Goal: Task Accomplishment & Management: Manage account settings

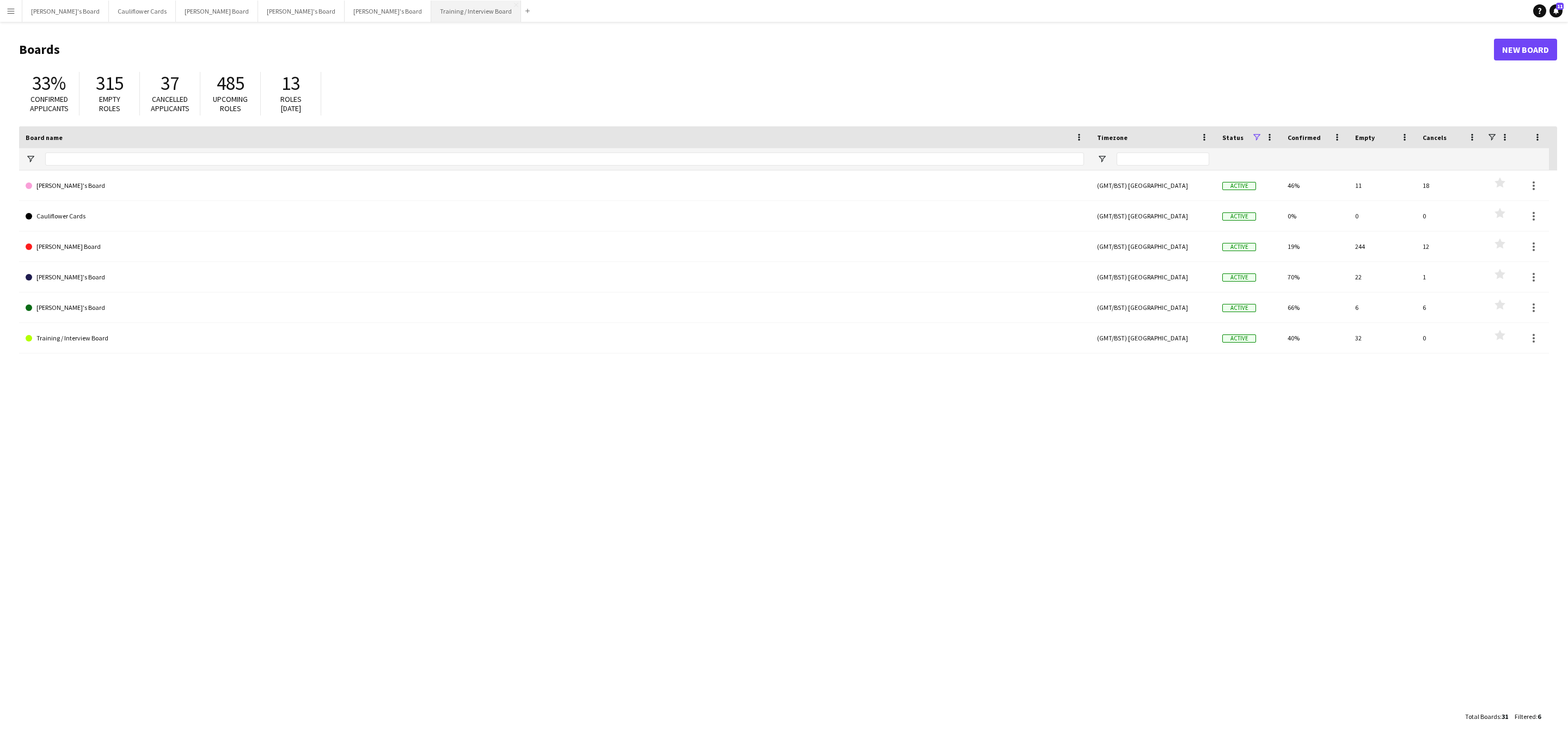
click at [431, 2] on button "Training / Interview Board Close" at bounding box center [476, 11] width 90 height 21
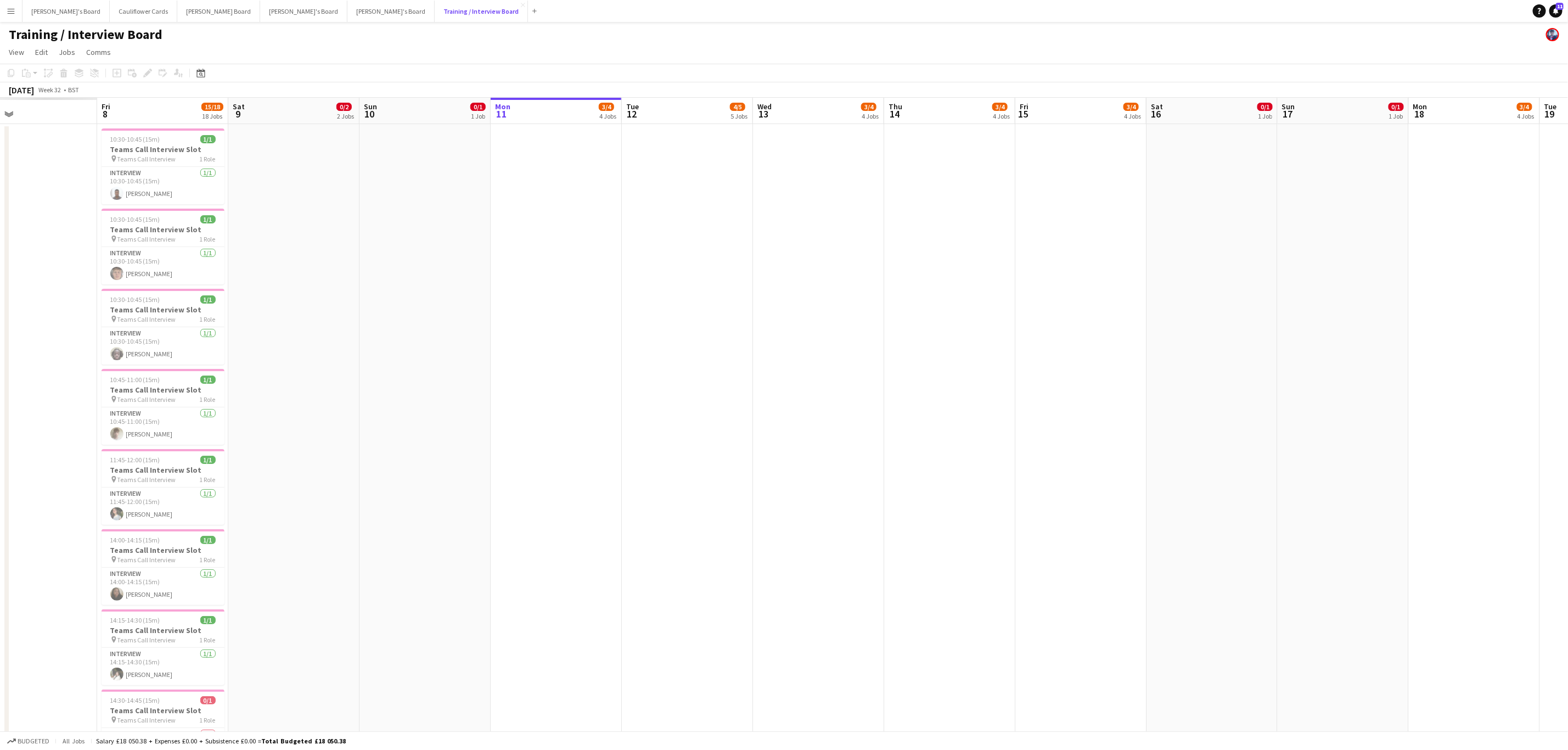
scroll to position [0, 295]
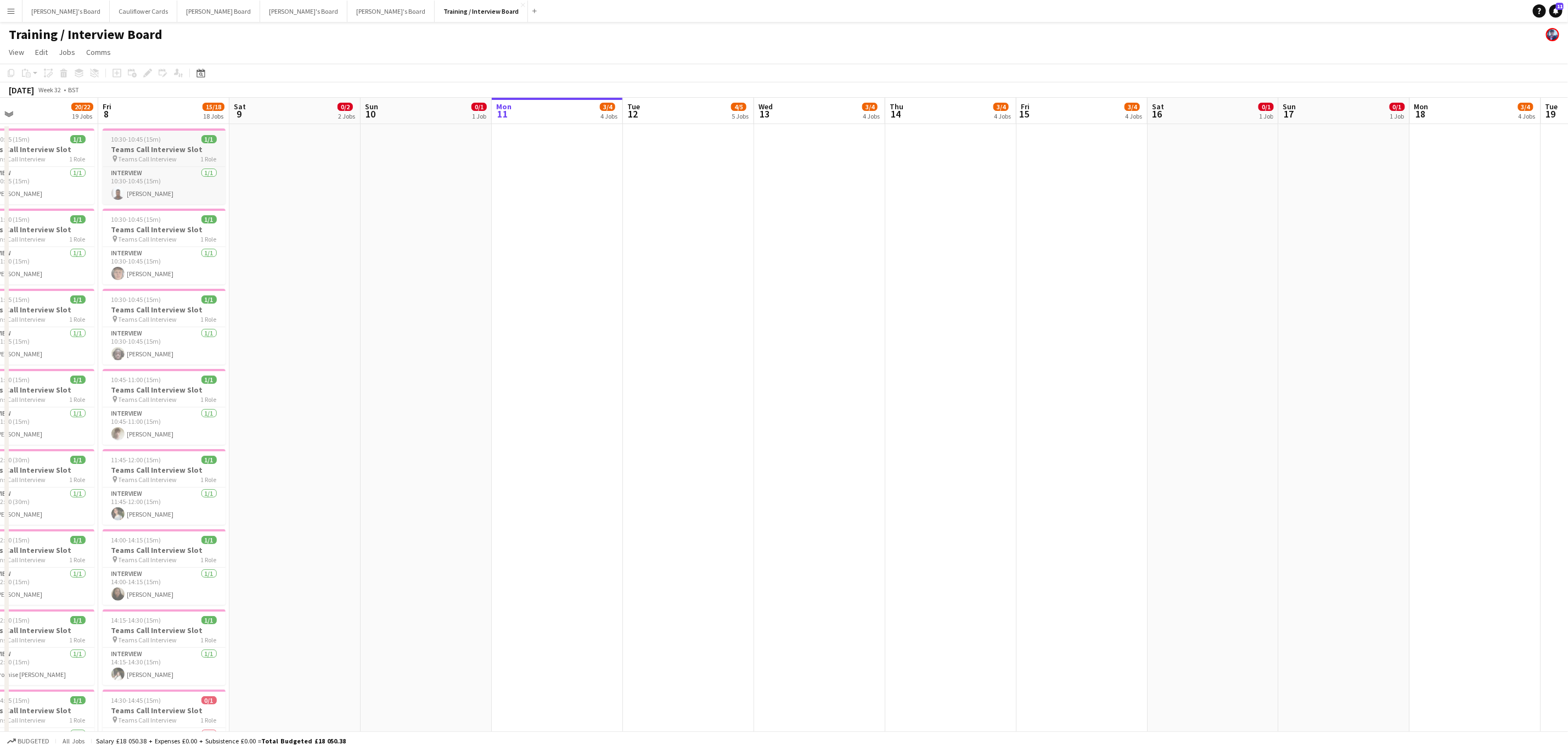
click at [143, 136] on span "10:30-10:45 (15m)" at bounding box center [136, 139] width 50 height 8
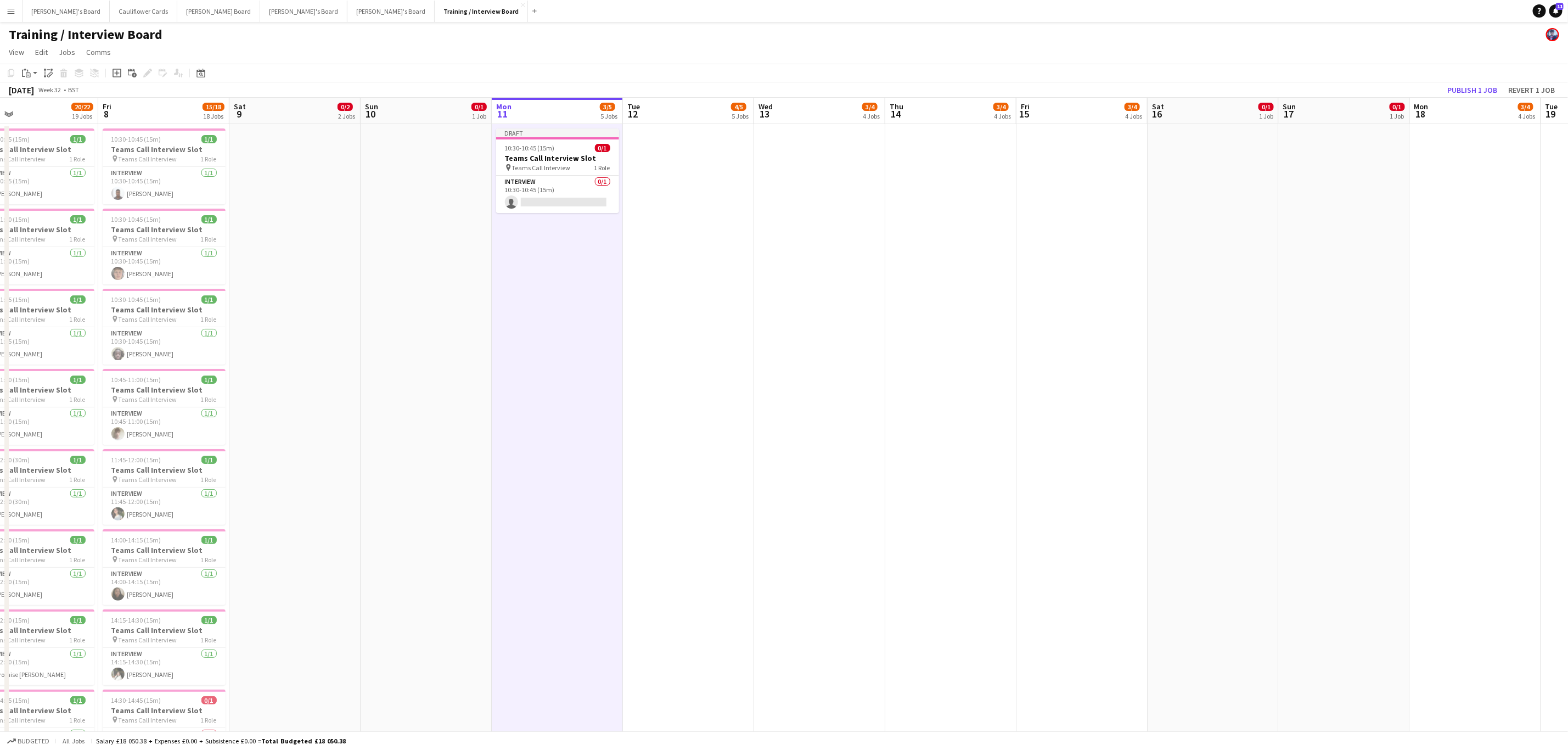
scroll to position [0, 252]
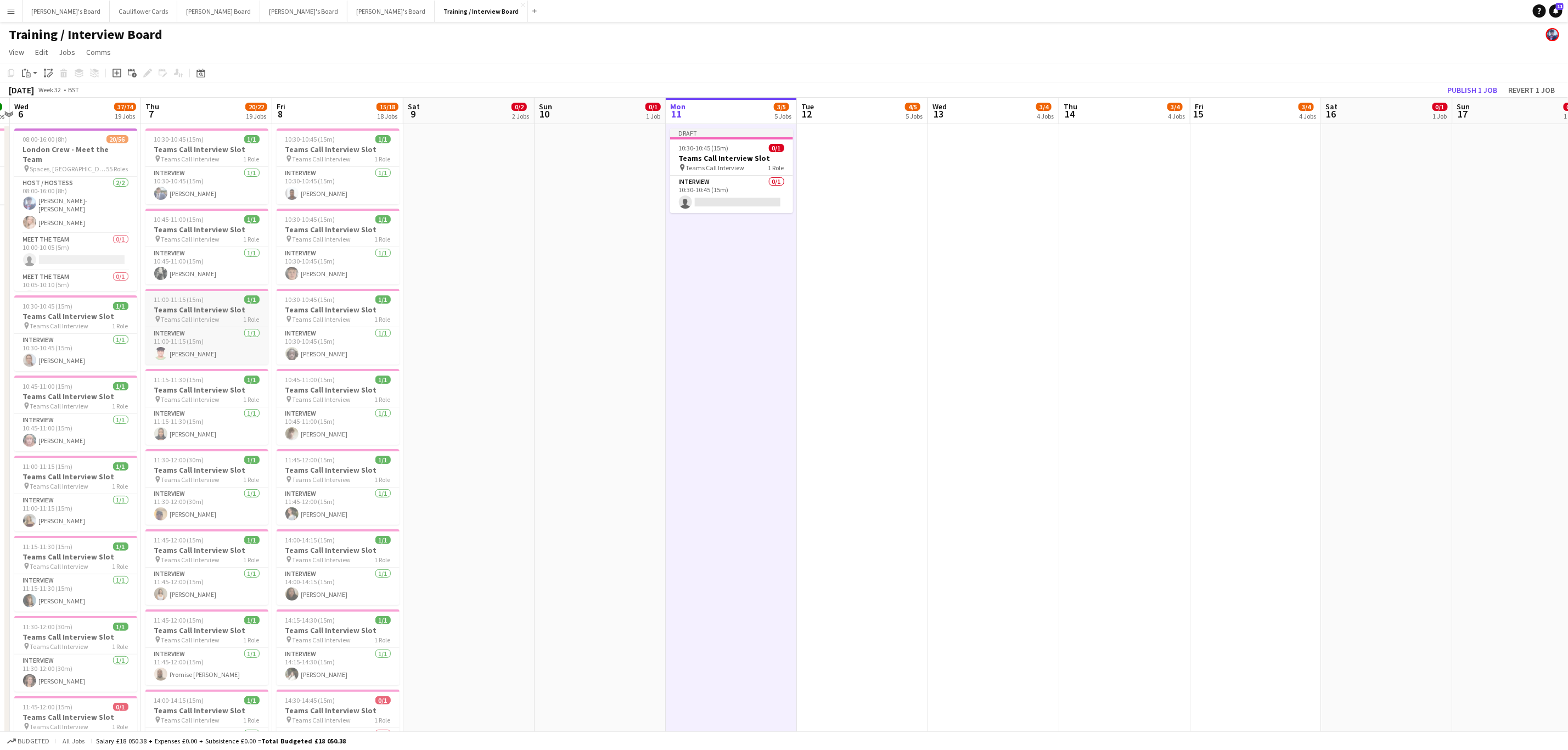
click at [220, 309] on h3 "Teams Call Interview Slot" at bounding box center [207, 309] width 123 height 10
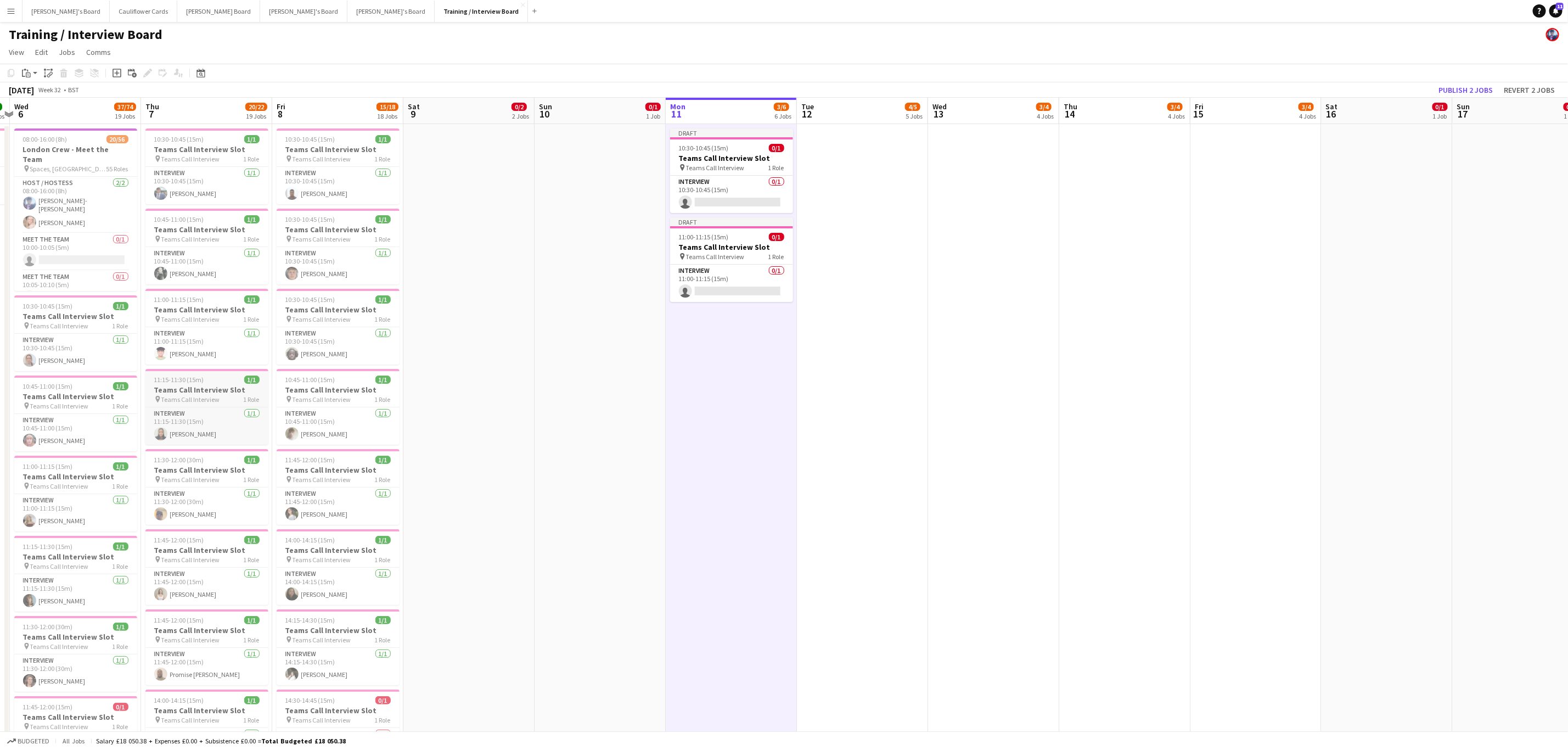
click at [186, 377] on app-job-card "11:15-11:30 (15m) 1/1 Teams Call Interview Slot pin Teams Call Interview 1 Role…" at bounding box center [207, 406] width 123 height 75
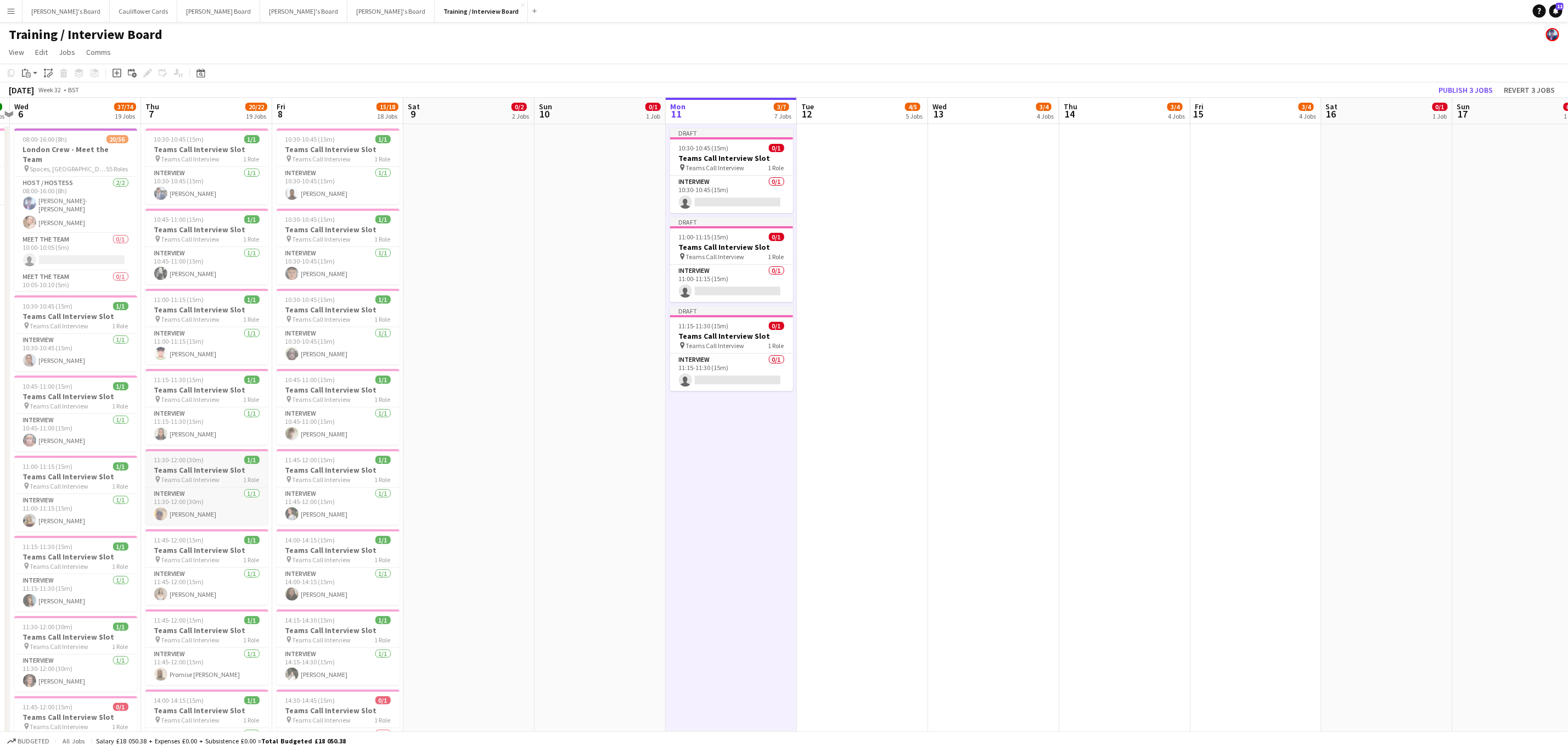
click at [203, 468] on h3 "Teams Call Interview Slot" at bounding box center [207, 470] width 123 height 10
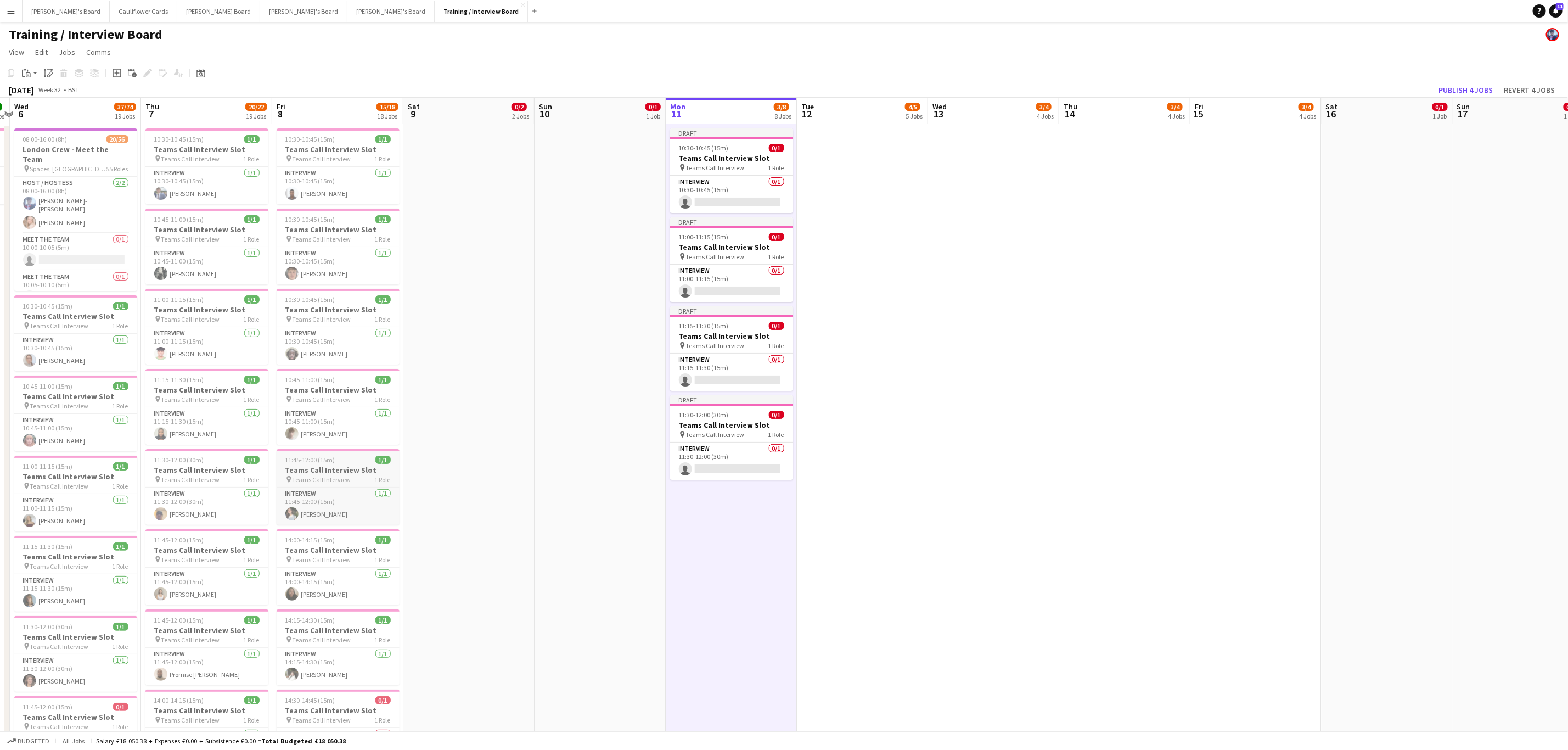
click at [328, 468] on h3 "Teams Call Interview Slot" at bounding box center [338, 470] width 123 height 10
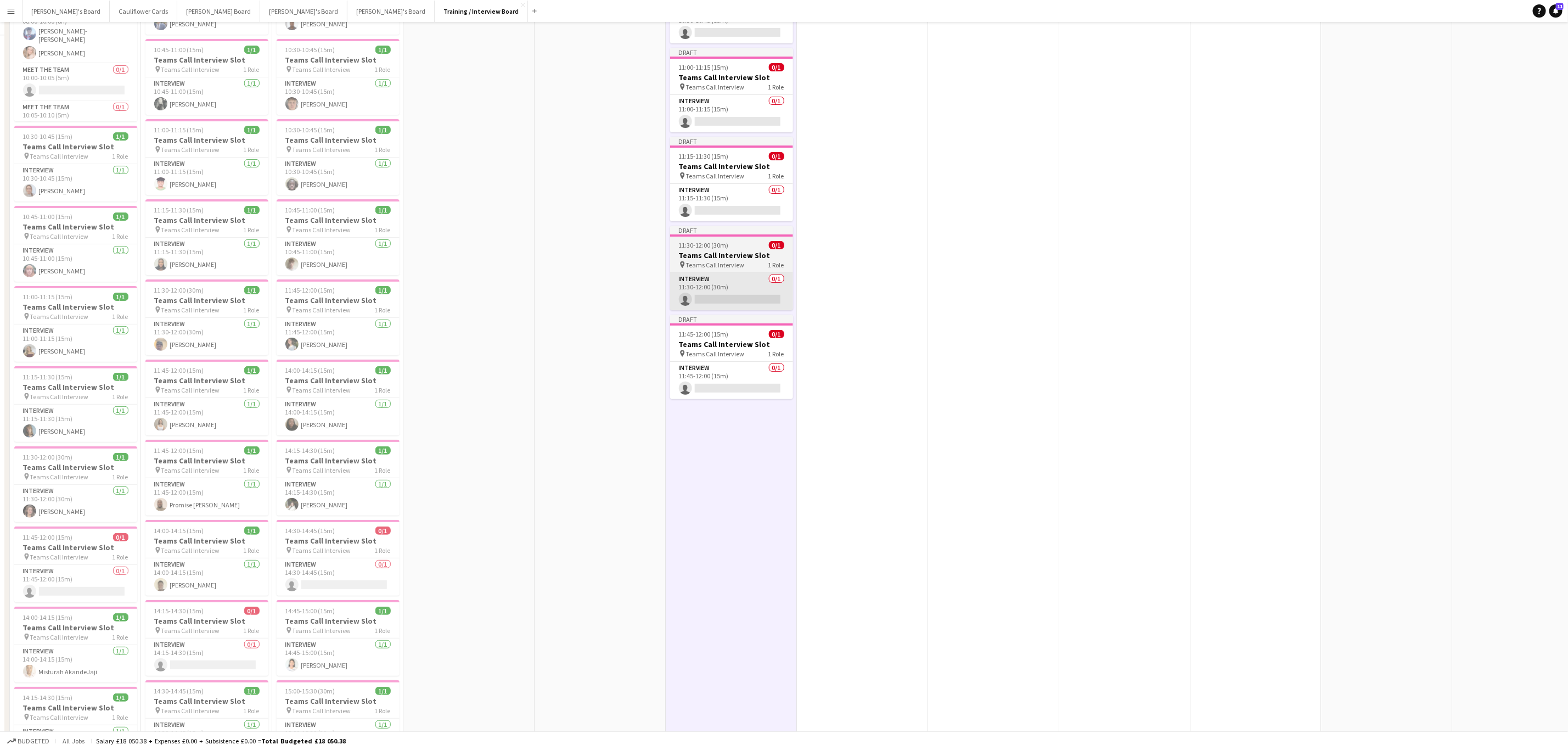
scroll to position [0, 0]
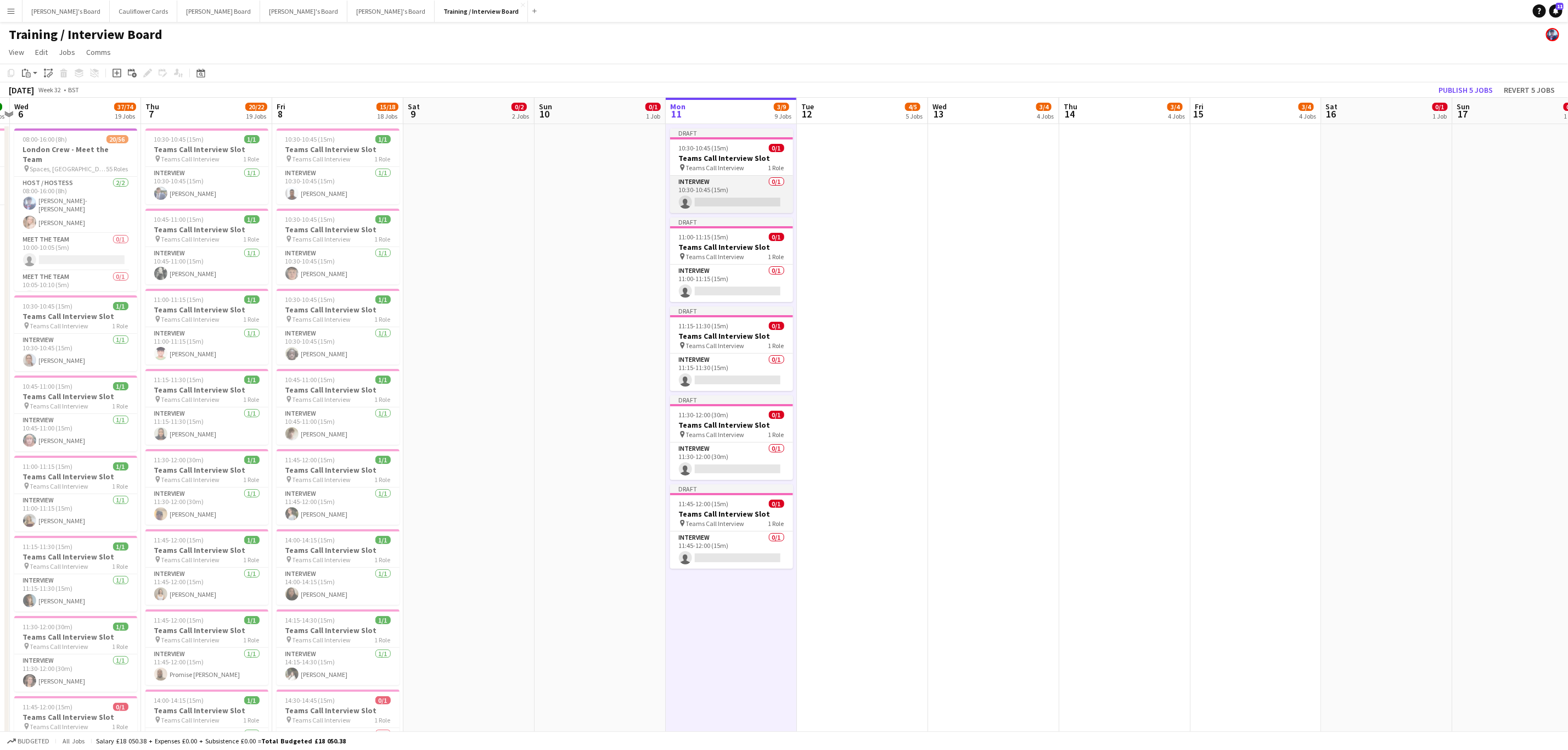
click at [731, 206] on app-card-role "Interview 0/1 10:30-10:45 (15m) single-neutral-actions" at bounding box center [732, 194] width 123 height 37
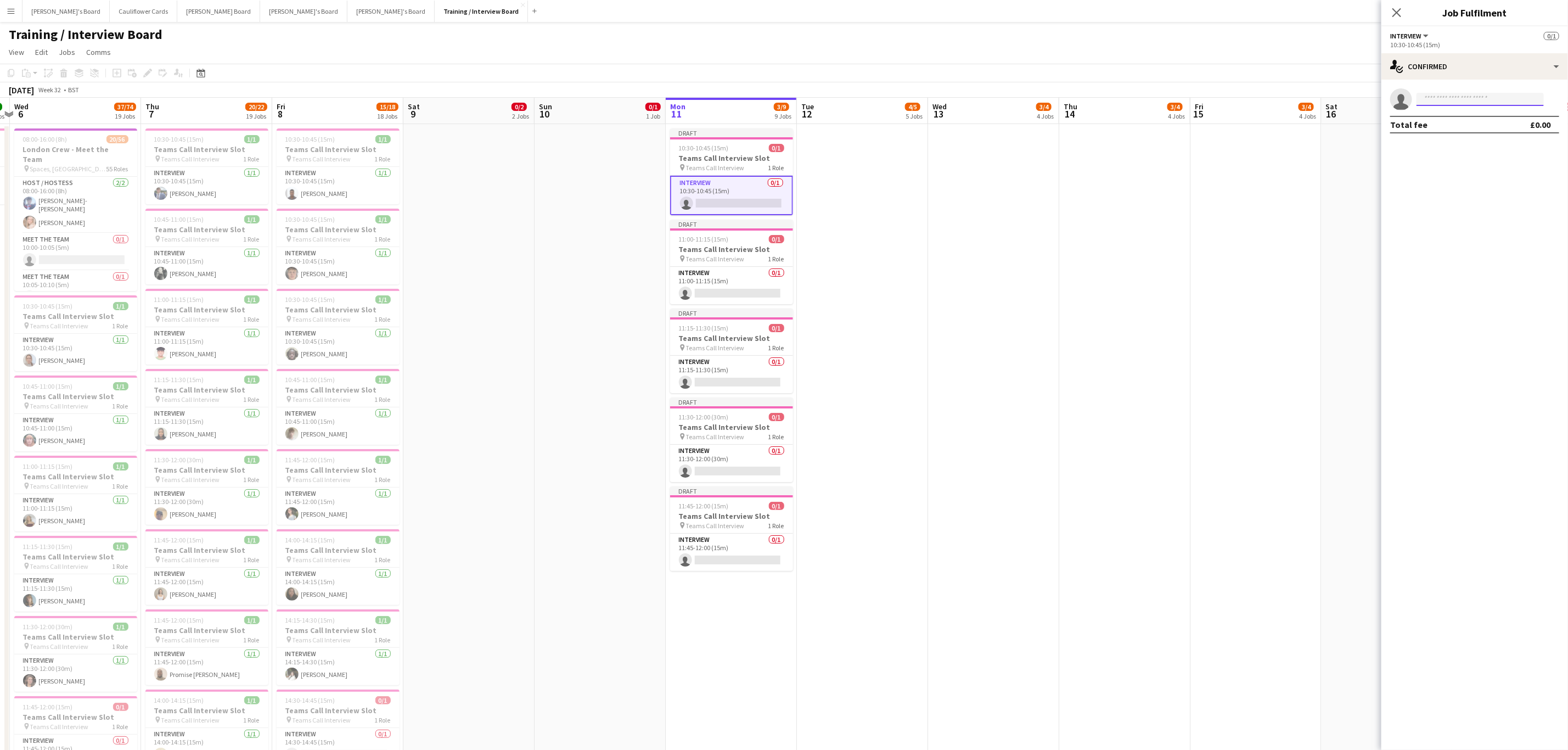
click at [1513, 96] on input at bounding box center [1481, 99] width 128 height 13
paste input "**********"
type input "**********"
click at [1478, 110] on span "Mahboob Khan Waiting list" at bounding box center [1480, 115] width 110 height 9
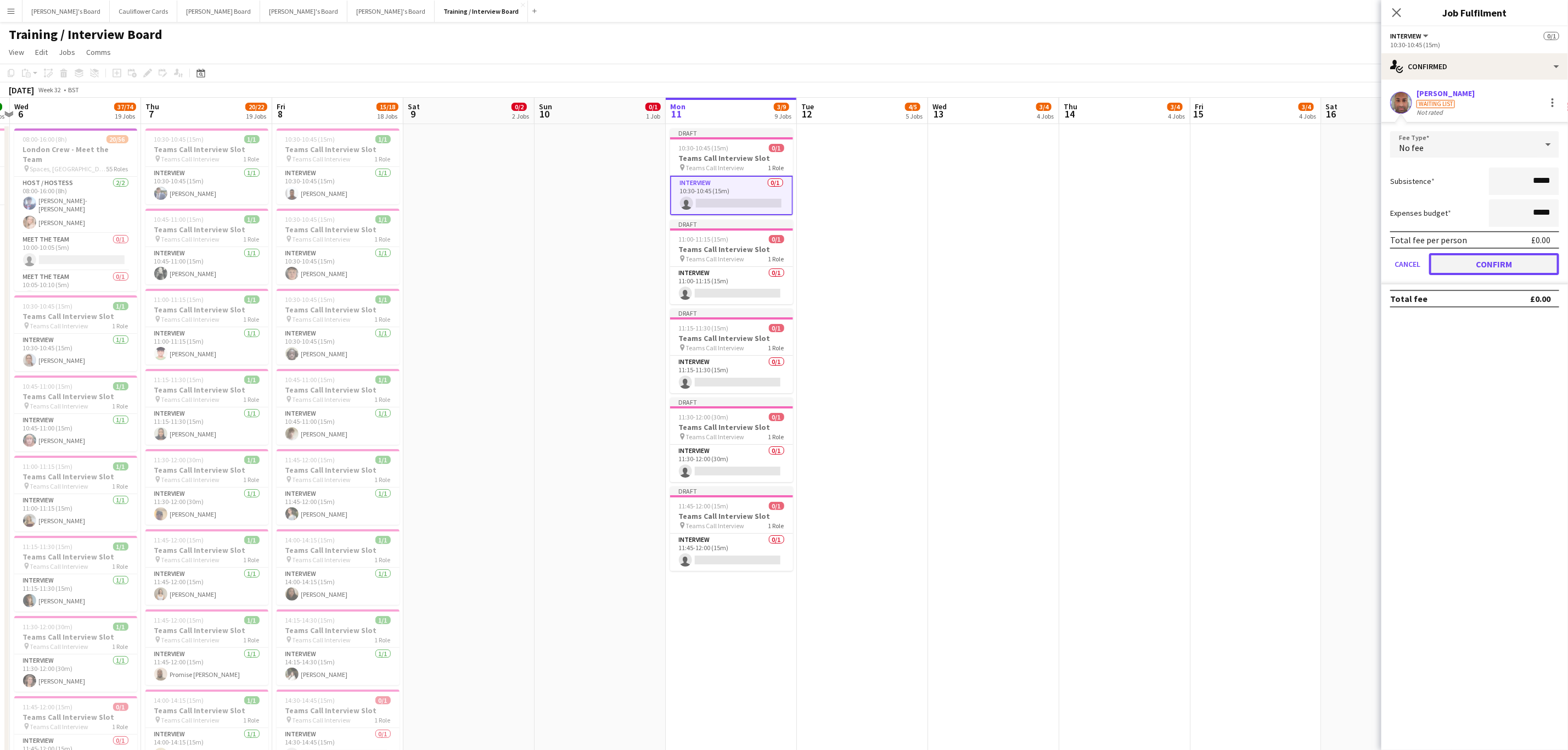
click at [1468, 262] on button "Confirm" at bounding box center [1494, 264] width 130 height 22
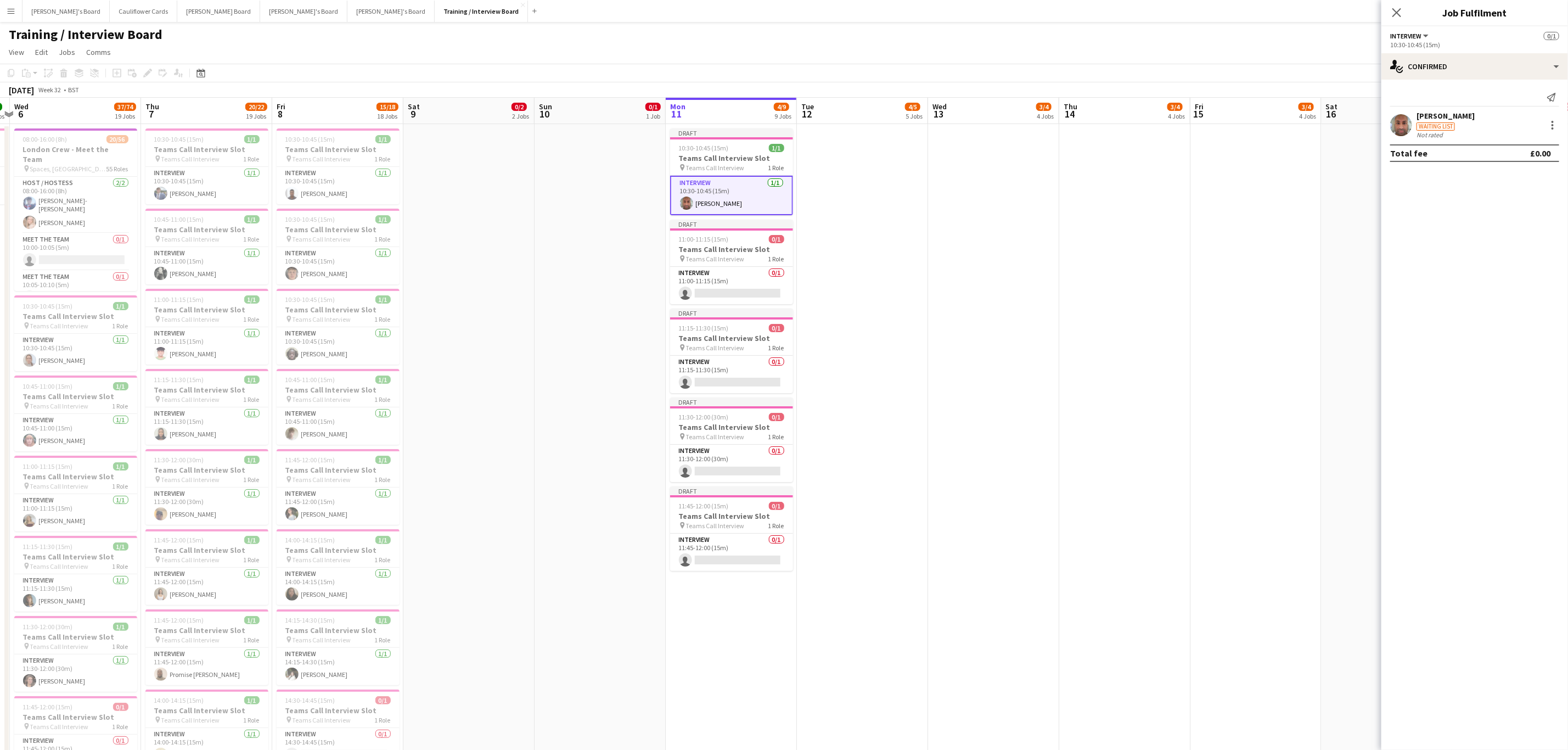
click at [1404, 122] on app-user-avatar at bounding box center [1402, 125] width 22 height 22
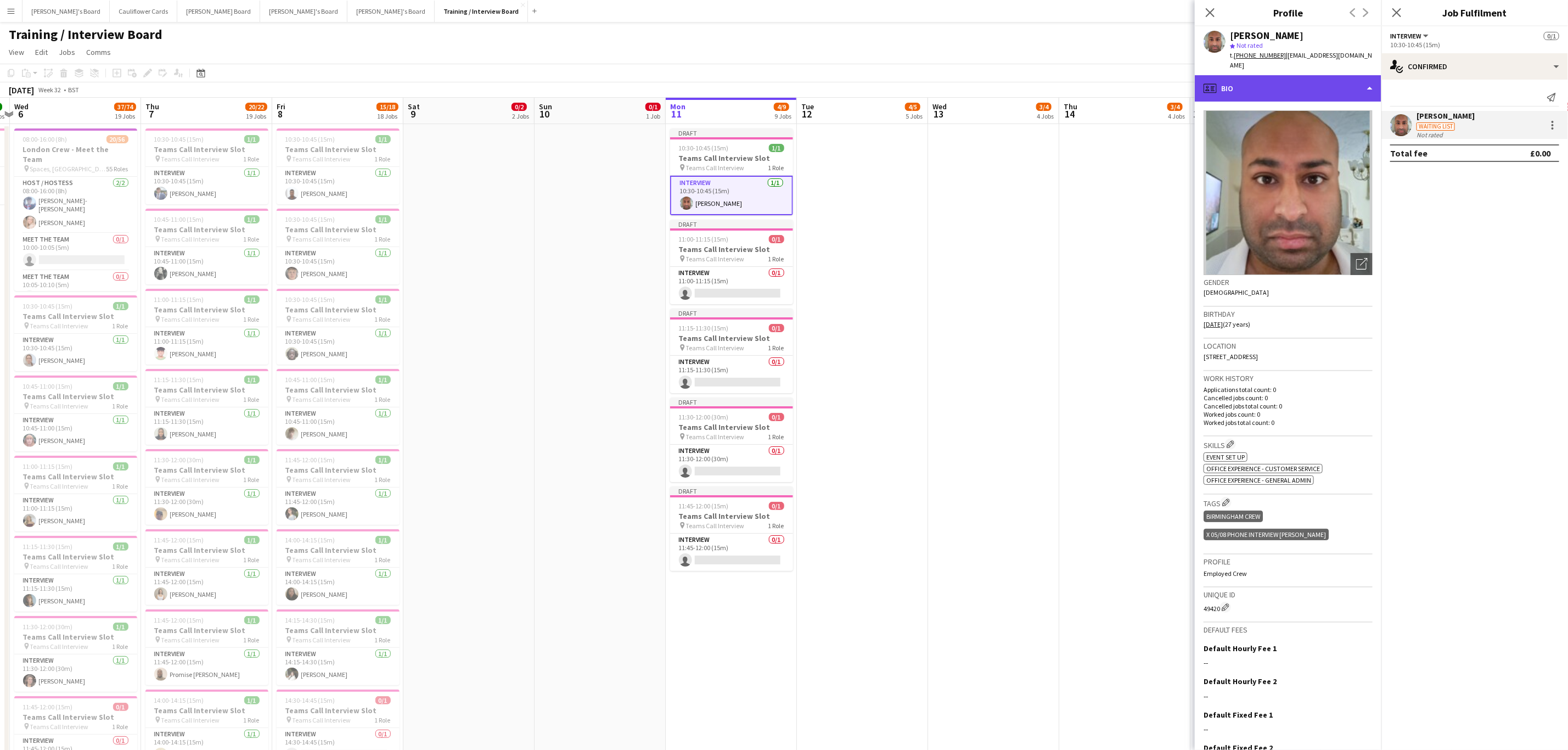
click at [1336, 78] on div "profile Bio" at bounding box center [1288, 88] width 187 height 26
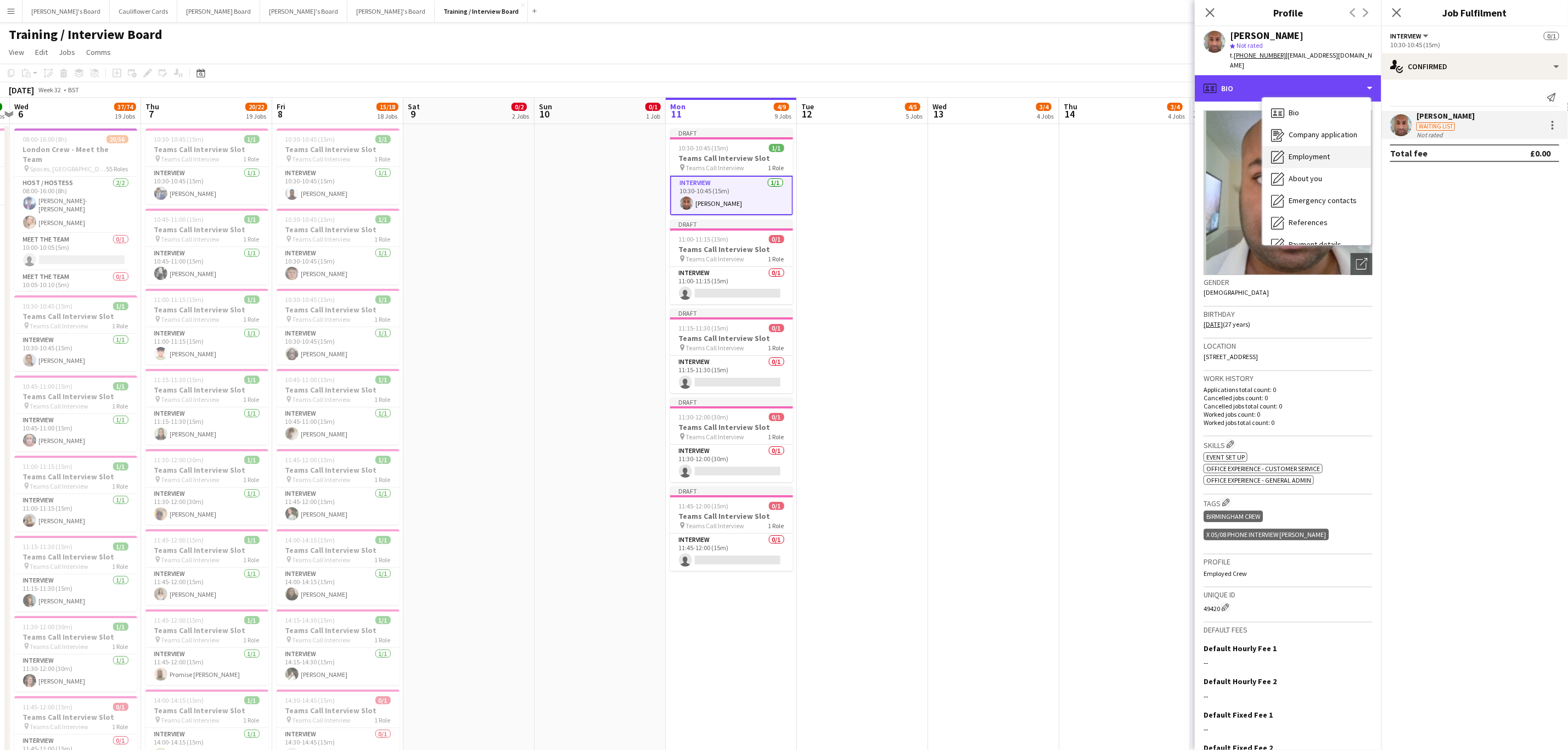
scroll to position [147, 0]
click at [1313, 115] on span "Compliance" at bounding box center [1308, 120] width 39 height 10
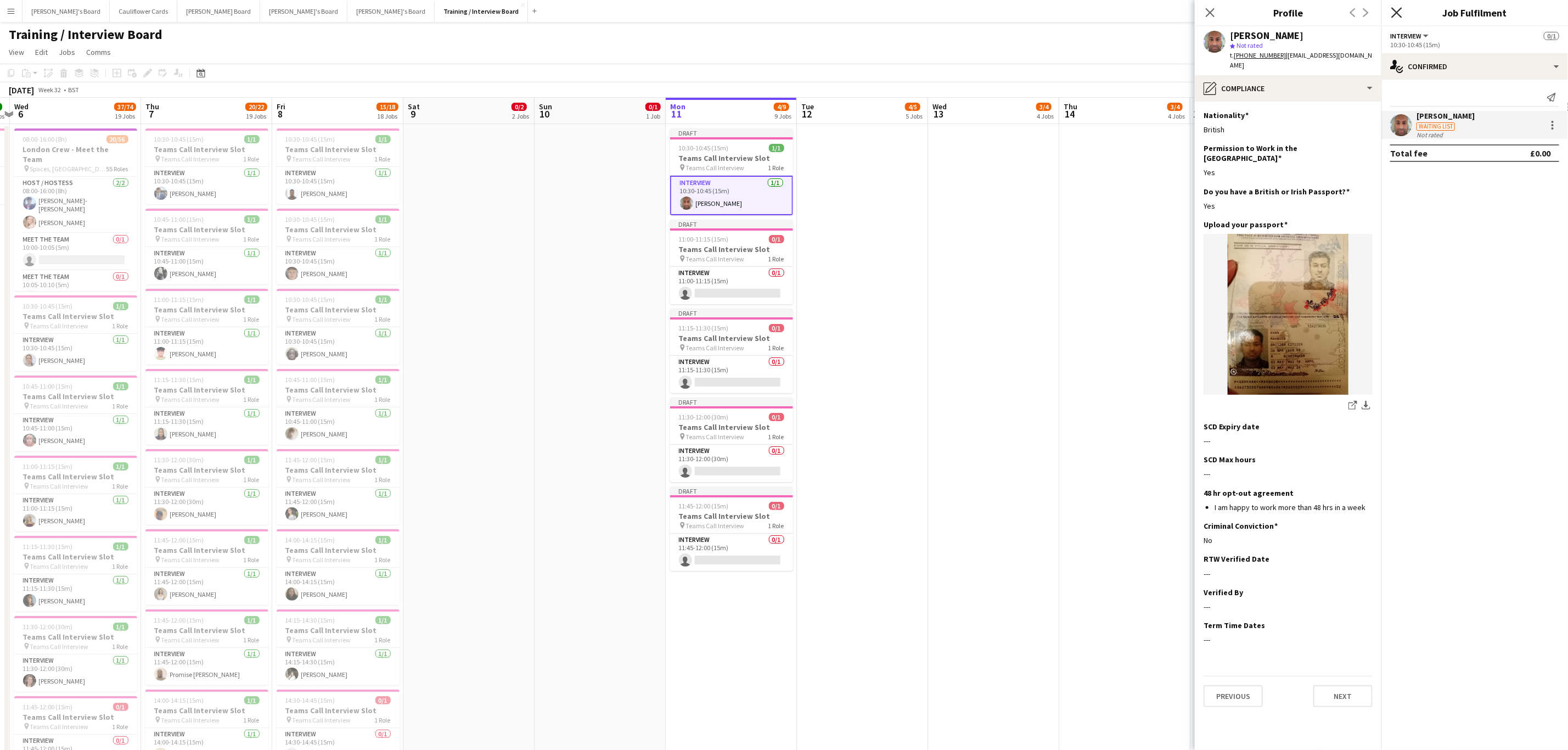
click at [1402, 12] on icon "Close pop-in" at bounding box center [1396, 12] width 10 height 10
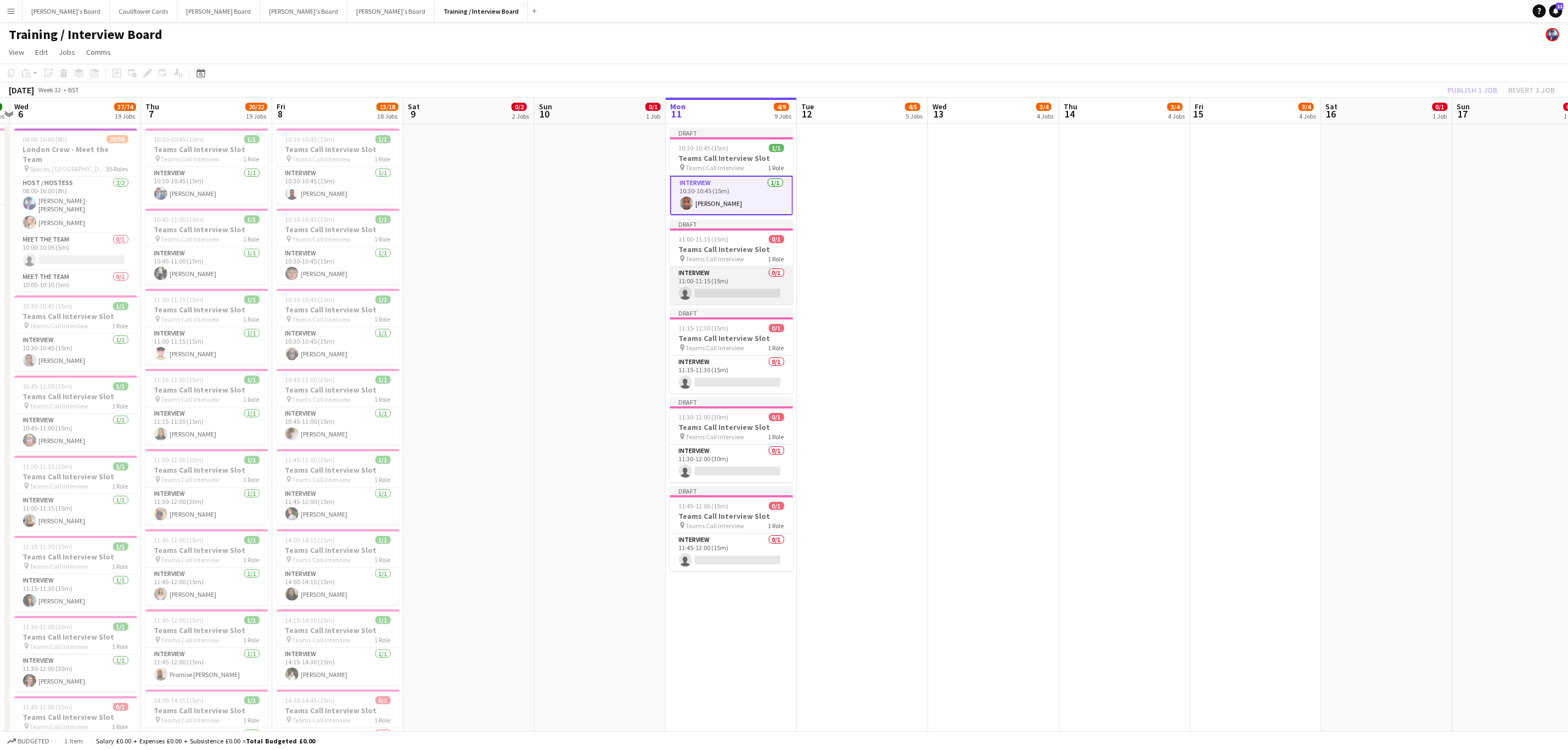
click at [732, 299] on app-card-role "Interview 0/1 11:00-11:15 (15m) single-neutral-actions" at bounding box center [732, 285] width 123 height 37
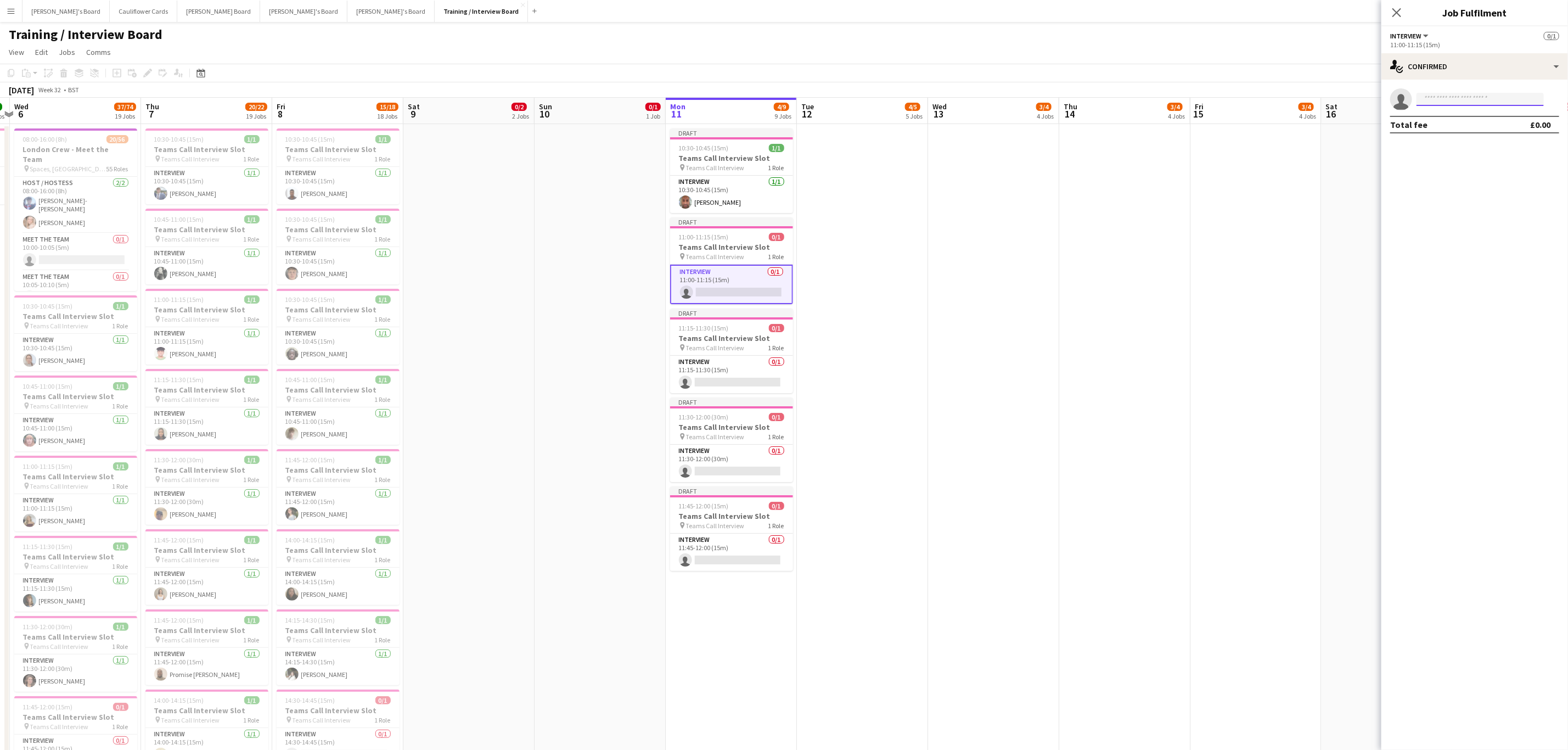
click at [1466, 98] on input at bounding box center [1481, 99] width 128 height 13
paste input "**********"
type input "**********"
click at [1469, 116] on span "Nana Costa Waiting list" at bounding box center [1480, 115] width 110 height 9
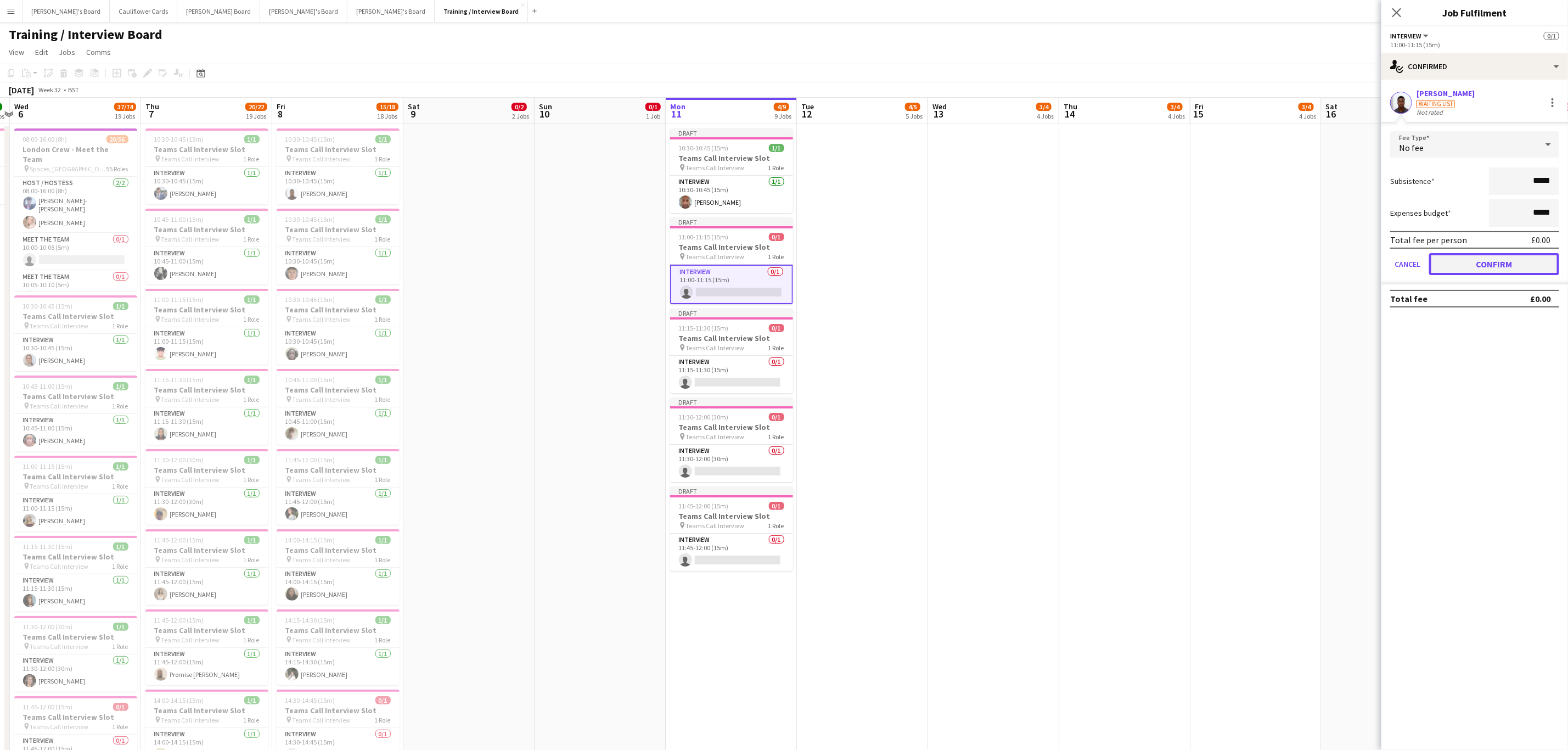
click at [1468, 261] on button "Confirm" at bounding box center [1494, 264] width 130 height 22
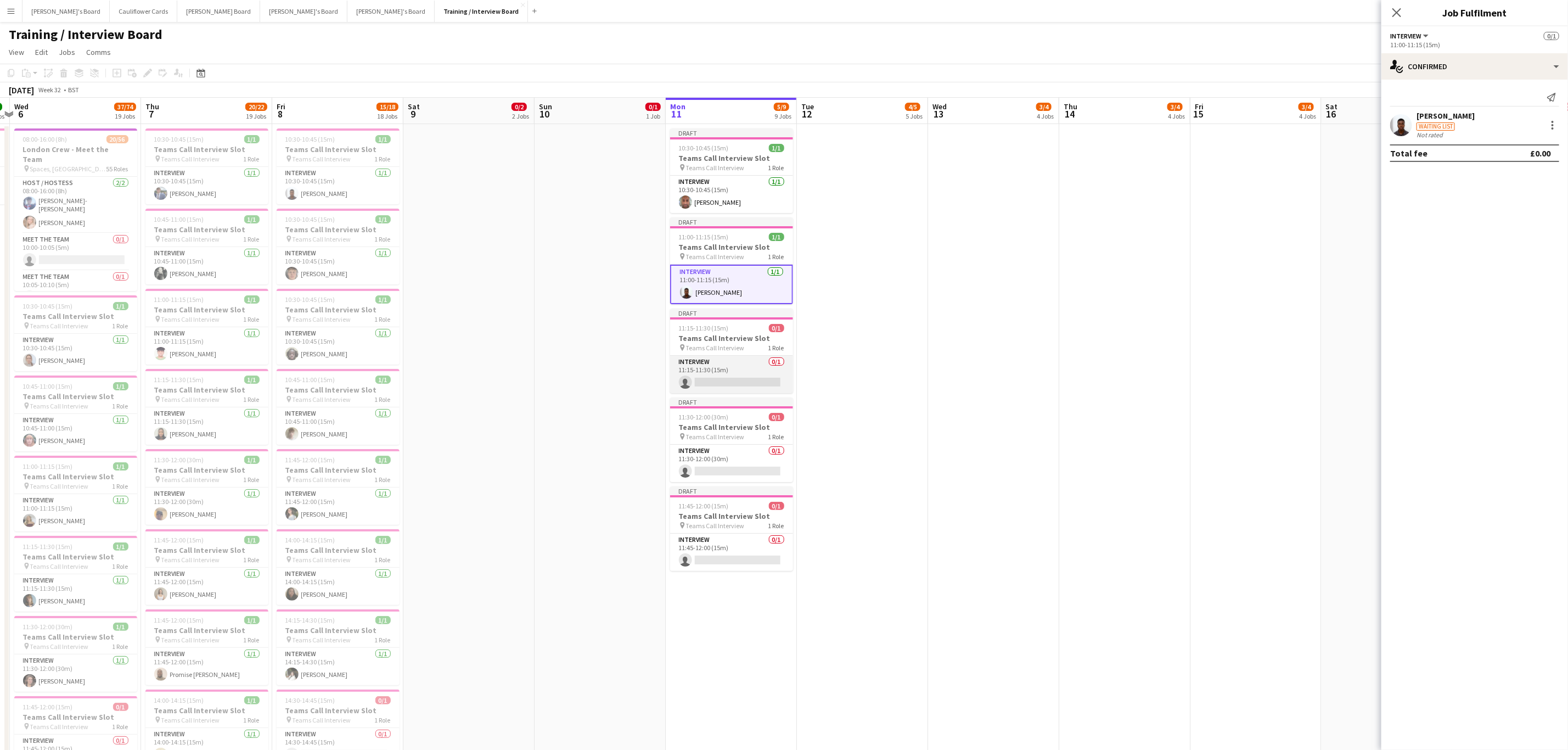
click at [732, 392] on app-card-role "Interview 0/1 11:15-11:30 (15m) single-neutral-actions" at bounding box center [732, 374] width 123 height 37
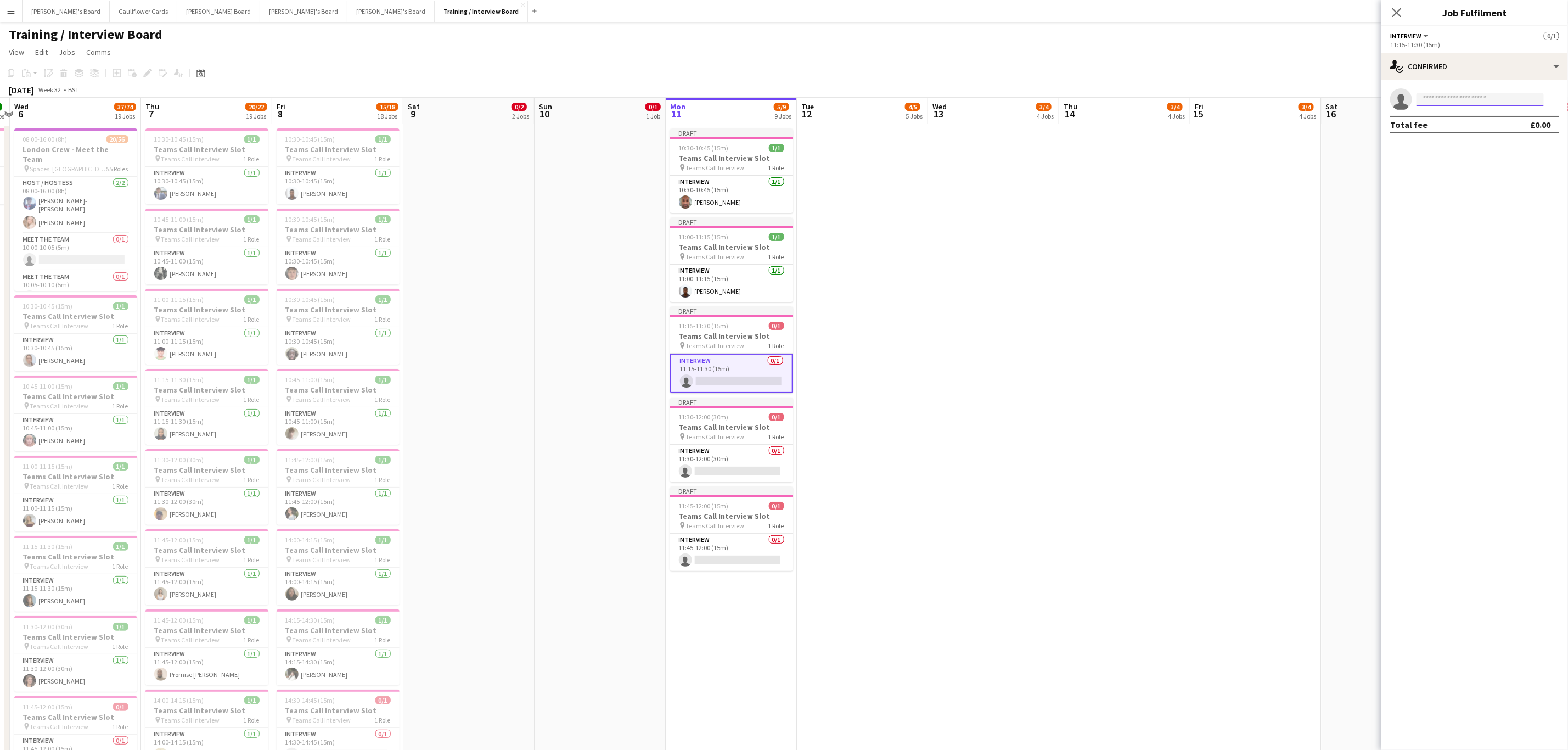
paste input "**********"
type input "**********"
click at [1451, 109] on div "Charlotte Wotherspoon Waiting list lottie.wotherspoon@gmail.com +447940496500" at bounding box center [1481, 123] width 128 height 35
click at [1449, 121] on span "lottie.wotherspoon@gmail.com" at bounding box center [1480, 124] width 110 height 9
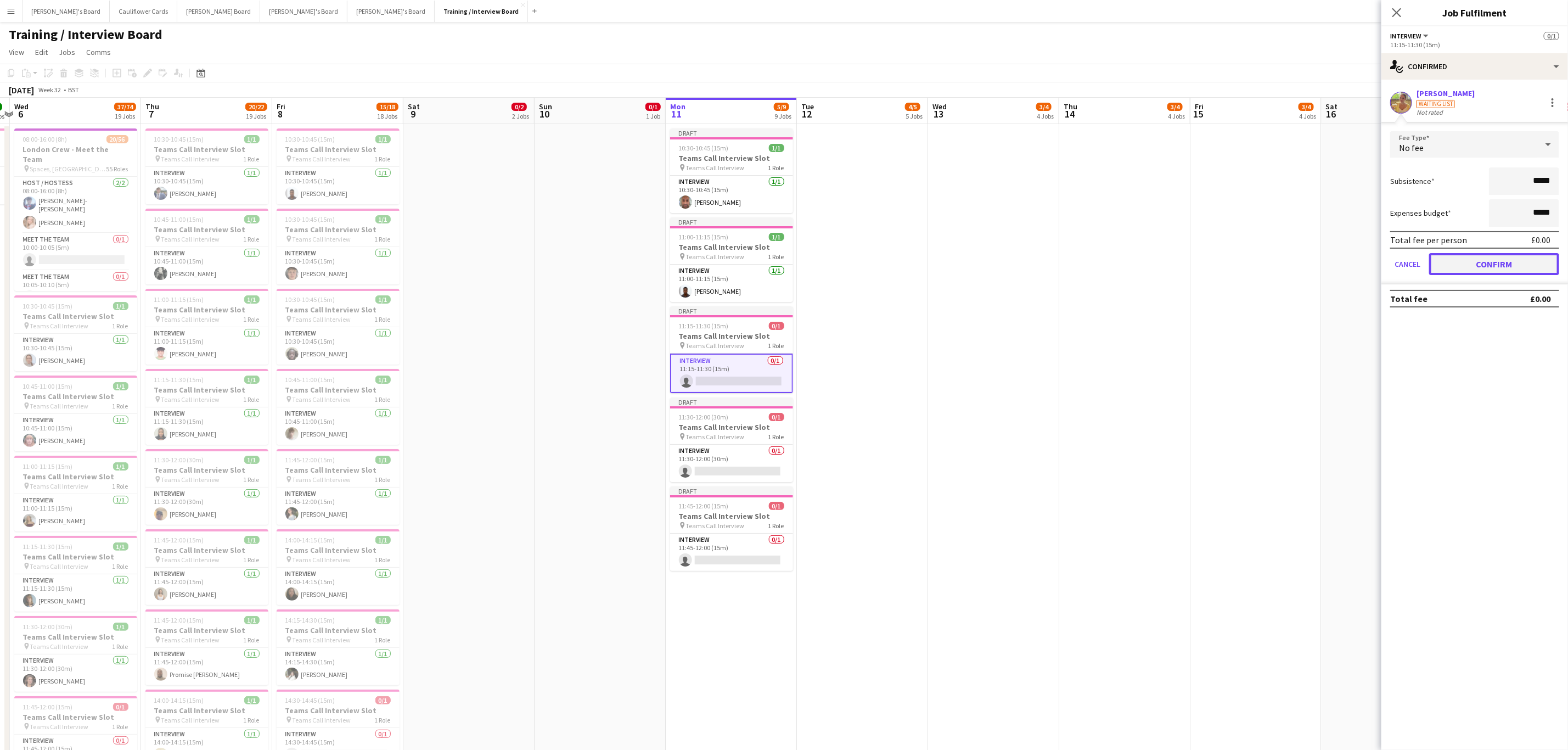
click at [1472, 257] on button "Confirm" at bounding box center [1494, 264] width 130 height 22
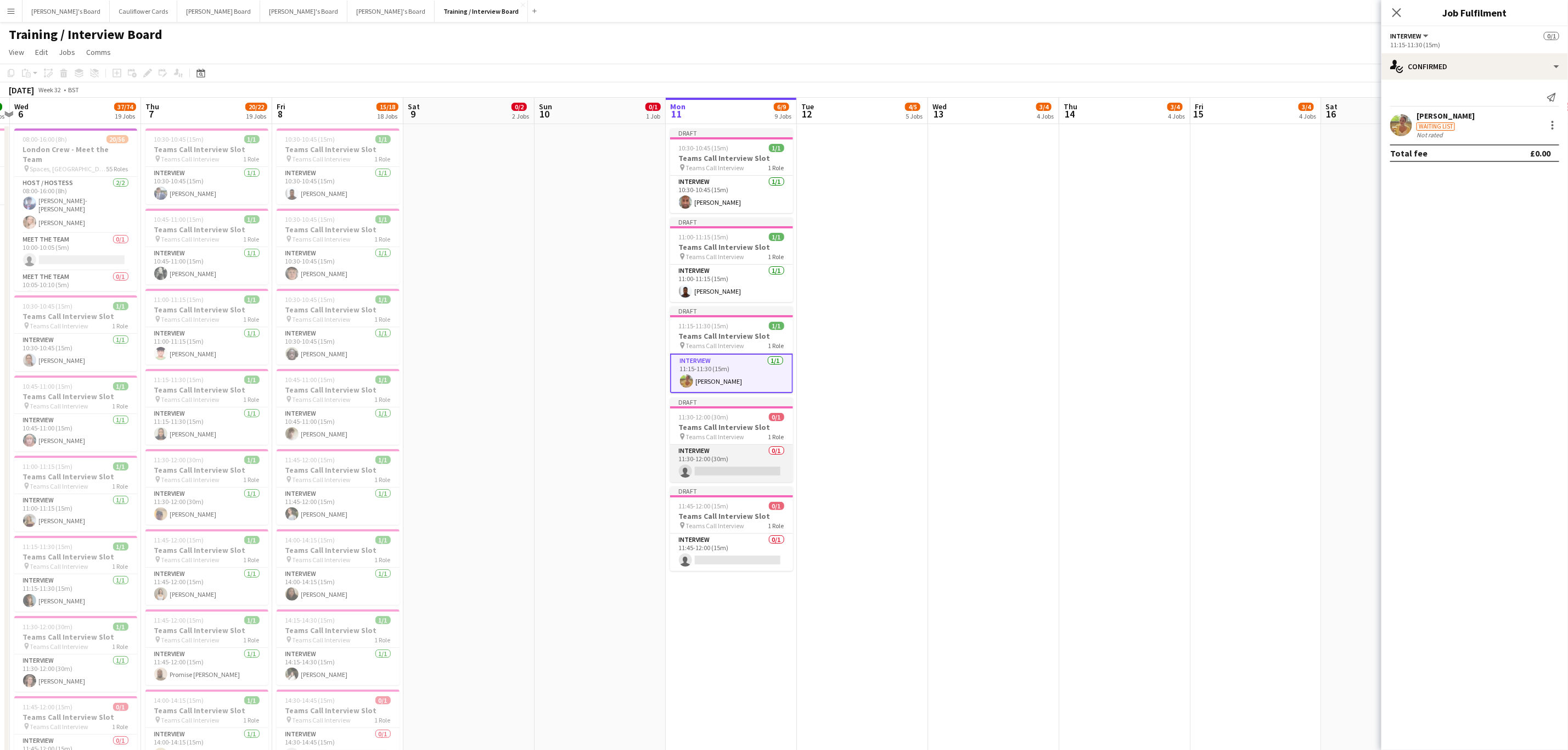
click at [741, 468] on app-card-role "Interview 0/1 11:30-12:00 (30m) single-neutral-actions" at bounding box center [732, 463] width 123 height 37
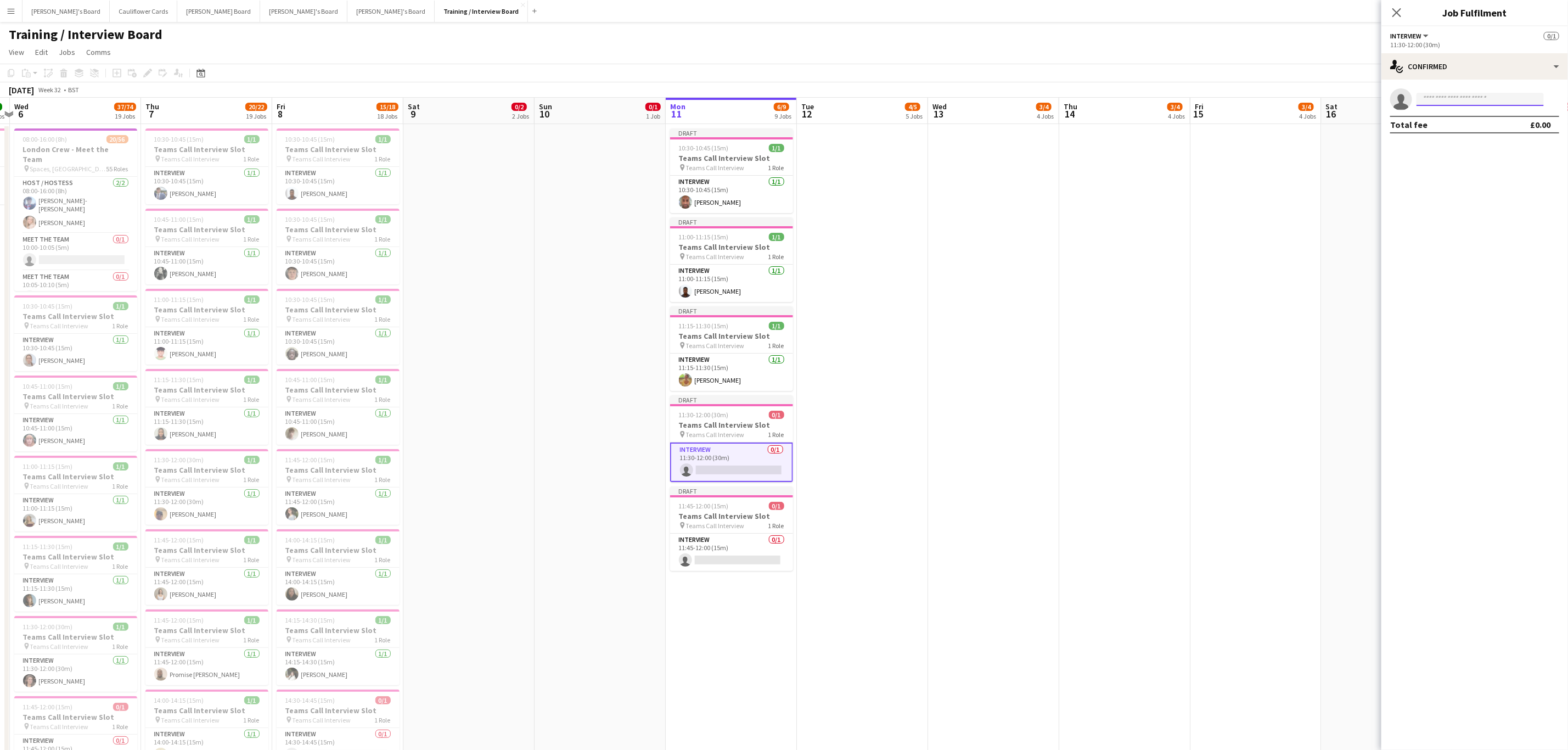
click at [1490, 97] on input at bounding box center [1481, 99] width 128 height 13
paste input "**********"
type input "**********"
click at [1453, 117] on span "kissyandyce quartey" at bounding box center [1458, 115] width 65 height 9
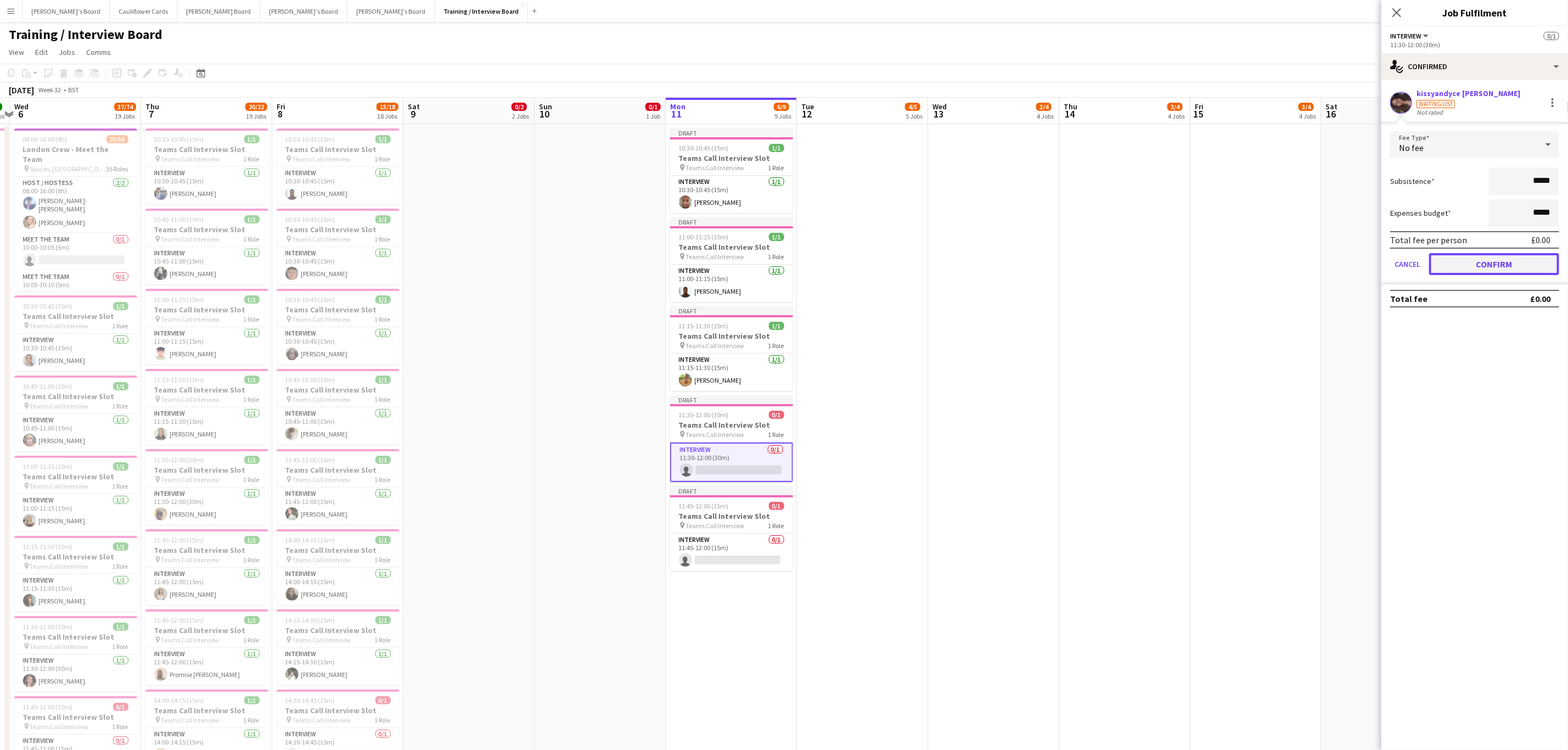
click at [1481, 257] on button "Confirm" at bounding box center [1494, 264] width 130 height 22
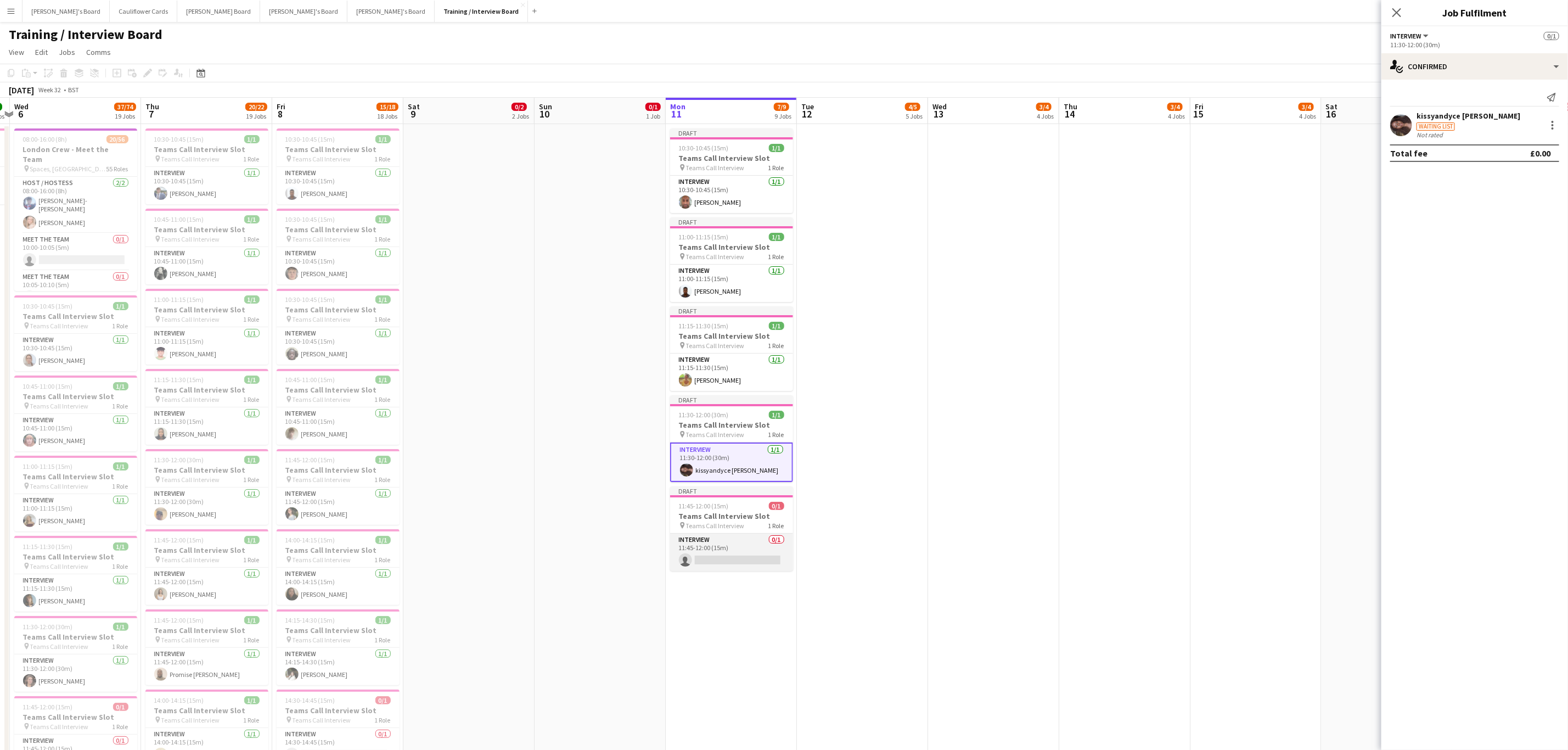
click at [722, 555] on app-card-role "Interview 0/1 11:45-12:00 (15m) single-neutral-actions" at bounding box center [732, 552] width 123 height 37
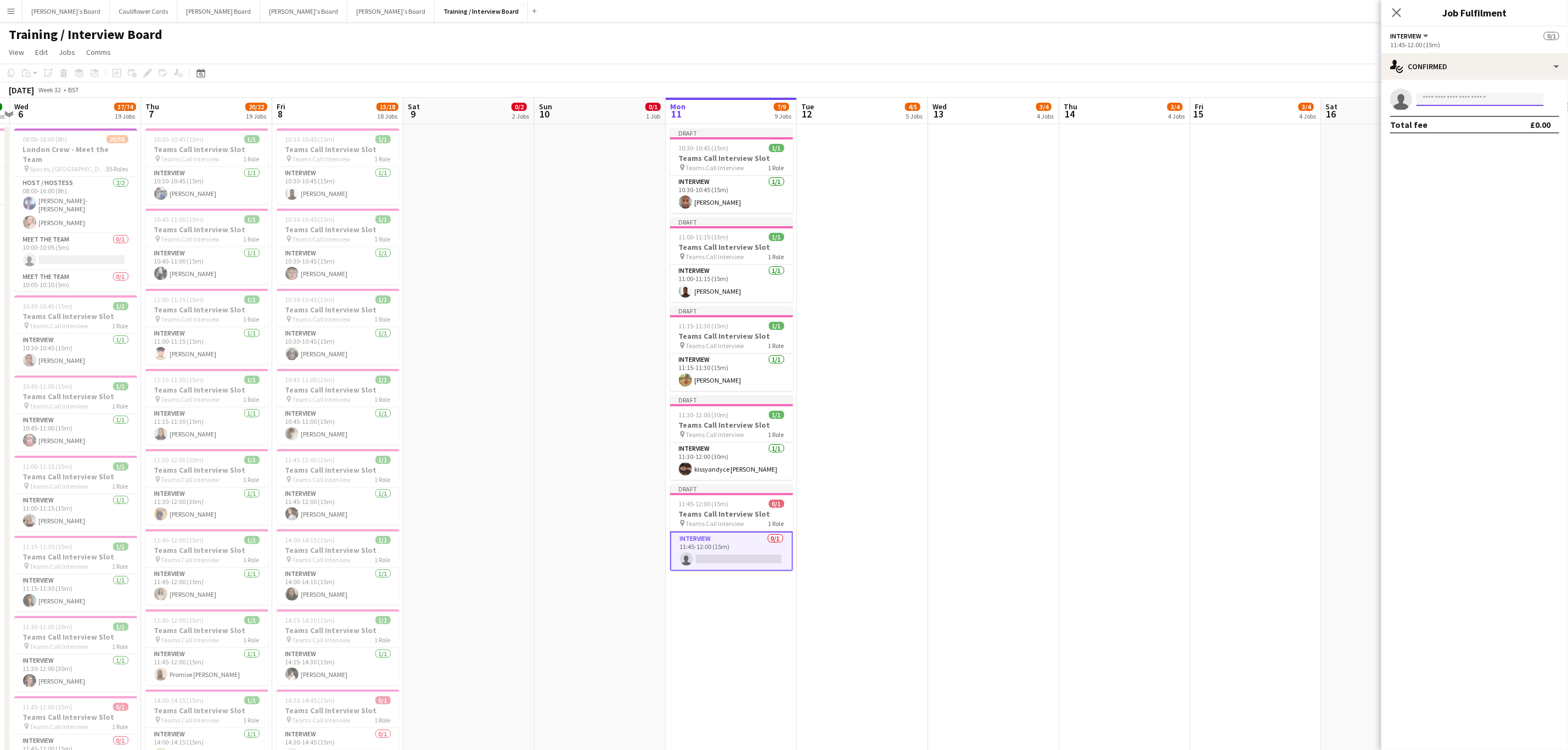
click at [1473, 96] on input at bounding box center [1481, 99] width 128 height 13
paste input "**********"
click at [1508, 102] on input "**********" at bounding box center [1481, 99] width 128 height 13
type input "**********"
click at [1456, 114] on span "Ellie Wrenn" at bounding box center [1457, 115] width 63 height 9
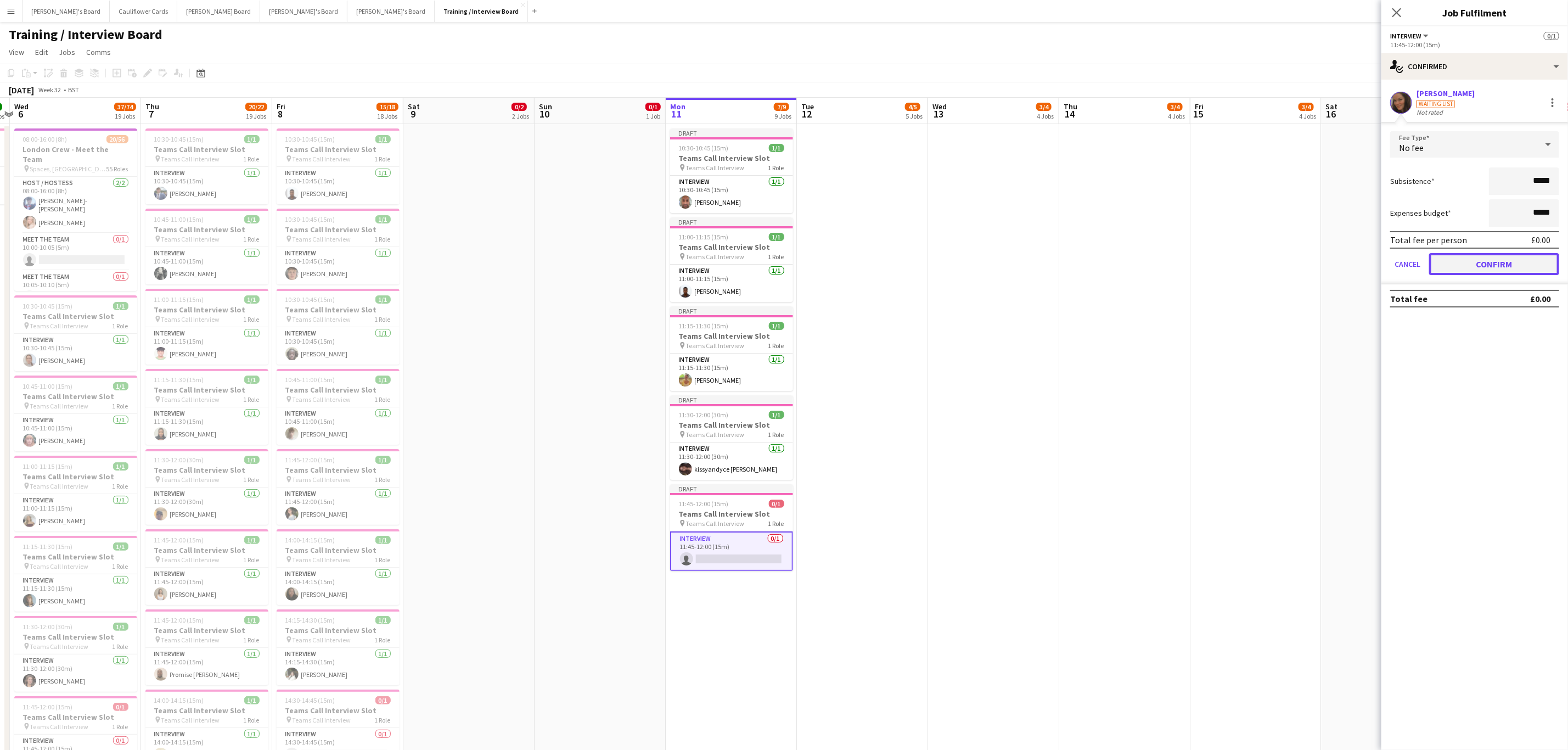
click at [1492, 259] on button "Confirm" at bounding box center [1494, 264] width 130 height 22
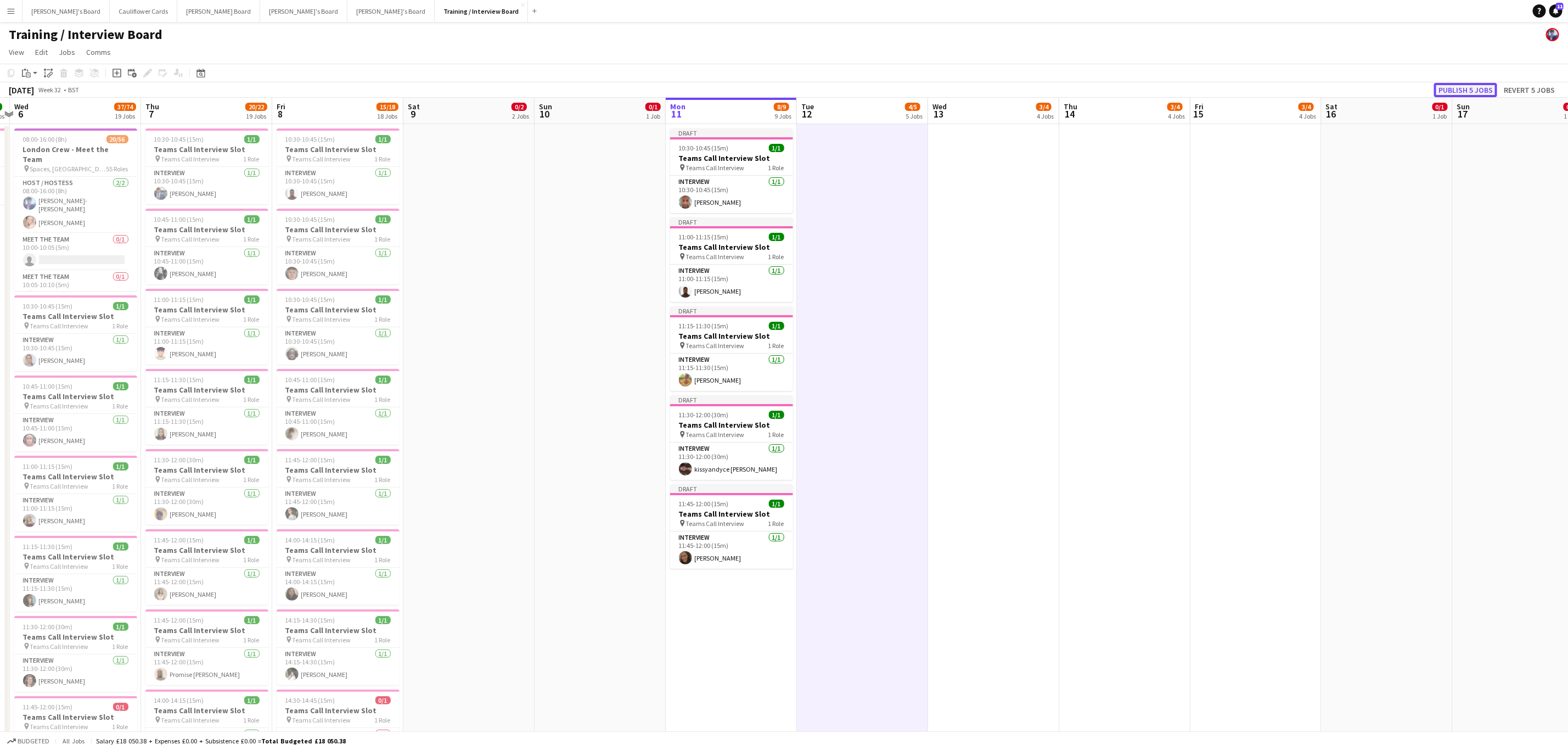
click at [1474, 84] on button "Publish 5 jobs" at bounding box center [1466, 90] width 63 height 14
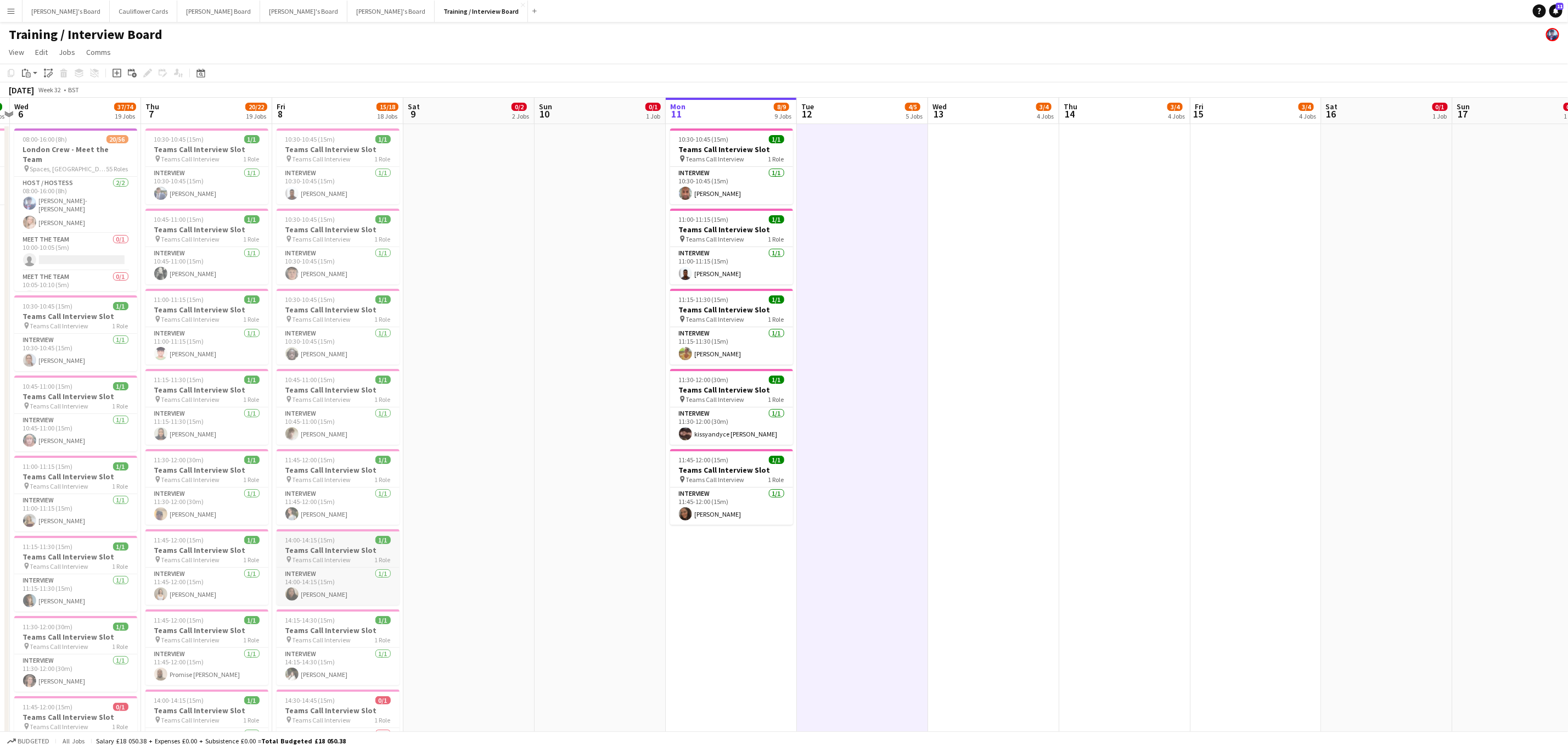
click at [328, 551] on h3 "Teams Call Interview Slot" at bounding box center [338, 550] width 123 height 10
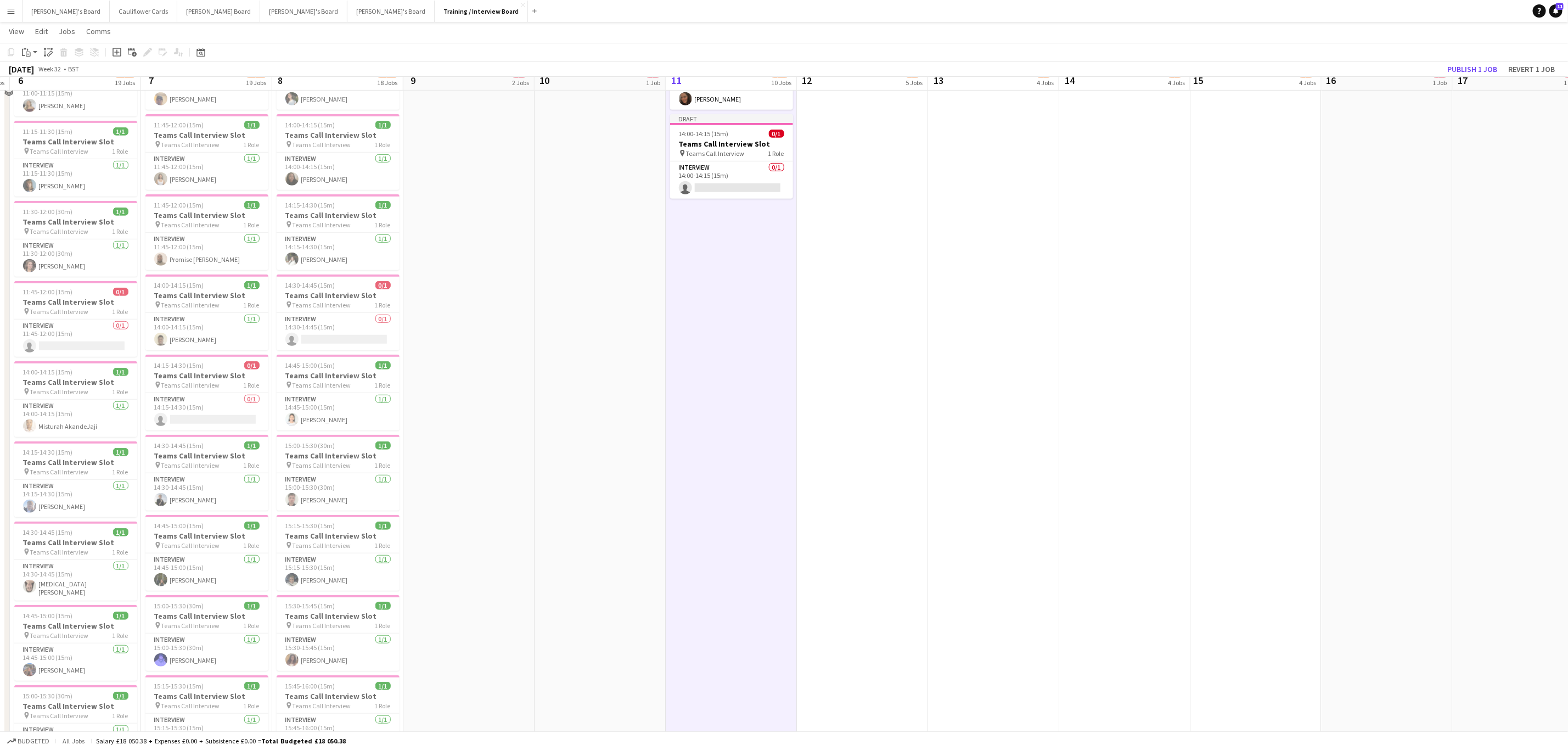
scroll to position [417, 0]
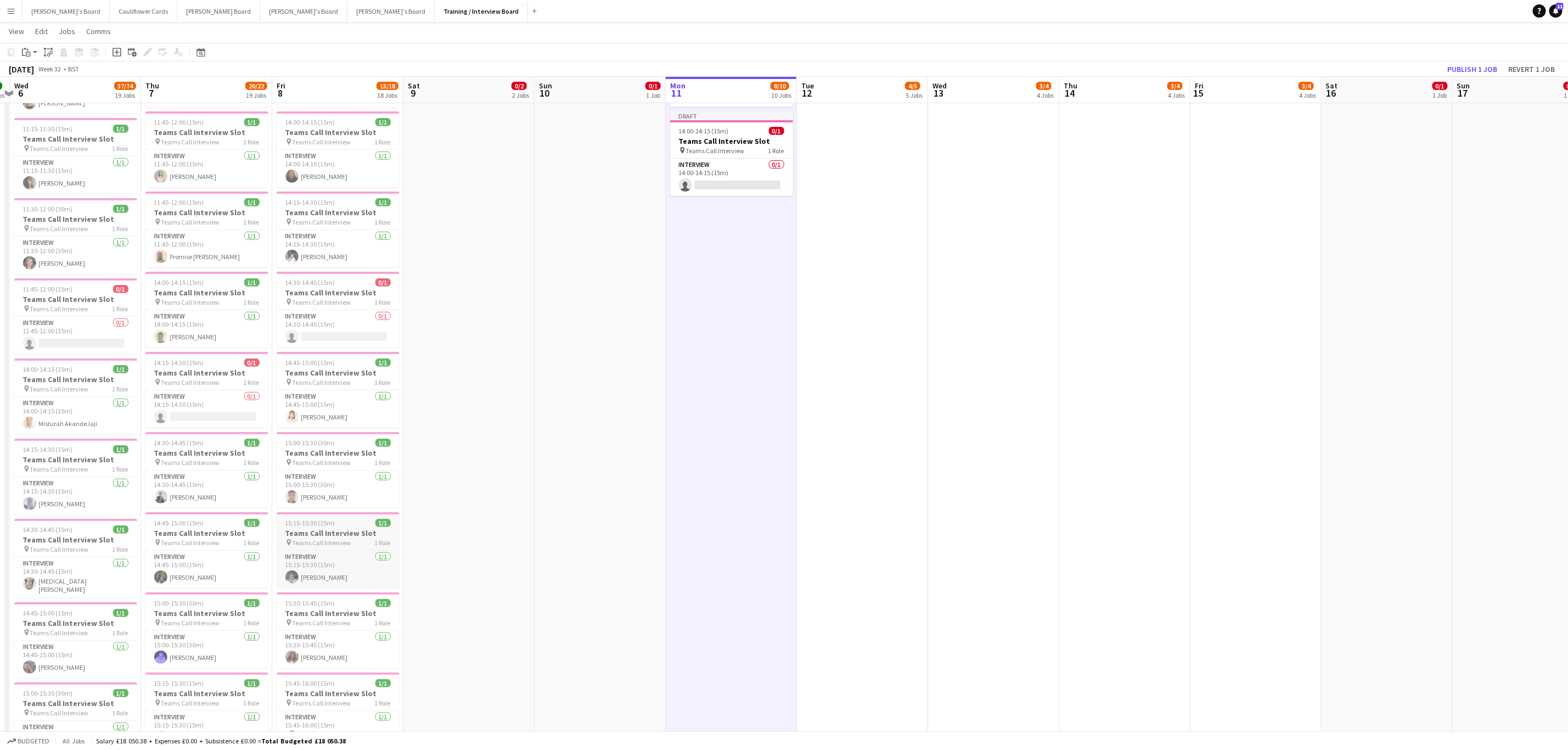
click at [325, 537] on h3 "Teams Call Interview Slot" at bounding box center [338, 533] width 123 height 10
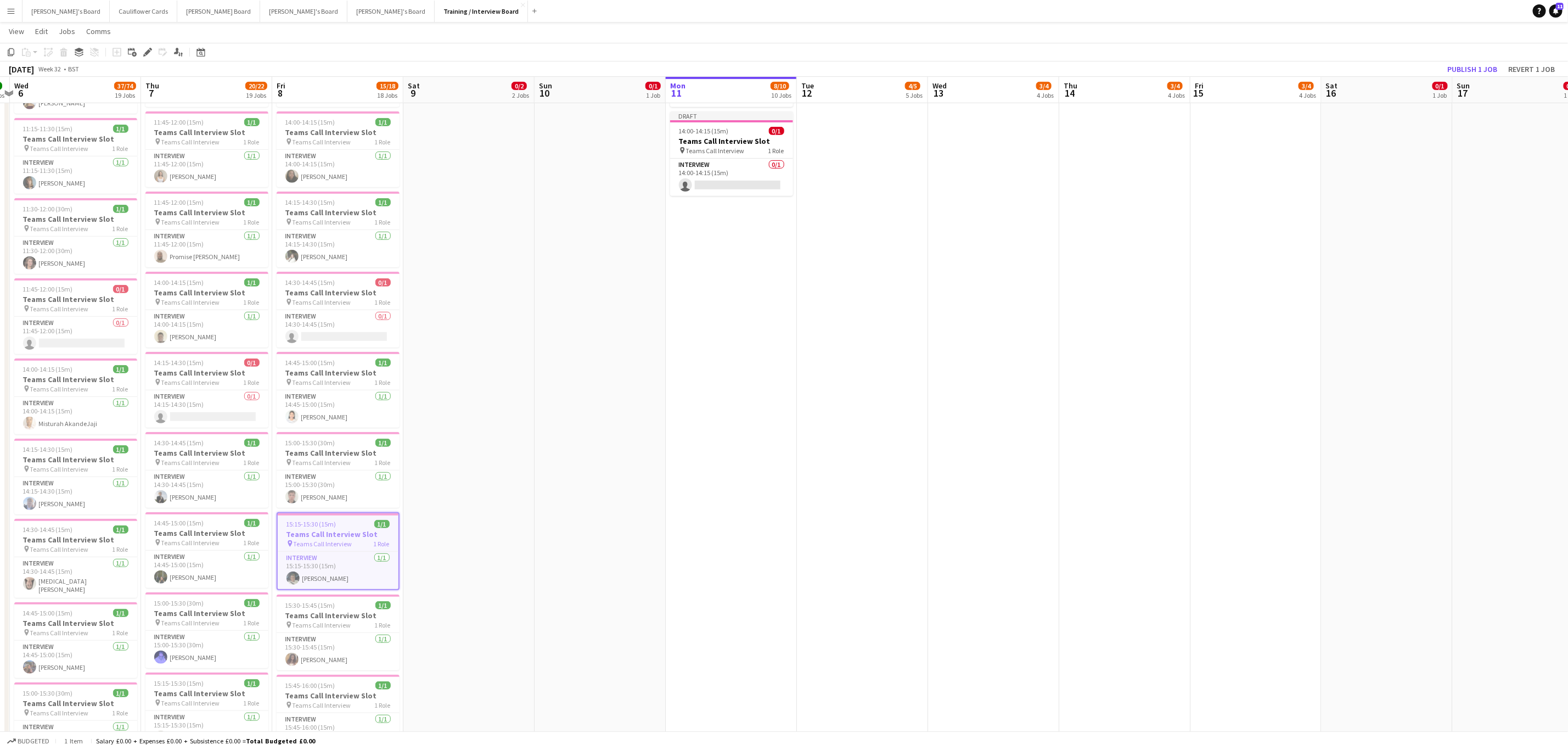
click at [720, 389] on app-date-cell "10:30-10:45 (15m) 1/1 Teams Call Interview Slot pin Teams Call Interview 1 Role…" at bounding box center [732, 391] width 131 height 1370
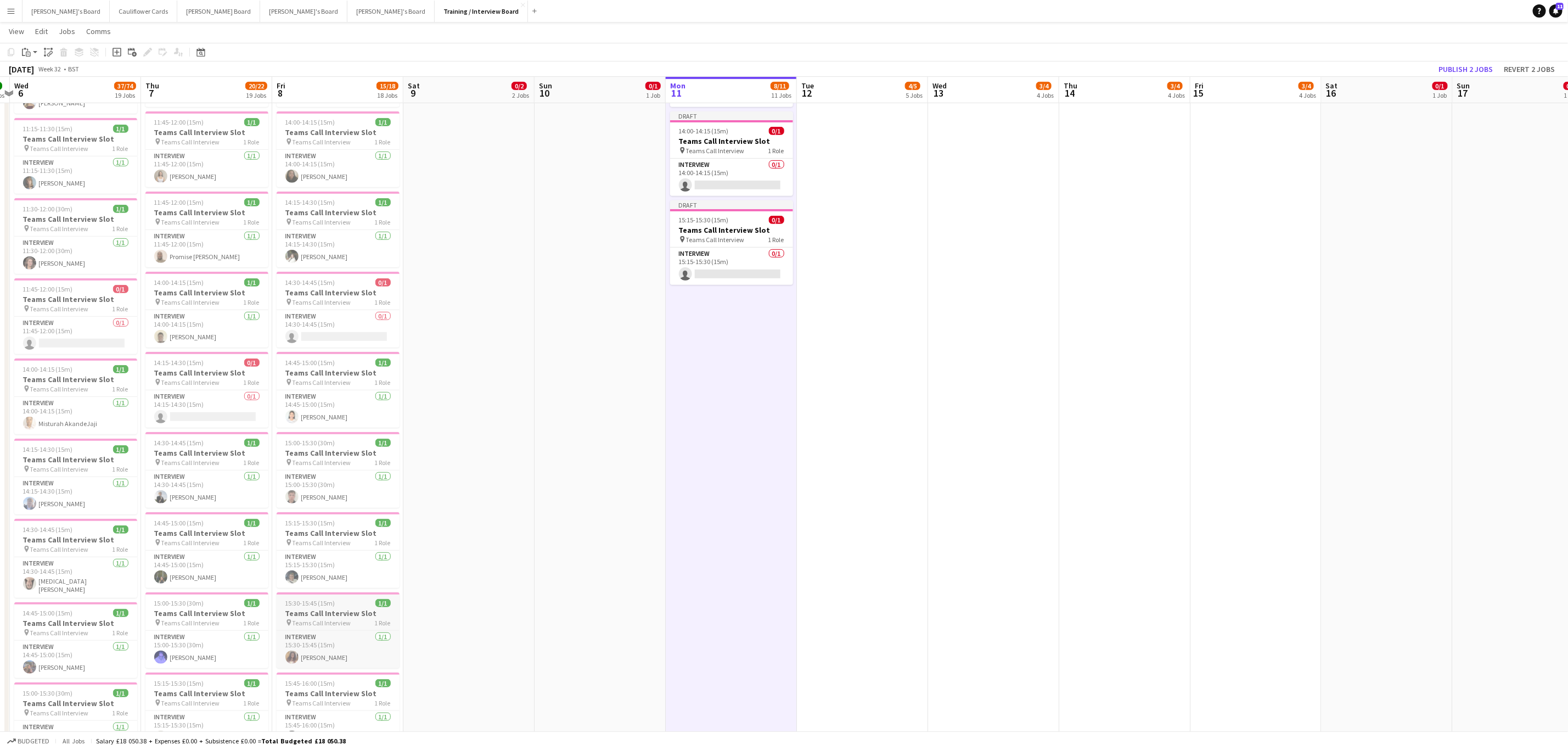
click at [313, 627] on span "Teams Call Interview" at bounding box center [322, 622] width 59 height 8
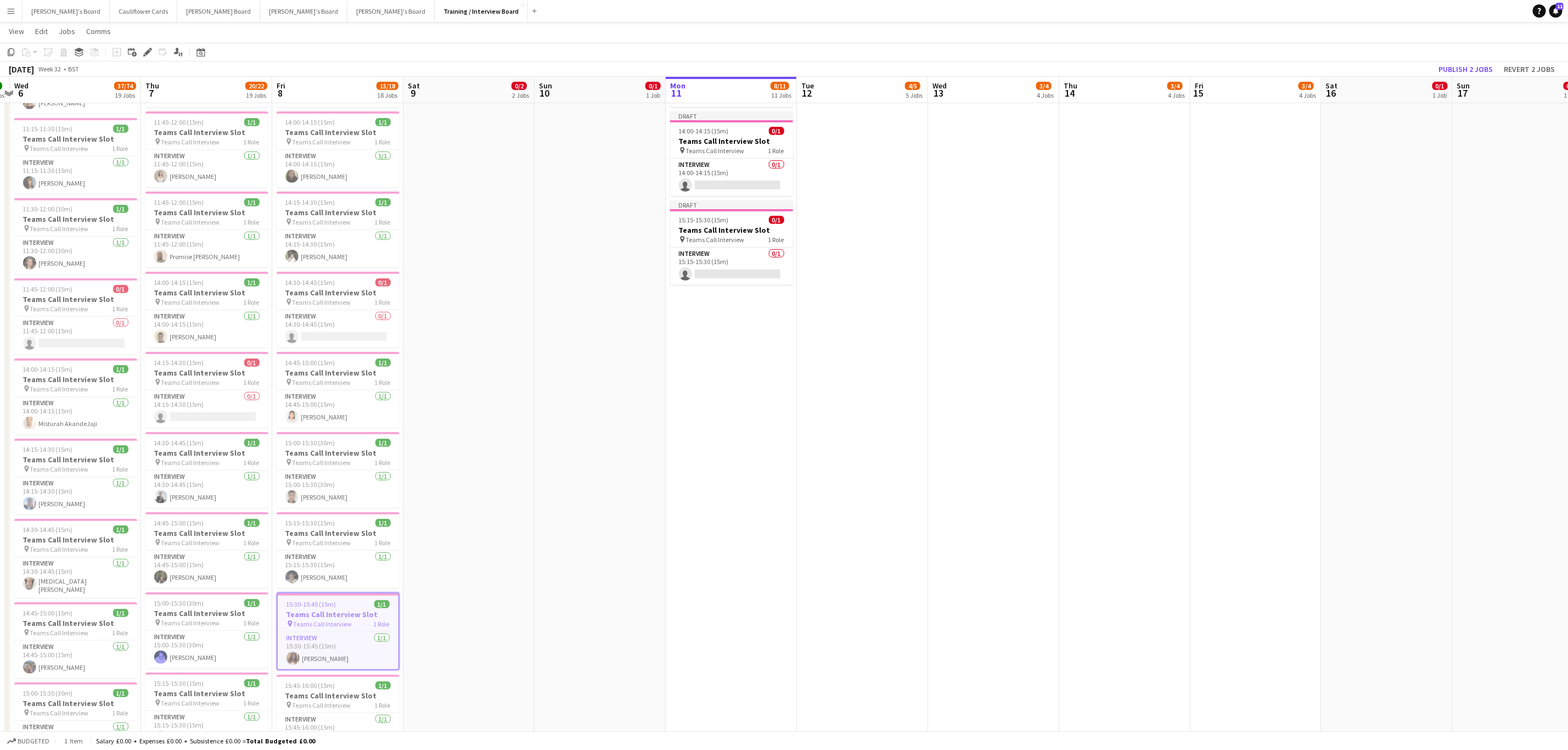
click at [693, 514] on app-date-cell "10:30-10:45 (15m) 1/1 Teams Call Interview Slot pin Teams Call Interview 1 Role…" at bounding box center [732, 391] width 131 height 1370
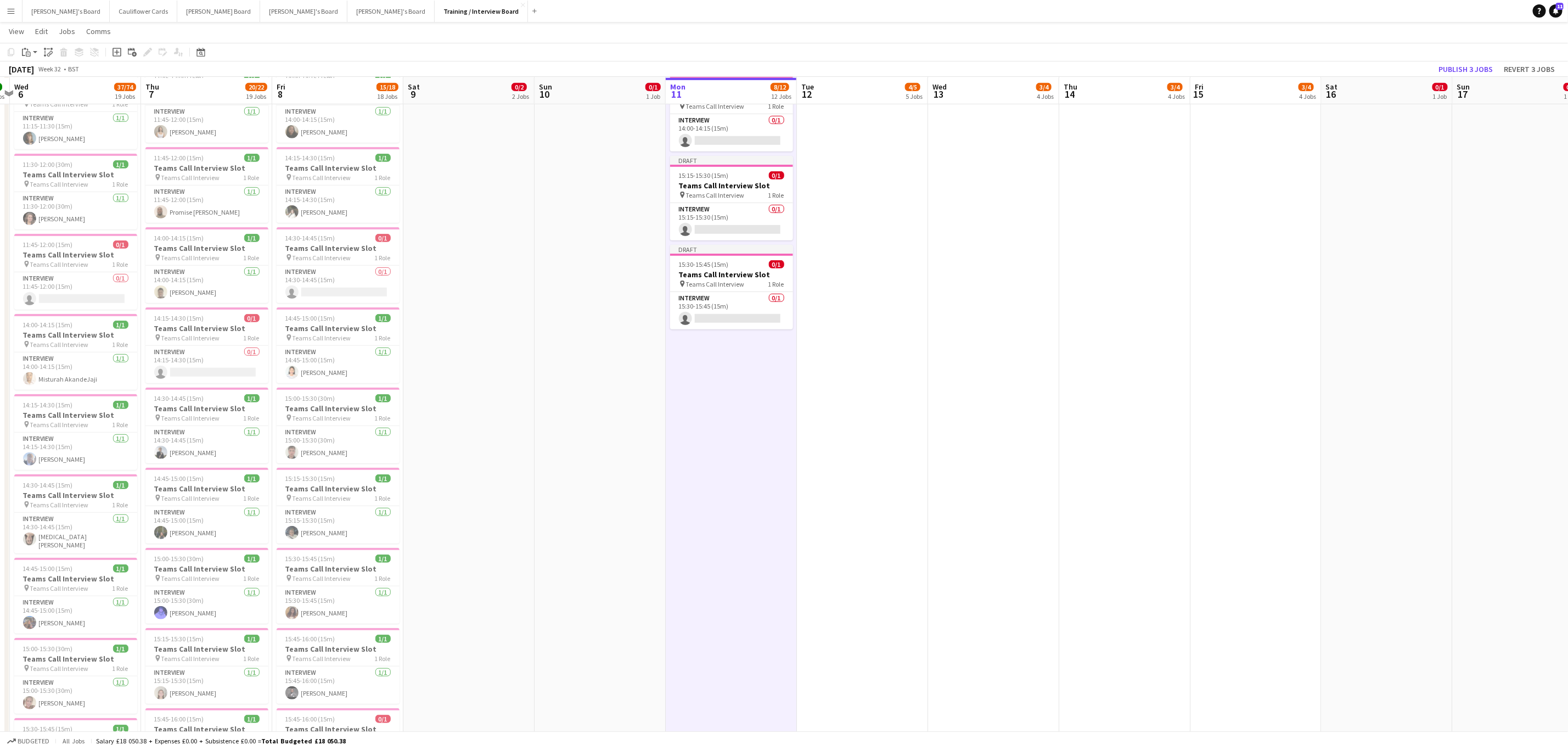
scroll to position [462, 0]
click at [348, 652] on h3 "Teams Call Interview Slot" at bounding box center [338, 648] width 123 height 10
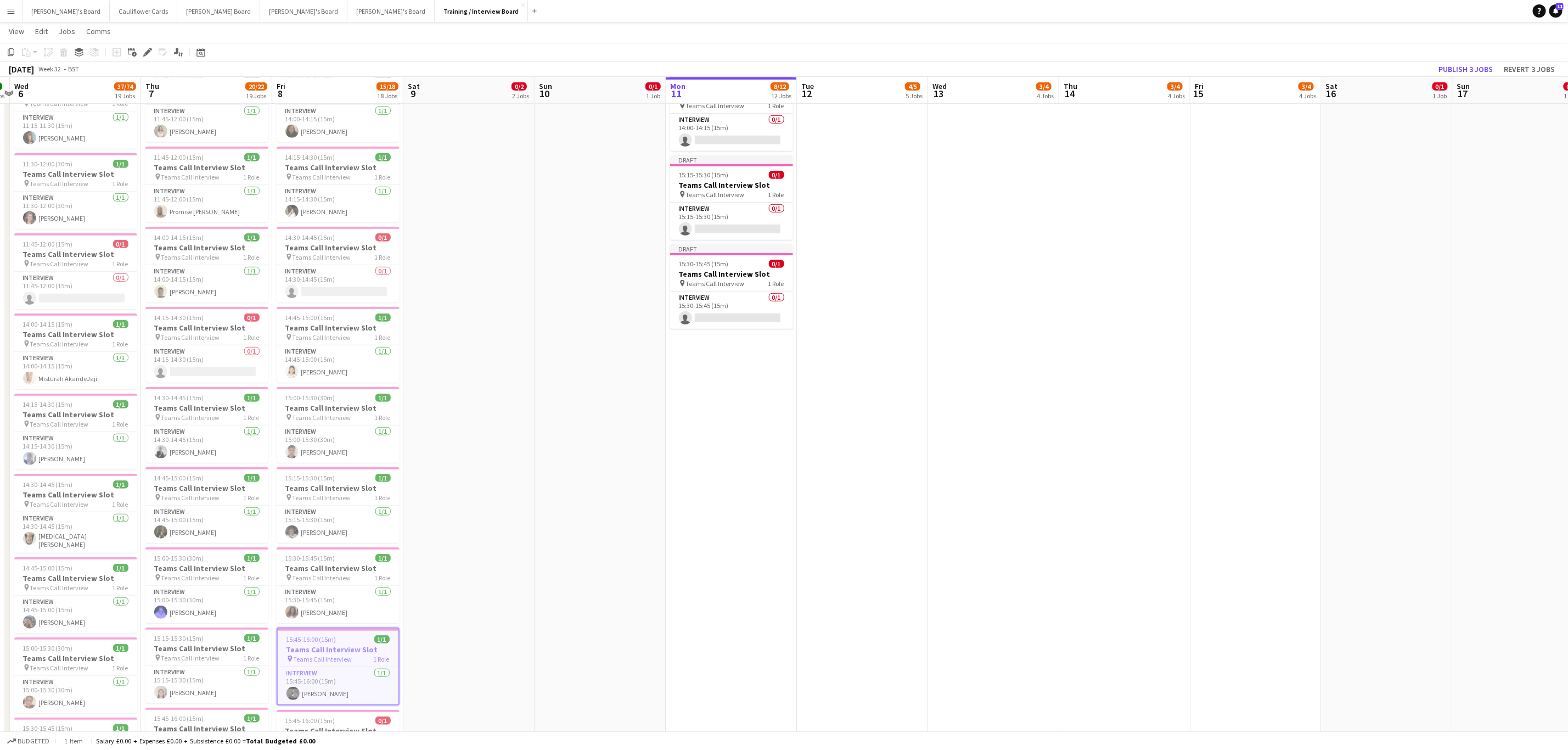
click at [715, 497] on app-date-cell "10:30-10:45 (15m) 1/1 Teams Call Interview Slot pin Teams Call Interview 1 Role…" at bounding box center [732, 346] width 131 height 1370
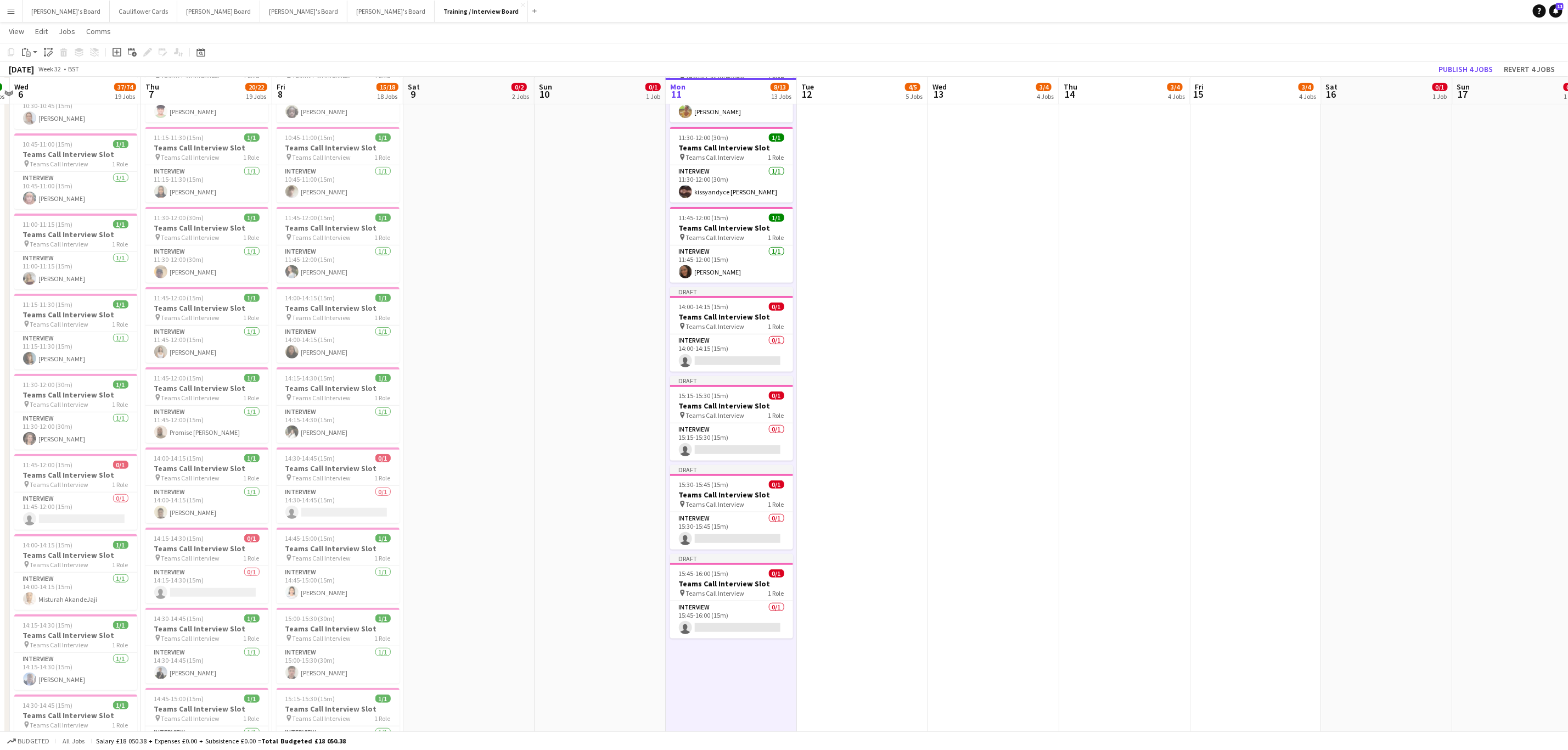
scroll to position [242, 0]
click at [762, 361] on app-card-role "Interview 0/1 14:00-14:15 (15m) single-neutral-actions" at bounding box center [732, 352] width 123 height 37
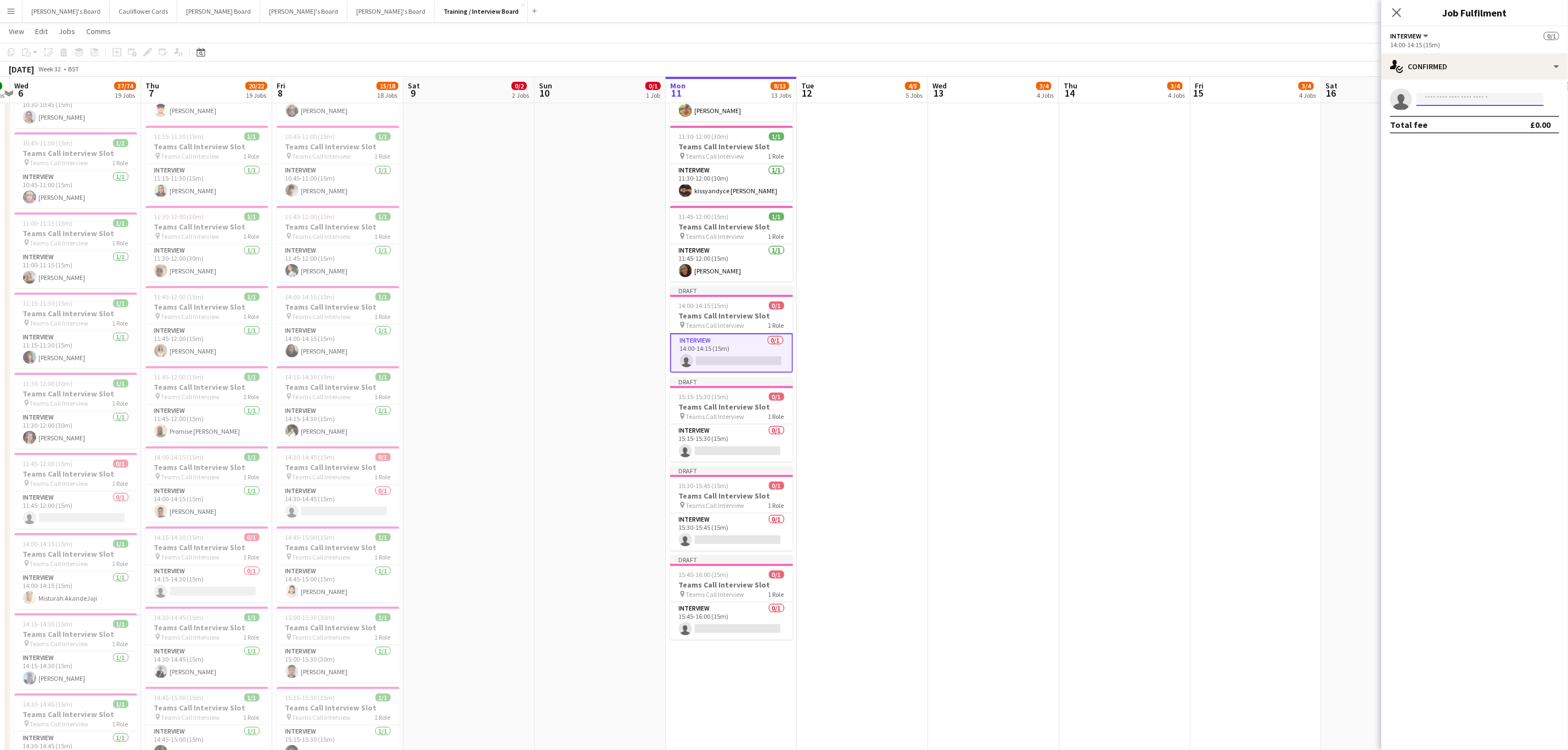
click at [1487, 102] on input at bounding box center [1481, 99] width 128 height 13
paste input "**********"
type input "**********"
click at [1472, 115] on span "Eve Trainor Waiting list" at bounding box center [1480, 115] width 110 height 9
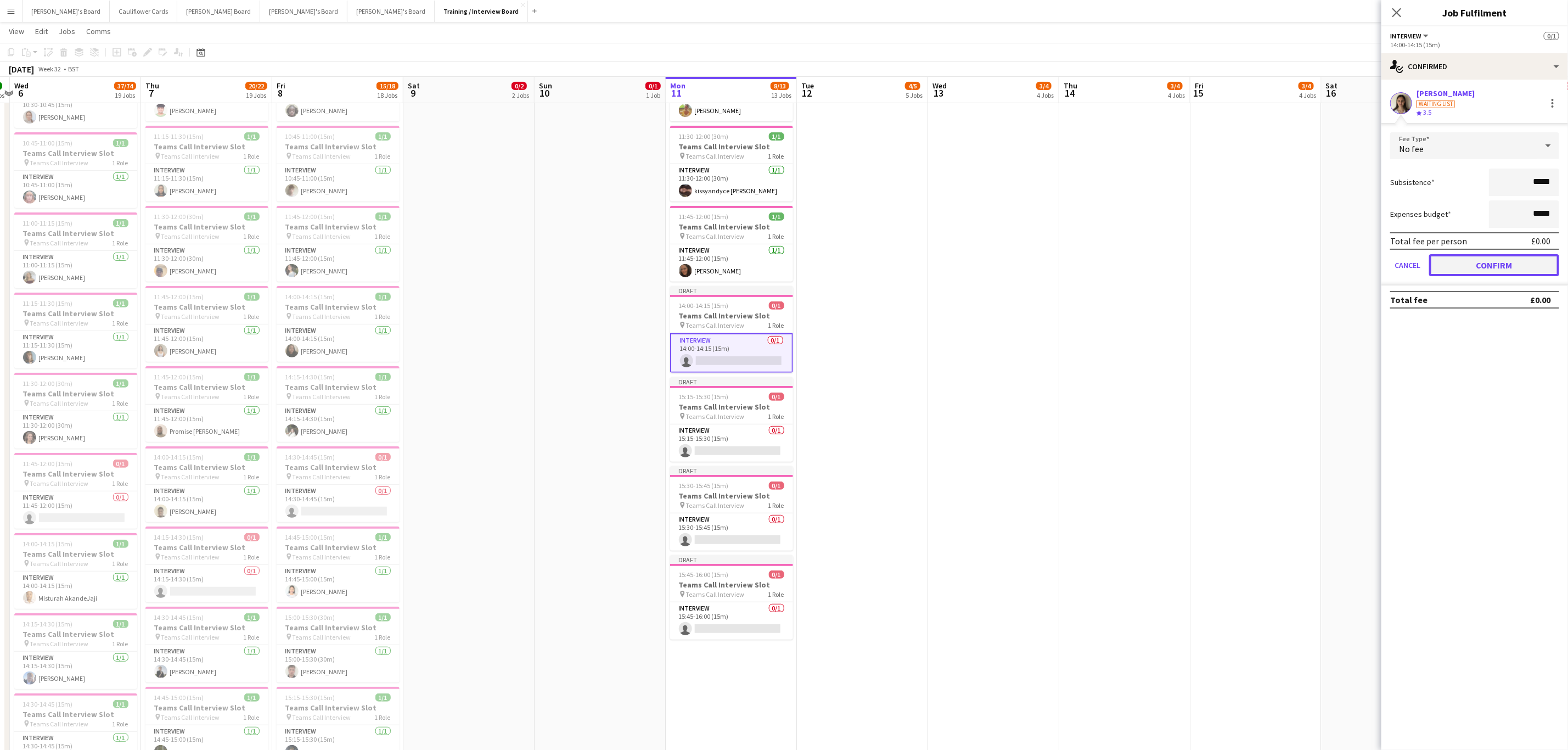
click at [1508, 267] on button "Confirm" at bounding box center [1494, 265] width 130 height 22
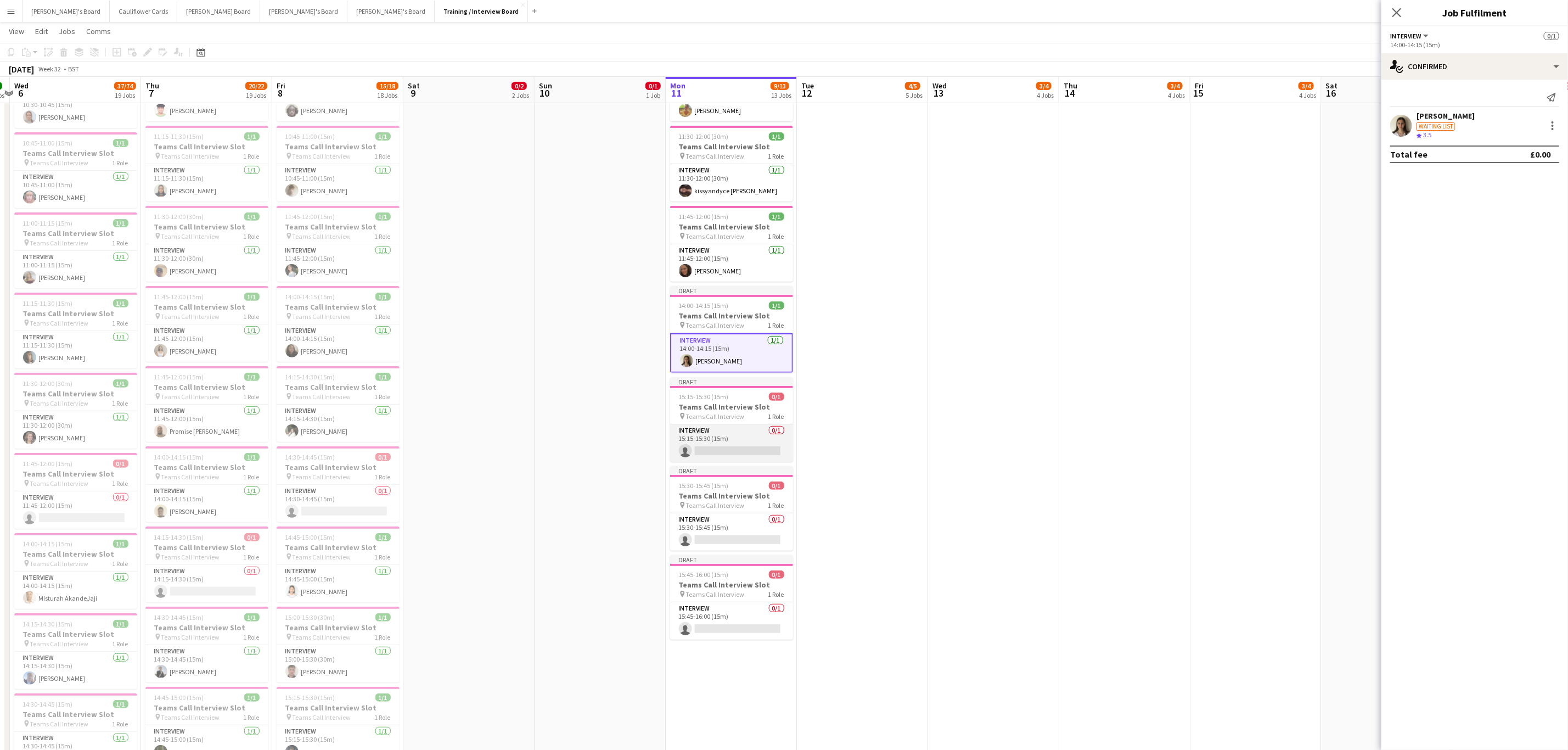
click at [712, 460] on app-card-role "Interview 0/1 15:15-15:30 (15m) single-neutral-actions" at bounding box center [732, 443] width 123 height 37
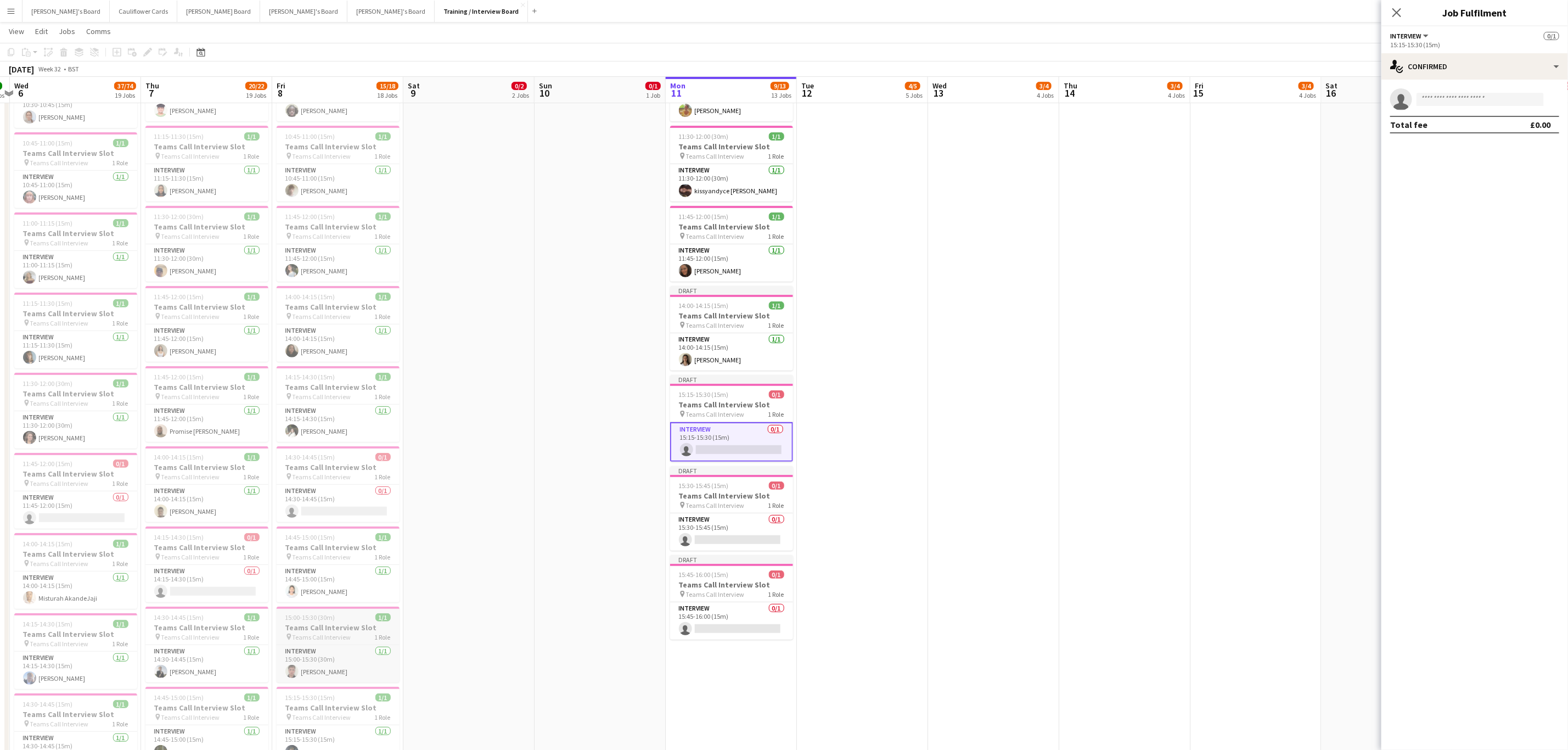
click at [319, 641] on span "Teams Call Interview" at bounding box center [322, 636] width 59 height 8
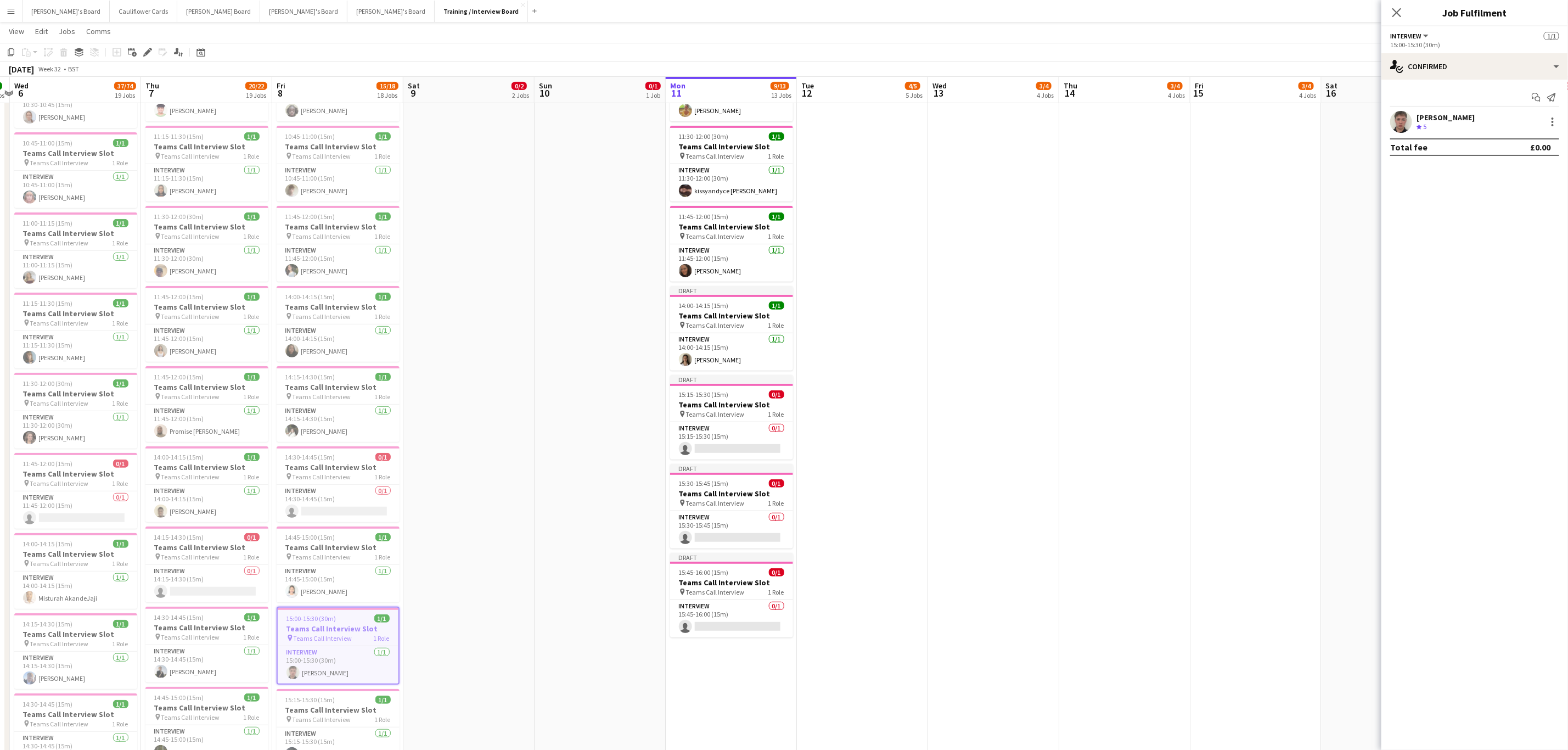
click at [721, 707] on app-date-cell "10:30-10:45 (15m) 1/1 Teams Call Interview Slot pin Teams Call Interview 1 Role…" at bounding box center [732, 566] width 131 height 1370
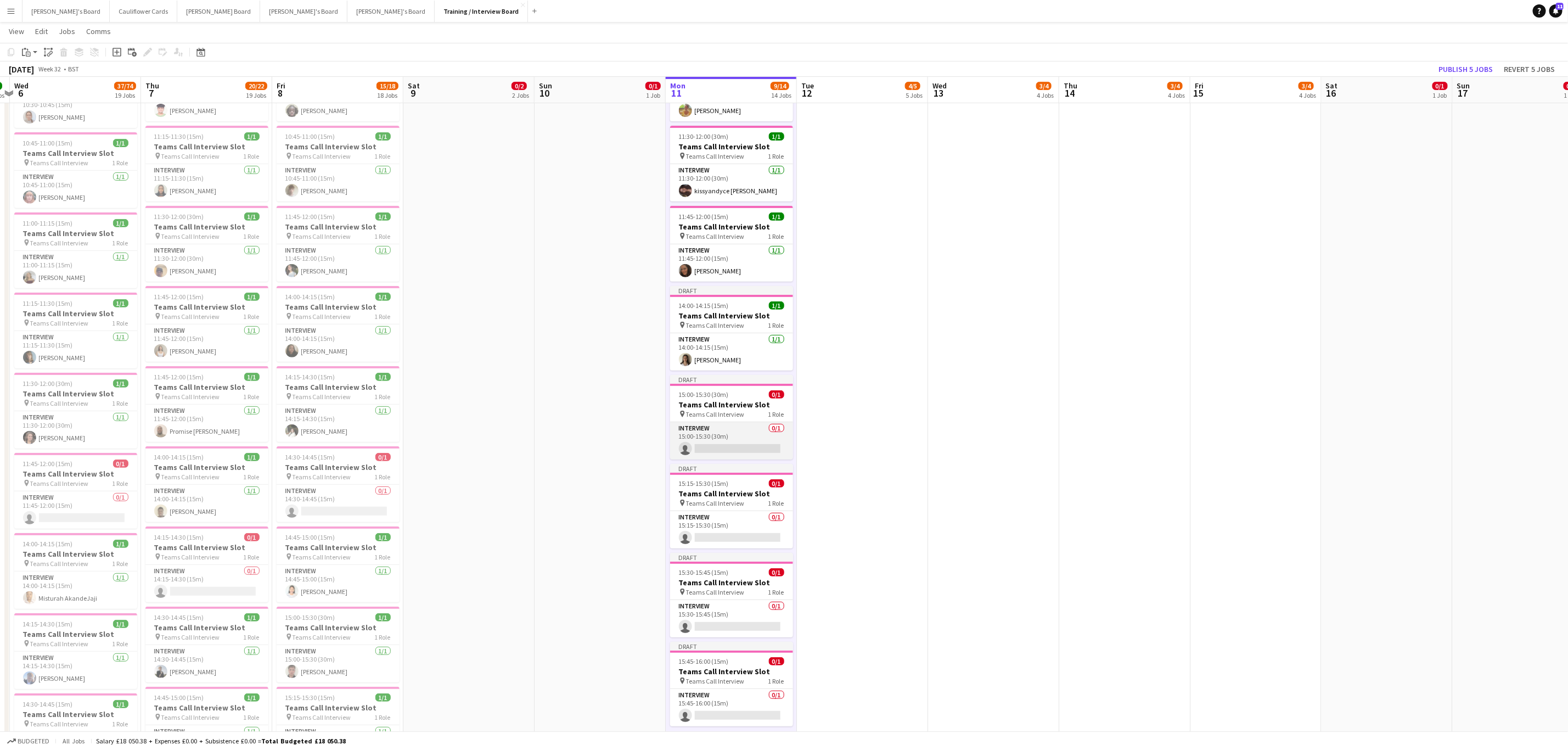
click at [748, 427] on app-card-role "Interview 0/1 15:00-15:30 (30m) single-neutral-actions" at bounding box center [732, 441] width 123 height 37
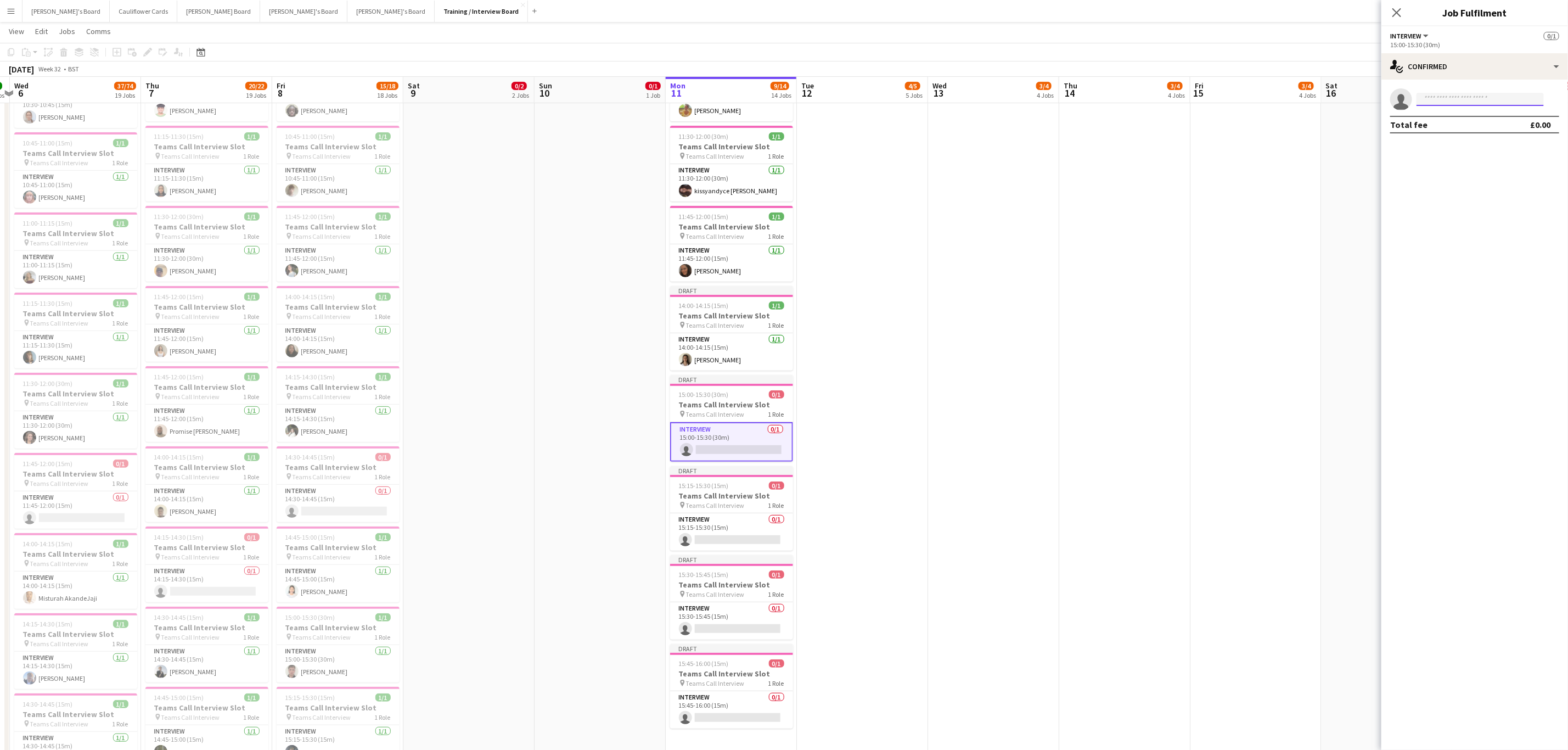
click at [1485, 97] on input at bounding box center [1481, 99] width 128 height 13
click at [1453, 99] on input at bounding box center [1481, 99] width 128 height 13
paste input "**********"
type input "**********"
click at [1462, 114] on span "Israella Tholley" at bounding box center [1457, 115] width 63 height 9
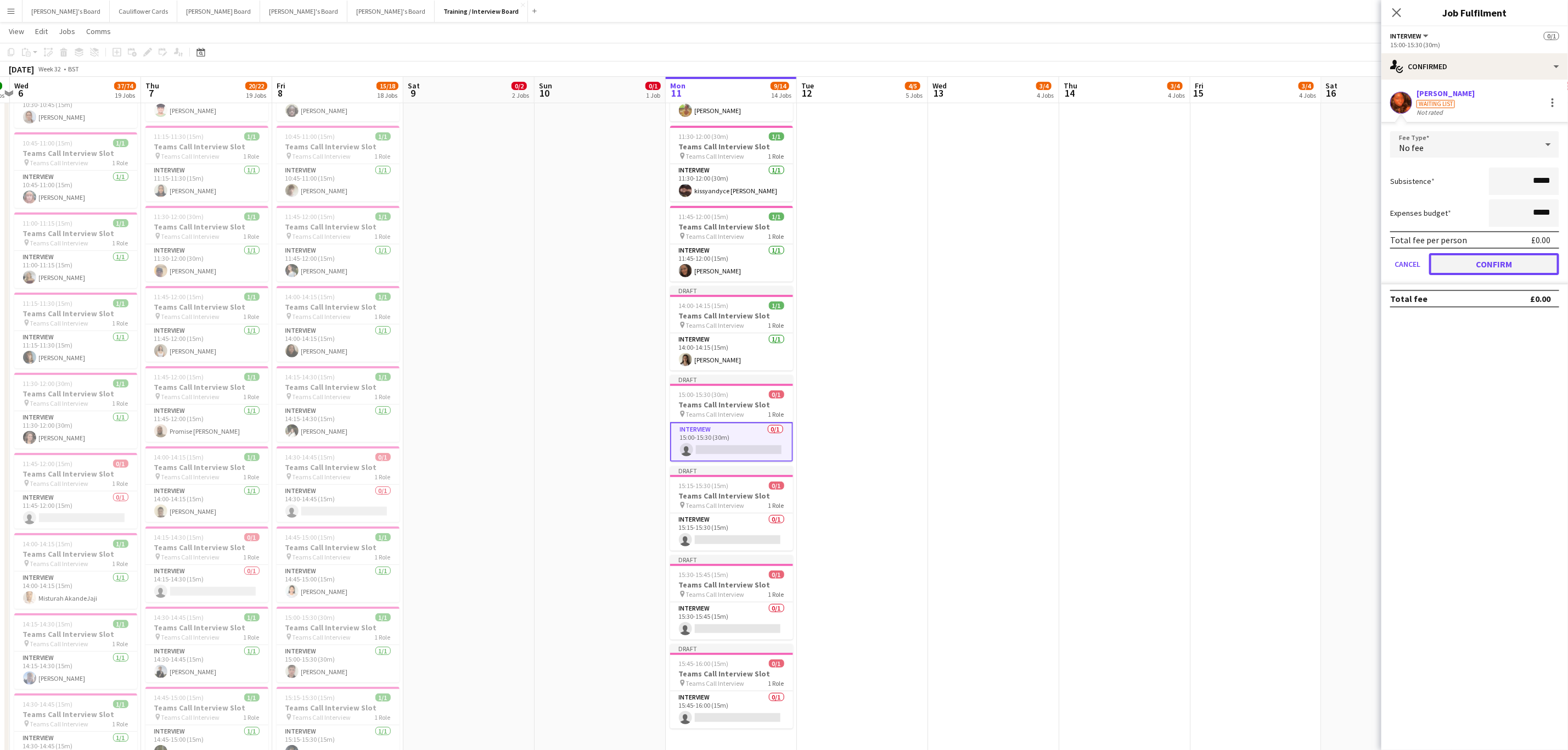
click at [1497, 258] on button "Confirm" at bounding box center [1494, 264] width 130 height 22
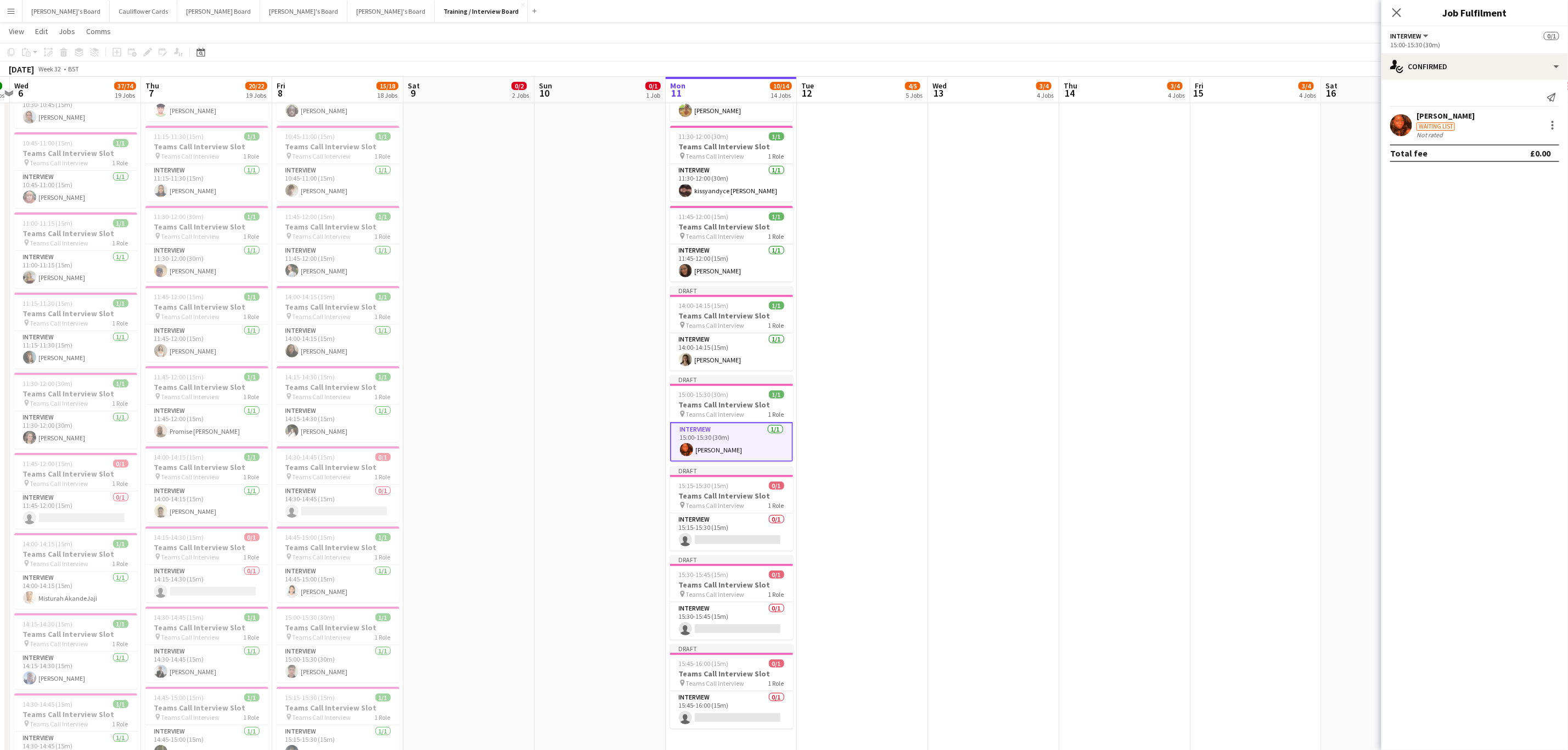
click at [1400, 122] on app-user-avatar at bounding box center [1402, 125] width 22 height 22
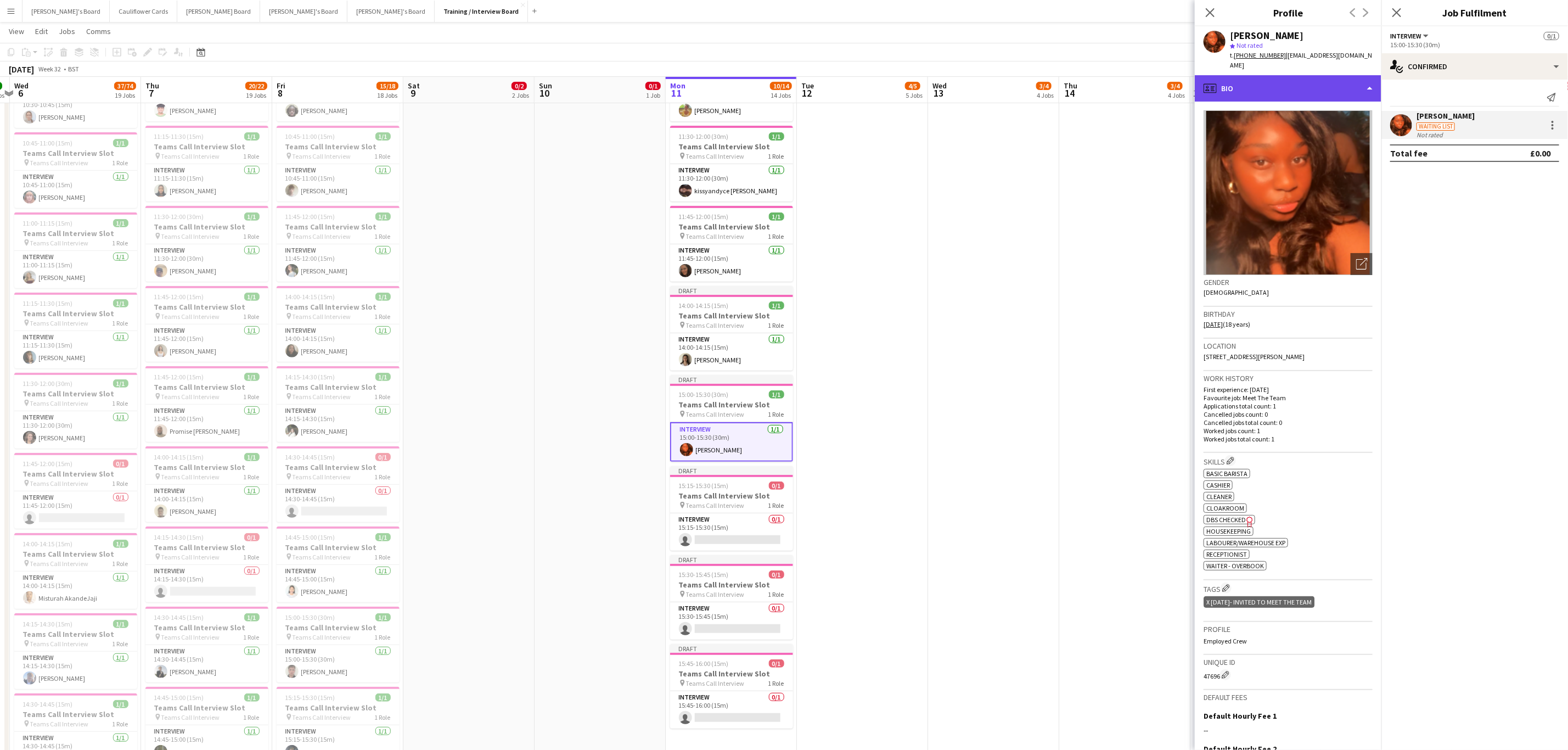
click at [1318, 85] on div "profile Bio" at bounding box center [1288, 88] width 187 height 26
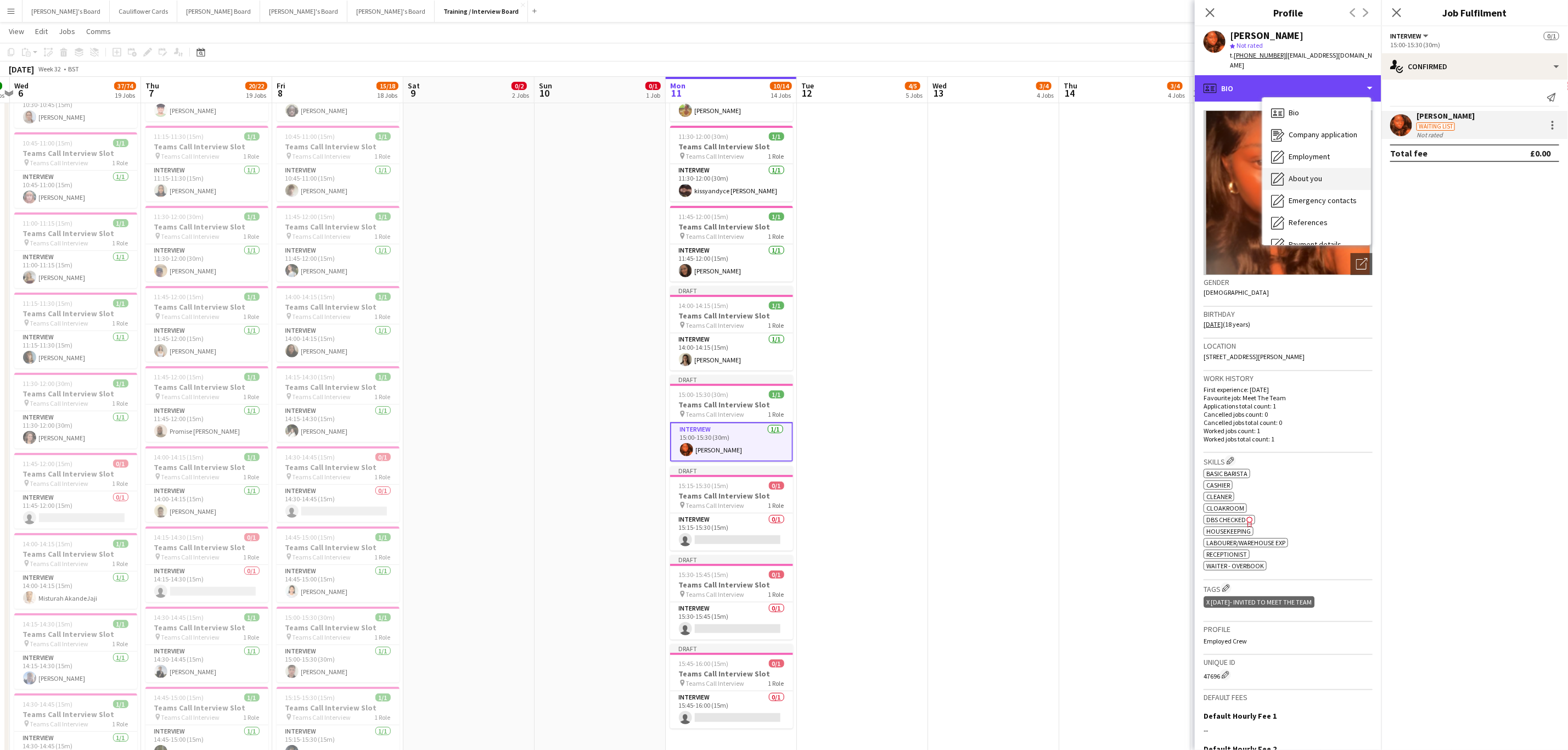
scroll to position [147, 0]
click at [1318, 131] on div "Additional info Additional info" at bounding box center [1316, 142] width 109 height 22
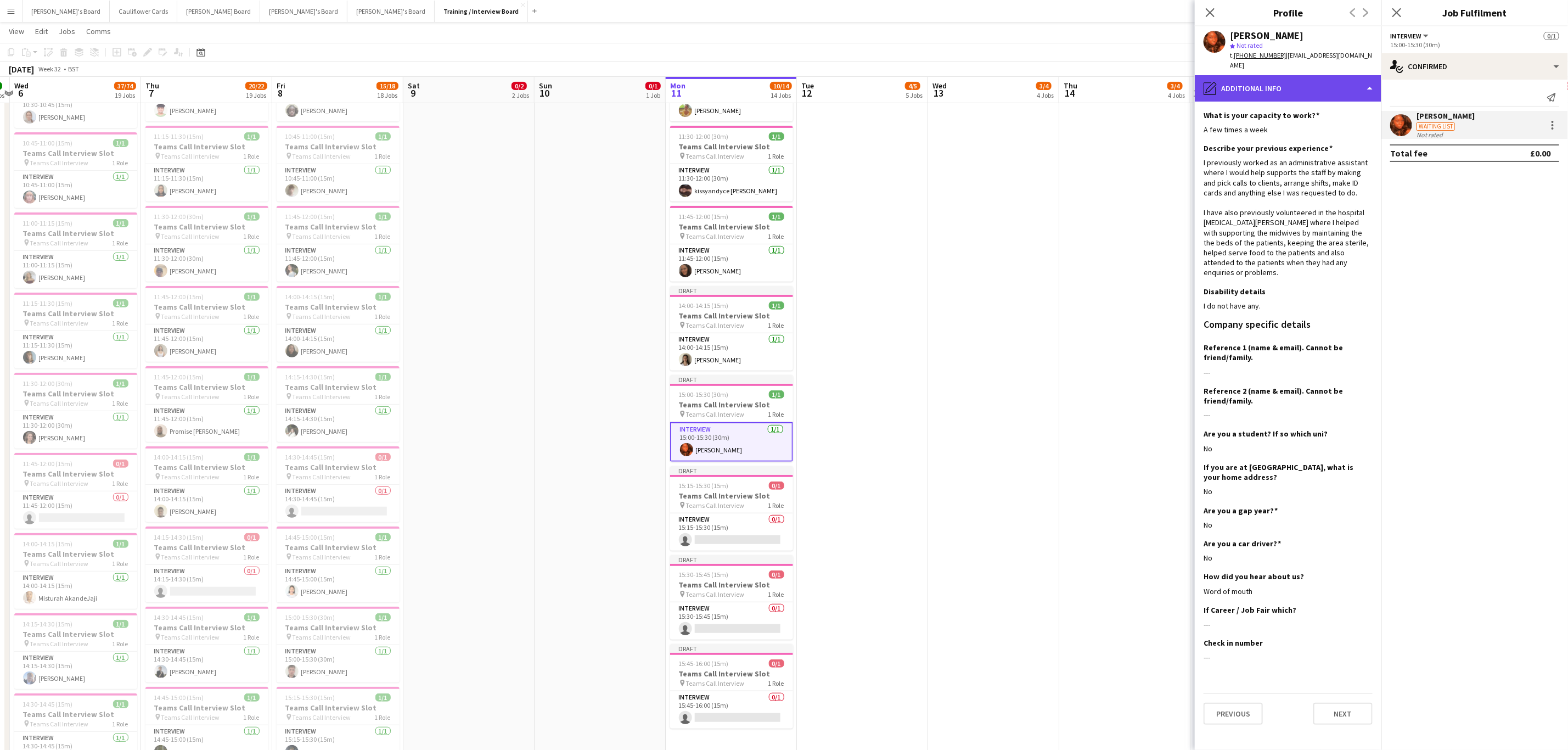
click at [1324, 75] on div "pencil4 Additional info" at bounding box center [1288, 88] width 187 height 26
click at [1301, 203] on span "Feedback" at bounding box center [1305, 207] width 33 height 10
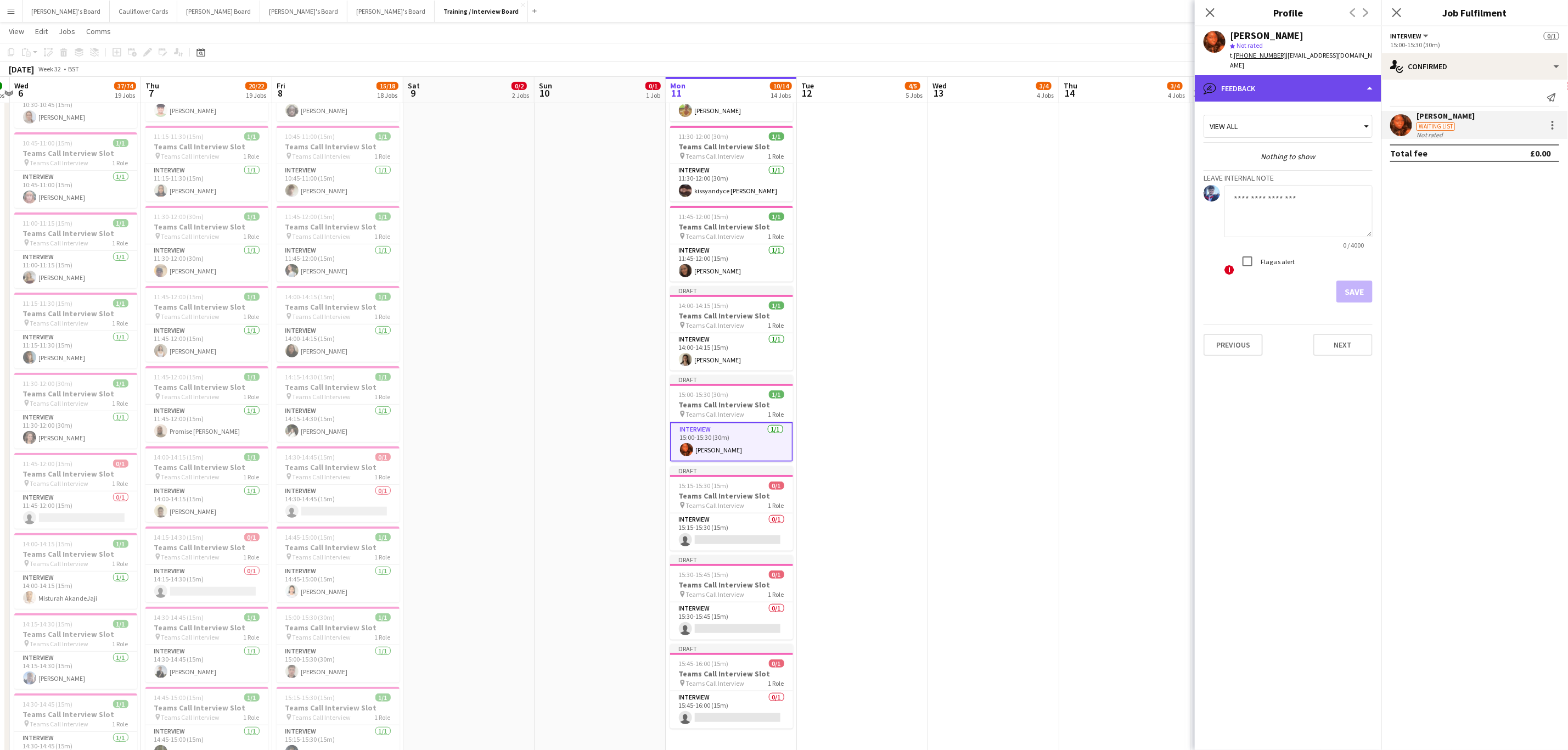
click at [1315, 78] on div "bubble-pencil Feedback" at bounding box center [1288, 88] width 187 height 26
click at [1326, 219] on div "Calendar Calendar" at bounding box center [1316, 230] width 109 height 22
click at [1316, 78] on div "calendar-full Calendar" at bounding box center [1288, 88] width 187 height 26
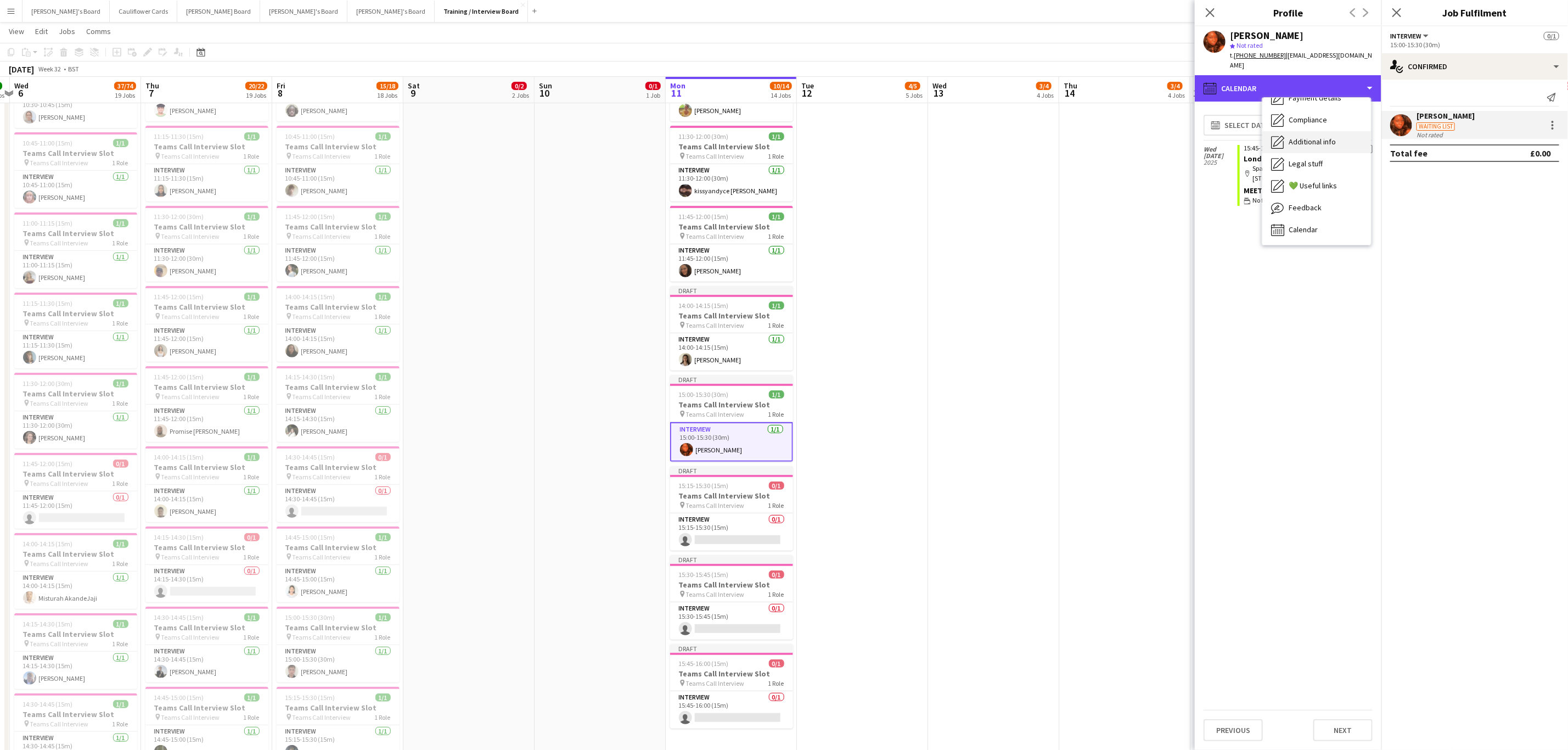
scroll to position [0, 0]
click at [1309, 112] on div "Bio Bio" at bounding box center [1316, 113] width 109 height 22
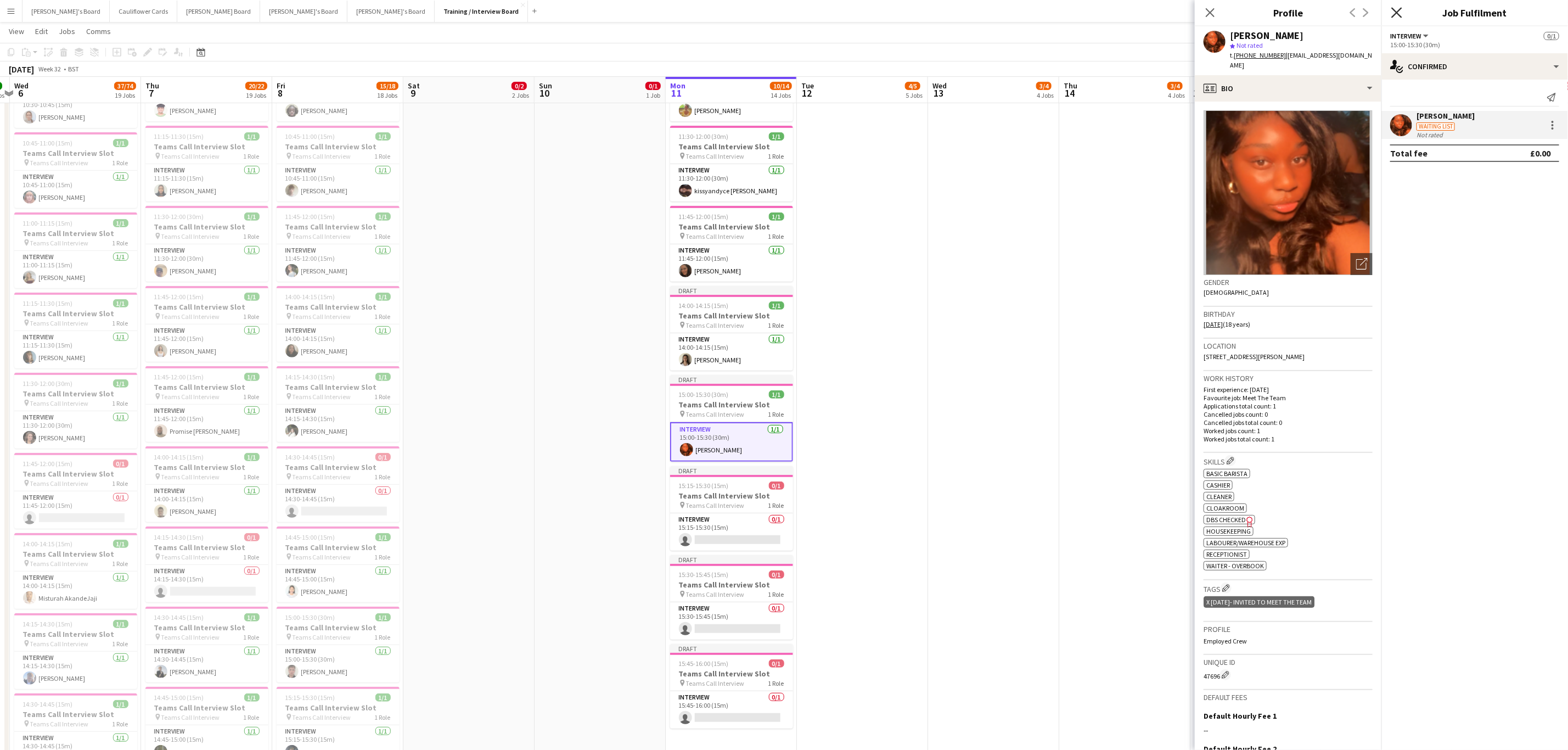
click at [1395, 10] on icon at bounding box center [1396, 12] width 10 height 10
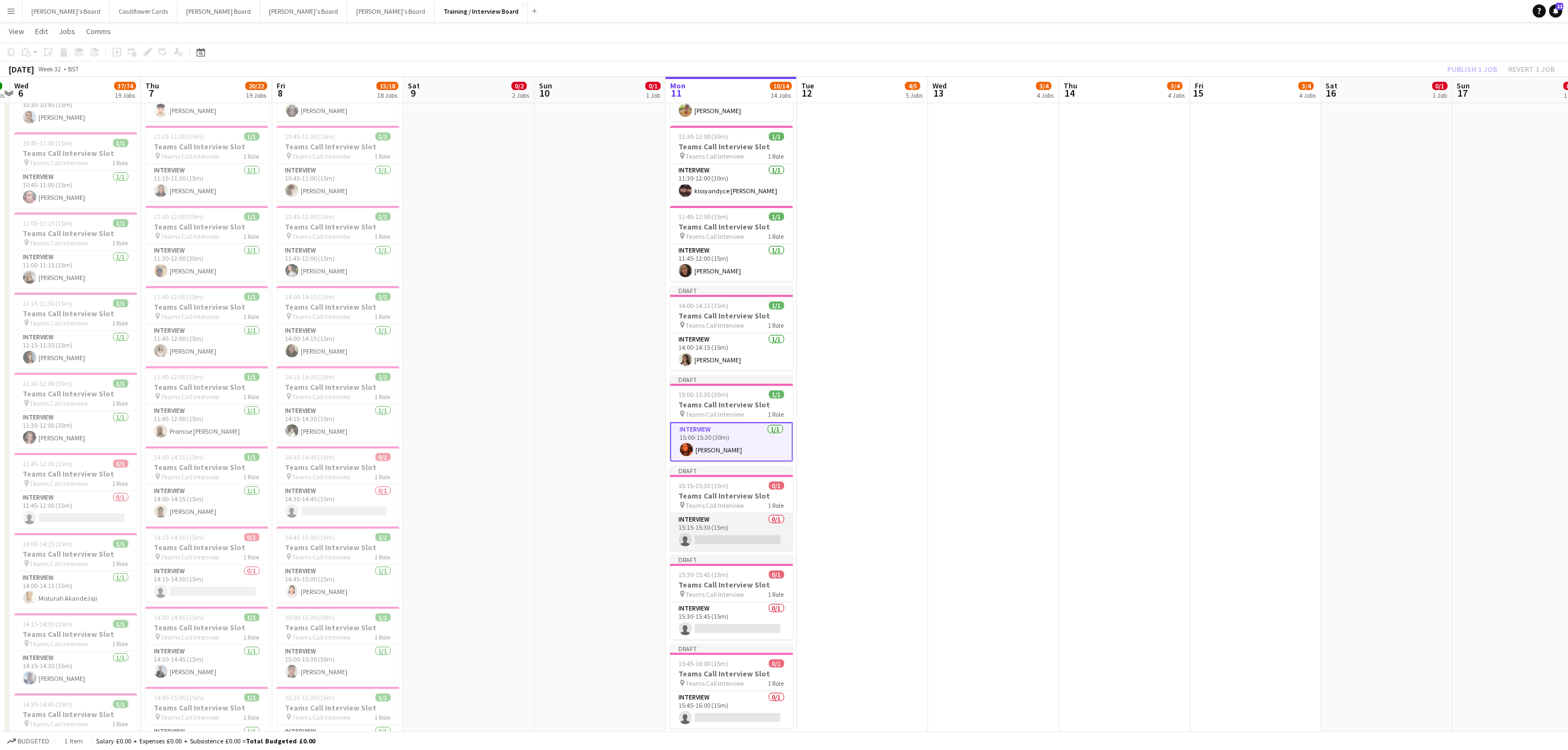
click at [751, 545] on app-card-role "Interview 0/1 15:15-15:30 (15m) single-neutral-actions" at bounding box center [732, 532] width 123 height 37
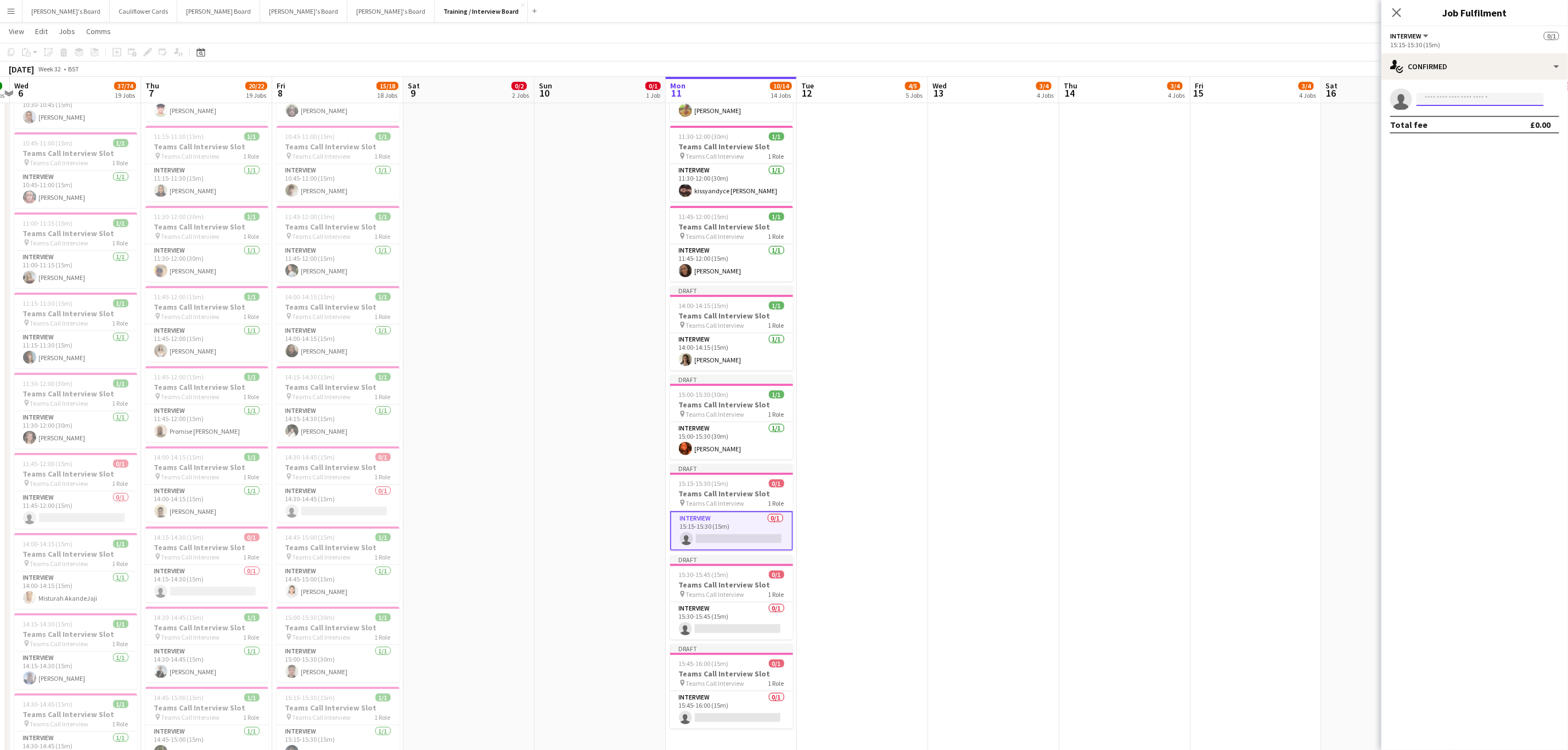
click at [1469, 95] on input at bounding box center [1481, 99] width 128 height 13
paste input "**********"
type input "**********"
click at [1474, 123] on span "ellienancy@gmail.com" at bounding box center [1480, 124] width 110 height 9
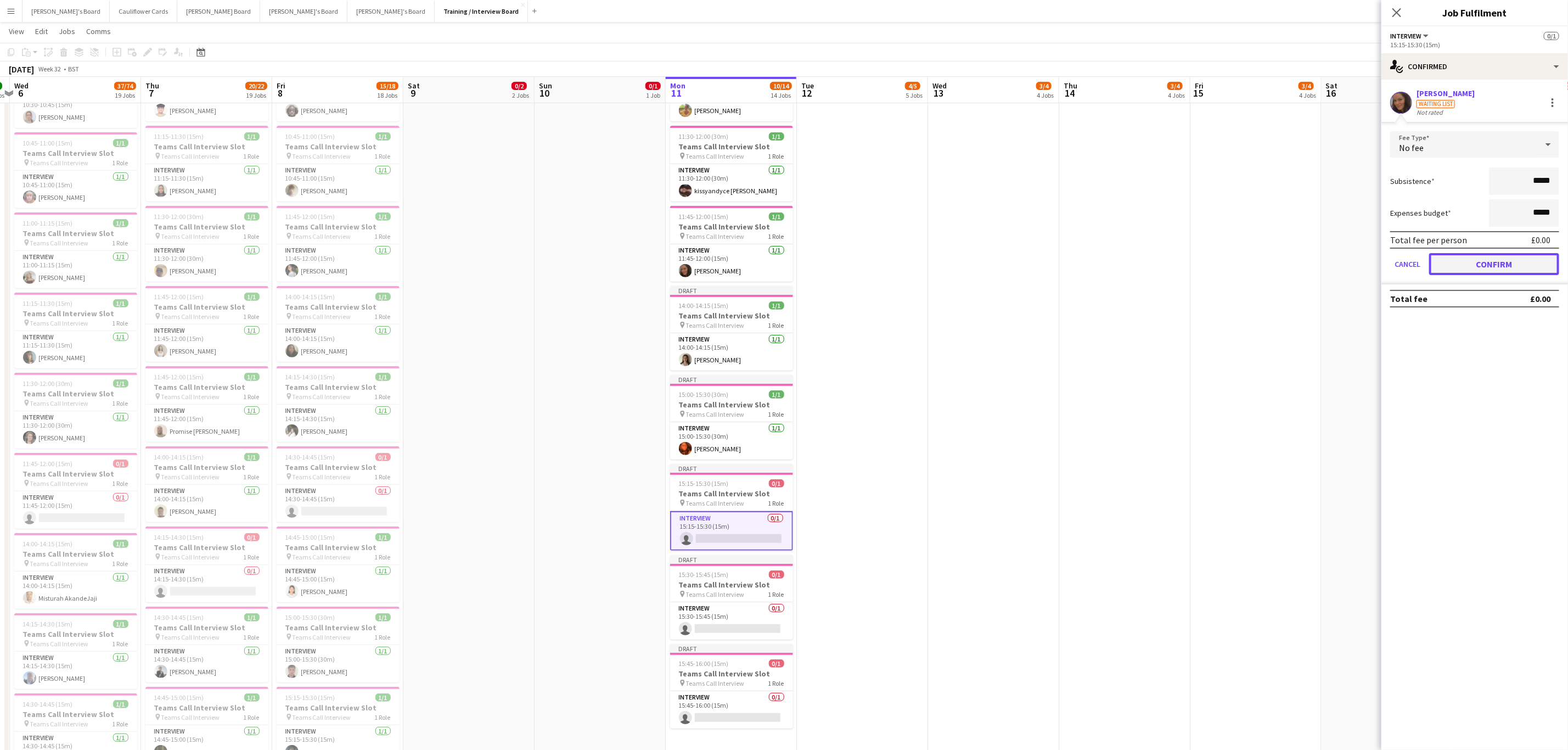
click at [1478, 261] on button "Confirm" at bounding box center [1494, 264] width 130 height 22
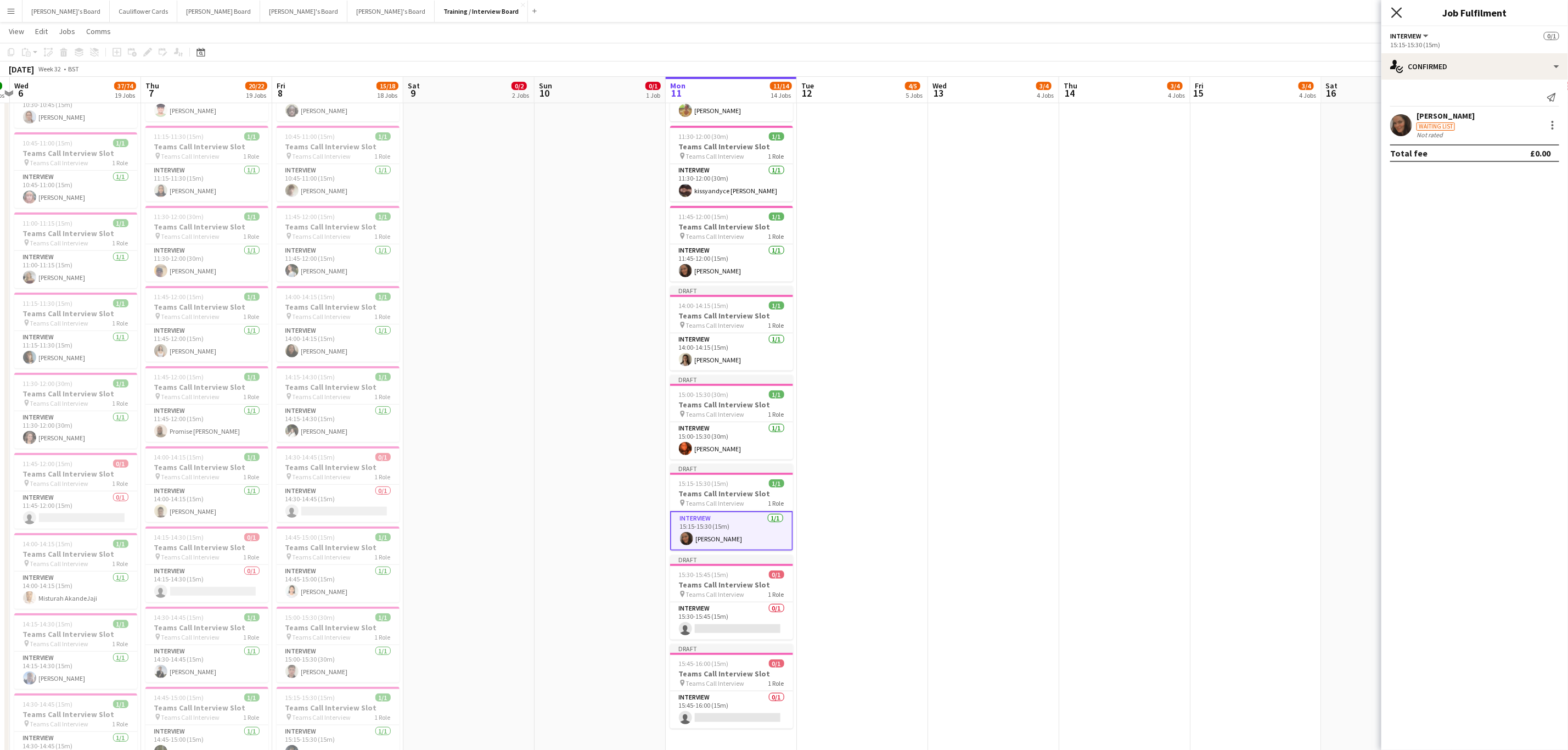
click at [1396, 14] on icon at bounding box center [1396, 12] width 10 height 10
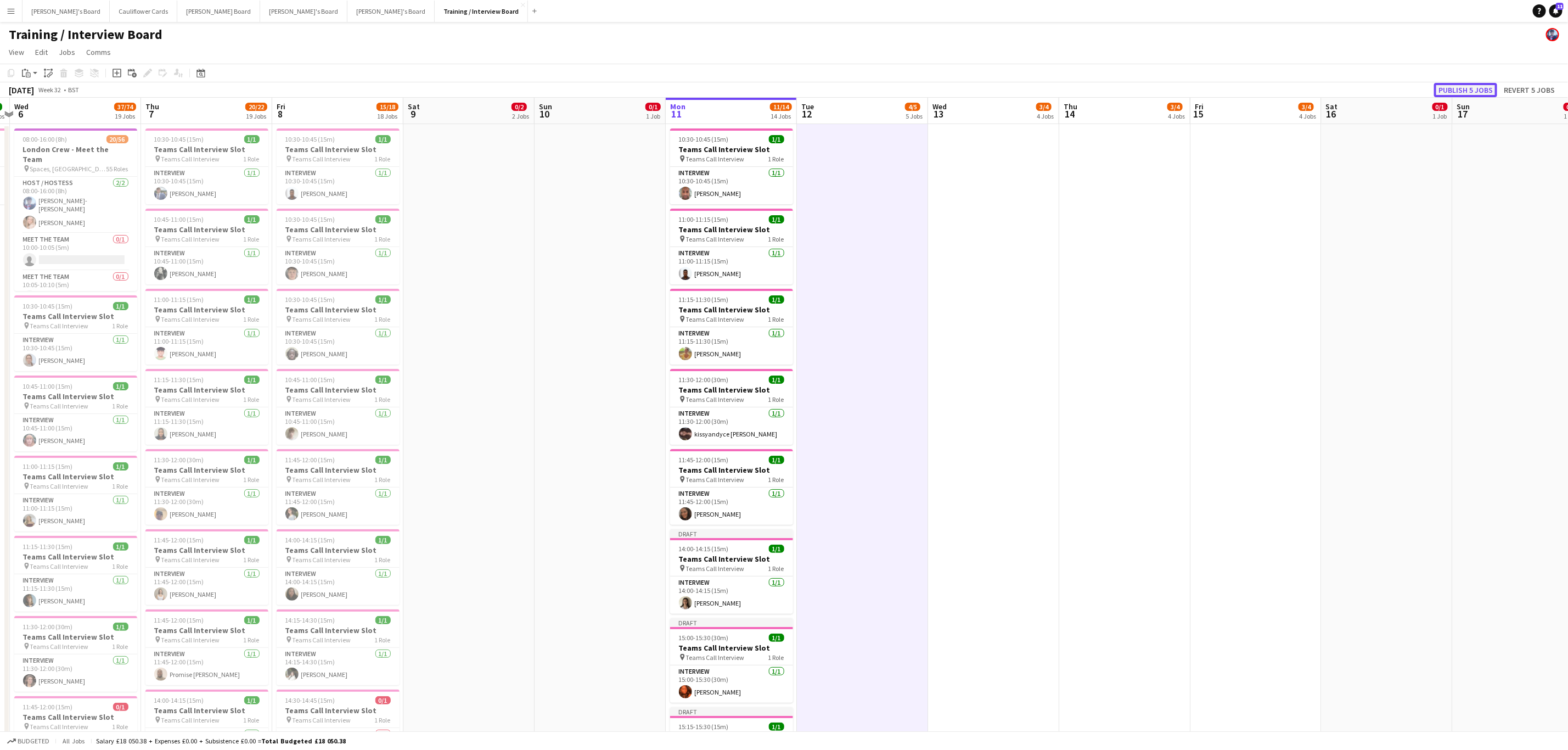
click at [1450, 91] on button "Publish 5 jobs" at bounding box center [1466, 90] width 63 height 14
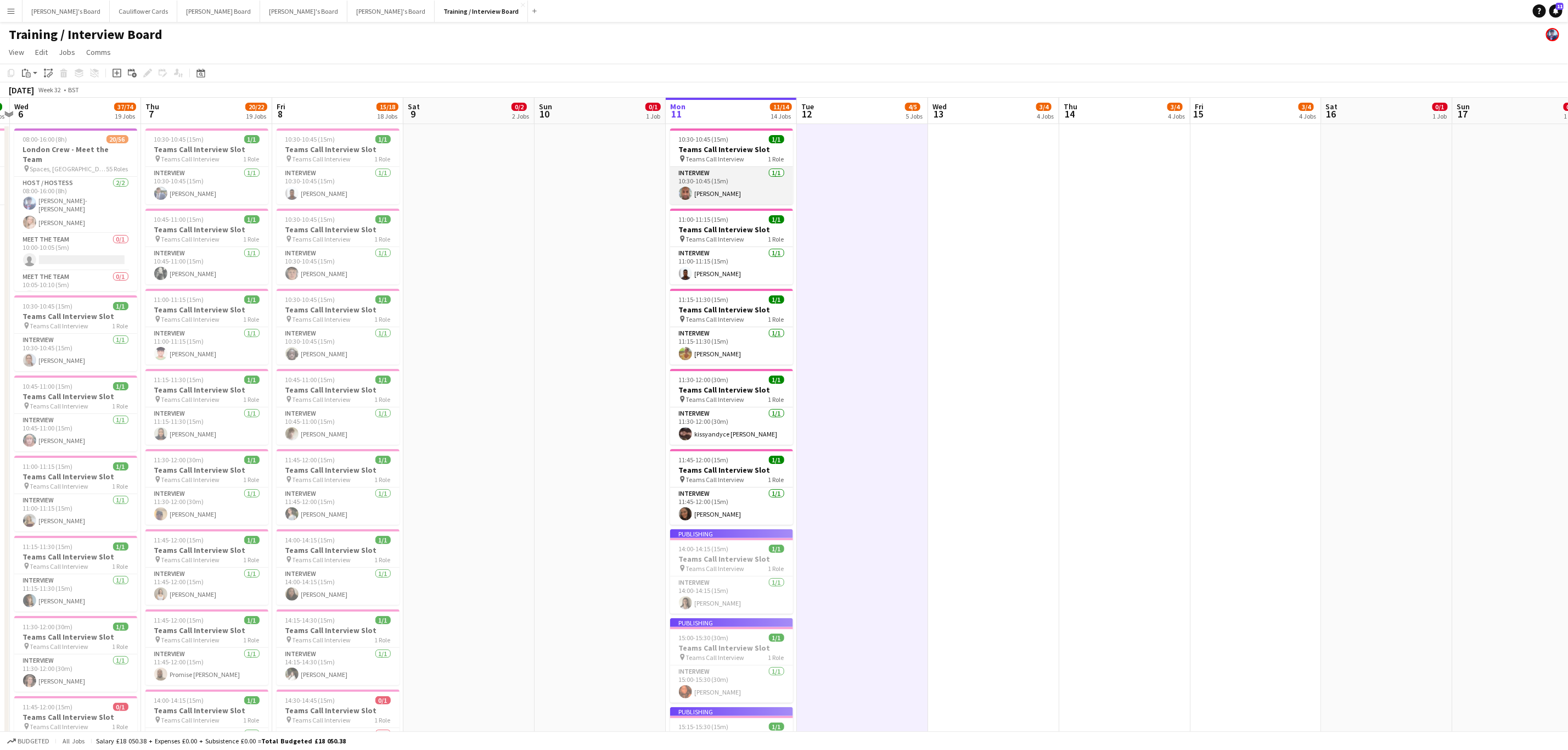
click at [700, 191] on app-card-role "Interview 1/1 10:30-10:45 (15m) Mahboob Khan" at bounding box center [732, 185] width 123 height 37
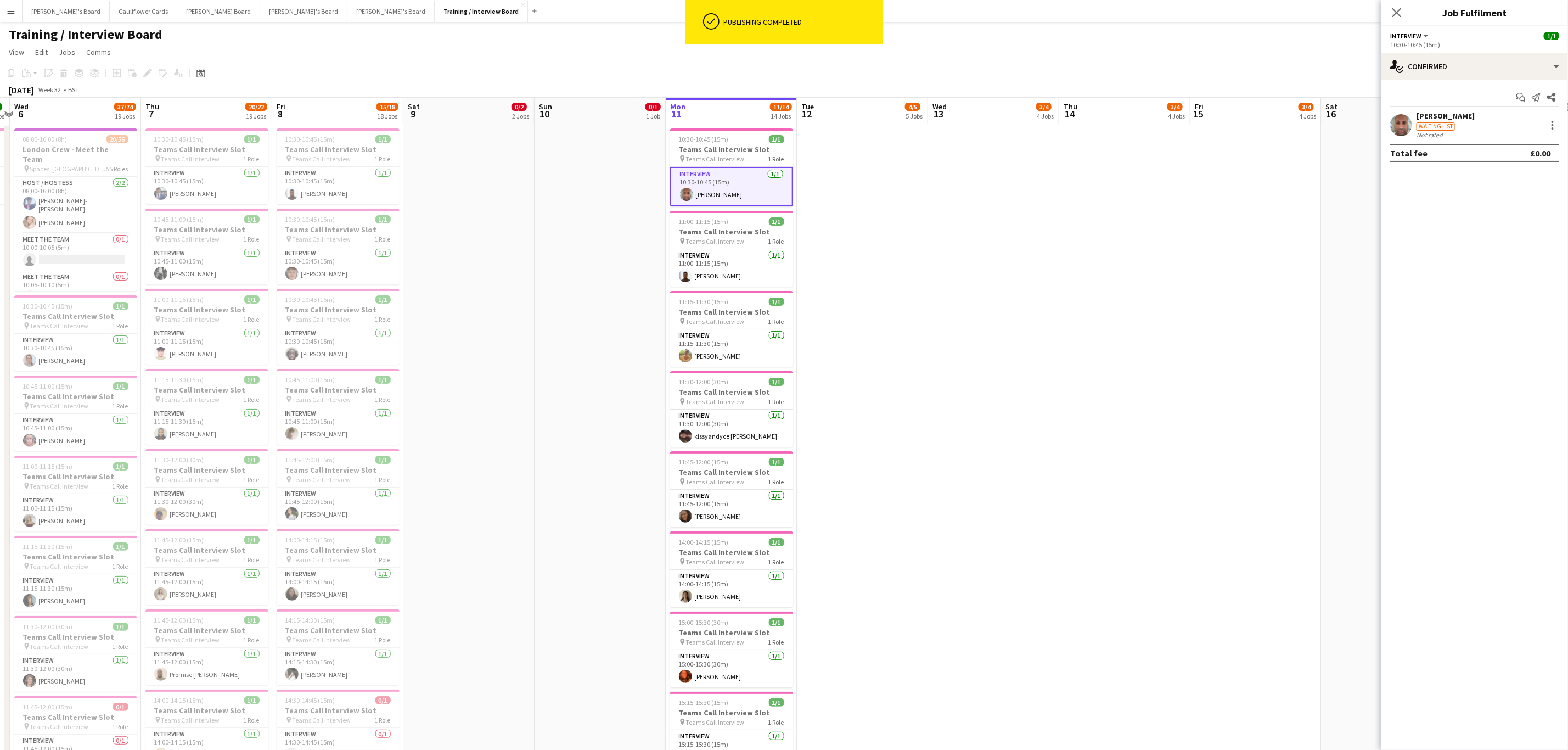
click at [1397, 128] on app-user-avatar at bounding box center [1402, 125] width 22 height 22
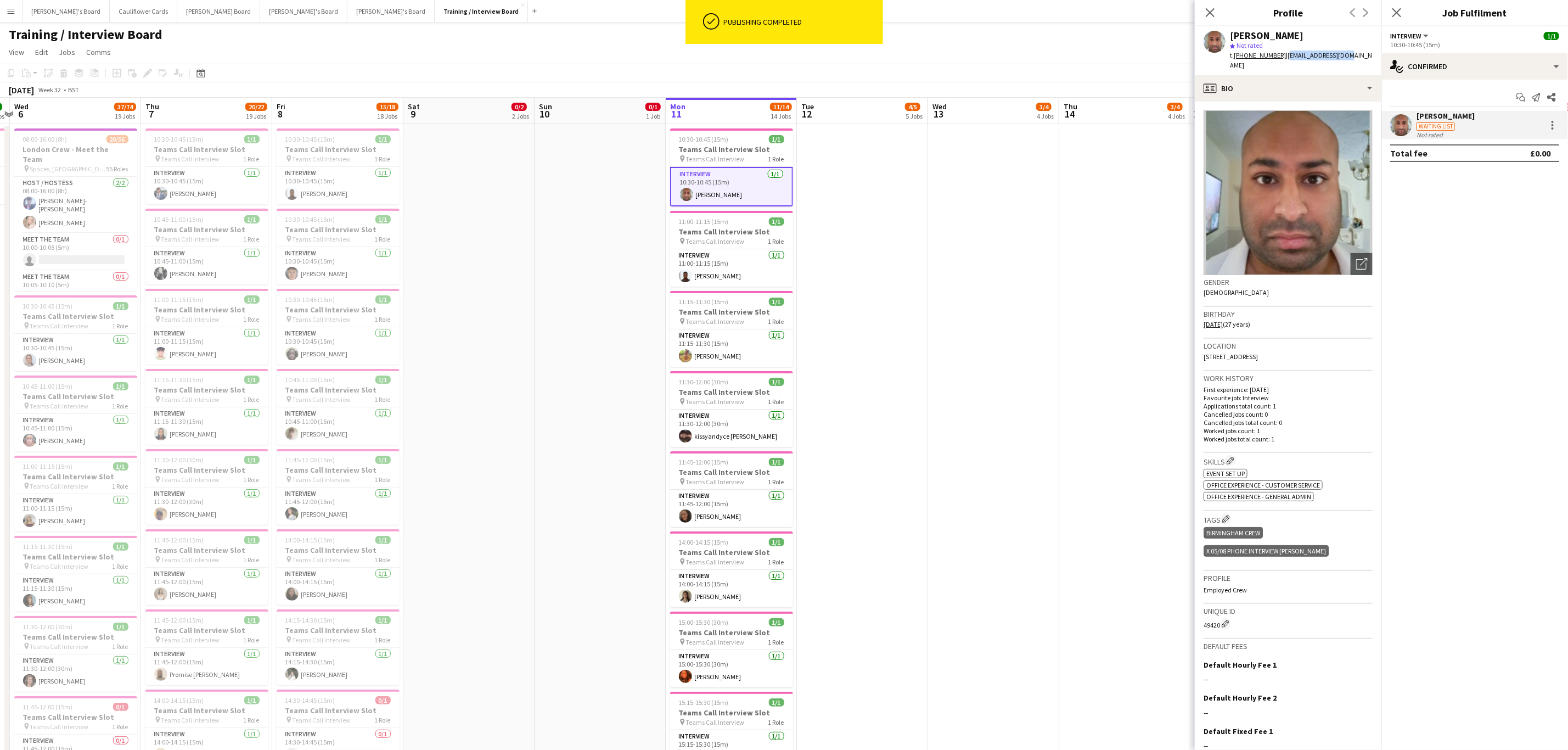
drag, startPoint x: 1349, startPoint y: 50, endPoint x: 1283, endPoint y: 61, distance: 66.9
click at [1283, 61] on div "Mahboob Khan star Not rated t. +447933415880 | mabz8899@gmail.com" at bounding box center [1288, 51] width 187 height 49
copy span "mabz8899@gmail.com"
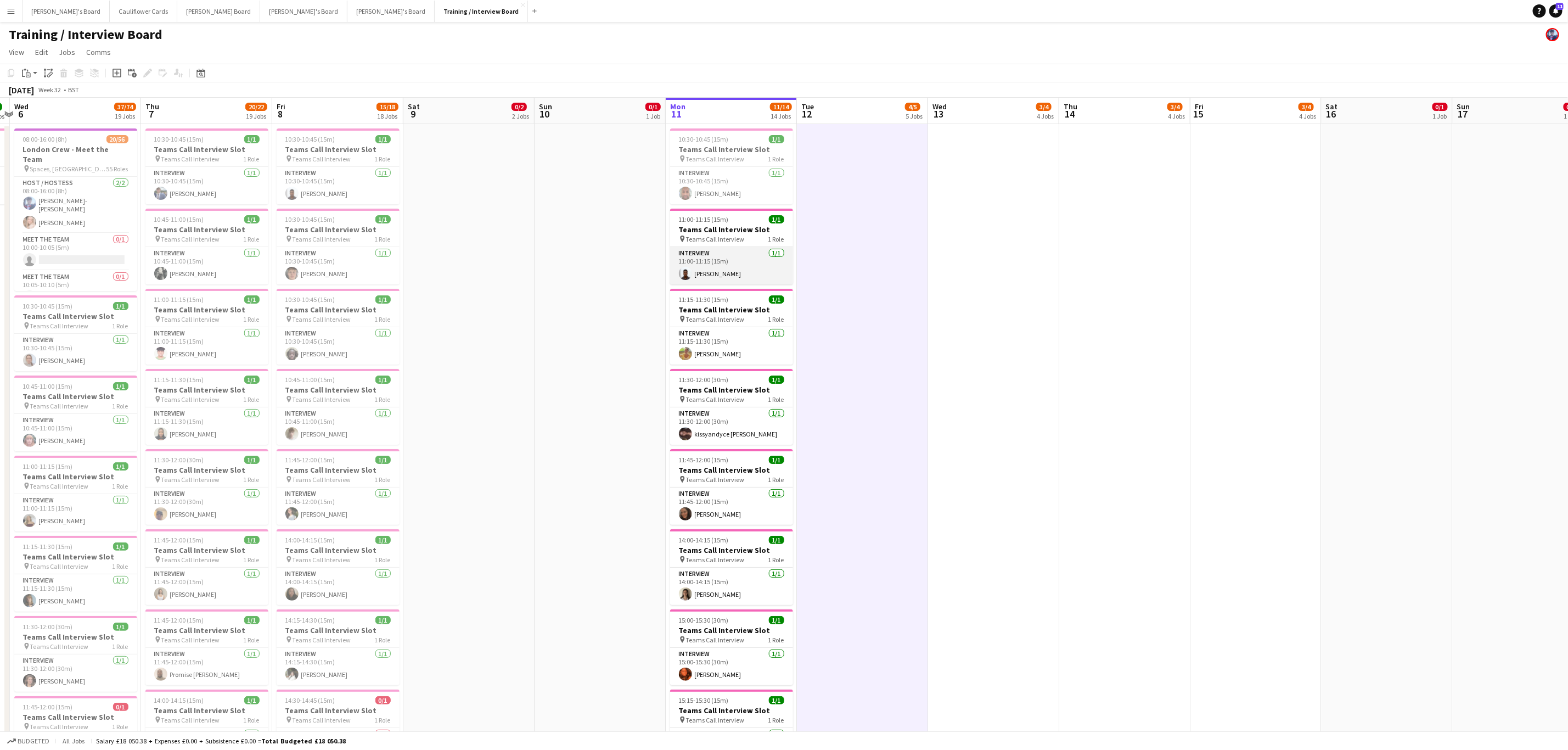
click at [713, 277] on app-card-role "Interview 1/1 11:00-11:15 (15m) Nana Costa" at bounding box center [732, 265] width 123 height 37
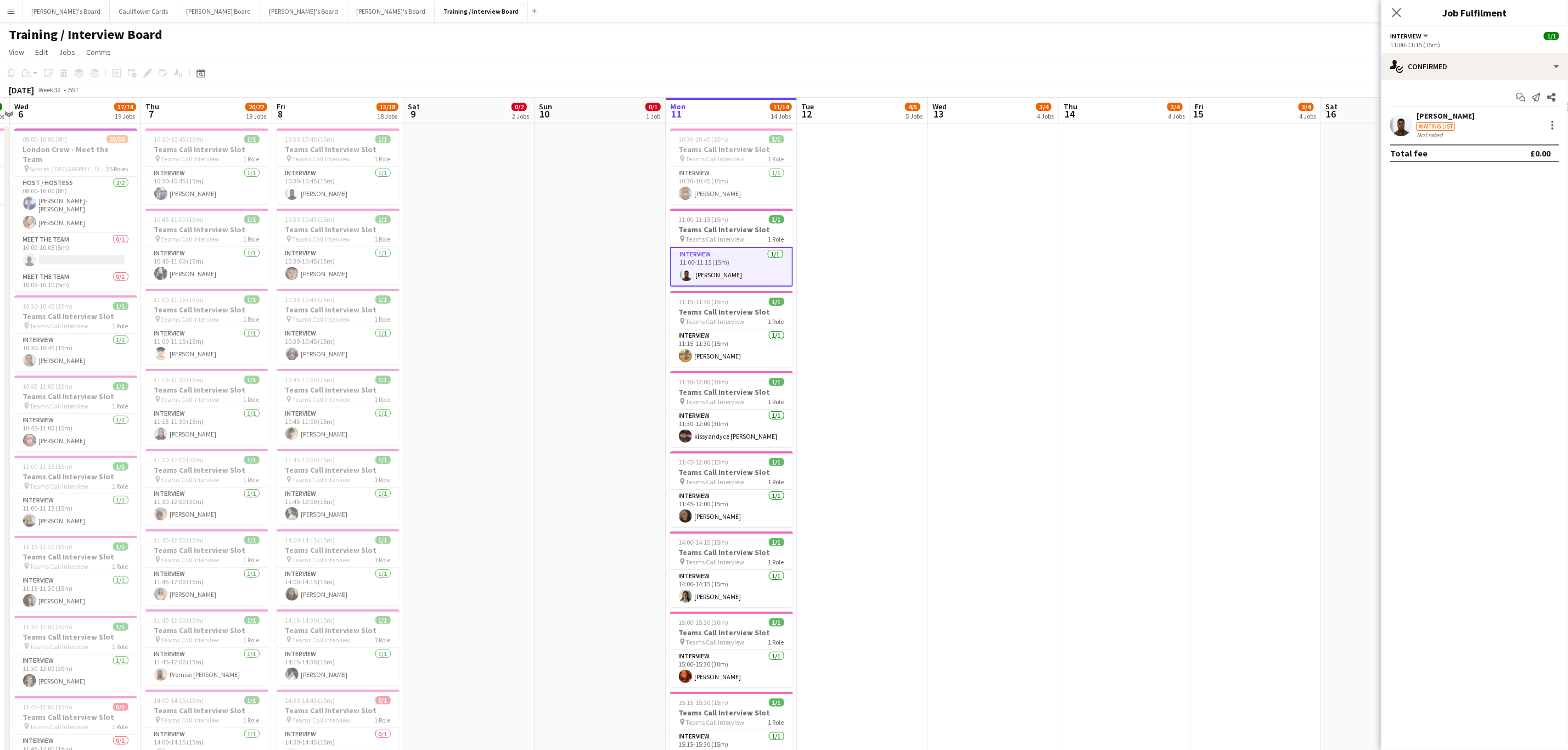
click at [1403, 130] on app-user-avatar at bounding box center [1402, 125] width 22 height 22
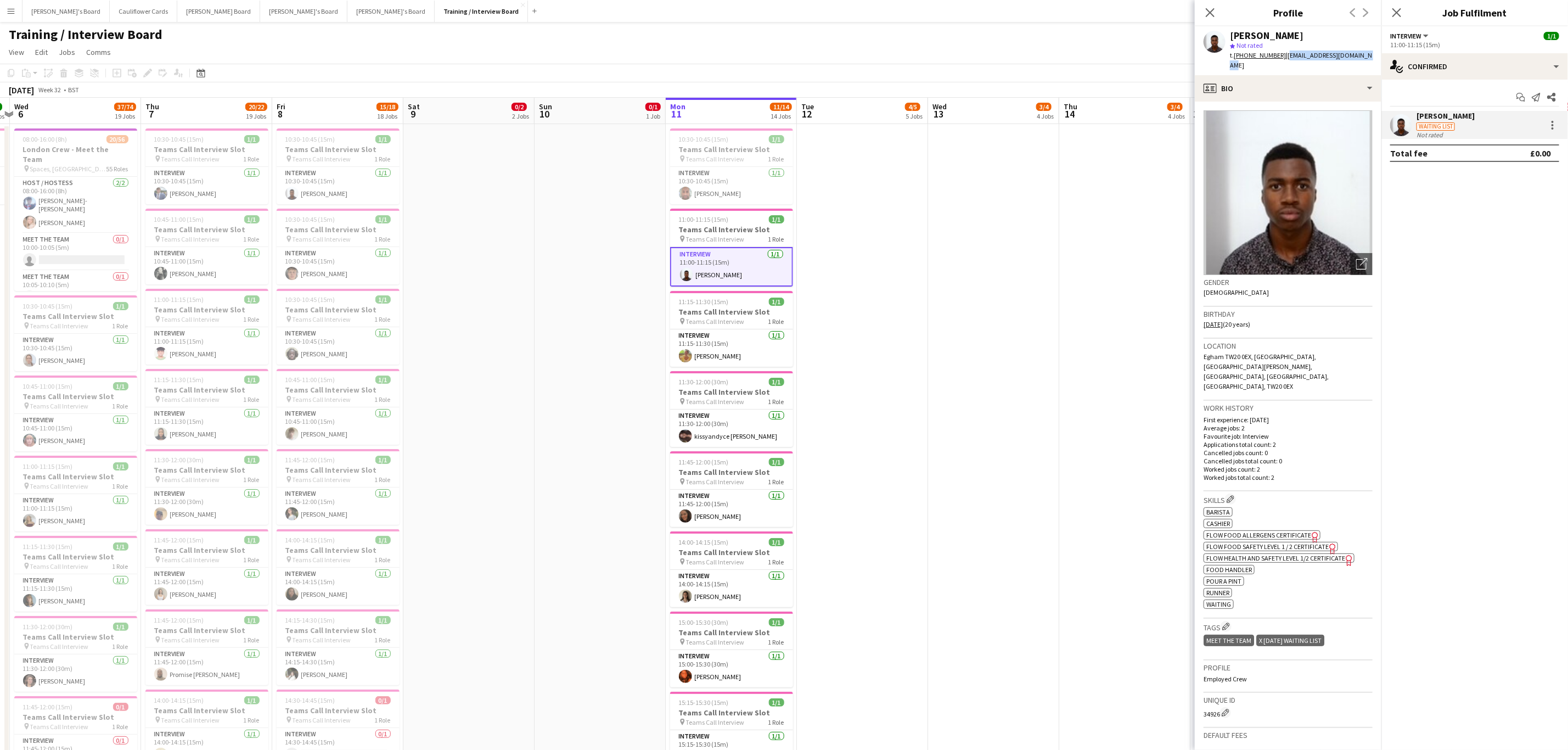
drag, startPoint x: 1364, startPoint y: 56, endPoint x: 1283, endPoint y: 58, distance: 81.0
click at [1283, 58] on div "Nana Costa star Not rated t. +447572583805 | nana.da.costa@hotmail.com" at bounding box center [1288, 51] width 187 height 49
copy span "nana.da.costa@hotmail.com"
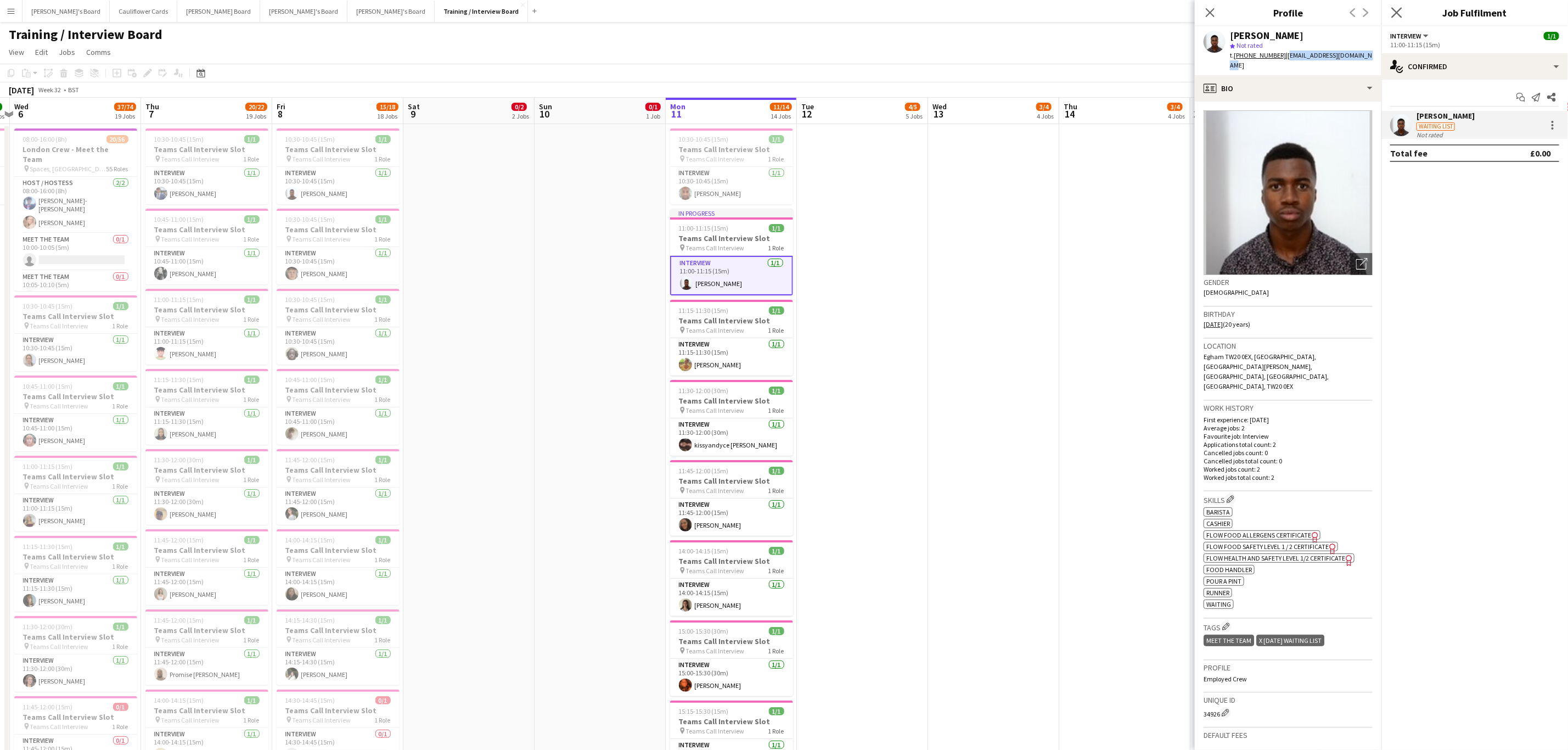
click at [1397, 7] on app-icon "Close pop-in" at bounding box center [1397, 13] width 16 height 16
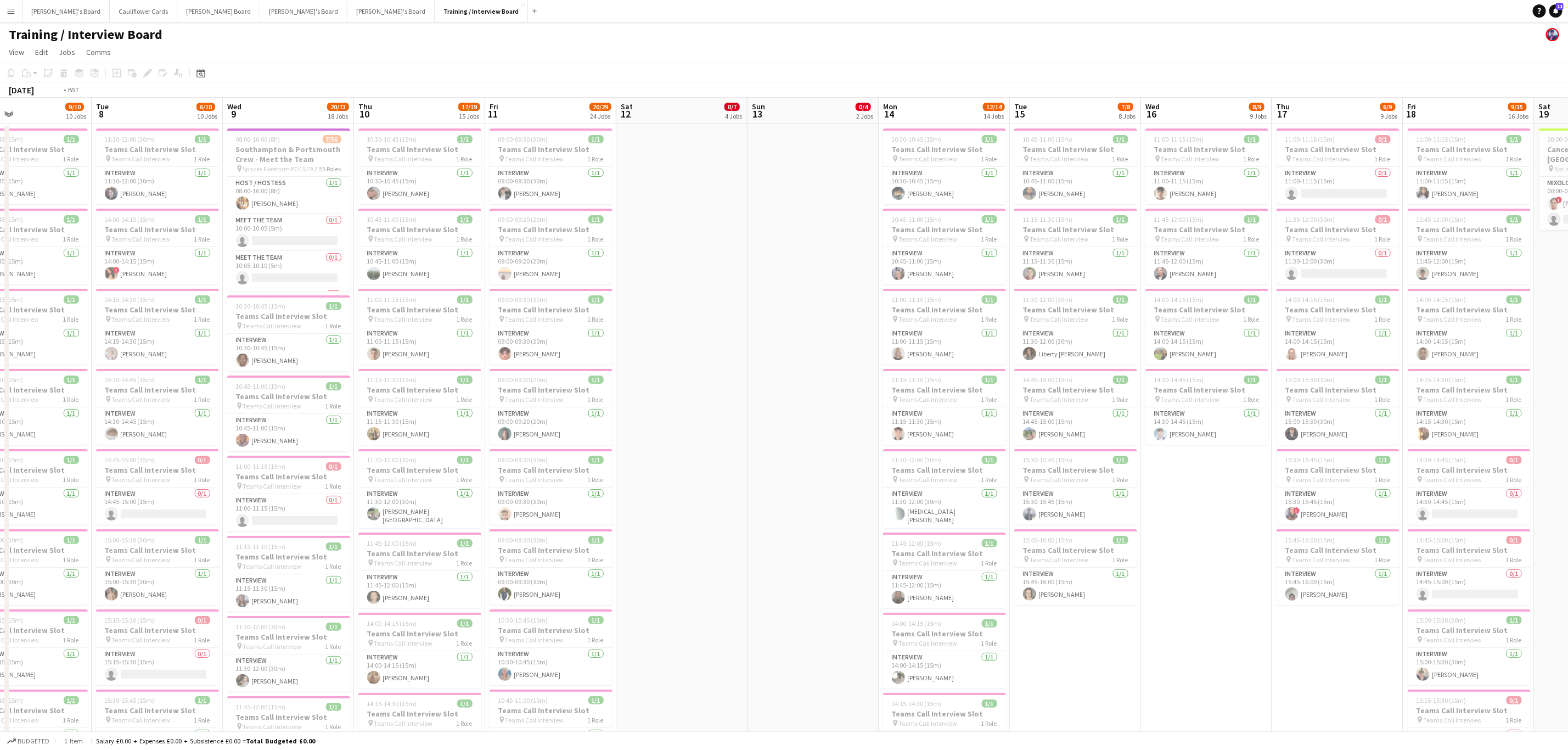
scroll to position [0, 227]
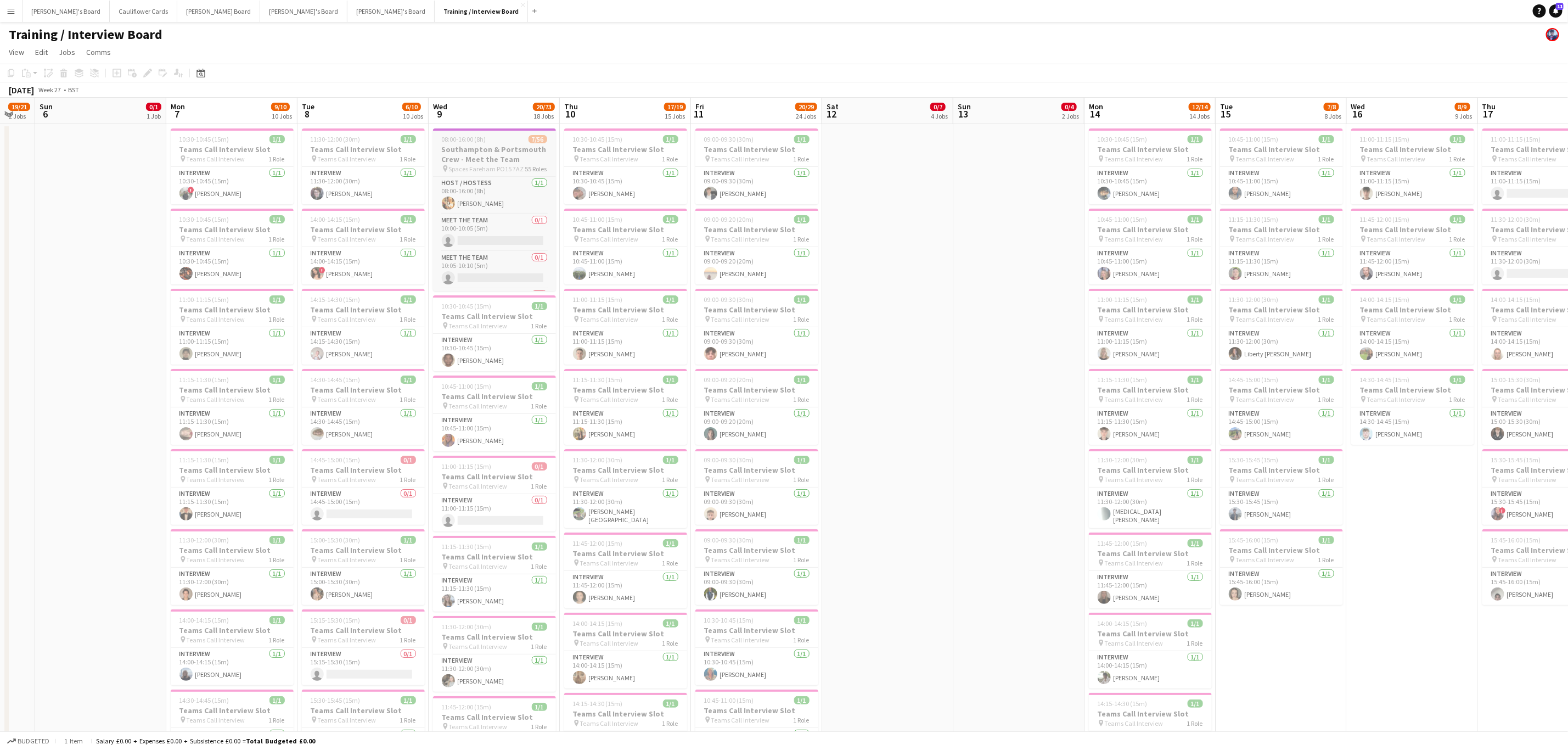
click at [478, 157] on h3 "Southampton & Portsmouth Crew - Meet the Team" at bounding box center [495, 154] width 123 height 20
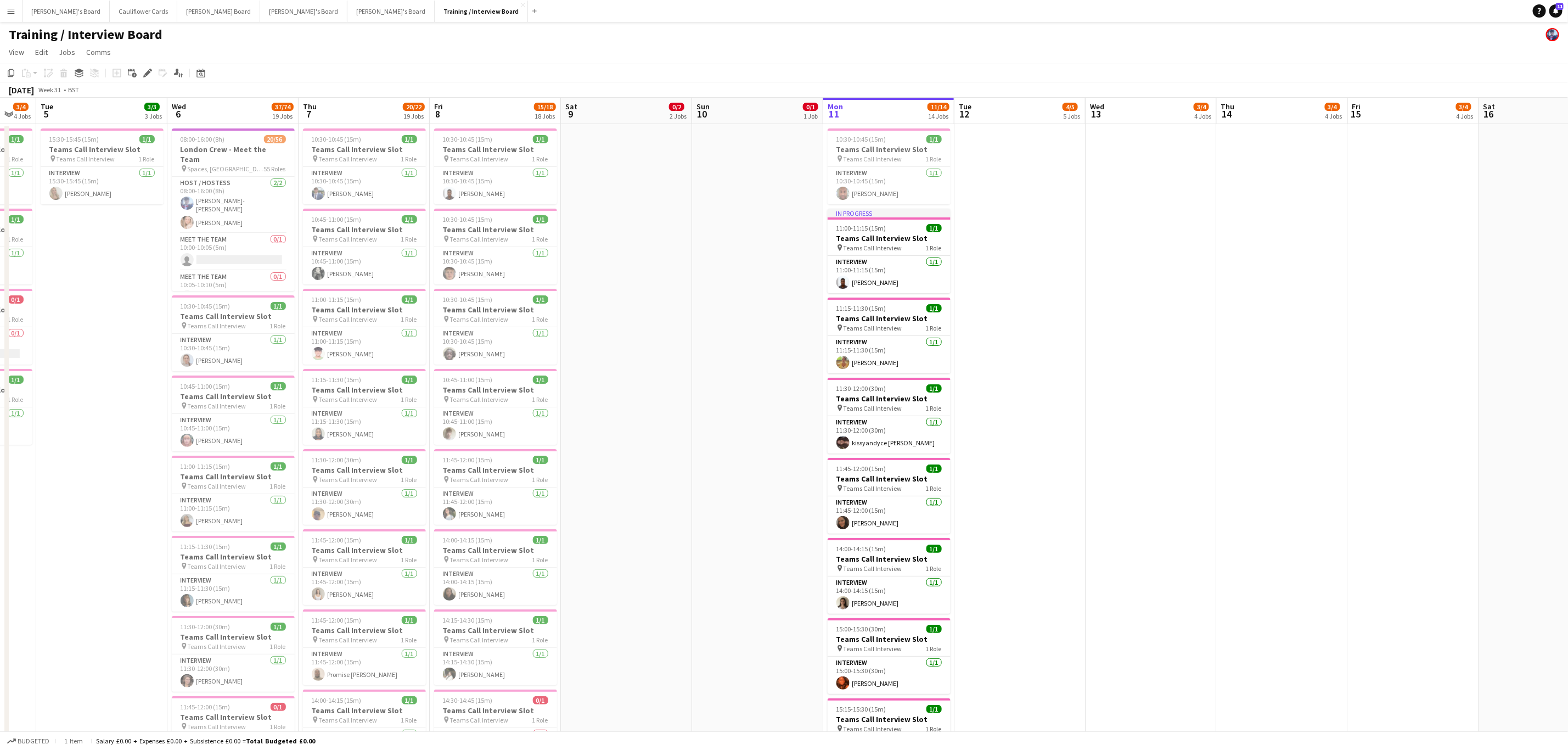
scroll to position [0, 406]
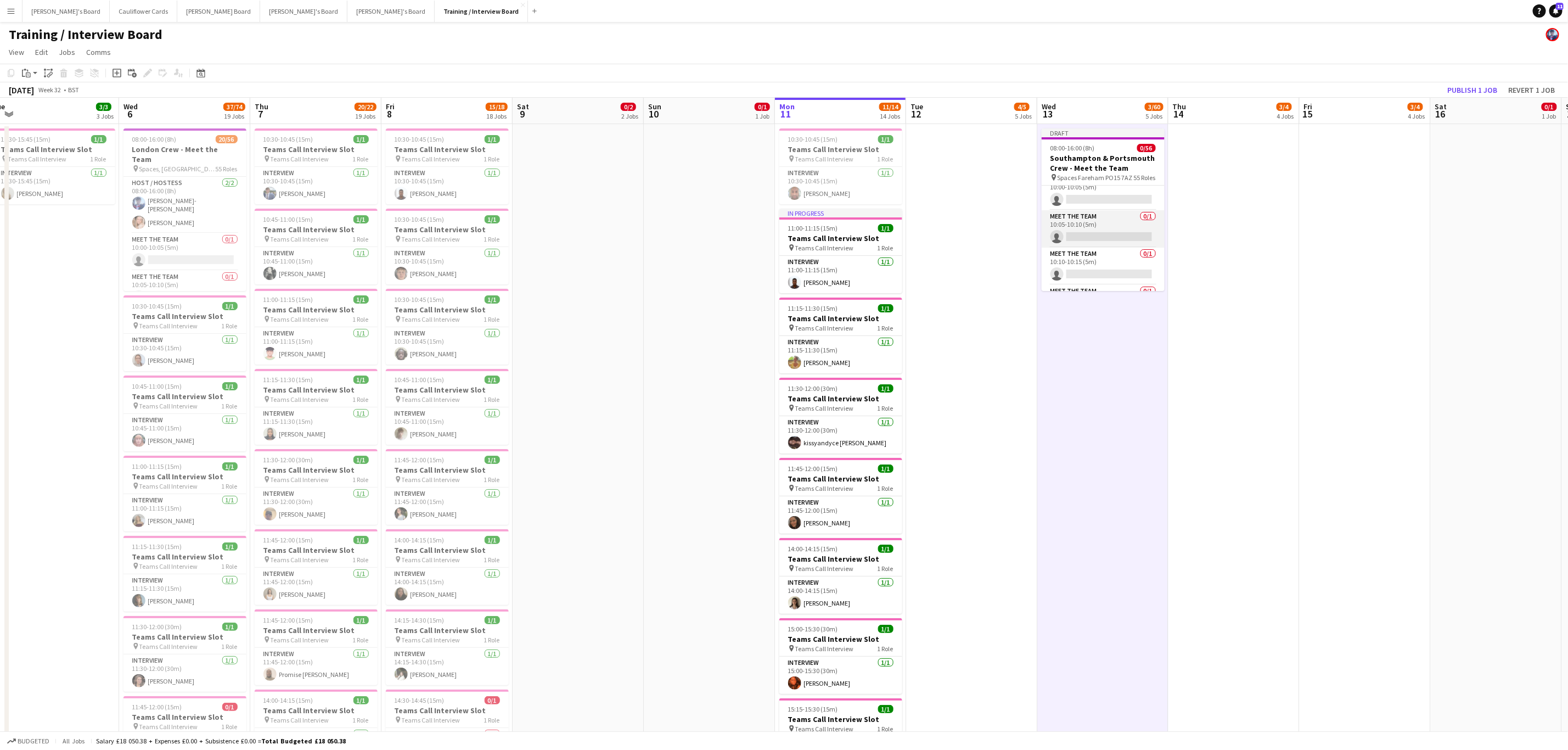
scroll to position [68, 0]
click at [1084, 253] on app-card-role "Meet The Team 0/1 10:10-10:15 (5m) single-neutral-actions" at bounding box center [1103, 248] width 123 height 37
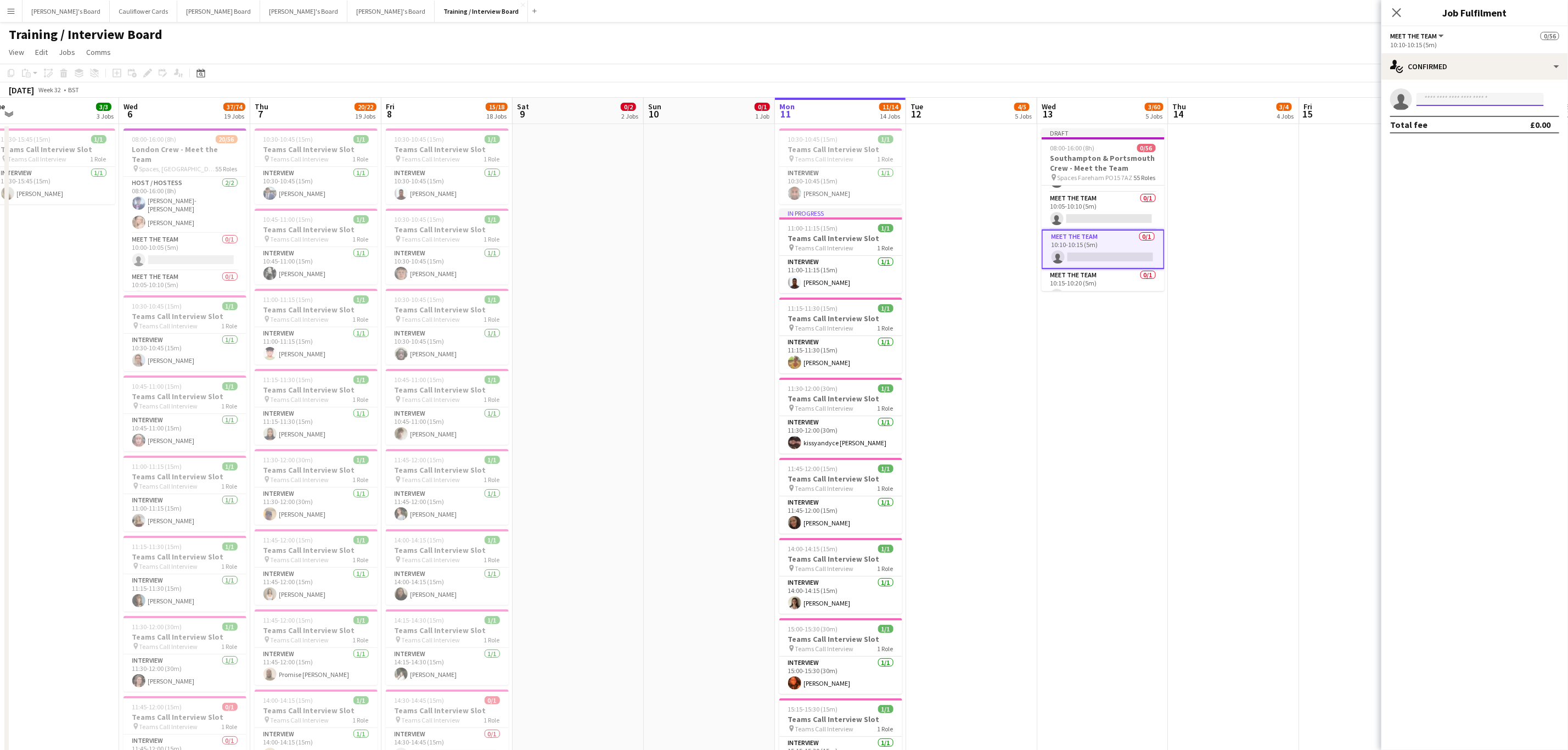
click at [1461, 101] on input at bounding box center [1481, 99] width 128 height 13
paste input "**********"
type input "**********"
click at [1469, 122] on span "sulaimanmomoh741@gmail.com" at bounding box center [1480, 124] width 110 height 9
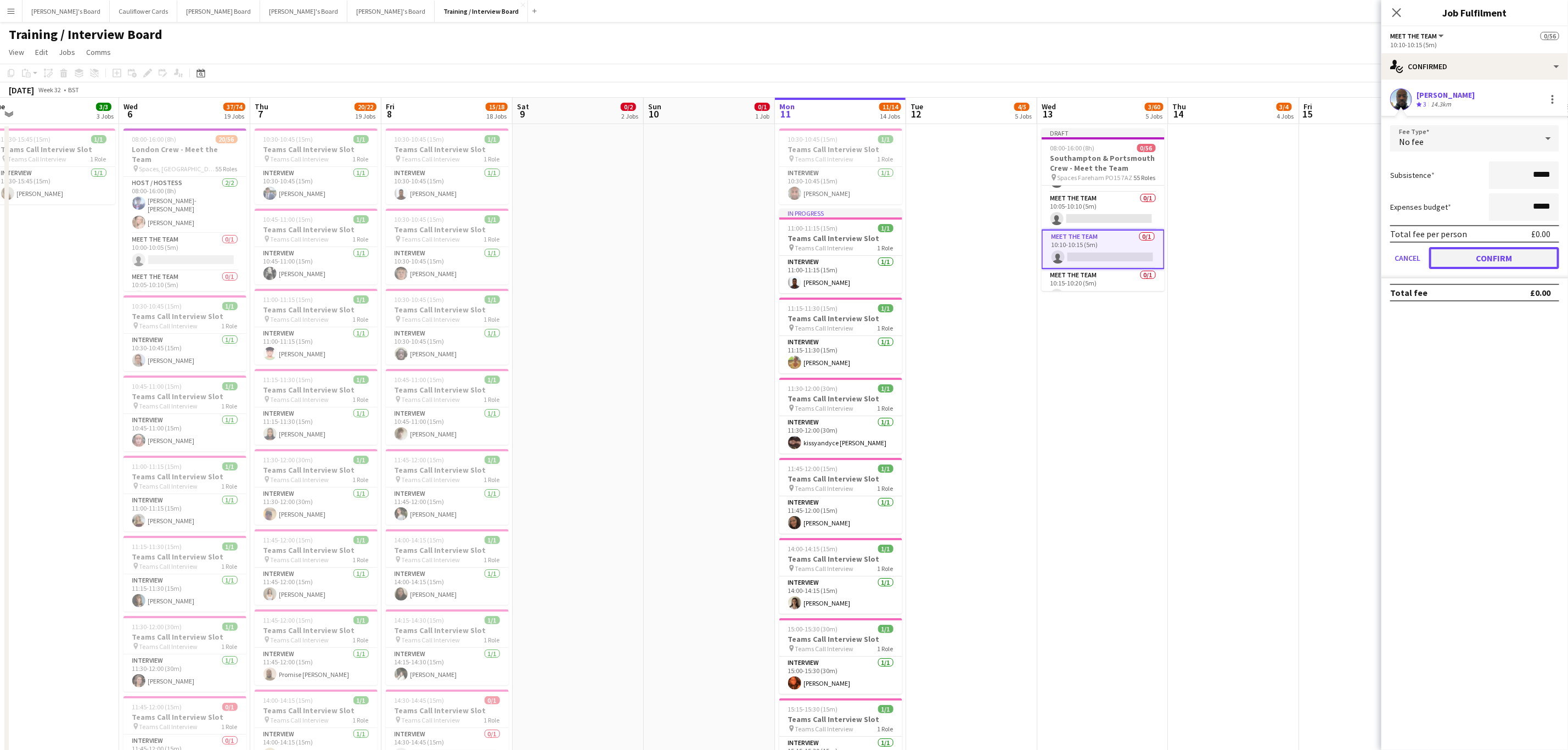
click at [1474, 260] on button "Confirm" at bounding box center [1494, 258] width 130 height 22
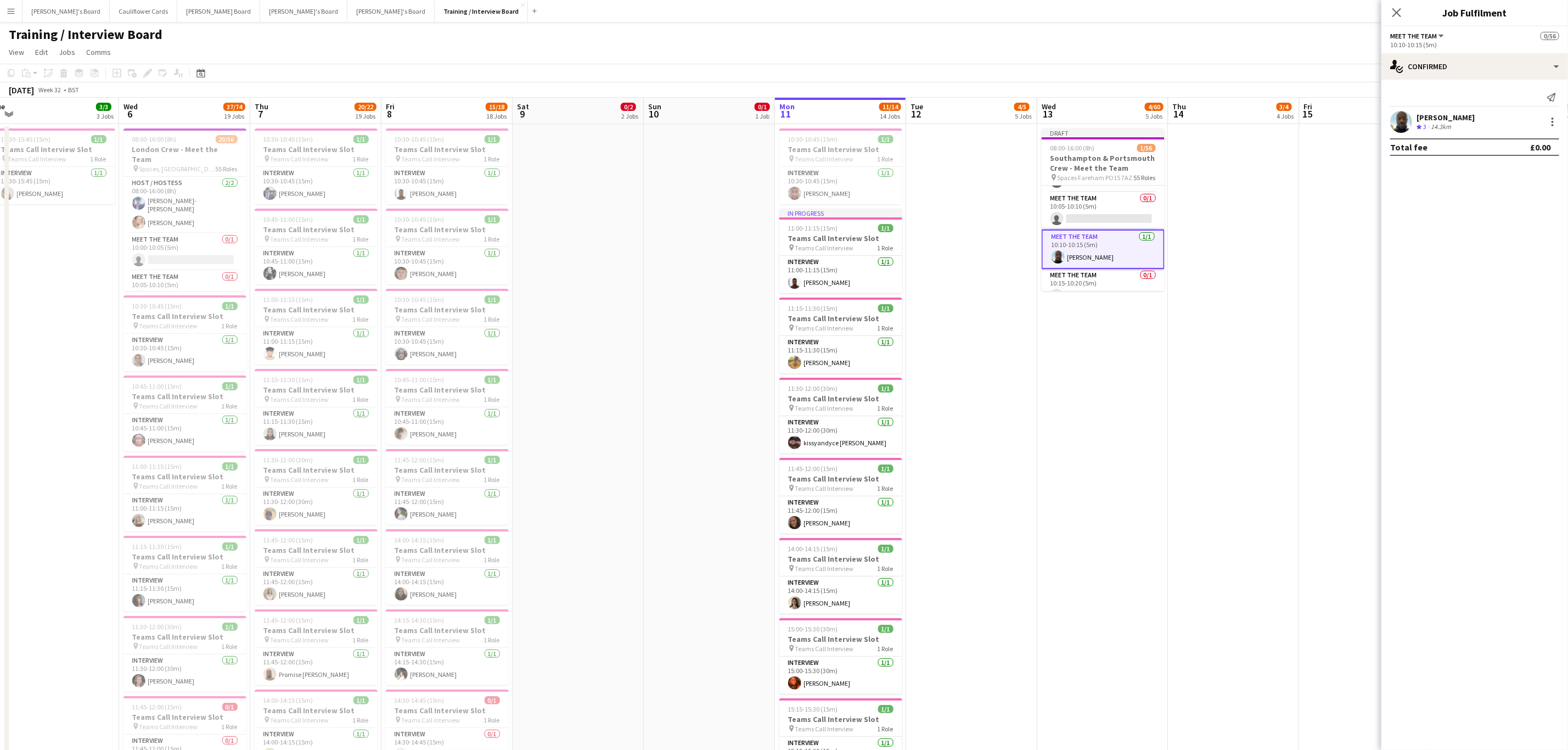
click at [1400, 127] on app-user-avatar at bounding box center [1402, 122] width 22 height 22
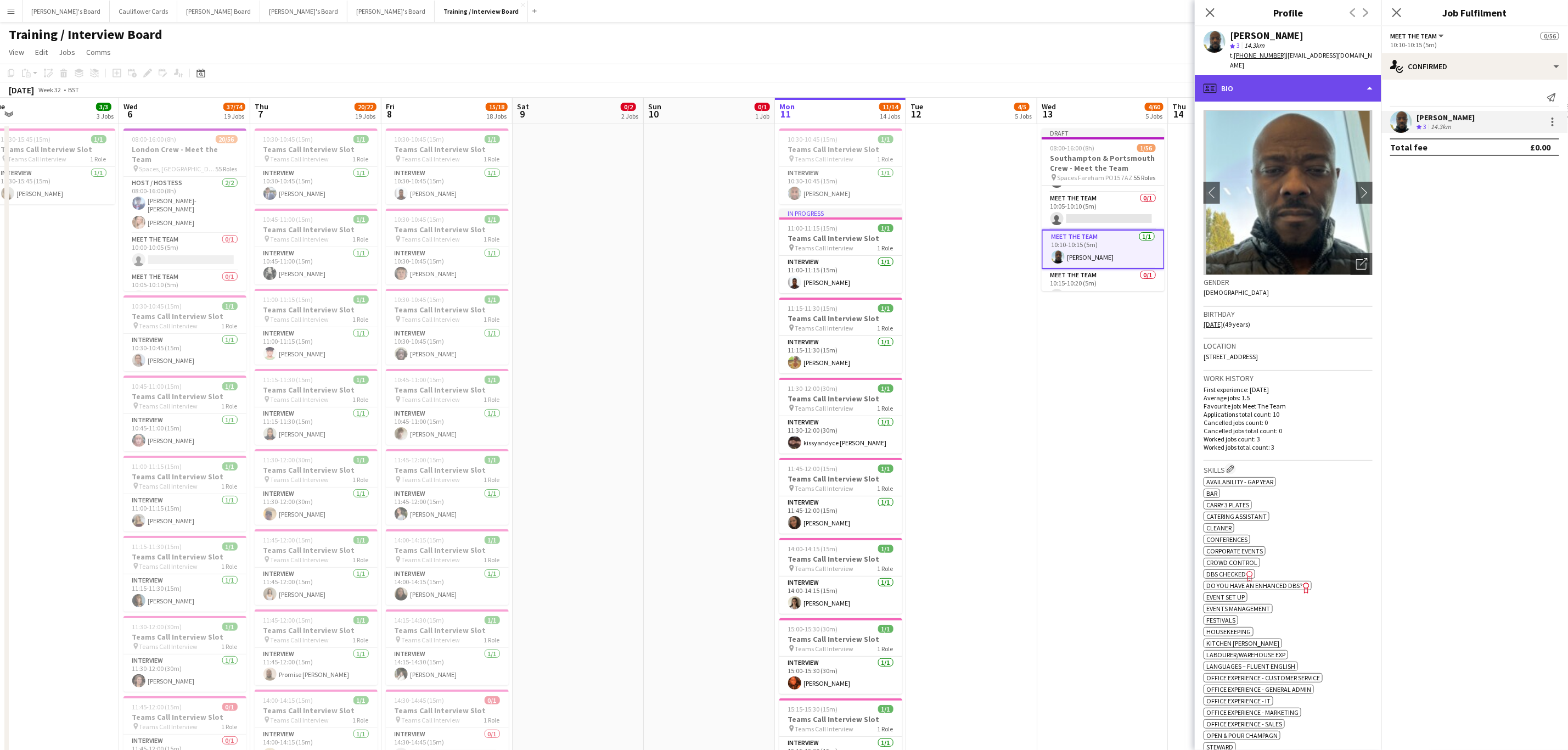
click at [1308, 81] on div "profile Bio" at bounding box center [1288, 88] width 187 height 26
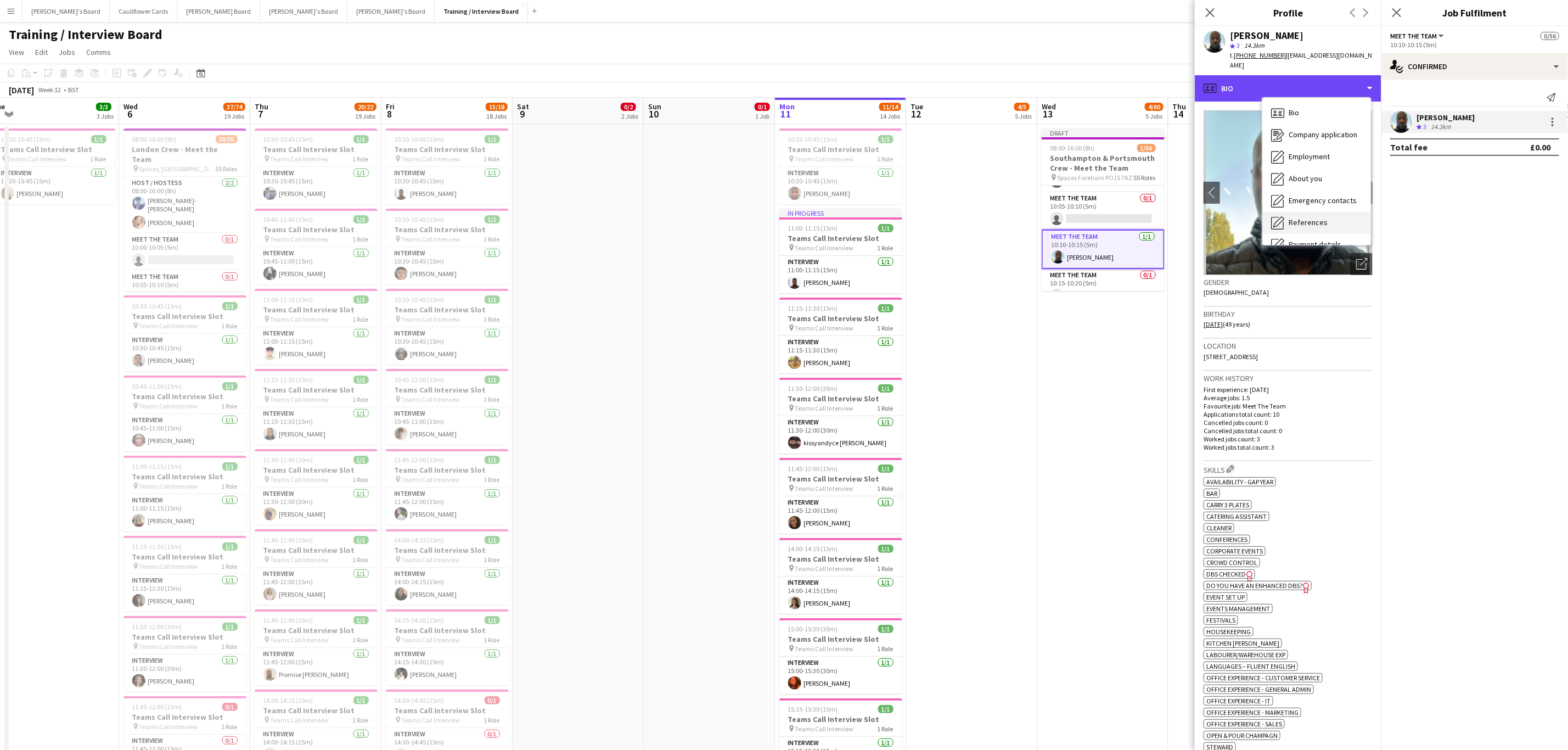
scroll to position [147, 0]
click at [1319, 226] on div "Calendar Calendar" at bounding box center [1316, 230] width 109 height 22
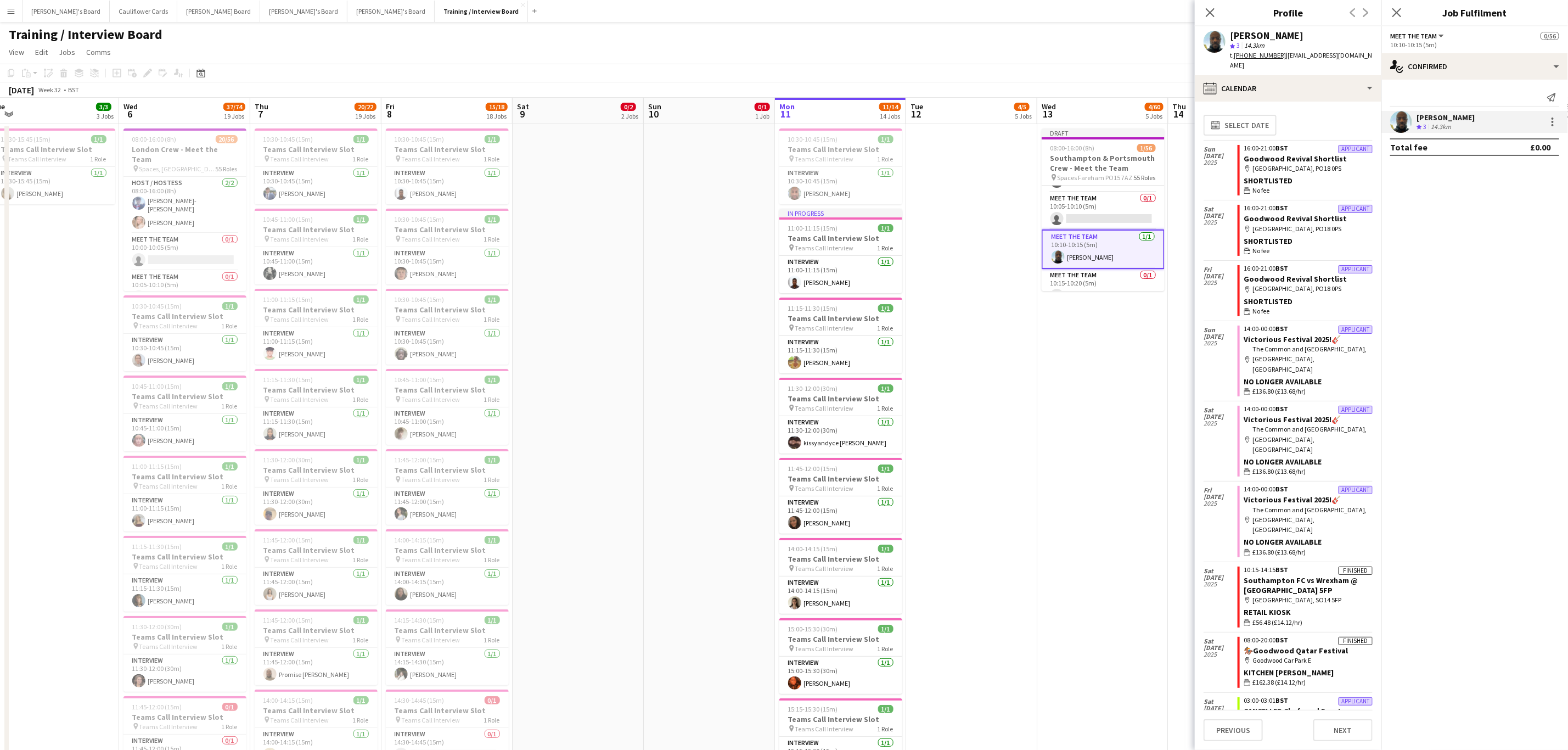
scroll to position [174, 0]
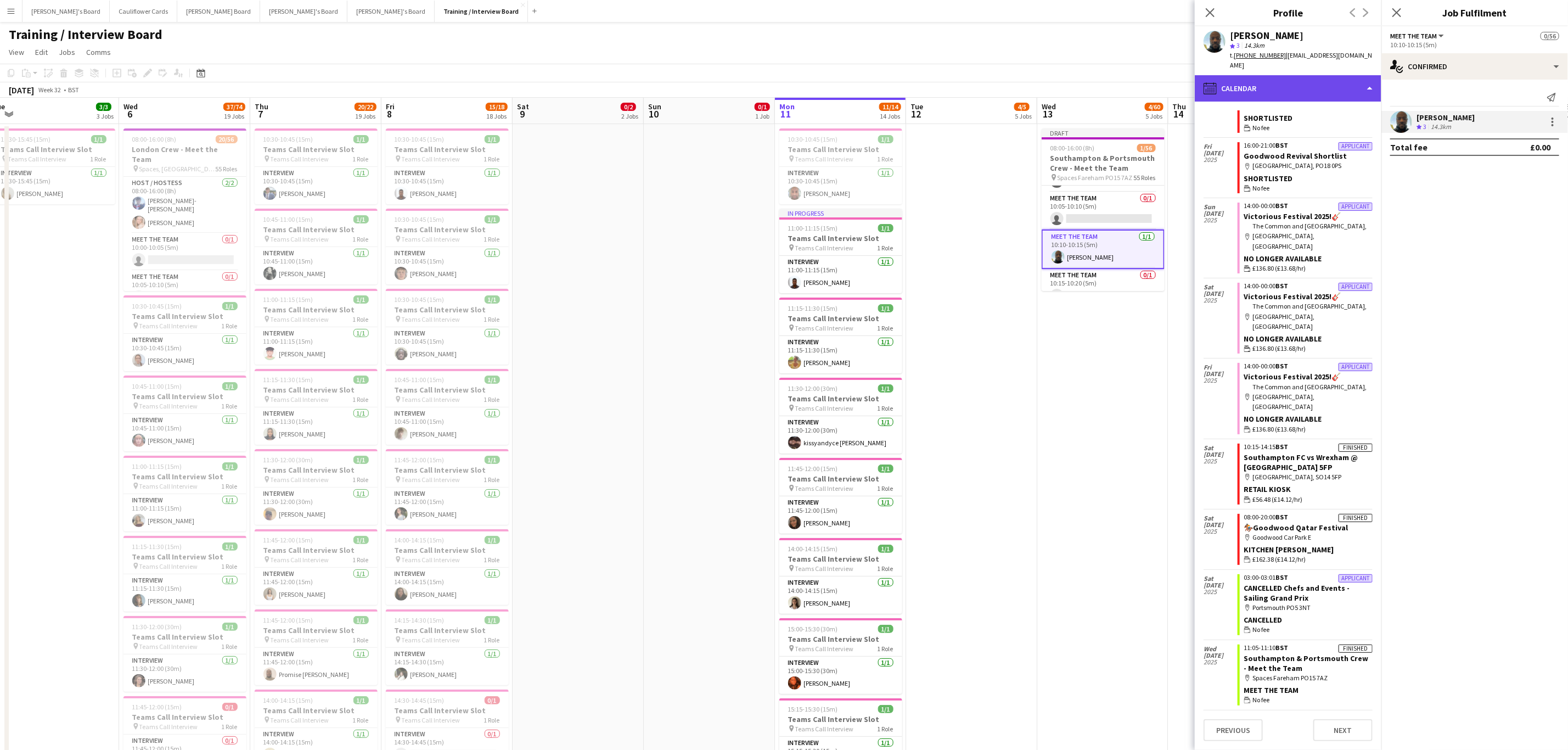
click at [1306, 81] on div "calendar-full Calendar" at bounding box center [1288, 88] width 187 height 26
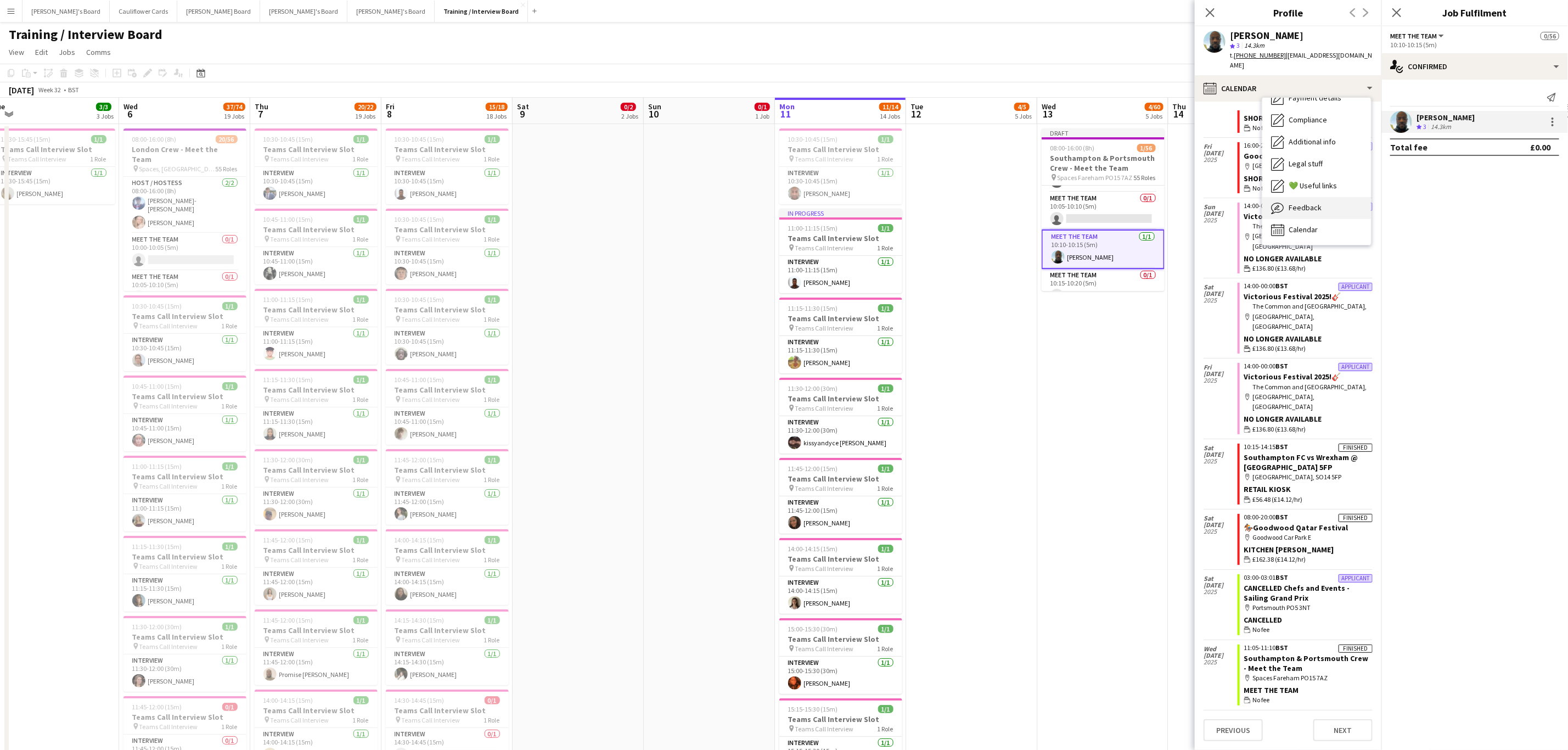
click at [1313, 200] on div "Feedback Feedback" at bounding box center [1316, 208] width 109 height 22
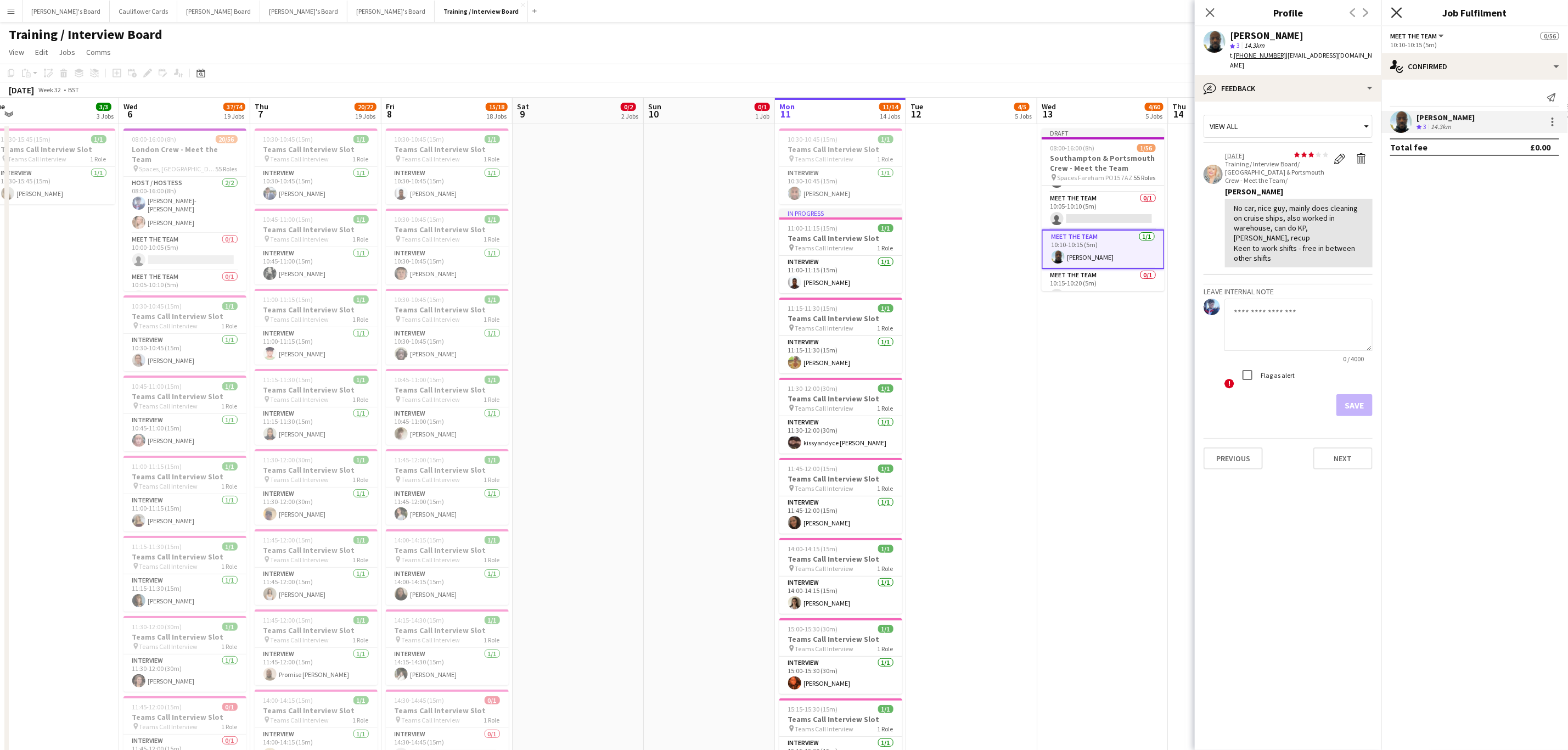
click at [1397, 14] on icon at bounding box center [1396, 12] width 10 height 10
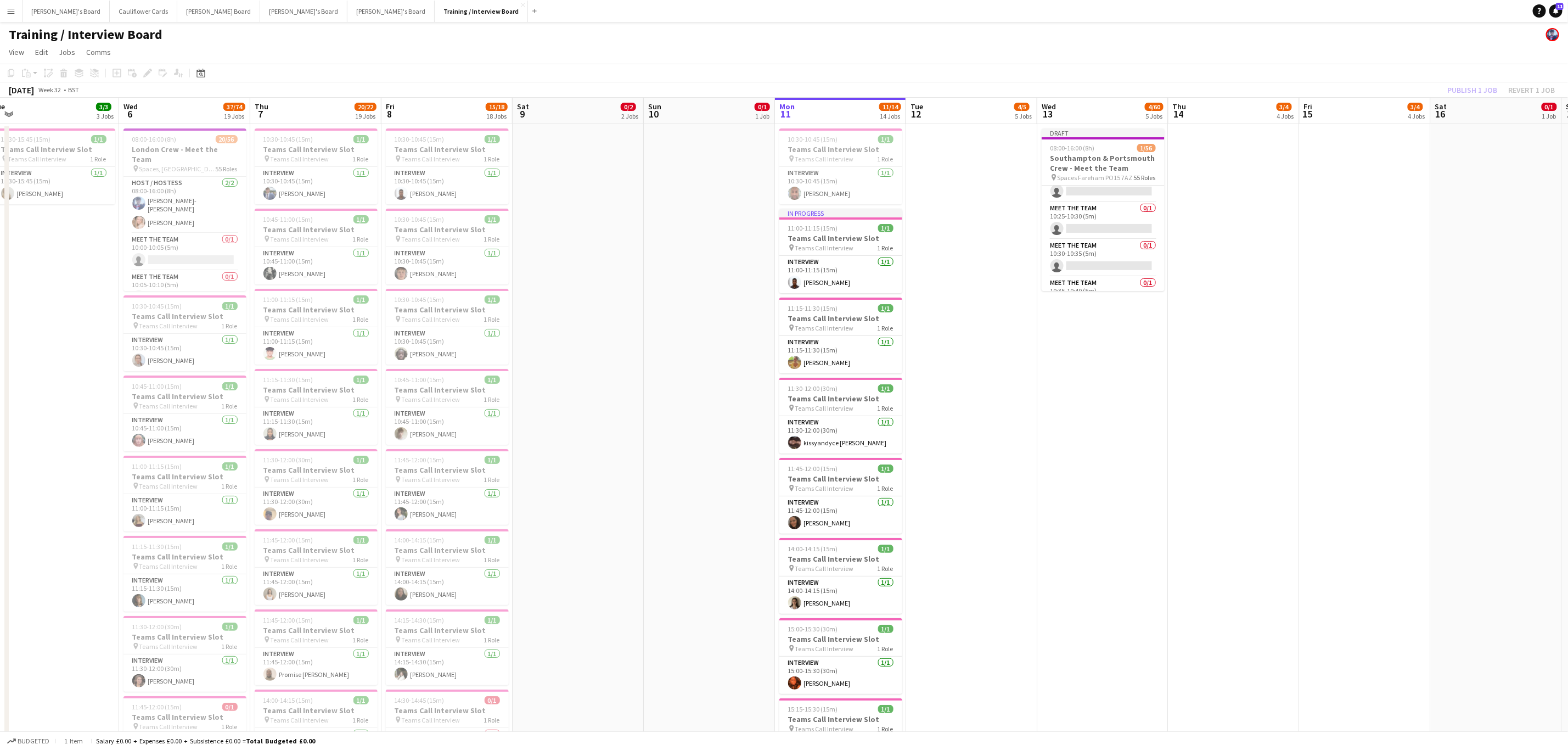
scroll to position [212, 0]
click at [1100, 218] on app-card-role "Meet The Team 0/1 10:25-10:30 (5m) single-neutral-actions" at bounding box center [1103, 218] width 123 height 37
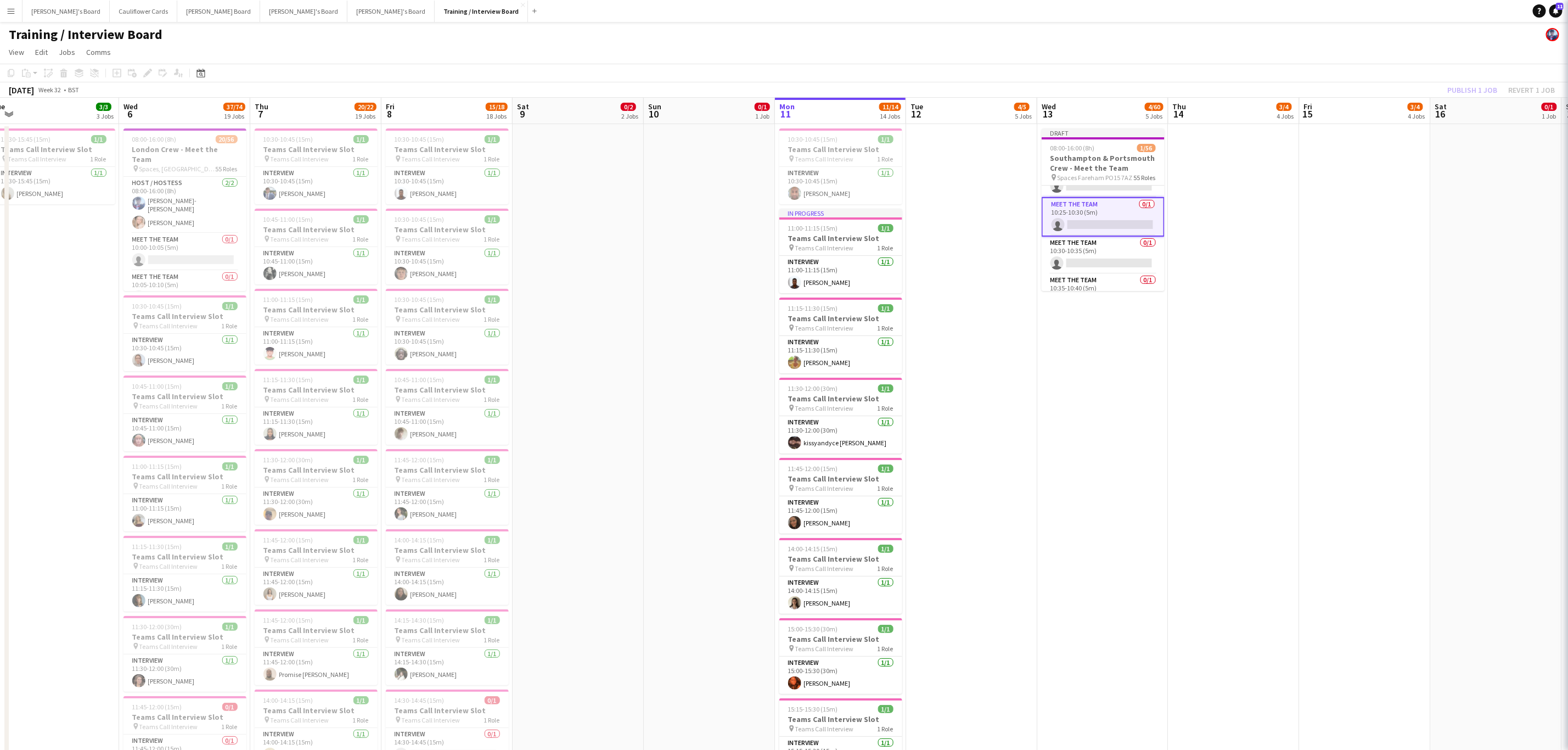
scroll to position [211, 0]
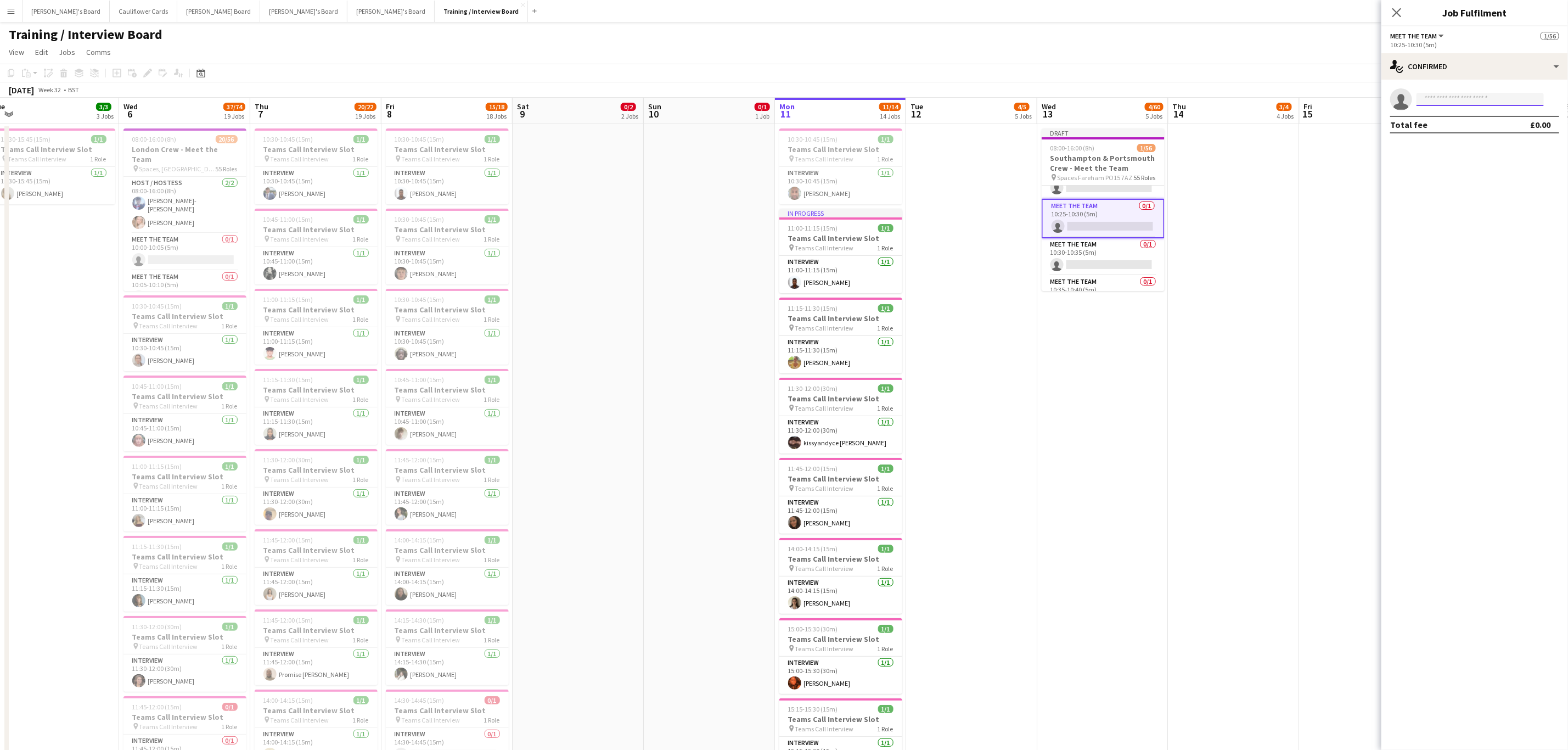
click at [1454, 98] on input at bounding box center [1481, 99] width 128 height 13
paste input "**********"
type input "**********"
click at [1459, 118] on span "Promise Ugo Nwachukwu" at bounding box center [1463, 115] width 75 height 9
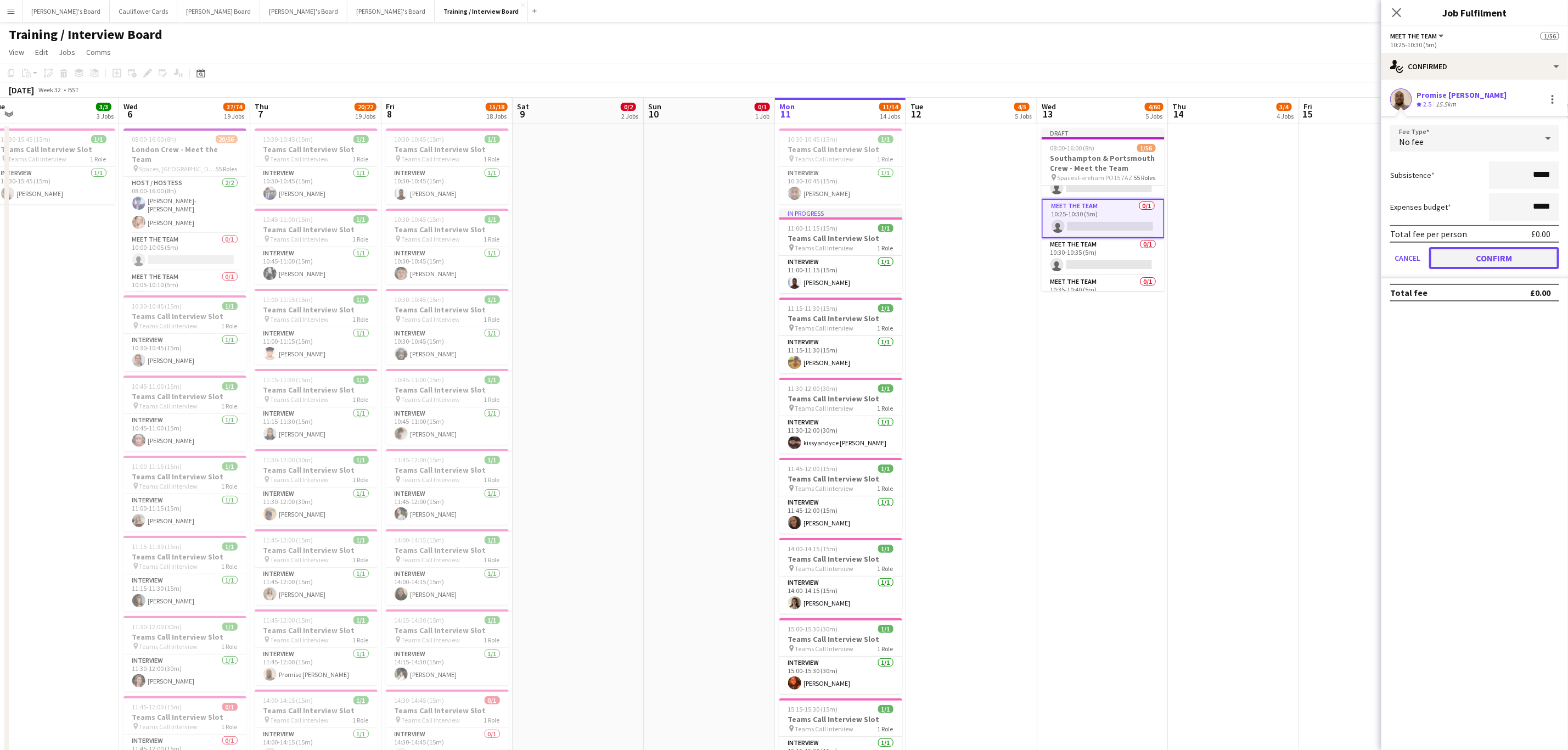
click at [1459, 250] on button "Confirm" at bounding box center [1494, 258] width 130 height 22
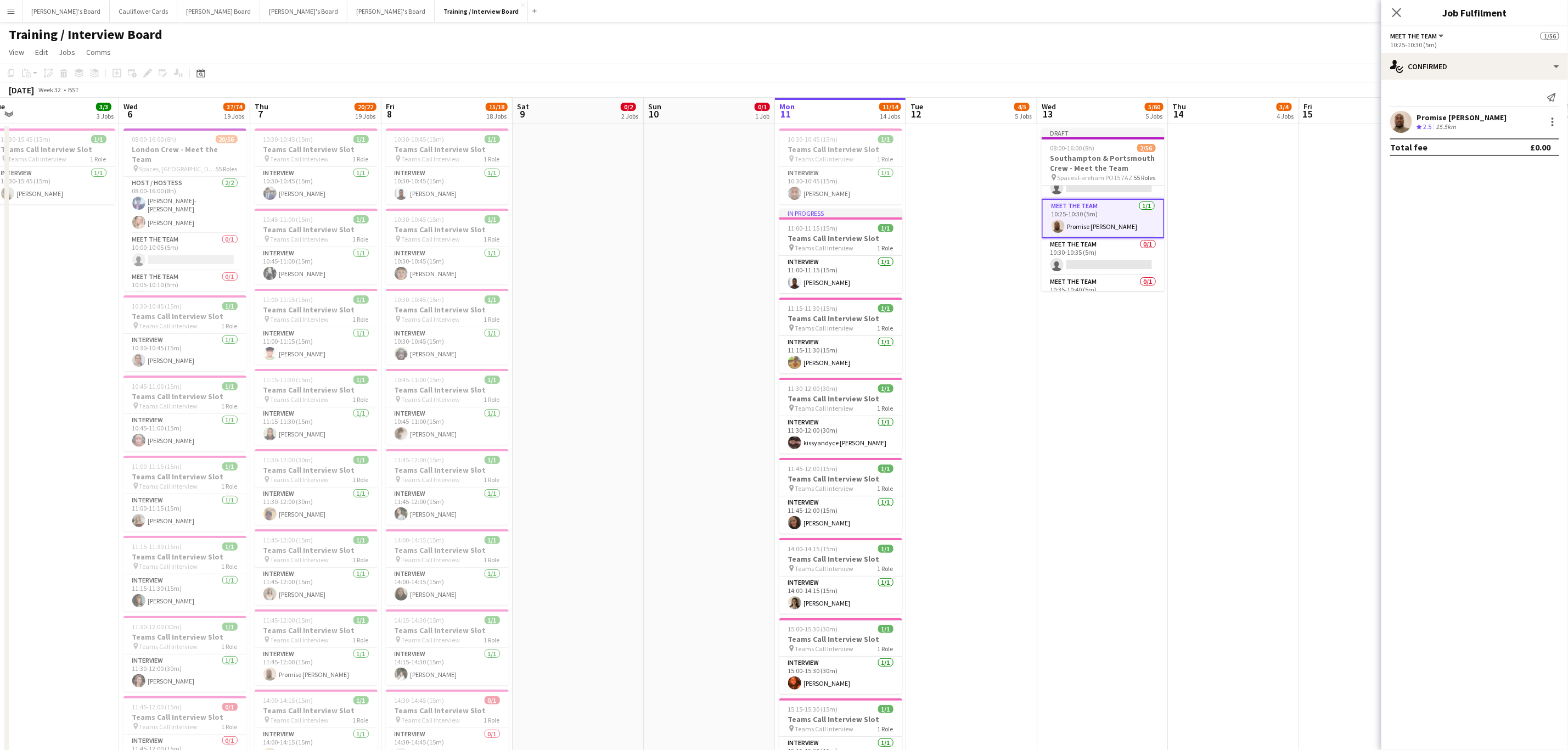
click at [1403, 123] on app-user-avatar at bounding box center [1402, 122] width 22 height 22
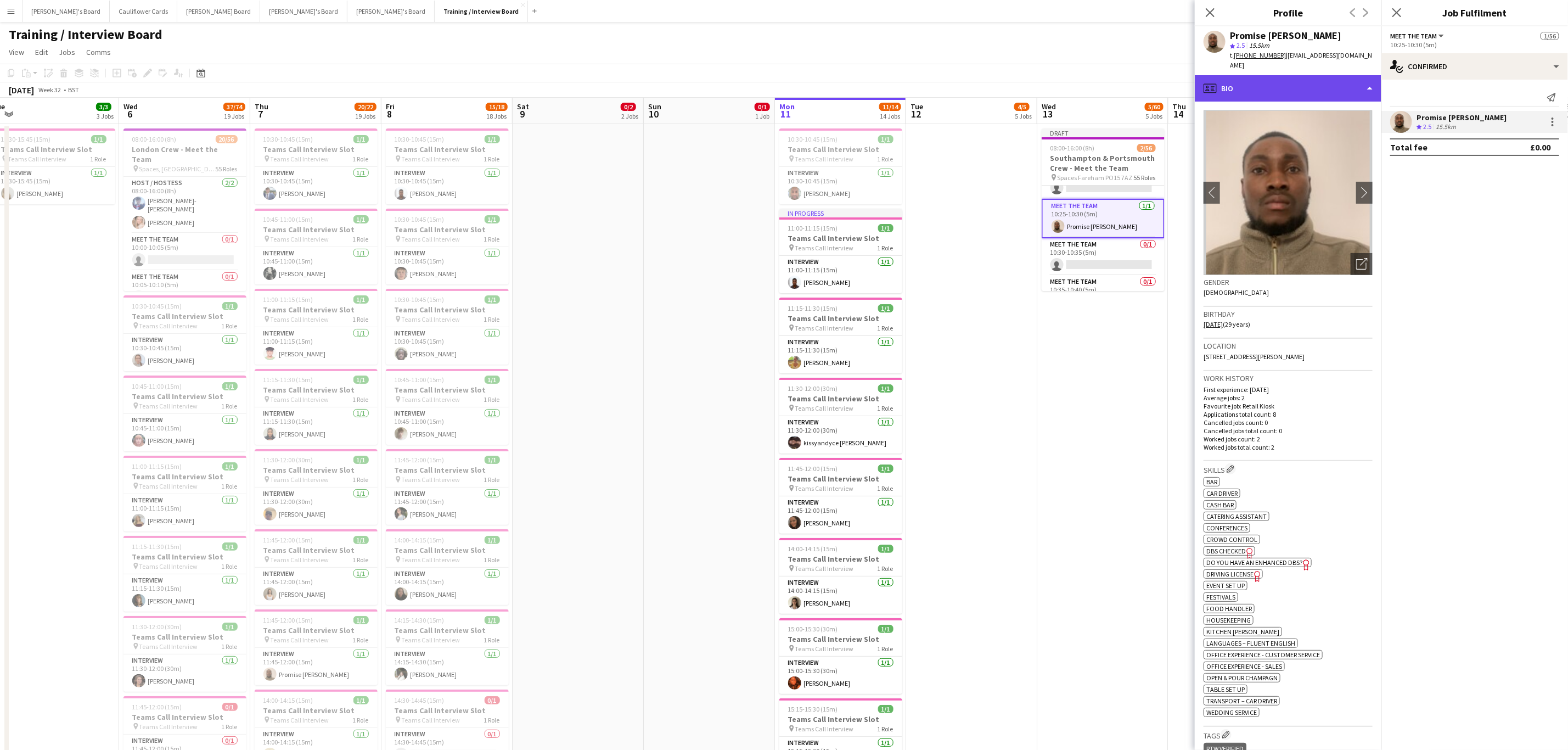
click at [1340, 84] on div "profile Bio" at bounding box center [1288, 88] width 187 height 26
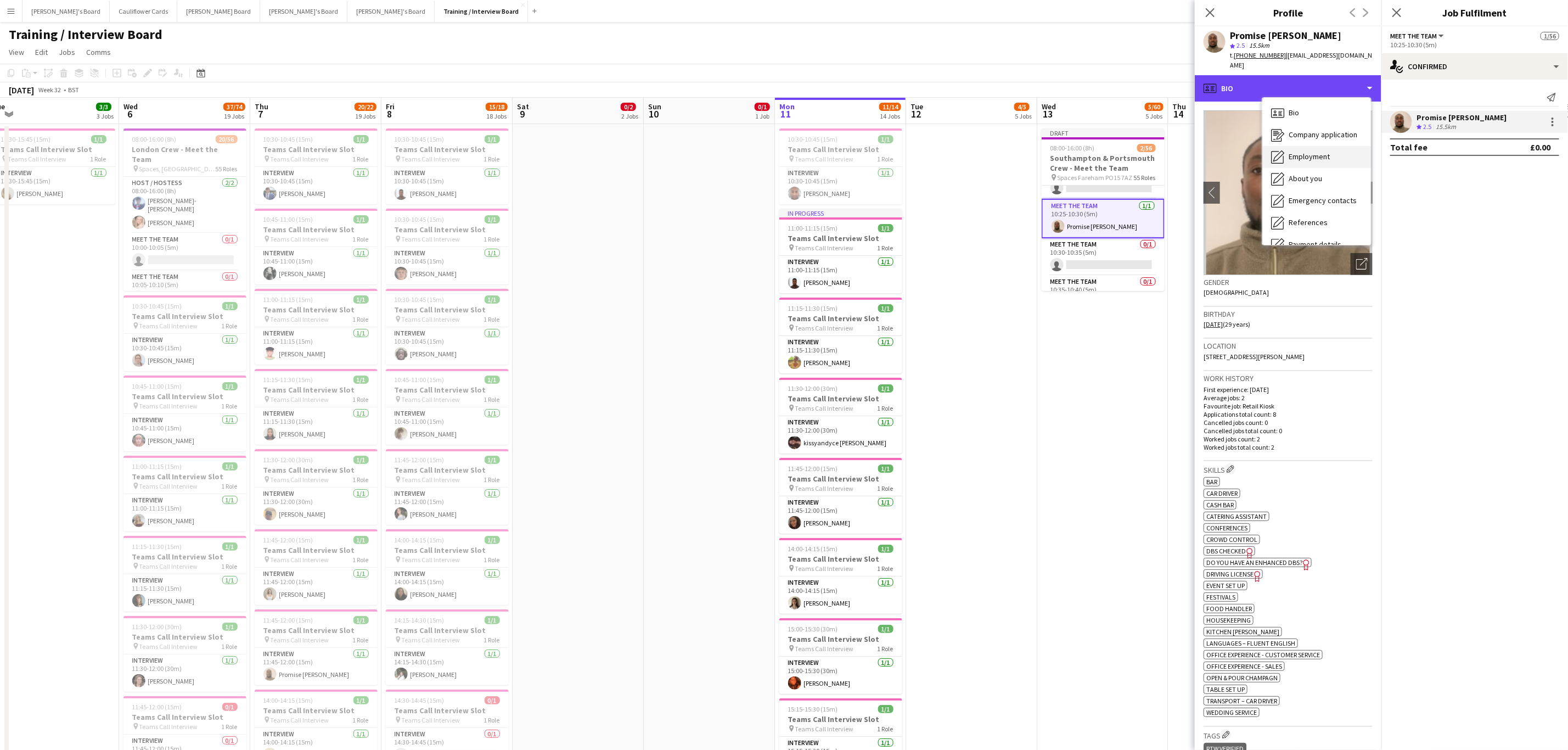
scroll to position [147, 0]
click at [1295, 199] on div "Feedback Feedback" at bounding box center [1316, 208] width 109 height 22
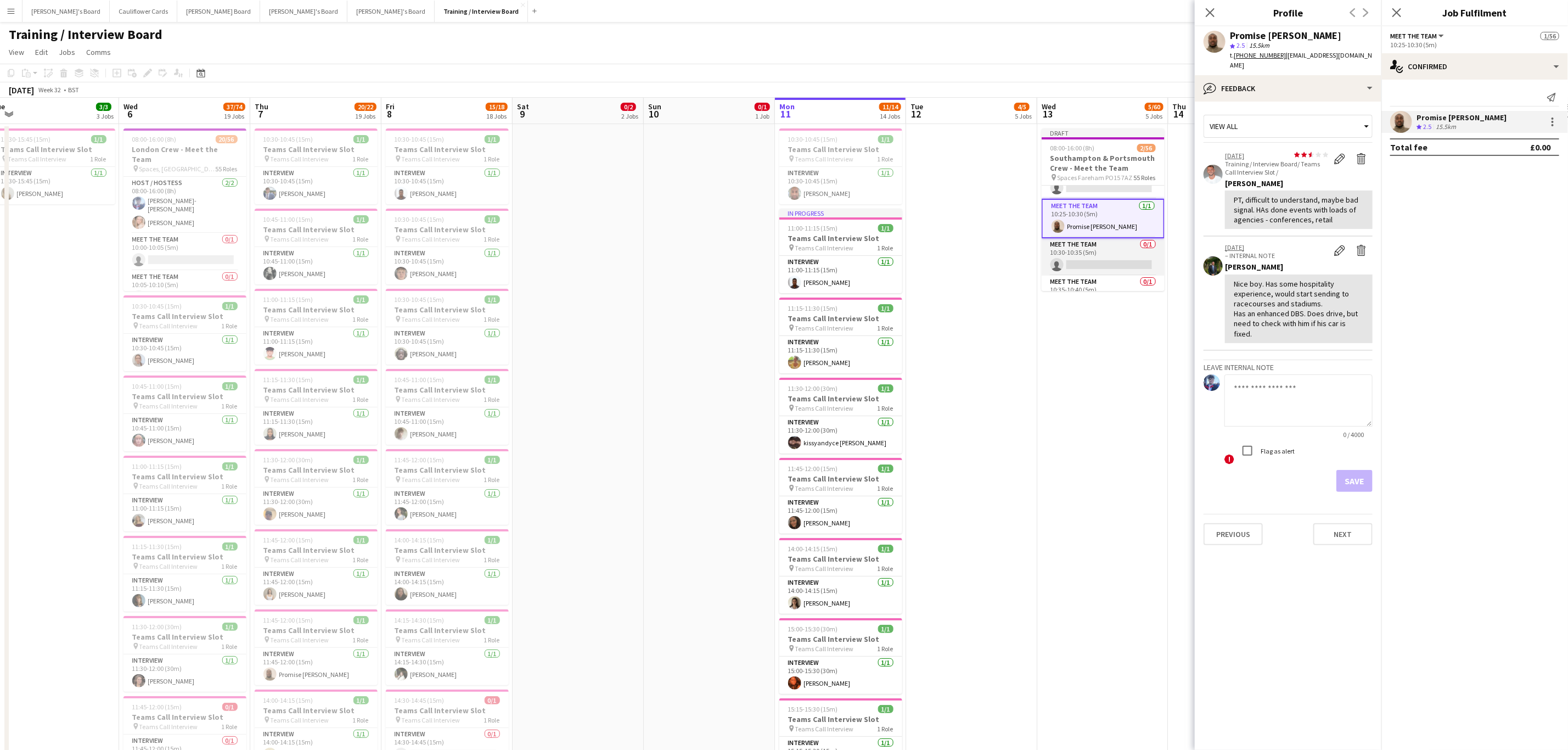
click at [1120, 264] on app-card-role "Meet The Team 0/1 10:30-10:35 (5m) single-neutral-actions" at bounding box center [1103, 257] width 123 height 37
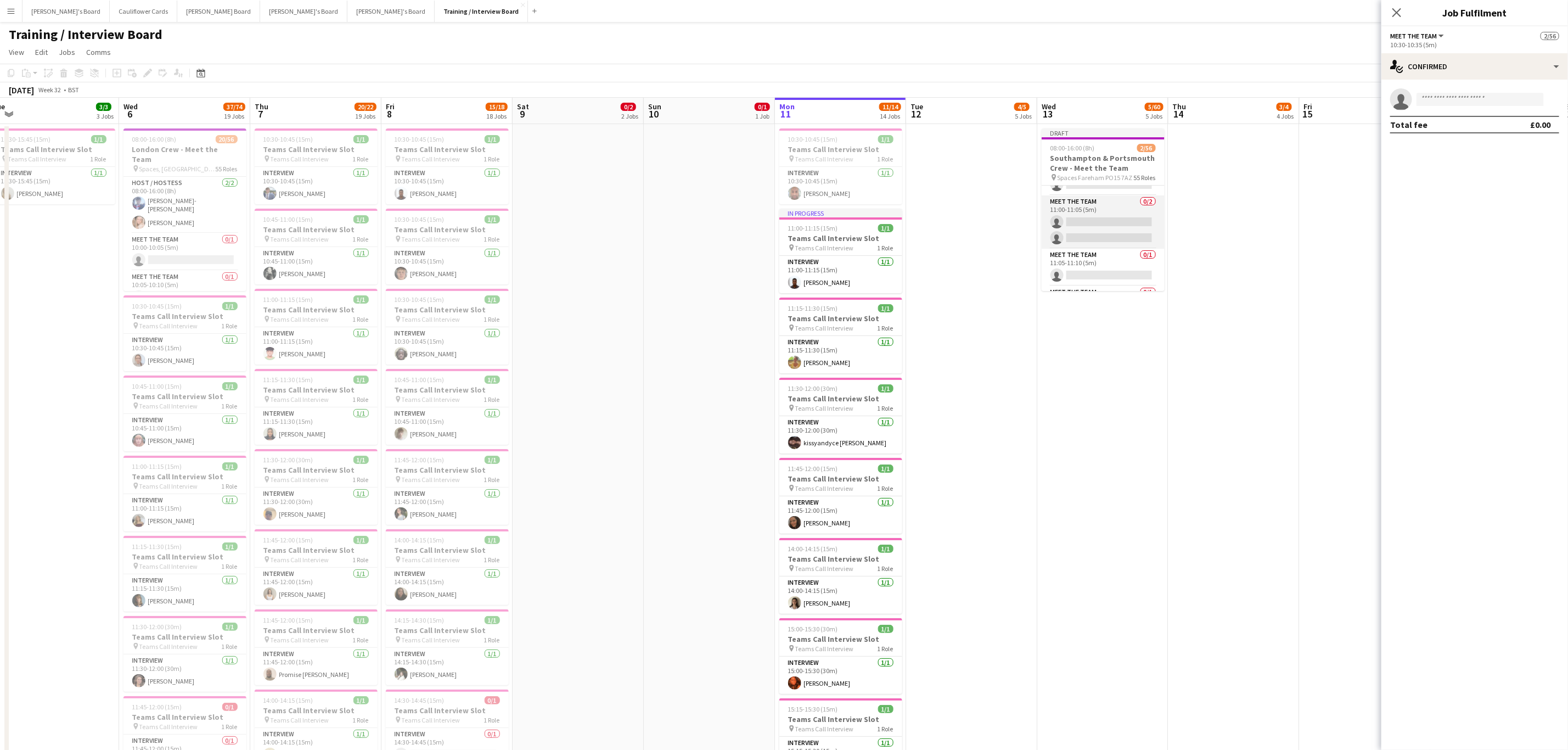
click at [1080, 221] on app-card-role "Meet The Team 0/2 11:00-11:05 (5m) single-neutral-actions single-neutral-actions" at bounding box center [1103, 222] width 123 height 53
click at [1477, 101] on input at bounding box center [1481, 99] width 128 height 13
paste input "**********"
type input "*"
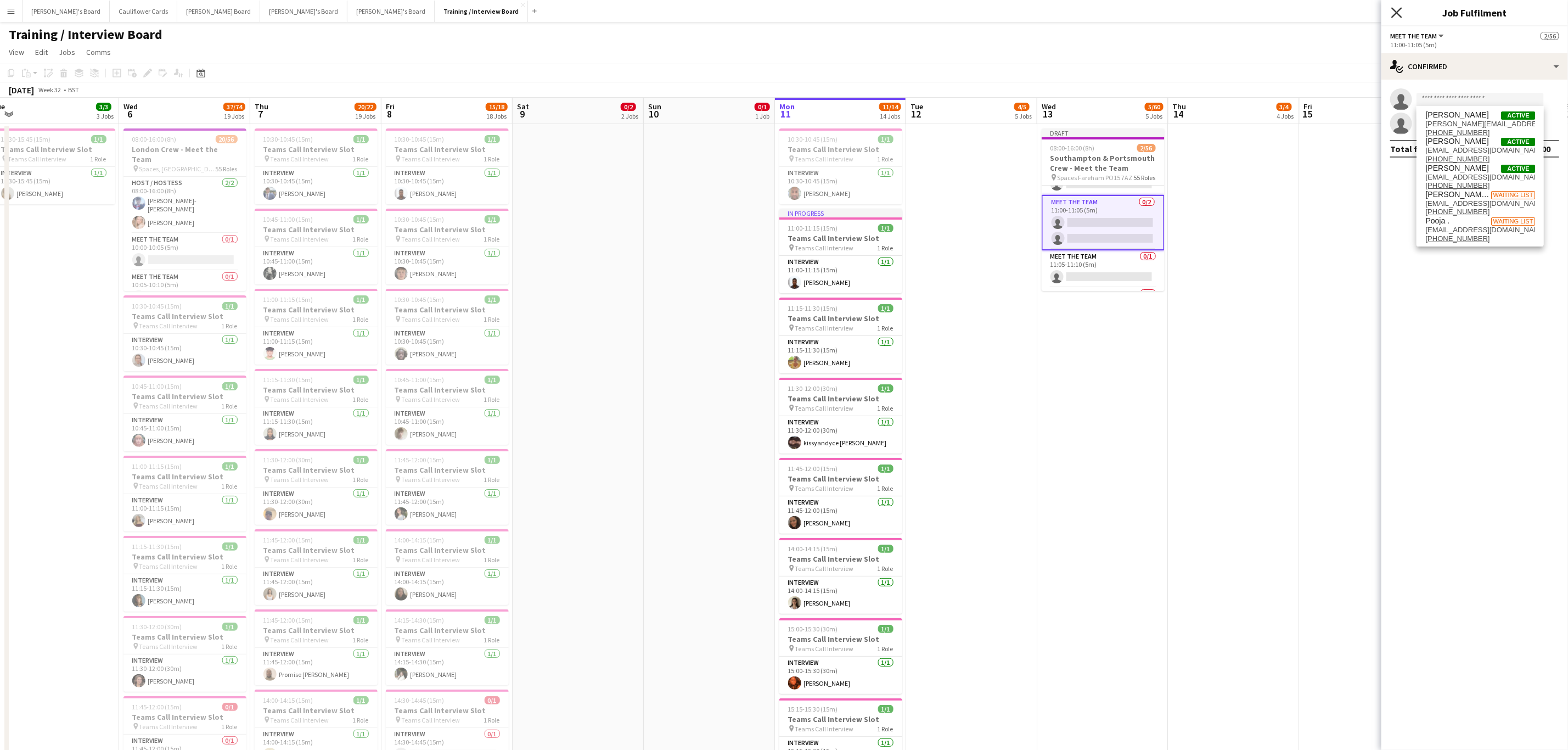
click at [1400, 15] on icon at bounding box center [1396, 12] width 10 height 10
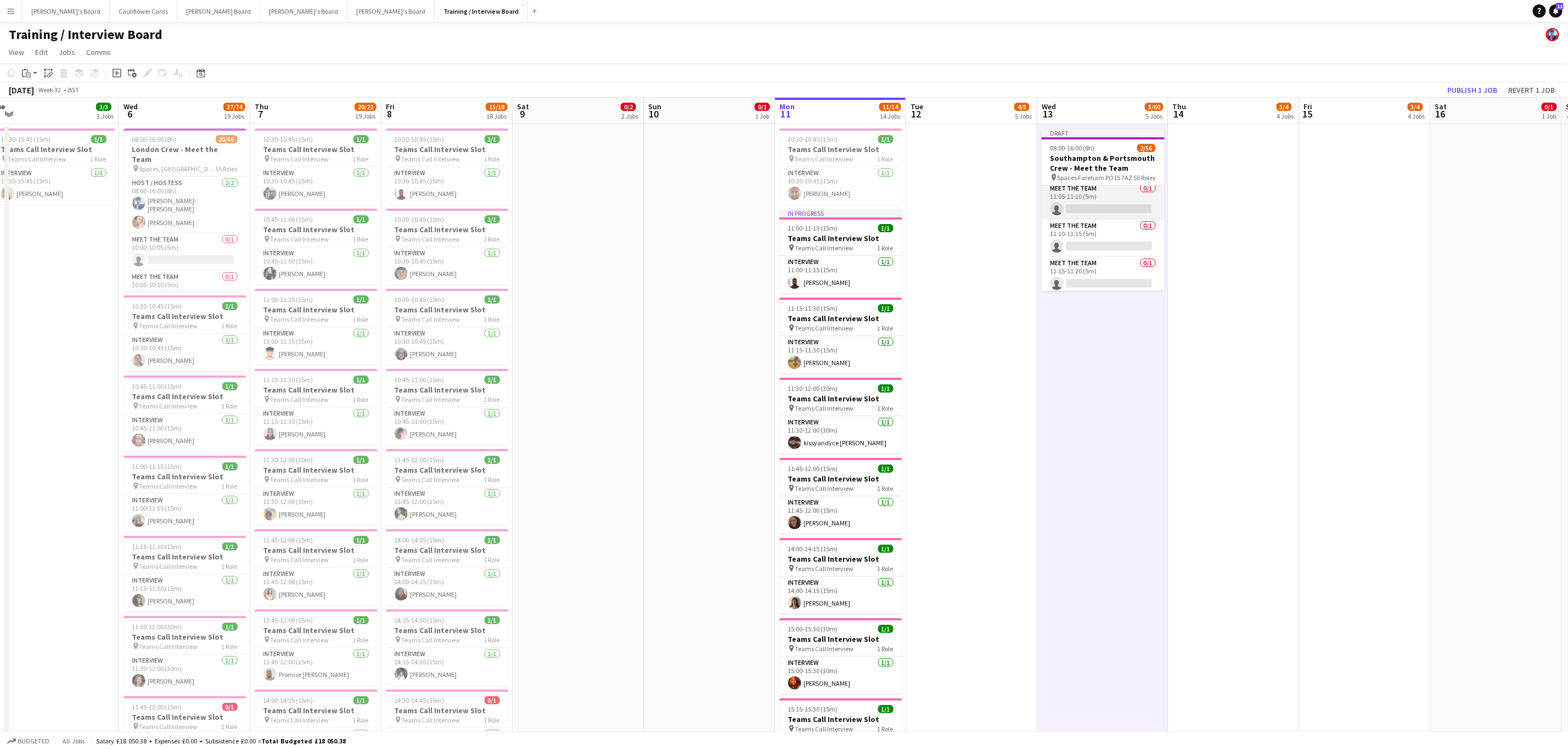
scroll to position [562, 0]
click at [1099, 257] on app-card-role "Meet The Team 0/1 11:15-11:20 (5m) single-neutral-actions" at bounding box center [1103, 255] width 123 height 37
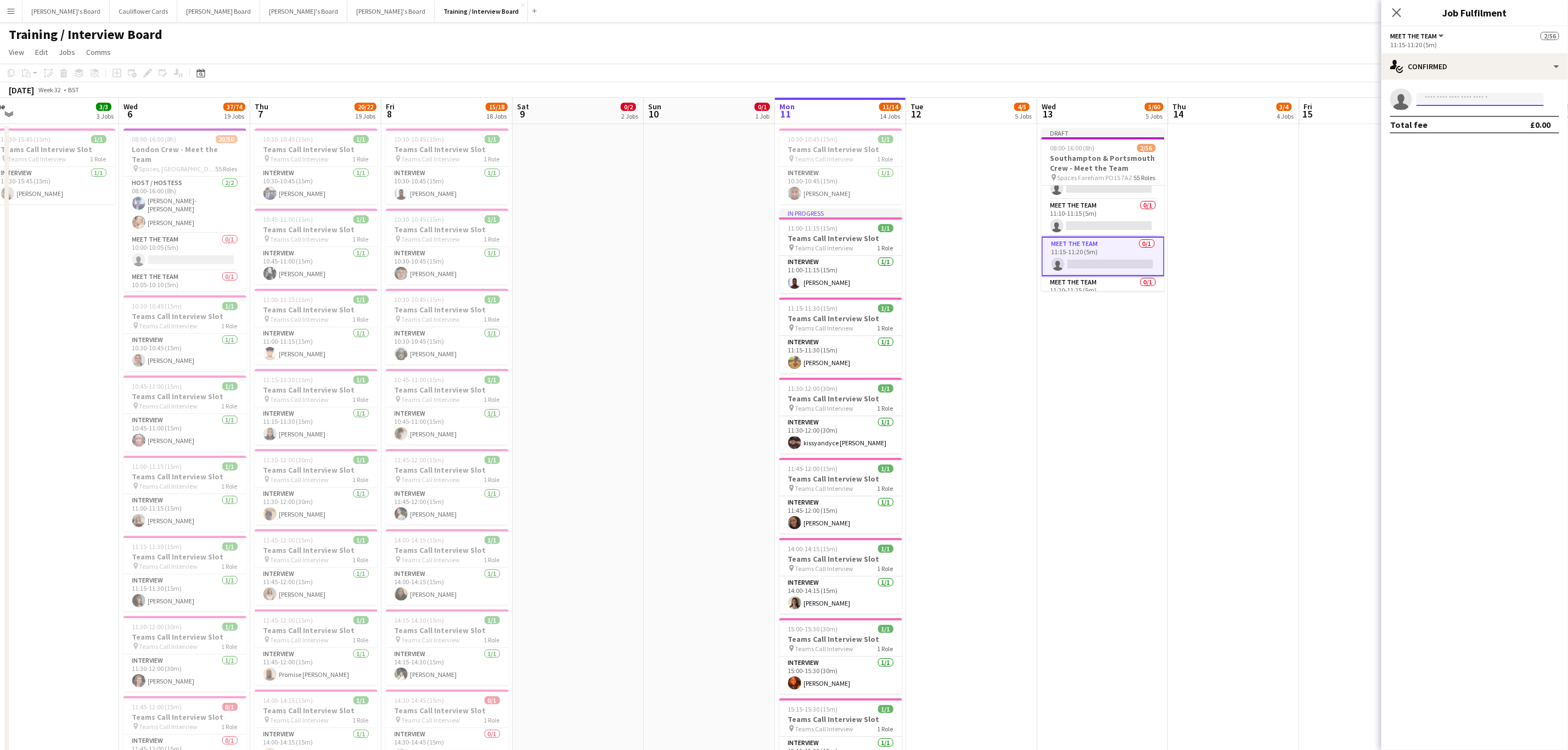
click at [1451, 99] on input at bounding box center [1481, 99] width 128 height 13
paste input "**********"
type input "*"
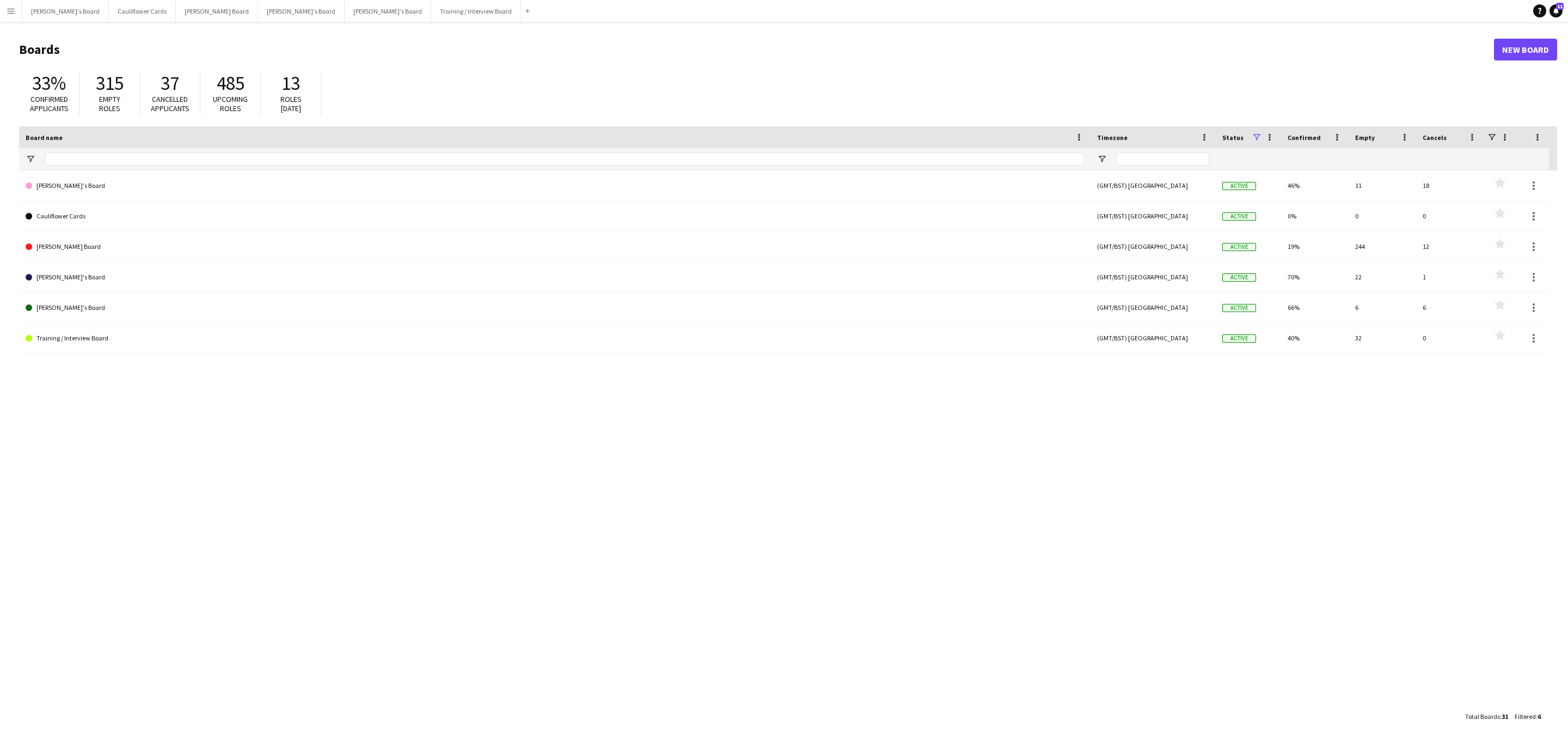
click at [3, 7] on button "Menu" at bounding box center [11, 11] width 22 height 22
click at [173, 52] on link "My Workforce" at bounding box center [164, 59] width 109 height 22
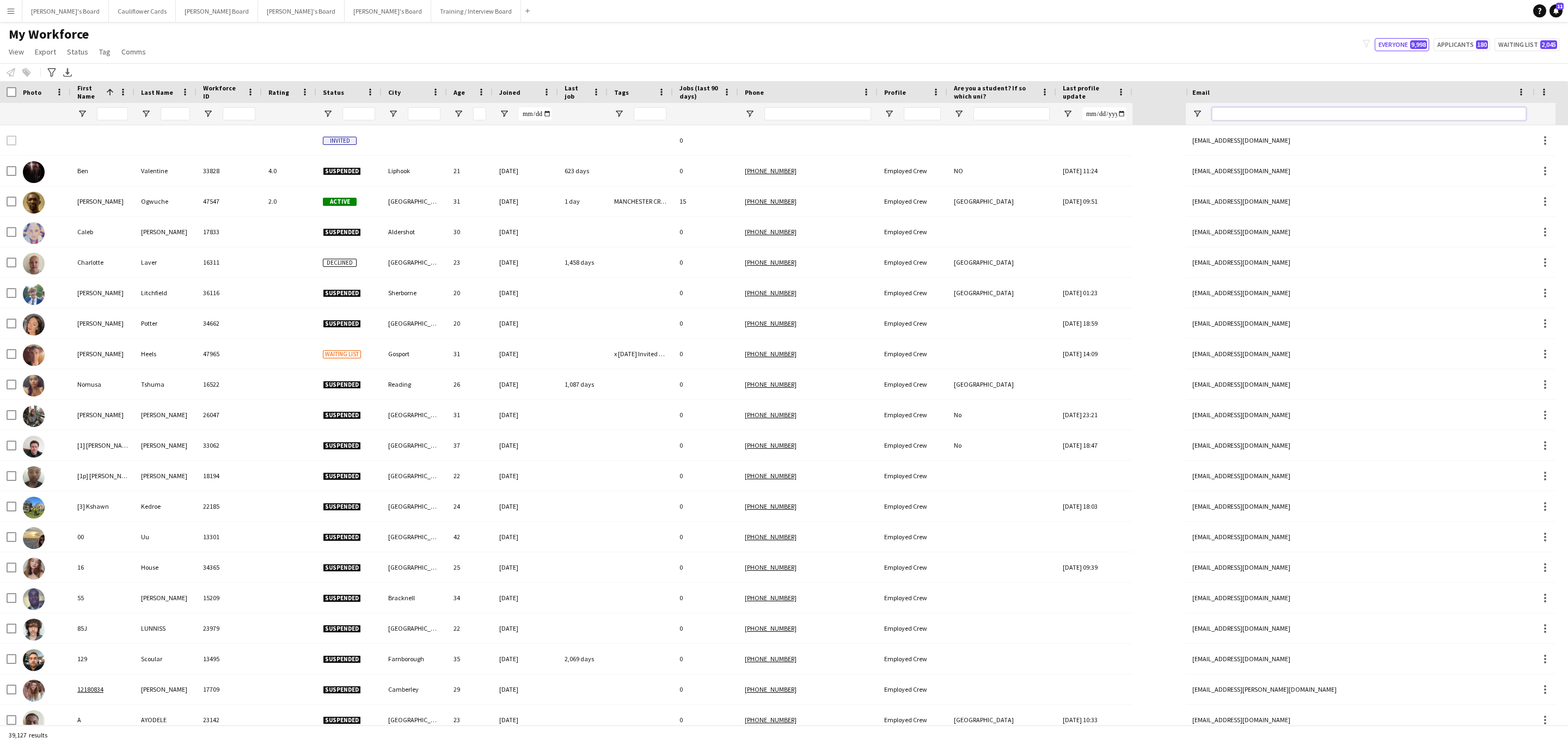
click at [1299, 111] on input "Email Filter Input" at bounding box center [1369, 113] width 314 height 13
paste input "**********"
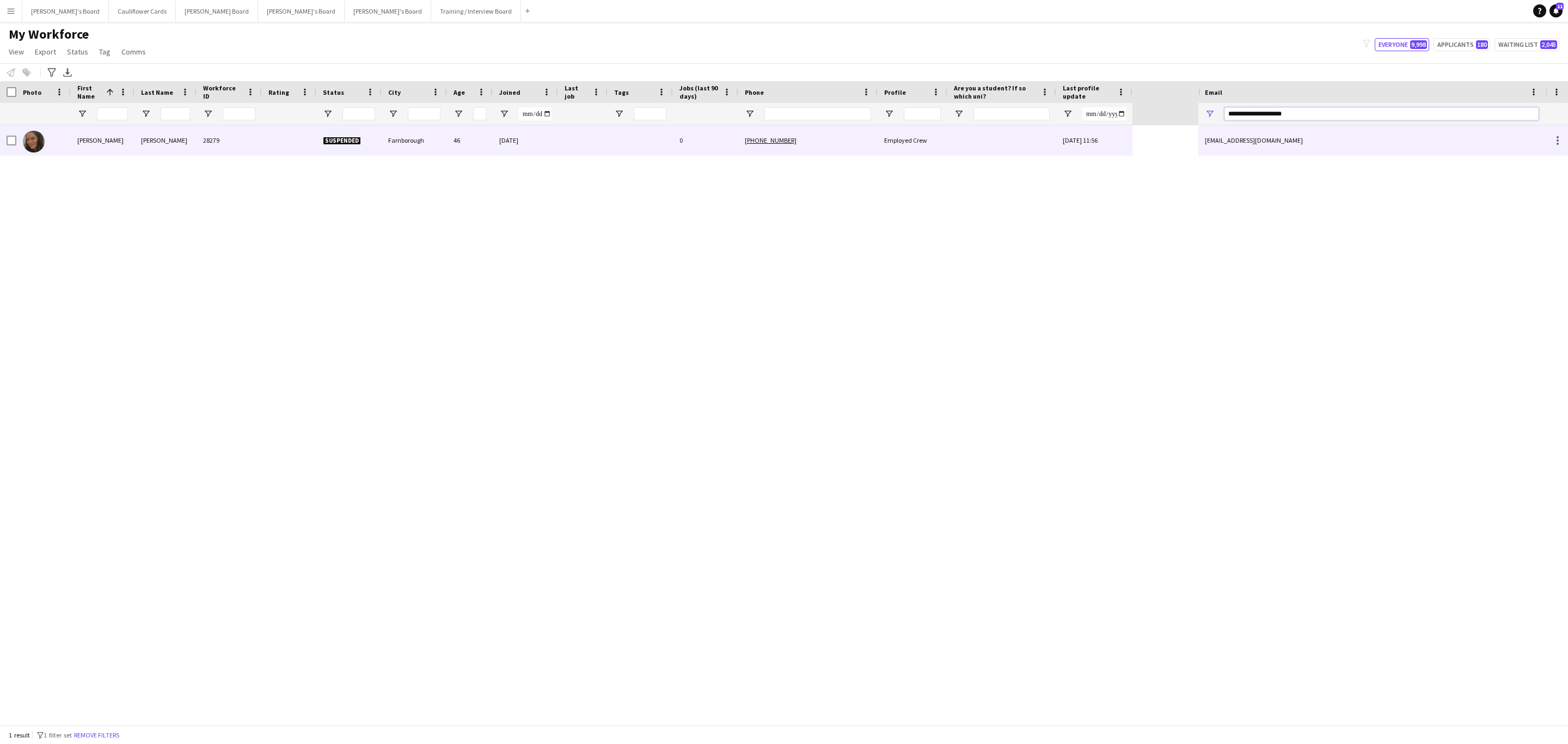
type input "**********"
click at [587, 130] on div at bounding box center [583, 140] width 49 height 30
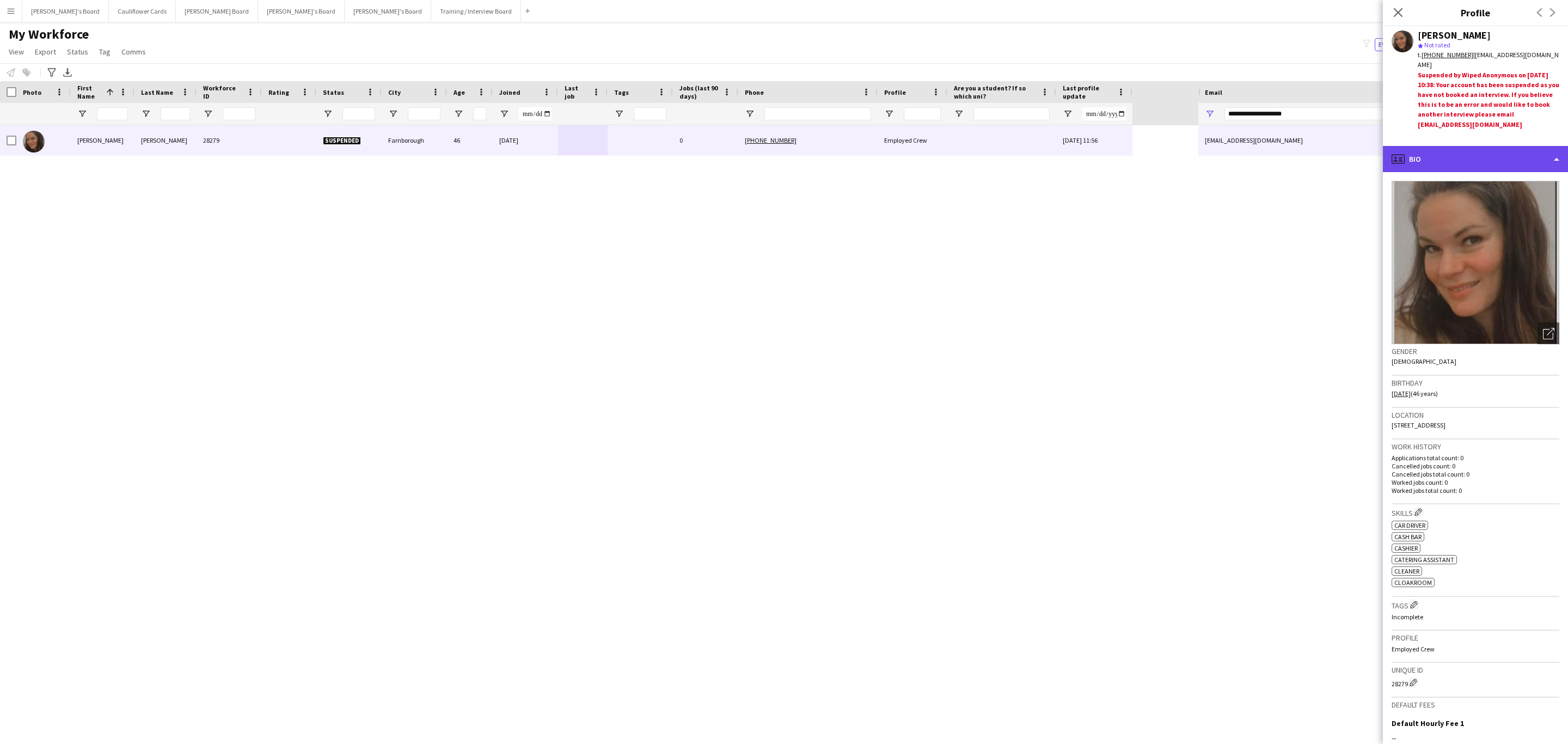
click at [1482, 150] on div "profile Bio" at bounding box center [1475, 159] width 185 height 26
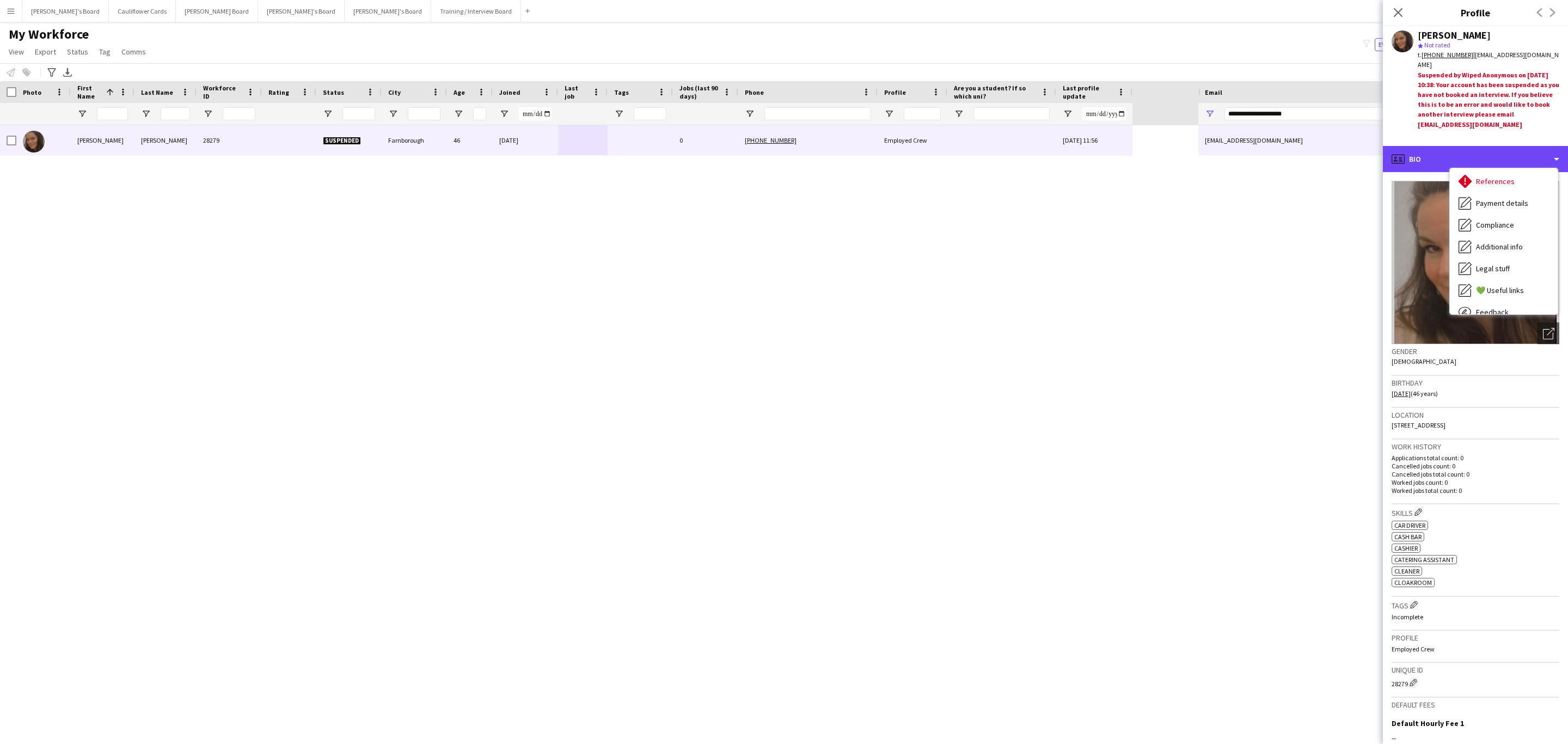
scroll to position [111, 0]
click at [1499, 170] on div "References References" at bounding box center [1503, 181] width 108 height 22
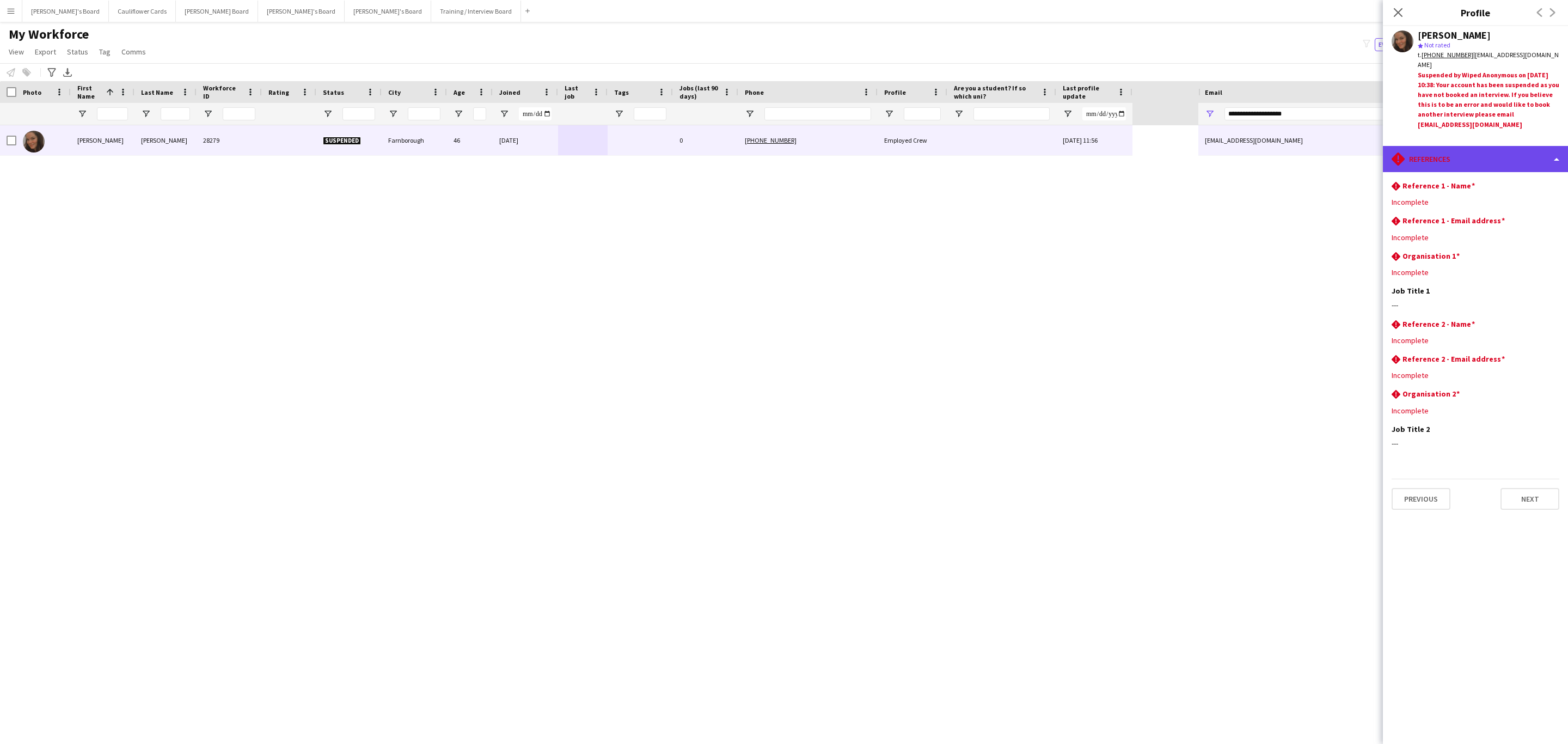
click at [1469, 161] on div "rhombus-alert References" at bounding box center [1475, 159] width 185 height 26
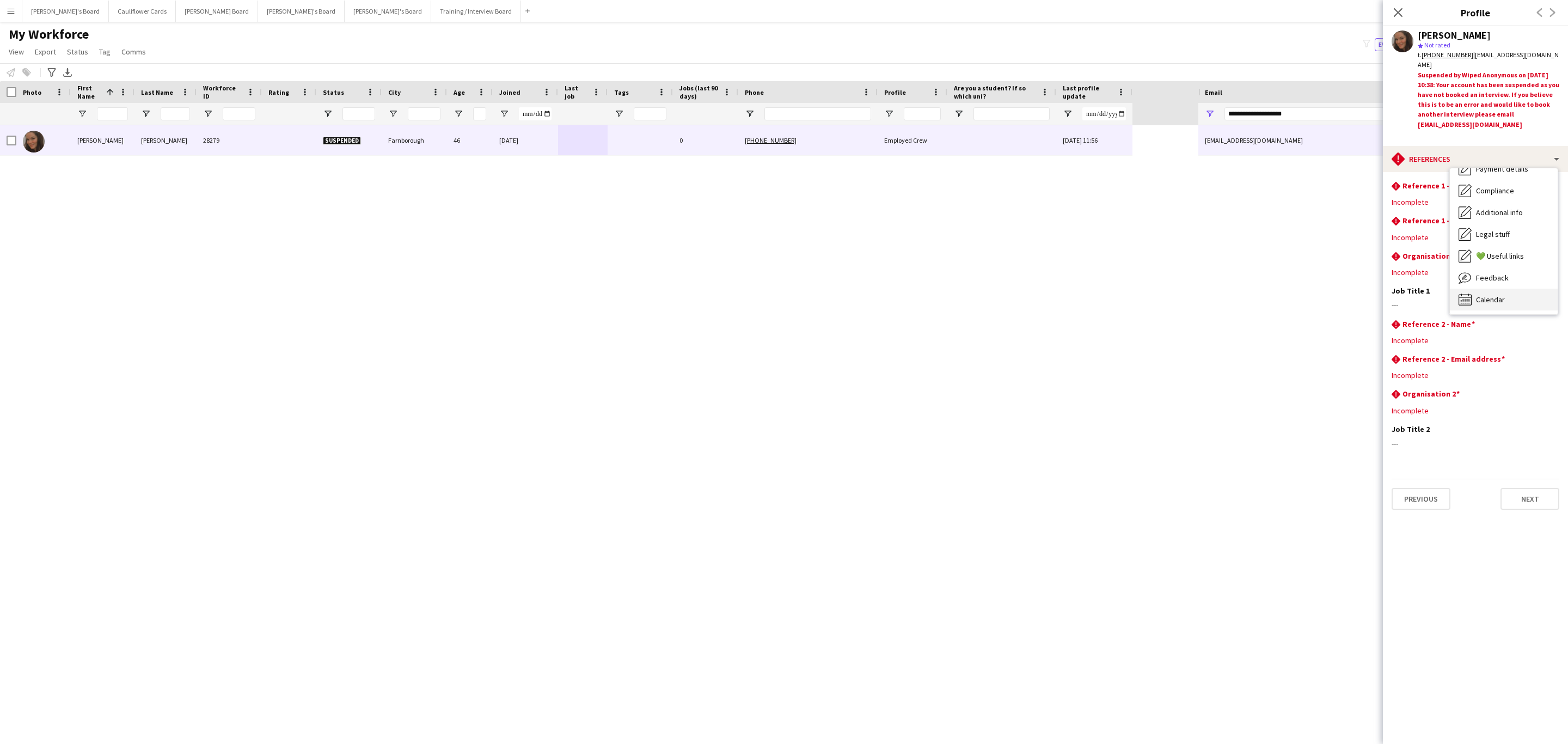
click at [1501, 295] on span "Calendar" at bounding box center [1490, 300] width 29 height 10
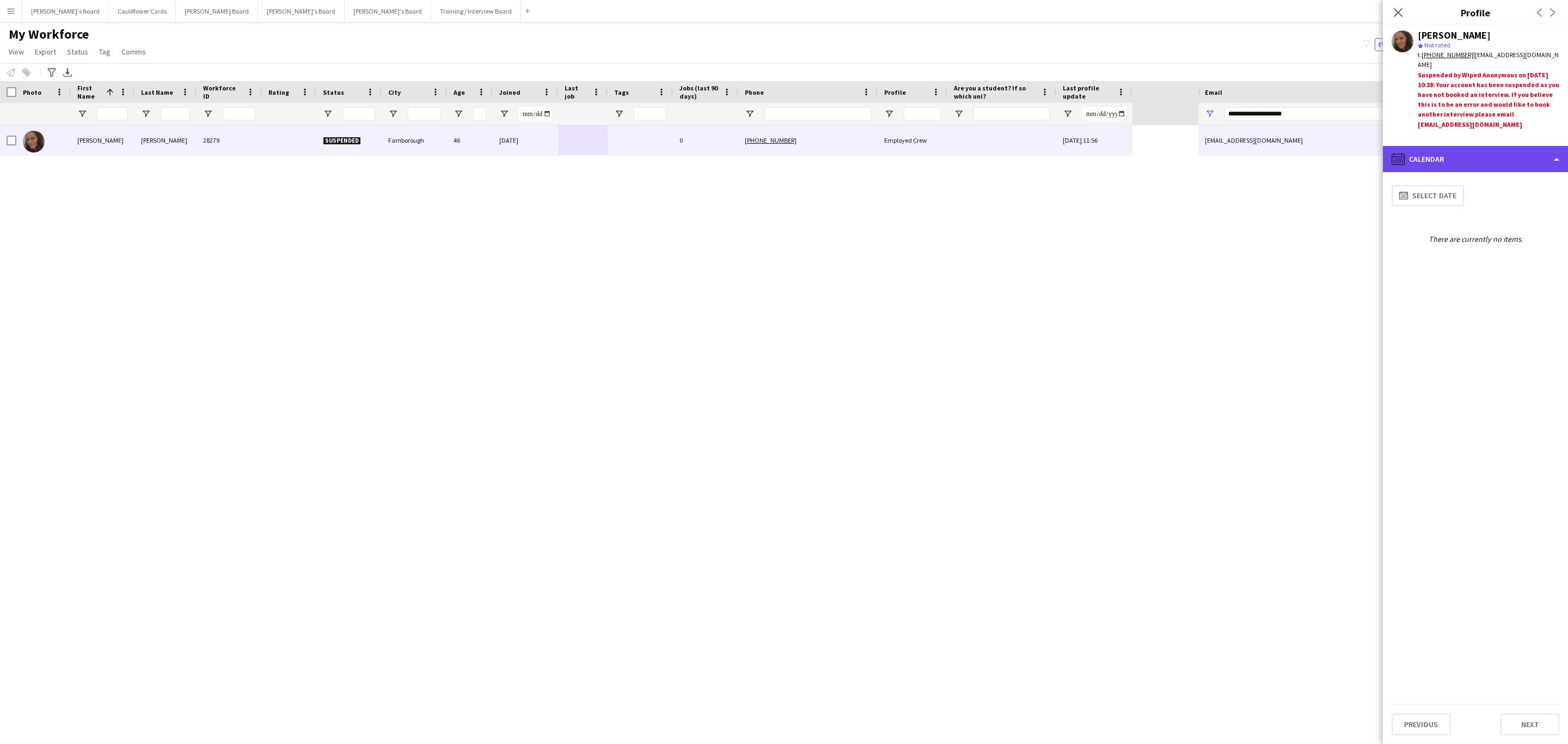
click at [1499, 165] on div "calendar-full Calendar" at bounding box center [1475, 159] width 185 height 26
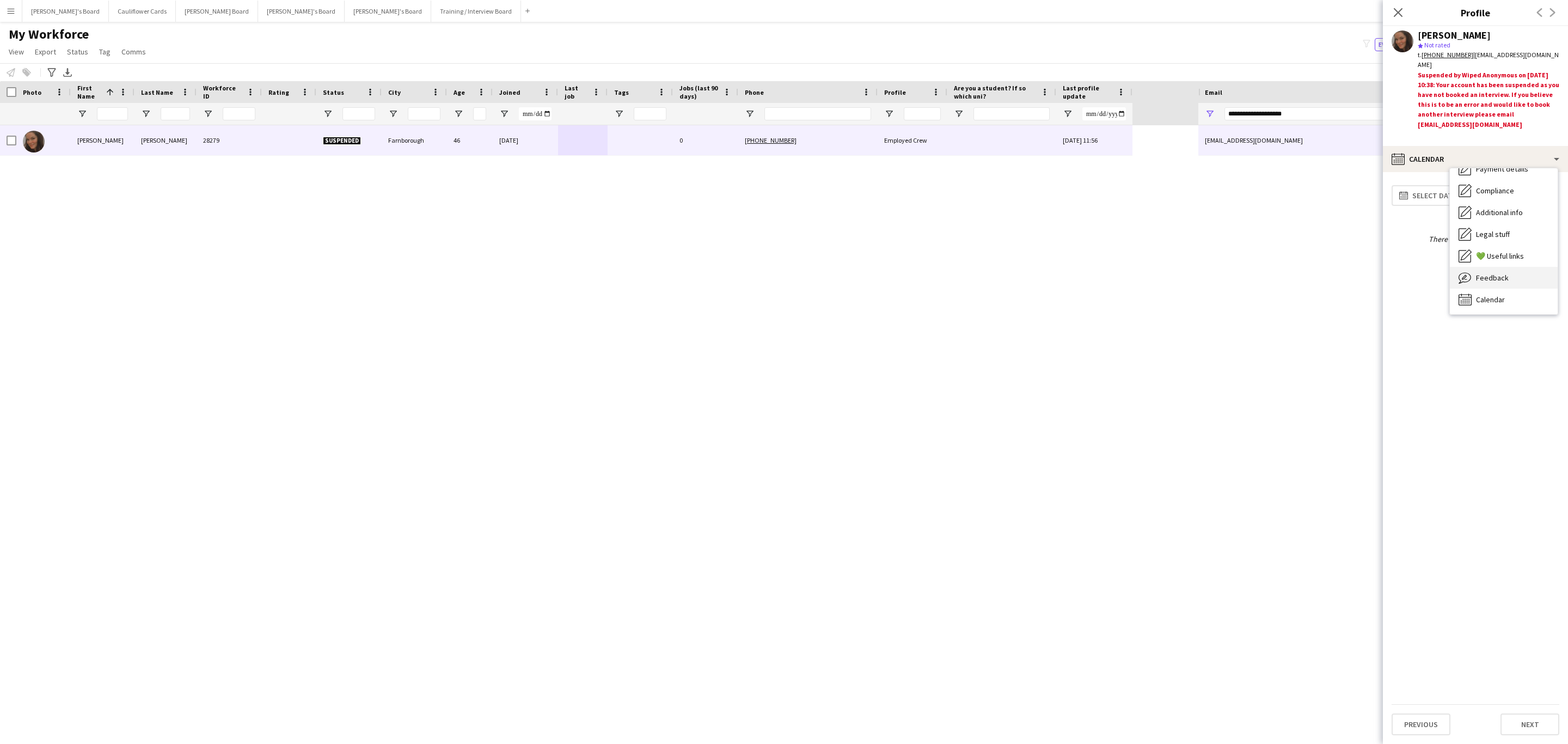
click at [1499, 281] on span "Feedback" at bounding box center [1493, 278] width 33 height 10
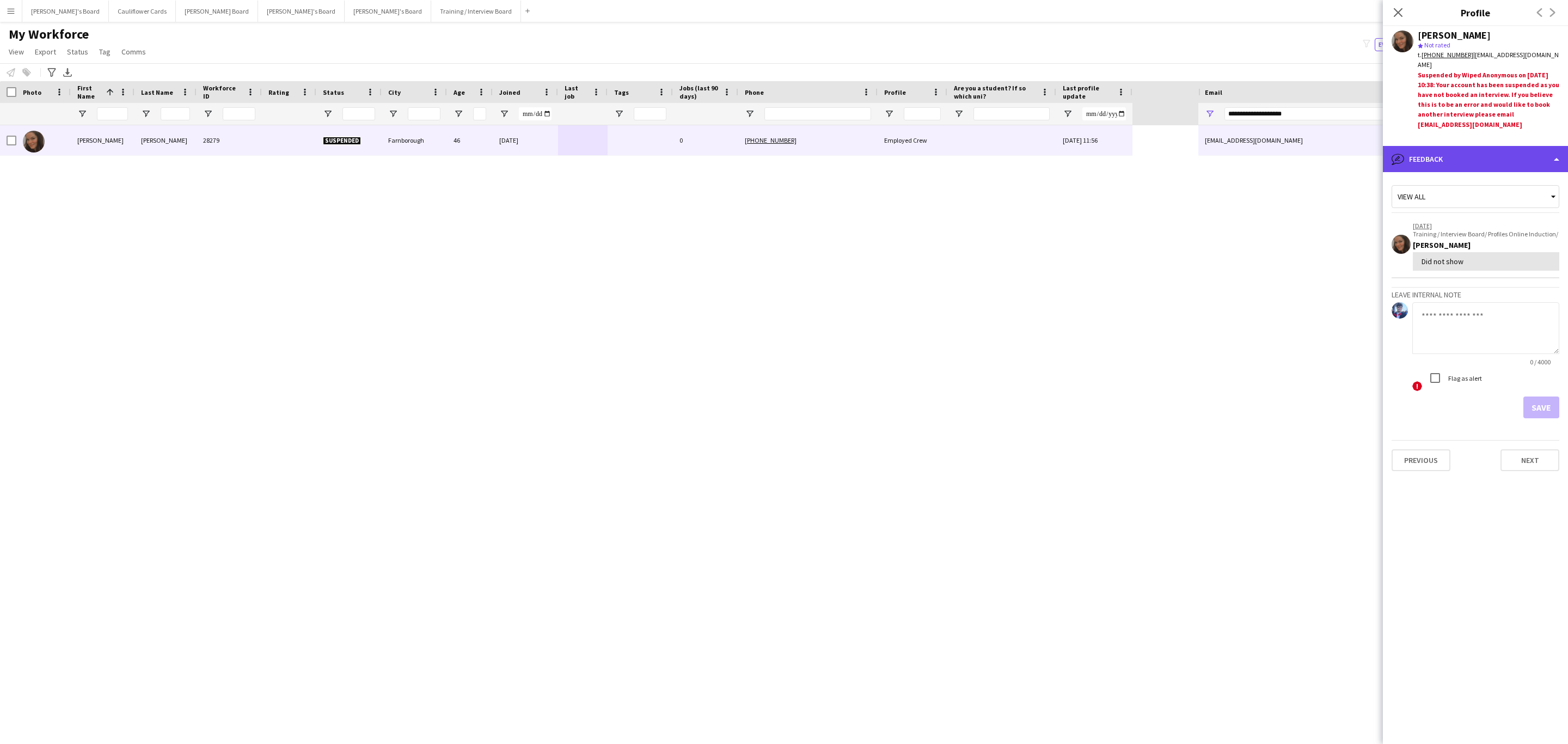
click at [1493, 160] on div "bubble-pencil Feedback" at bounding box center [1475, 159] width 185 height 26
click at [1508, 221] on span "Additional info" at bounding box center [1499, 222] width 47 height 10
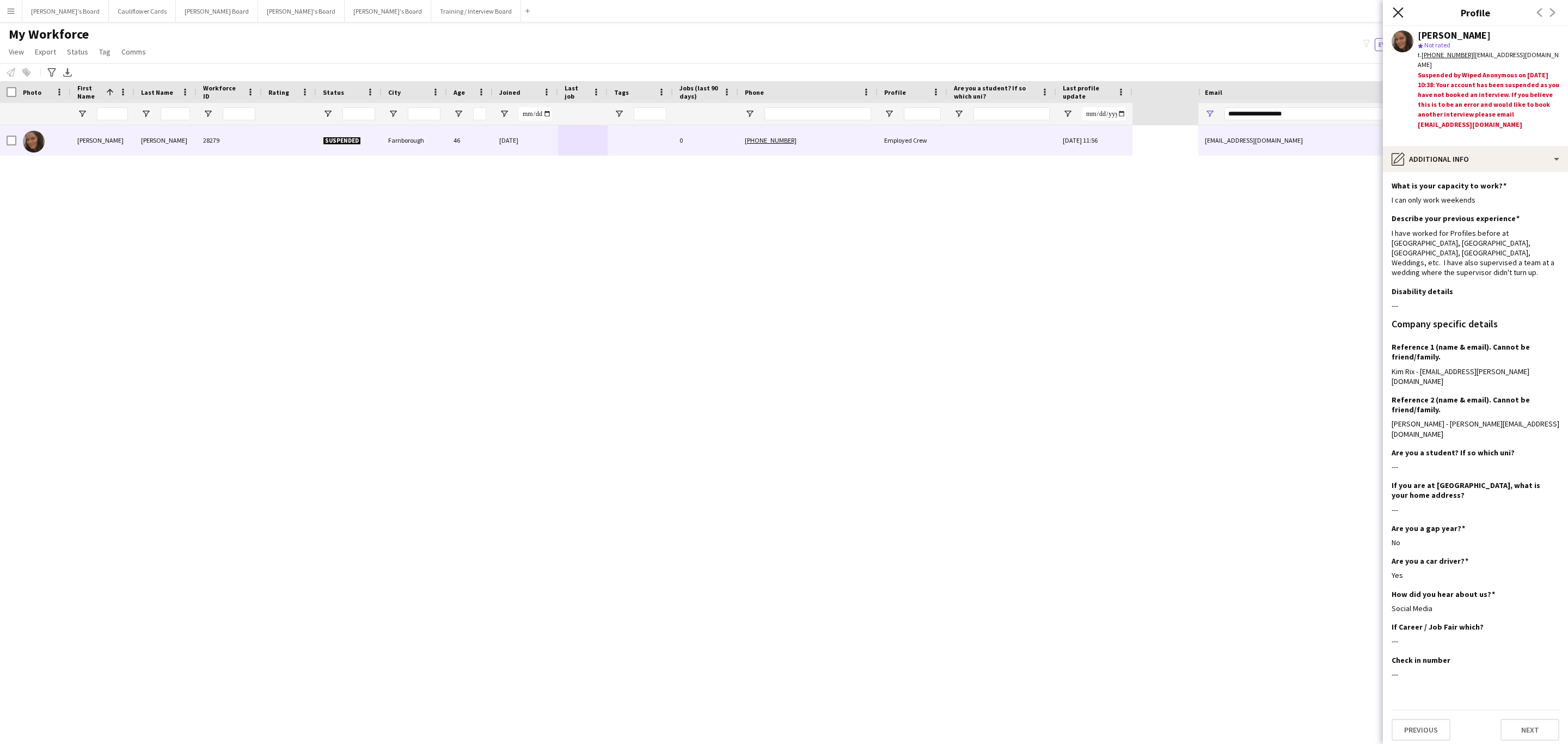
click at [1401, 9] on icon at bounding box center [1398, 12] width 10 height 10
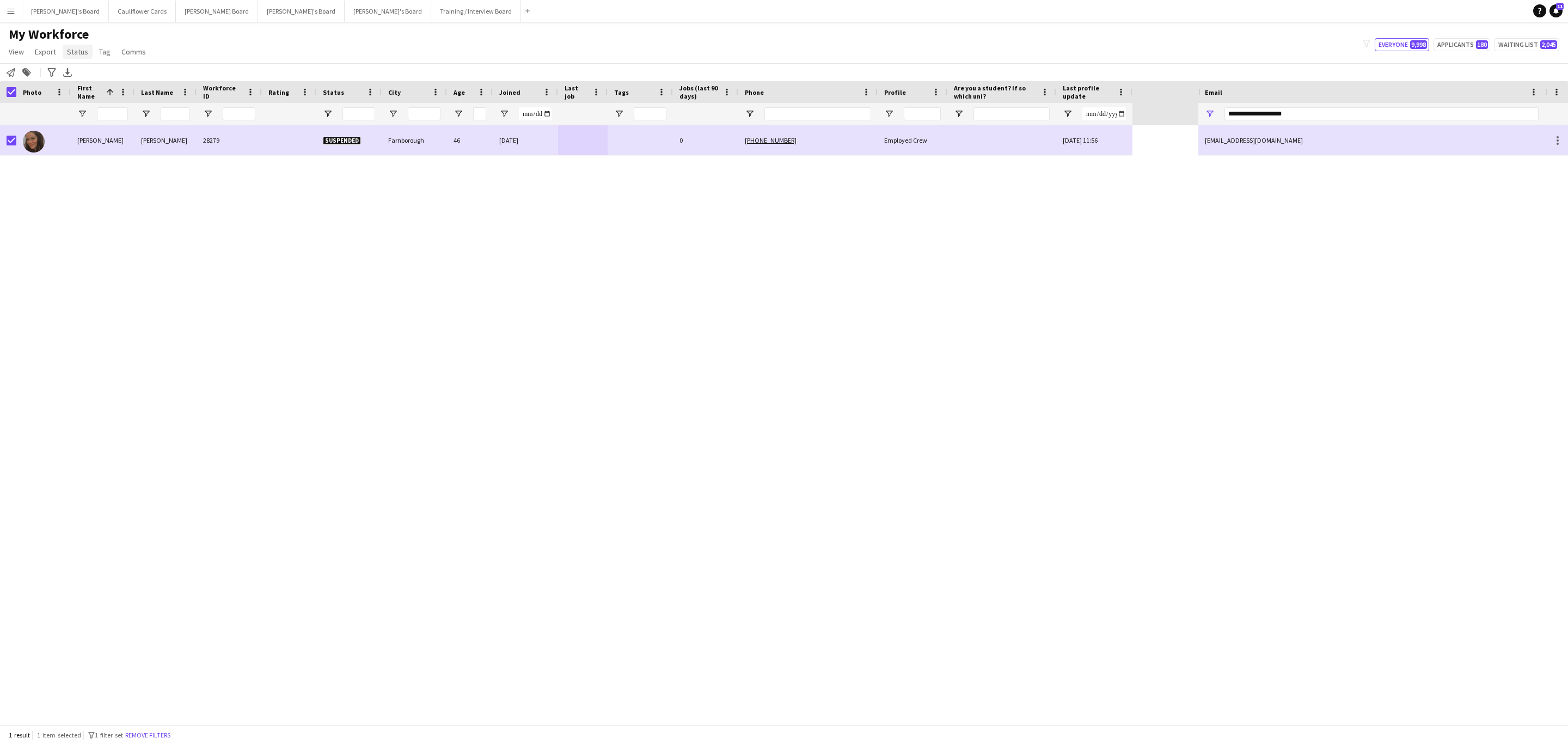
click at [77, 52] on span "Status" at bounding box center [77, 52] width 21 height 10
click at [85, 75] on link "Edit" at bounding box center [100, 75] width 76 height 23
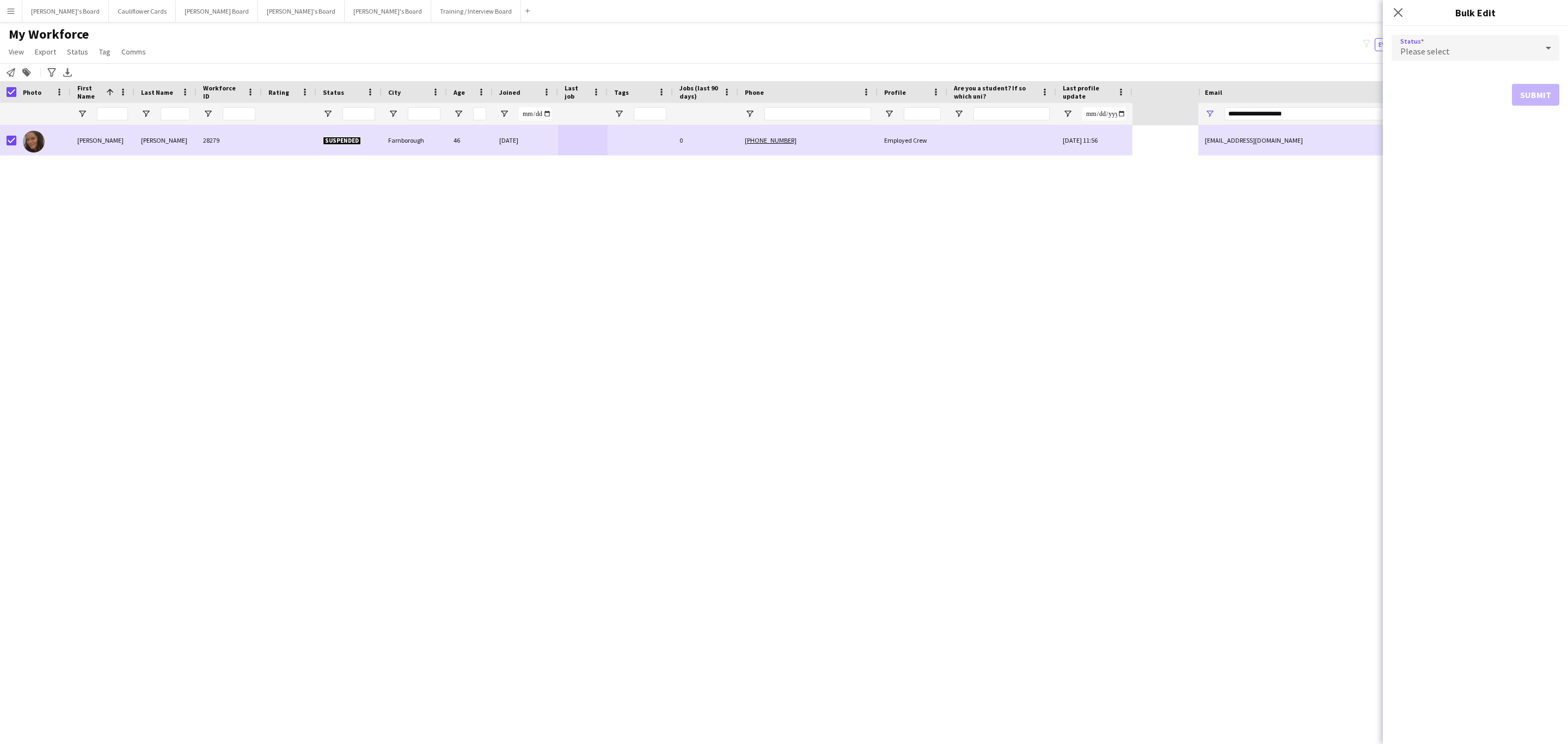
click at [1447, 41] on div "Please select" at bounding box center [1465, 47] width 146 height 26
click at [1457, 177] on mat-option "Waiting list" at bounding box center [1475, 185] width 167 height 27
click at [1521, 132] on button "Submit" at bounding box center [1536, 132] width 47 height 22
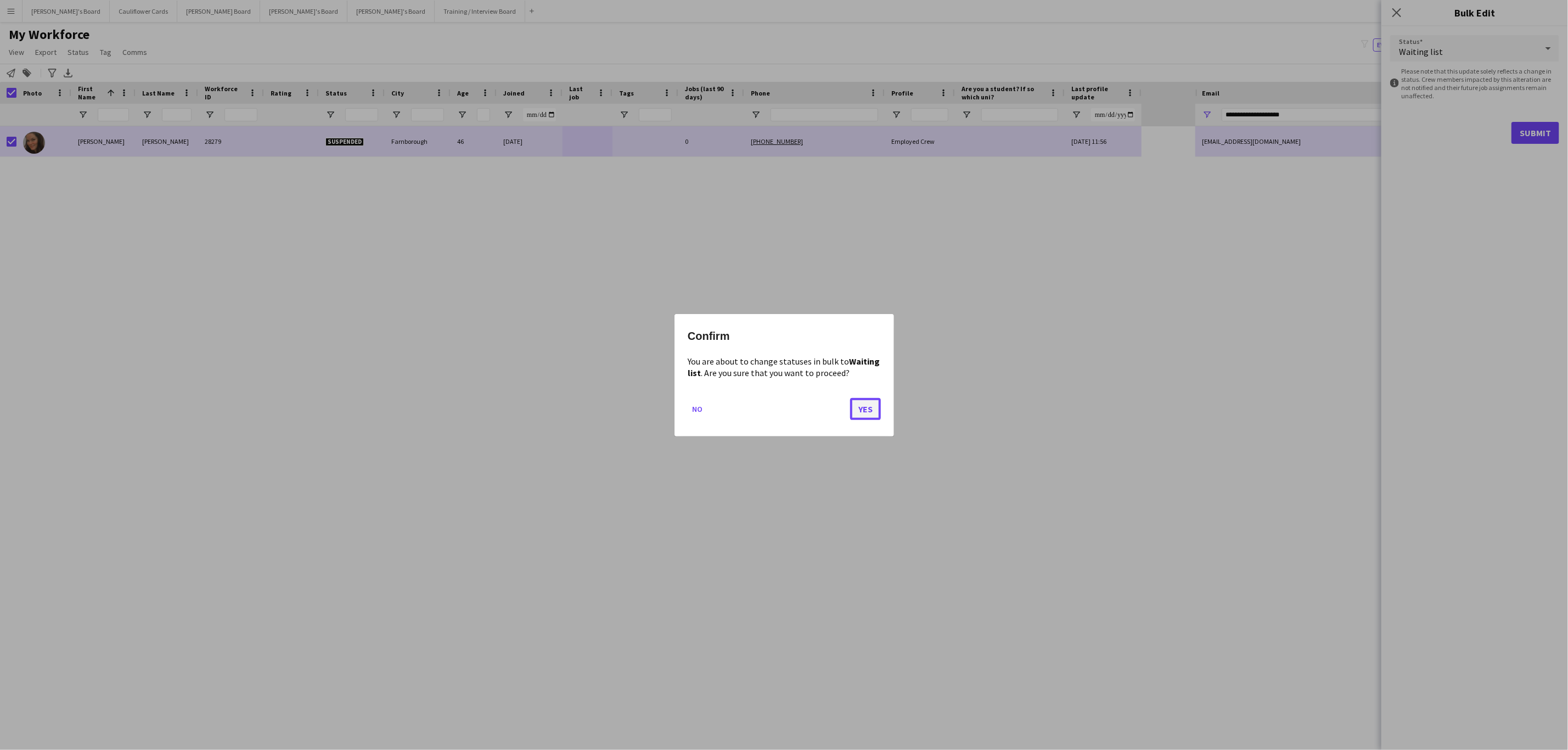
click at [865, 419] on button "Yes" at bounding box center [865, 409] width 31 height 22
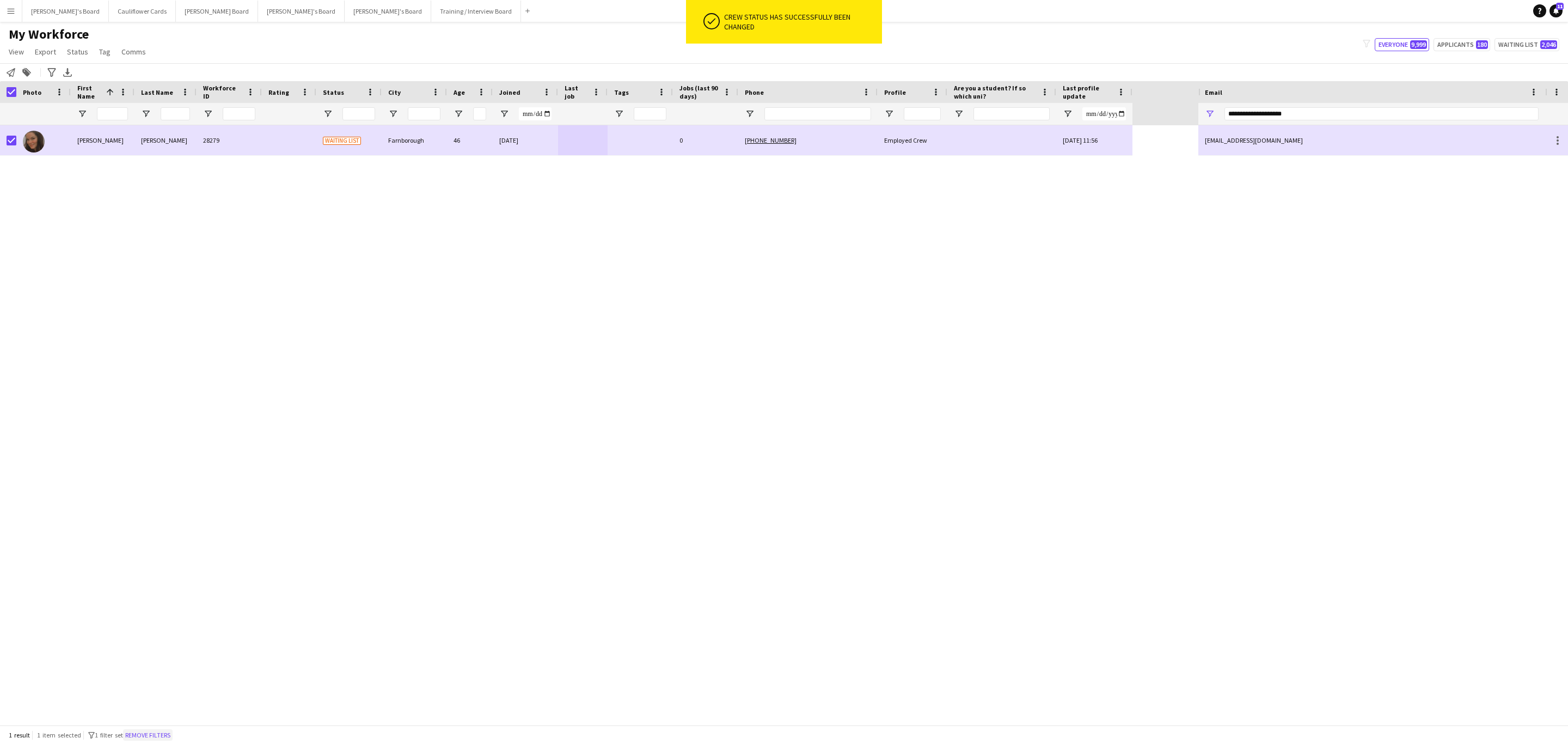
click at [160, 740] on button "Remove filters" at bounding box center [147, 735] width 49 height 12
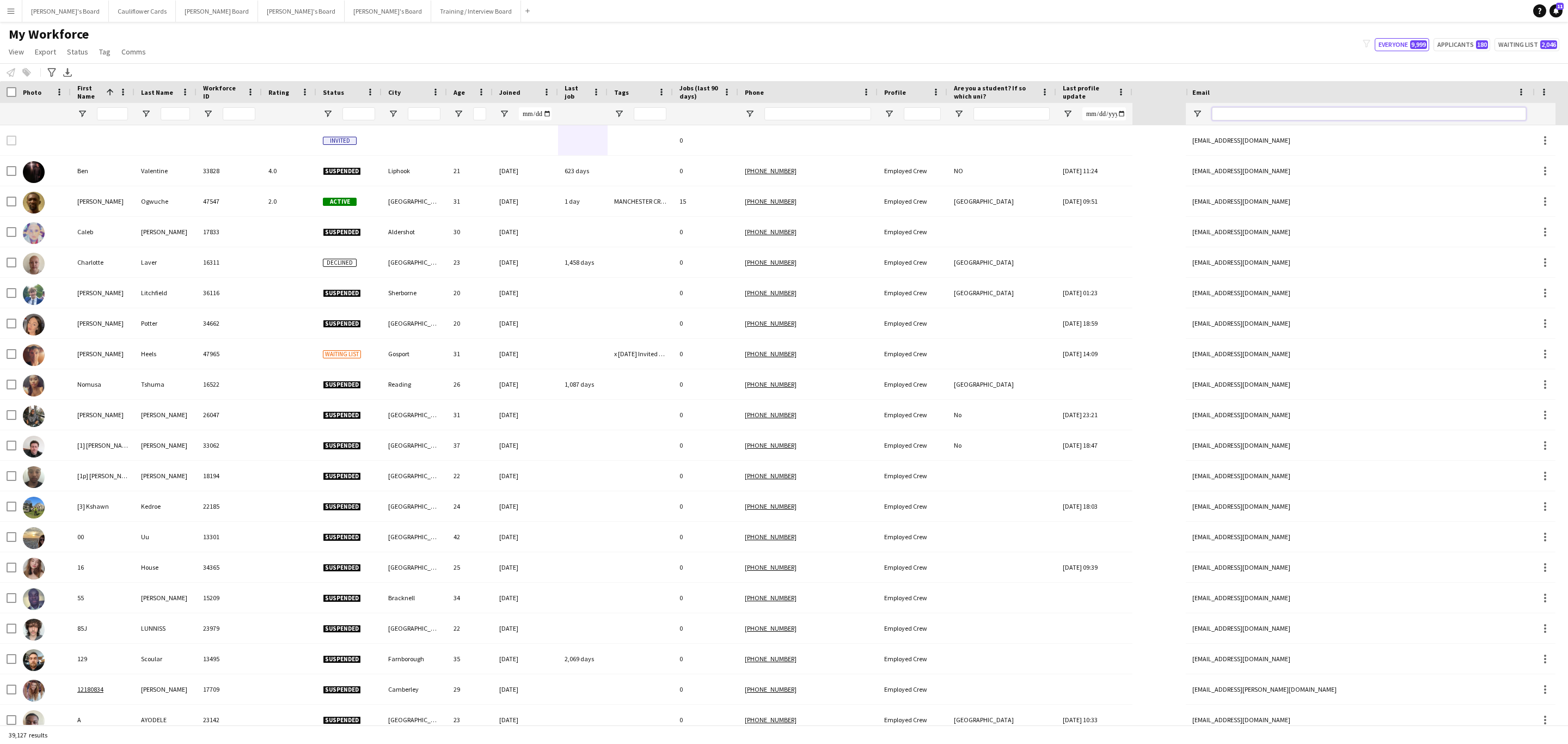
click at [1291, 111] on input "Email Filter Input" at bounding box center [1369, 113] width 314 height 13
paste input "**********"
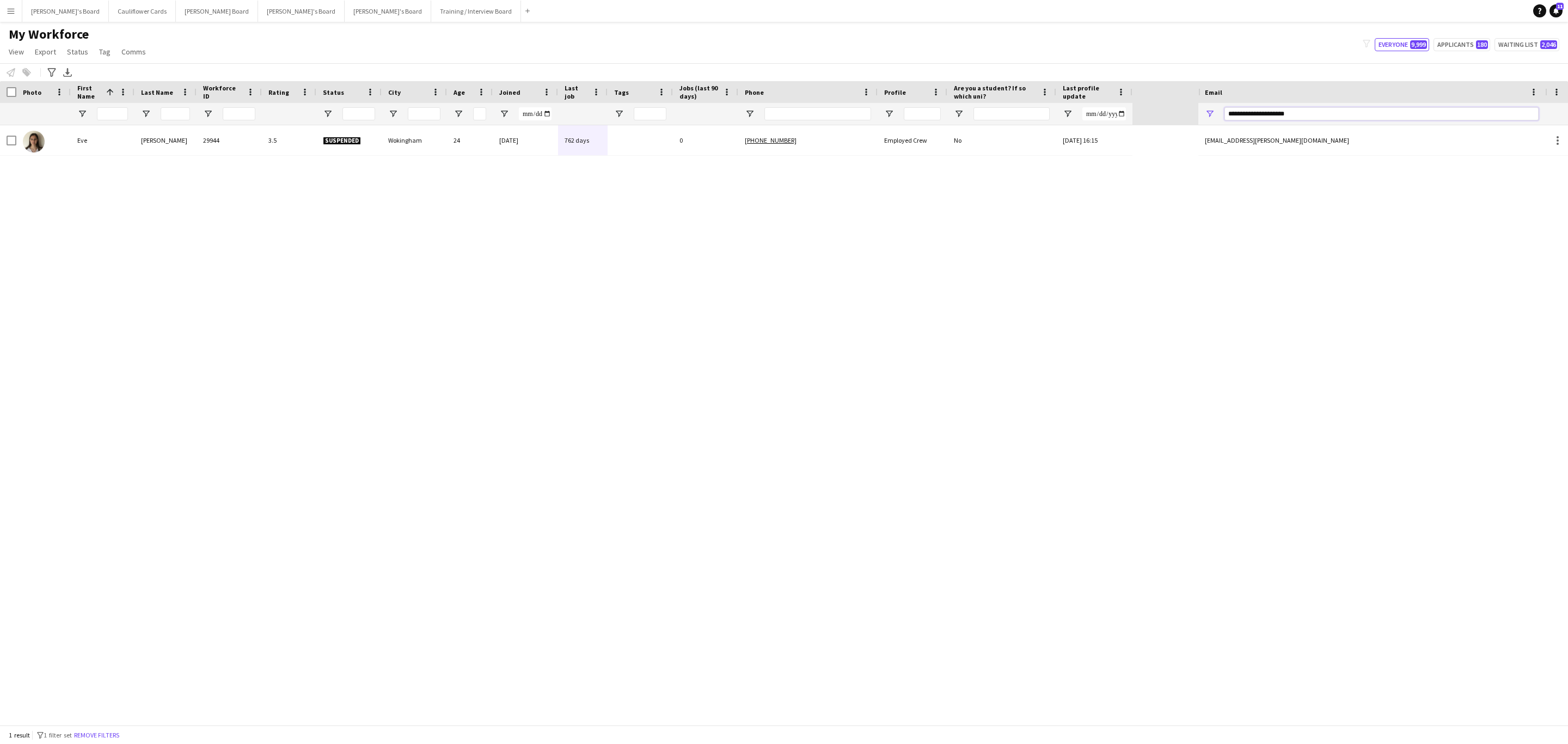
type input "**********"
click at [678, 123] on div at bounding box center [705, 114] width 65 height 22
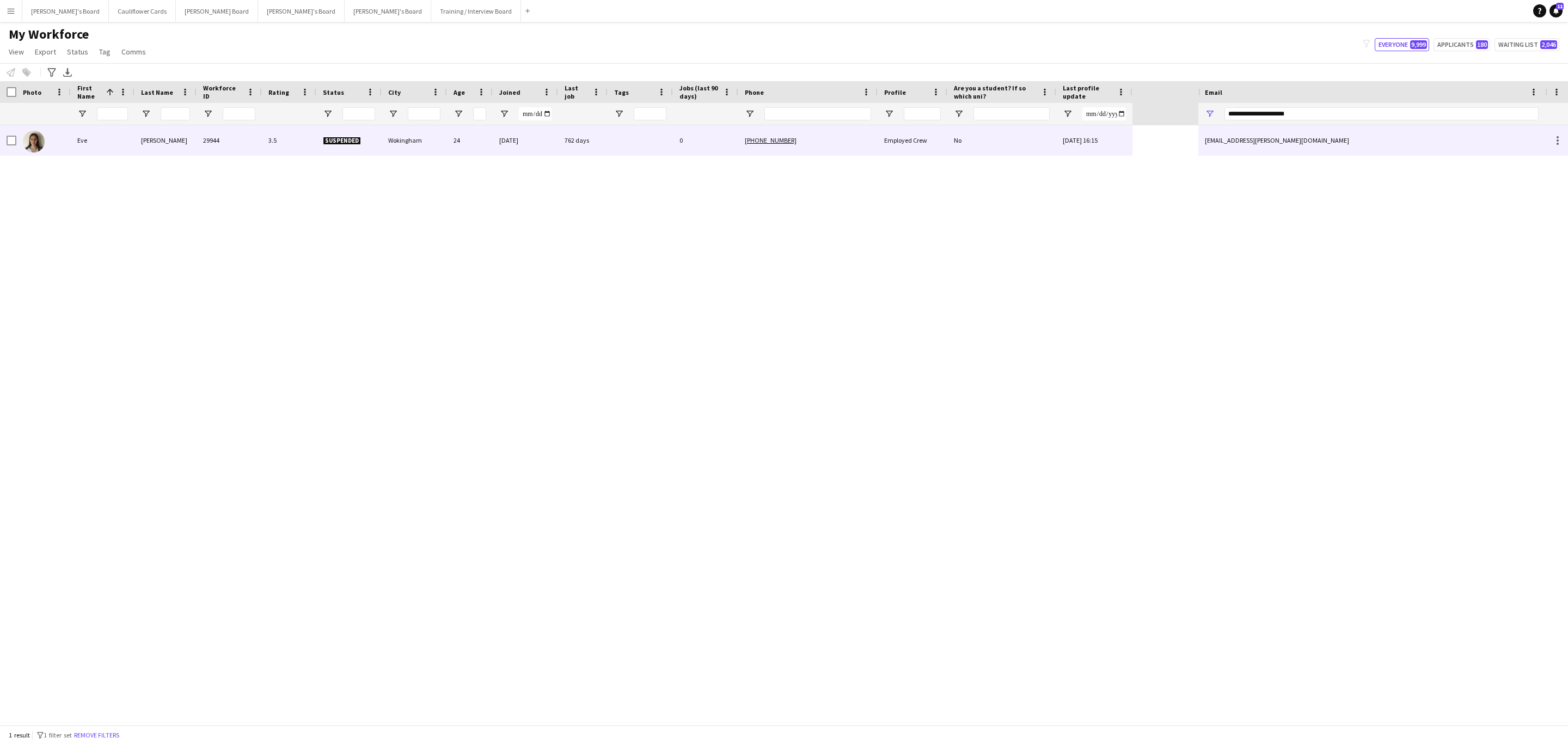
click at [678, 132] on div "0" at bounding box center [705, 140] width 65 height 30
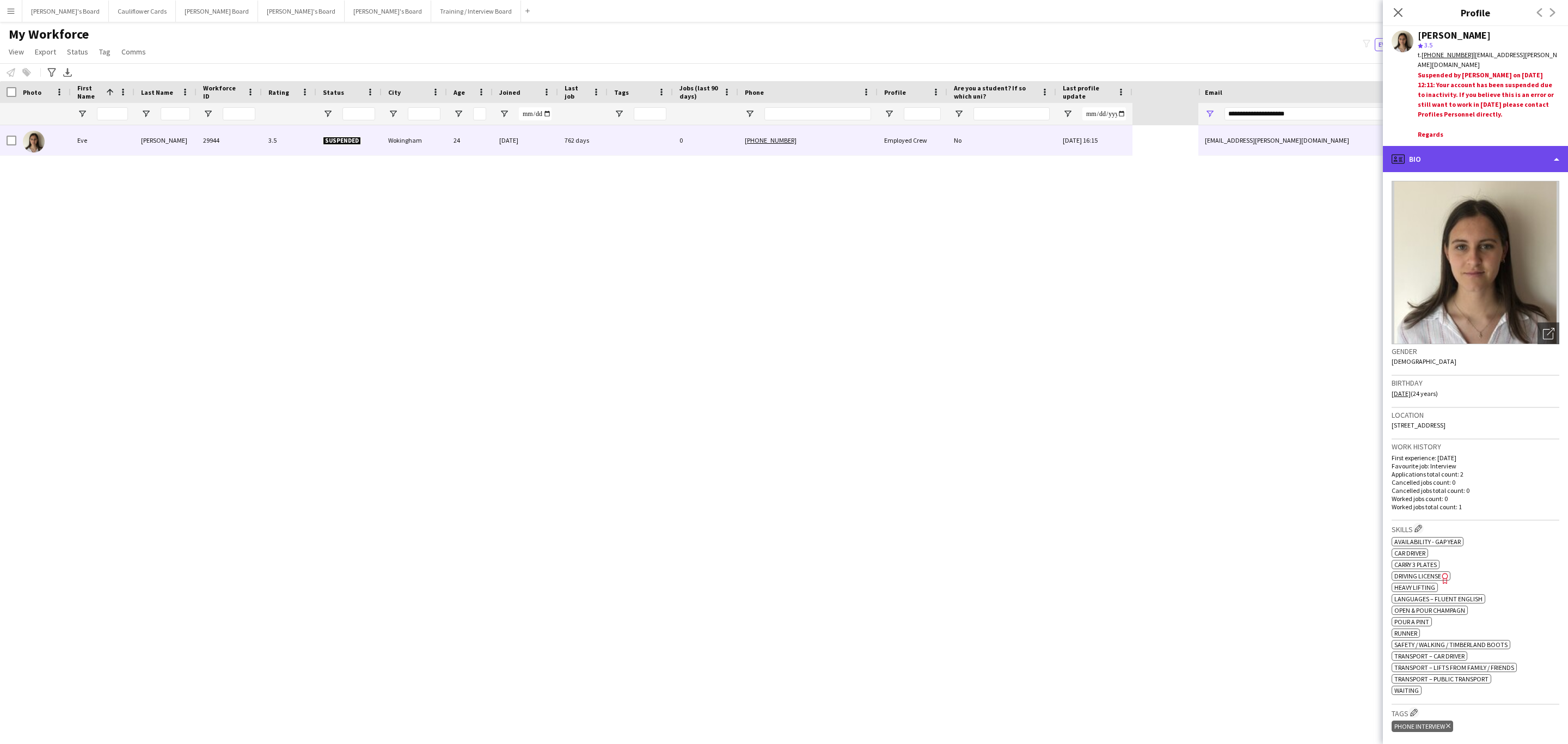
click at [1461, 164] on div "profile Bio" at bounding box center [1475, 159] width 185 height 26
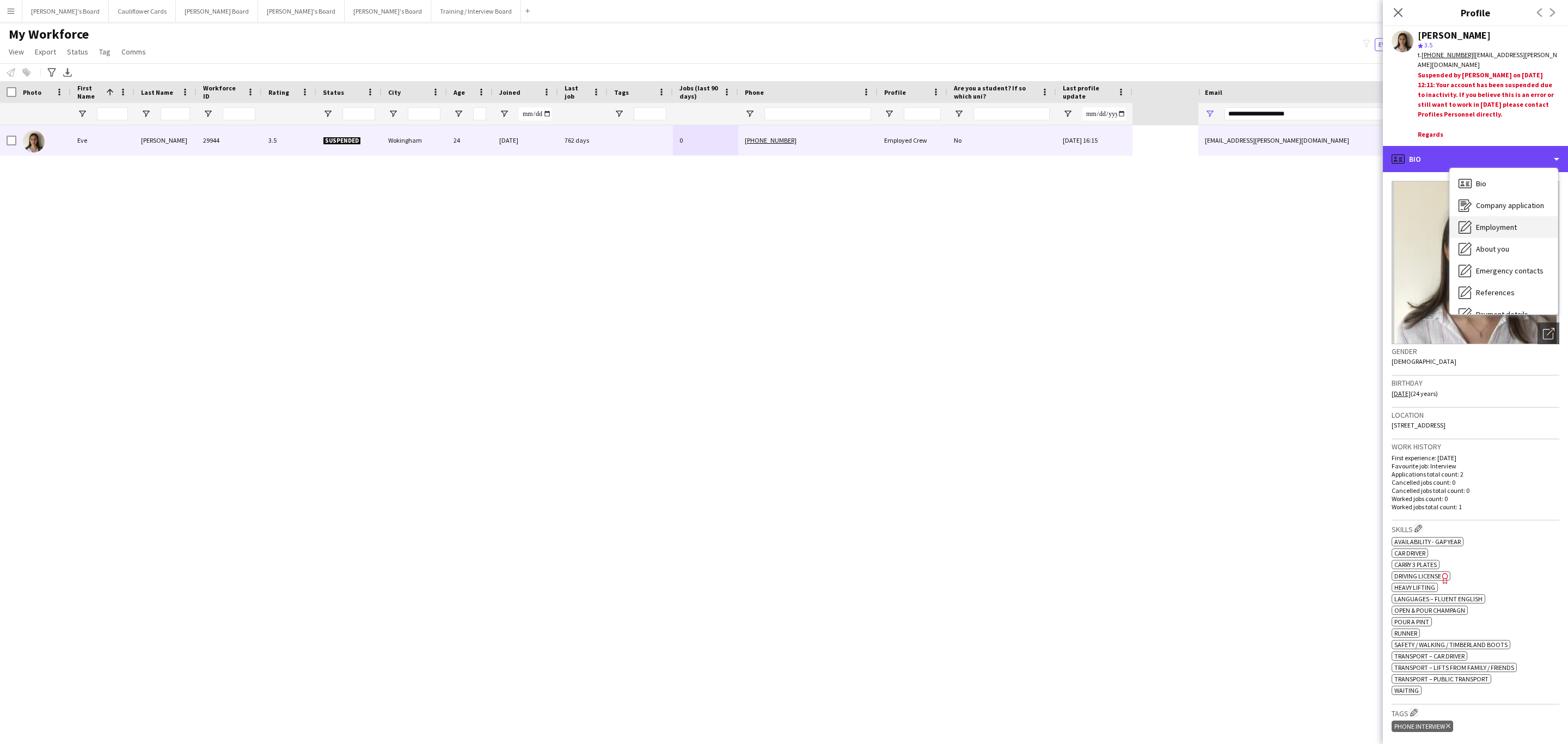
scroll to position [146, 0]
click at [1493, 273] on span "Feedback" at bounding box center [1493, 278] width 33 height 10
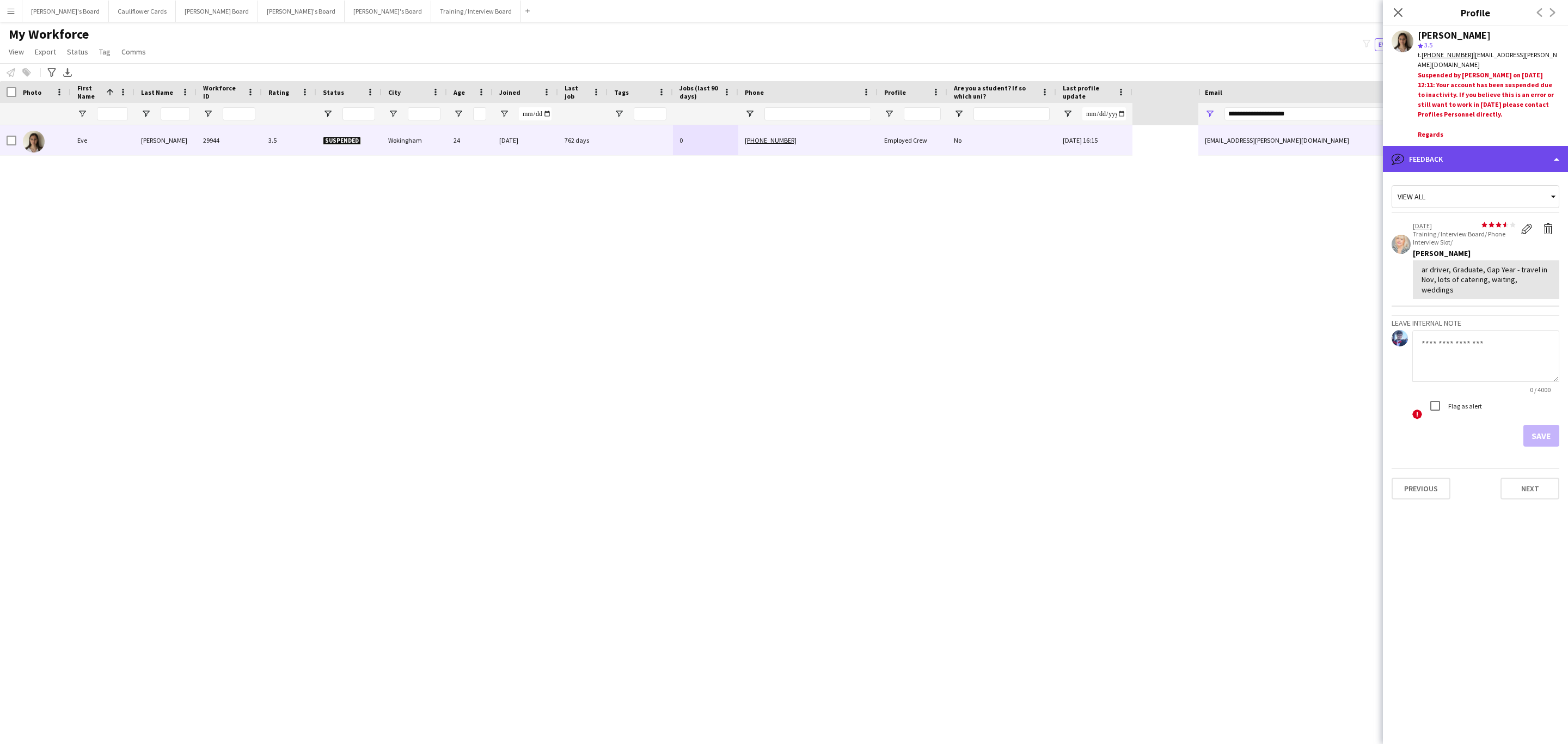
click at [1508, 152] on div "bubble-pencil Feedback" at bounding box center [1475, 159] width 185 height 26
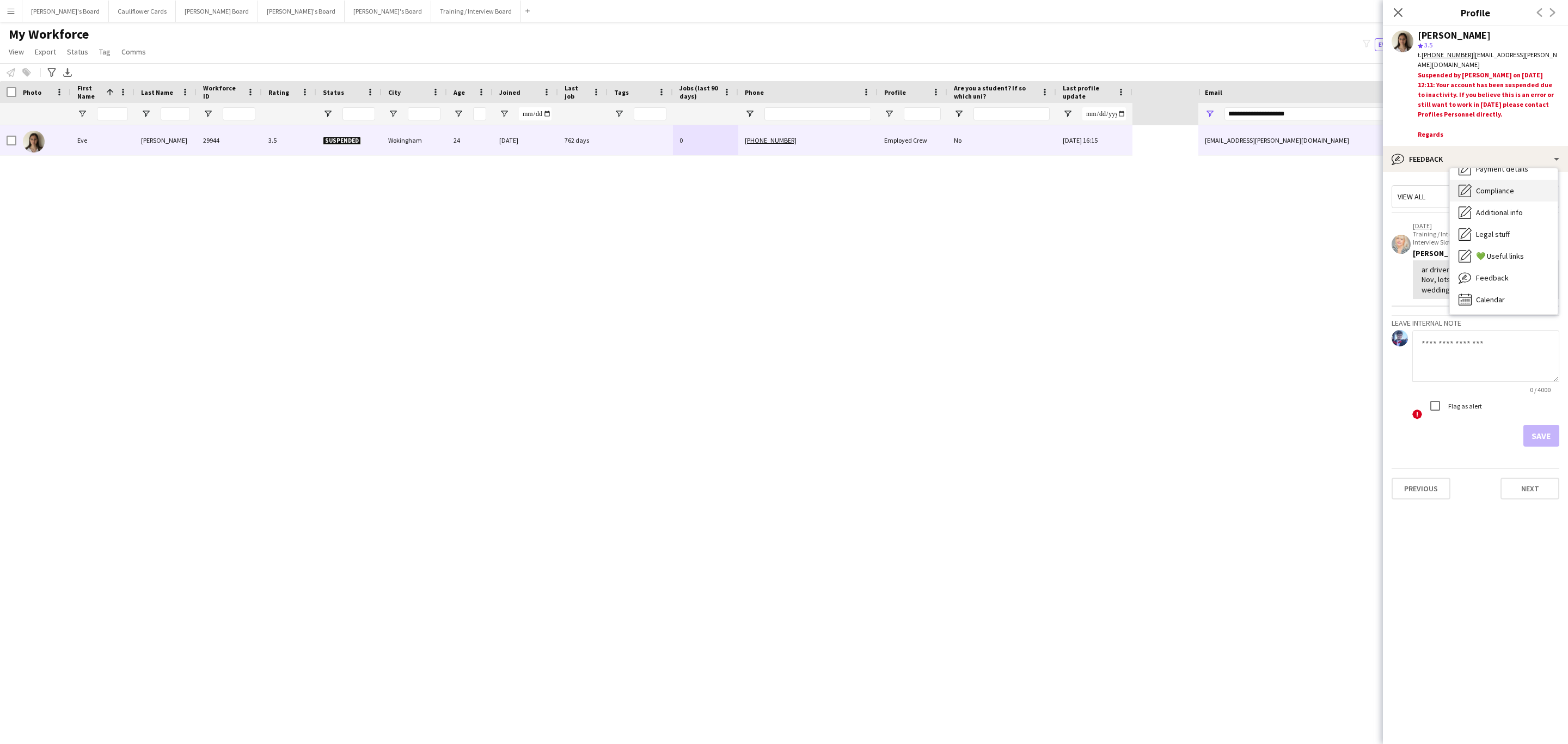
click at [1511, 194] on span "Compliance" at bounding box center [1495, 191] width 38 height 10
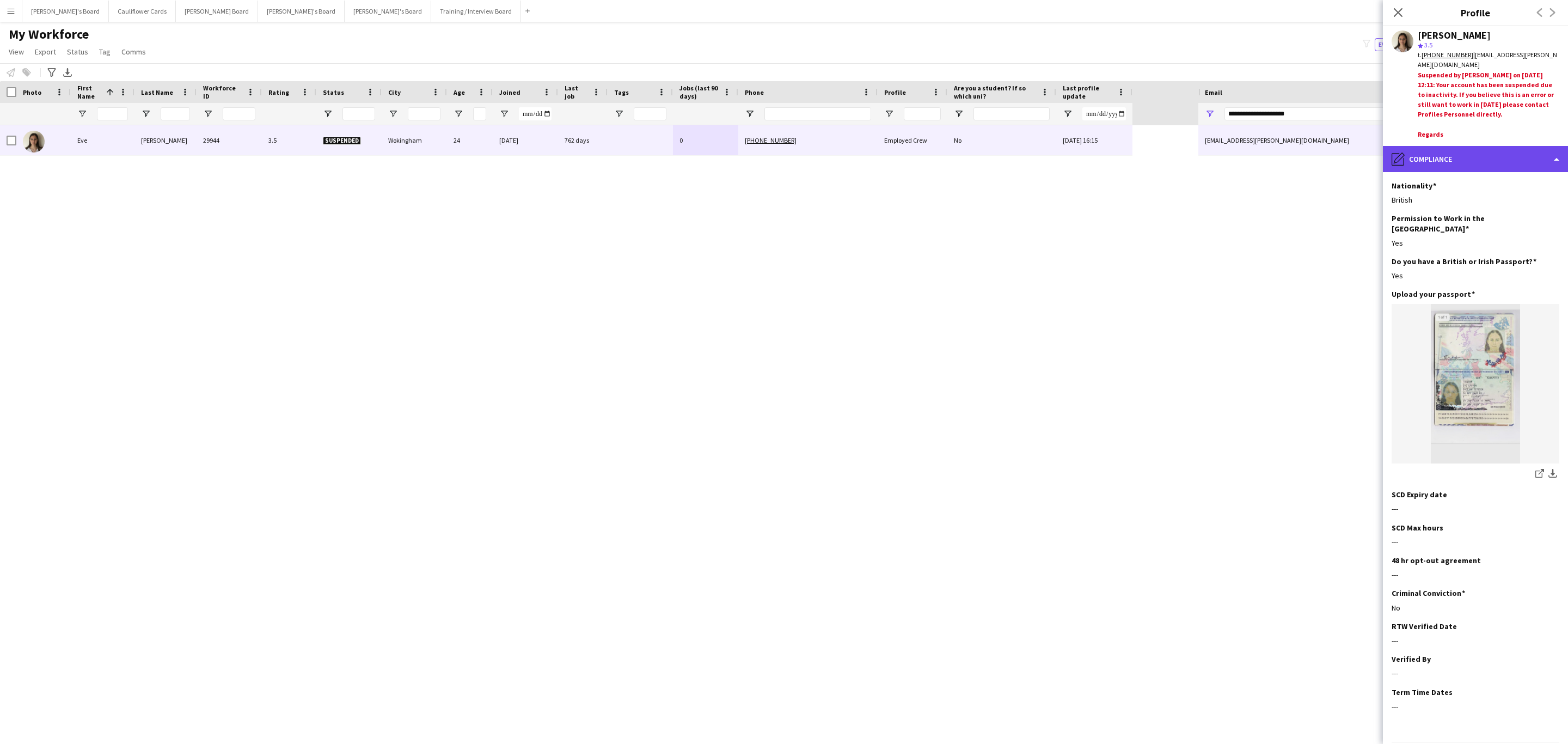
click at [1472, 162] on div "pencil4 Compliance" at bounding box center [1475, 159] width 185 height 26
click at [1394, 7] on app-icon "Close pop-in" at bounding box center [1398, 13] width 16 height 16
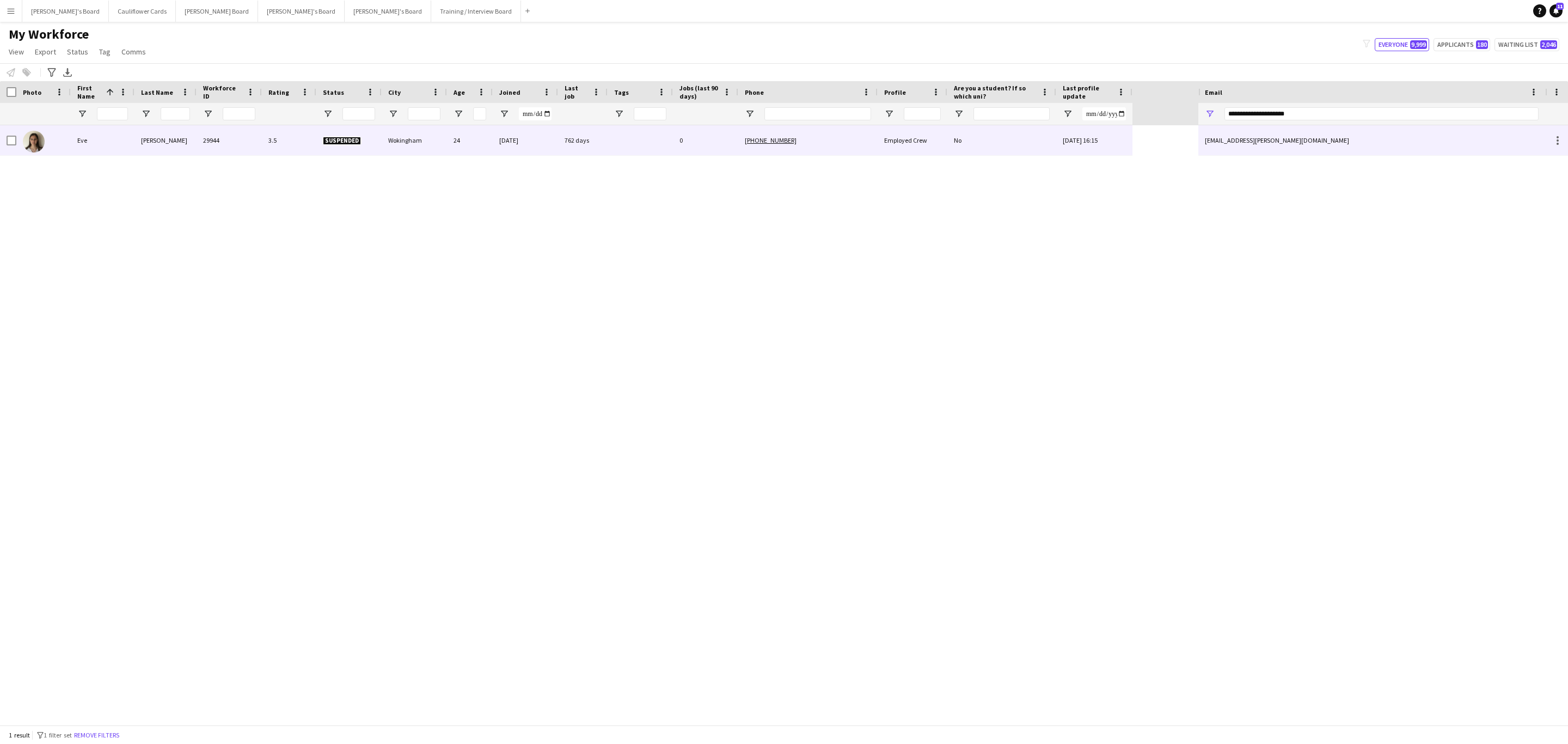
click at [5, 141] on div at bounding box center [8, 140] width 16 height 30
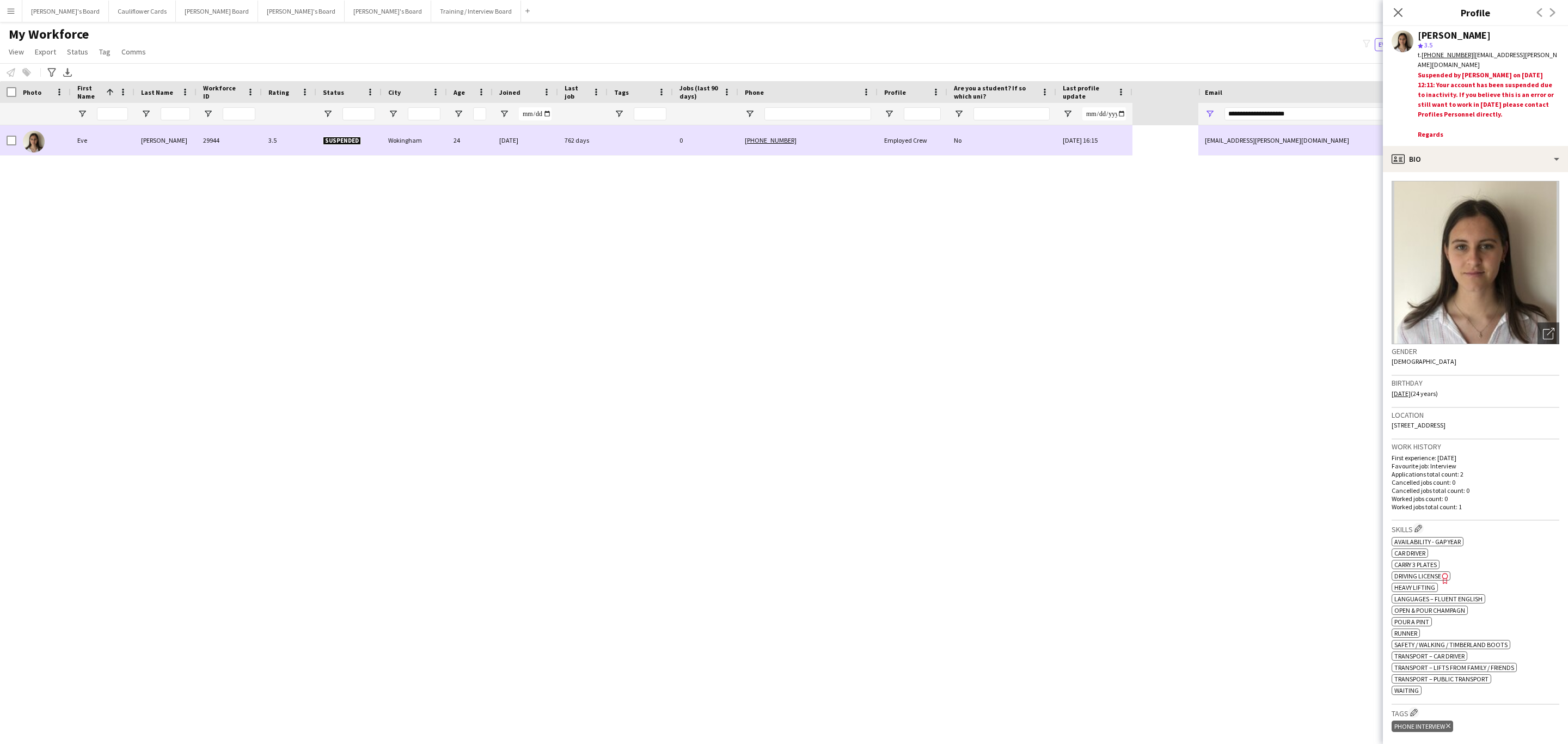
click at [10, 135] on div at bounding box center [12, 141] width 10 height 30
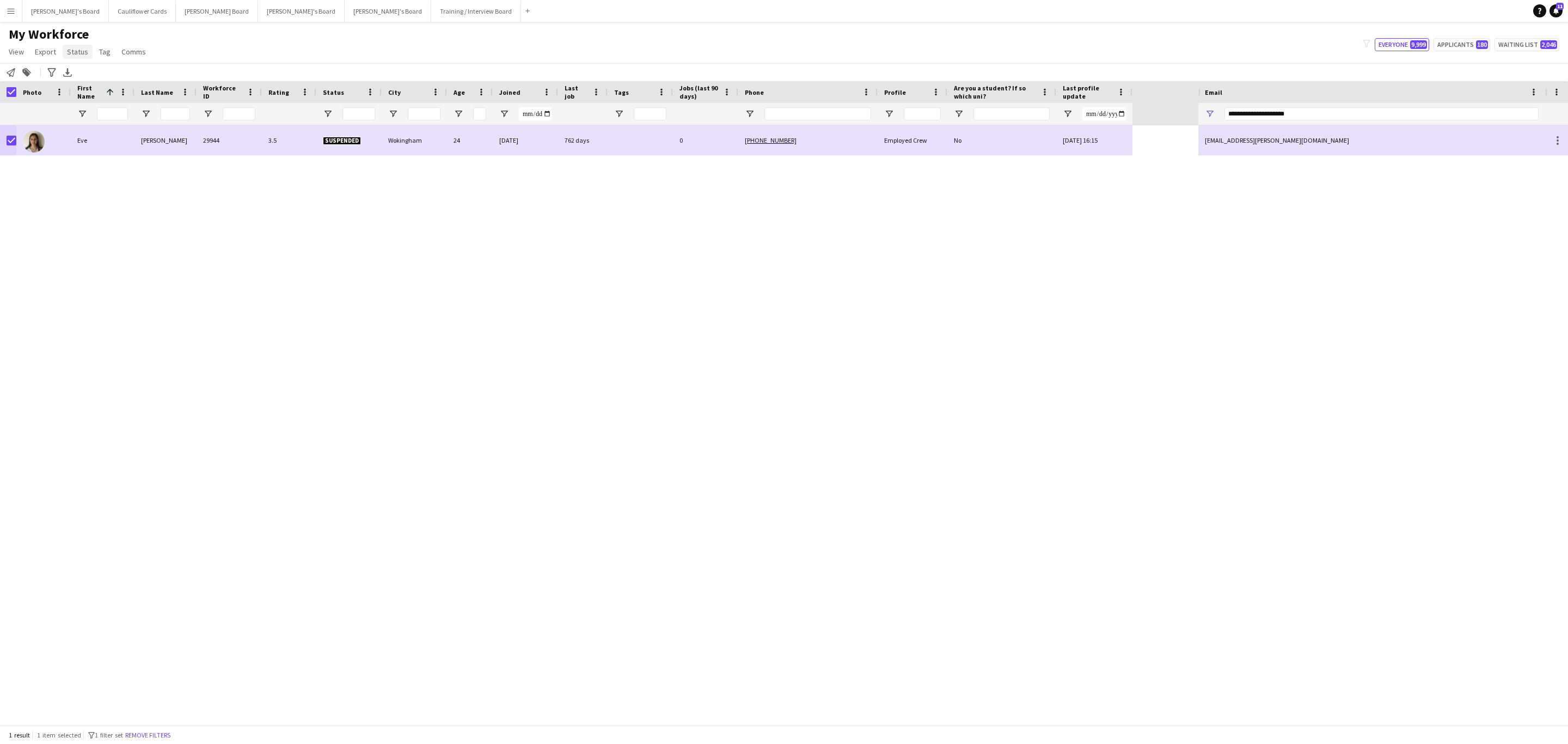
click at [79, 49] on span "Status" at bounding box center [77, 52] width 21 height 10
click at [87, 70] on link "Edit" at bounding box center [100, 75] width 76 height 23
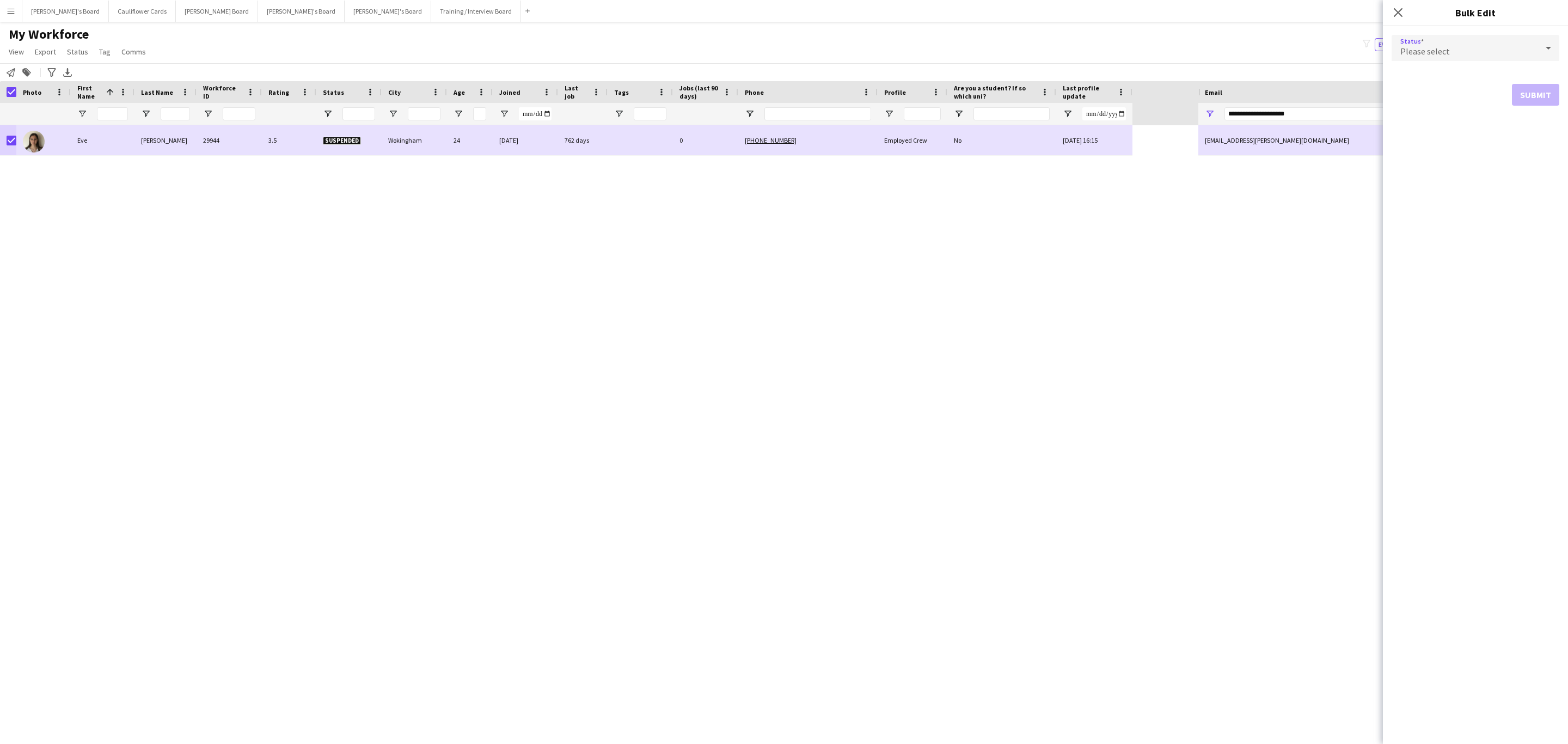
click at [1483, 41] on div "Please select" at bounding box center [1465, 47] width 146 height 26
click at [1442, 160] on span "Suspended" at bounding box center [1475, 157] width 150 height 10
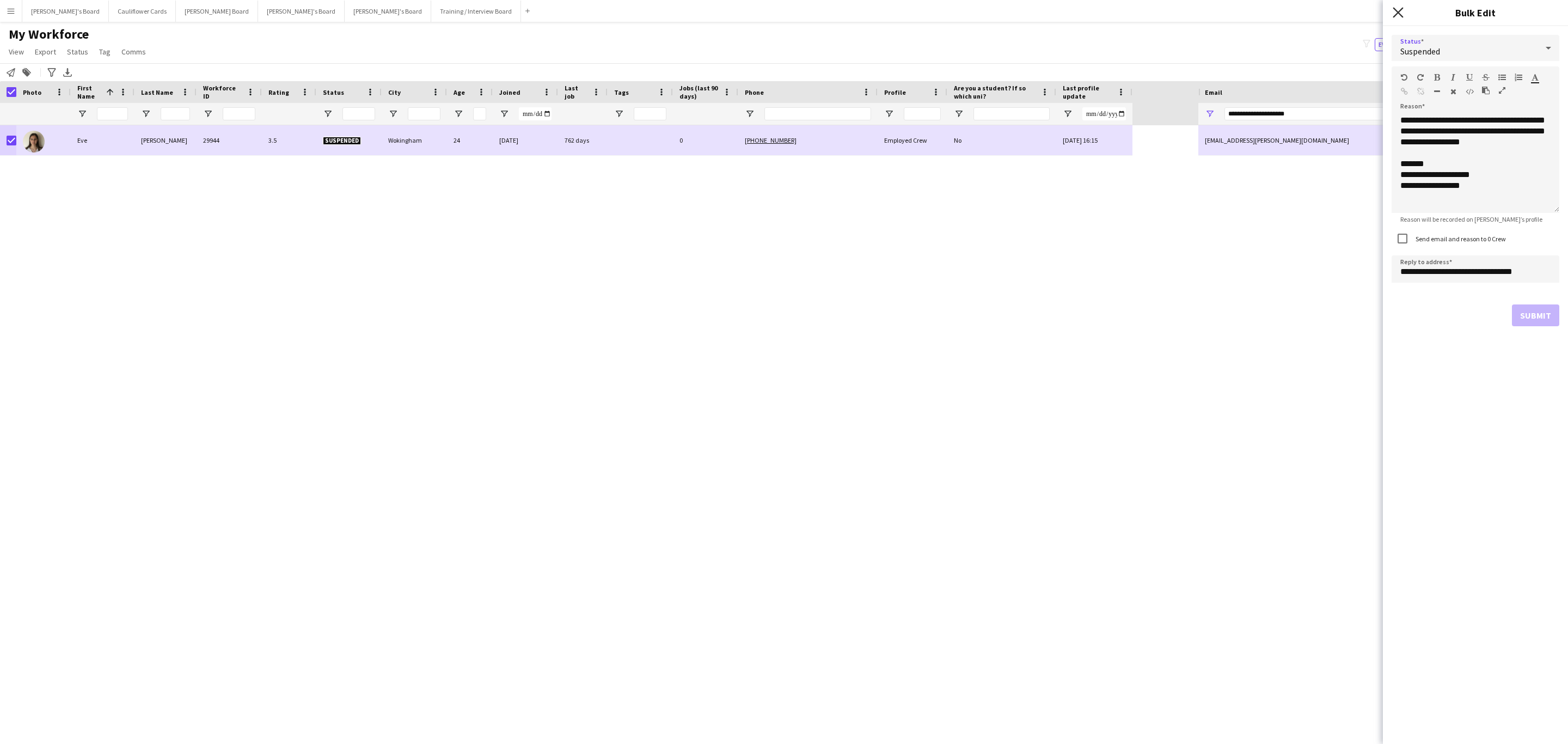
click at [1402, 12] on icon "Close pop-in" at bounding box center [1398, 12] width 10 height 10
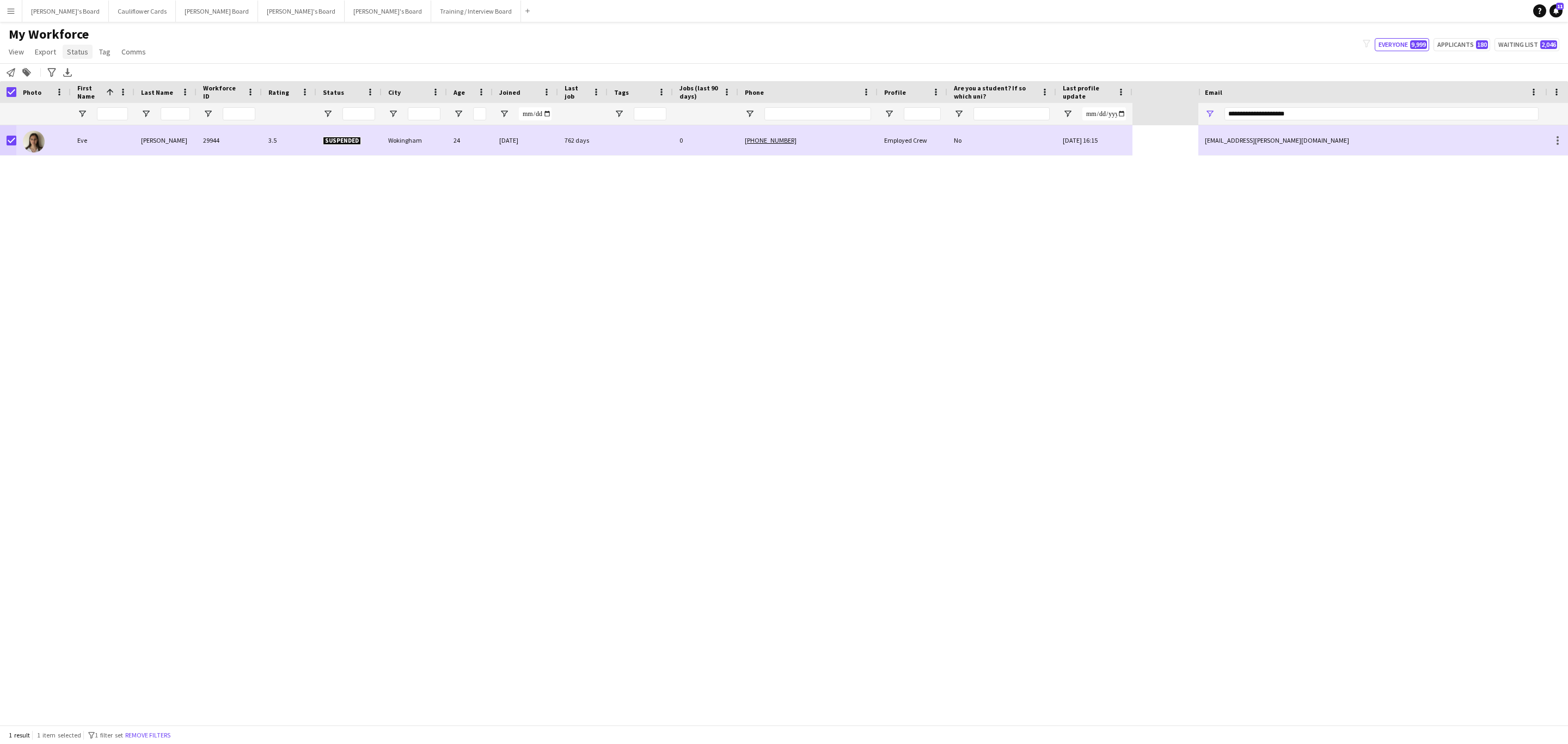
click at [80, 57] on link "Status" at bounding box center [77, 51] width 30 height 14
click at [126, 77] on link "Edit" at bounding box center [100, 75] width 76 height 23
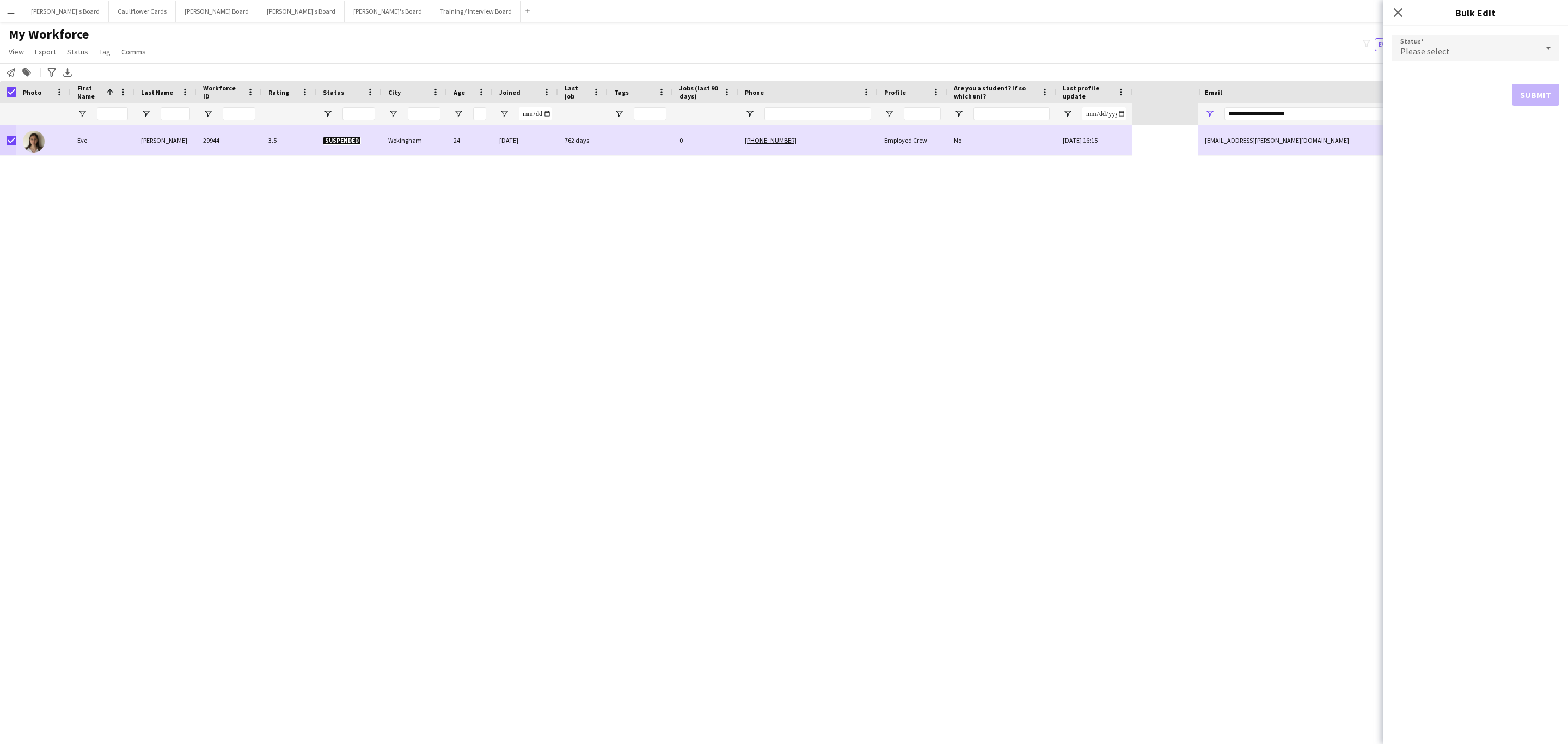
click at [1458, 48] on div "Please select" at bounding box center [1465, 47] width 146 height 26
click at [1431, 185] on span "Waiting list" at bounding box center [1475, 184] width 150 height 10
click at [1537, 132] on button "Submit" at bounding box center [1536, 132] width 47 height 22
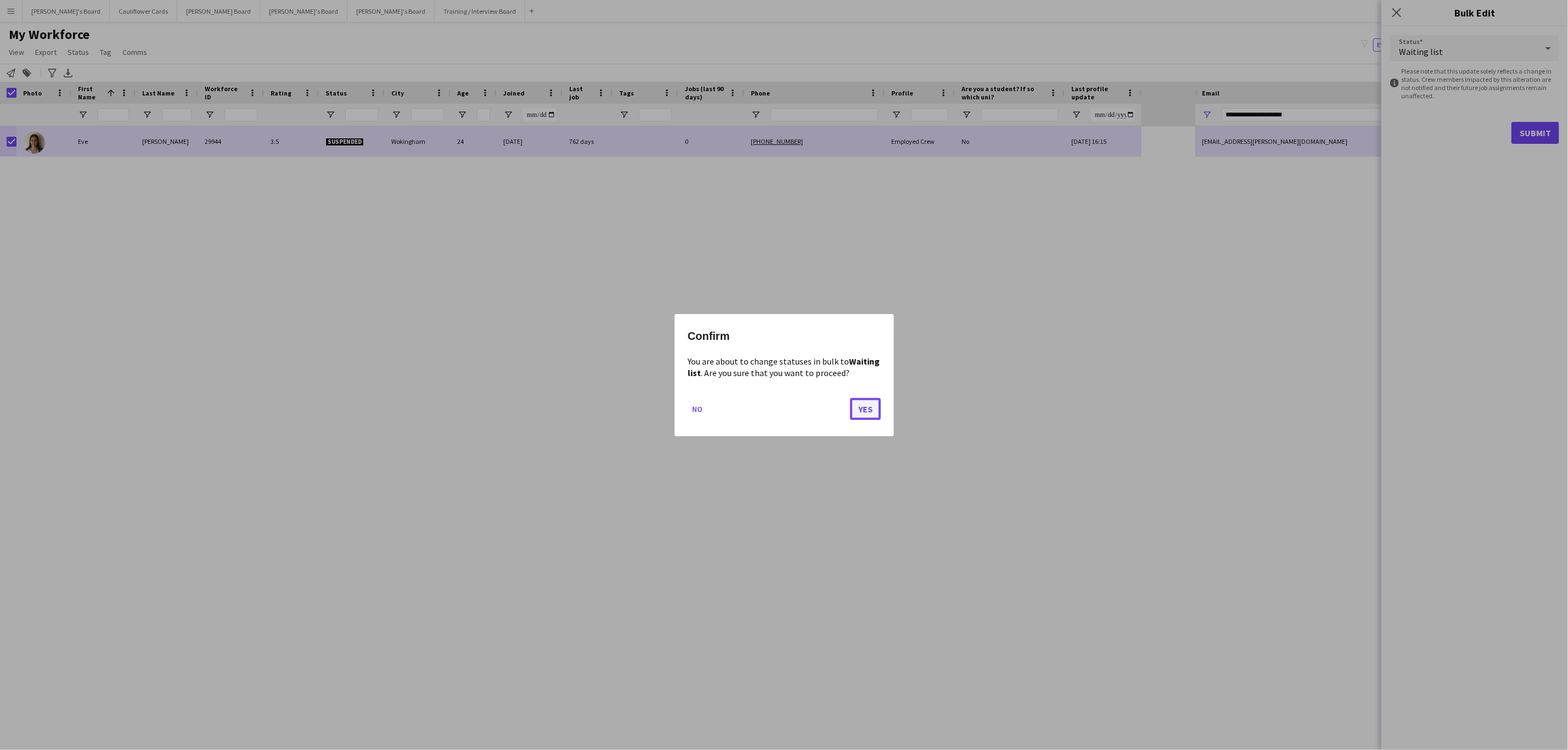
click at [870, 417] on button "Yes" at bounding box center [865, 409] width 31 height 22
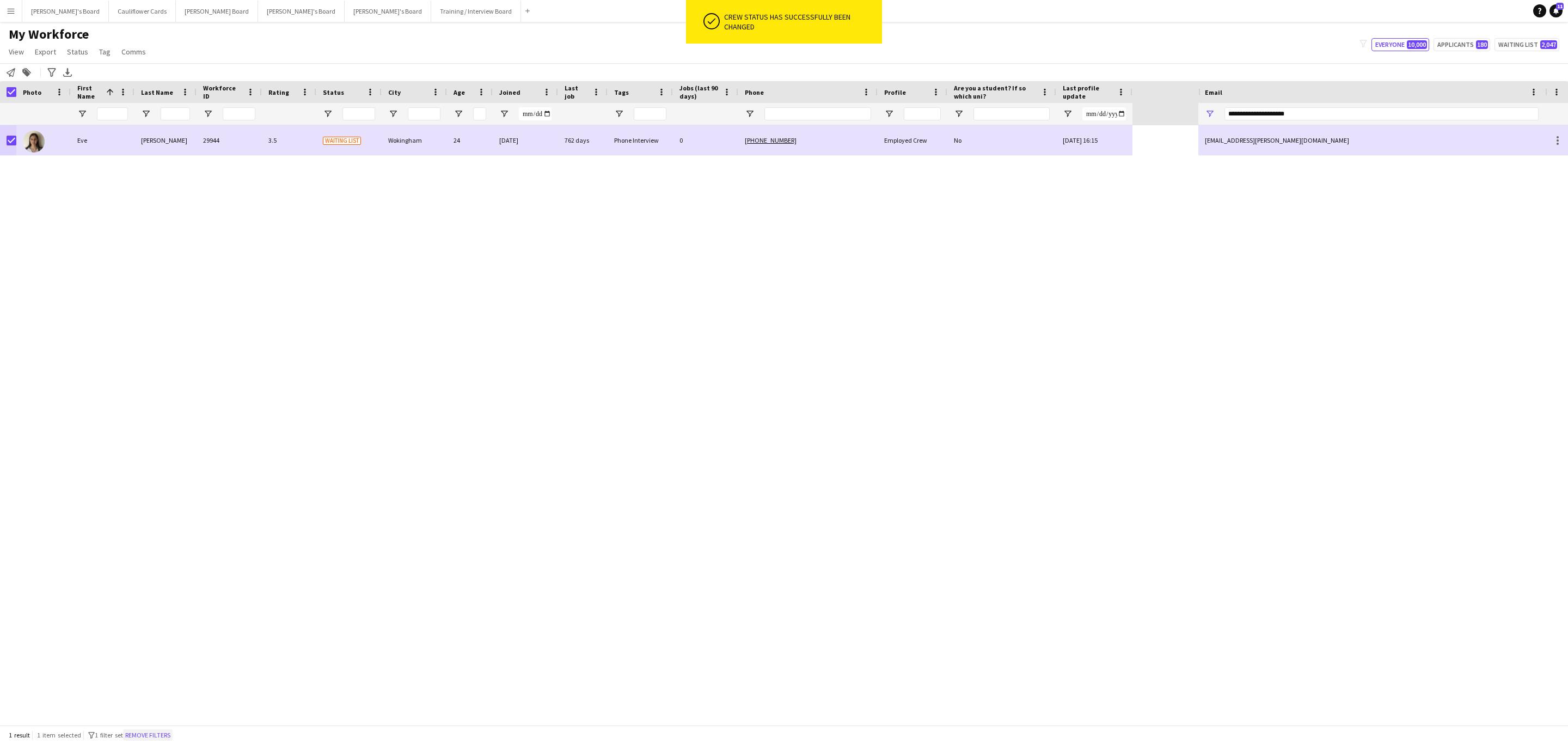
click at [150, 732] on button "Remove filters" at bounding box center [147, 735] width 49 height 12
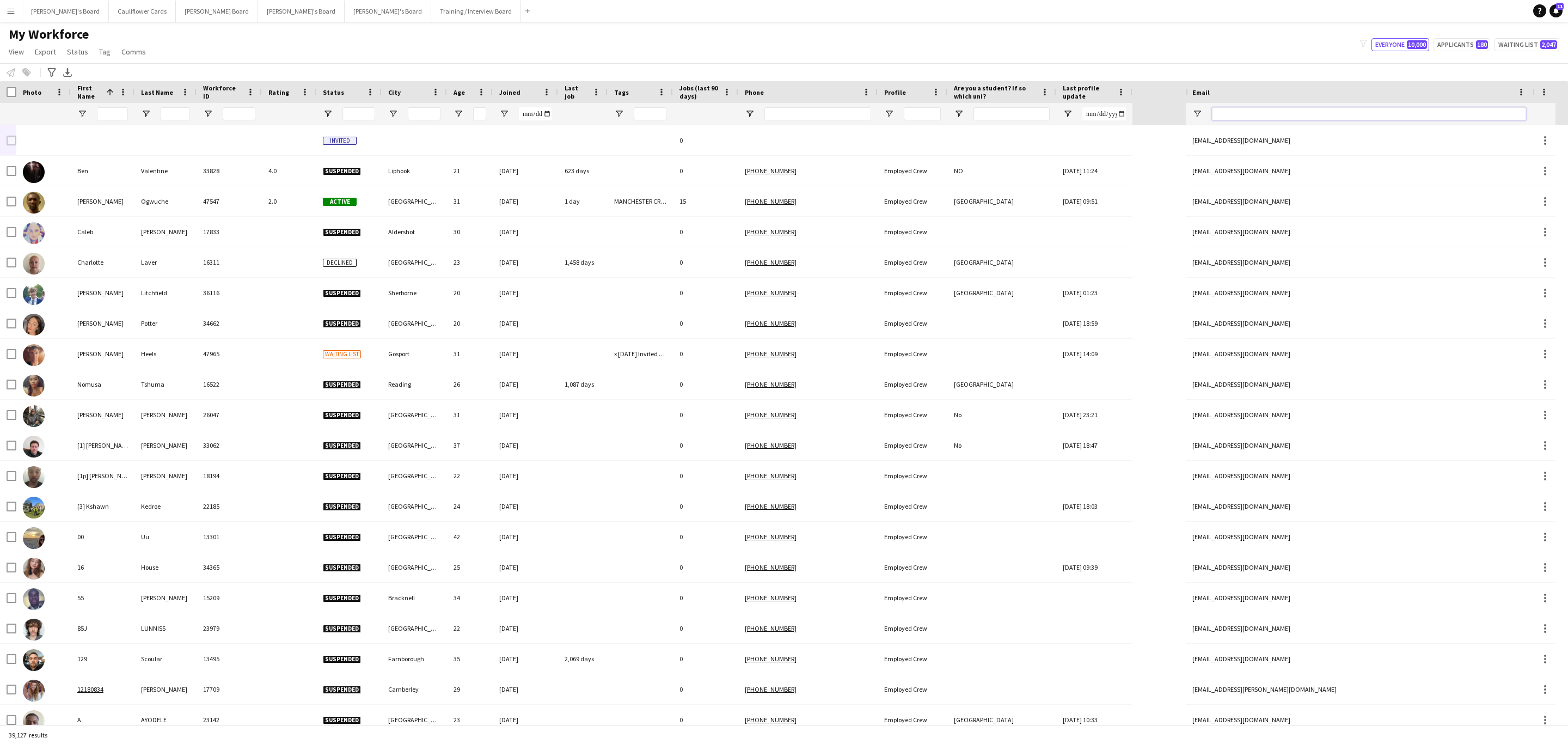
click at [1283, 113] on input "Email Filter Input" at bounding box center [1369, 113] width 314 height 13
paste input "**********"
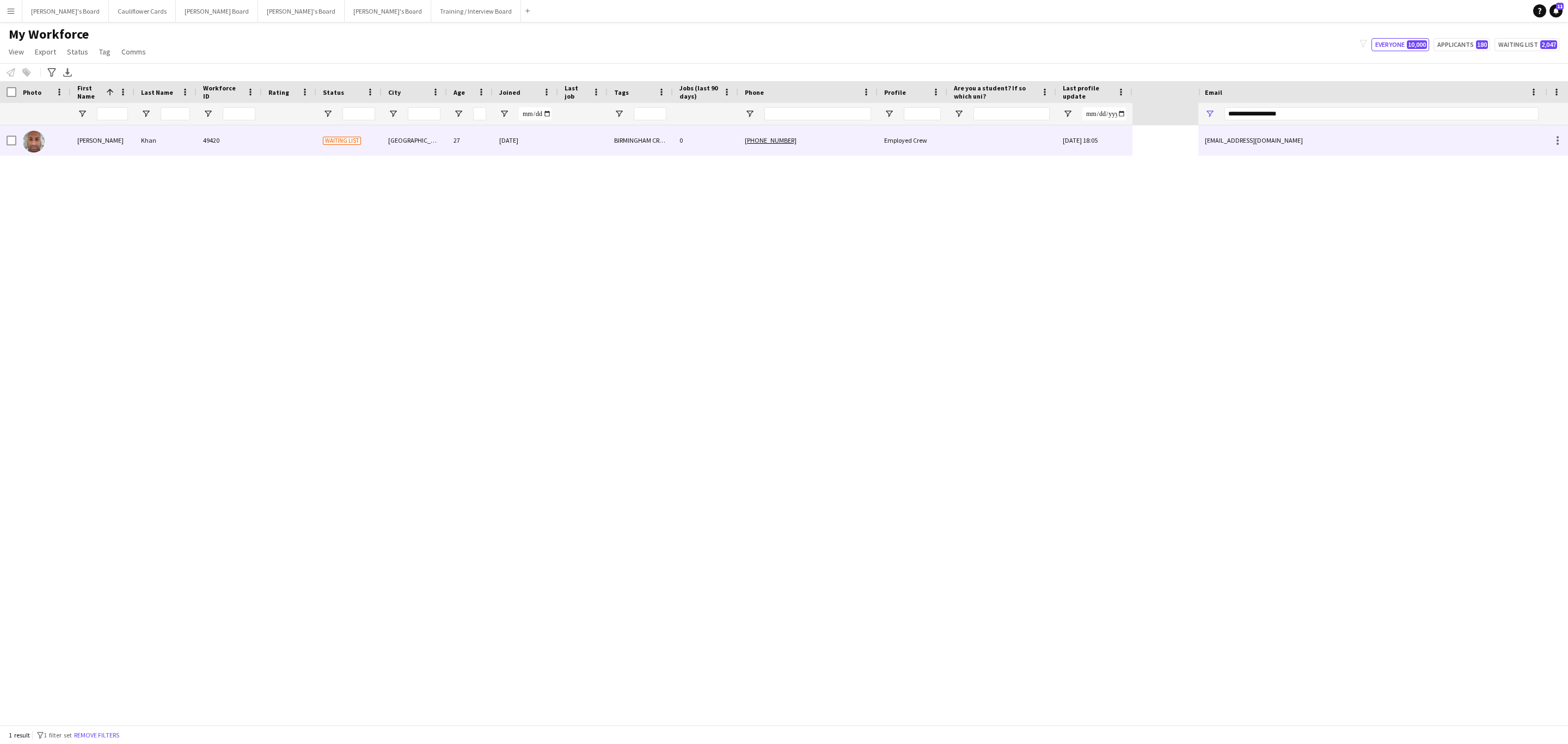
click at [842, 146] on div "+447933415880" at bounding box center [808, 140] width 139 height 30
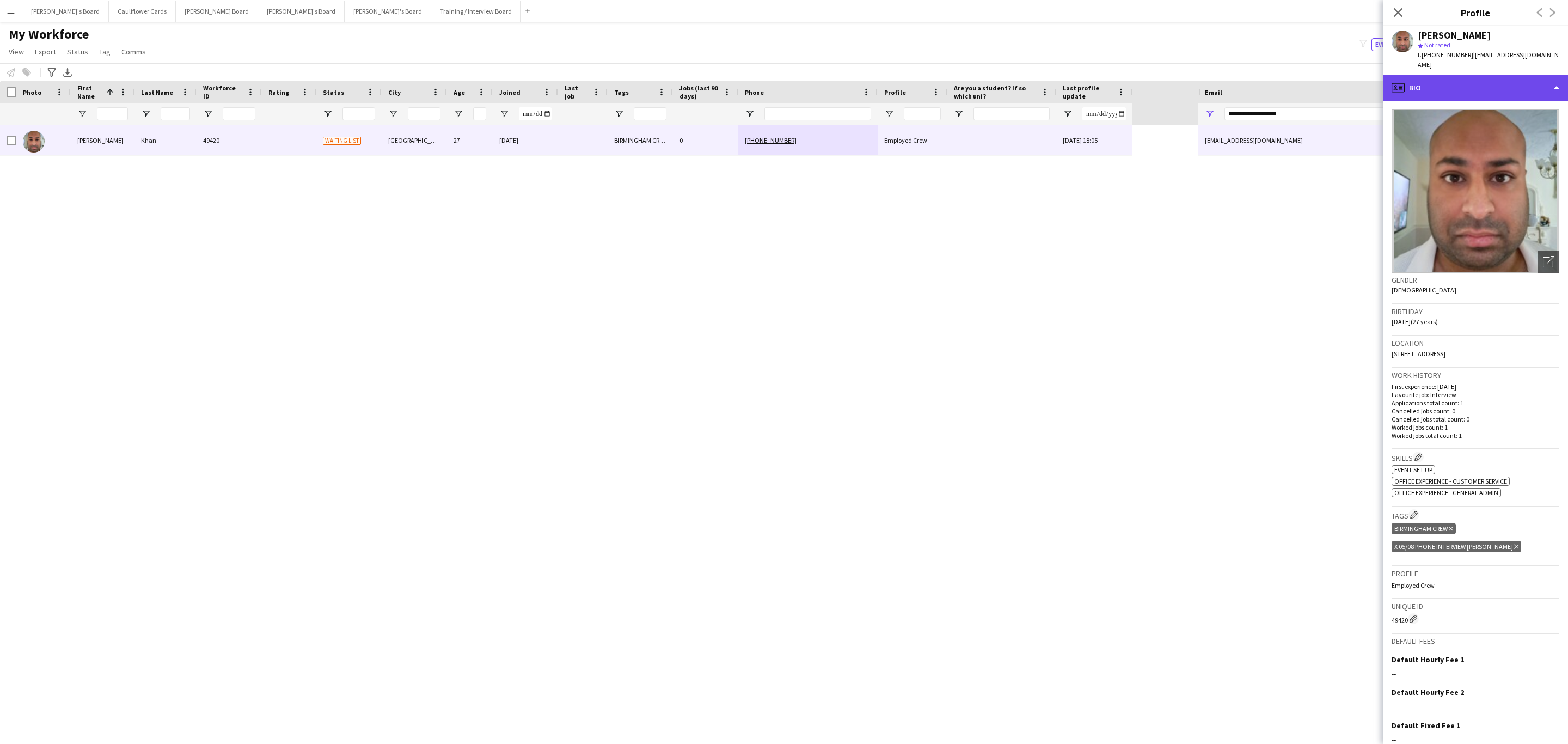
click at [1483, 85] on div "profile Bio" at bounding box center [1475, 88] width 185 height 26
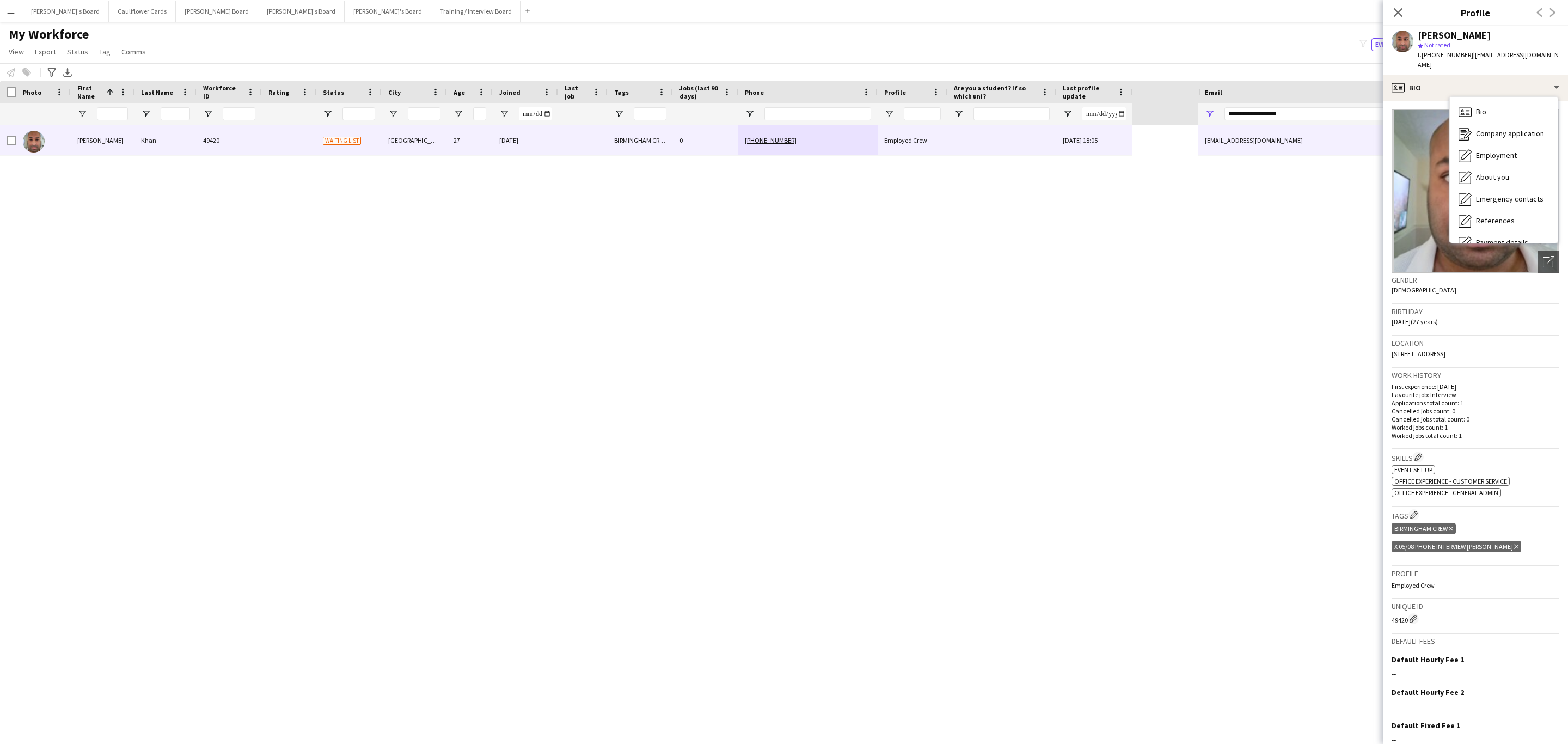
click at [1519, 338] on h3 "Location" at bounding box center [1475, 343] width 167 height 10
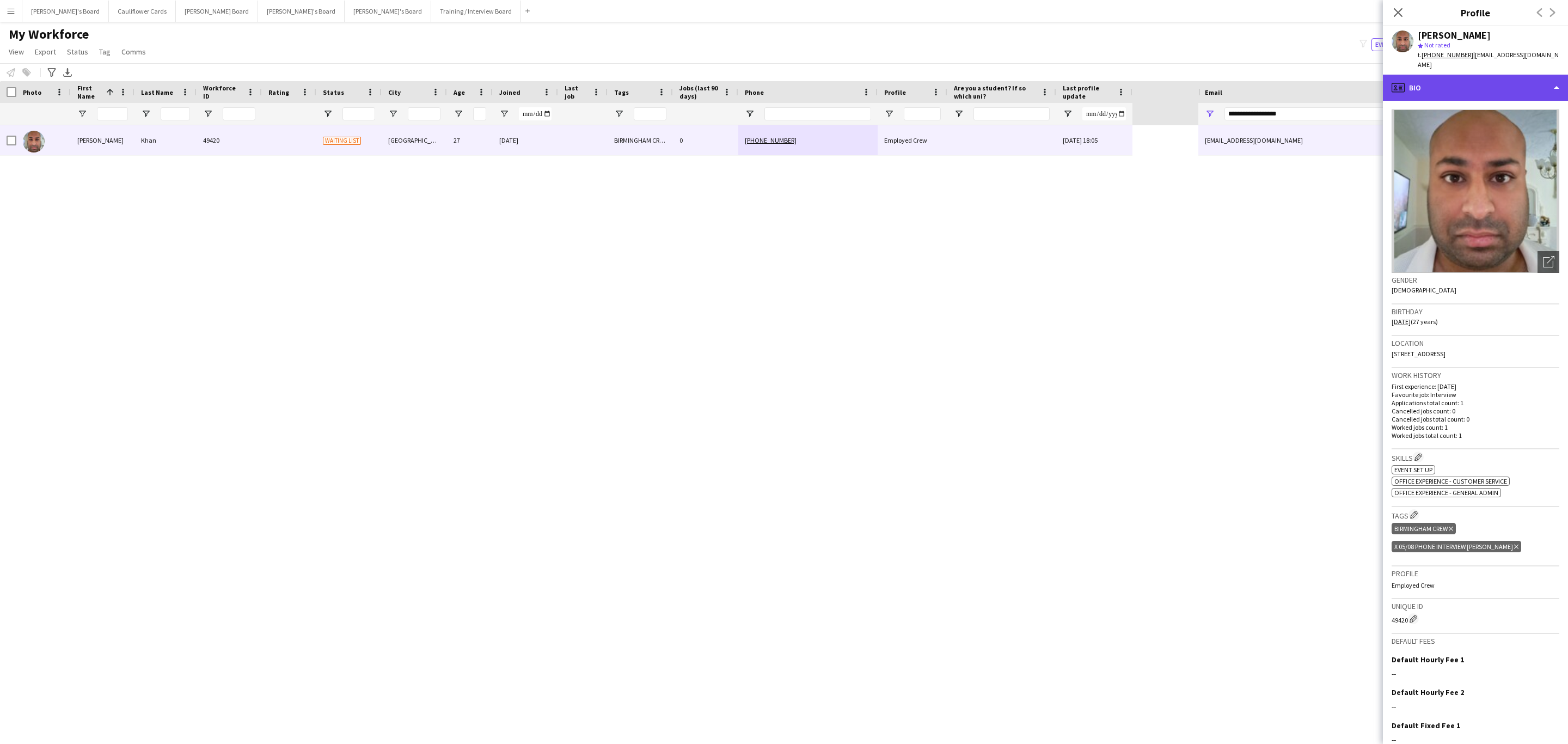
click at [1488, 75] on div "profile Bio" at bounding box center [1475, 88] width 185 height 26
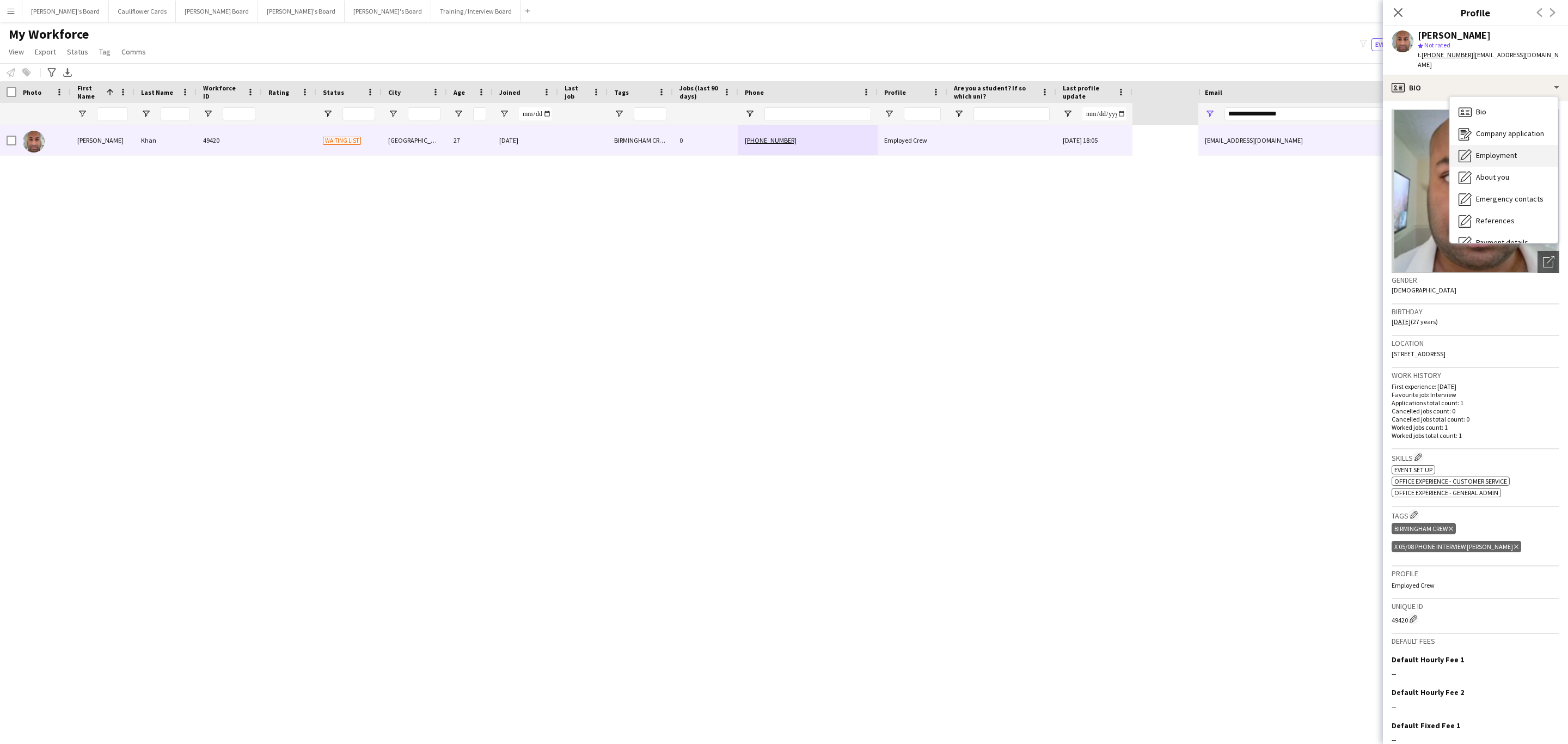
scroll to position [146, 0]
click at [1514, 136] on span "Additional info" at bounding box center [1499, 141] width 47 height 10
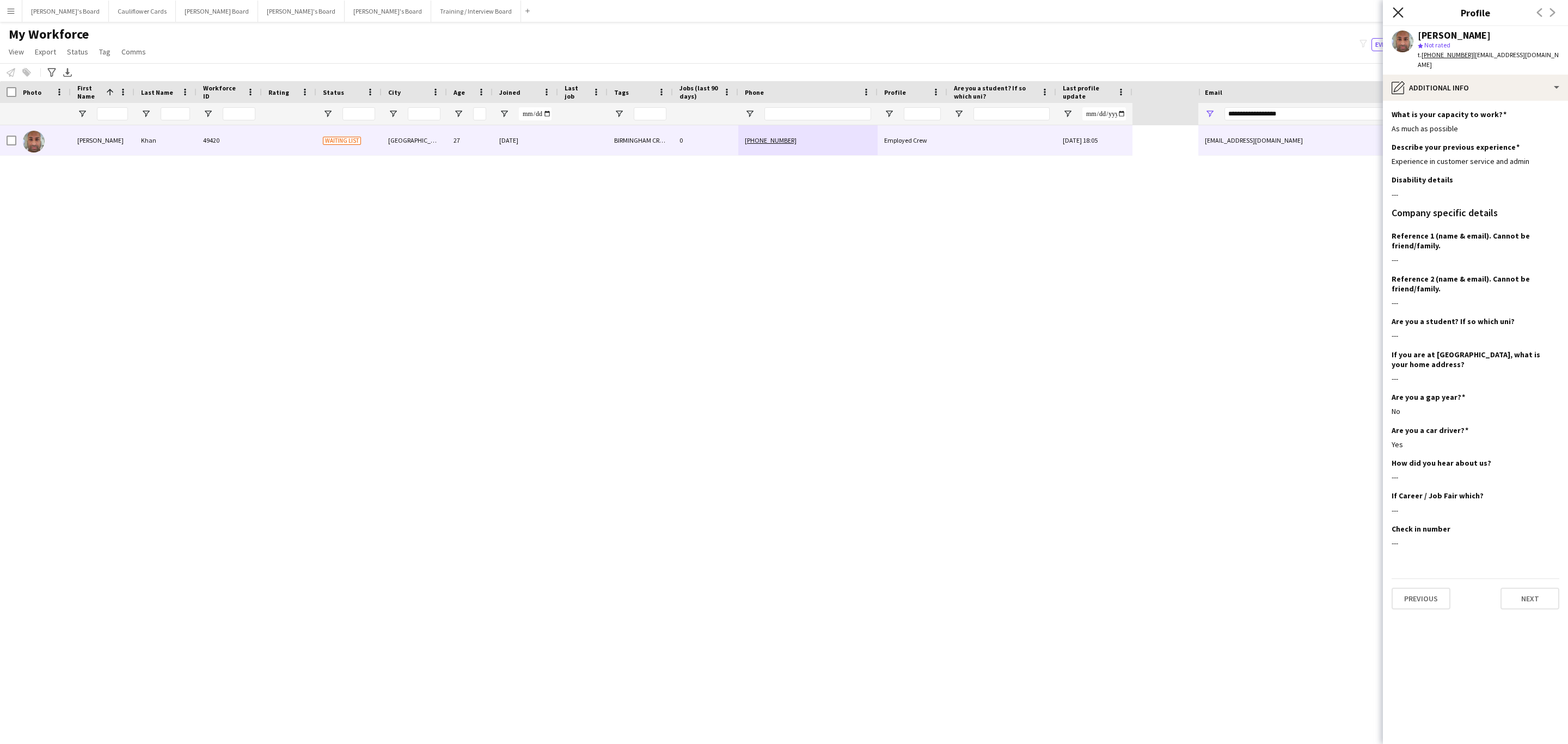
click at [1397, 10] on icon "Close pop-in" at bounding box center [1398, 12] width 10 height 10
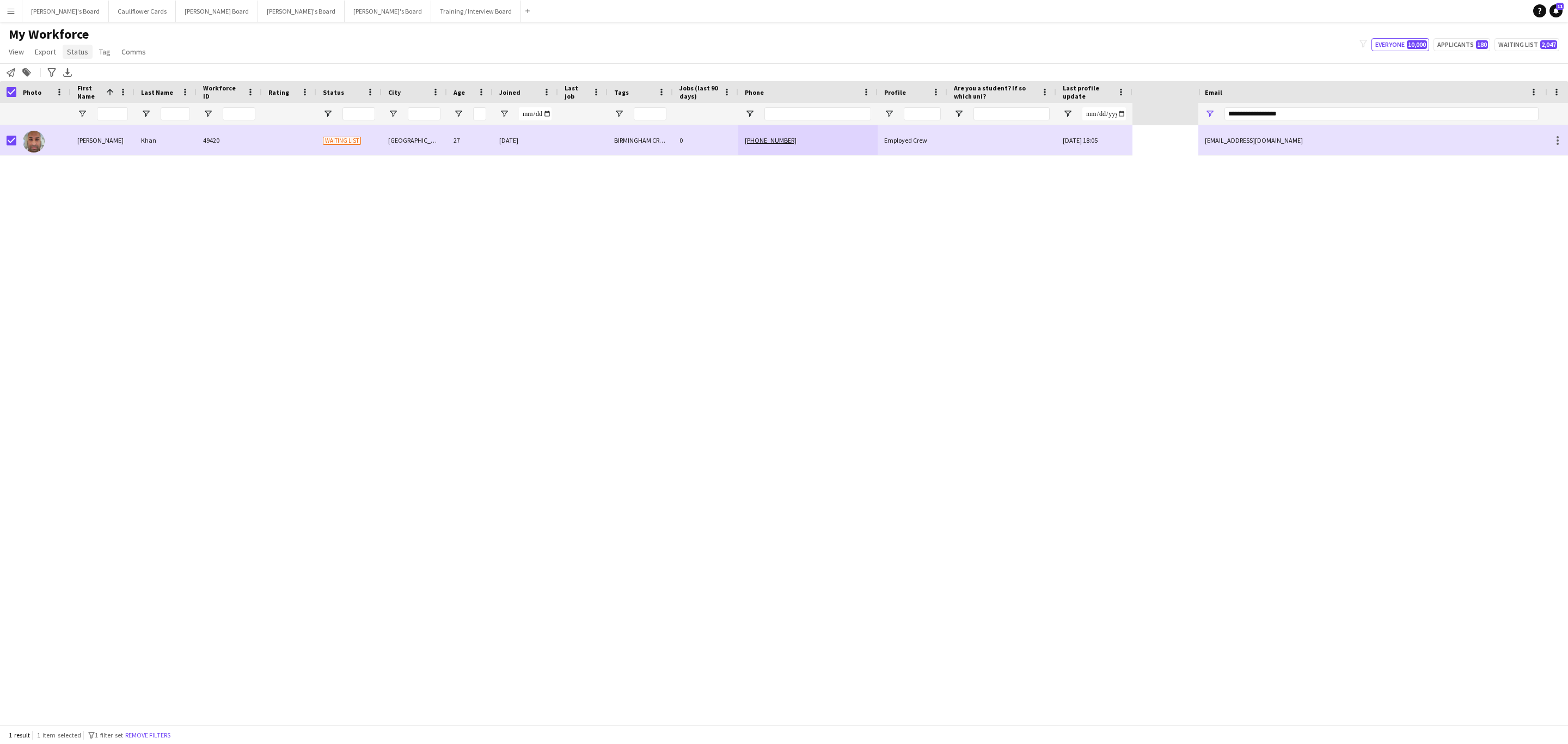
click at [72, 59] on link "Status" at bounding box center [77, 51] width 30 height 14
click at [90, 77] on link "Edit" at bounding box center [100, 75] width 76 height 23
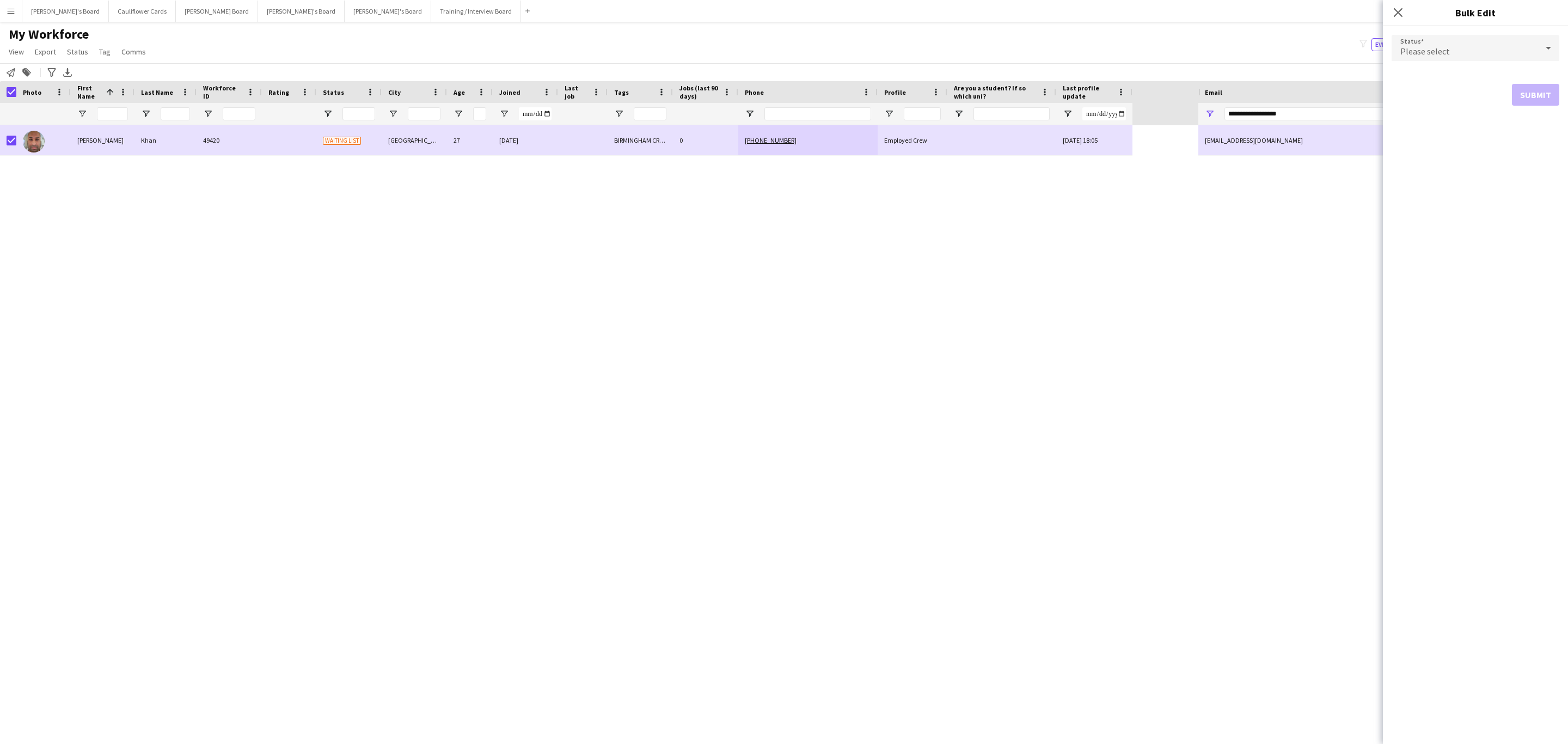
click at [1439, 57] on div "Please select" at bounding box center [1465, 47] width 146 height 26
click at [1435, 67] on mat-option "Active" at bounding box center [1475, 79] width 167 height 27
click at [1550, 131] on button "Submit" at bounding box center [1536, 132] width 47 height 22
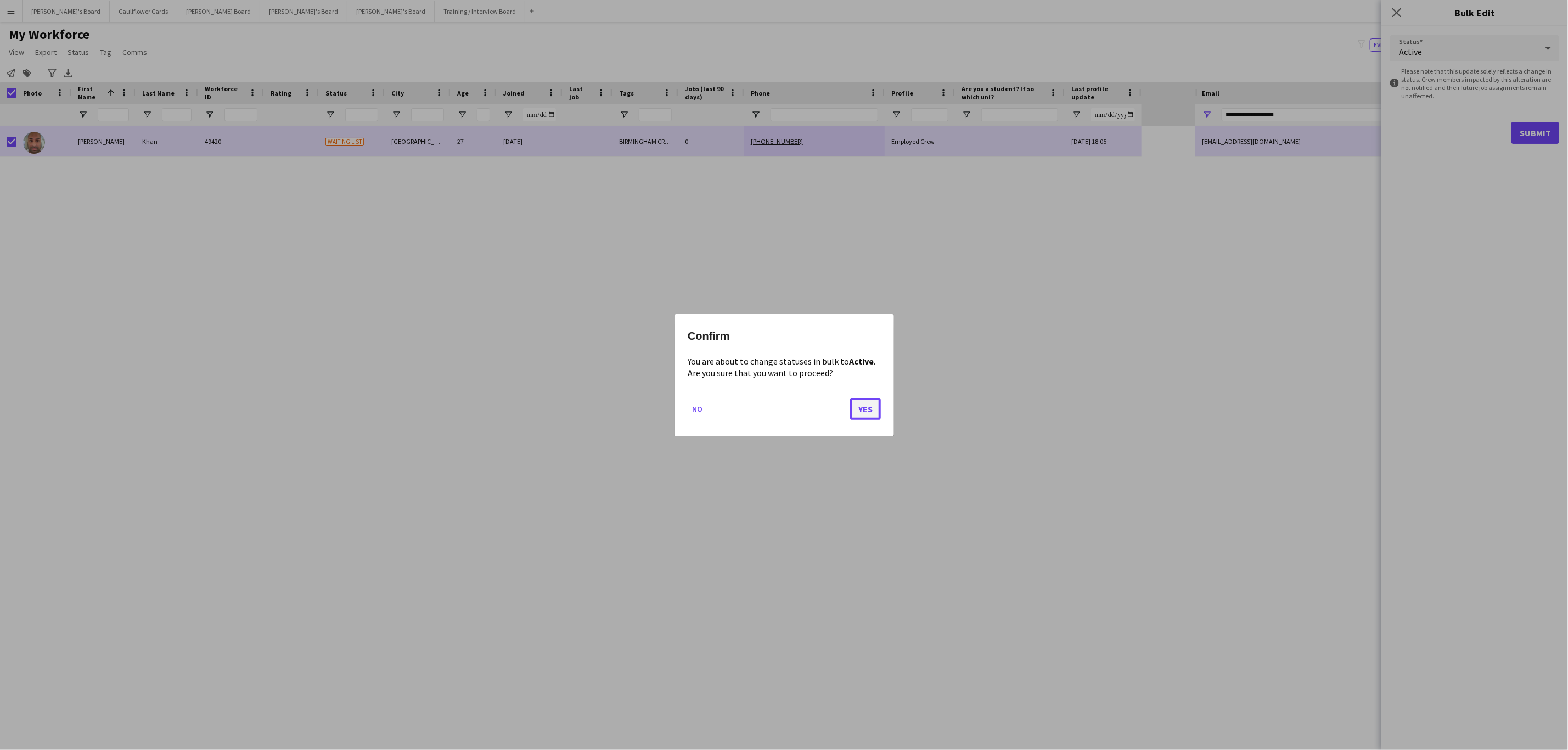
click at [870, 414] on button "Yes" at bounding box center [865, 409] width 31 height 22
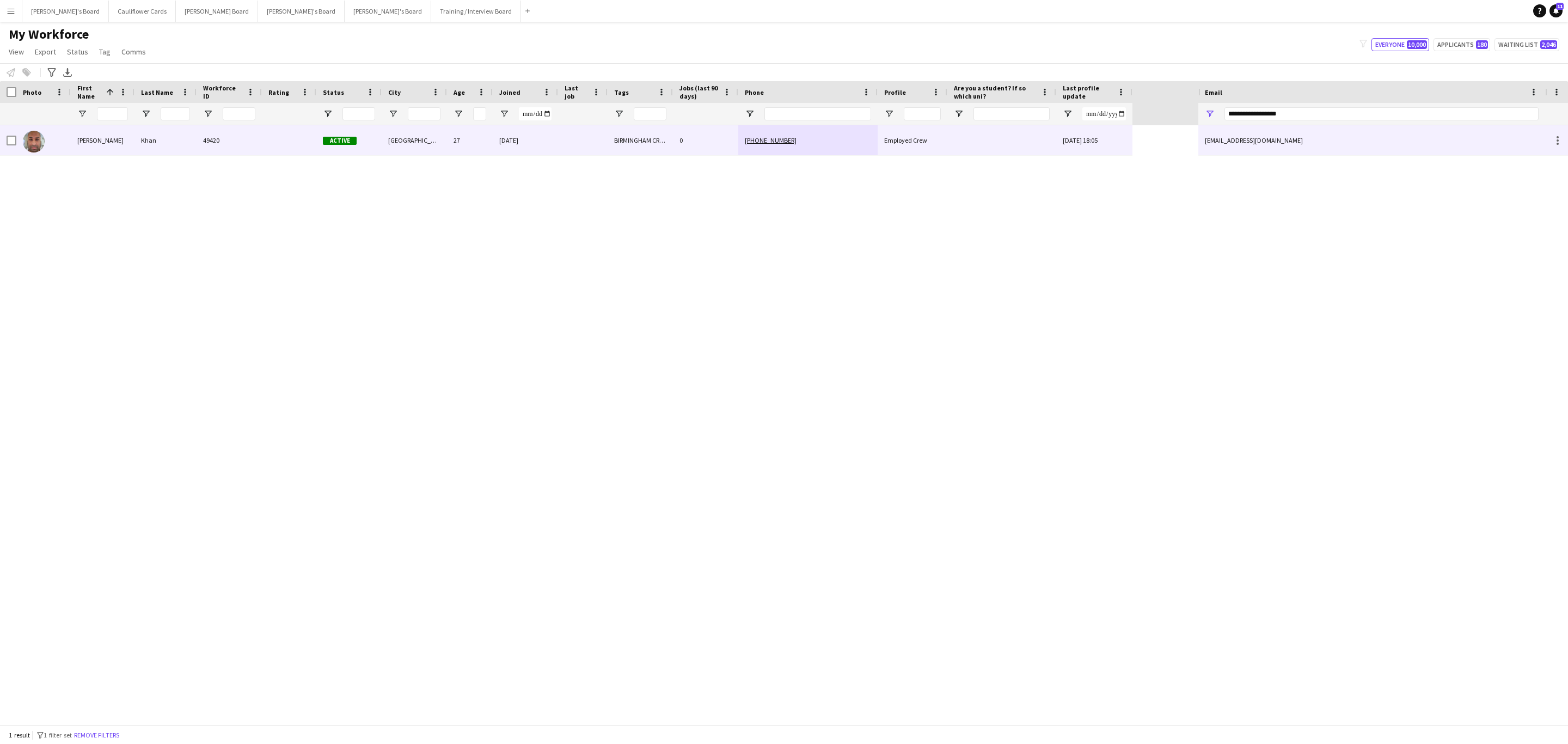
click at [177, 139] on div "Khan" at bounding box center [166, 140] width 62 height 30
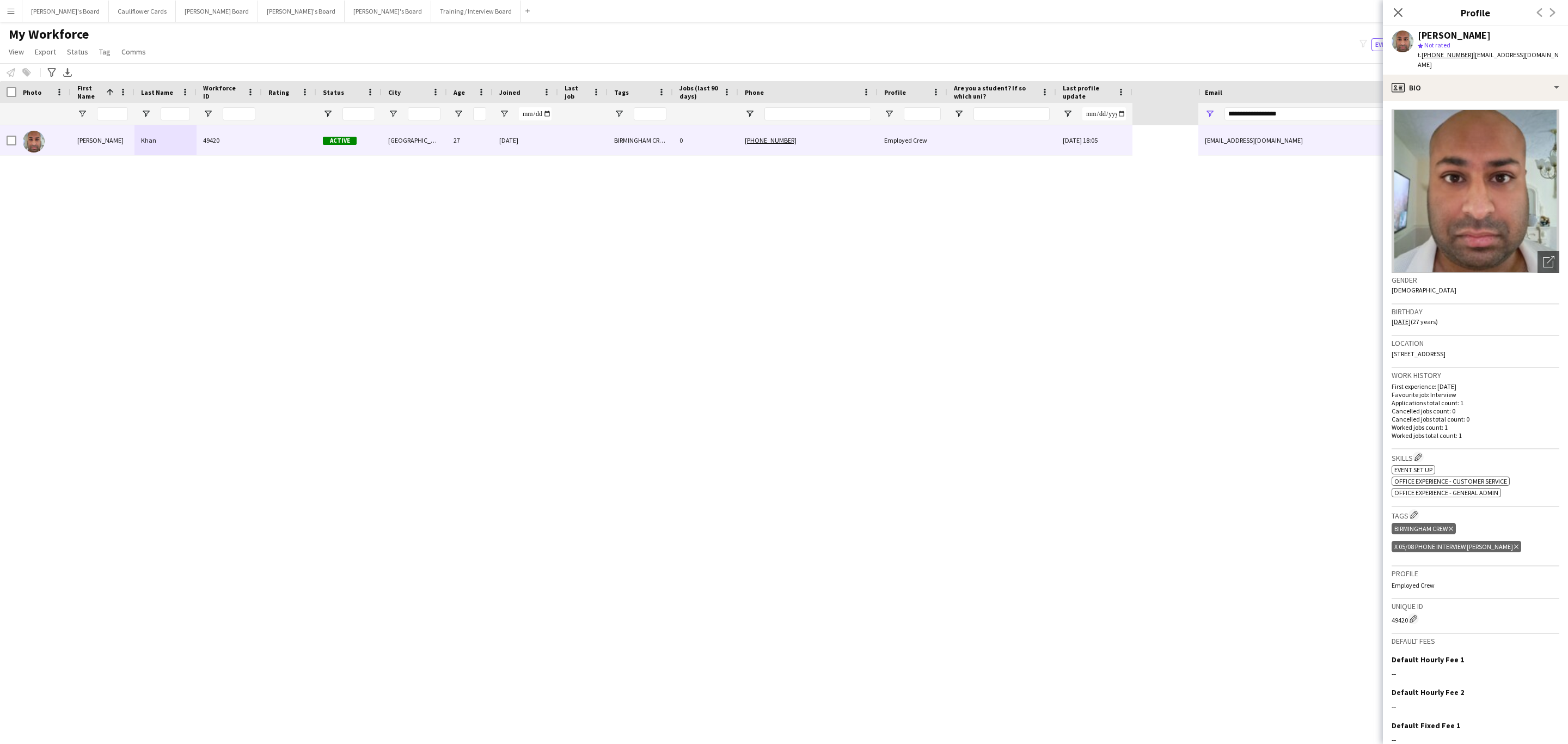
click at [1514, 544] on icon at bounding box center [1516, 546] width 4 height 4
click at [1400, 7] on app-icon "Close pop-in" at bounding box center [1398, 13] width 16 height 16
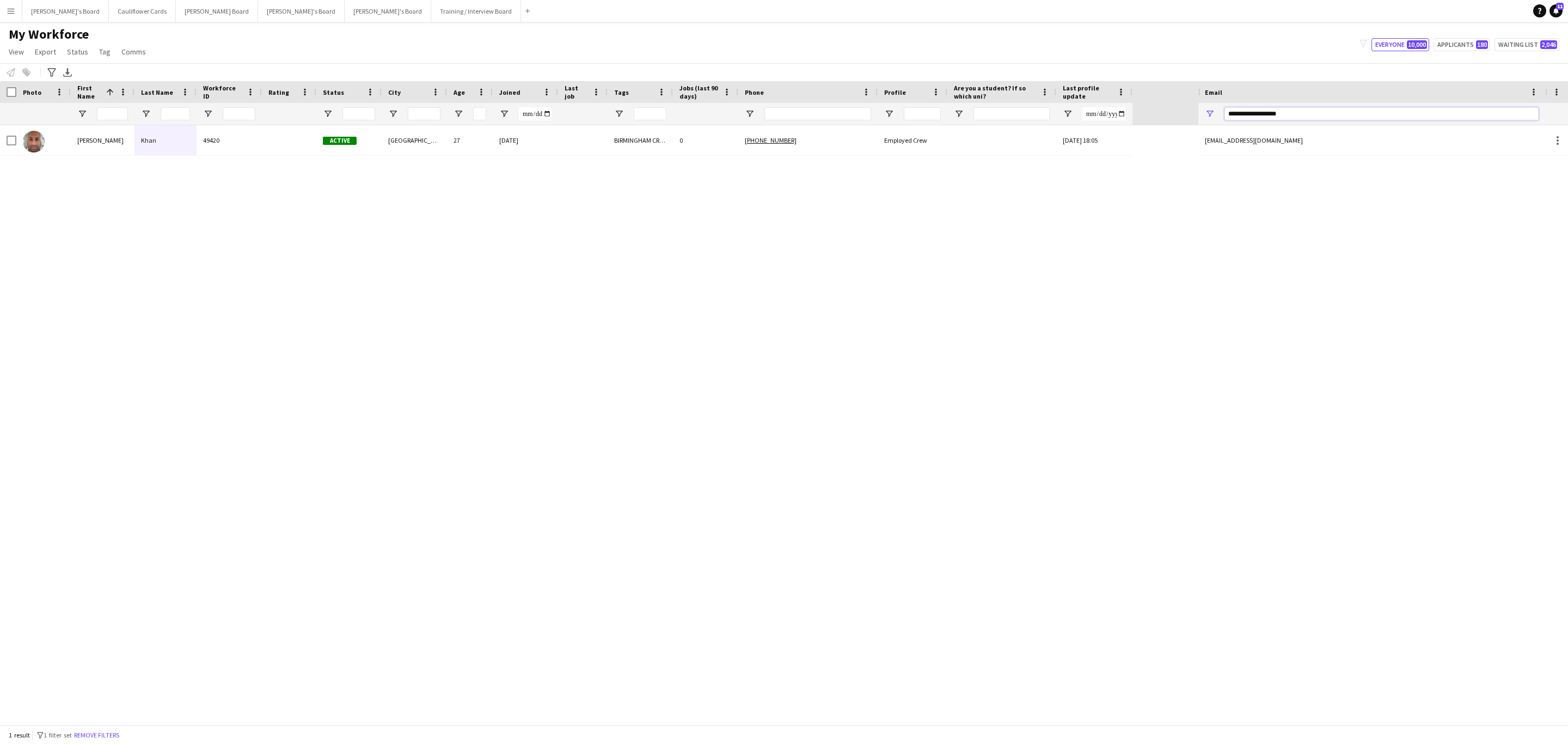
click at [1261, 111] on input "**********" at bounding box center [1382, 113] width 314 height 13
paste input "*******"
type input "**********"
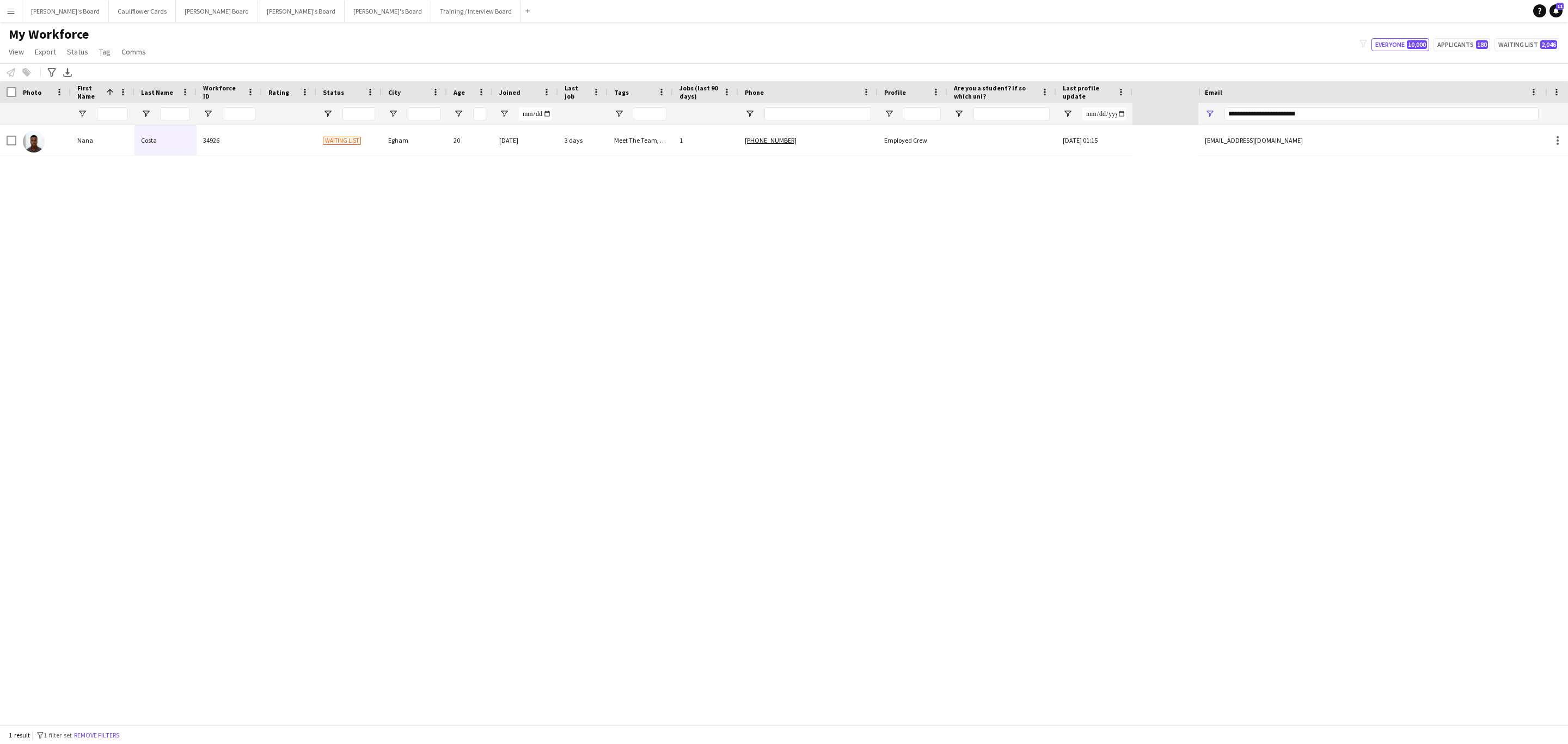
click at [839, 157] on div "Nana Costa 34926 Waiting list Egham 20 18-01-2024 3 days Meet The Team, X 30/01…" at bounding box center [599, 425] width 1199 height 600
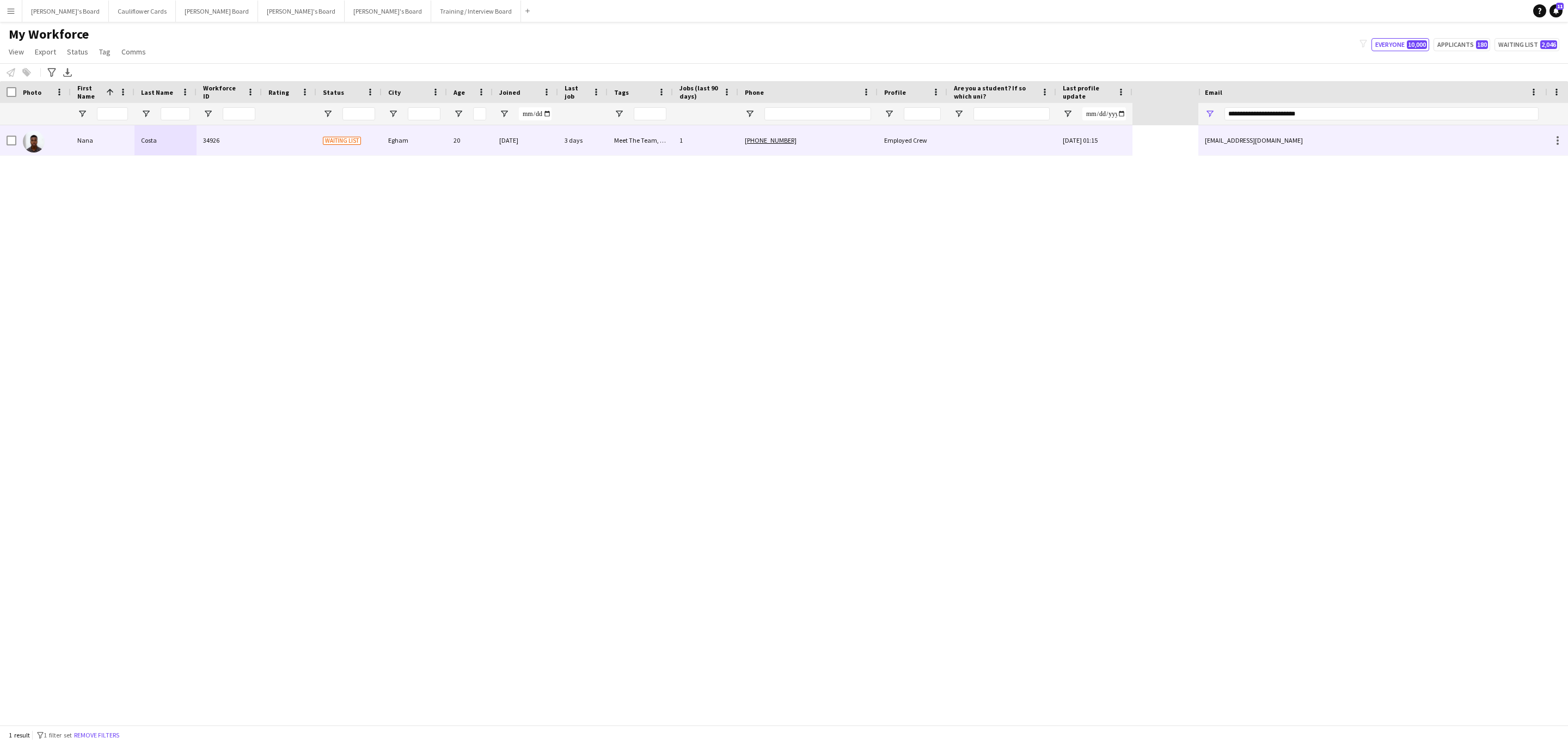
click at [833, 146] on div "+447572583805" at bounding box center [808, 140] width 139 height 30
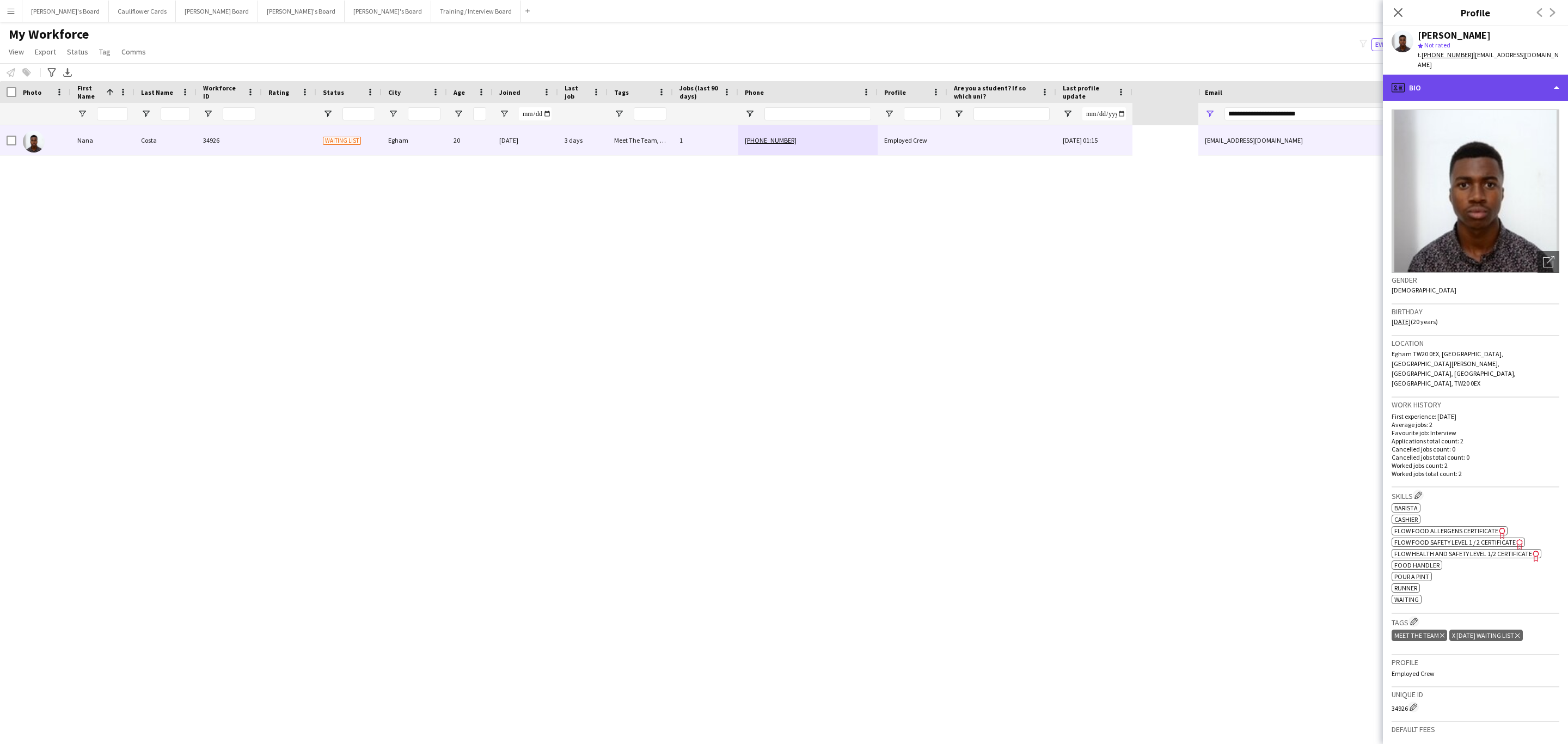
drag, startPoint x: 1495, startPoint y: 80, endPoint x: 1532, endPoint y: 82, distance: 37.1
click at [1532, 82] on div "profile Bio" at bounding box center [1475, 88] width 185 height 26
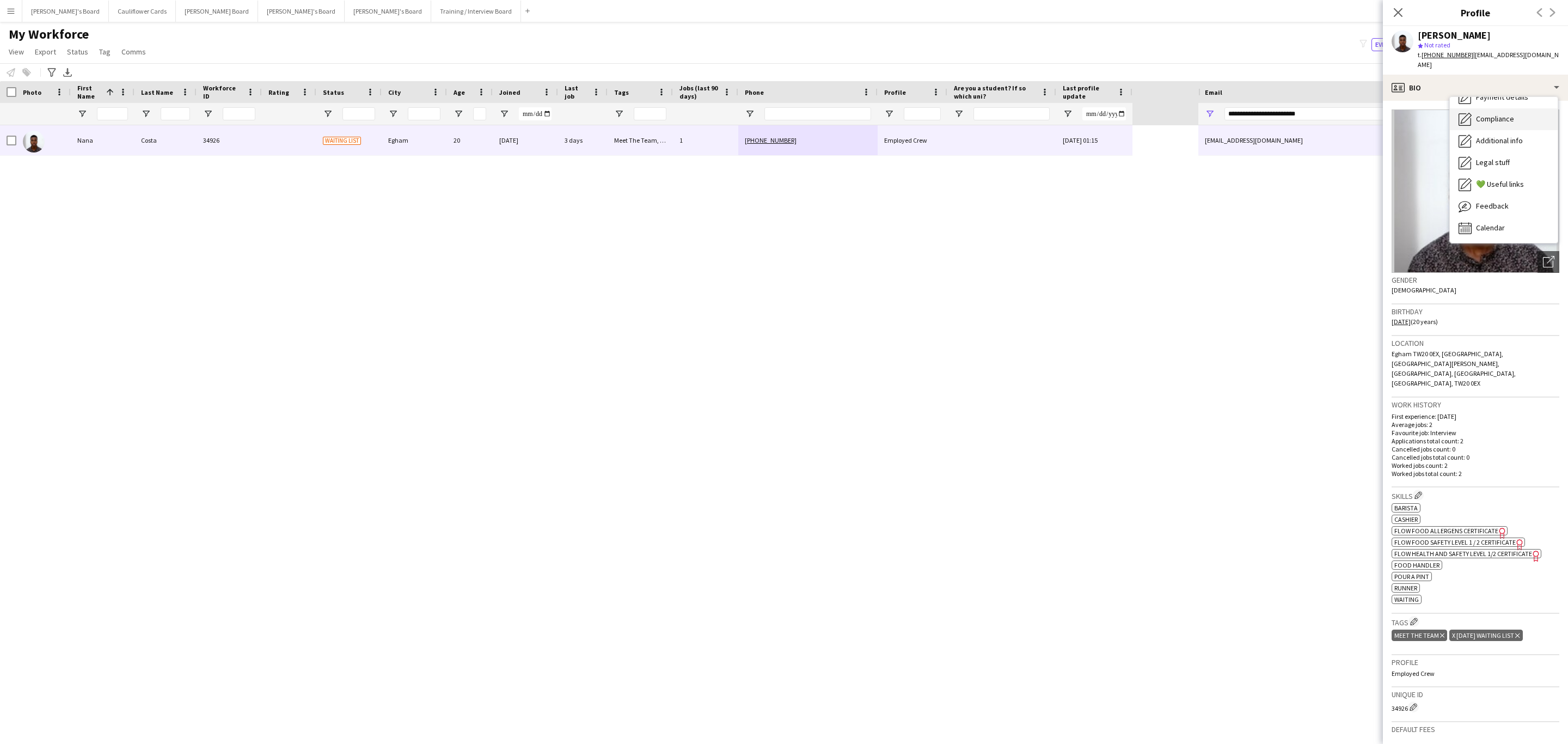
click at [1482, 118] on div "Compliance Compliance" at bounding box center [1503, 119] width 108 height 22
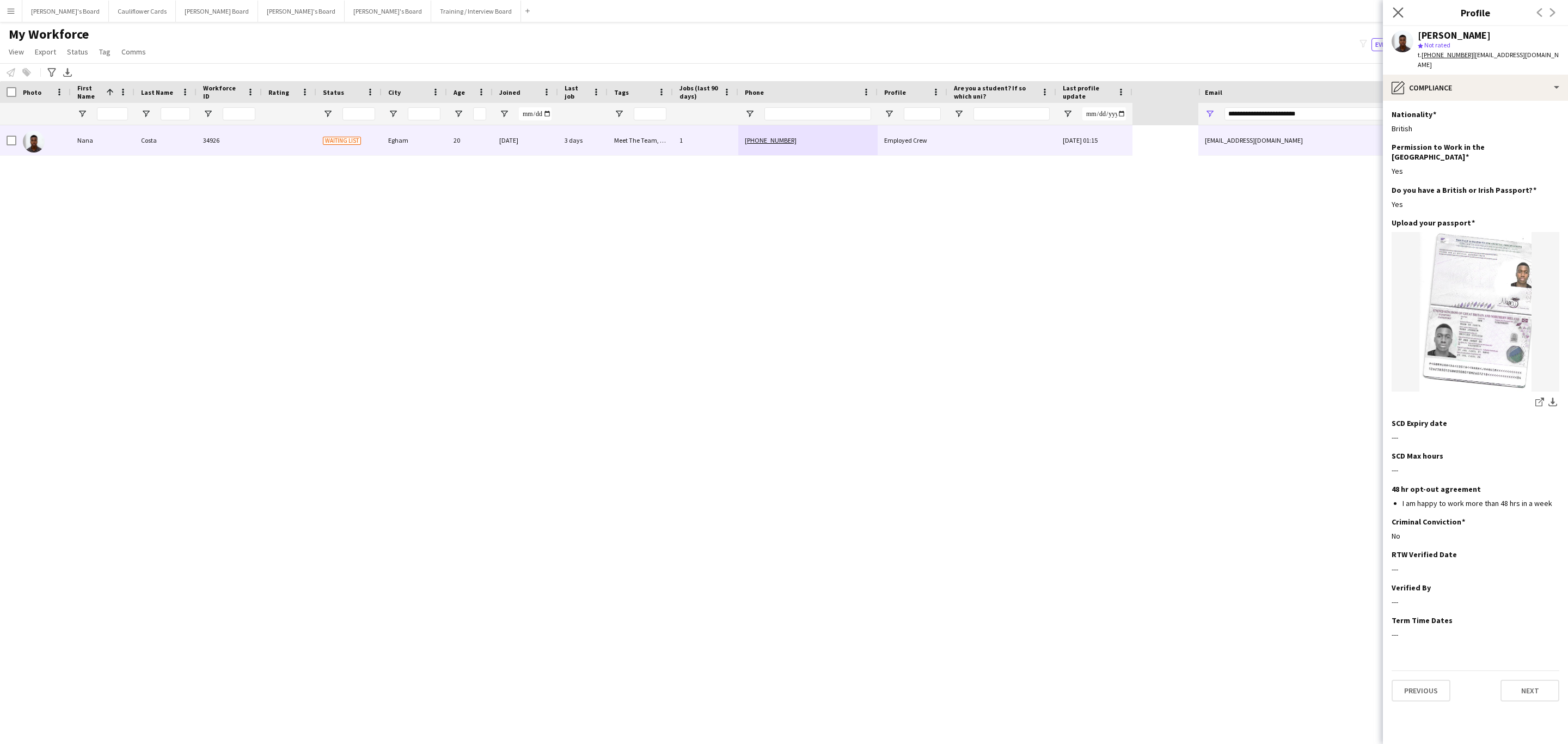
click at [1390, 12] on app-icon "Close pop-in" at bounding box center [1398, 13] width 16 height 16
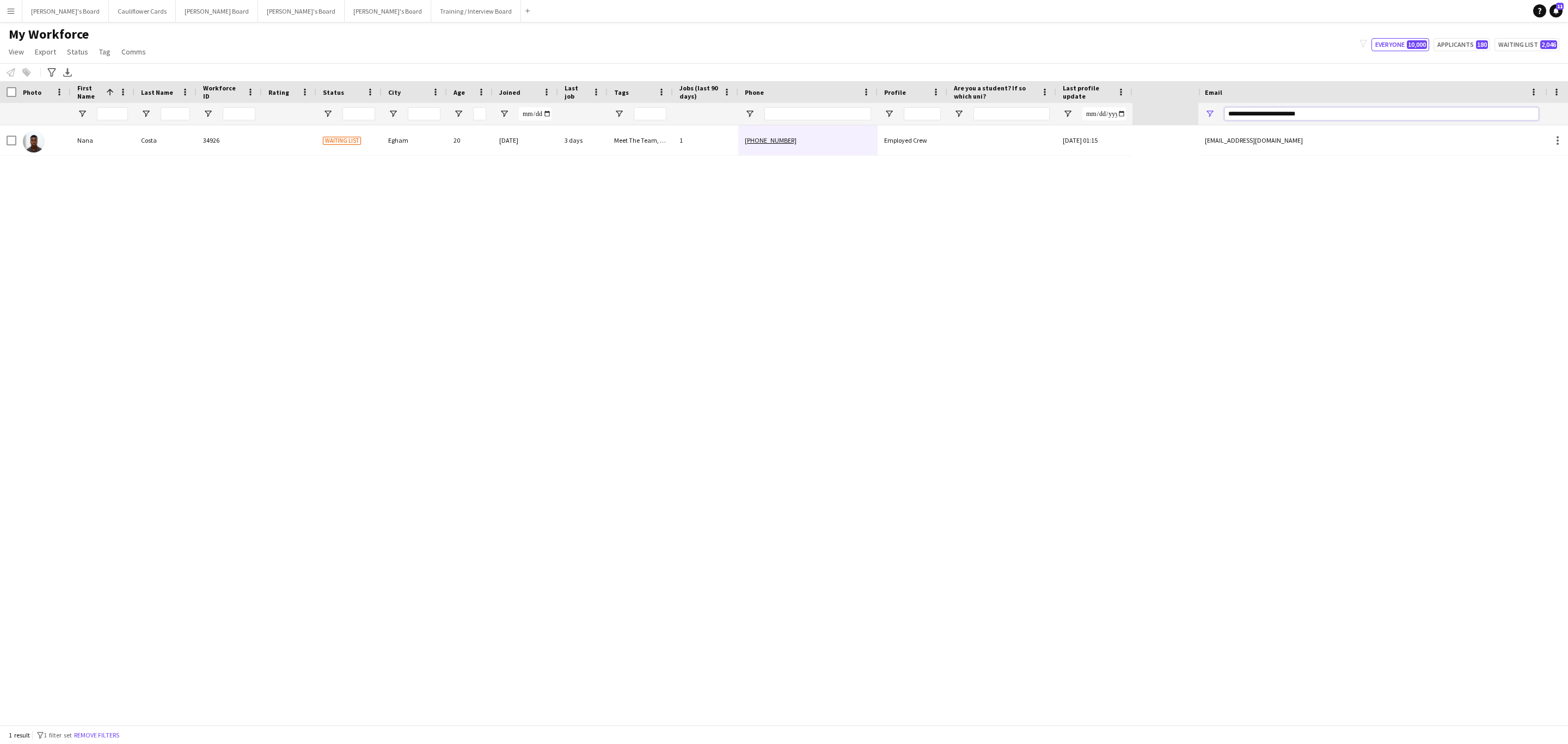
click at [1274, 116] on input "**********" at bounding box center [1382, 113] width 314 height 13
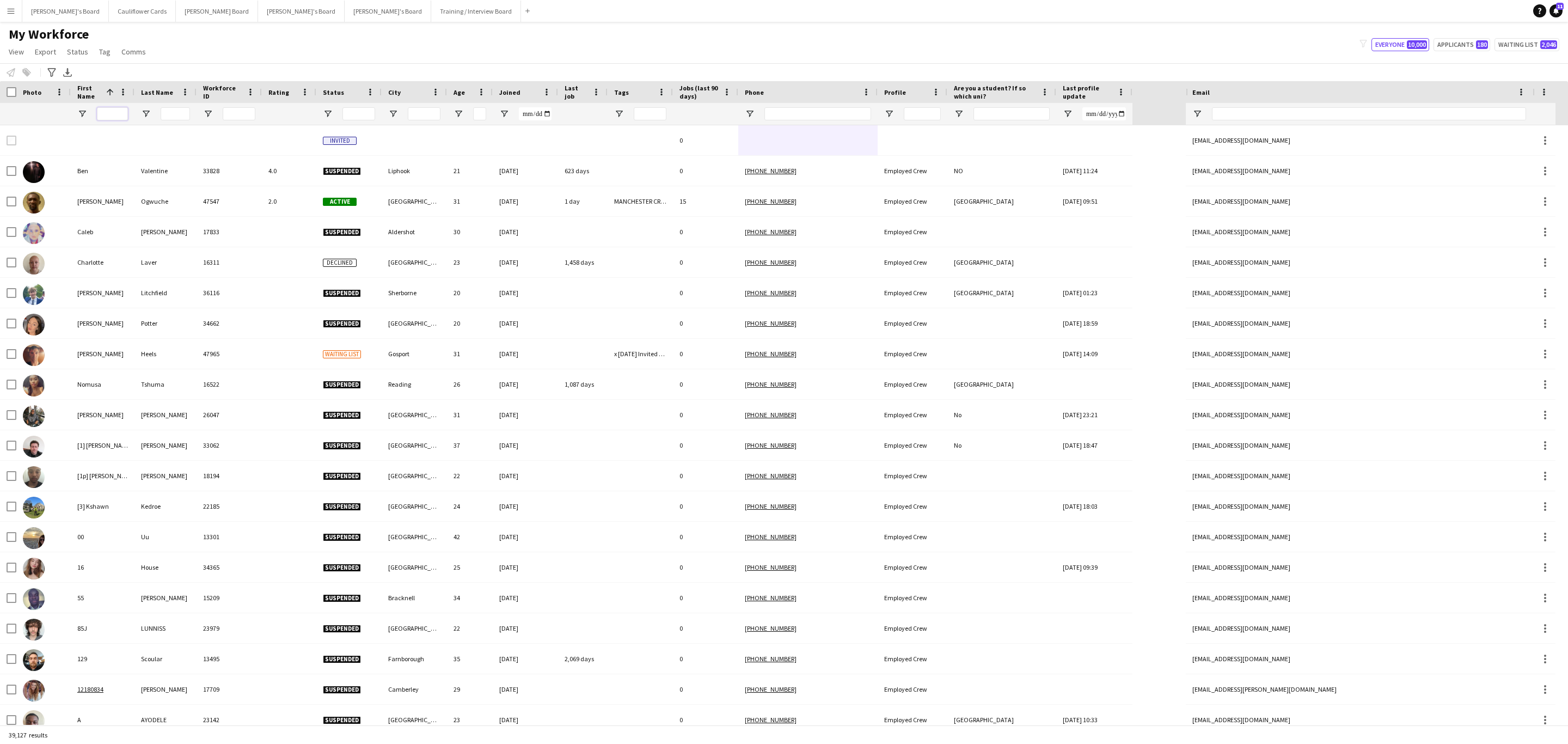
click at [111, 120] on input "First Name Filter Input" at bounding box center [112, 113] width 31 height 13
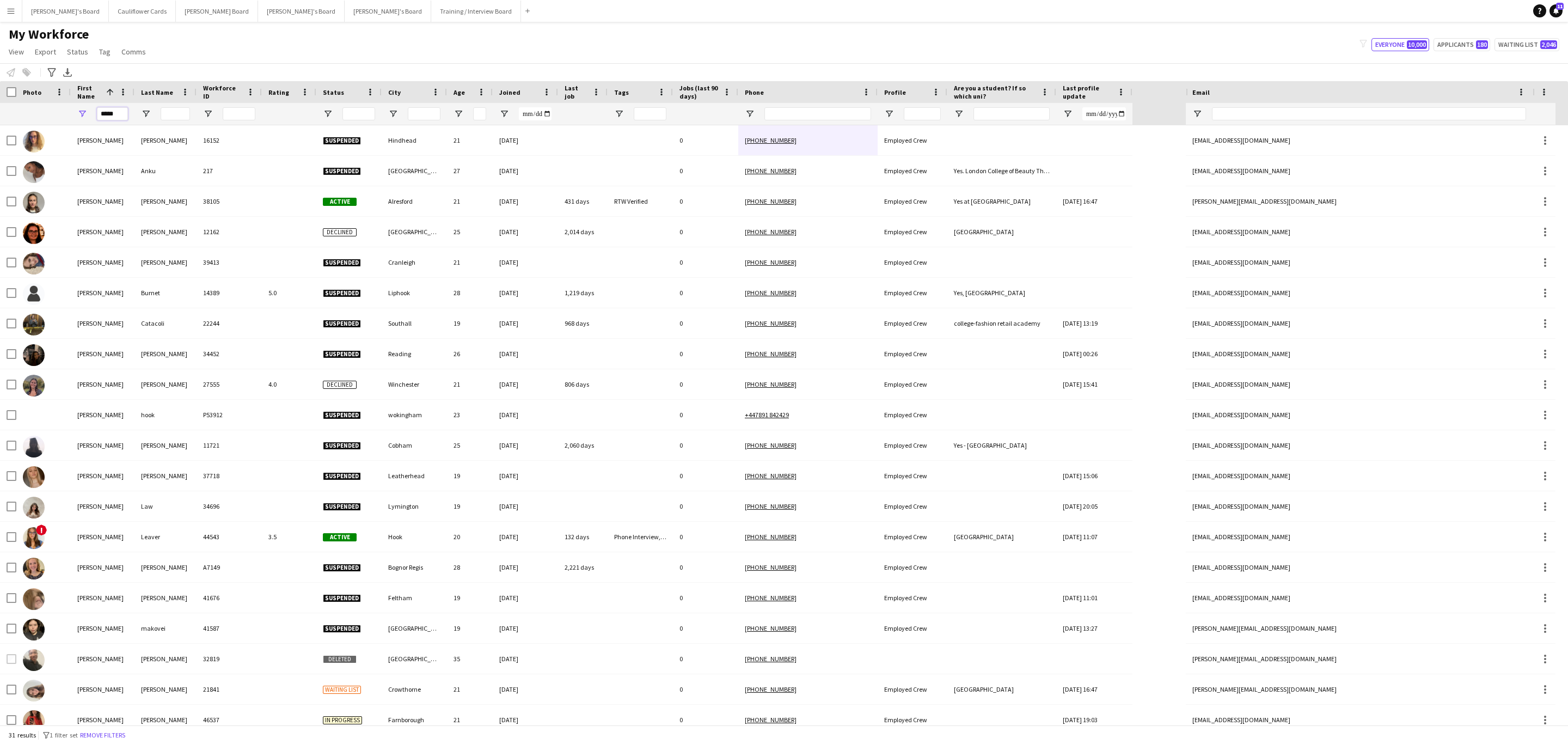
type input "*****"
click at [172, 111] on input "Last Name Filter Input" at bounding box center [175, 113] width 29 height 13
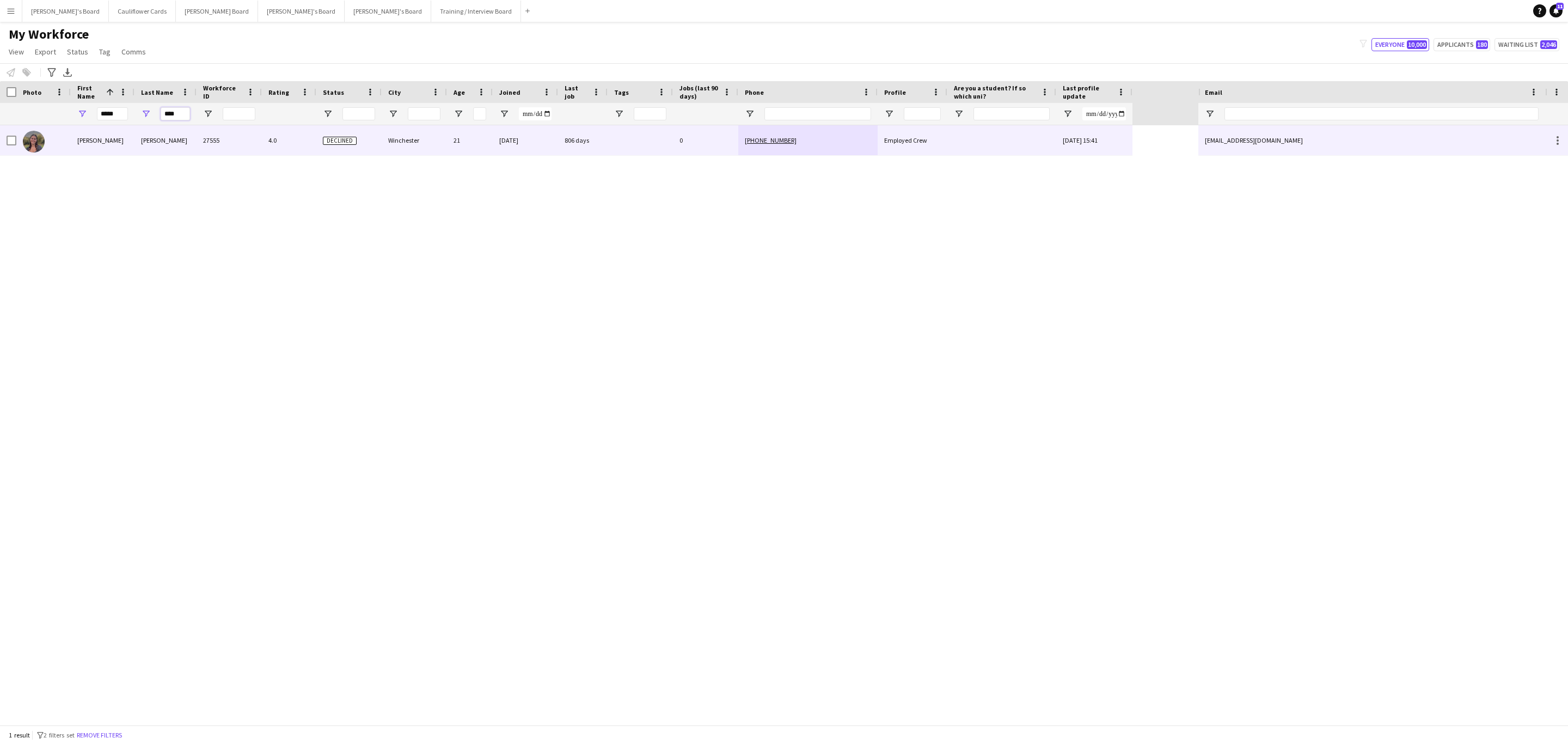
type input "****"
click at [166, 147] on div "Goldsmith" at bounding box center [166, 140] width 62 height 30
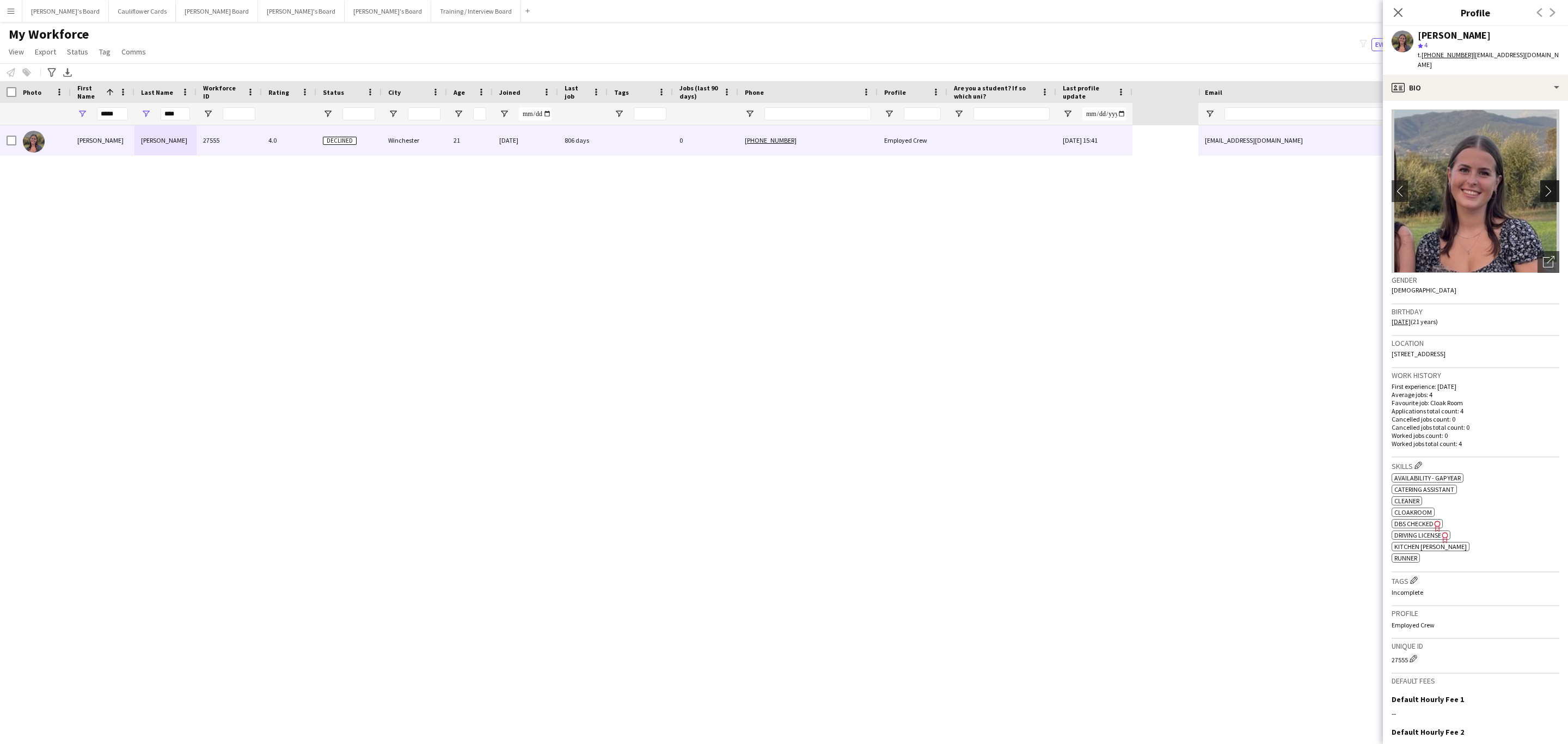
click at [1543, 185] on app-icon "chevron-right" at bounding box center [1552, 191] width 17 height 12
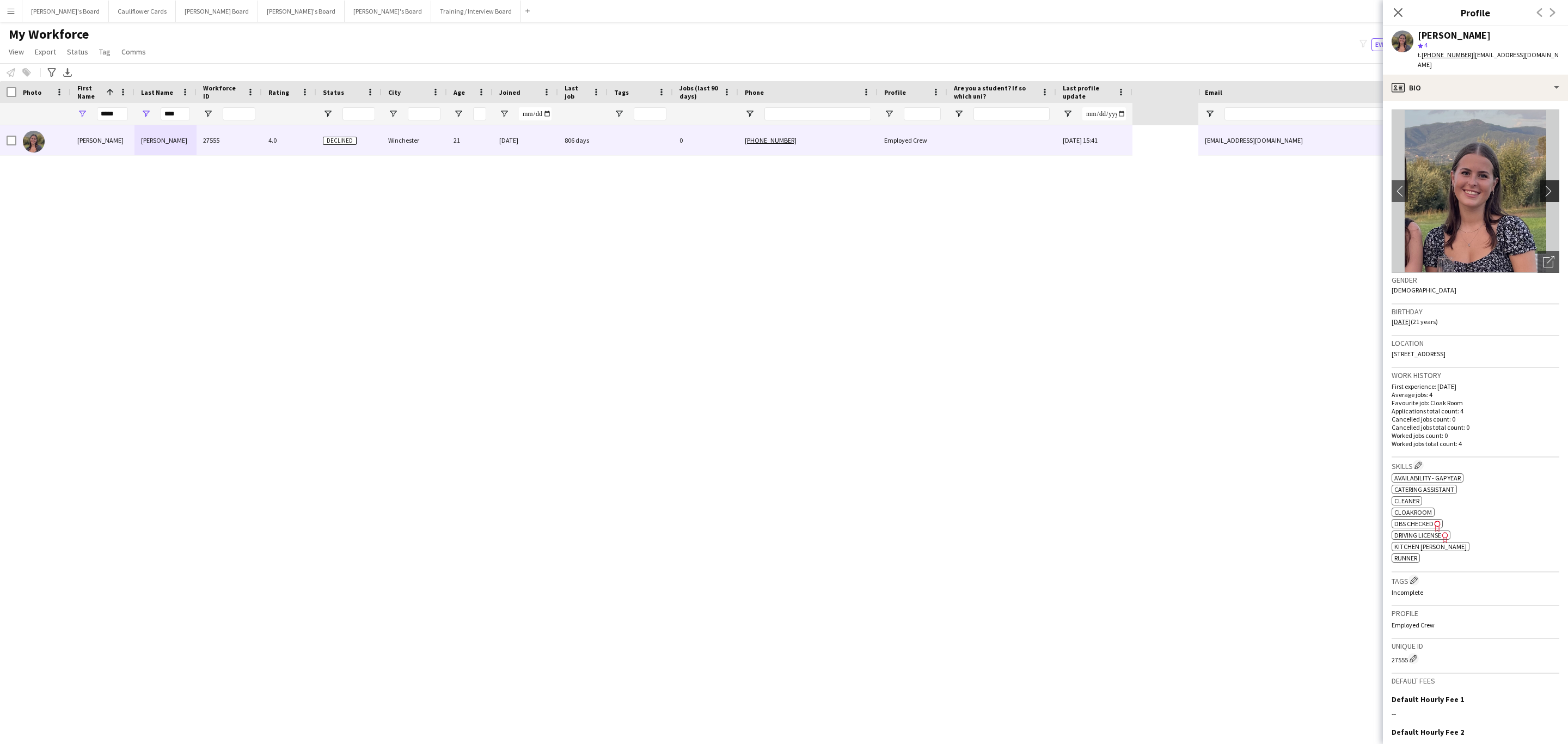
click at [1543, 185] on app-icon "chevron-right" at bounding box center [1552, 191] width 17 height 12
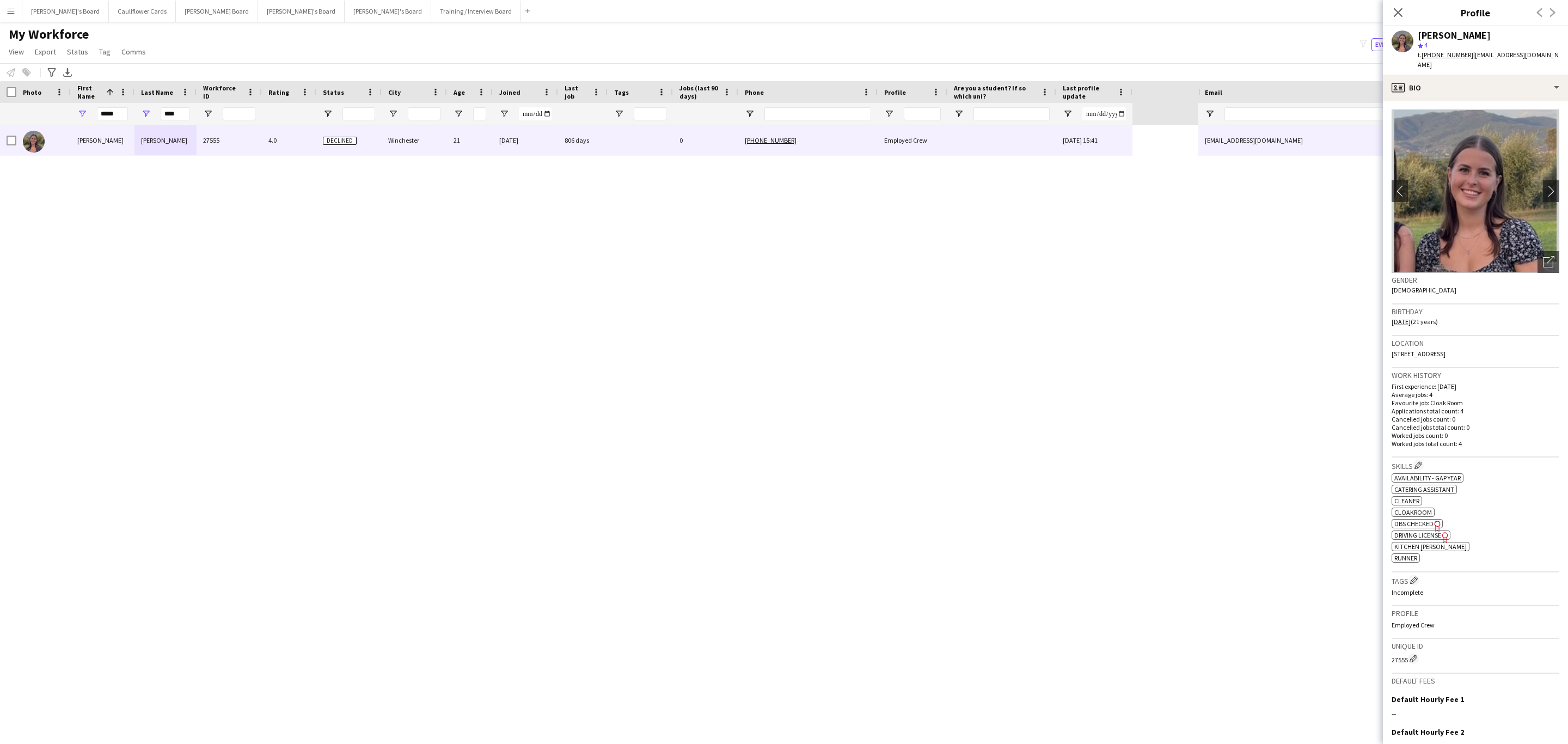
click at [1519, 100] on app-crew-profile-bio "chevron-left chevron-right Open photos pop-in Gender Female Birthday 23-12-2003…" at bounding box center [1475, 422] width 185 height 643
click at [1519, 87] on div "profile Bio" at bounding box center [1475, 88] width 185 height 26
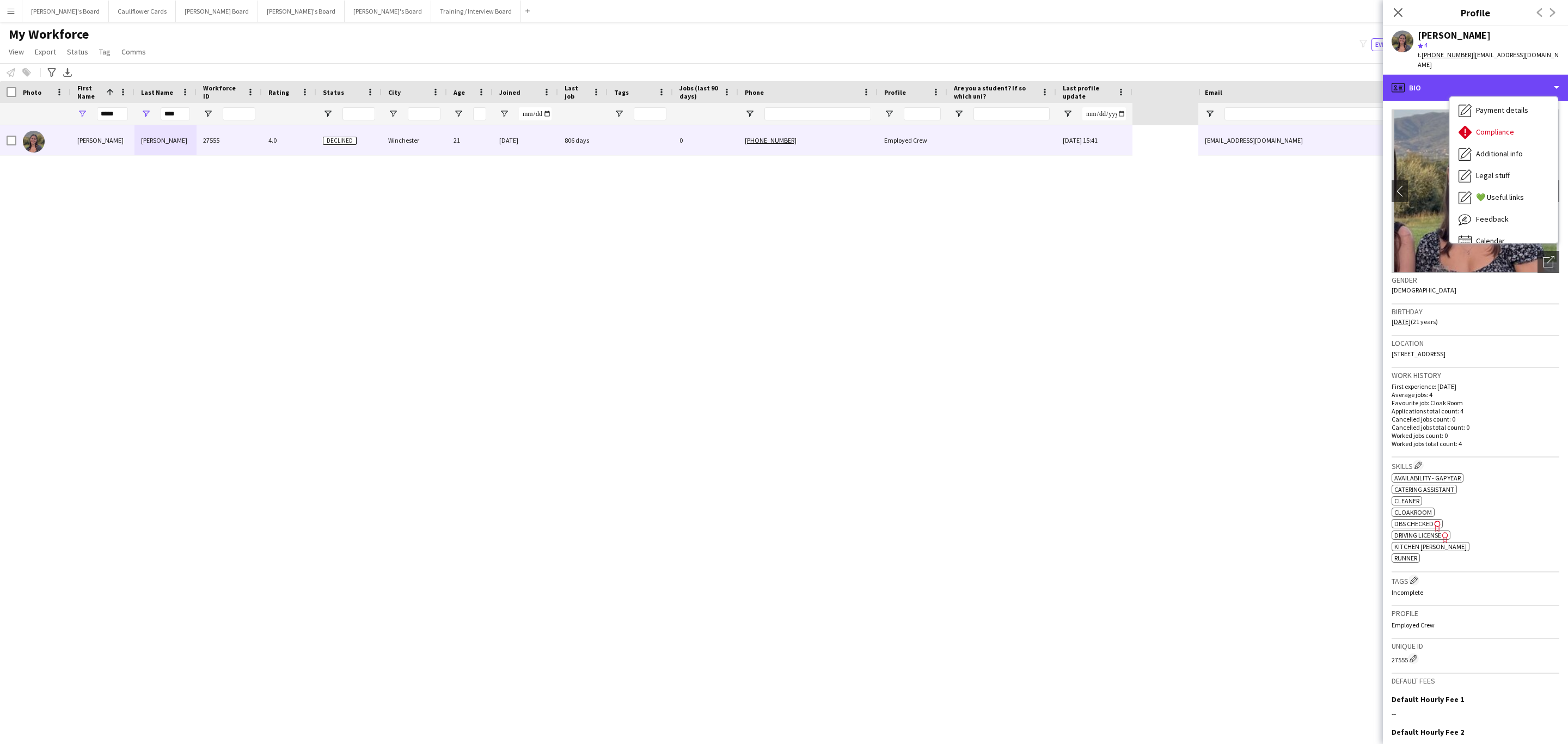
scroll to position [136, 0]
click at [1506, 123] on span "Compliance" at bounding box center [1495, 128] width 38 height 10
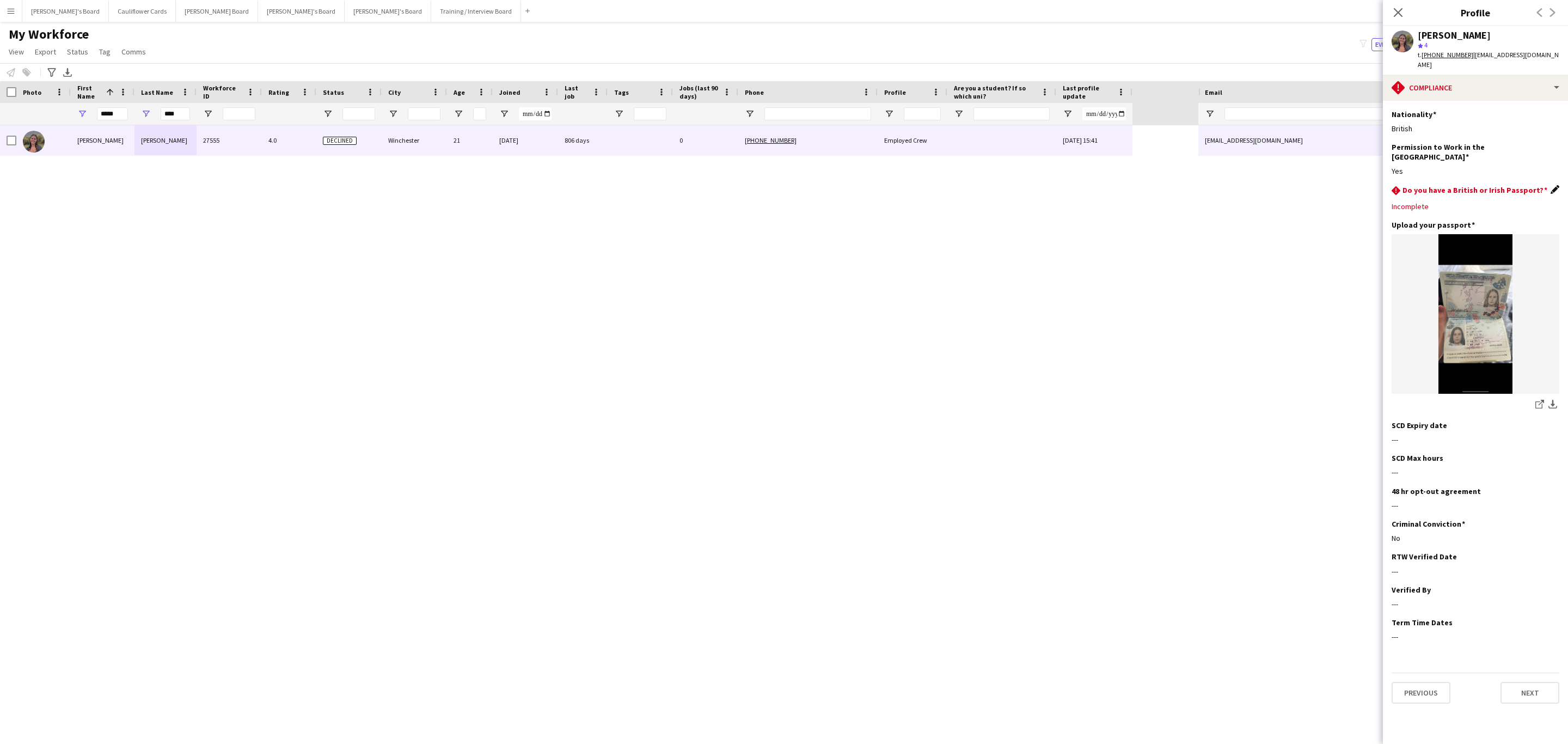
click at [1553, 185] on app-icon "Edit this field" at bounding box center [1555, 189] width 9 height 9
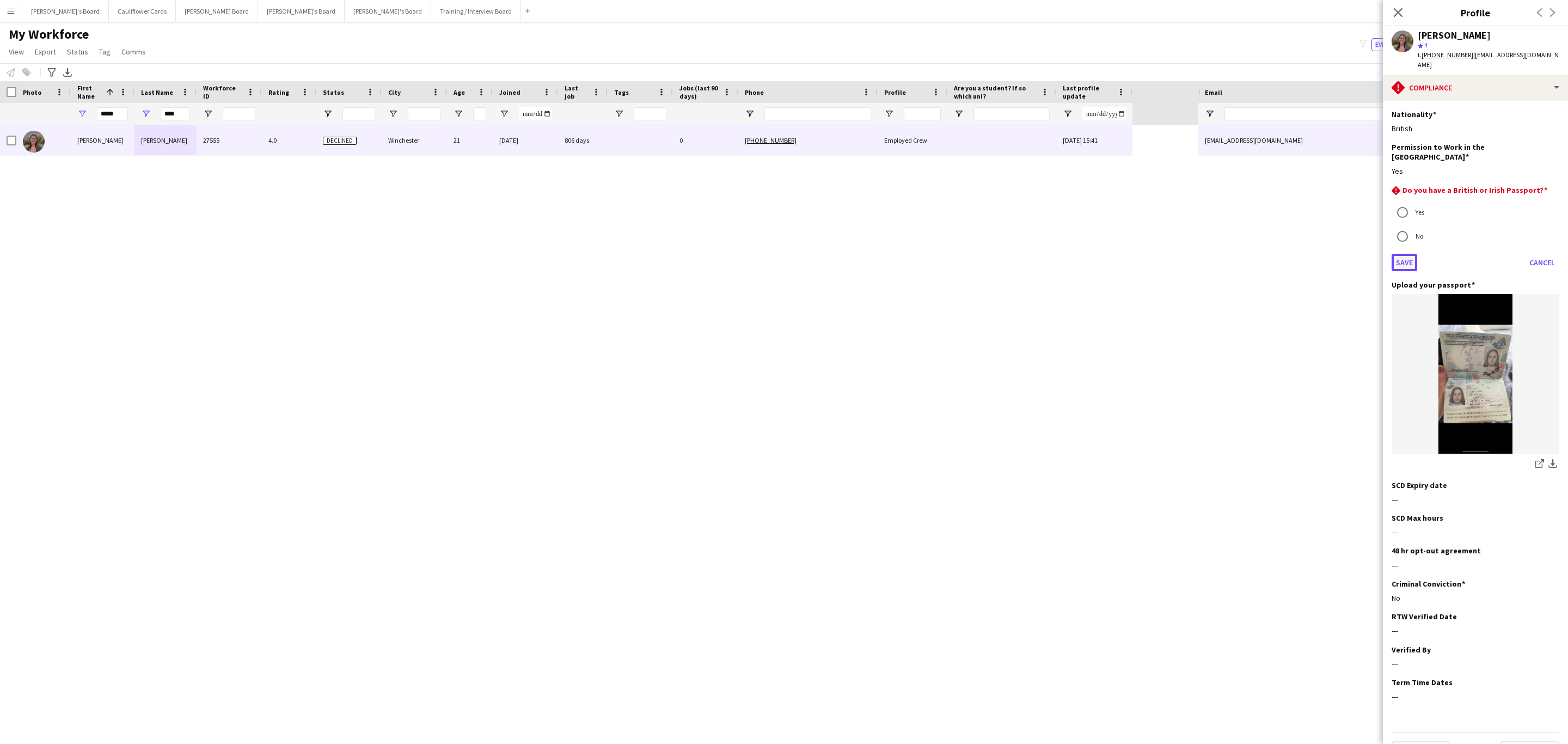
click at [1405, 254] on button "Save" at bounding box center [1404, 262] width 26 height 18
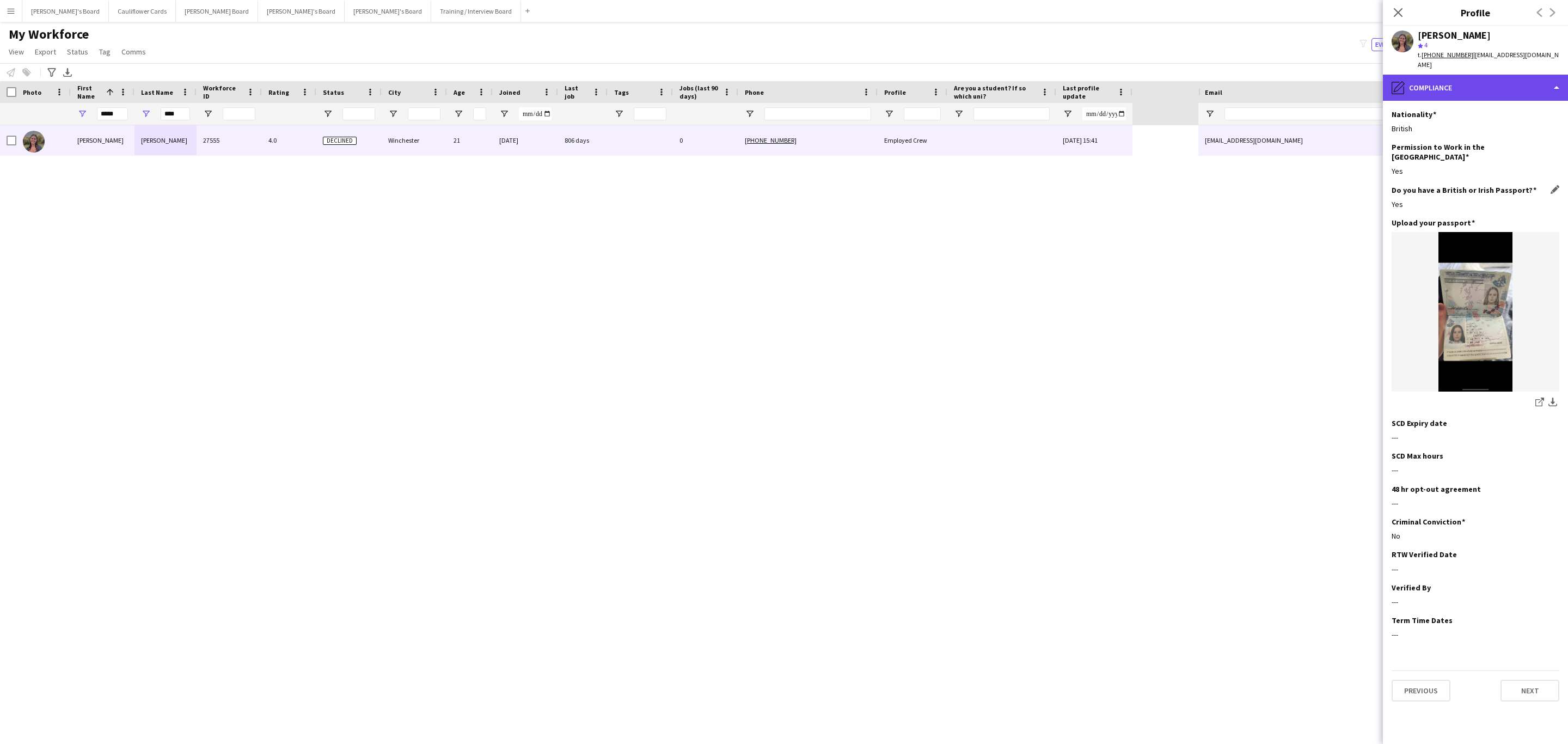
click at [1499, 85] on div "pencil4 Compliance" at bounding box center [1475, 88] width 185 height 26
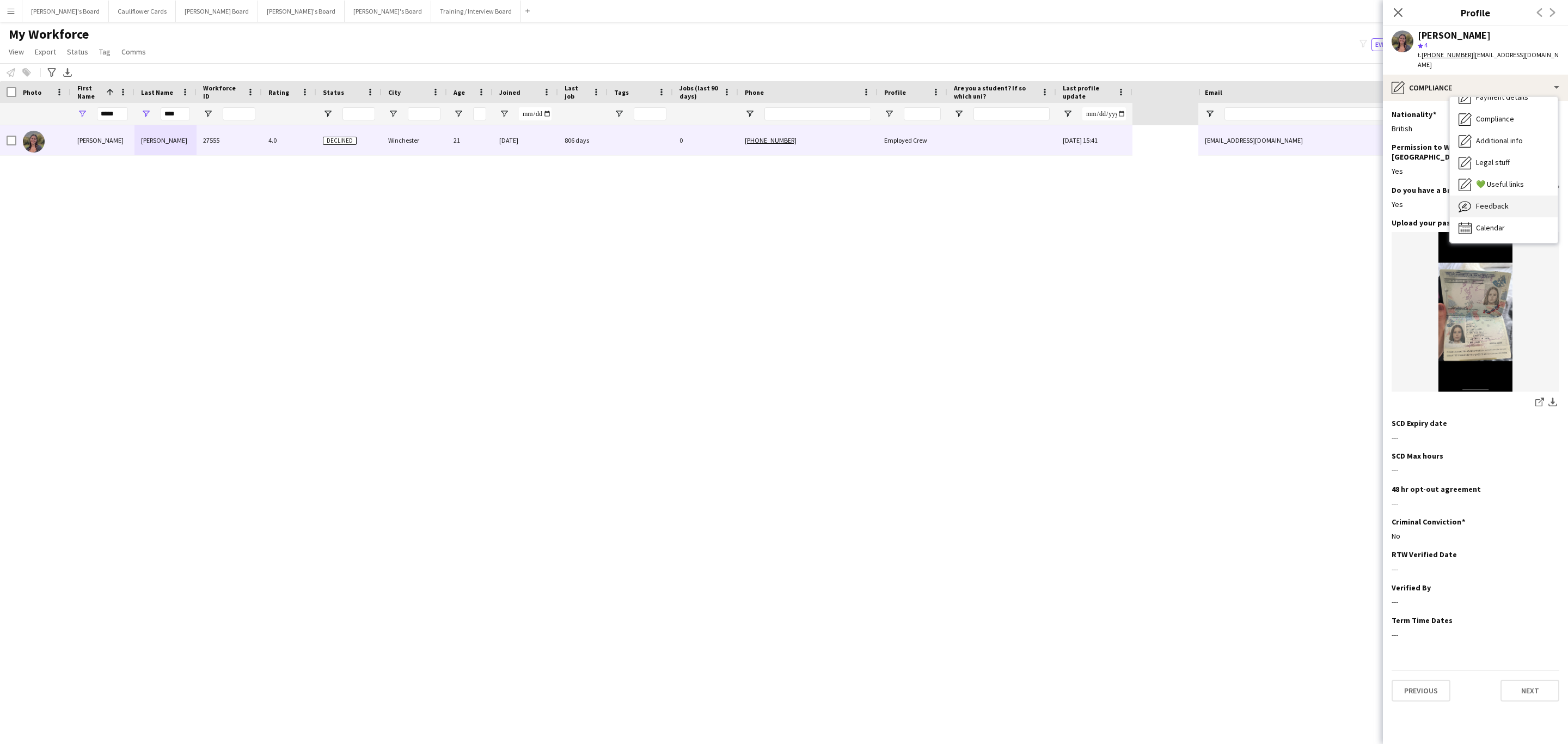
click at [1491, 202] on div "Feedback Feedback" at bounding box center [1503, 206] width 108 height 22
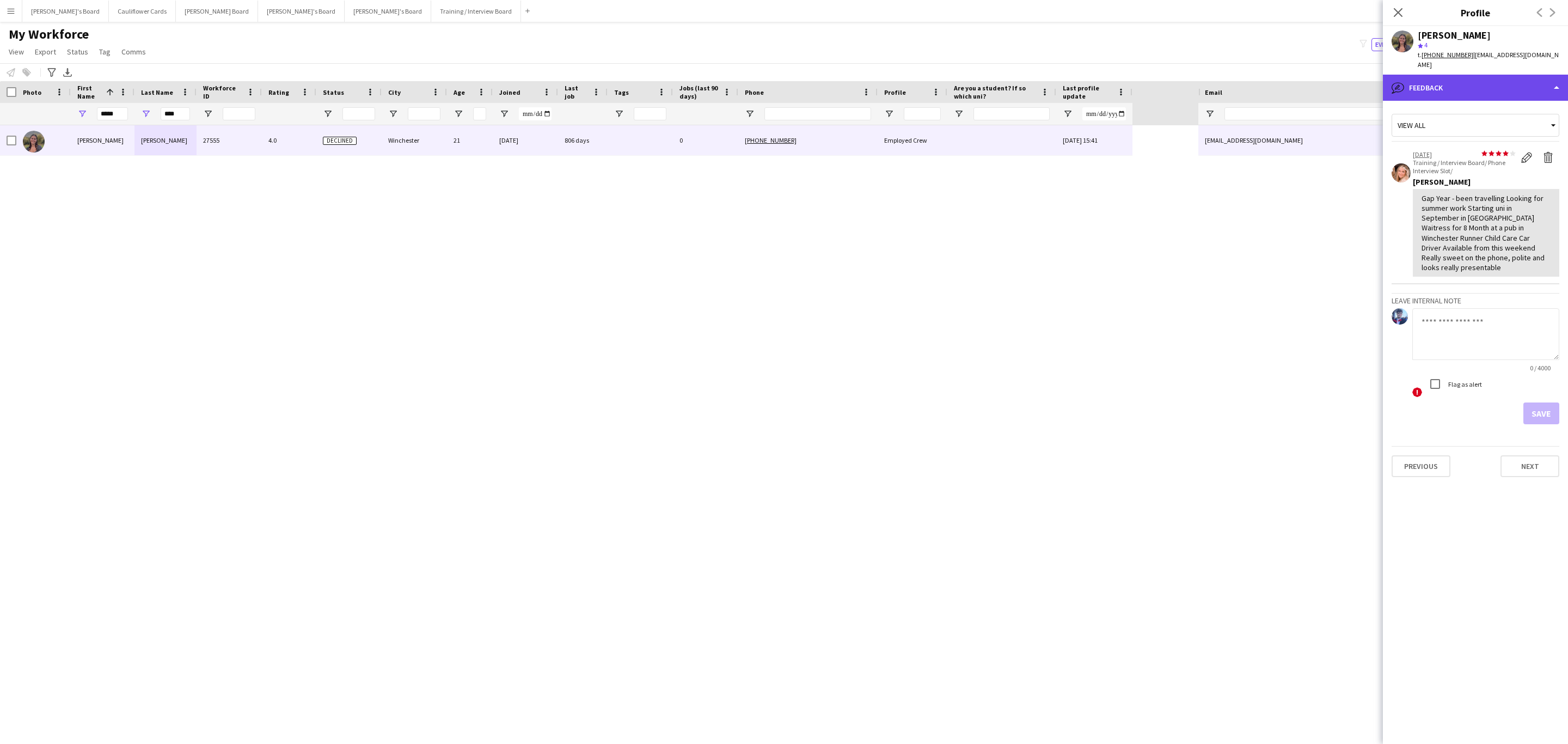
click at [1500, 75] on div "bubble-pencil Feedback" at bounding box center [1475, 88] width 185 height 26
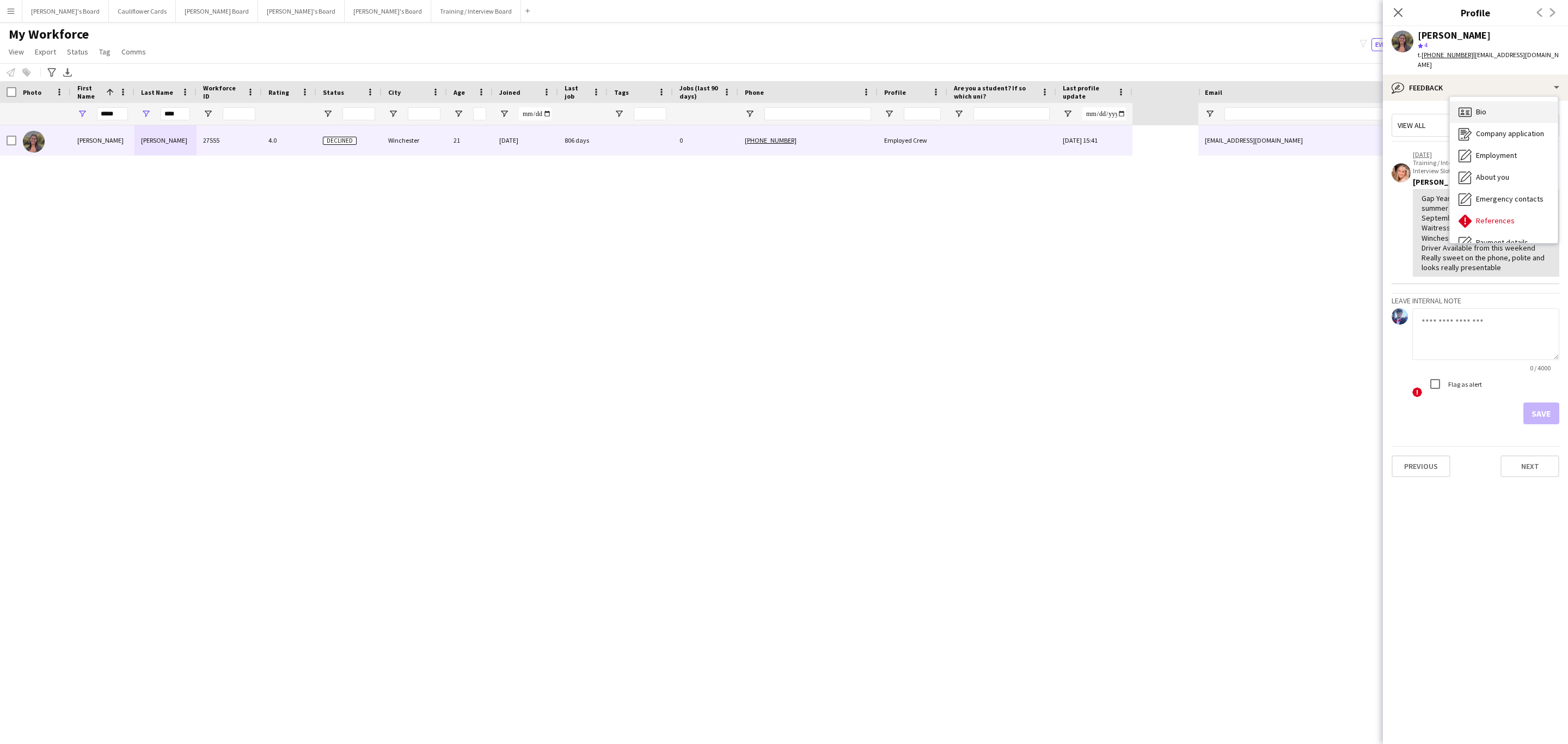
click at [1491, 103] on div "Bio Bio" at bounding box center [1503, 112] width 108 height 22
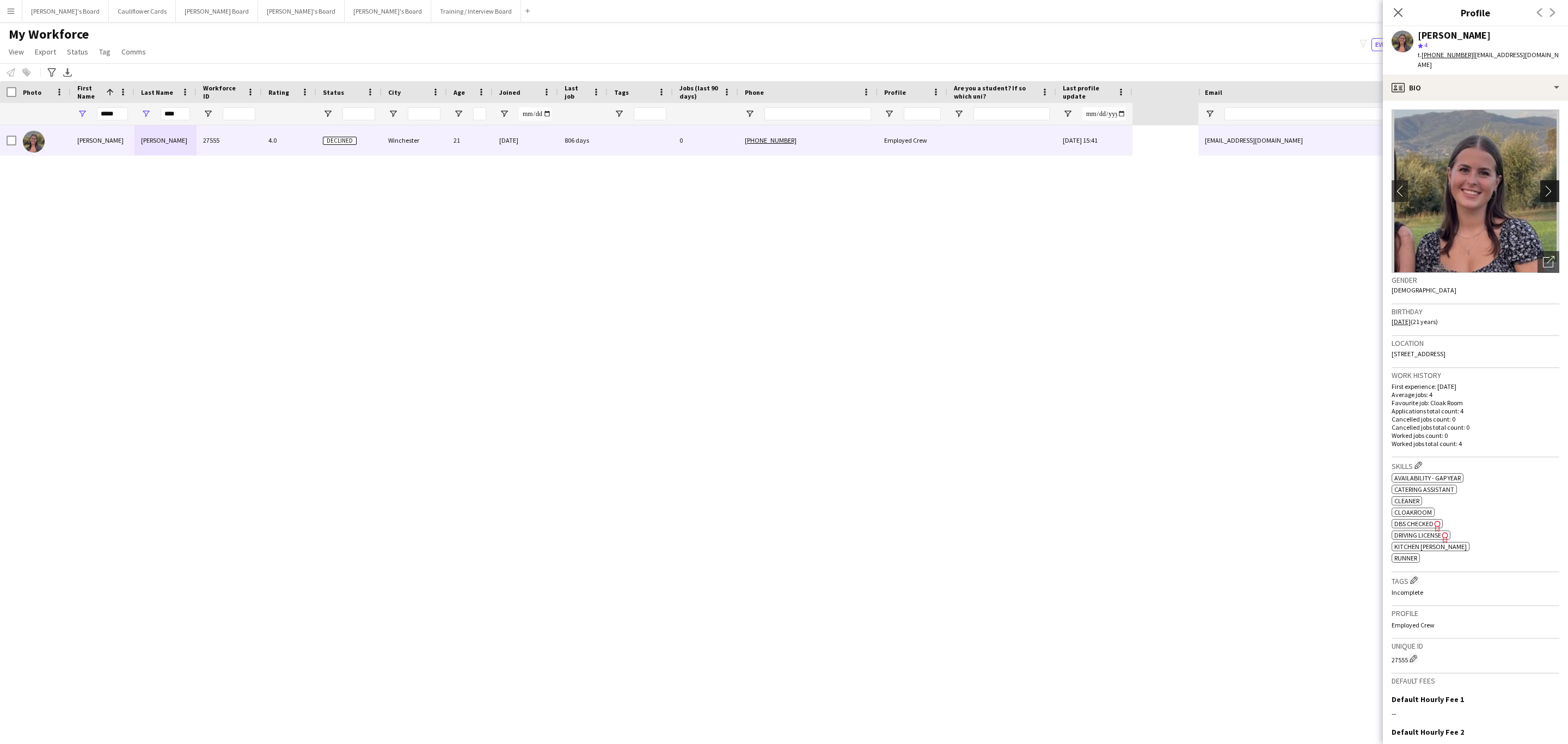
click at [1543, 185] on app-icon "chevron-right" at bounding box center [1552, 191] width 17 height 12
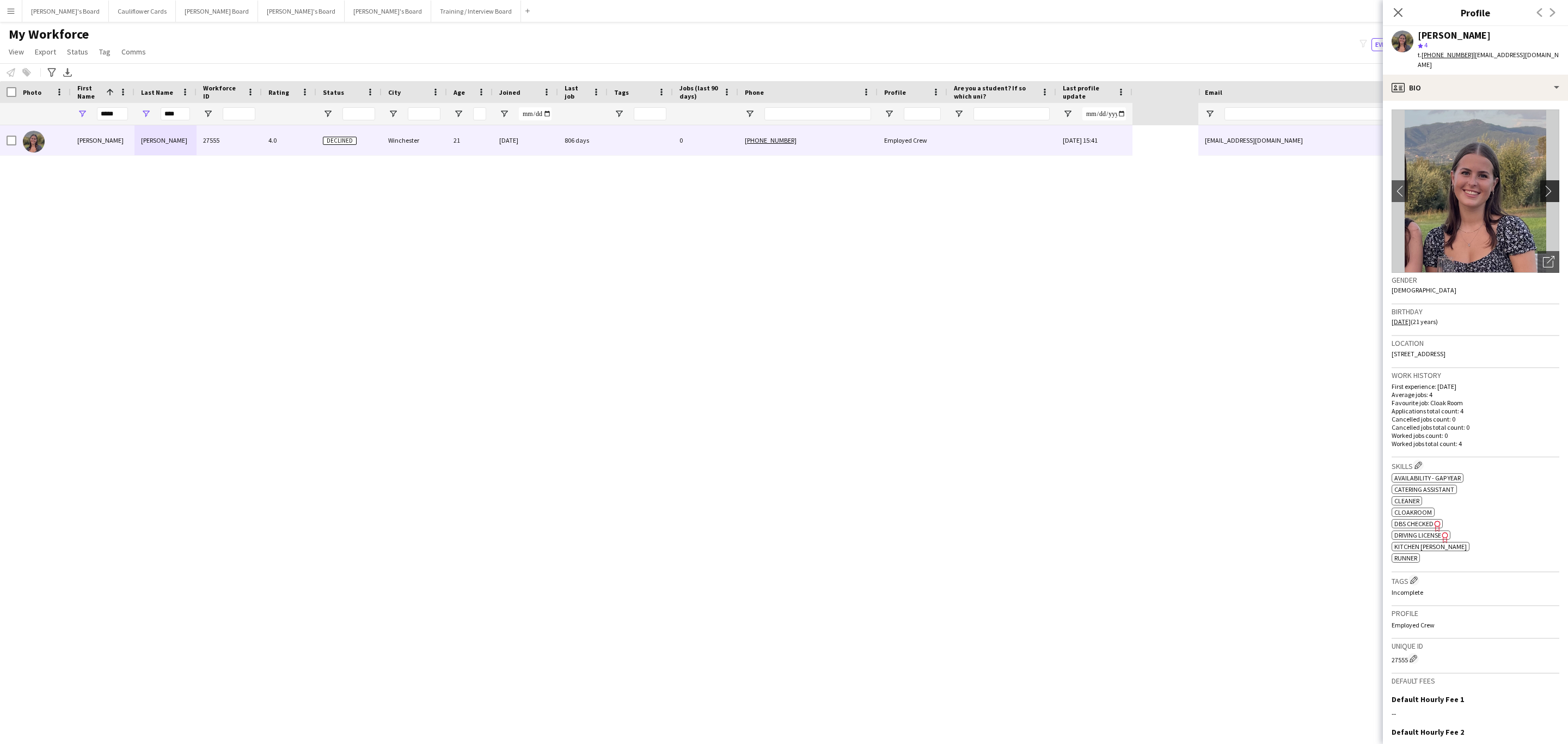
click at [1543, 185] on app-icon "chevron-right" at bounding box center [1552, 191] width 17 height 12
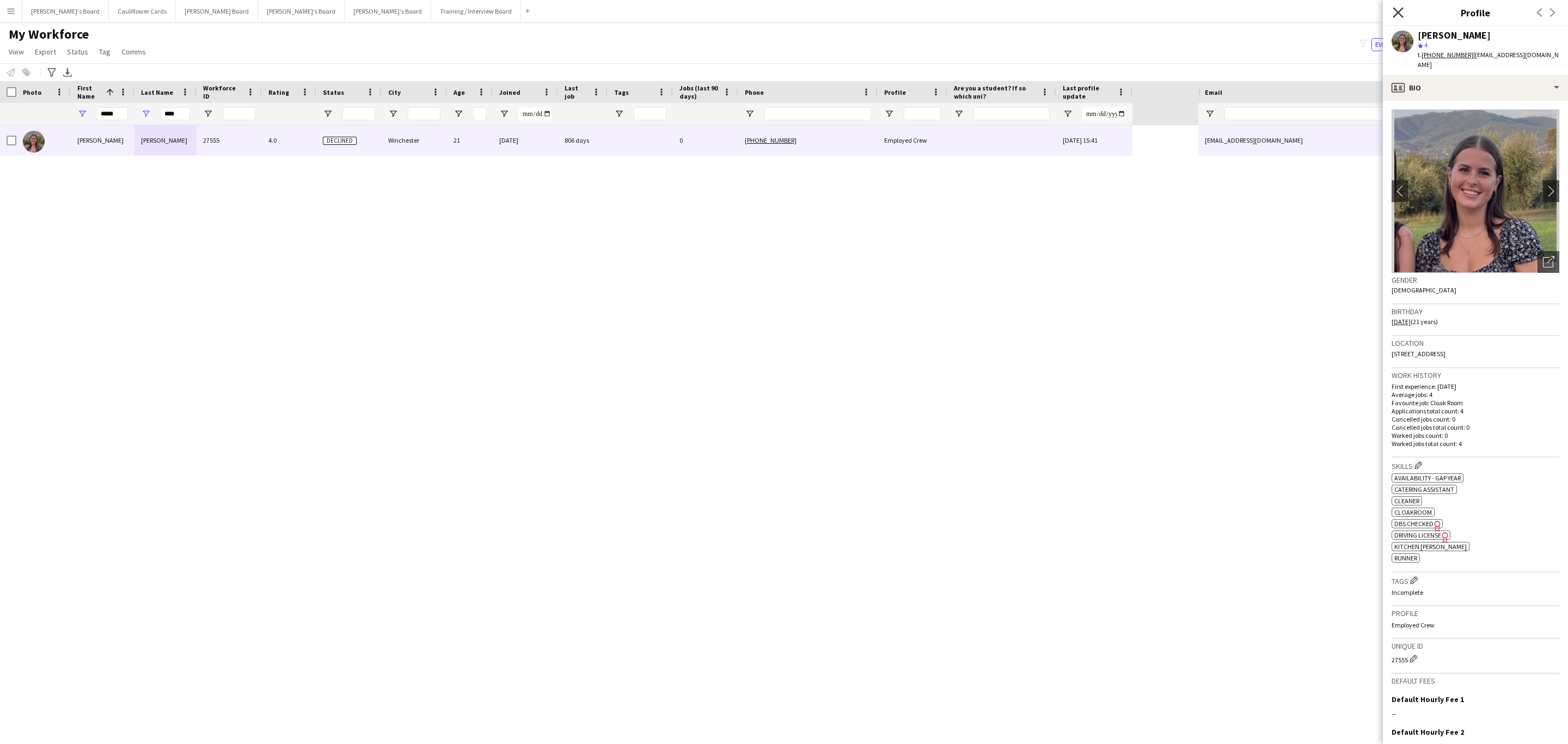
click at [1394, 8] on icon at bounding box center [1398, 12] width 10 height 10
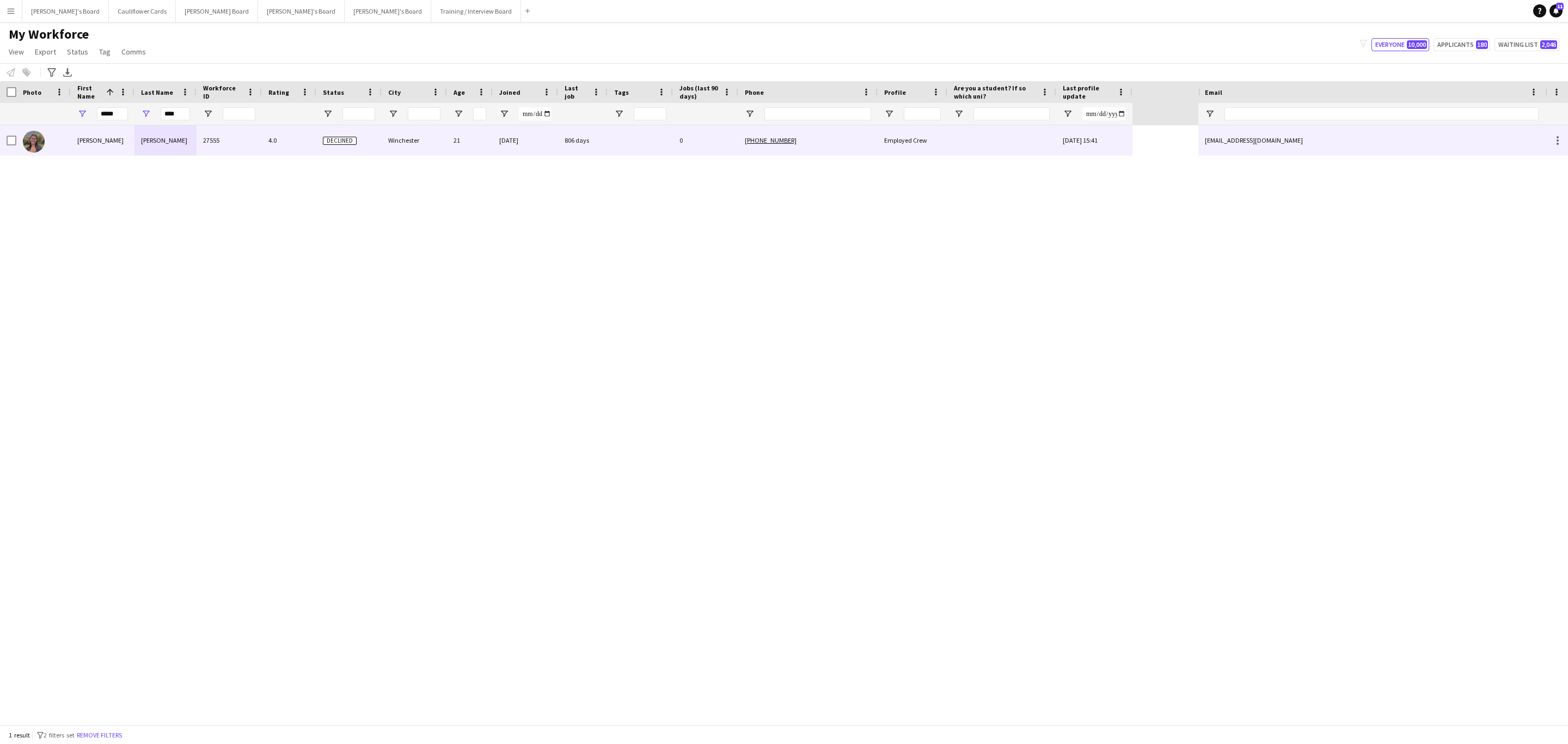
click at [947, 144] on div at bounding box center [1001, 140] width 109 height 30
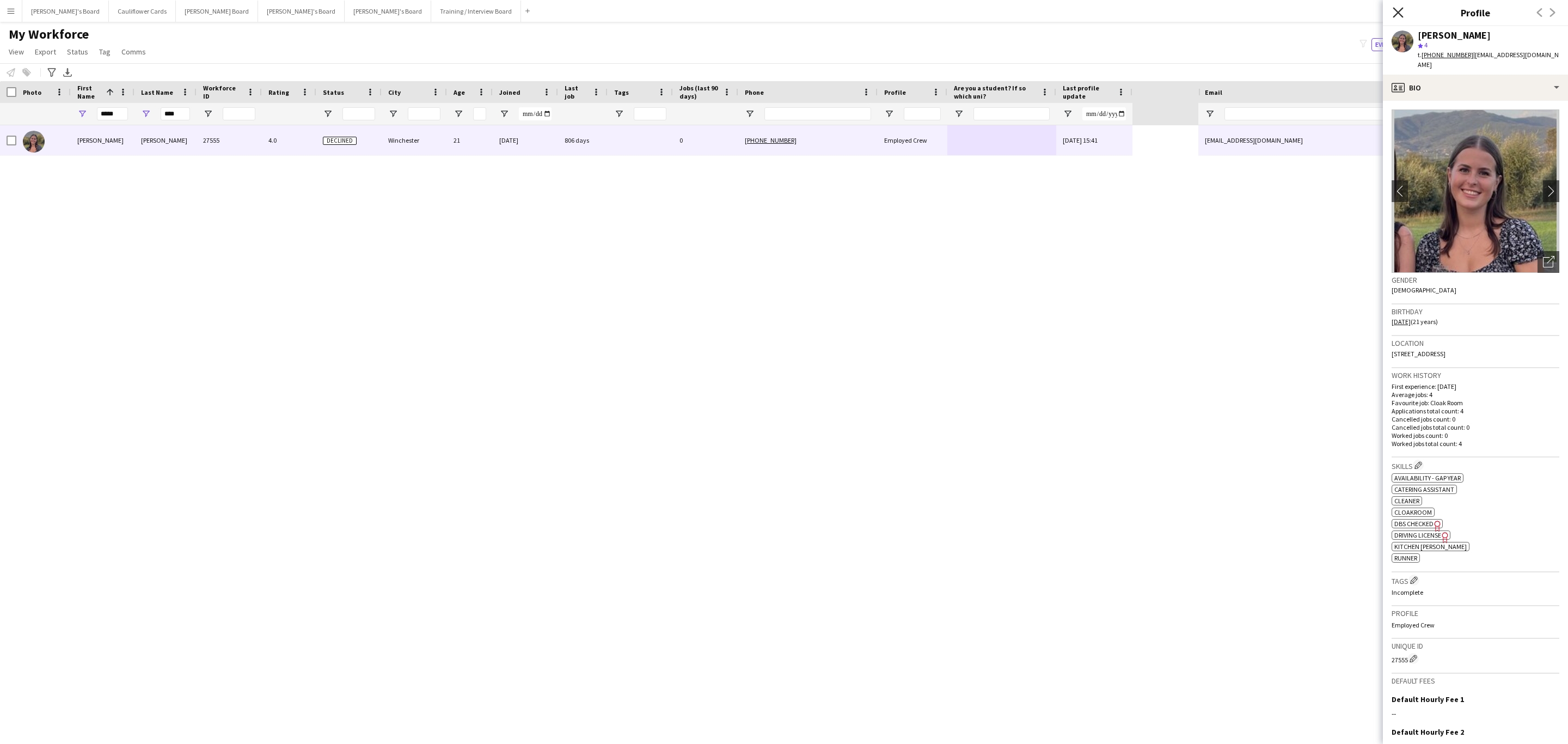
click at [1397, 12] on icon at bounding box center [1398, 12] width 10 height 10
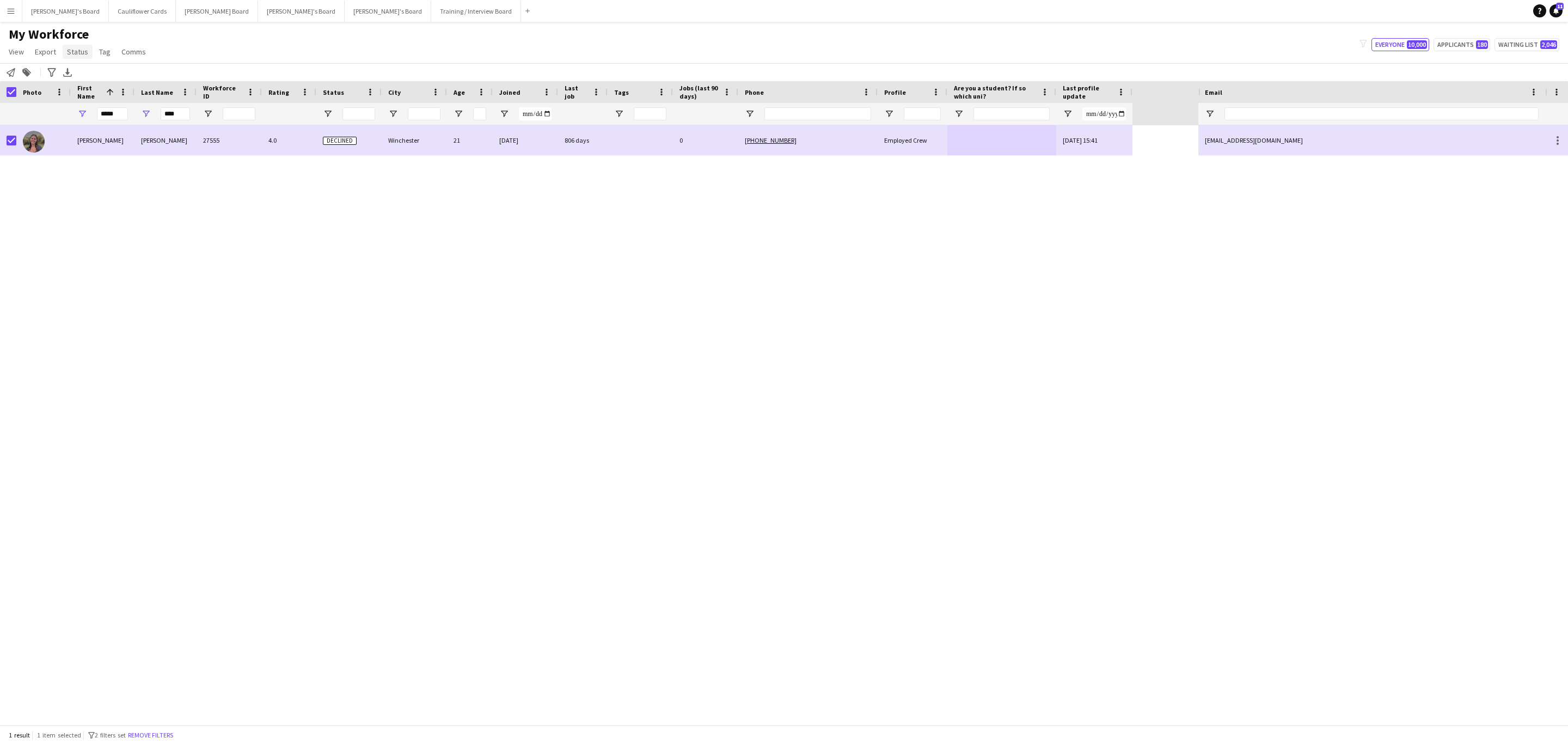
click at [66, 57] on link "Status" at bounding box center [77, 51] width 30 height 14
click at [92, 74] on link "Edit" at bounding box center [100, 75] width 76 height 23
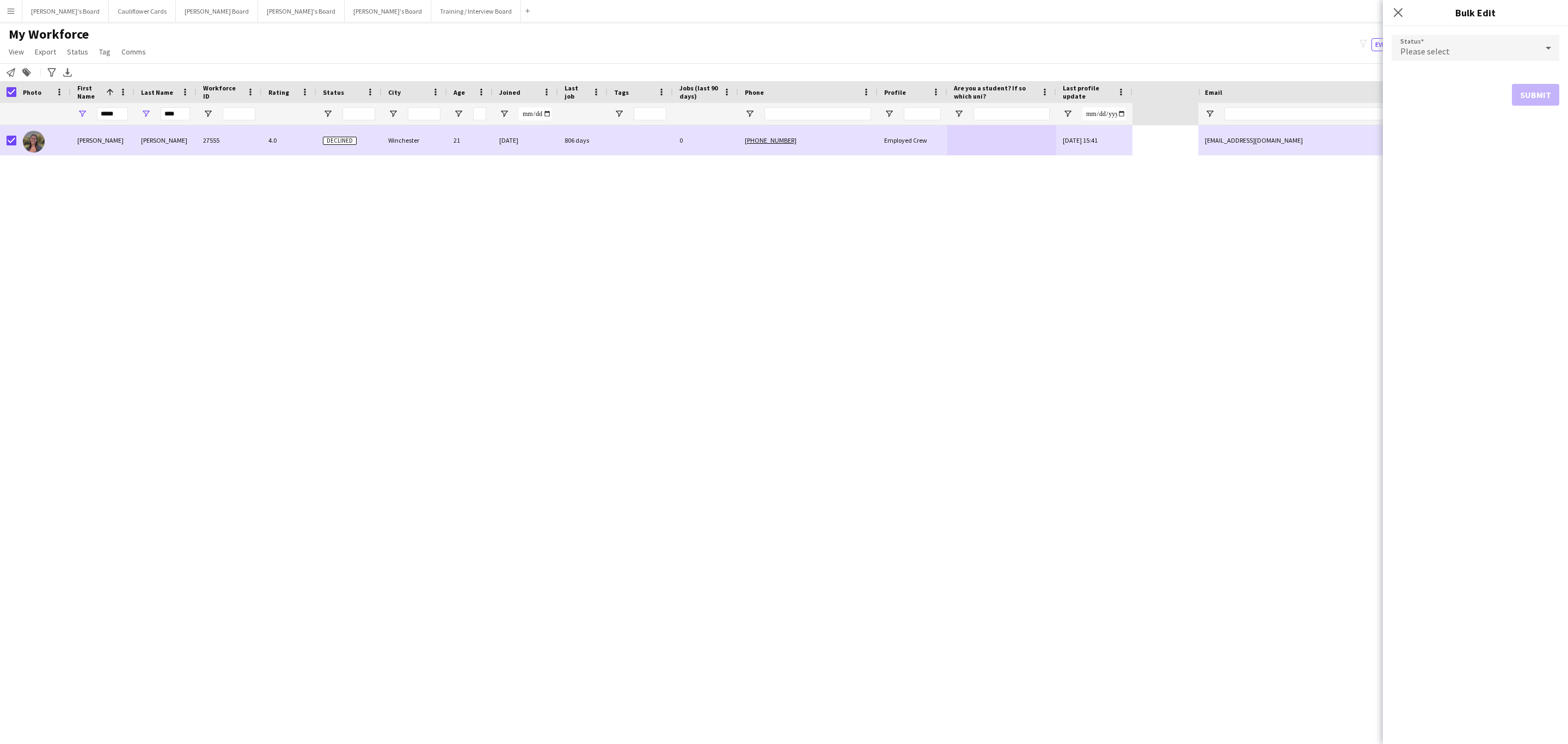
click at [1471, 44] on div "Please select" at bounding box center [1465, 47] width 146 height 26
click at [1421, 177] on mat-option "Waiting list" at bounding box center [1475, 185] width 167 height 27
click at [1545, 128] on button "Submit" at bounding box center [1536, 132] width 47 height 22
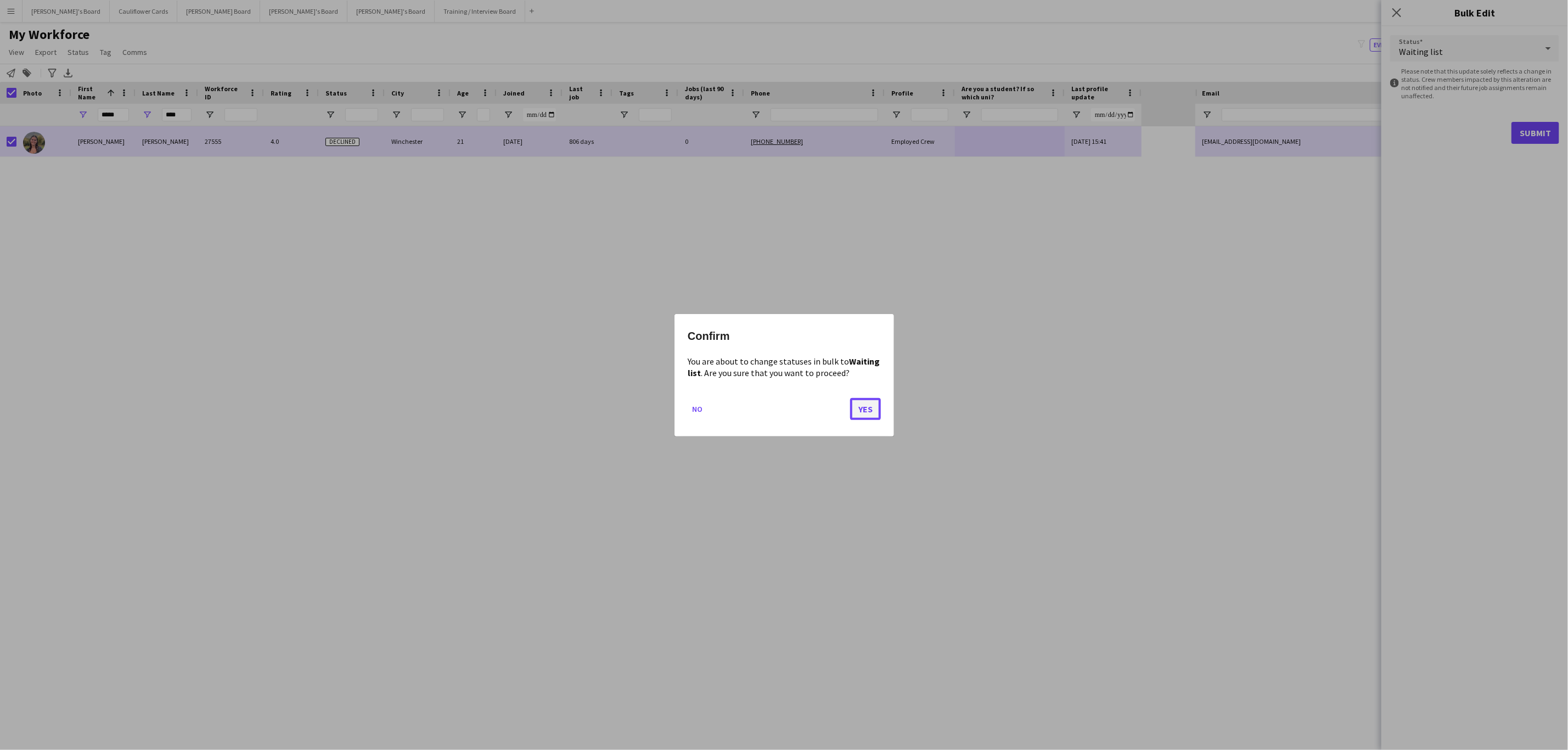
click at [867, 408] on button "Yes" at bounding box center [865, 409] width 31 height 22
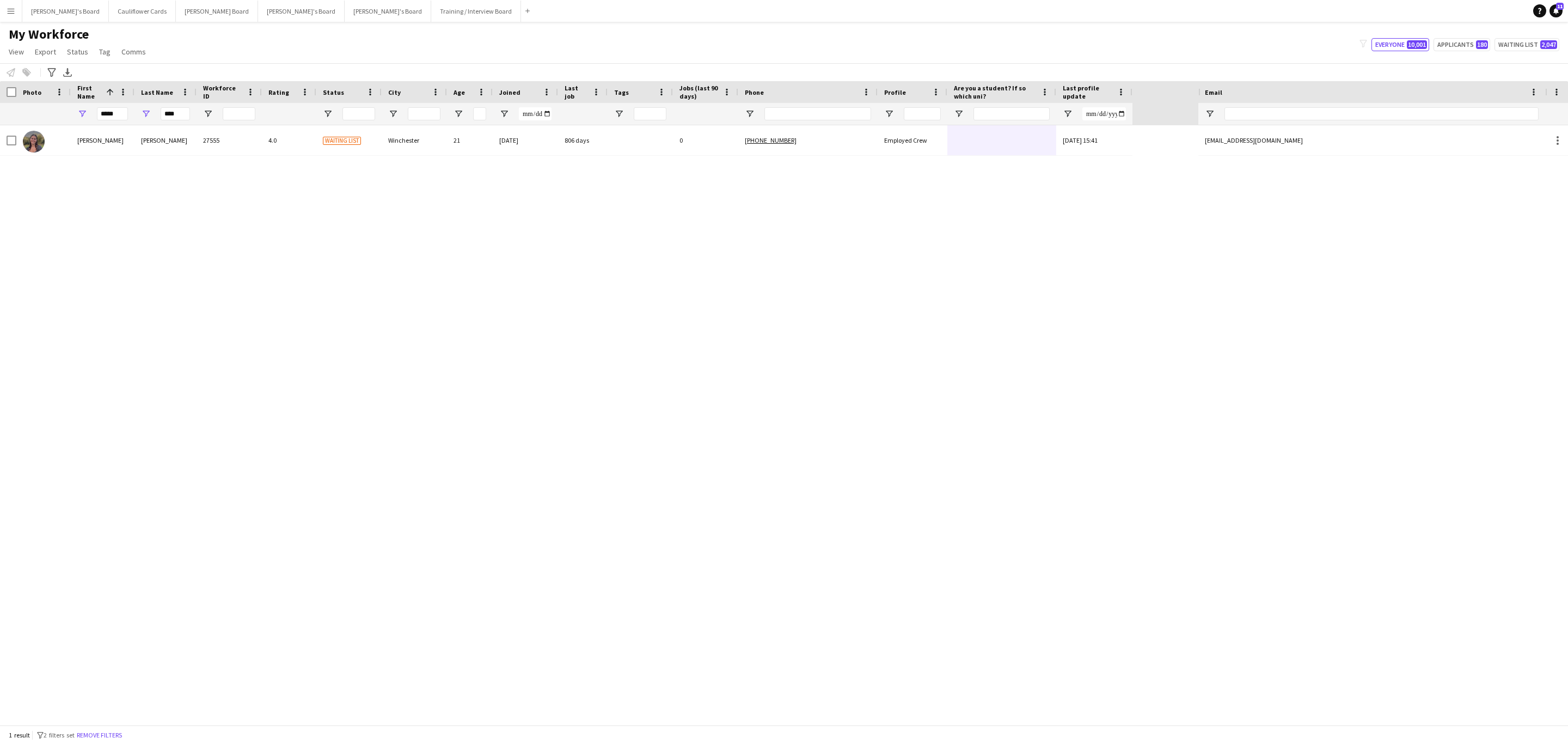
drag, startPoint x: 111, startPoint y: 737, endPoint x: 1237, endPoint y: 120, distance: 1284.0
click at [111, 737] on button "Remove filters" at bounding box center [99, 735] width 49 height 12
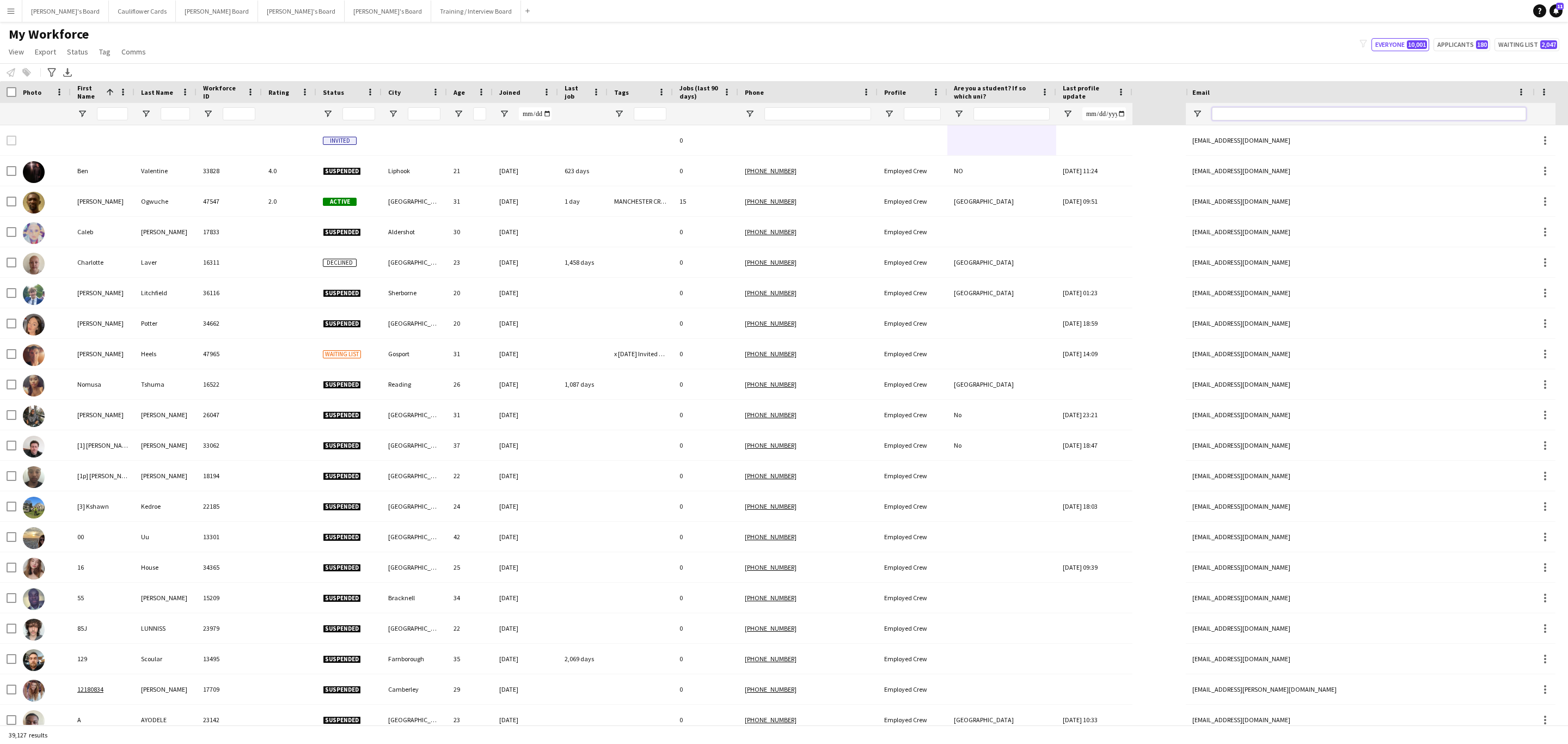
click at [1276, 118] on input "Email Filter Input" at bounding box center [1369, 113] width 314 height 13
paste input "**********"
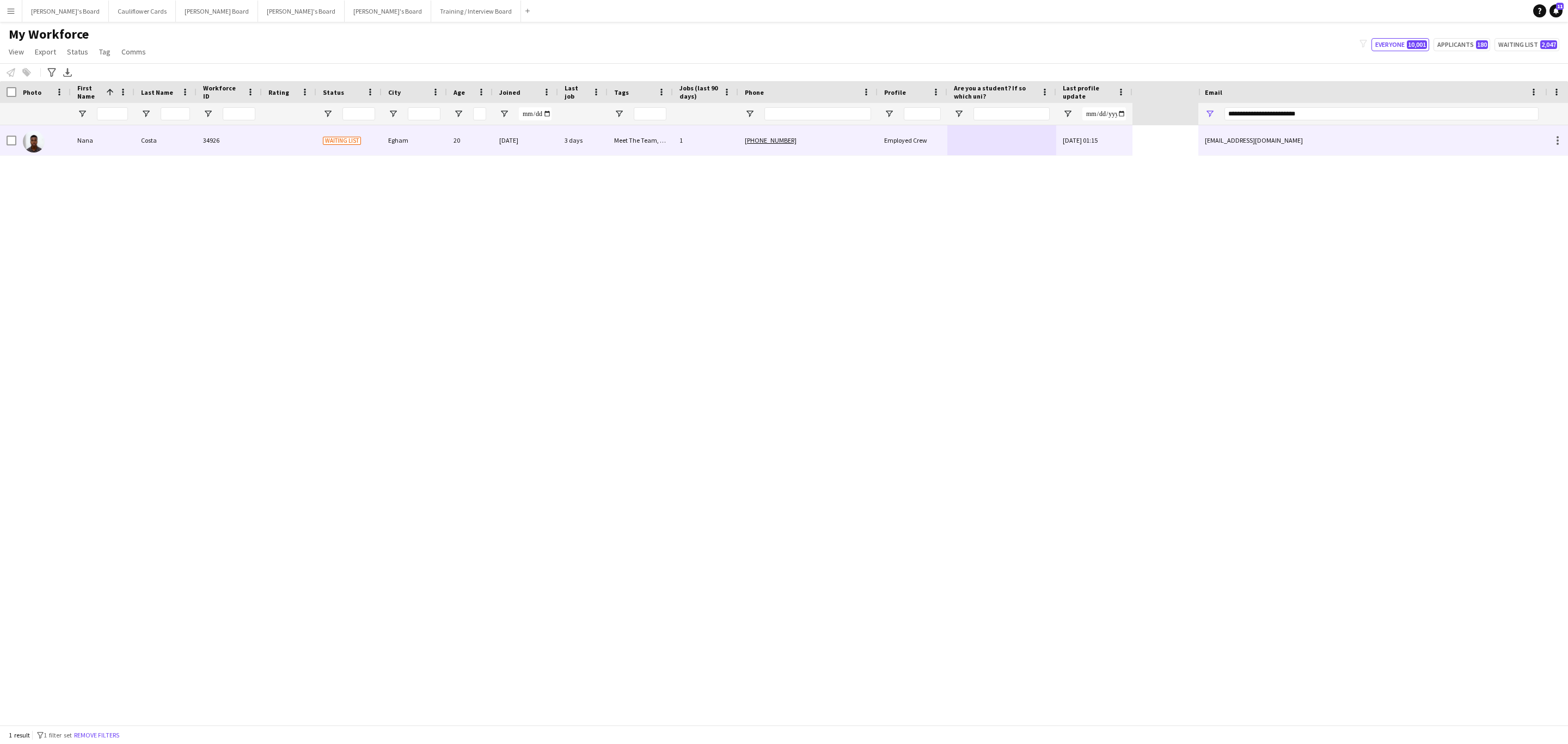
click at [900, 149] on div "Employed Crew" at bounding box center [912, 140] width 69 height 30
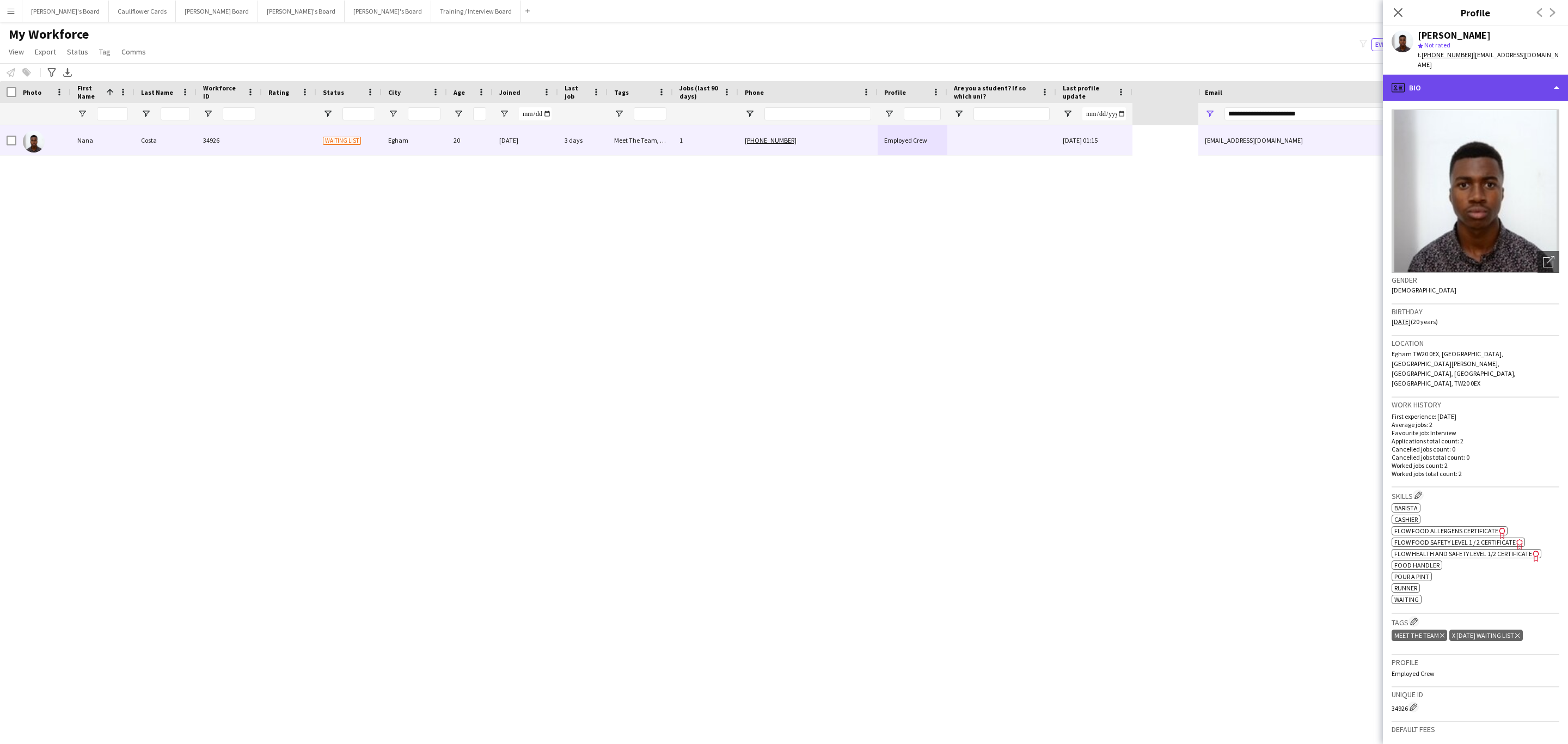
click at [1521, 79] on div "profile Bio" at bounding box center [1475, 88] width 185 height 26
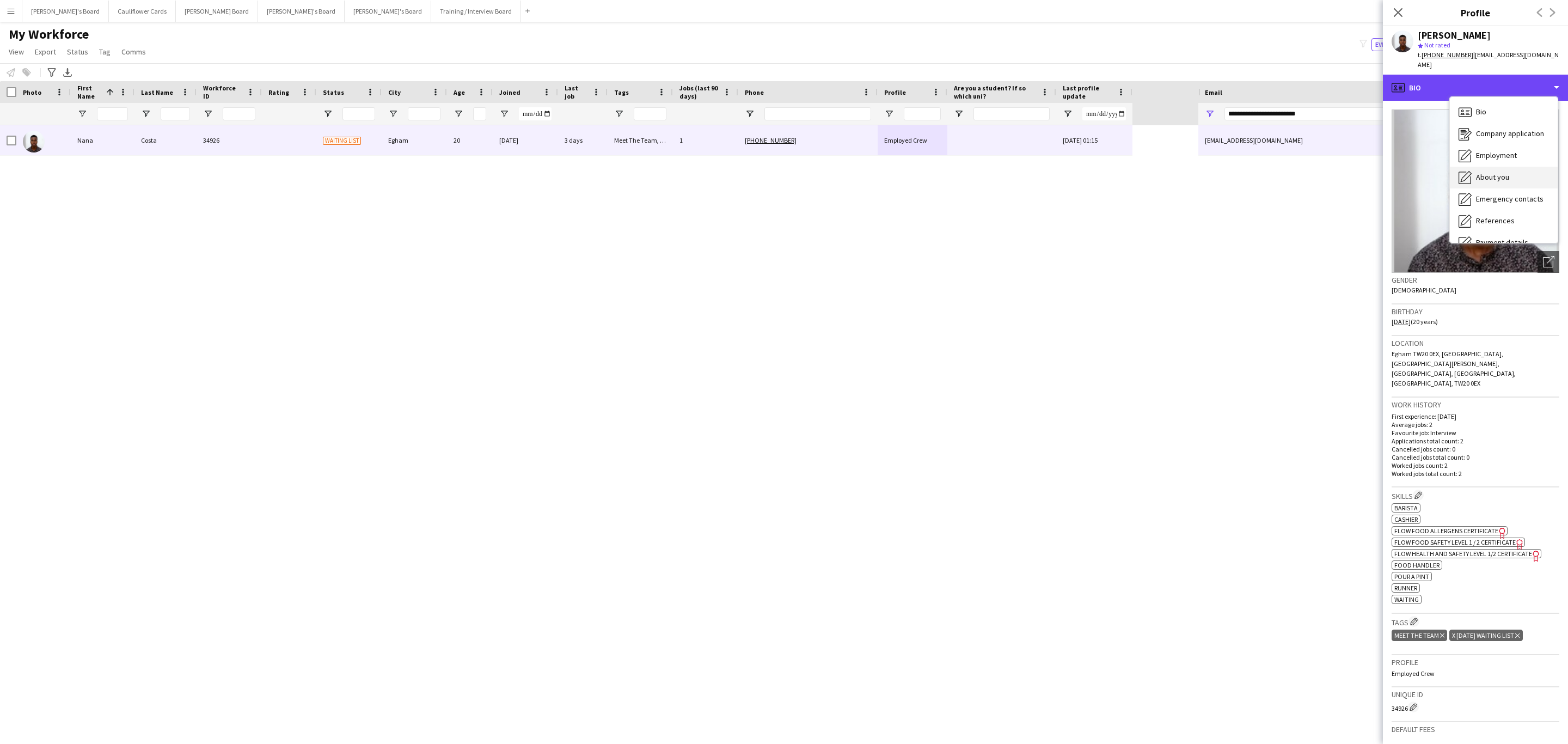
scroll to position [146, 0]
click at [1499, 130] on div "Additional info Additional info" at bounding box center [1503, 141] width 108 height 22
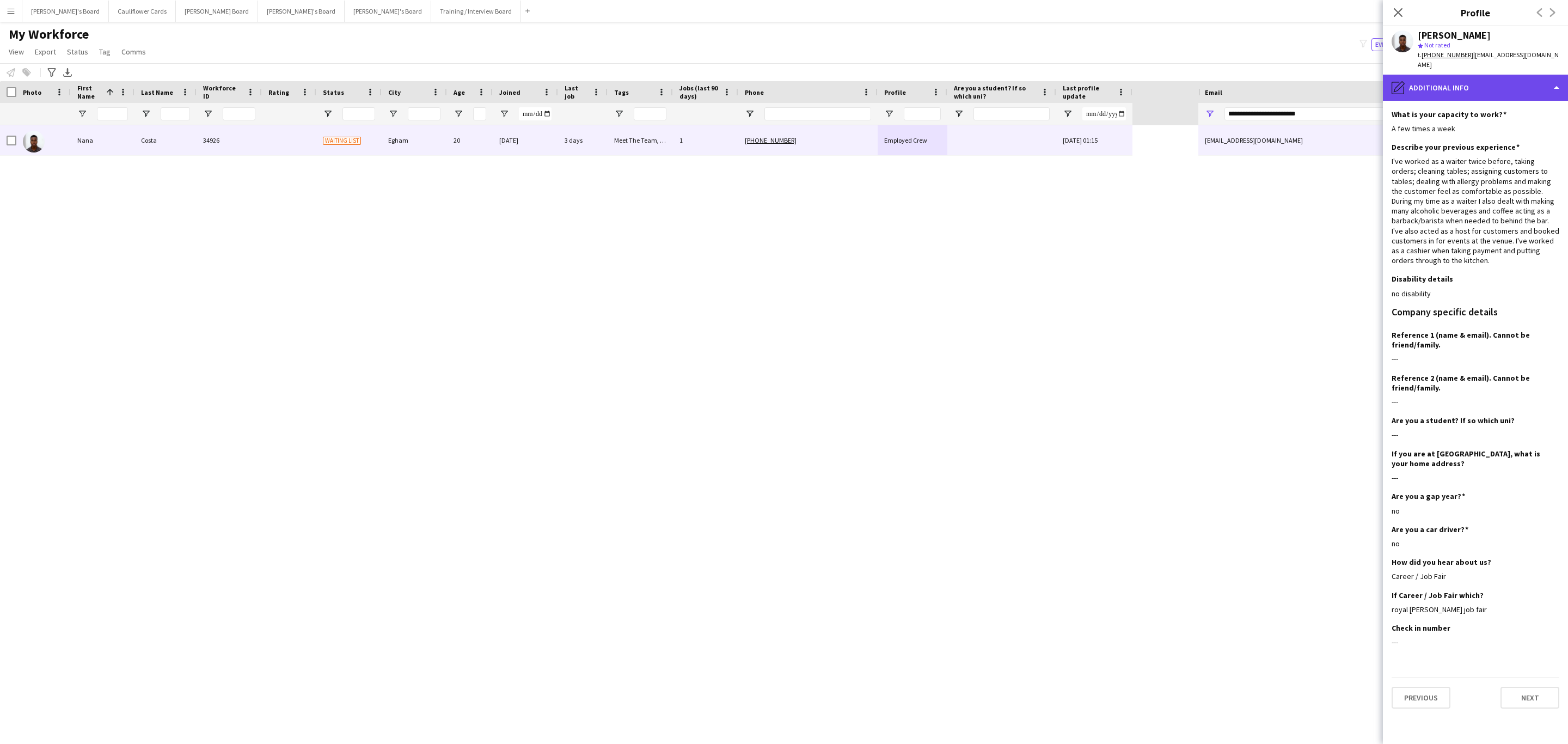
click at [1486, 82] on div "pencil4 Additional info" at bounding box center [1475, 88] width 185 height 26
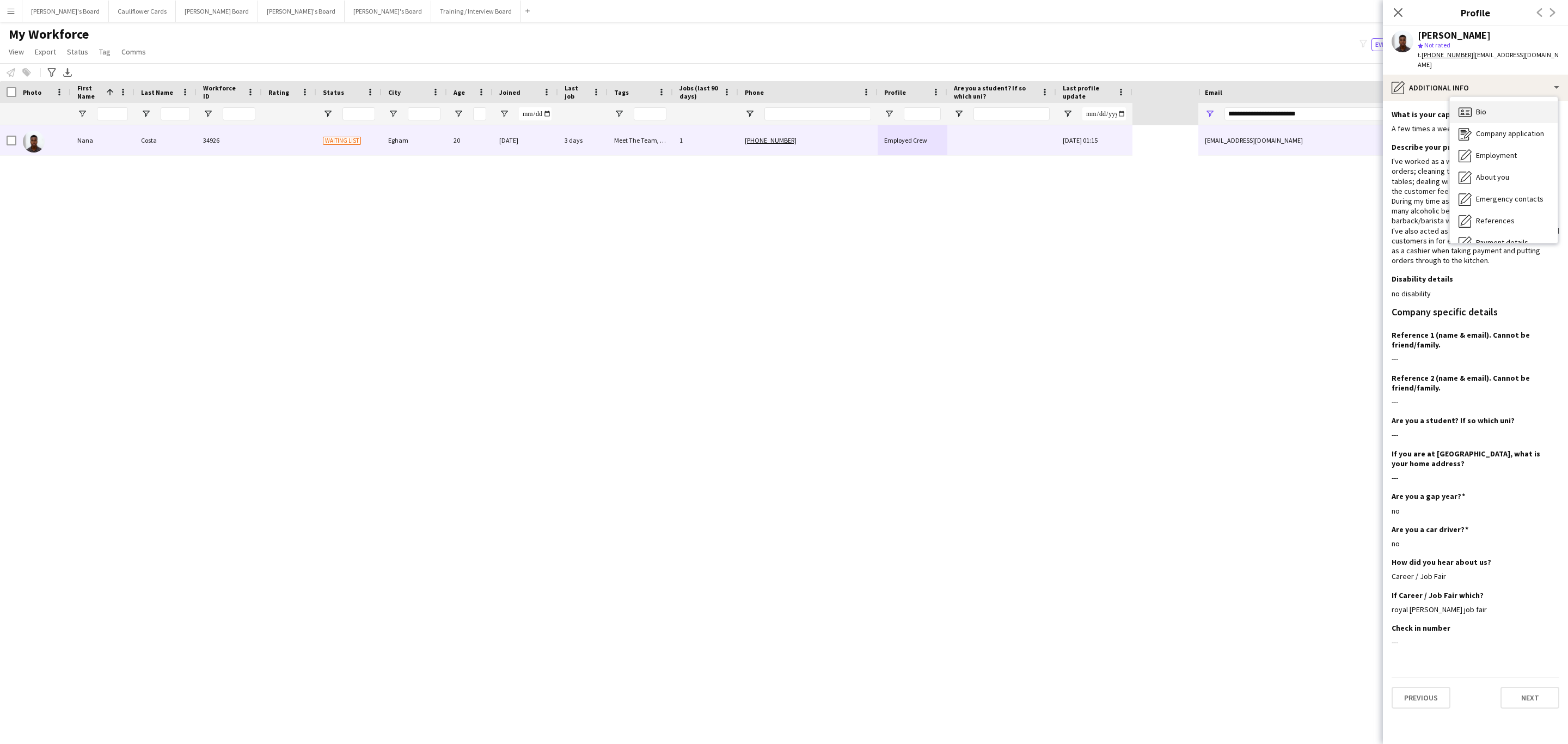
click at [1494, 104] on div "Bio Bio" at bounding box center [1503, 112] width 108 height 22
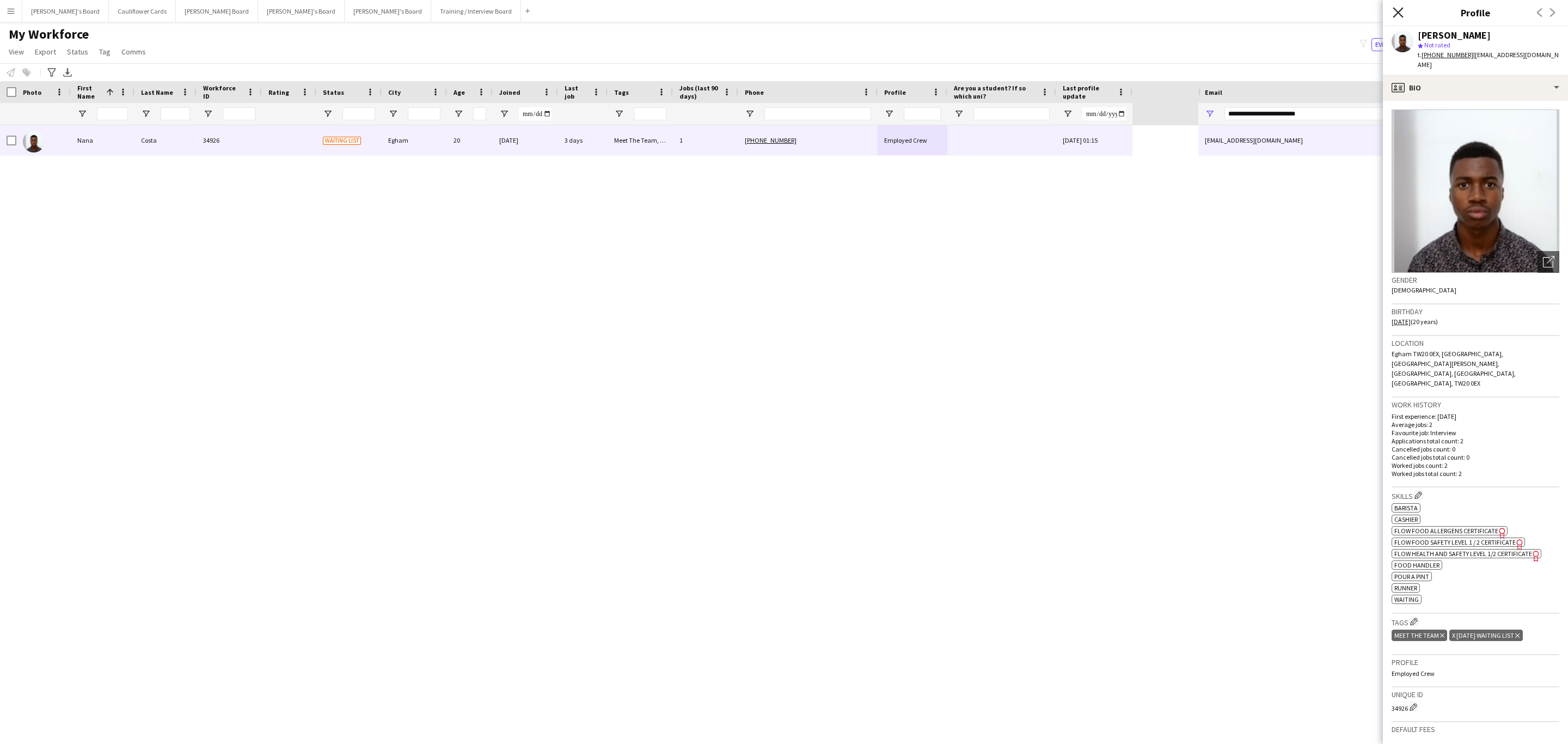
click at [1403, 10] on icon "Close pop-in" at bounding box center [1398, 12] width 10 height 10
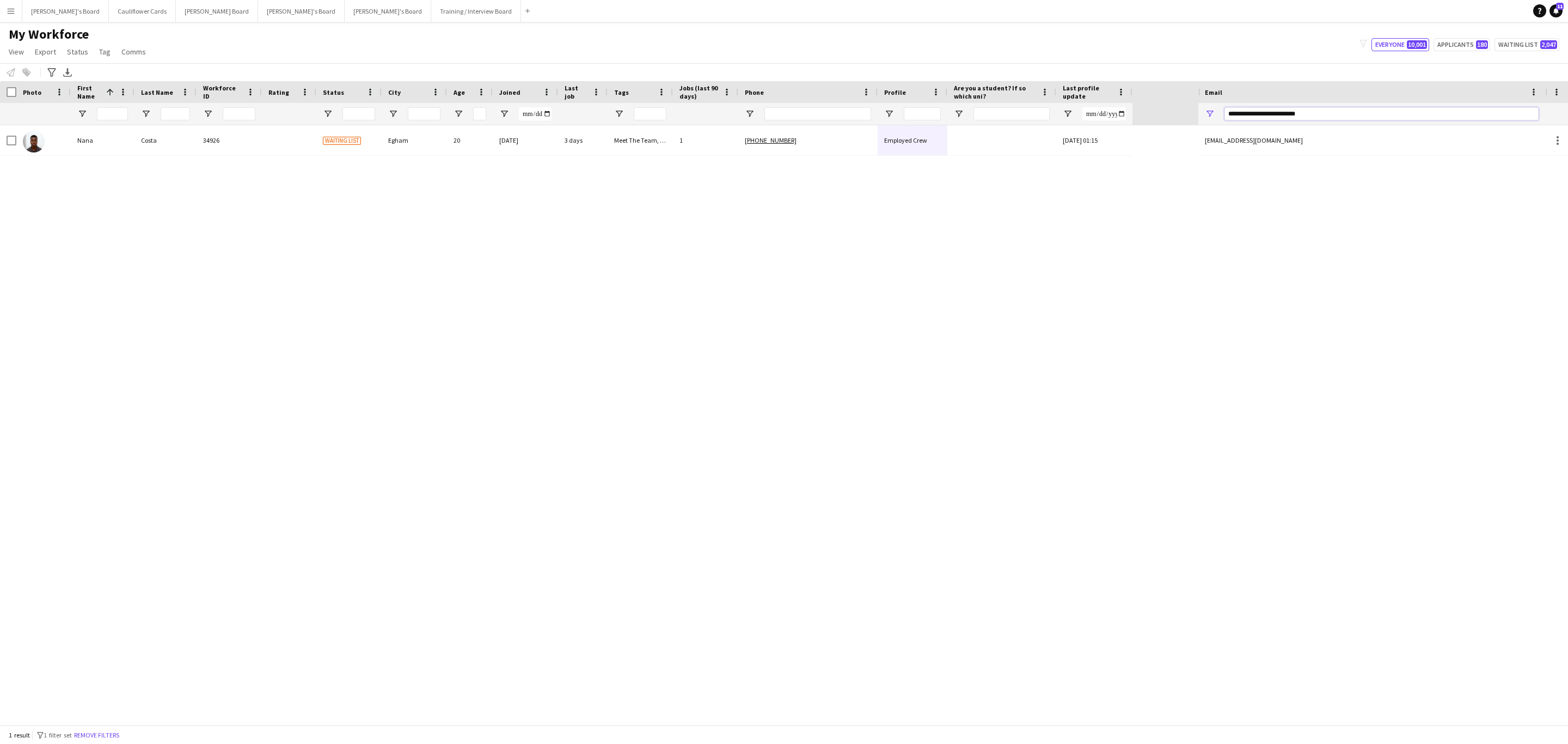
click at [1296, 110] on input "**********" at bounding box center [1382, 113] width 314 height 13
paste input "***"
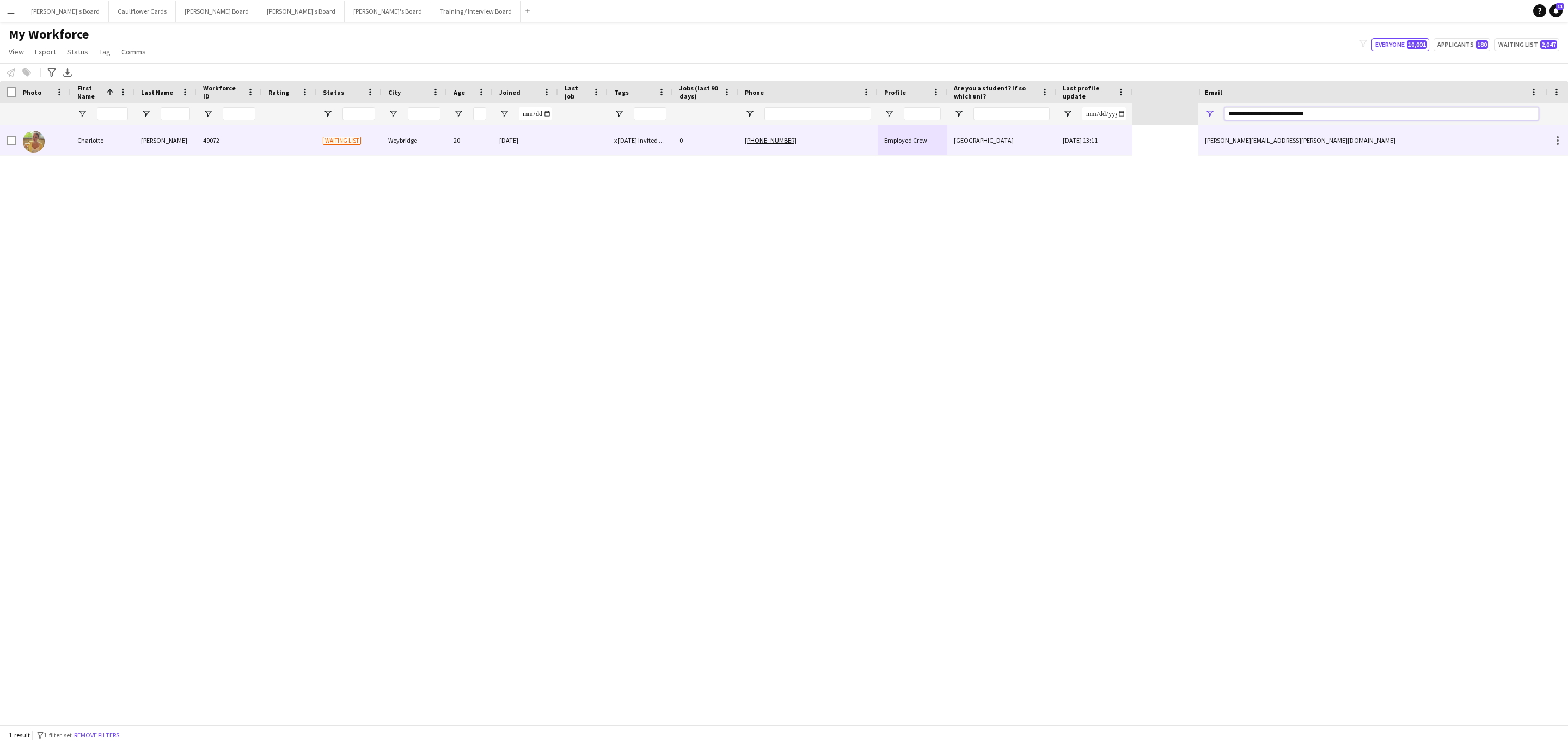
type input "**********"
click at [559, 128] on div at bounding box center [583, 140] width 49 height 30
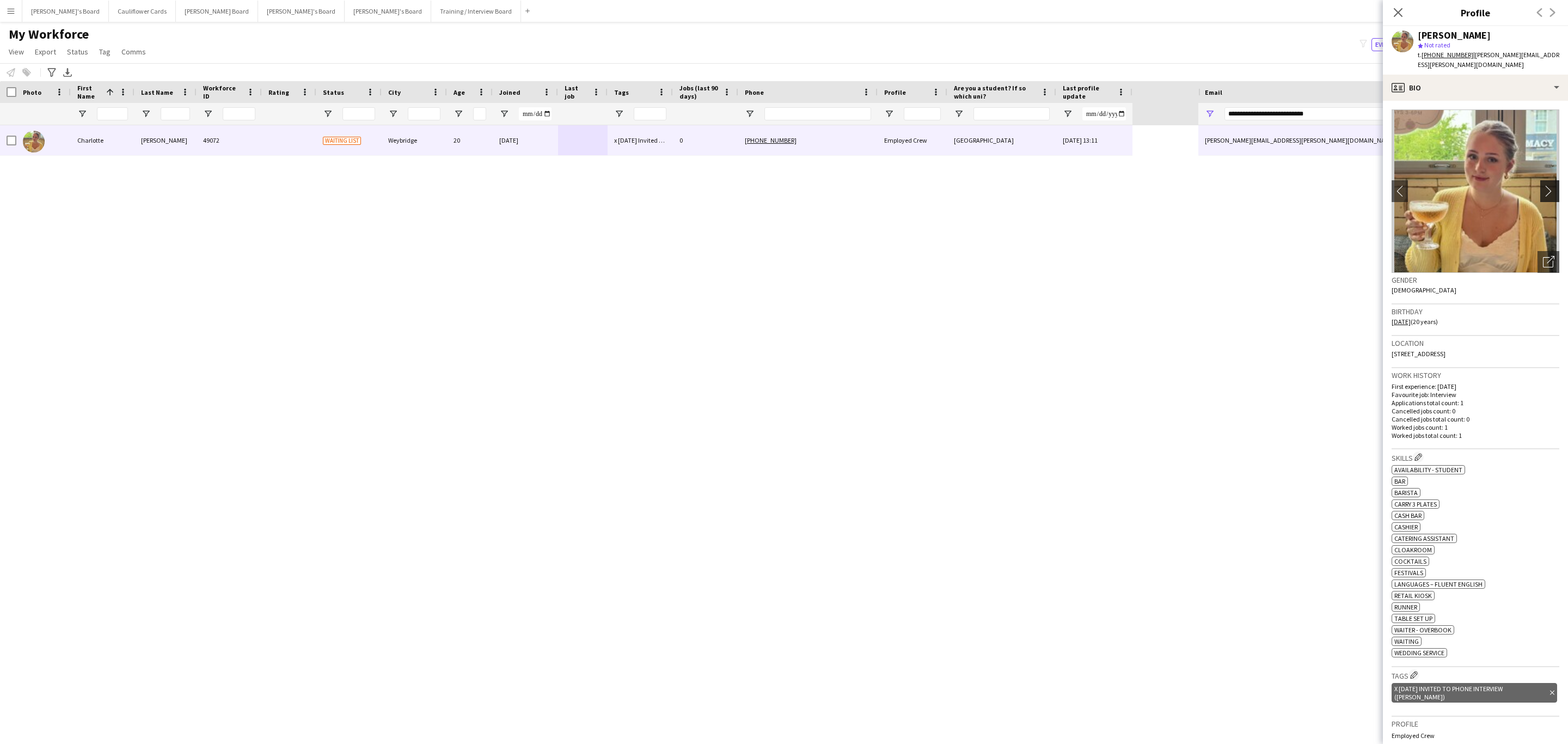
click at [1540, 180] on button "chevron-right" at bounding box center [1551, 191] width 22 height 22
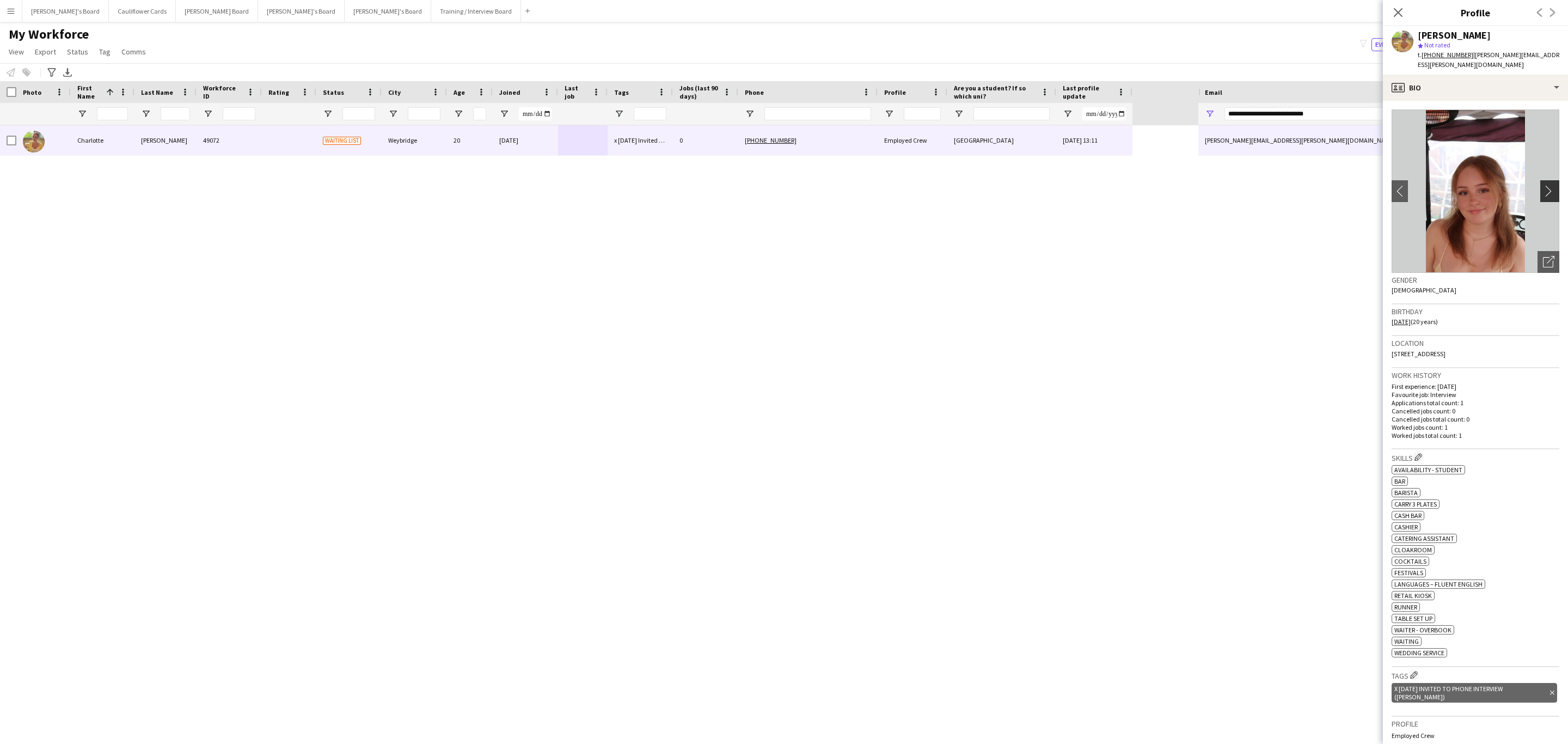
click at [1540, 180] on button "chevron-right" at bounding box center [1551, 191] width 22 height 22
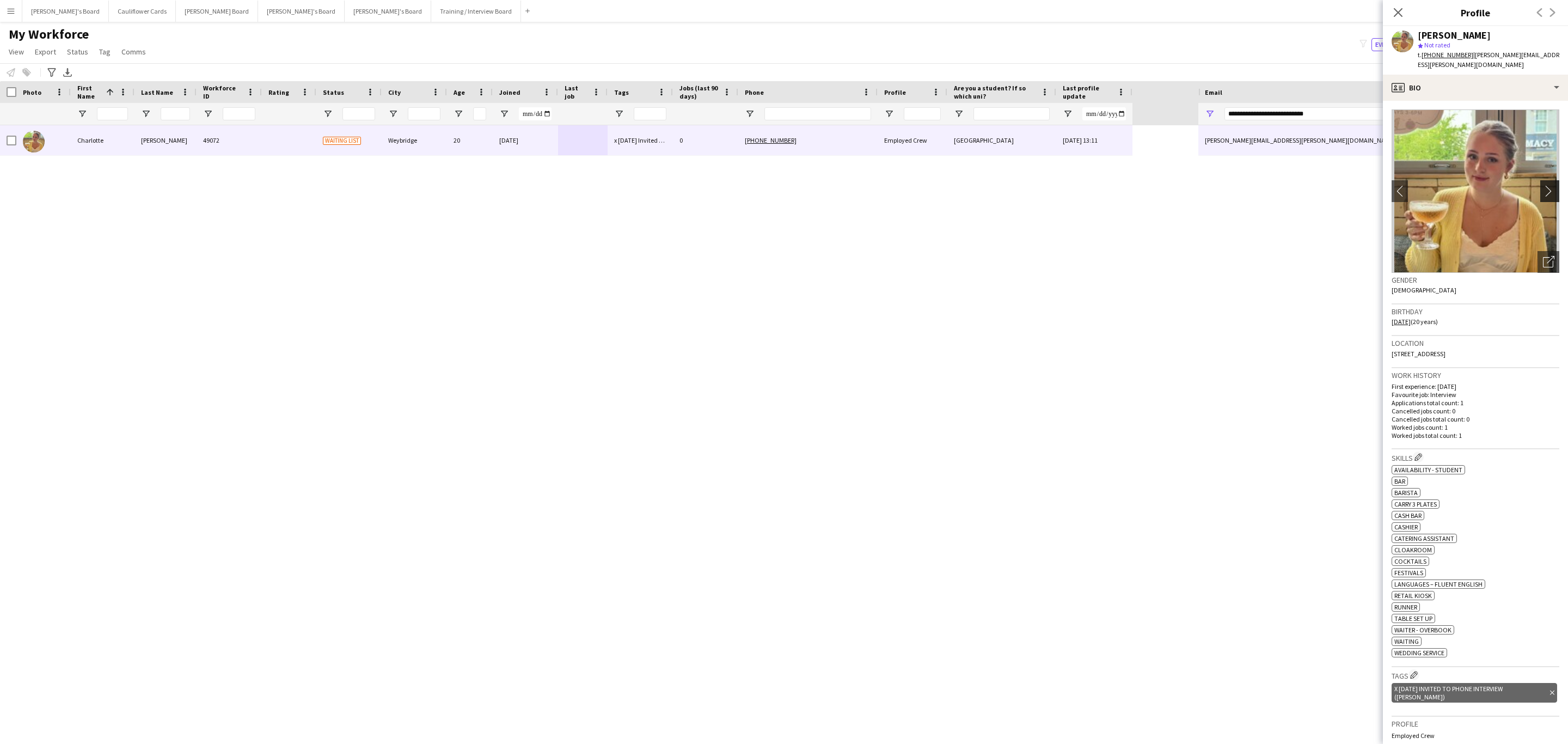
click at [1540, 180] on button "chevron-right" at bounding box center [1551, 191] width 22 height 22
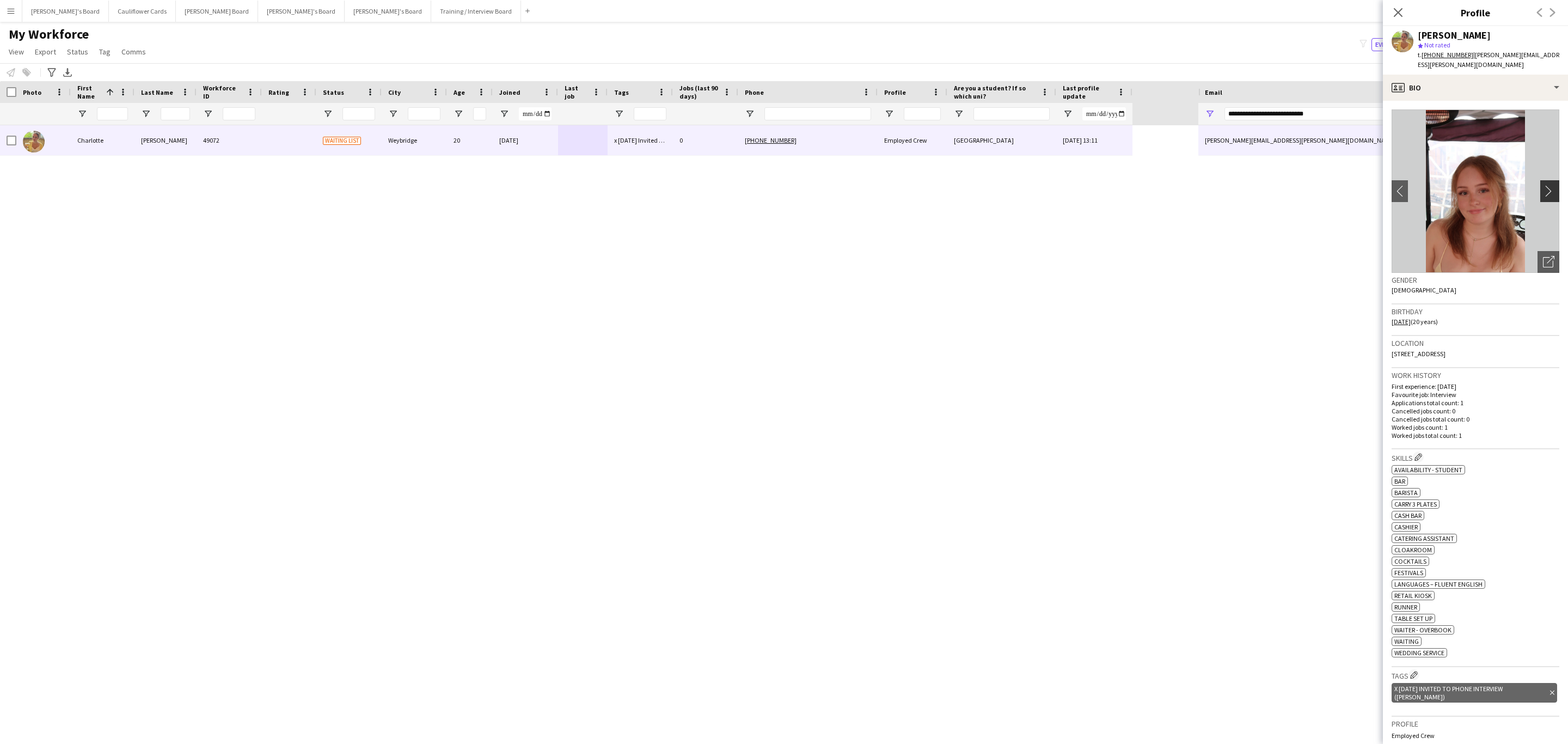
click at [1540, 180] on button "chevron-right" at bounding box center [1551, 191] width 22 height 22
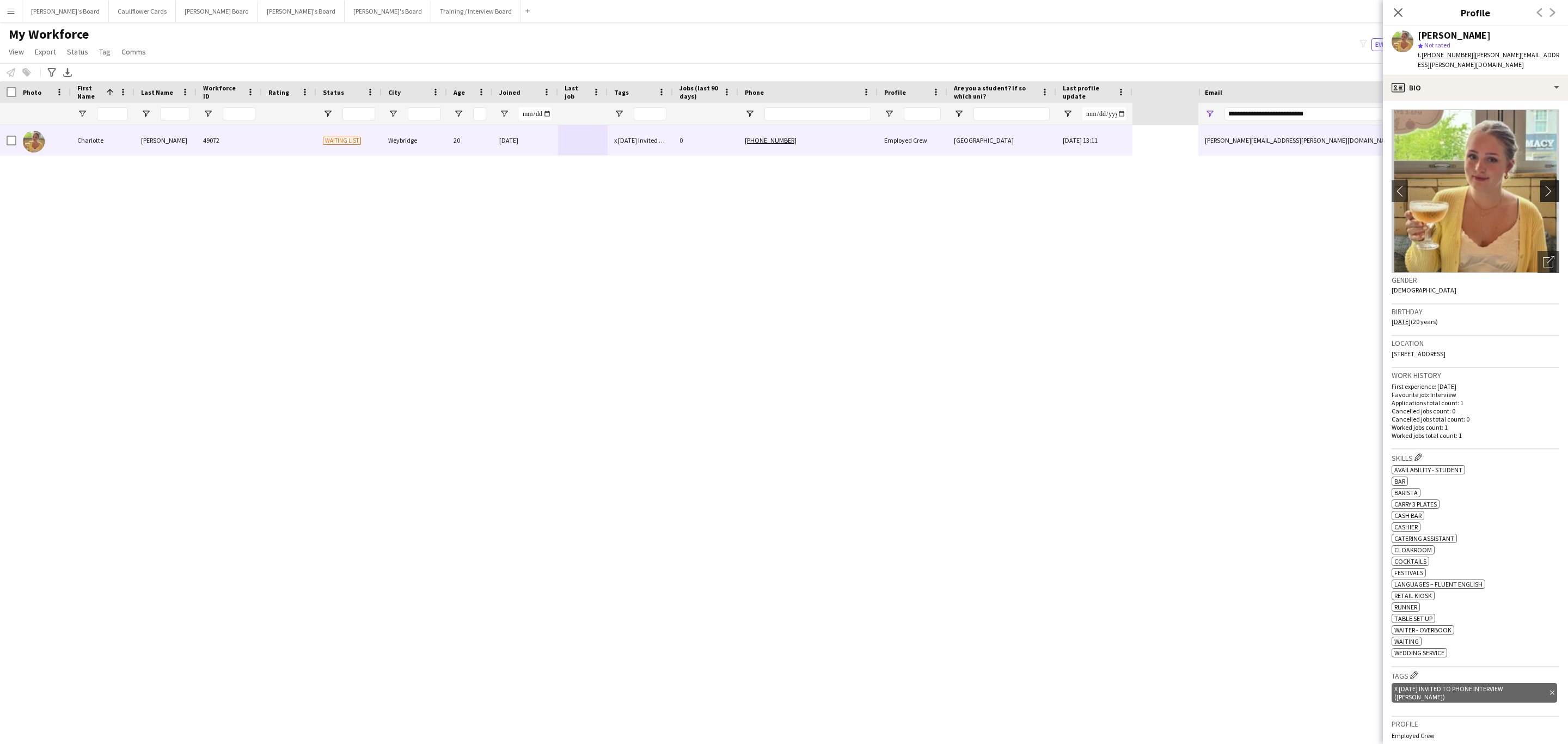
click at [1540, 180] on button "chevron-right" at bounding box center [1551, 191] width 22 height 22
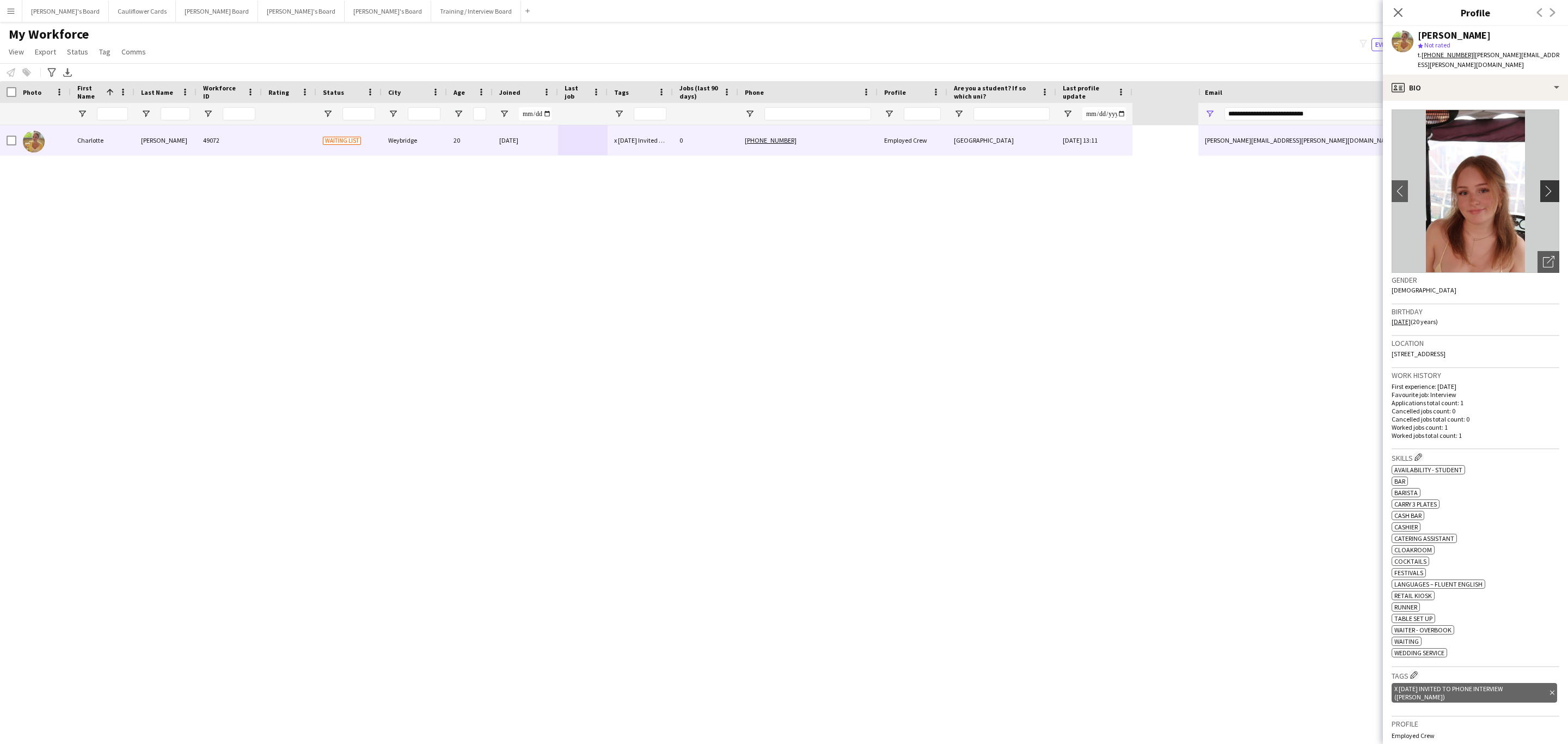
click at [1540, 180] on button "chevron-right" at bounding box center [1551, 191] width 22 height 22
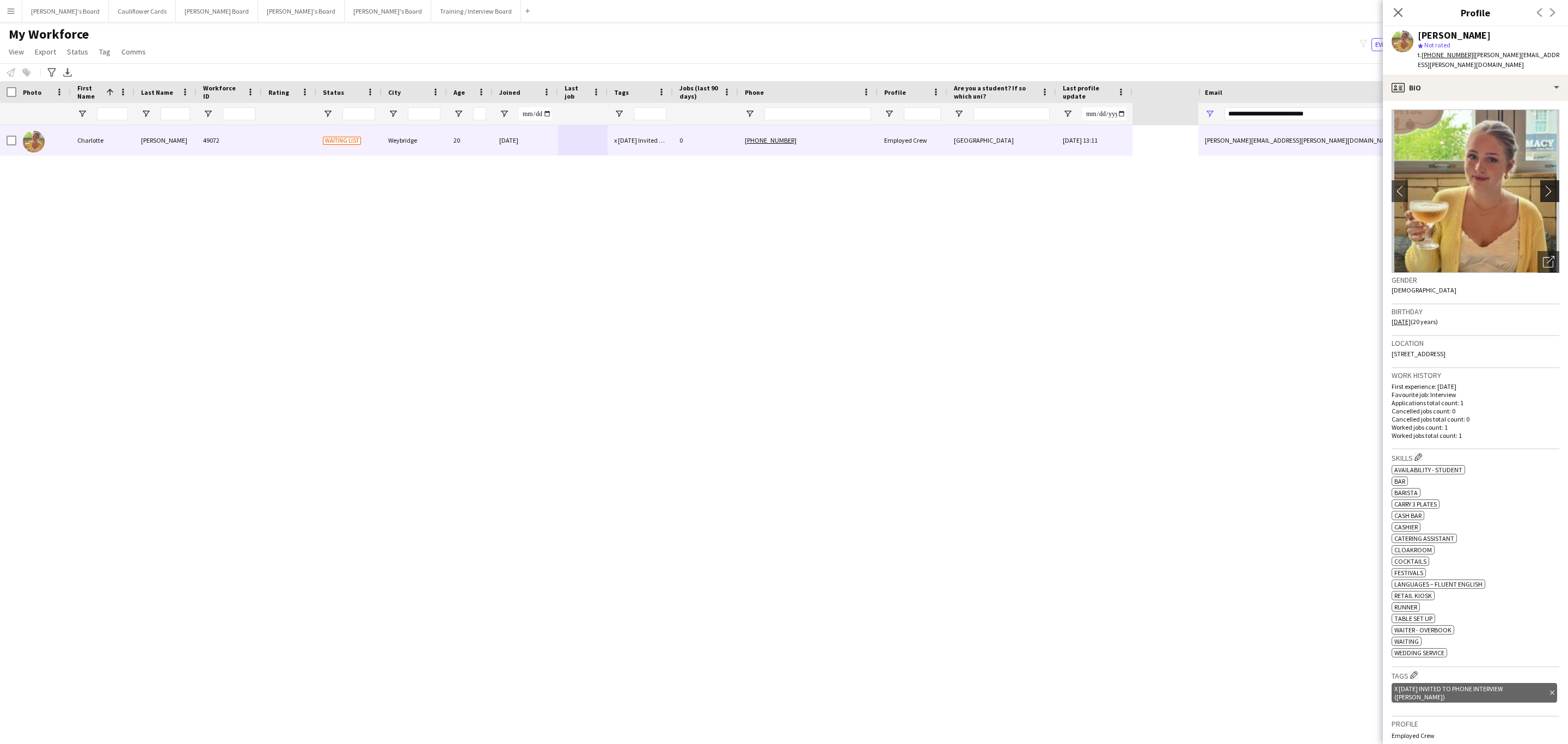
click at [1540, 180] on button "chevron-right" at bounding box center [1551, 191] width 22 height 22
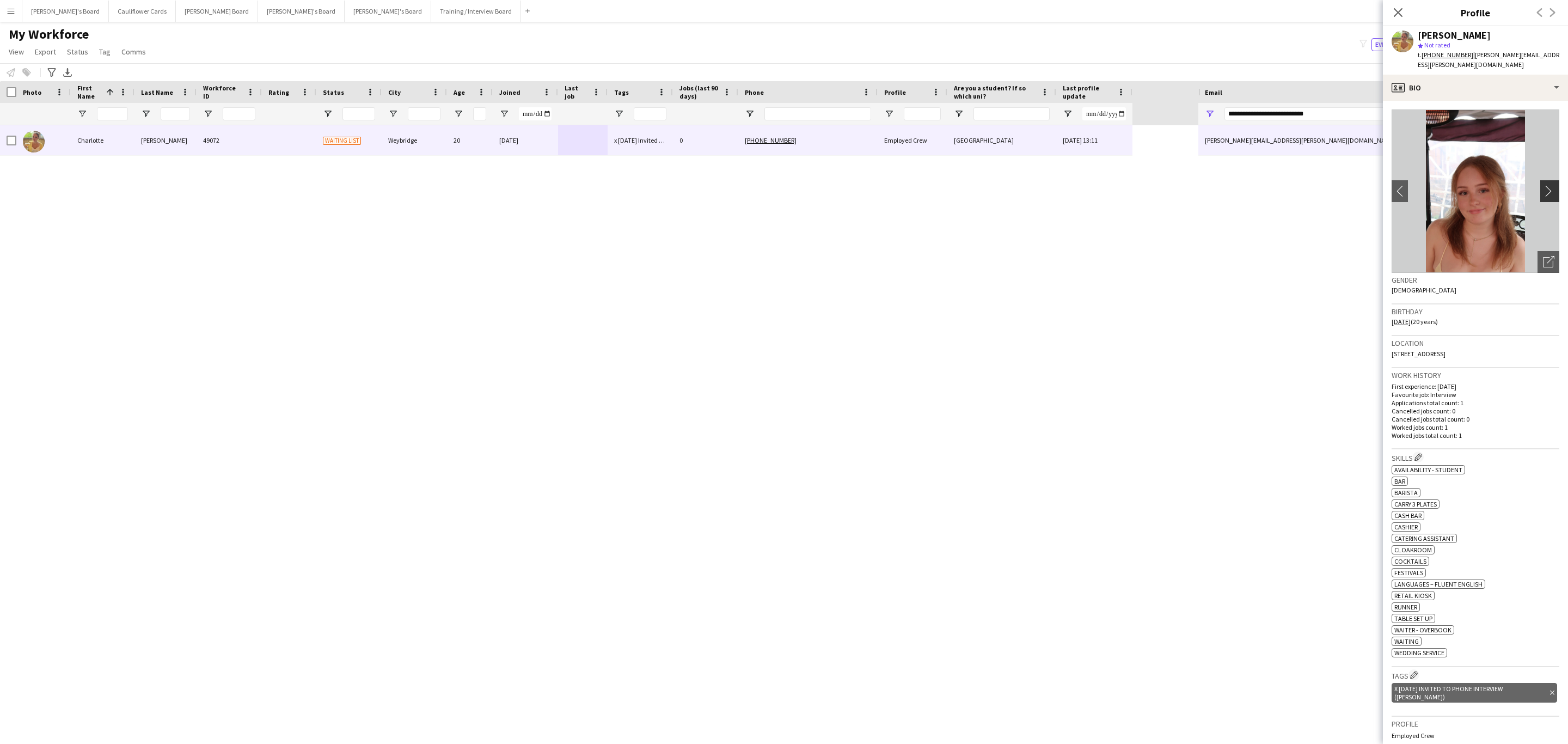
click at [1543, 185] on app-icon "chevron-right" at bounding box center [1552, 191] width 17 height 12
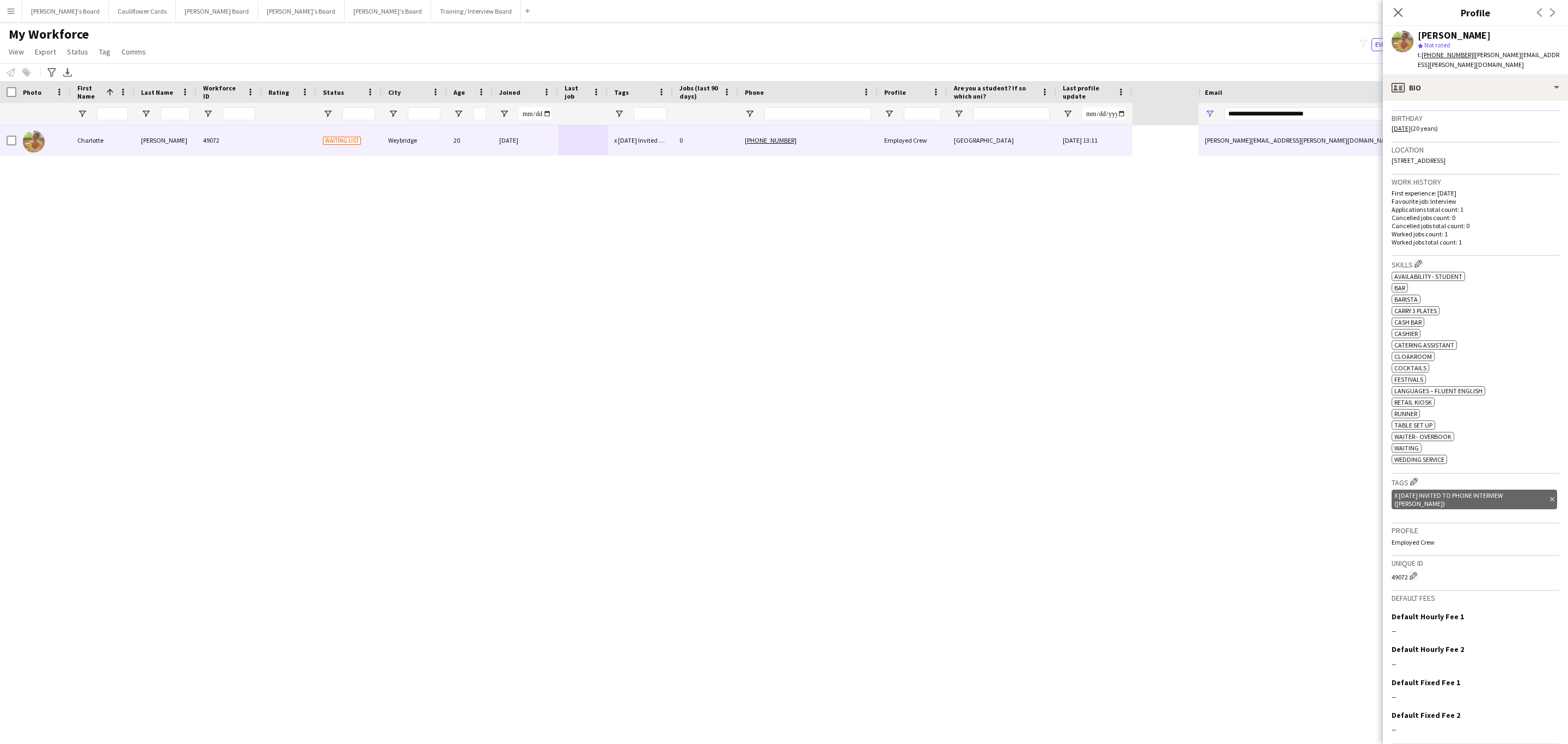
scroll to position [193, 0]
click at [1527, 86] on div "profile Bio" at bounding box center [1475, 88] width 185 height 26
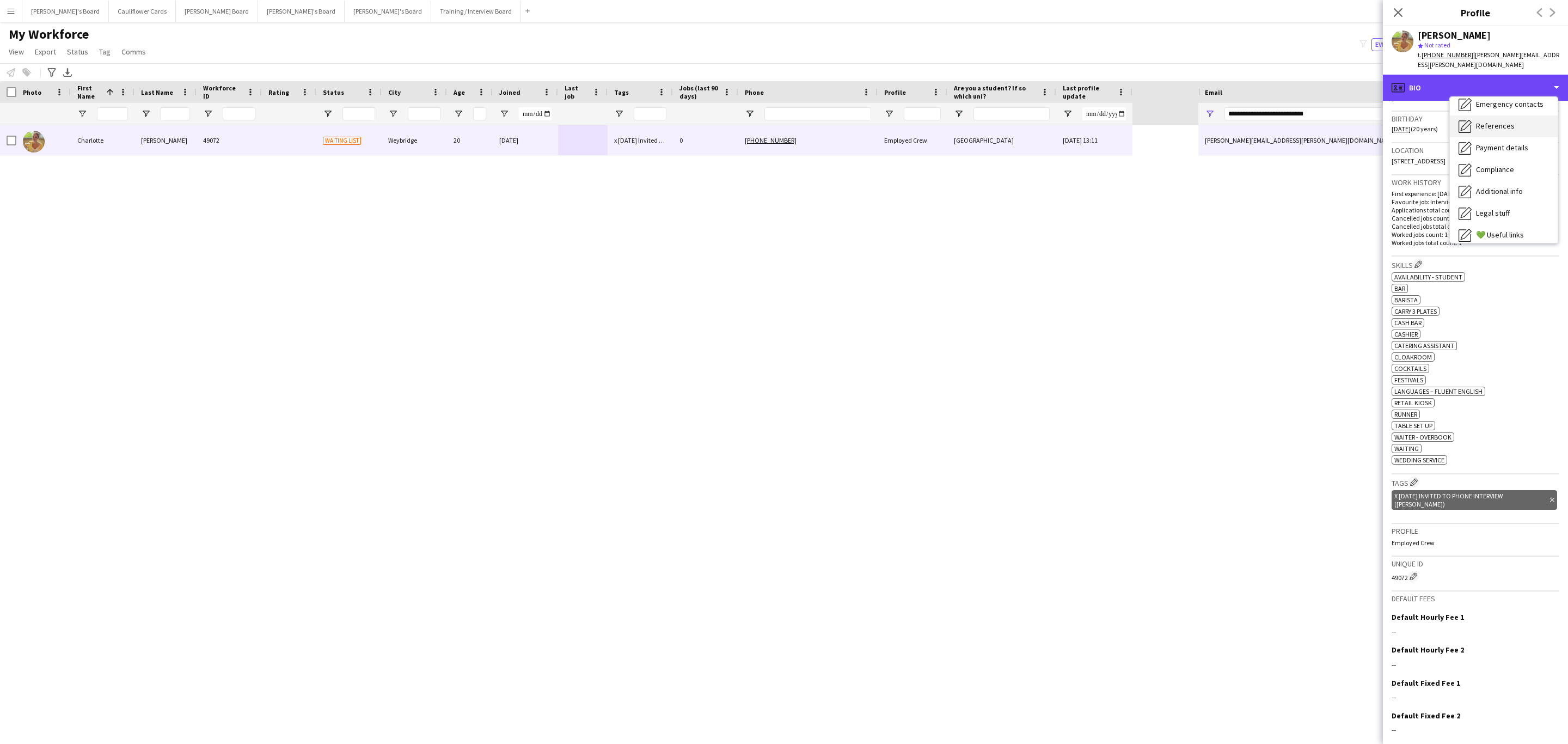
scroll to position [98, 0]
click at [1502, 183] on span "Additional info" at bounding box center [1499, 188] width 47 height 10
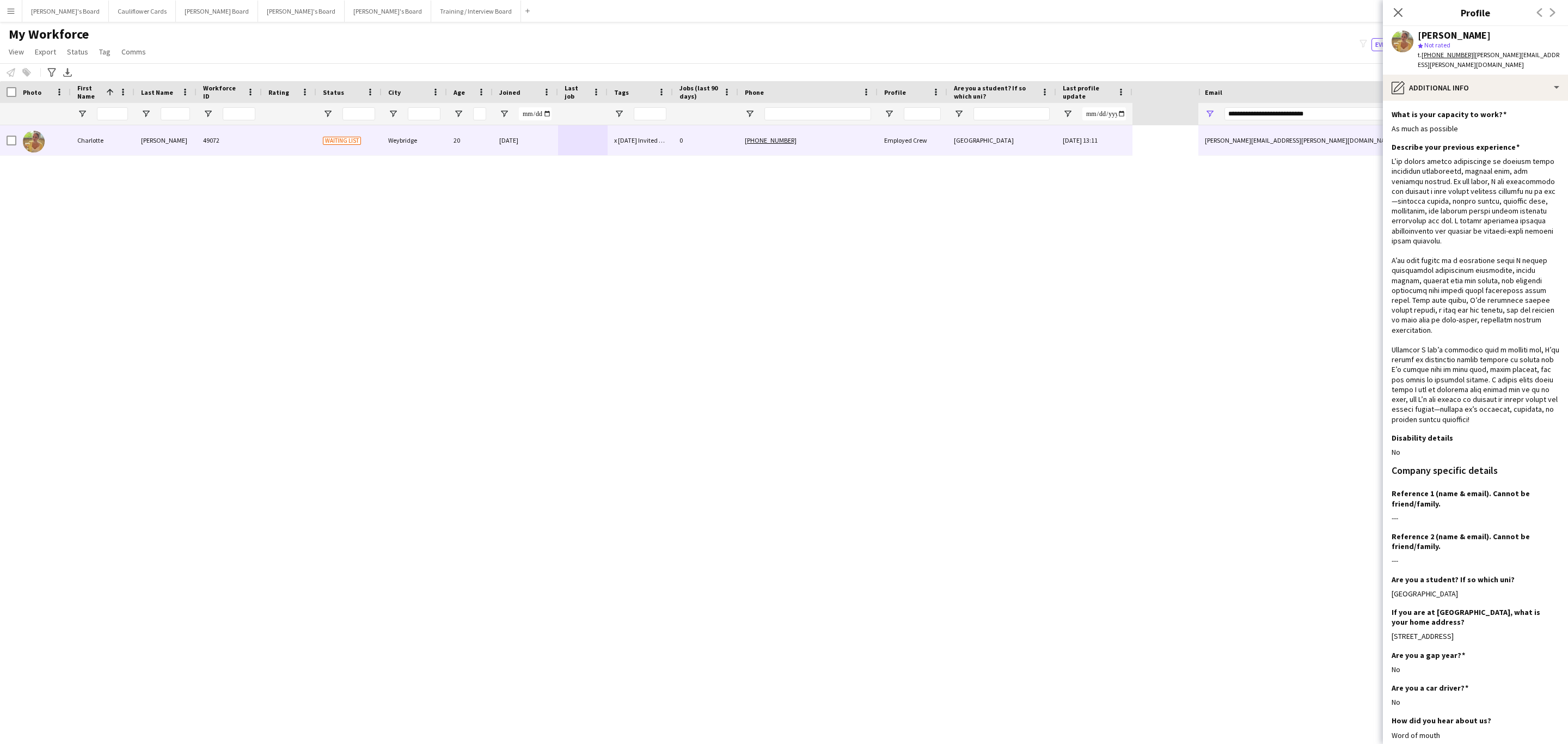
click at [1451, 53] on tcxspan "+447940496500" at bounding box center [1447, 54] width 52 height 8
drag, startPoint x: 1395, startPoint y: 12, endPoint x: 1063, endPoint y: 61, distance: 335.6
click at [1395, 12] on icon "Close pop-in" at bounding box center [1398, 12] width 10 height 10
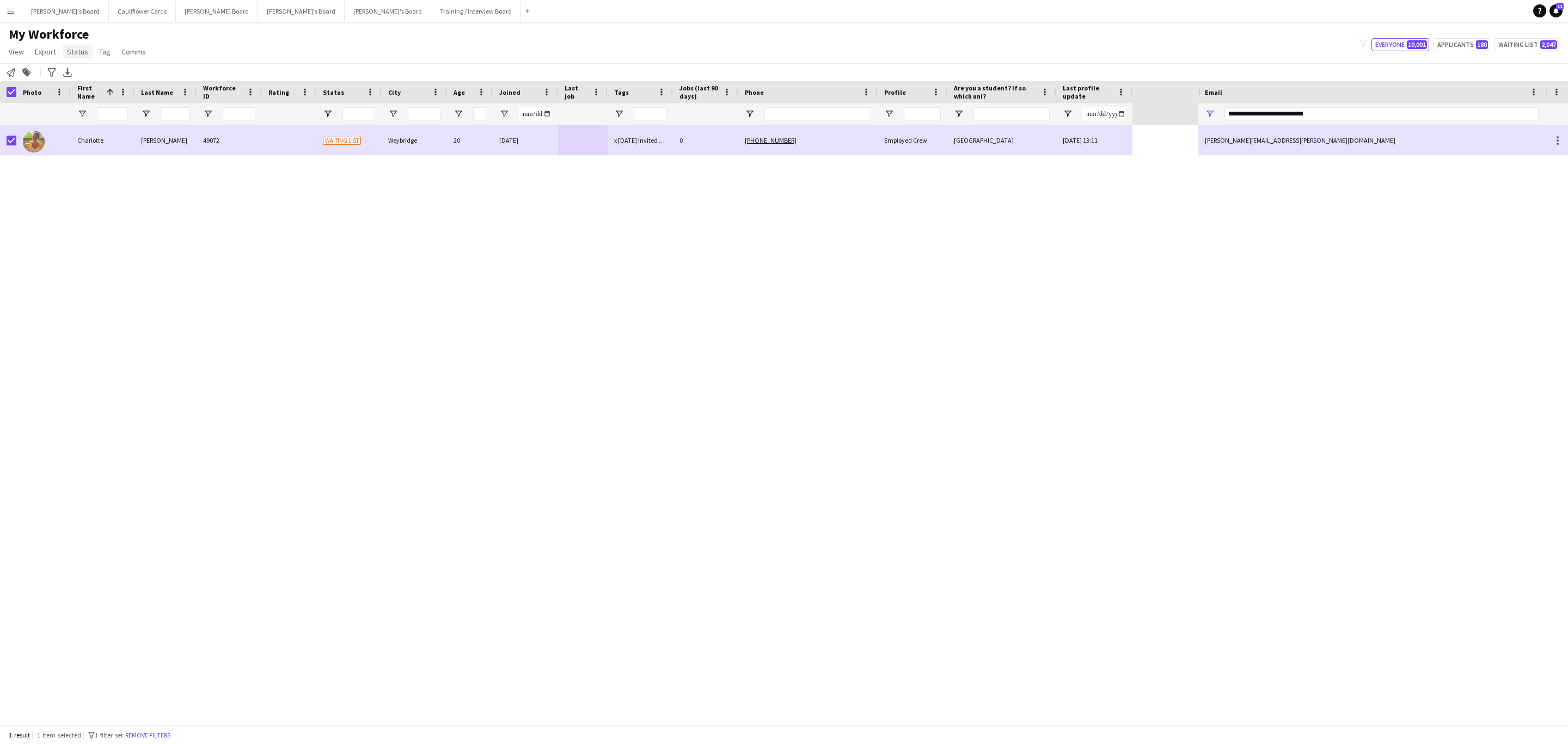
click at [69, 52] on span "Status" at bounding box center [77, 52] width 21 height 10
click at [80, 79] on span "Edit" at bounding box center [77, 75] width 13 height 10
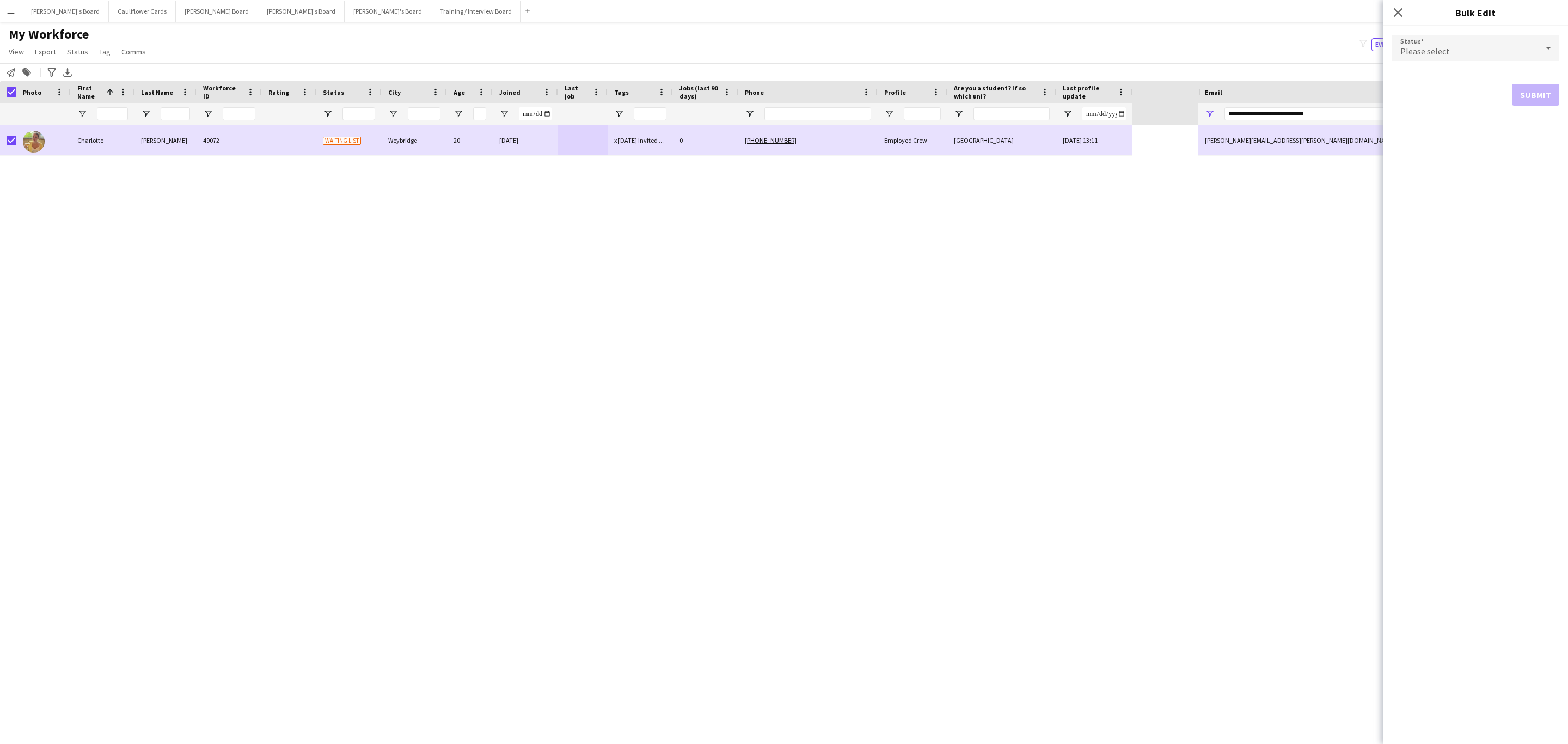
click at [1454, 43] on div "Please select" at bounding box center [1465, 47] width 146 height 26
click at [1431, 70] on mat-option "Active" at bounding box center [1475, 79] width 167 height 27
click at [1530, 132] on button "Submit" at bounding box center [1536, 132] width 47 height 22
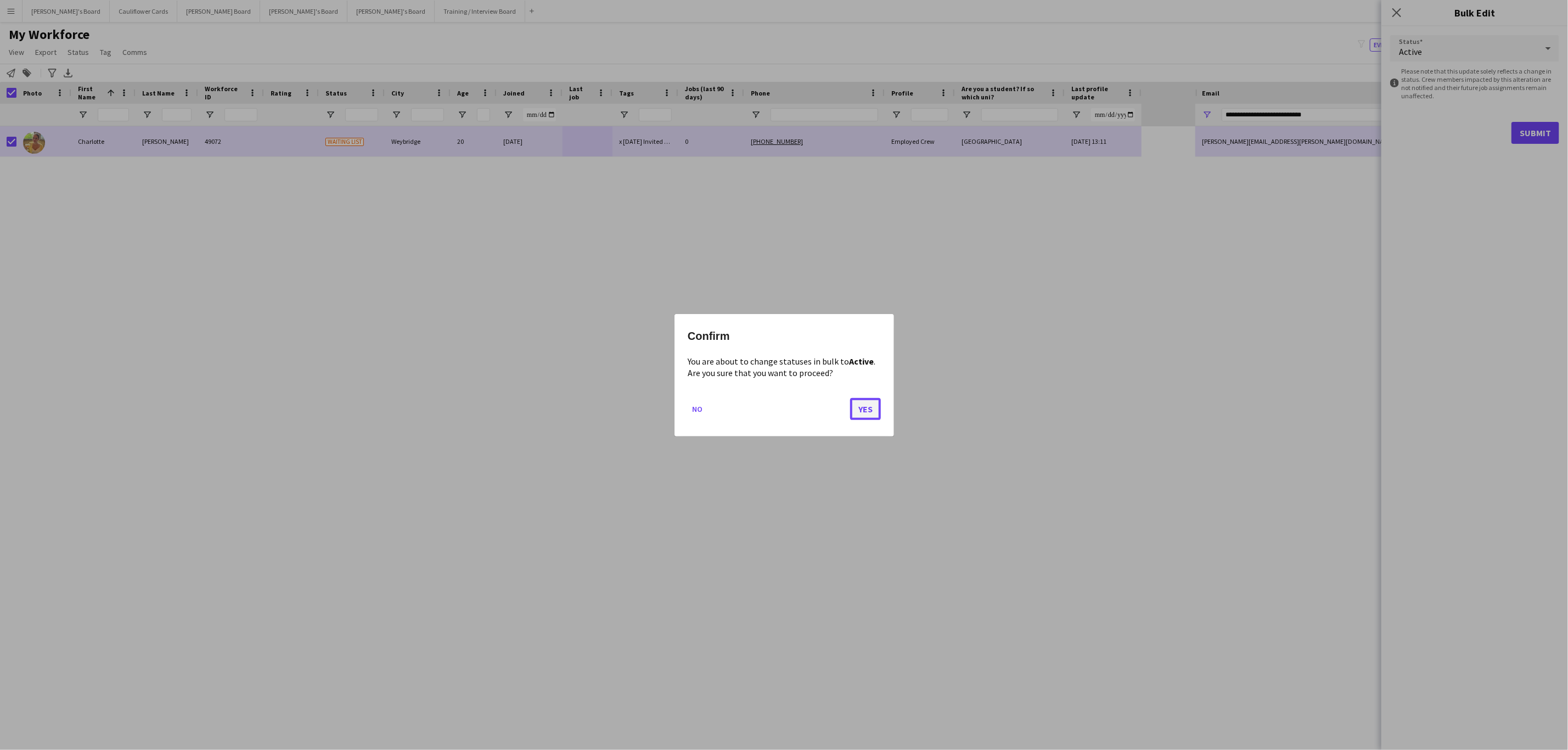
click at [856, 412] on button "Yes" at bounding box center [865, 409] width 31 height 22
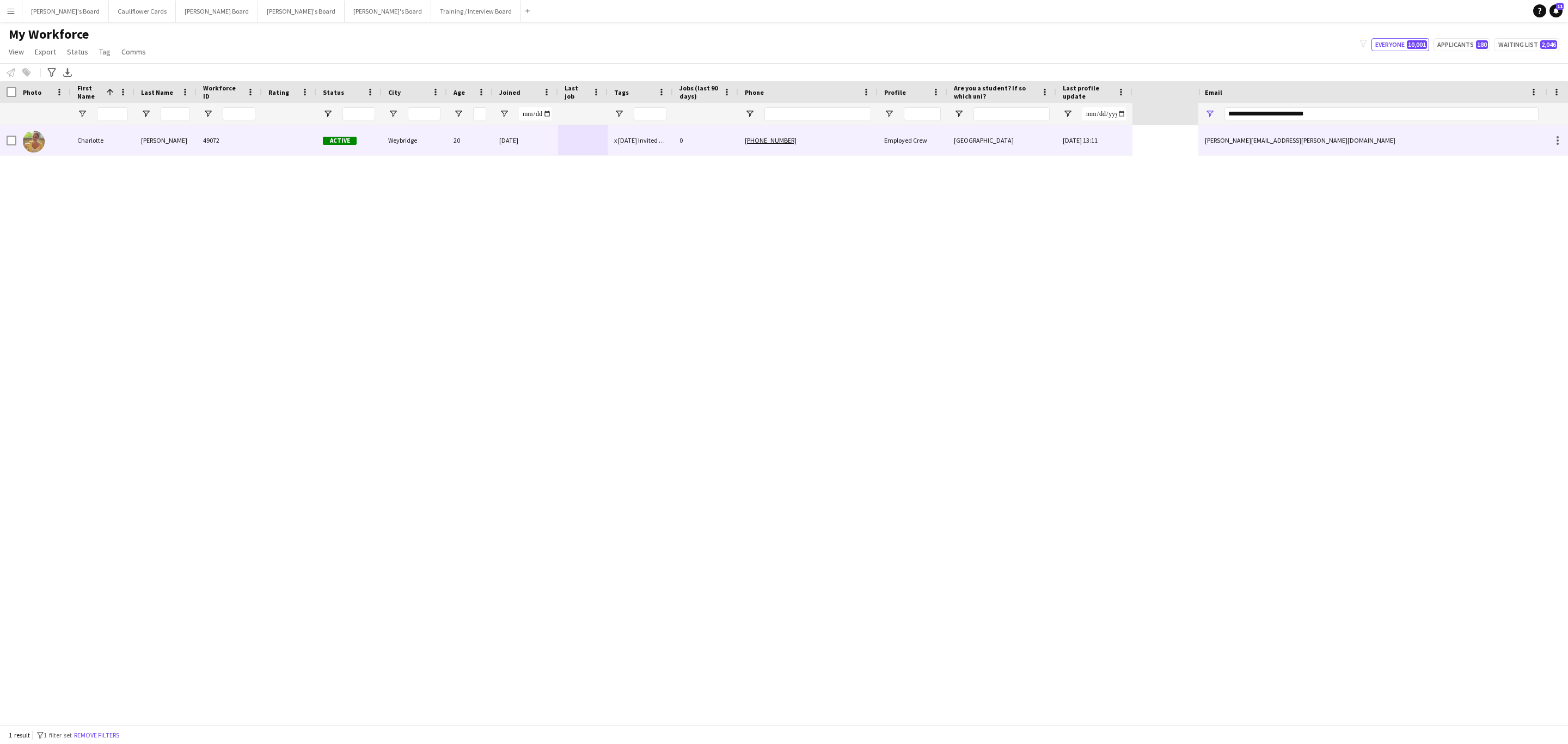
click at [1031, 136] on div "University of Nottingham" at bounding box center [1001, 140] width 109 height 30
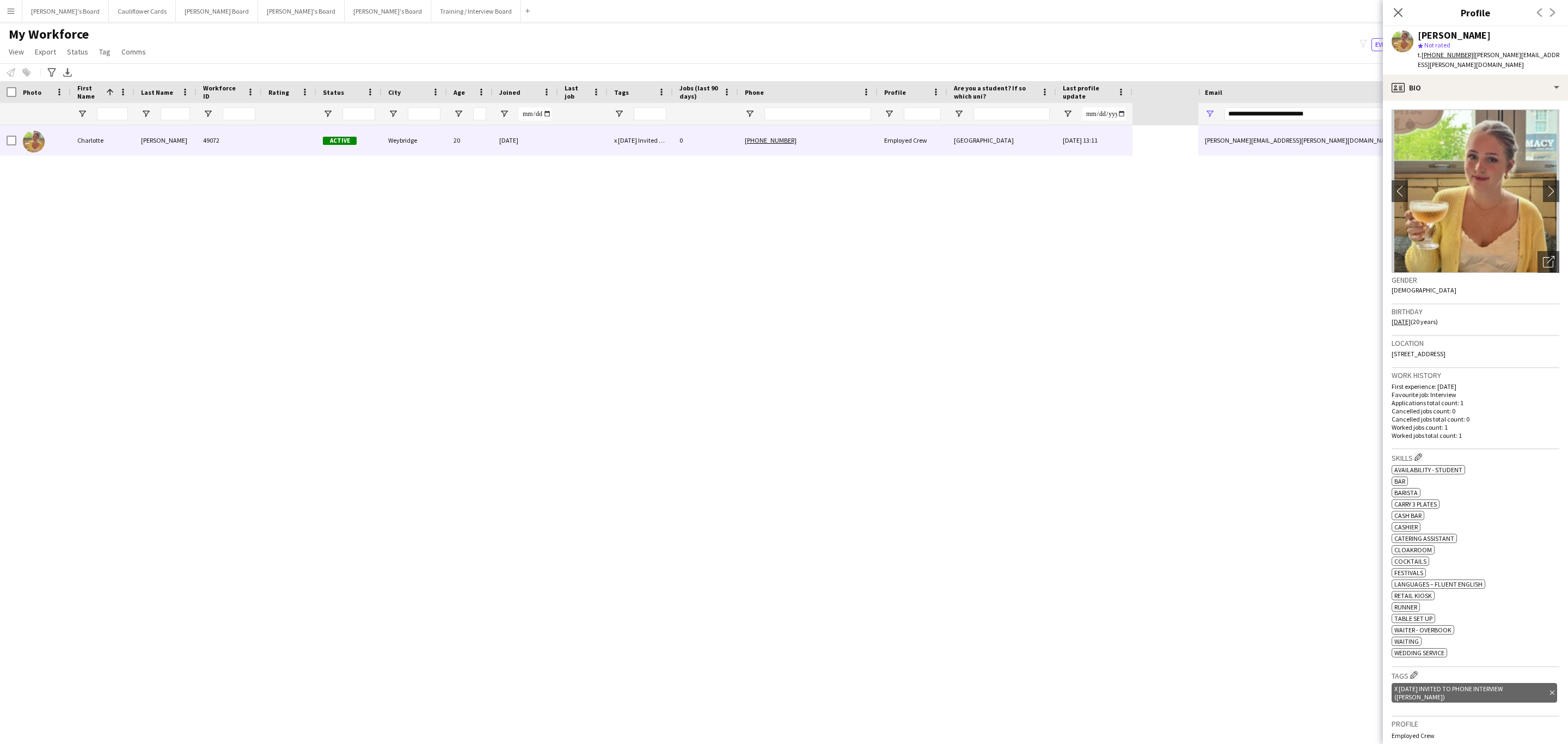
click at [1550, 690] on icon at bounding box center [1552, 692] width 4 height 4
click at [1396, 9] on icon "Close pop-in" at bounding box center [1398, 12] width 10 height 10
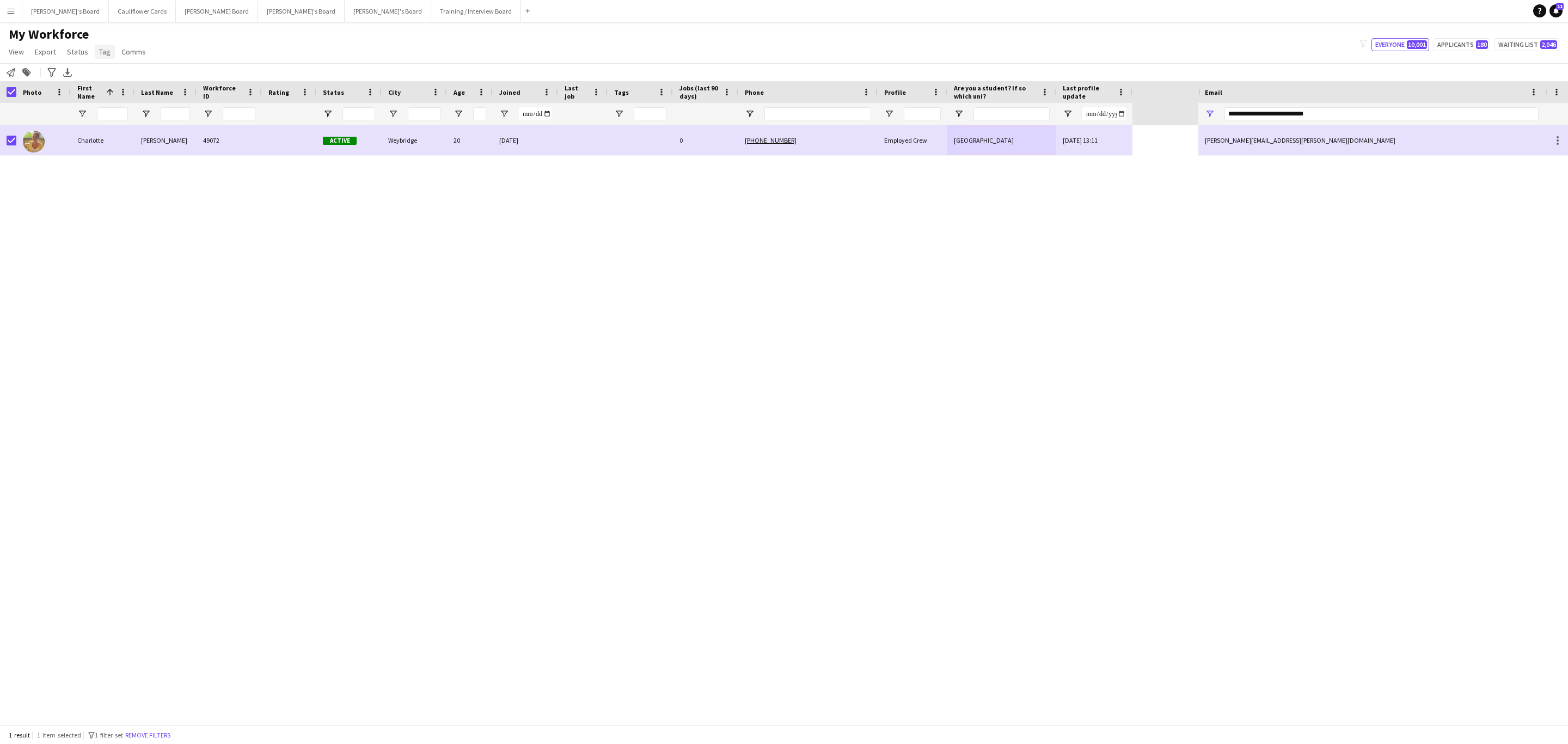
click at [103, 52] on span "Tag" at bounding box center [105, 52] width 12 height 10
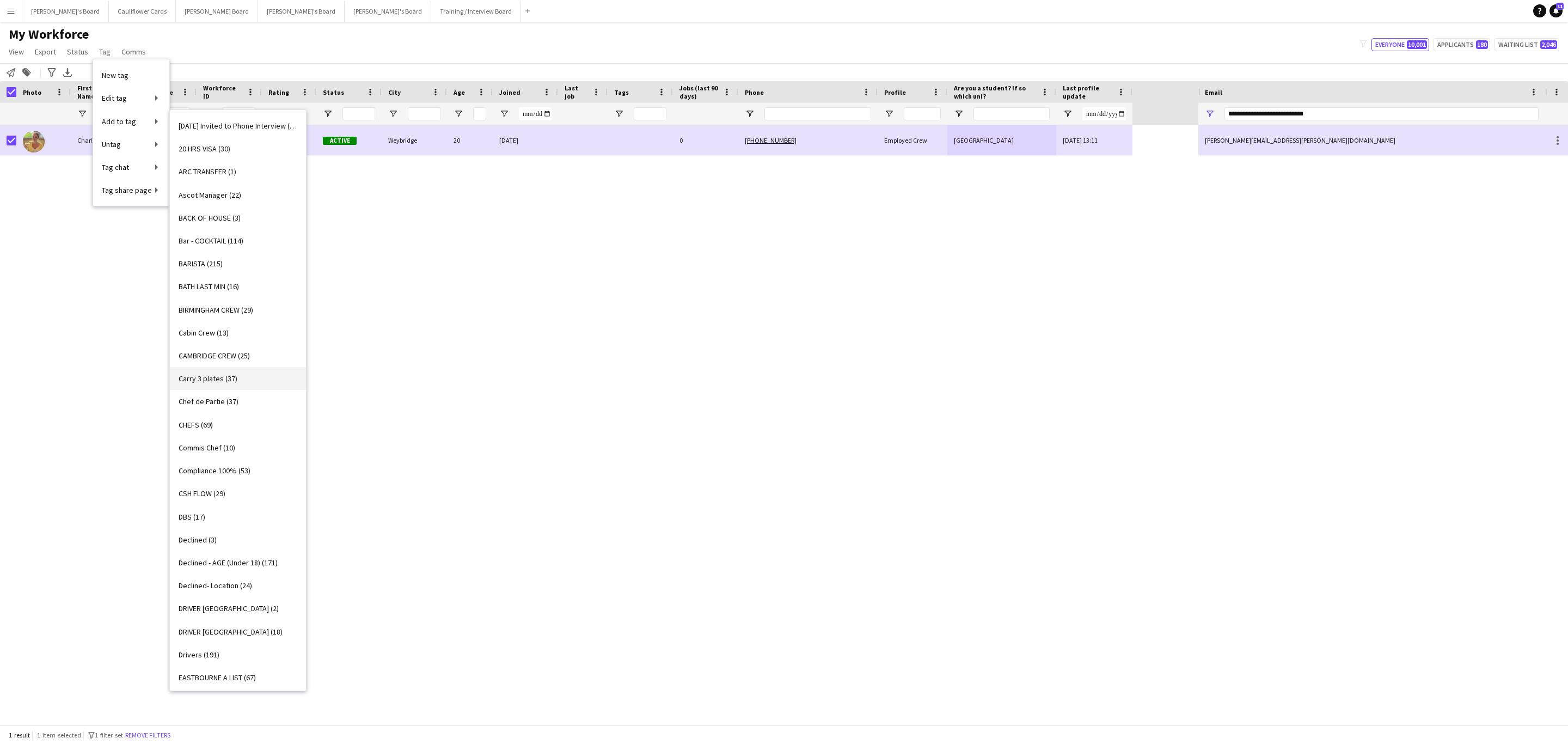
click at [233, 376] on span "Carry 3 plates (37)" at bounding box center [208, 379] width 59 height 10
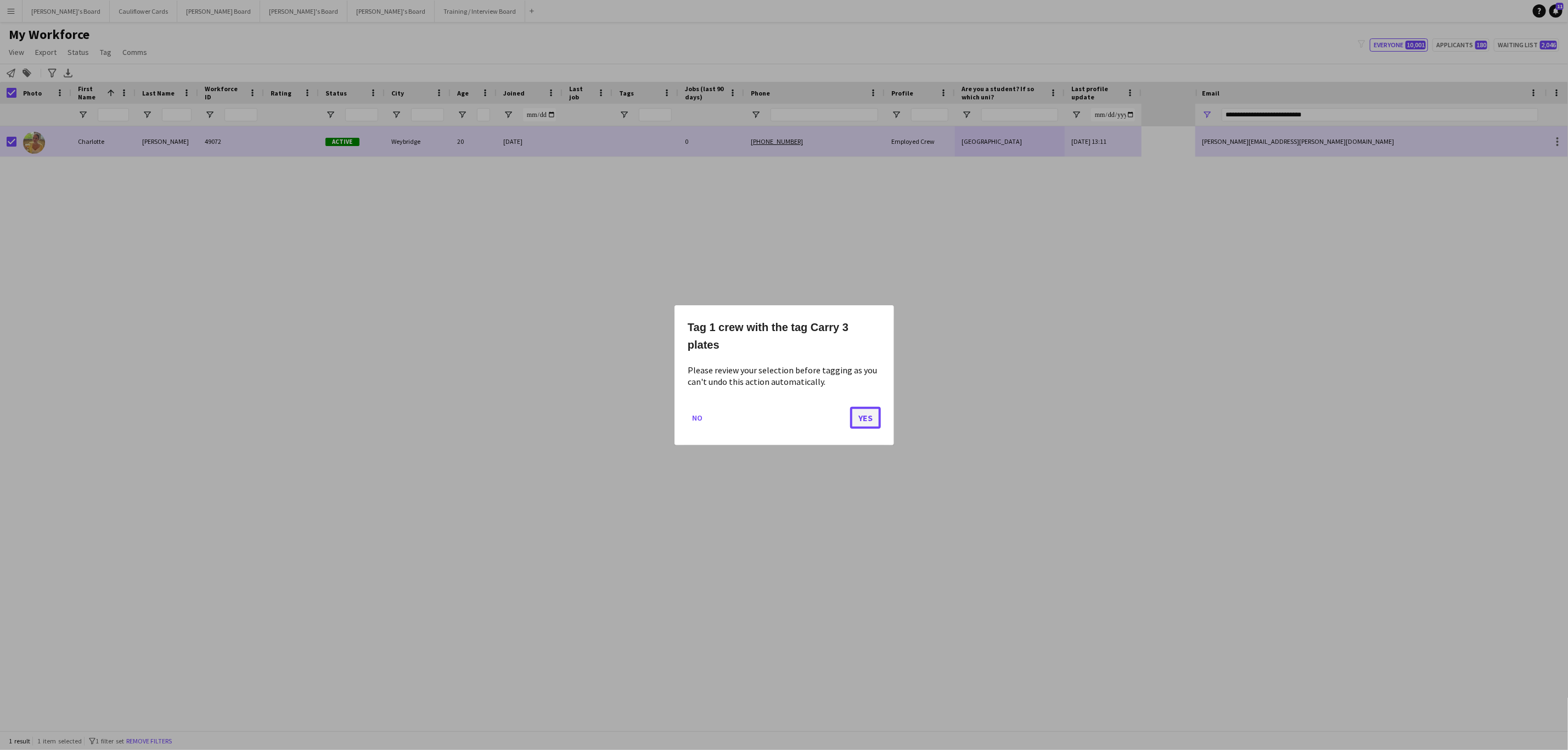
click at [863, 420] on button "Yes" at bounding box center [865, 417] width 31 height 22
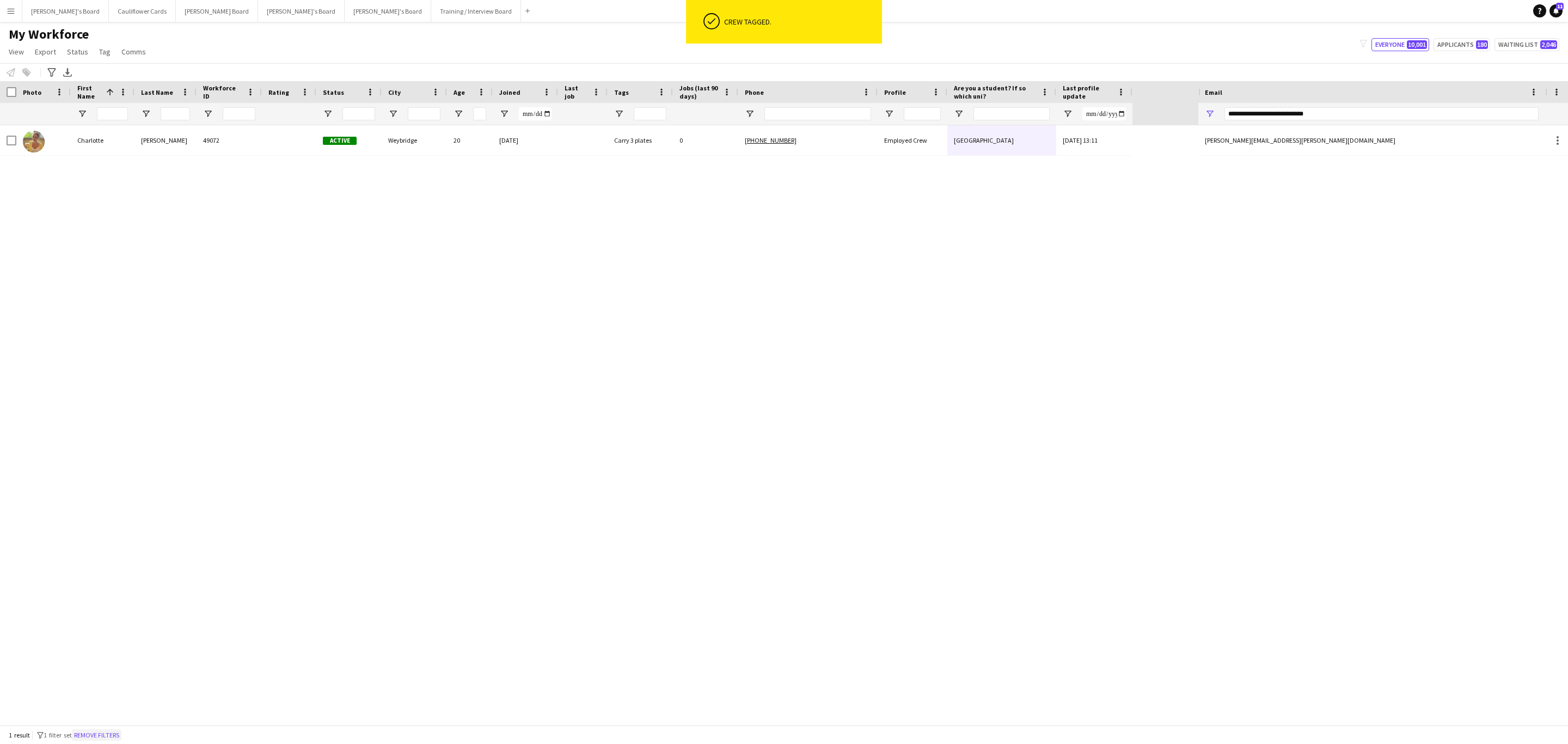
click at [116, 730] on button "Remove filters" at bounding box center [96, 735] width 49 height 12
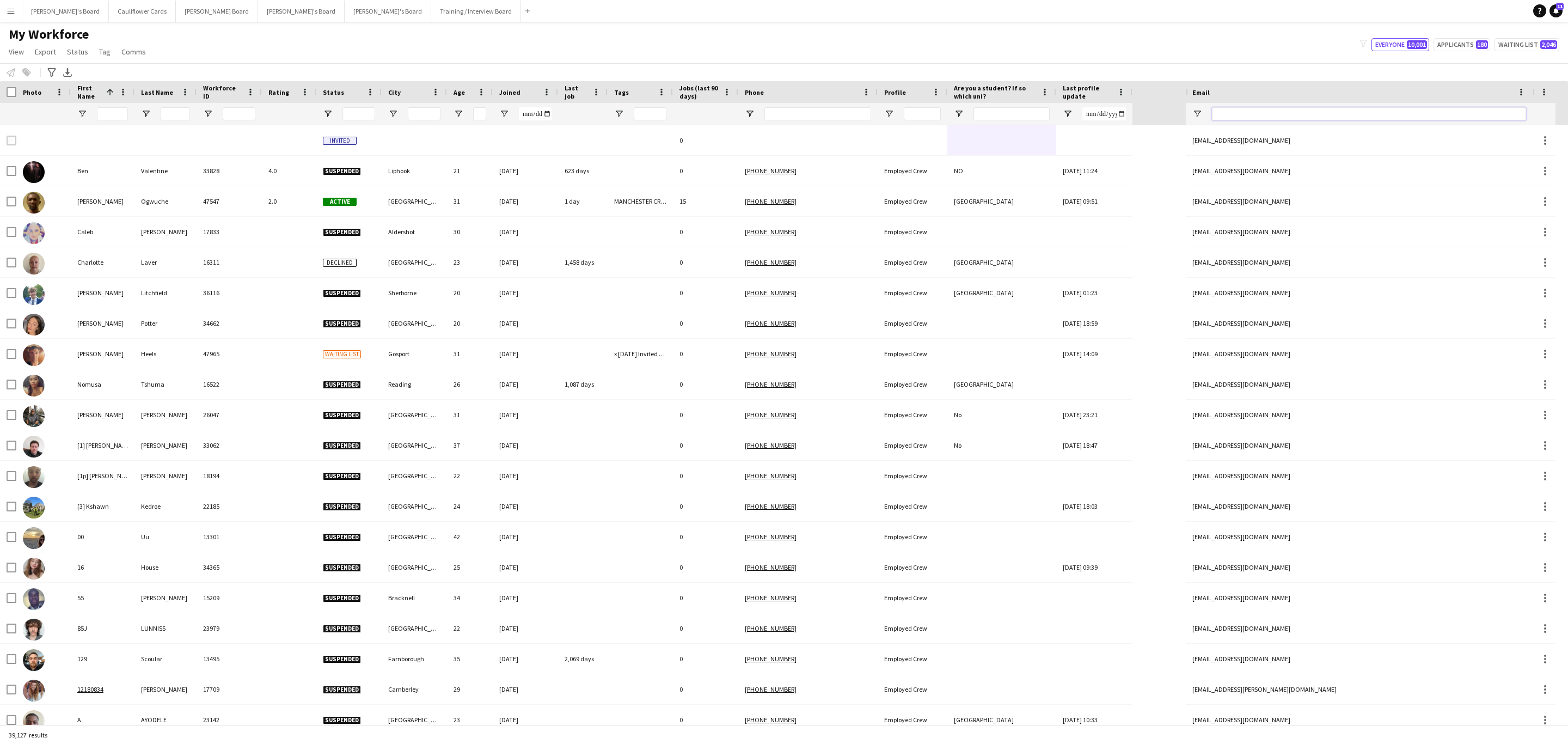
click at [1253, 111] on input "Email Filter Input" at bounding box center [1369, 113] width 314 height 13
paste input "**********"
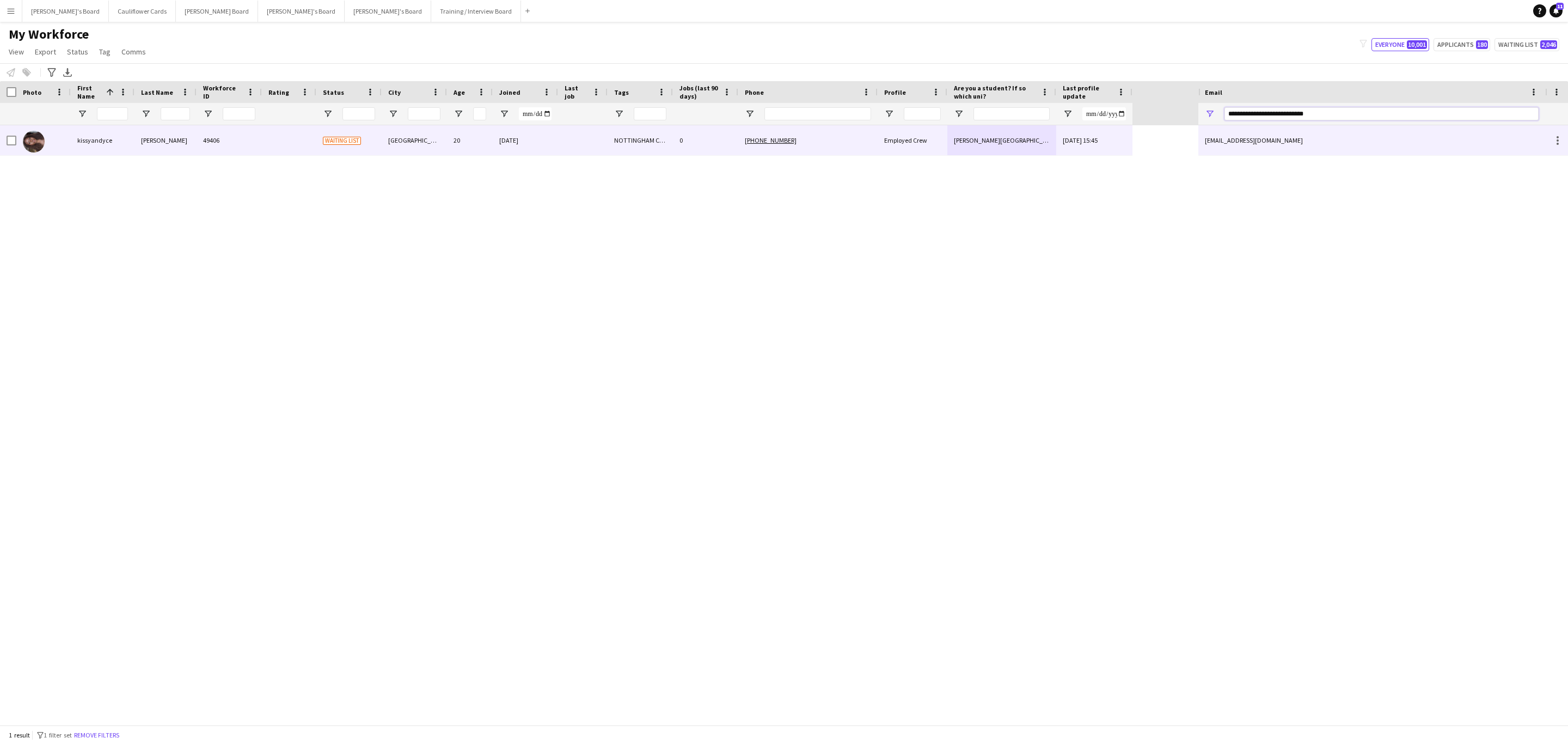
type input "**********"
click at [663, 129] on div "NOTTINGHAM CREW, x 05/08 Phone Interview Fran" at bounding box center [640, 140] width 65 height 30
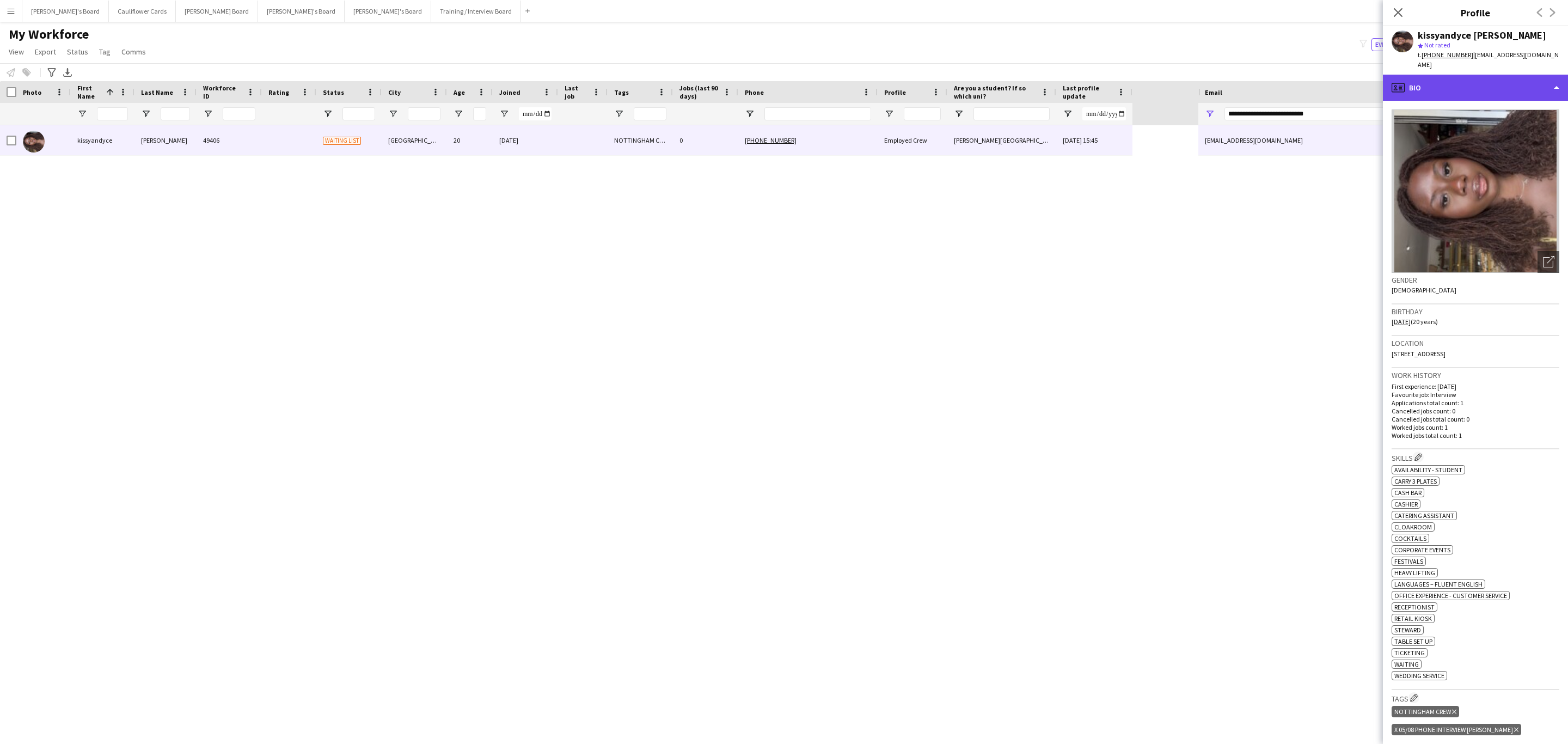
click at [1483, 89] on div "profile Bio" at bounding box center [1475, 88] width 185 height 26
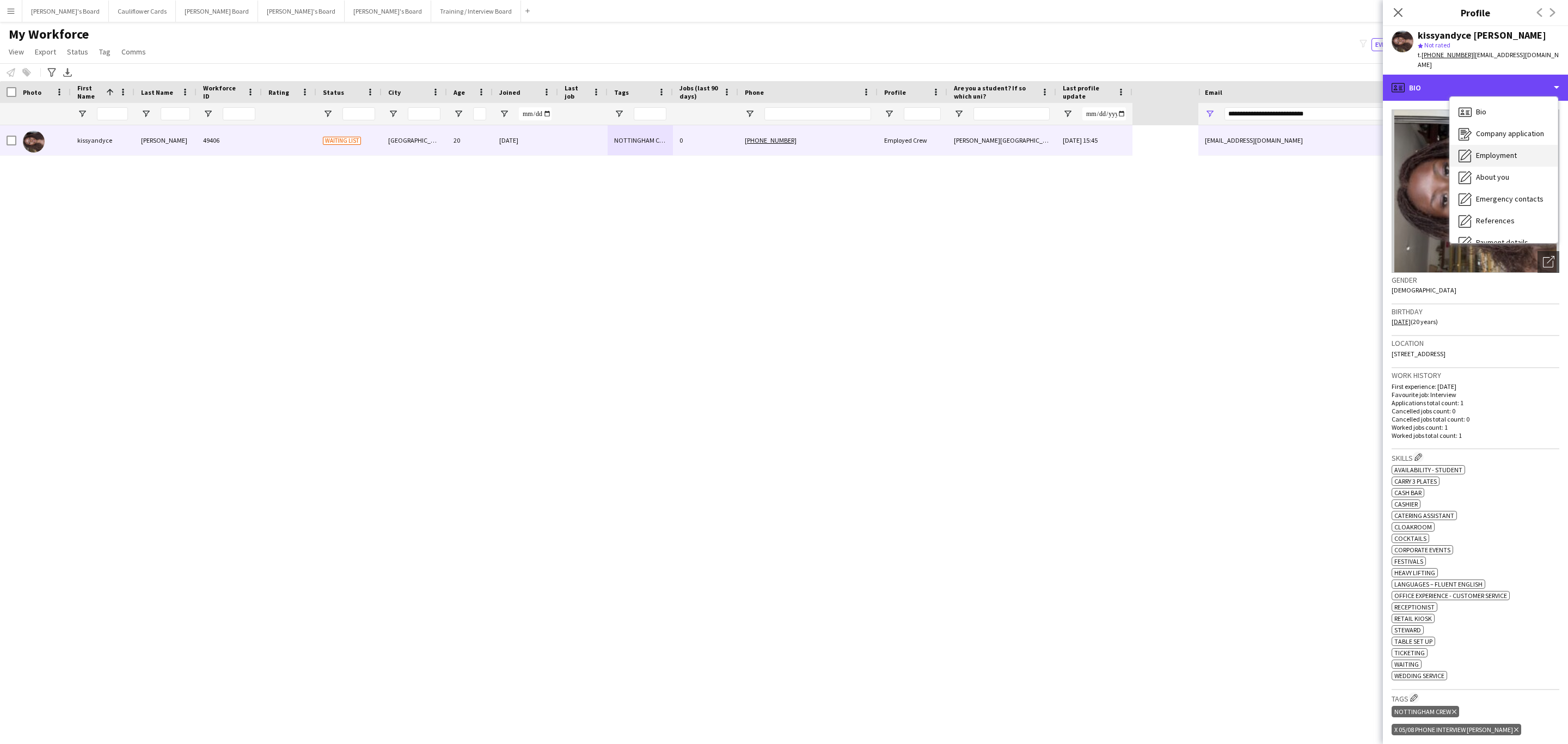
scroll to position [146, 0]
click at [1511, 114] on span "Compliance" at bounding box center [1495, 119] width 38 height 10
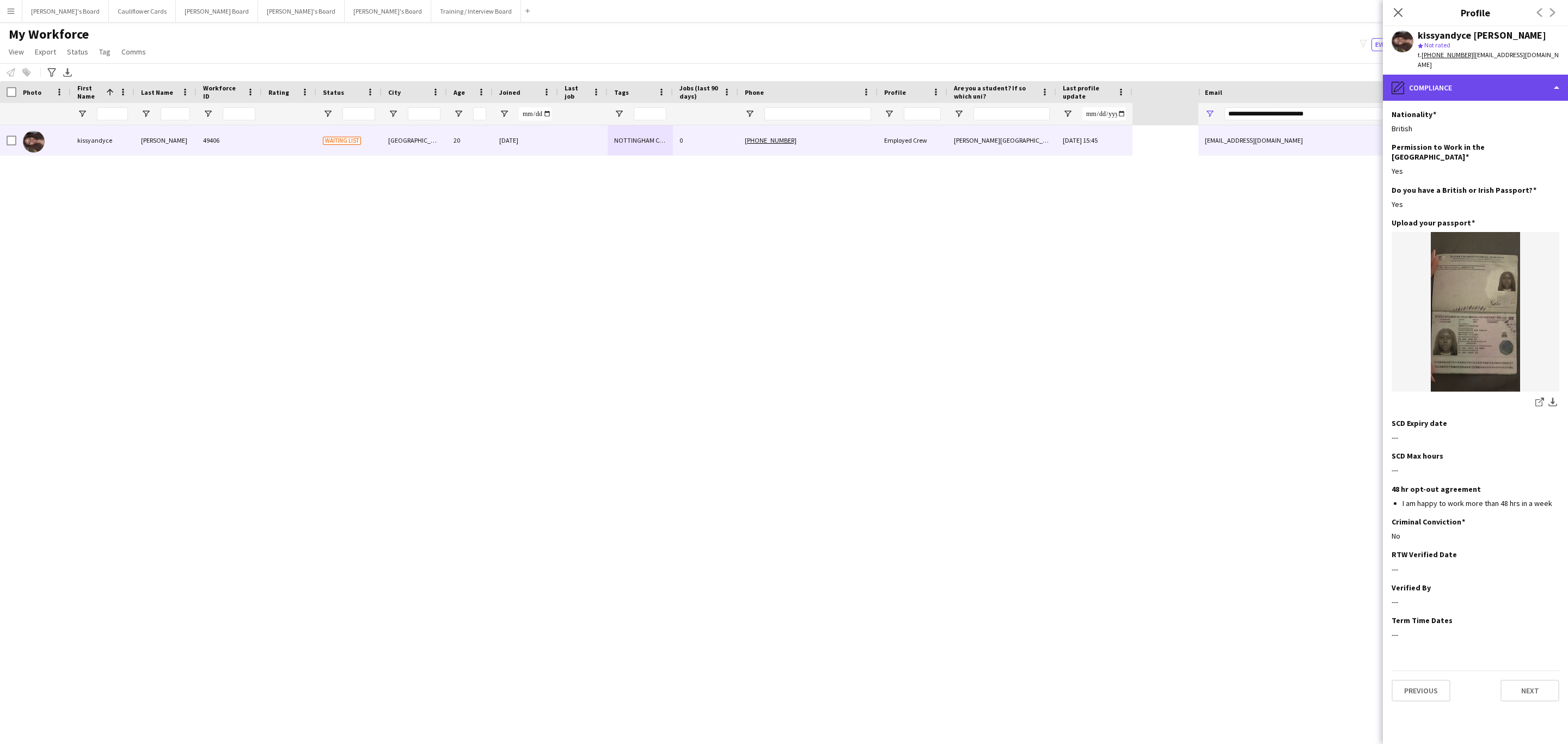
click at [1478, 77] on div "pencil4 Compliance" at bounding box center [1475, 88] width 185 height 26
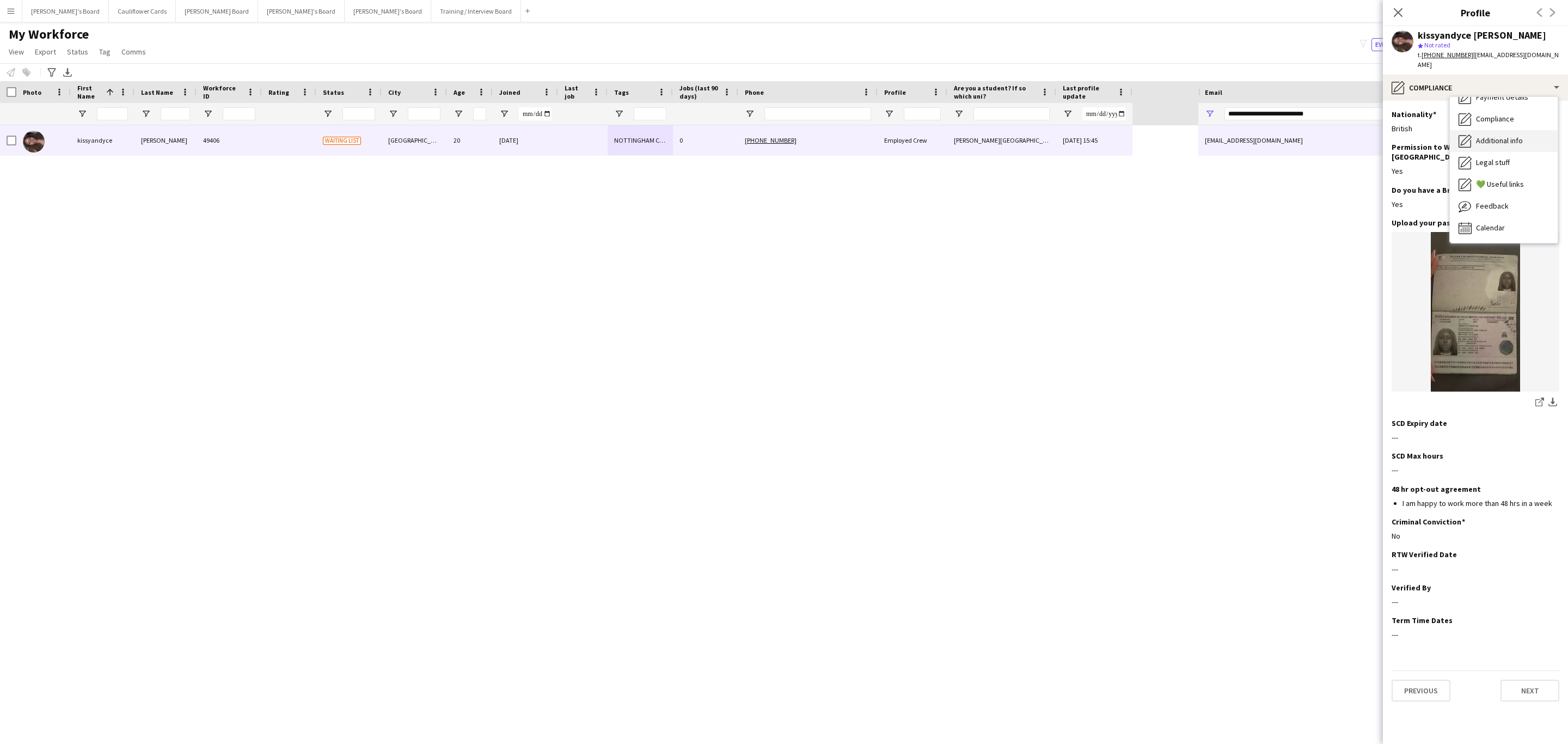
click at [1502, 141] on div "Additional info Additional info" at bounding box center [1503, 141] width 108 height 22
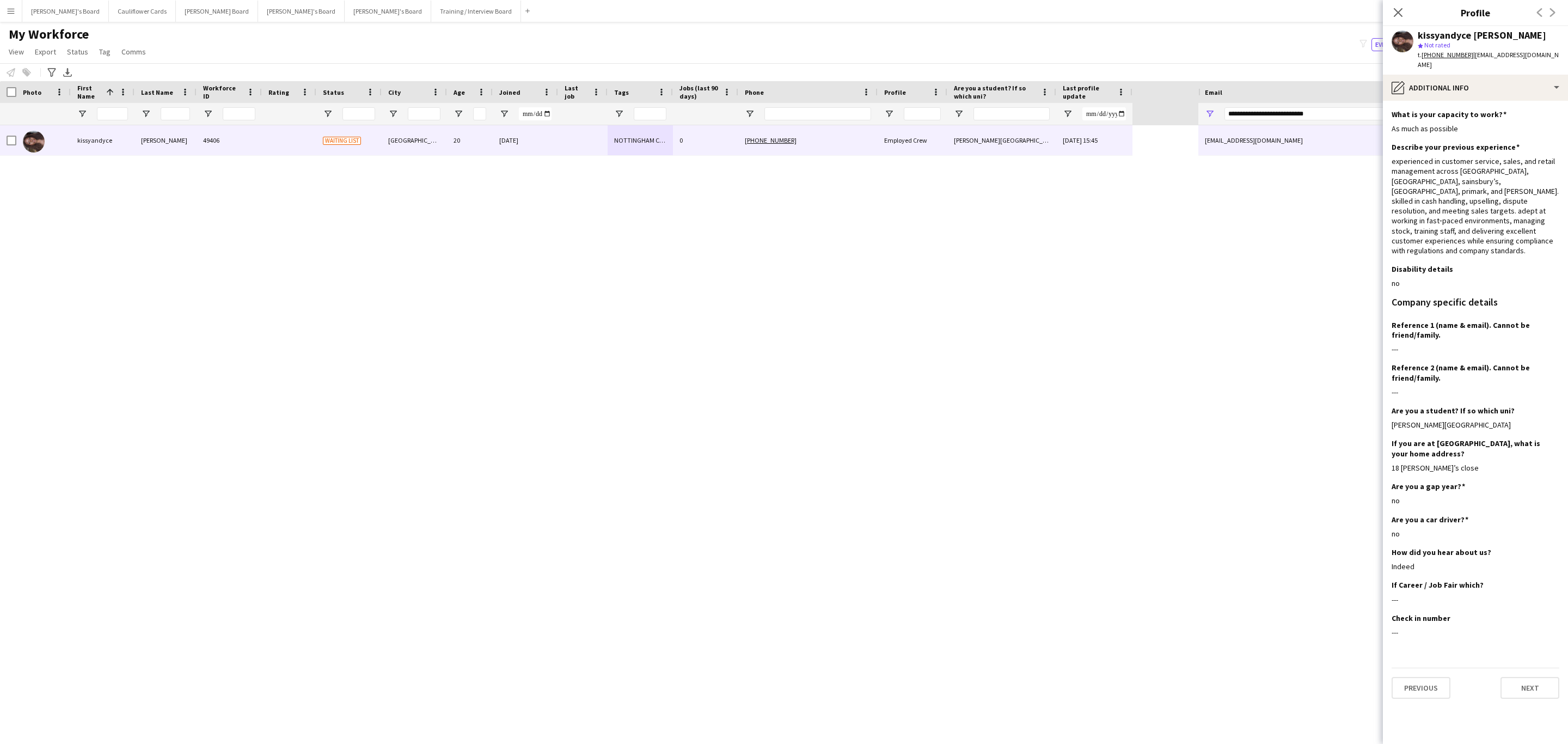
click at [1475, 100] on app-section-data-types "What is your capacity to work? Edit this field As much as possible Describe you…" at bounding box center [1475, 422] width 185 height 643
click at [1497, 77] on div "pencil4 Additional info" at bounding box center [1475, 88] width 185 height 26
click at [1494, 111] on div "Bio Bio" at bounding box center [1503, 112] width 108 height 22
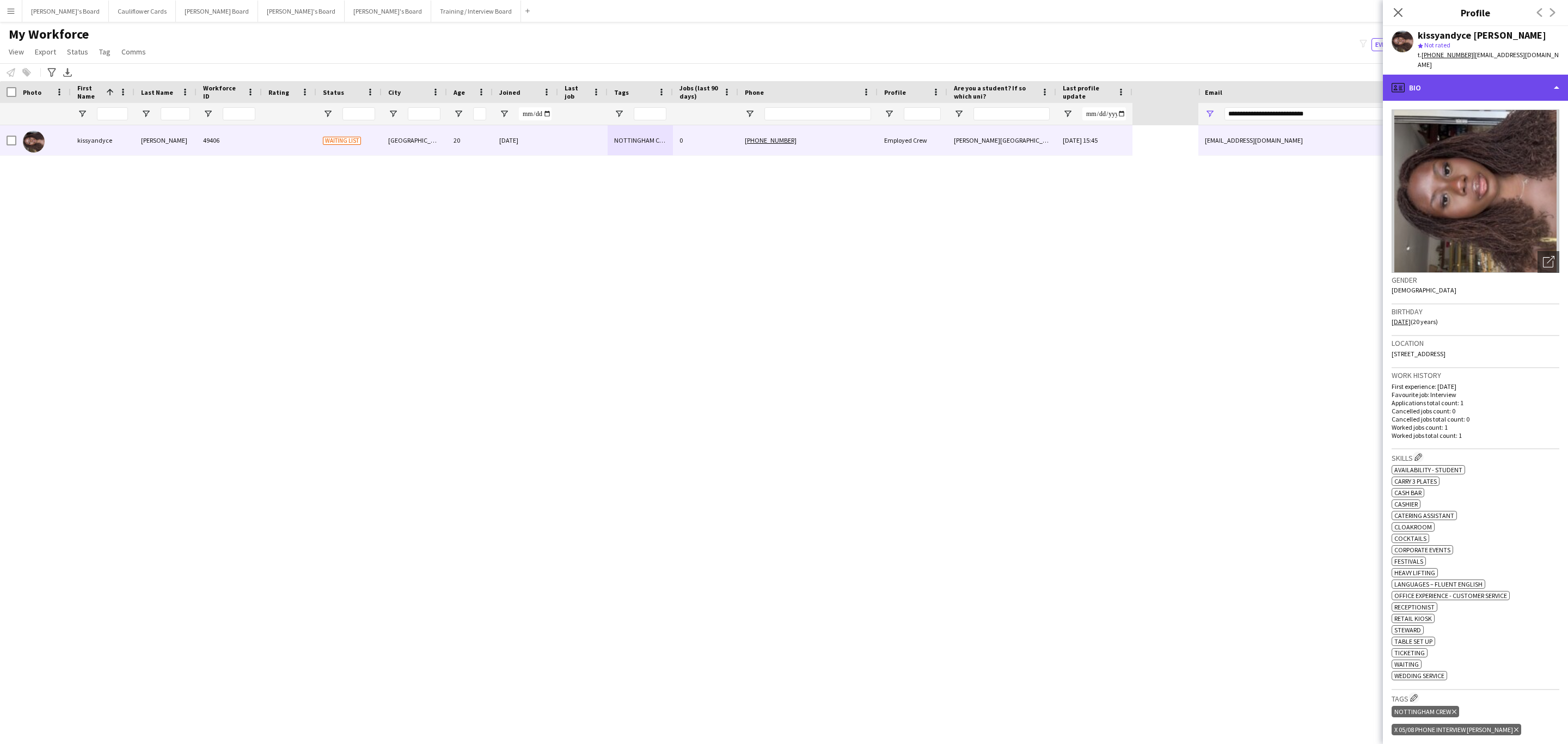
click at [1526, 75] on div "profile Bio" at bounding box center [1475, 88] width 185 height 26
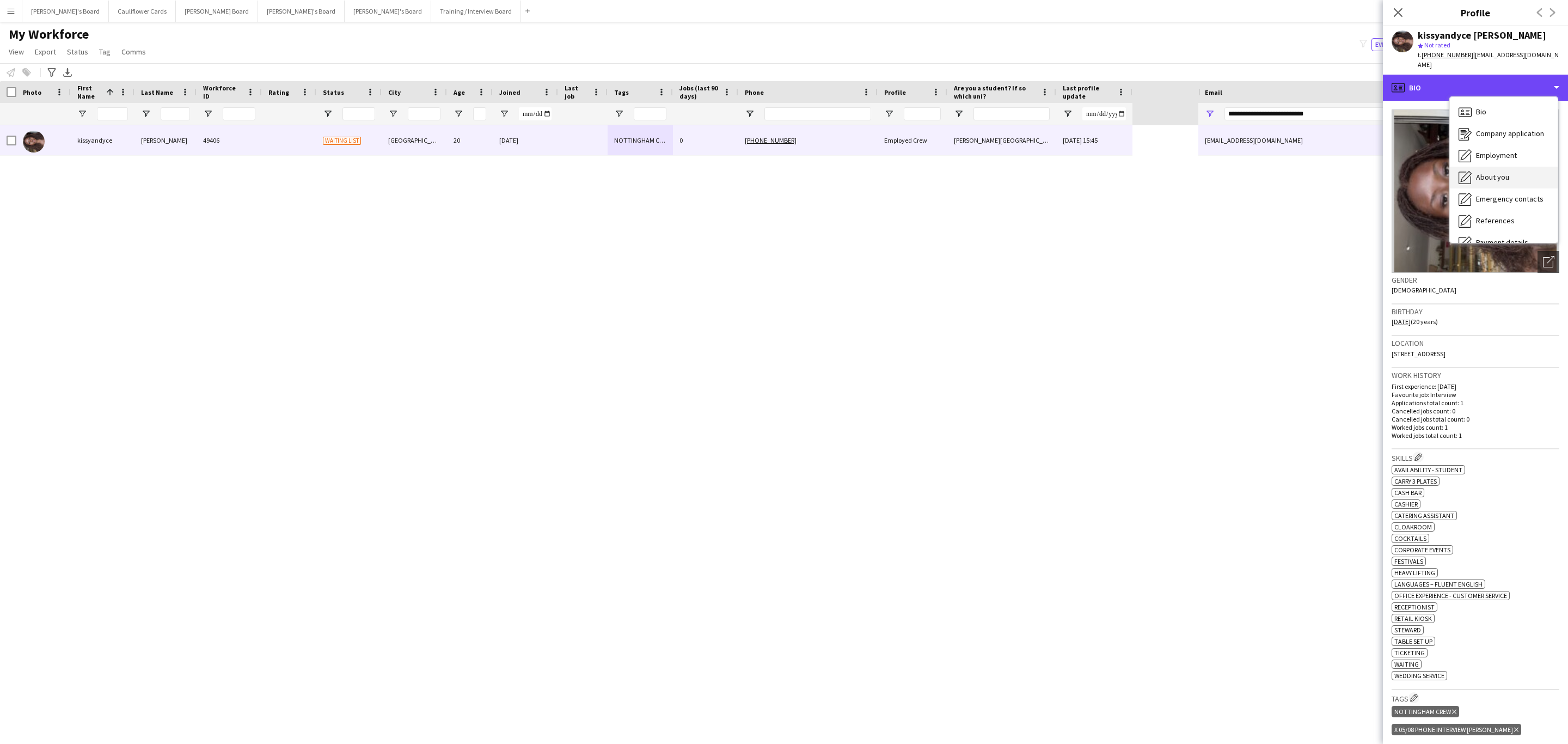
scroll to position [146, 0]
click at [1492, 130] on div "Additional info Additional info" at bounding box center [1503, 141] width 108 height 22
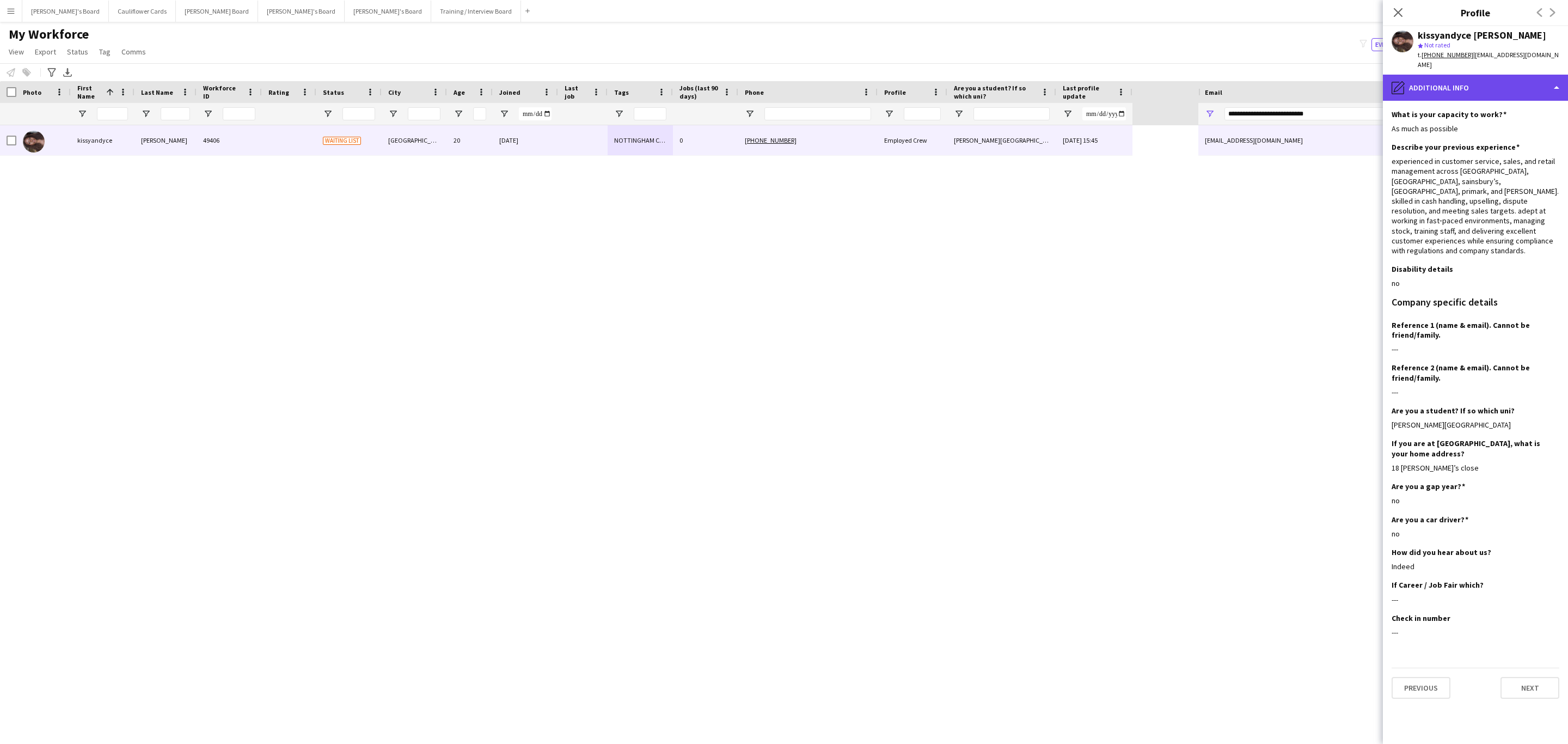
click at [1509, 75] on div "pencil4 Additional info" at bounding box center [1475, 88] width 185 height 26
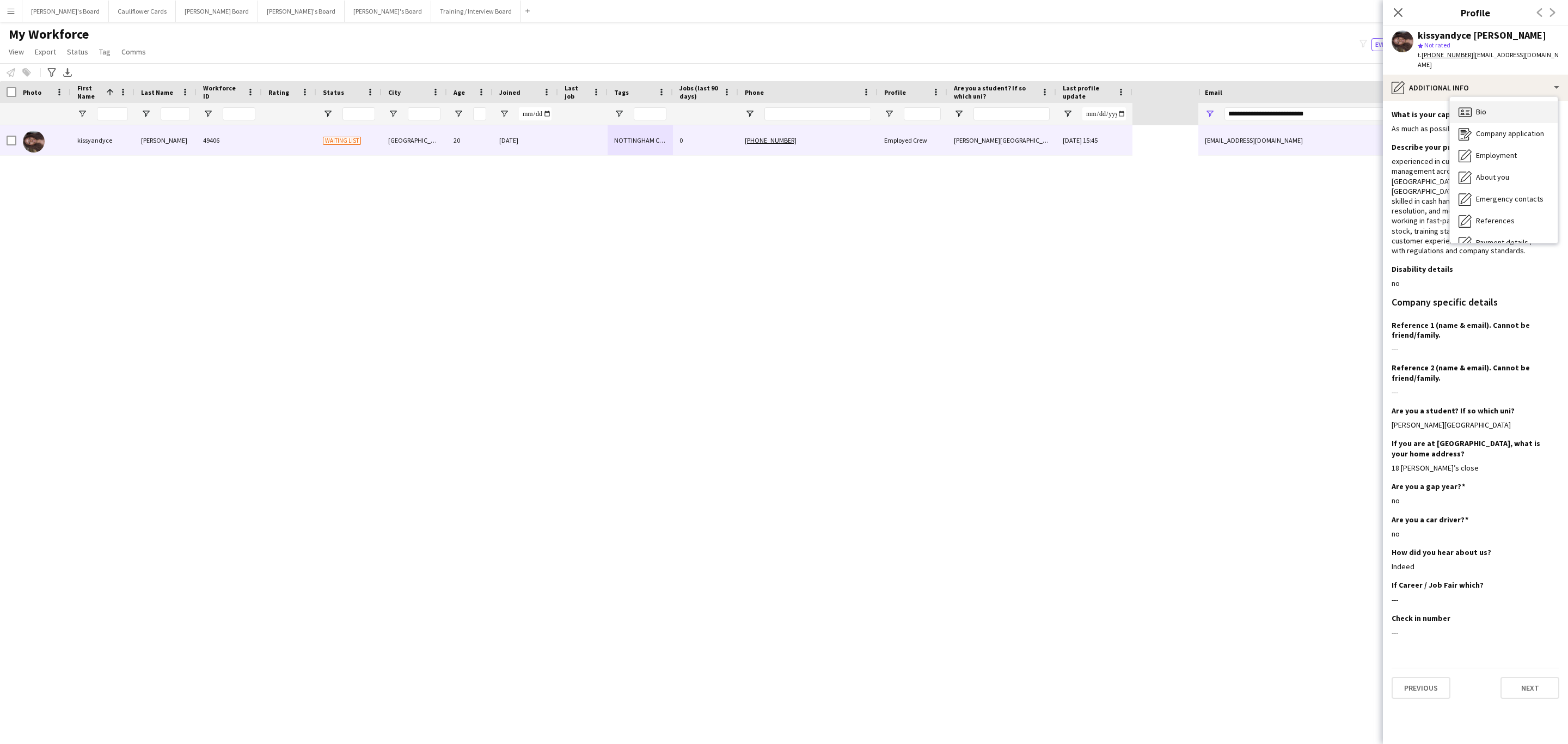
click at [1500, 104] on div "Bio Bio" at bounding box center [1503, 112] width 108 height 22
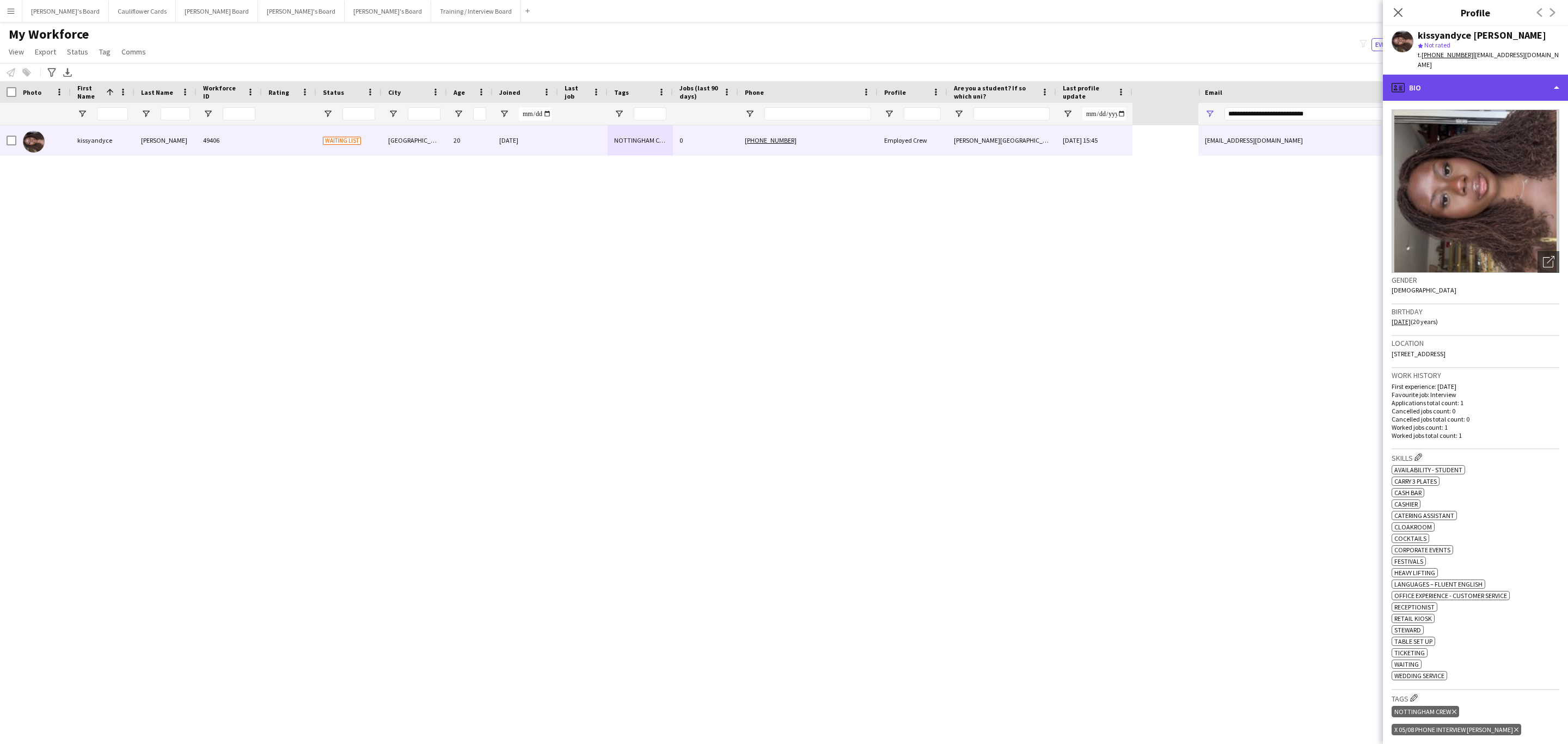
click at [1538, 79] on div "profile Bio" at bounding box center [1475, 88] width 185 height 26
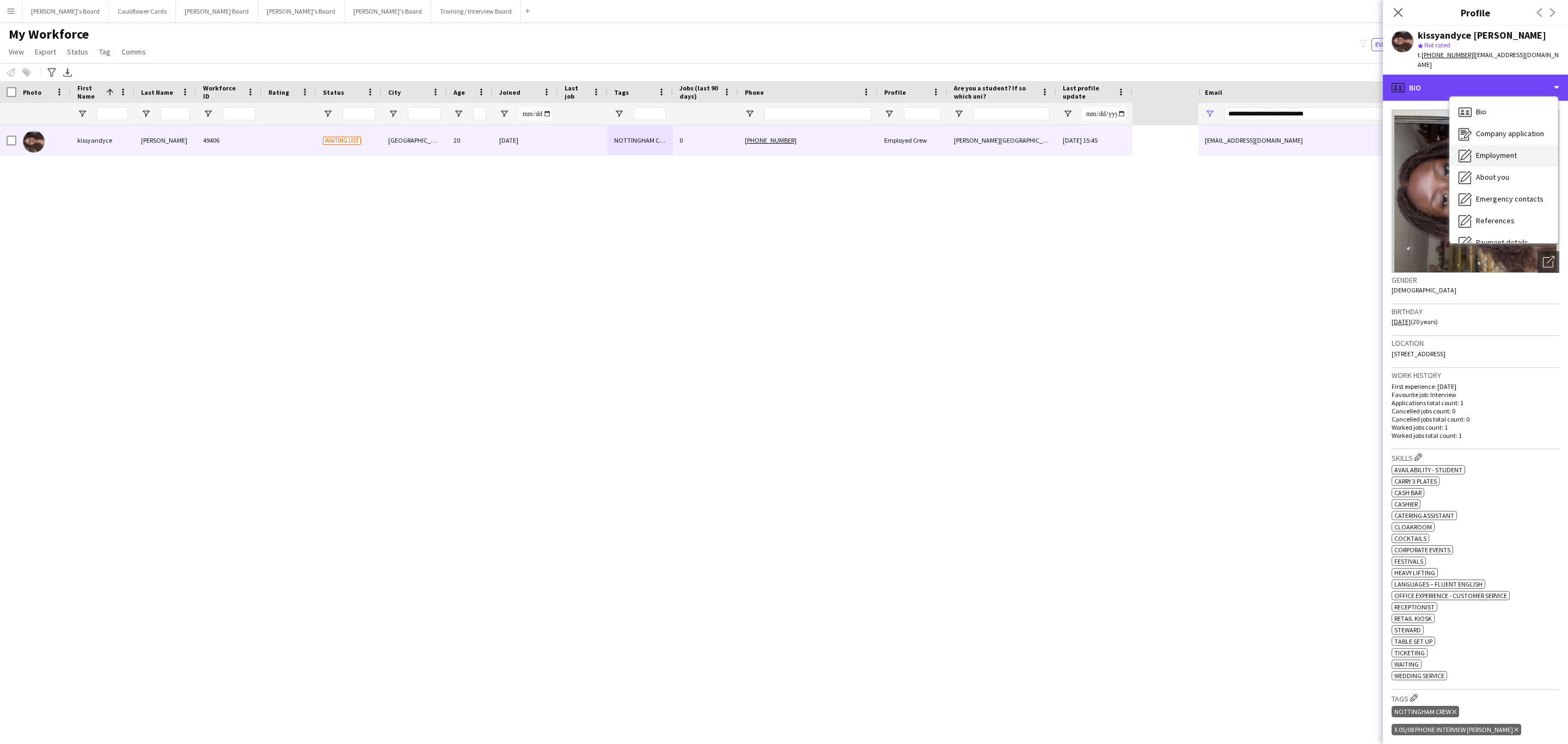
scroll to position [146, 0]
click at [1508, 136] on span "Additional info" at bounding box center [1499, 141] width 47 height 10
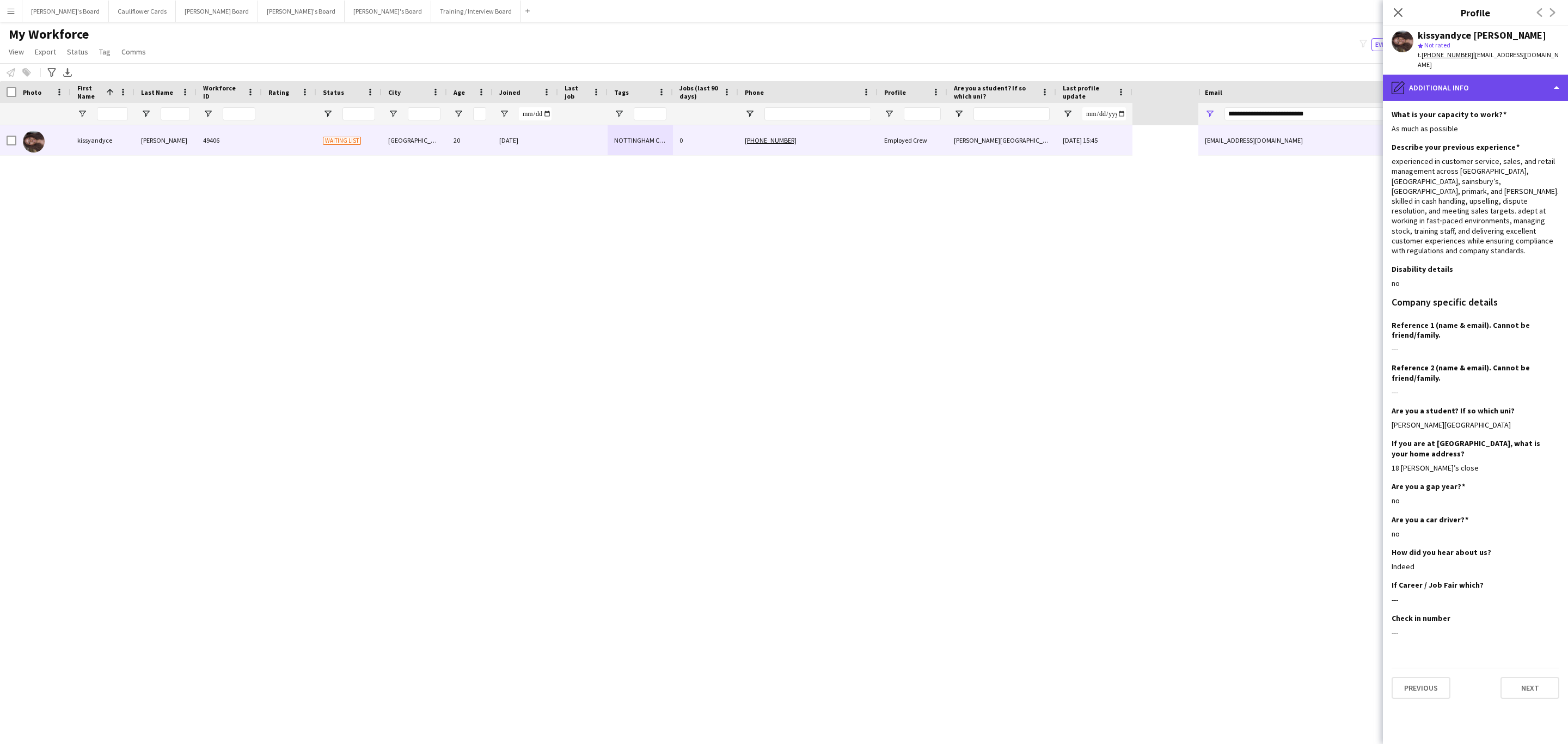
click at [1499, 75] on div "pencil4 Additional info" at bounding box center [1475, 88] width 185 height 26
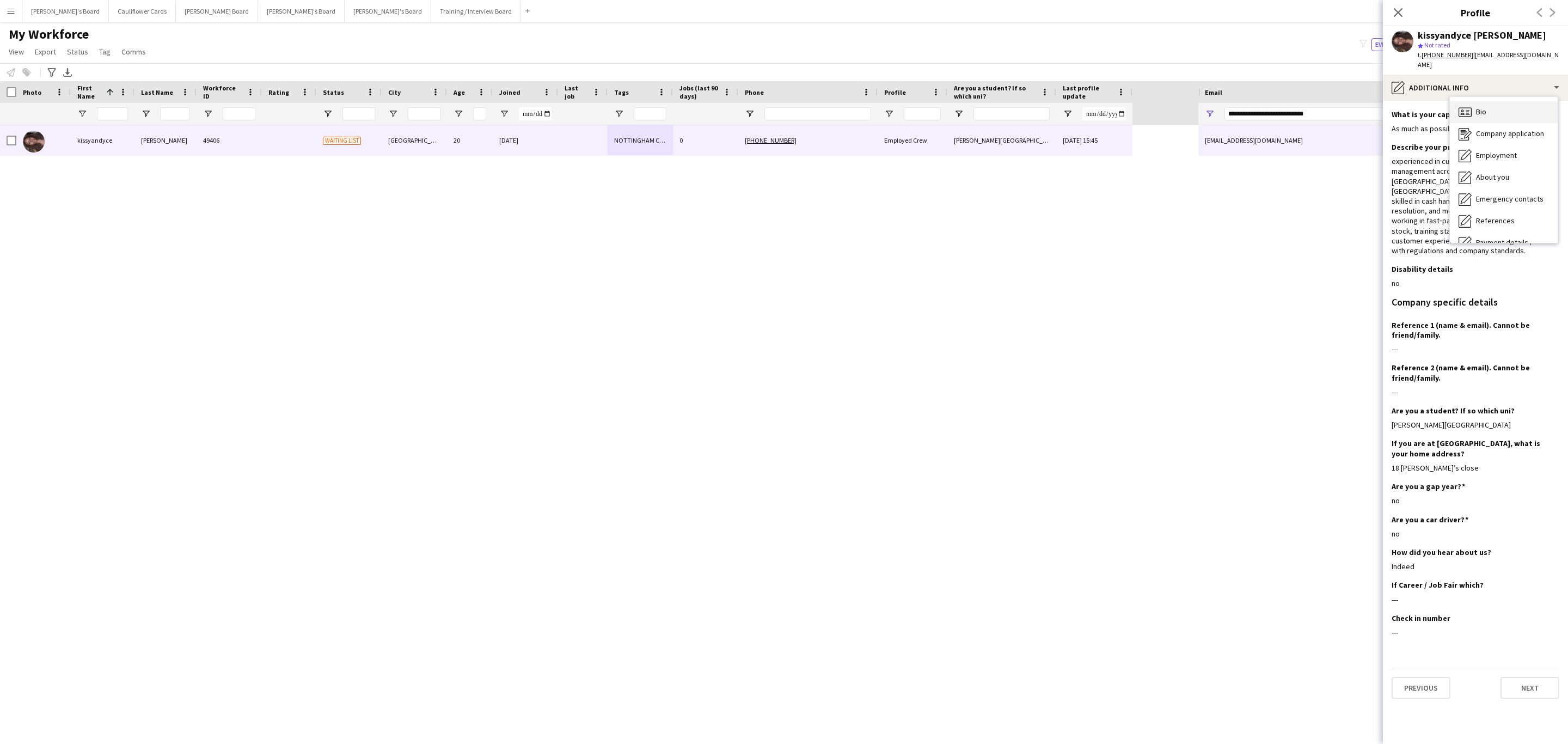
click at [1489, 101] on div "Bio Bio" at bounding box center [1503, 112] width 108 height 22
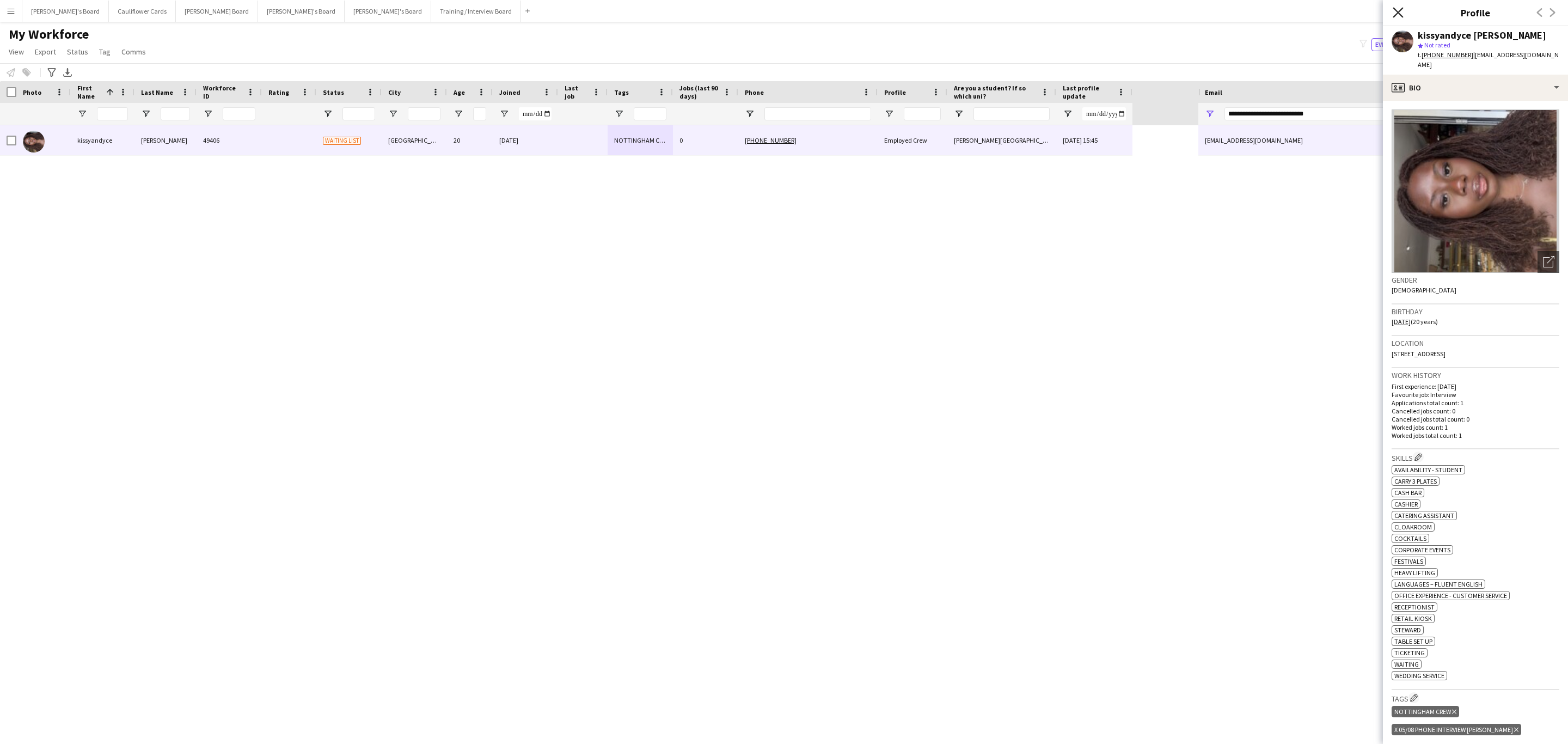
click at [1402, 12] on icon "Close pop-in" at bounding box center [1398, 12] width 10 height 10
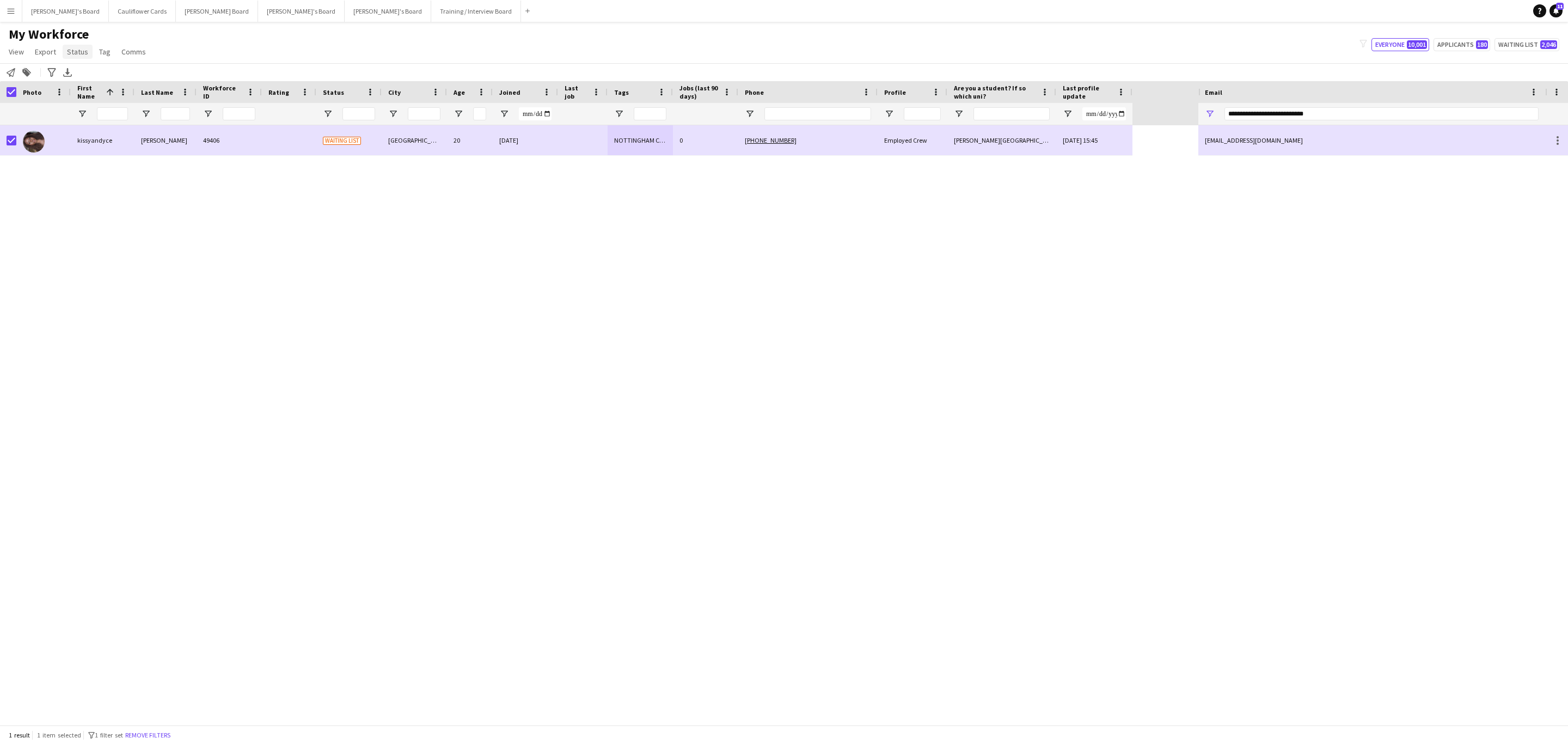
click at [67, 58] on link "Status" at bounding box center [77, 51] width 30 height 14
click at [106, 80] on link "Edit" at bounding box center [100, 75] width 76 height 23
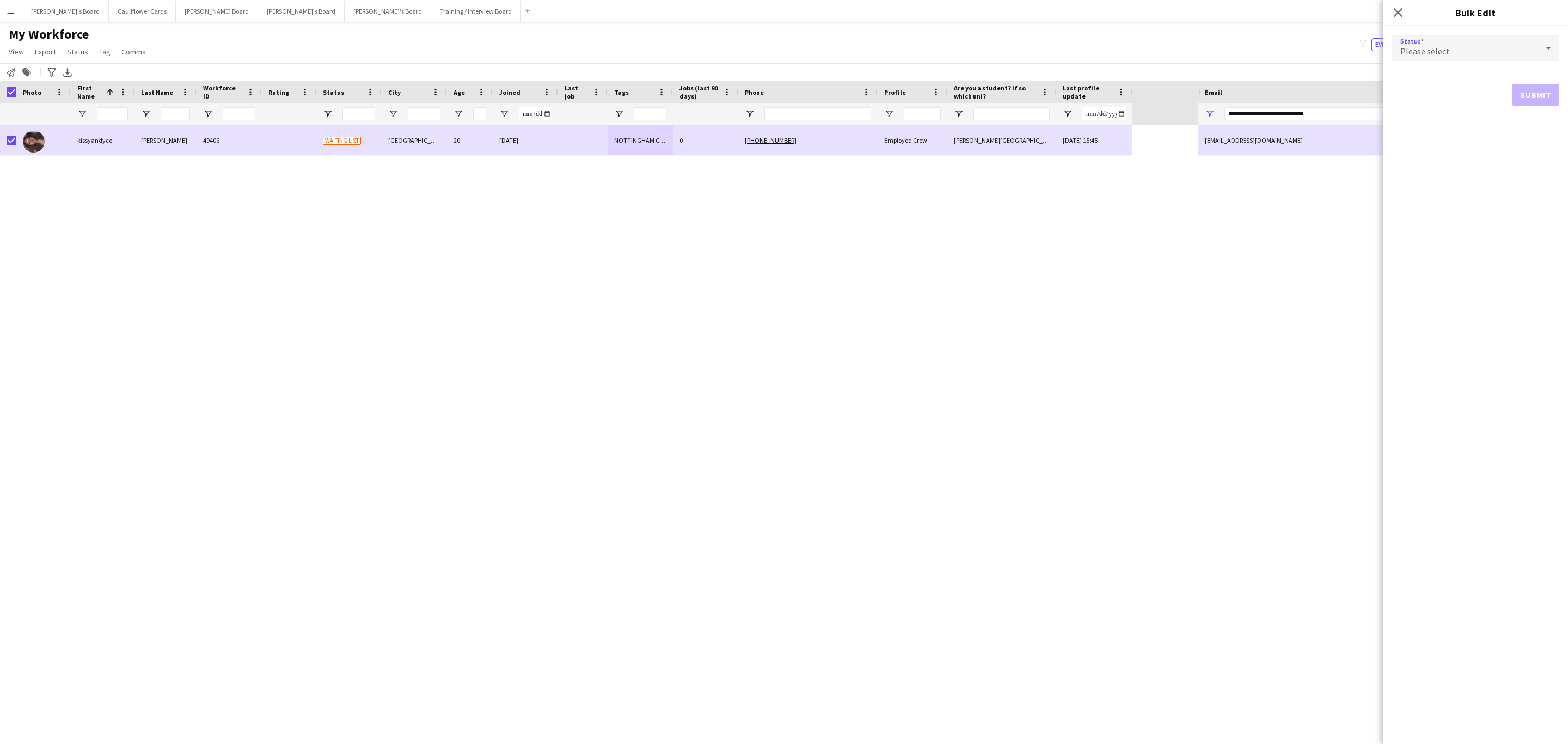
drag, startPoint x: 1511, startPoint y: 48, endPoint x: 1531, endPoint y: 36, distance: 23.3
click at [1531, 36] on div "Please select" at bounding box center [1465, 47] width 146 height 26
click at [1452, 77] on span "Active" at bounding box center [1475, 79] width 150 height 10
click at [1524, 132] on button "Submit" at bounding box center [1536, 132] width 47 height 22
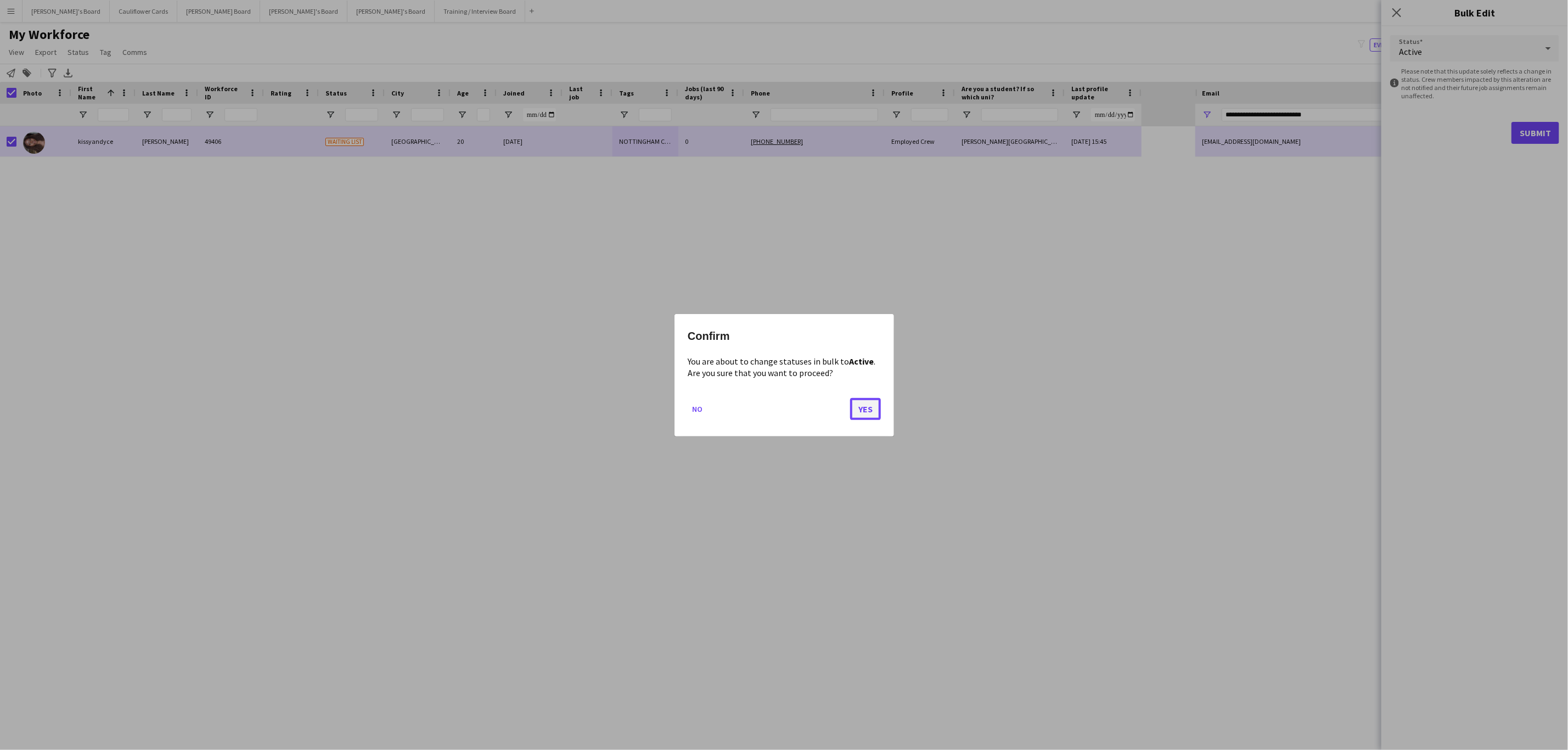
click at [867, 407] on button "Yes" at bounding box center [865, 409] width 31 height 22
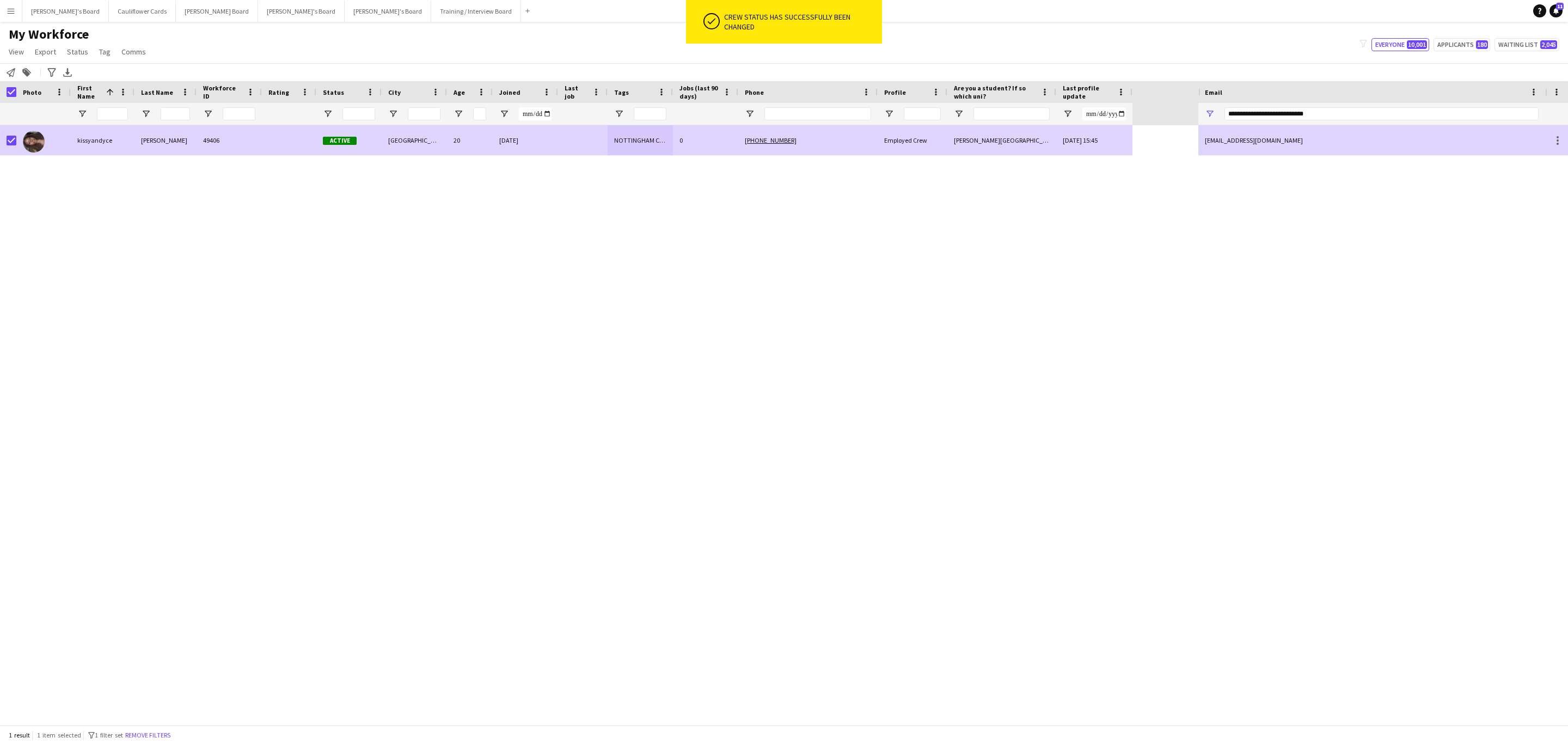
click at [244, 141] on div "49406" at bounding box center [229, 140] width 65 height 30
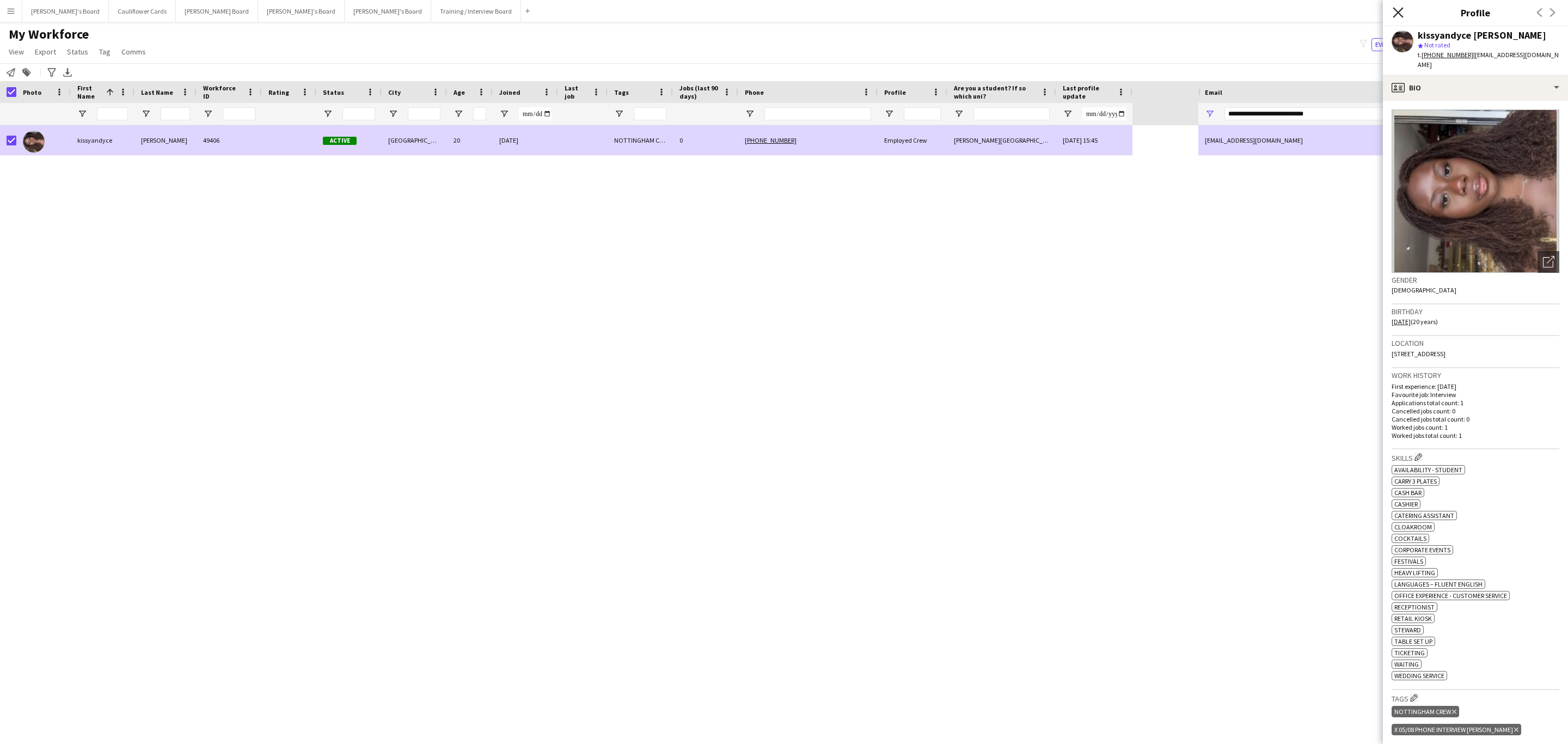
click at [1400, 10] on icon "Close pop-in" at bounding box center [1398, 12] width 10 height 10
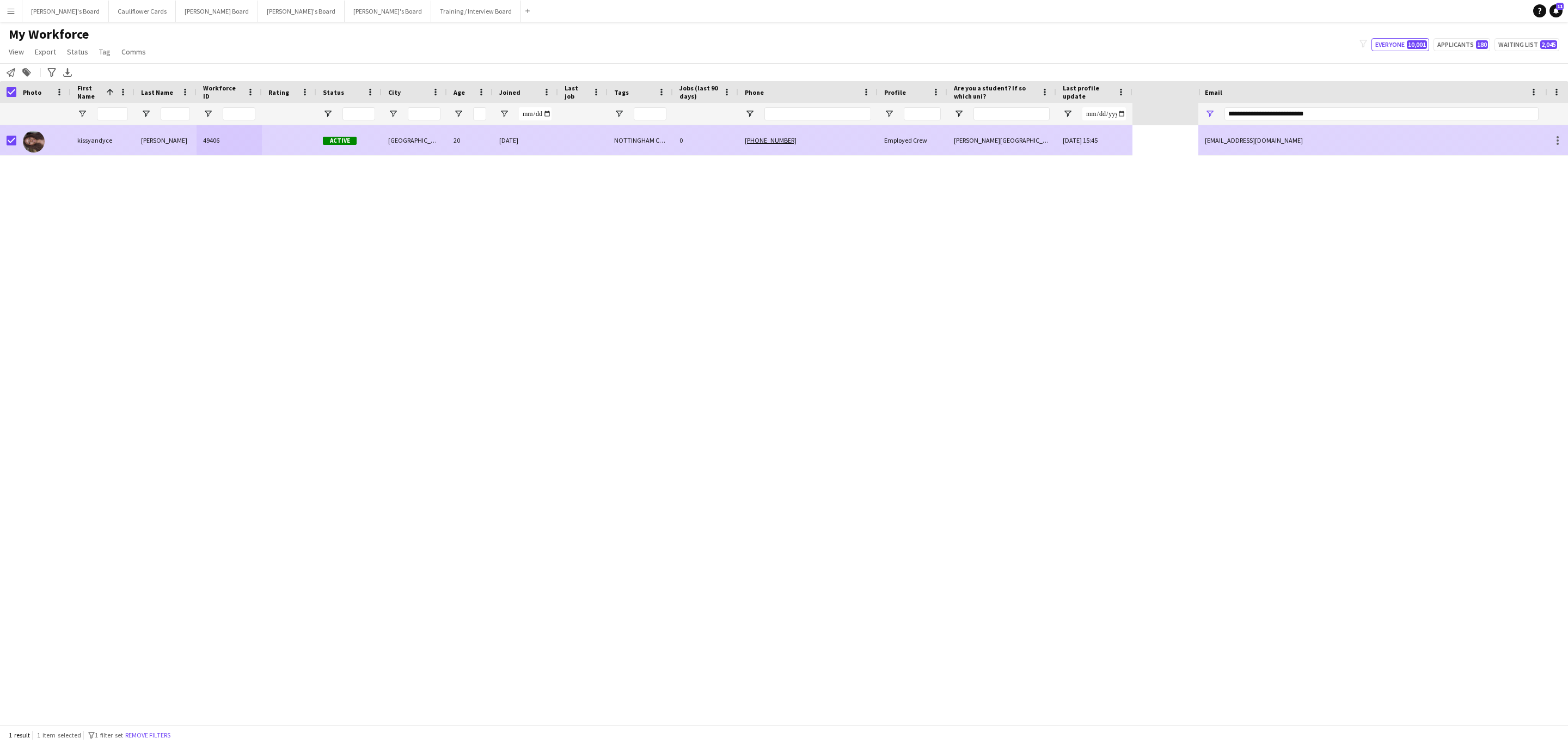
click at [12, 135] on div at bounding box center [12, 141] width 10 height 30
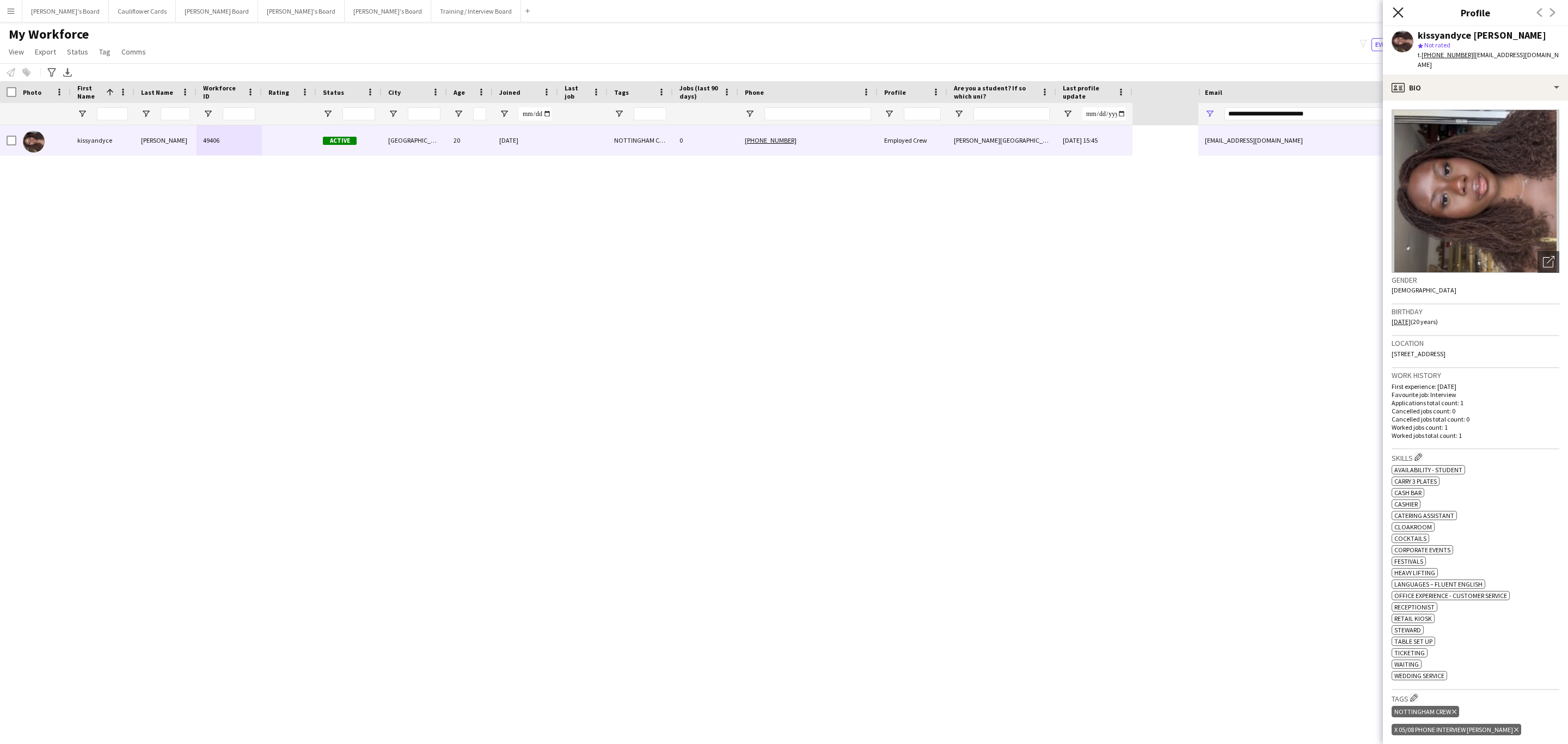
click at [1395, 10] on icon at bounding box center [1398, 12] width 10 height 10
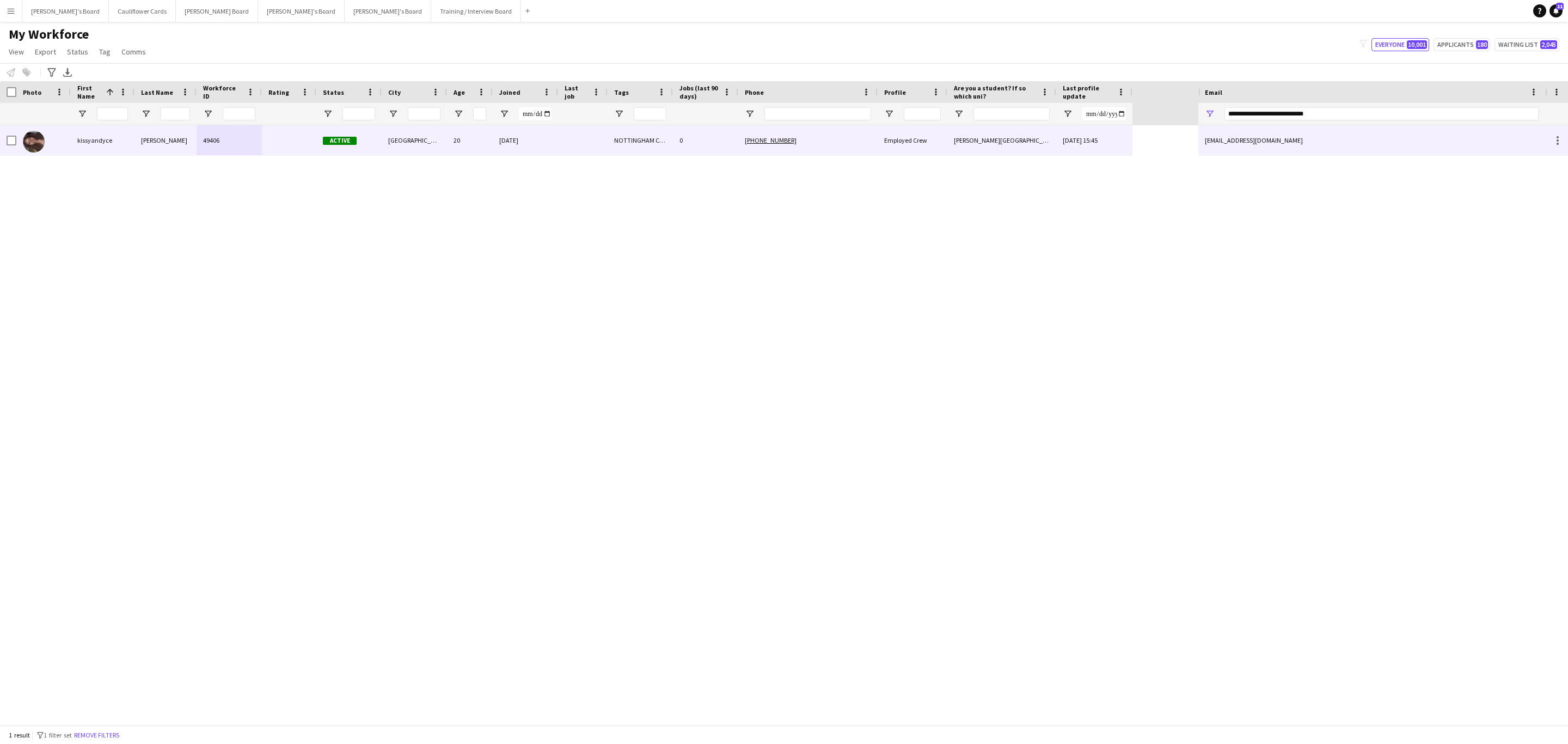
click at [813, 139] on div "+447507662036" at bounding box center [808, 140] width 139 height 30
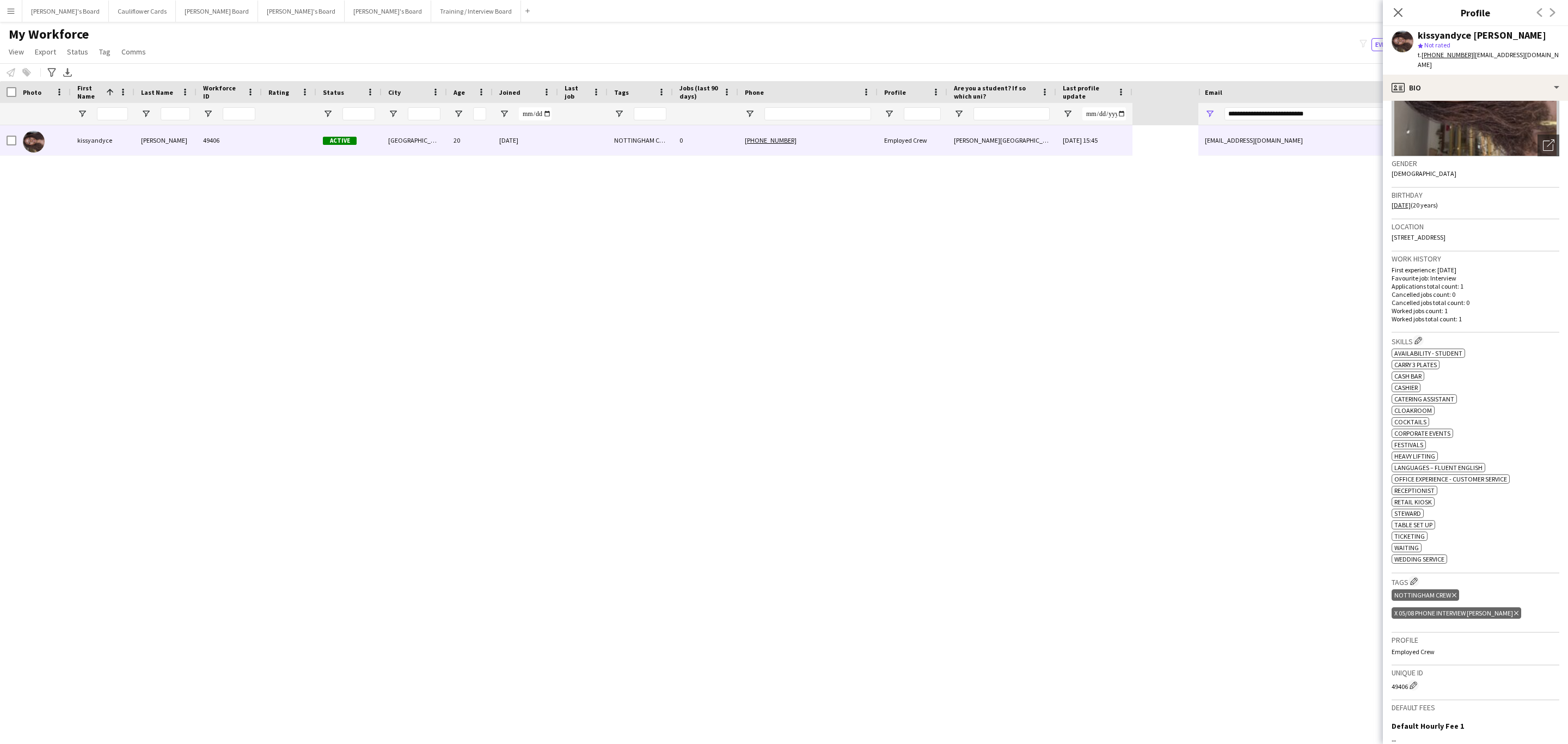
scroll to position [118, 0]
click at [1514, 611] on icon "Delete tag" at bounding box center [1516, 612] width 4 height 7
click at [1401, 12] on icon "Close pop-in" at bounding box center [1398, 12] width 10 height 10
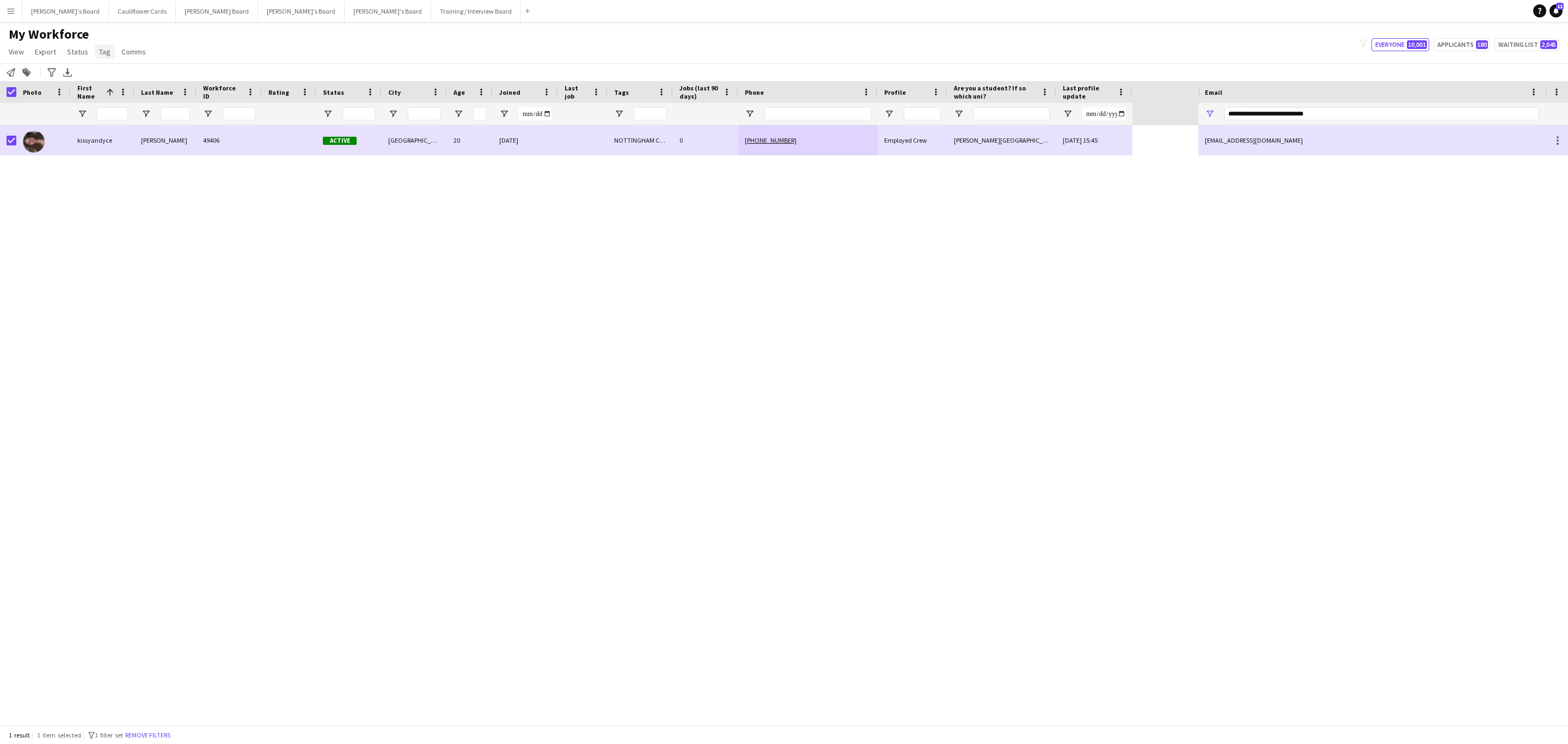
click at [99, 55] on span "Tag" at bounding box center [105, 52] width 12 height 10
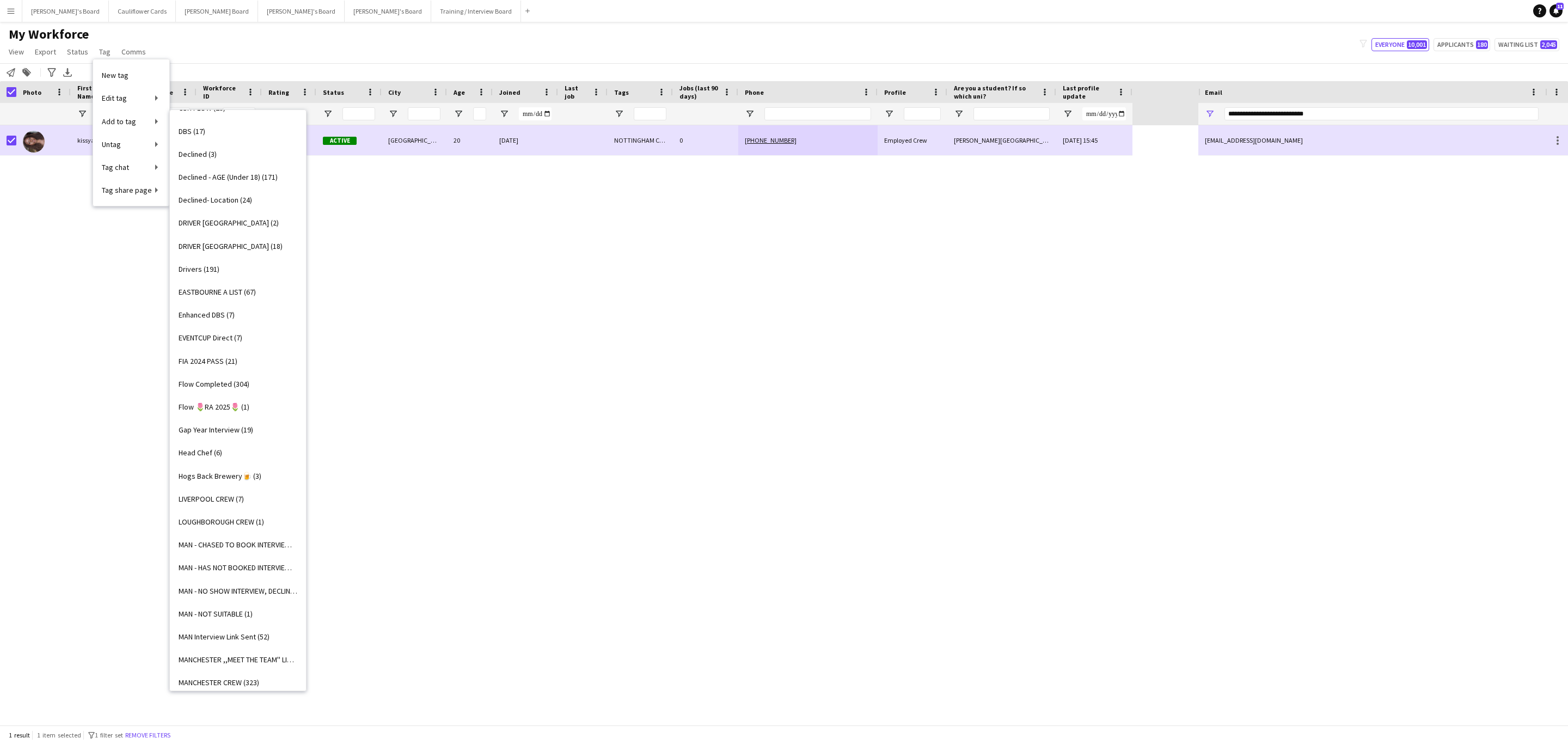
scroll to position [386, 0]
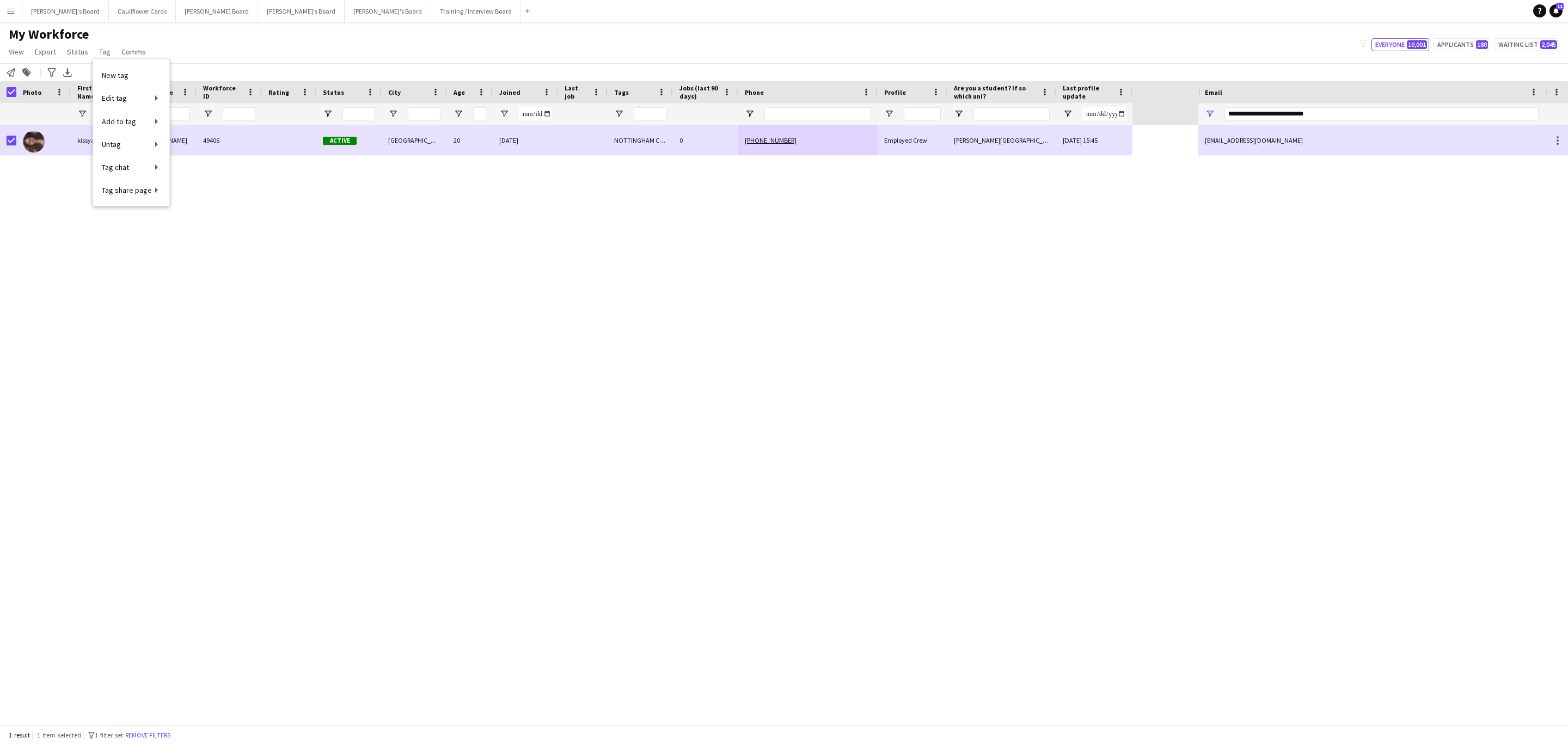
click at [452, 435] on div "kissyandyce quartey 49406 Active Nottingham 20 06-08-2025 NOTTINGHAM CREW 0 +44…" at bounding box center [599, 425] width 1199 height 600
click at [161, 735] on button "Remove filters" at bounding box center [147, 735] width 49 height 12
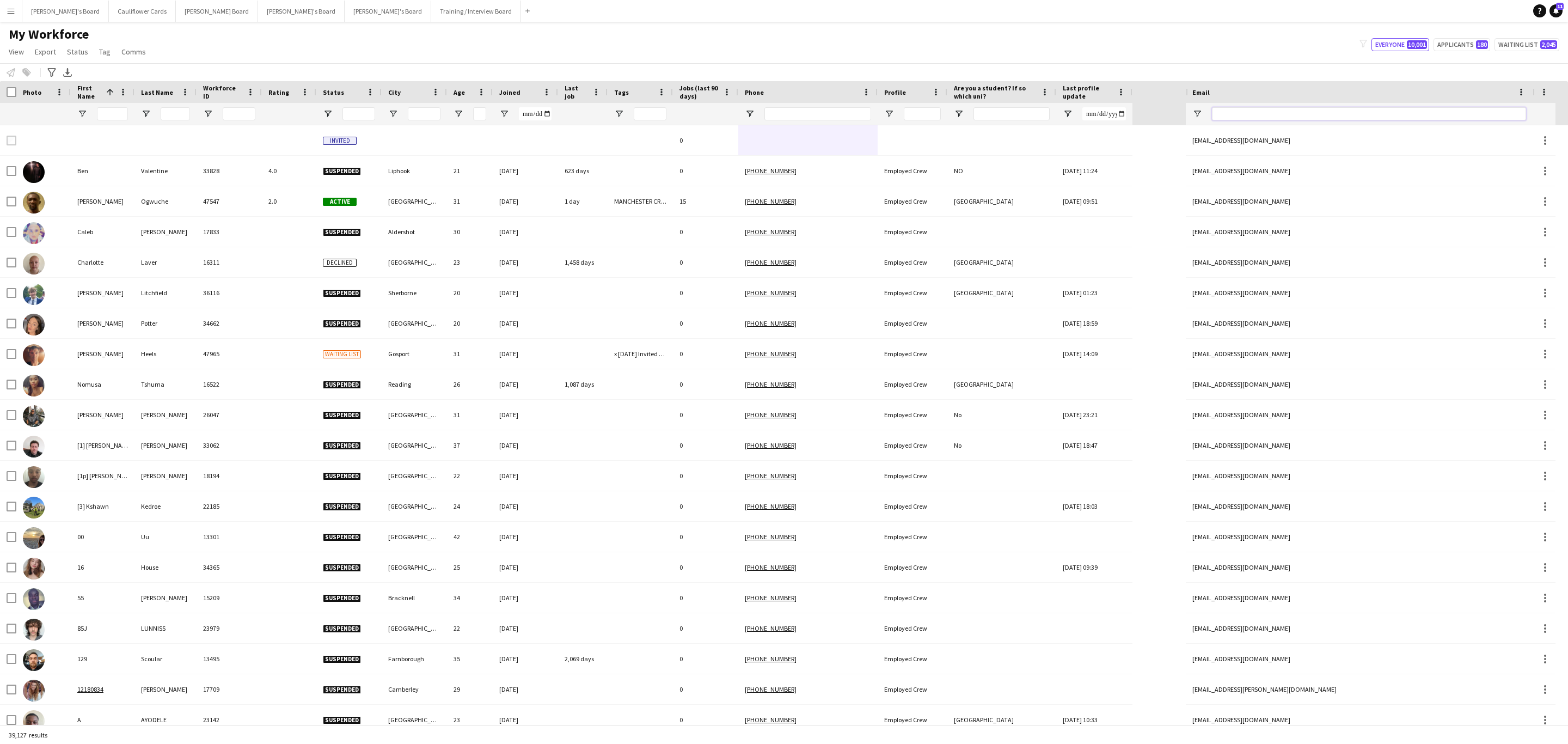
click at [1279, 116] on input "Email Filter Input" at bounding box center [1369, 113] width 314 height 13
paste input "**********"
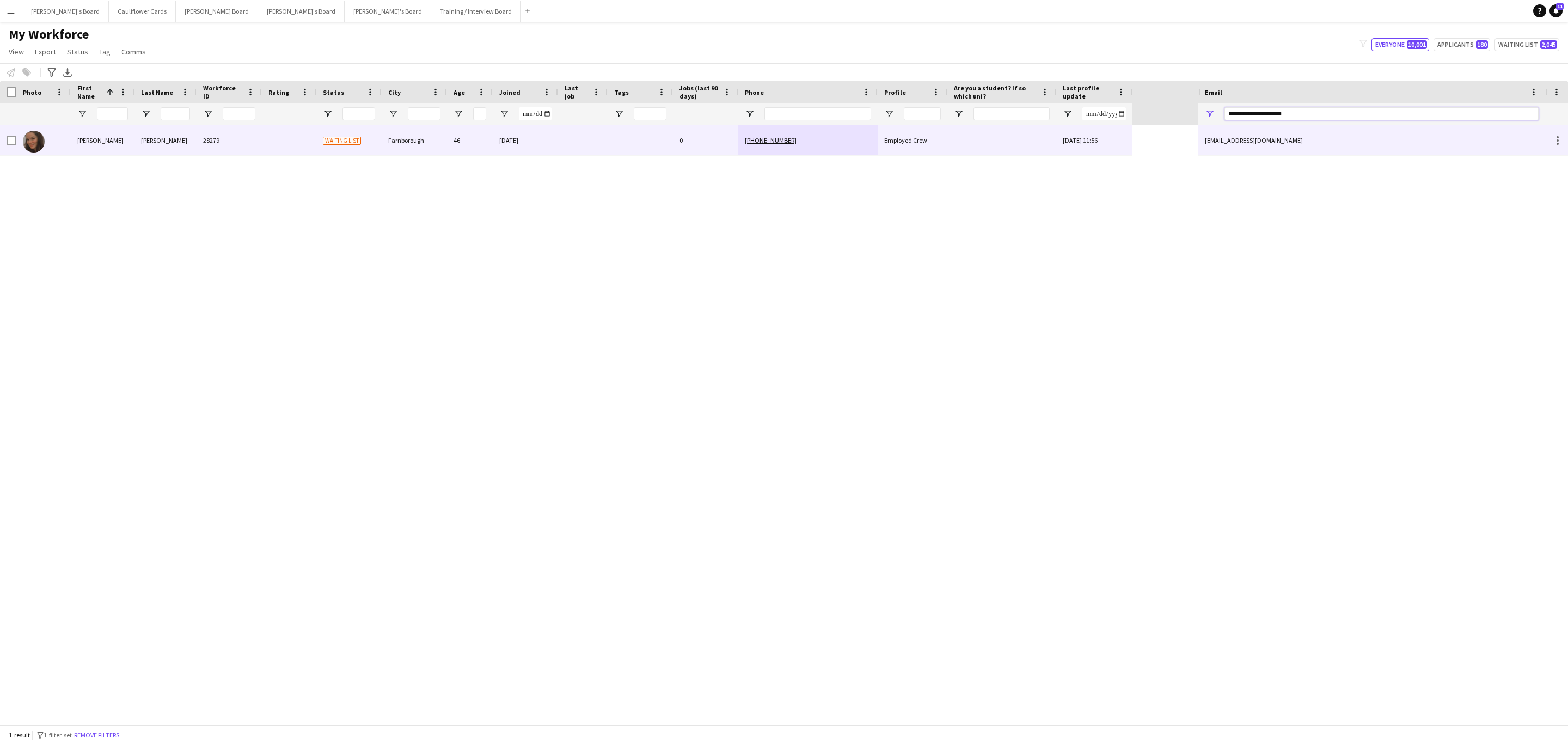
type input "**********"
click at [656, 150] on div at bounding box center [640, 140] width 65 height 30
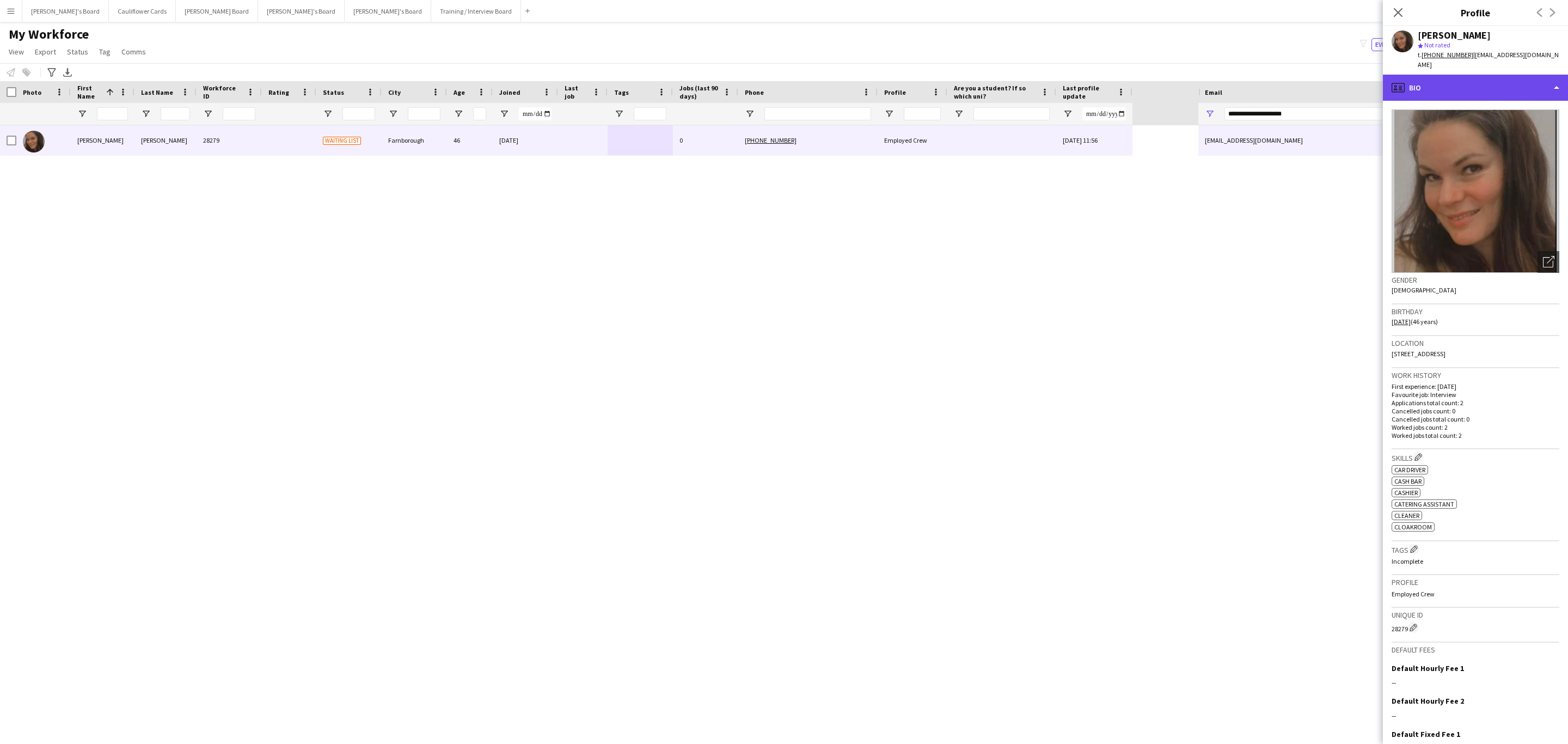
click at [1477, 80] on div "profile Bio" at bounding box center [1475, 88] width 185 height 26
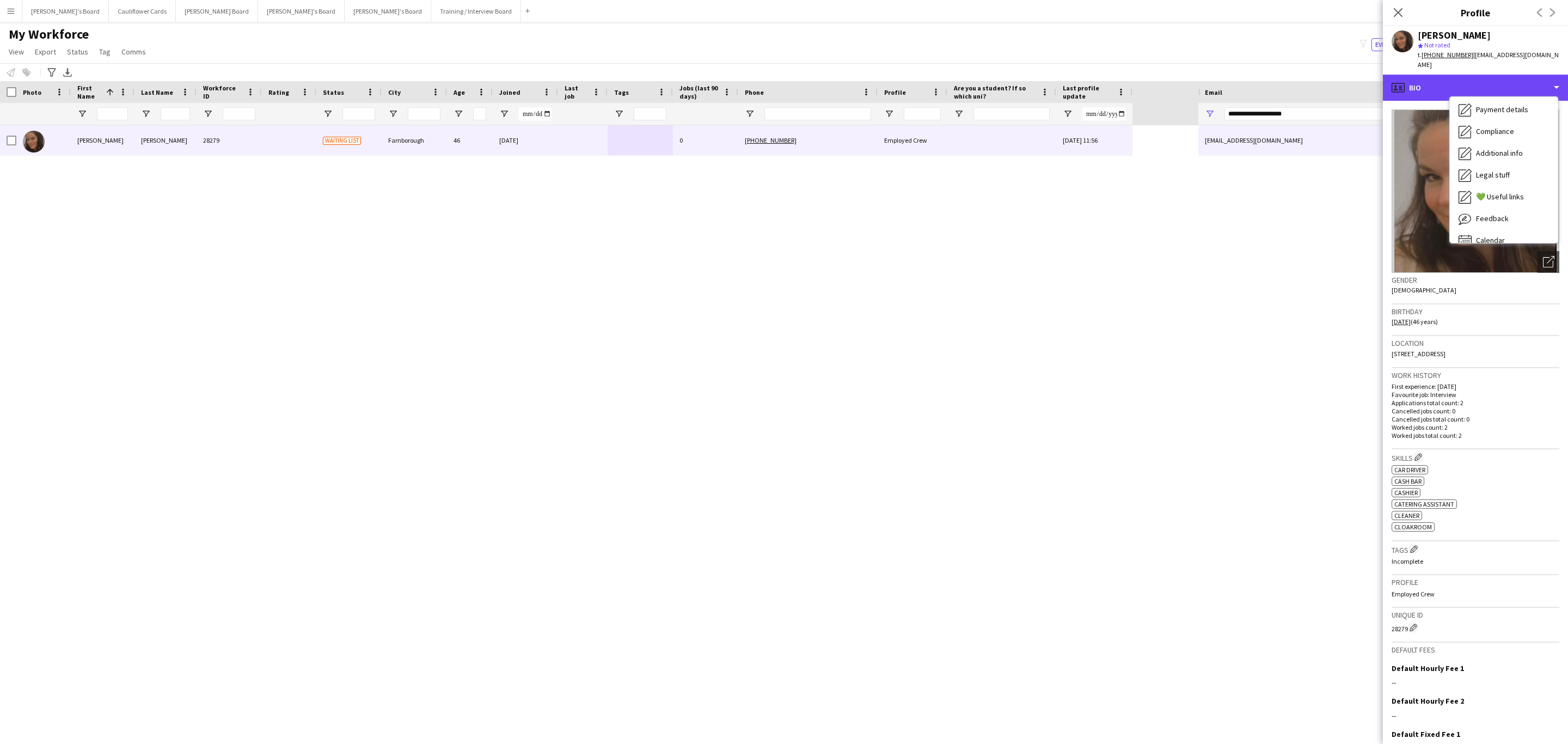
scroll to position [146, 0]
click at [1493, 195] on div "Feedback Feedback" at bounding box center [1503, 206] width 108 height 22
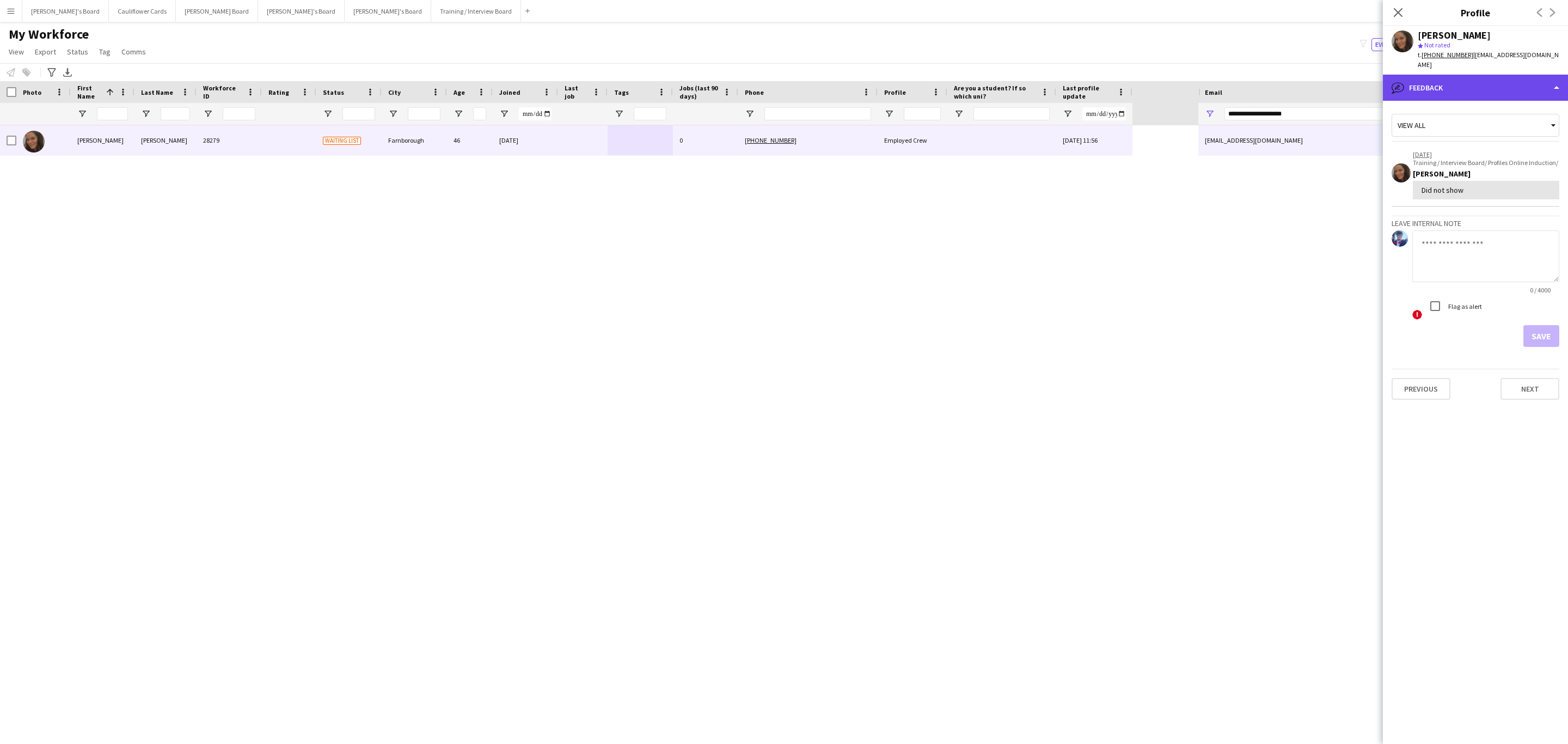
click at [1513, 79] on div "bubble-pencil Feedback" at bounding box center [1475, 88] width 185 height 26
click at [1483, 223] on span "Calendar" at bounding box center [1490, 228] width 29 height 10
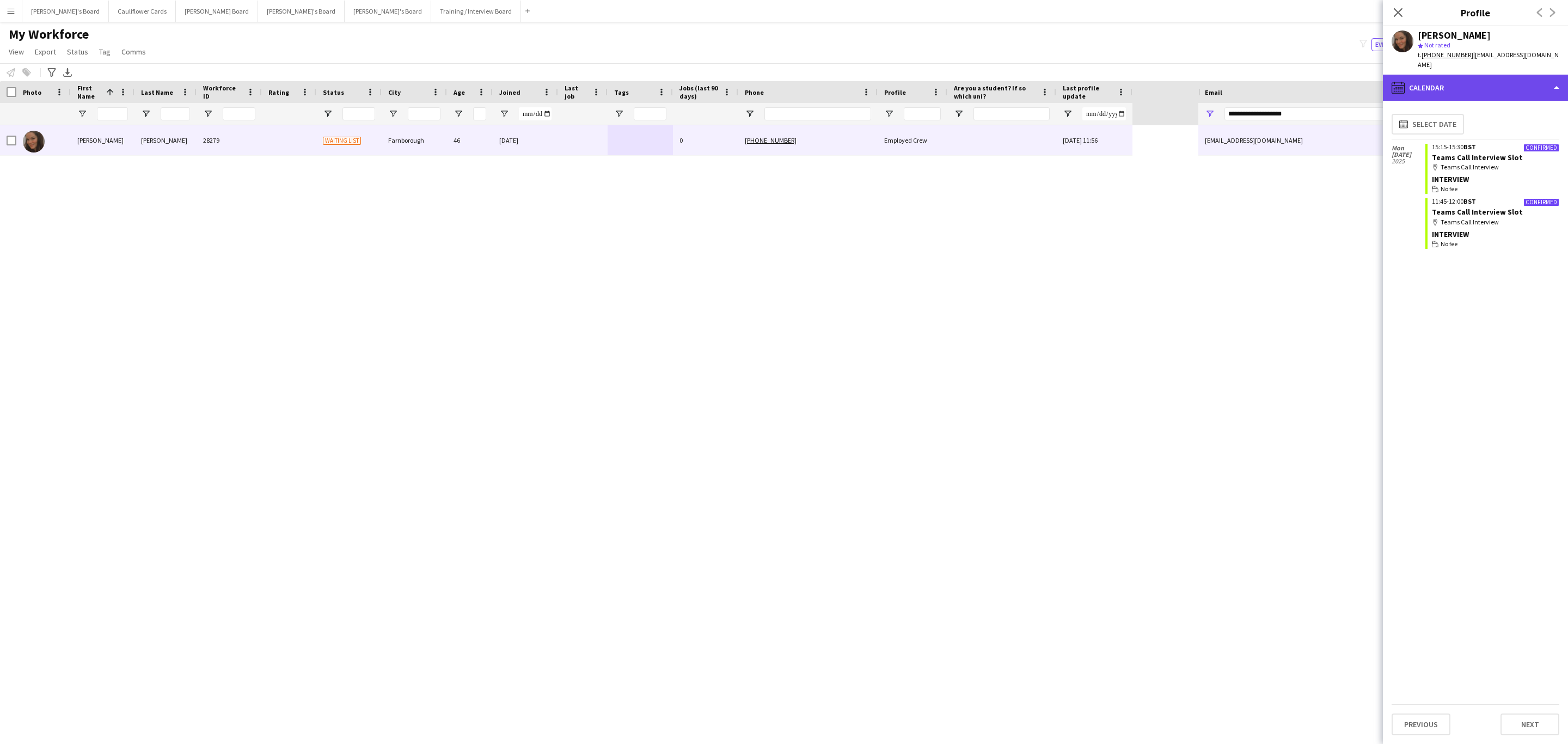
click at [1513, 77] on div "calendar-full Calendar" at bounding box center [1475, 88] width 185 height 26
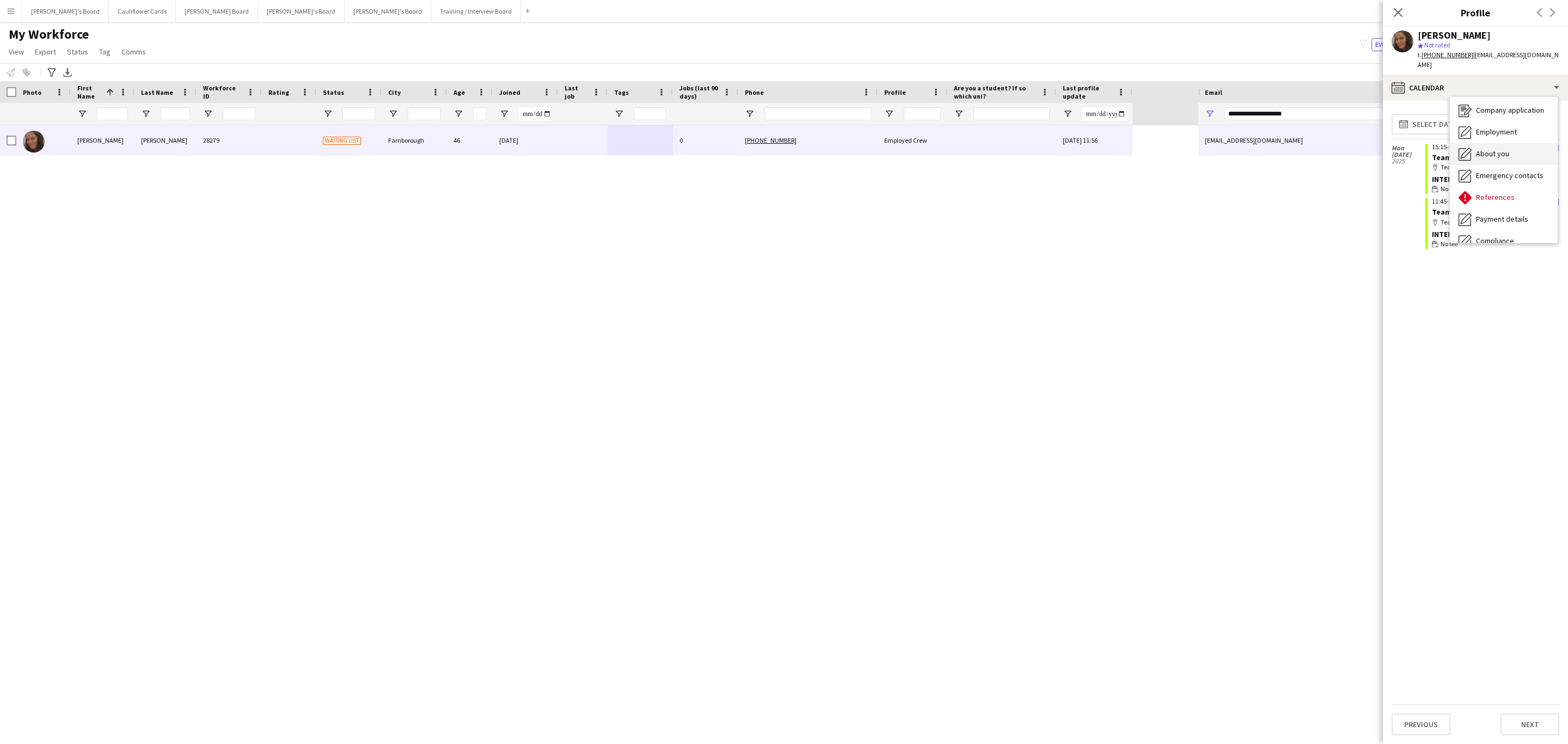
click at [1504, 149] on span "About you" at bounding box center [1493, 153] width 33 height 10
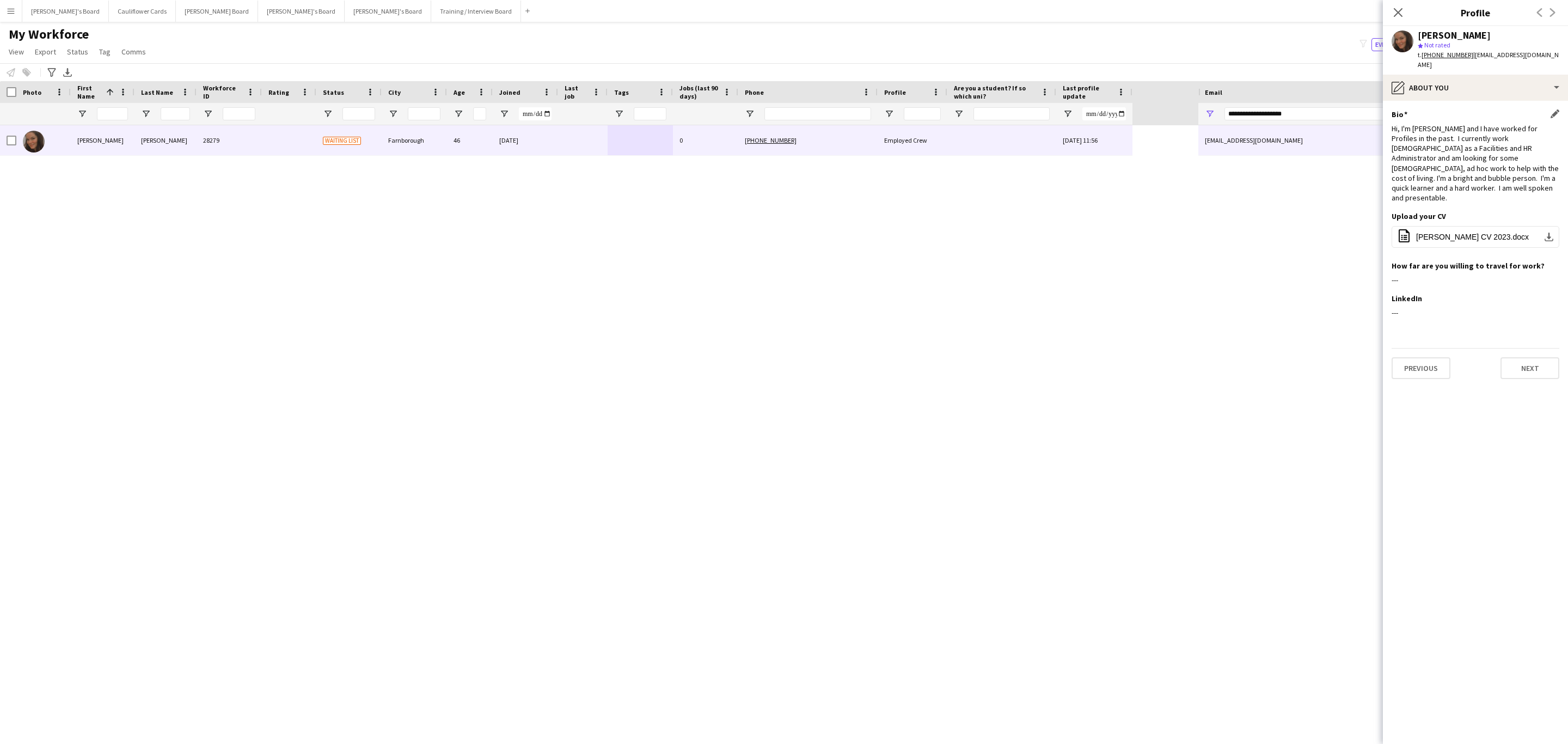
click at [1521, 163] on div "Hi, I'm Ellie and I have worked for Profiles in the past. I currently work full…" at bounding box center [1475, 163] width 167 height 80
click at [1511, 75] on div "pencil4 About you" at bounding box center [1475, 88] width 185 height 26
click at [1499, 105] on div "Bio Bio" at bounding box center [1503, 112] width 108 height 22
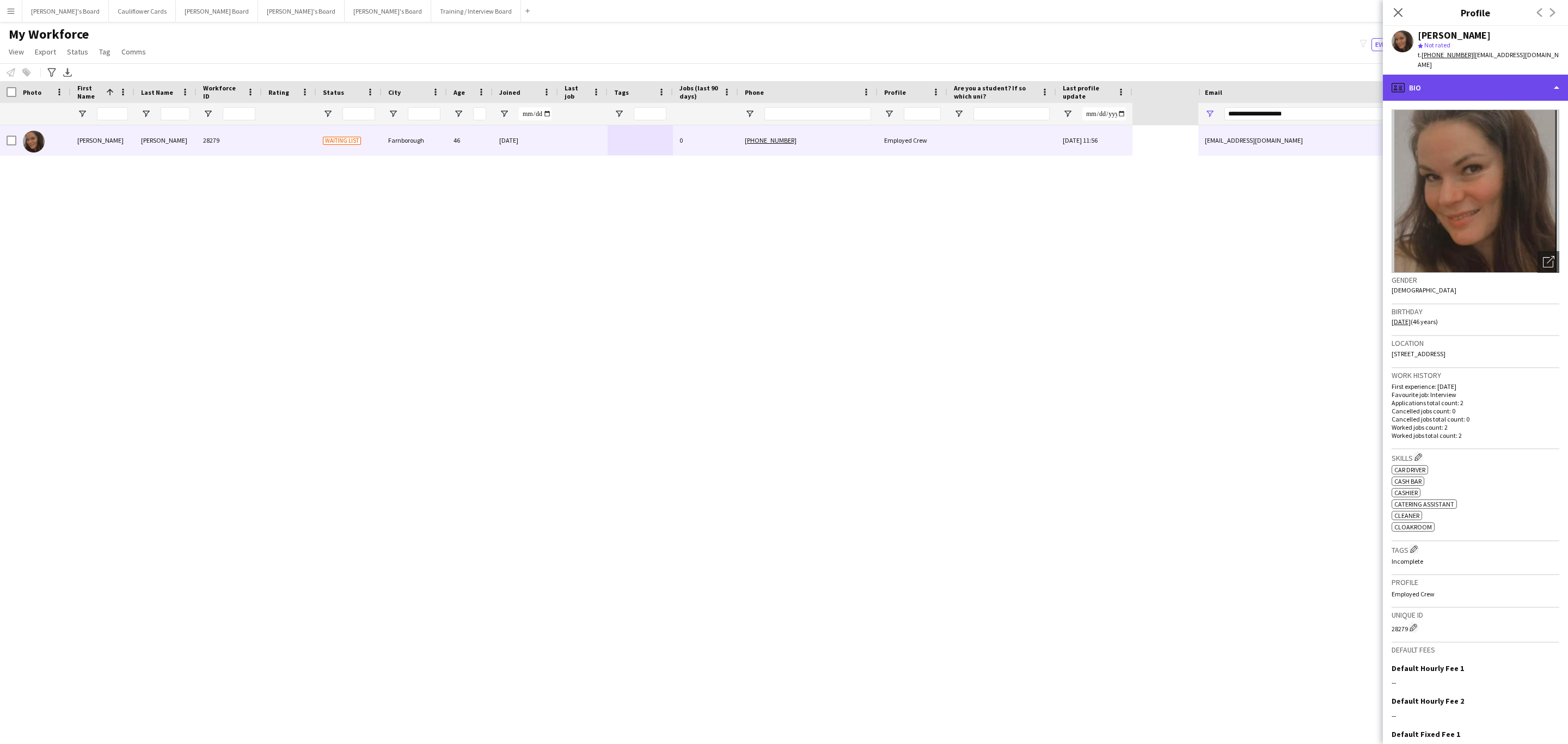
click at [1503, 85] on div "profile Bio" at bounding box center [1475, 88] width 185 height 26
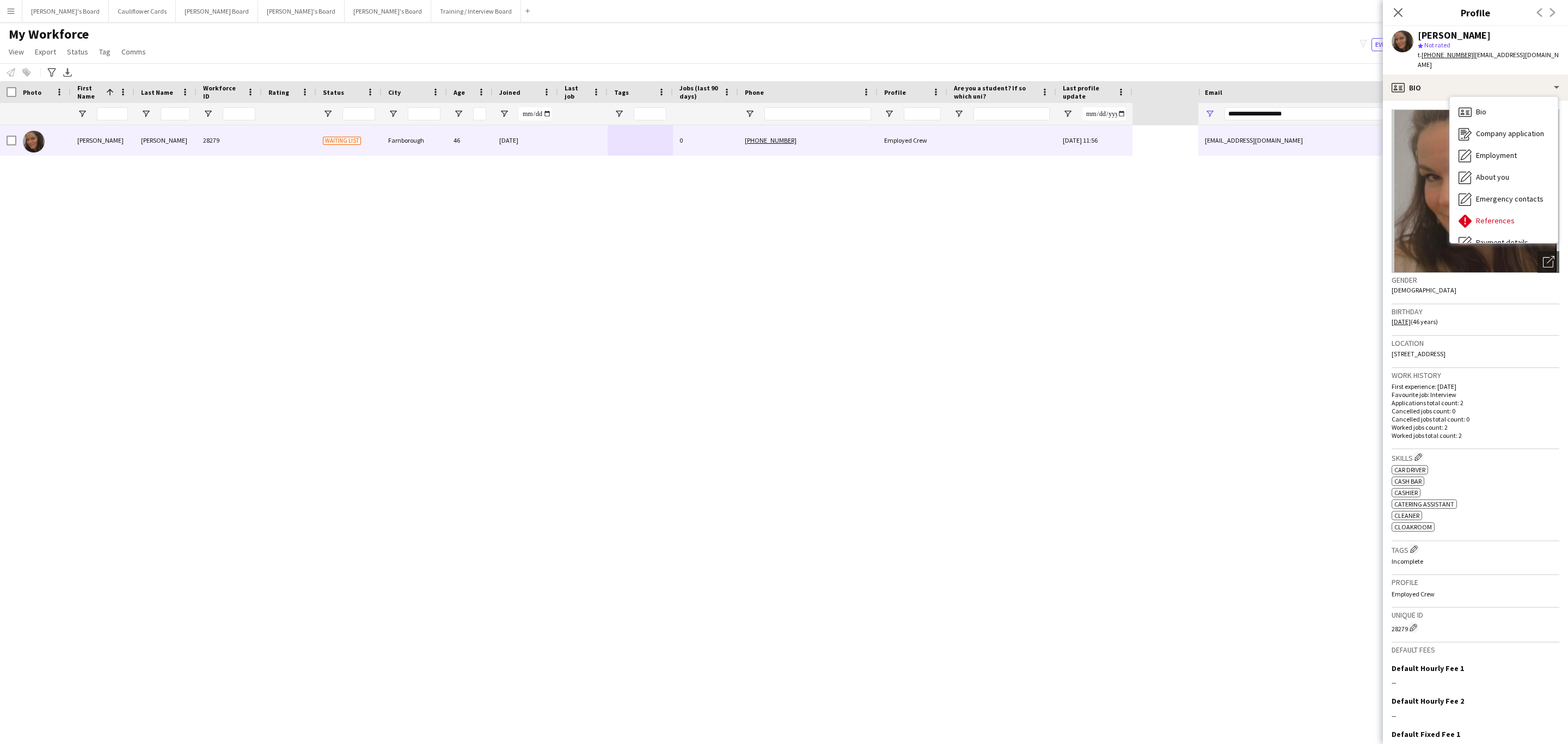
click at [1513, 515] on div "ok-circled2 background Layer 1 cross-circle-red background Layer 1 Car Driver F…" at bounding box center [1475, 497] width 167 height 69
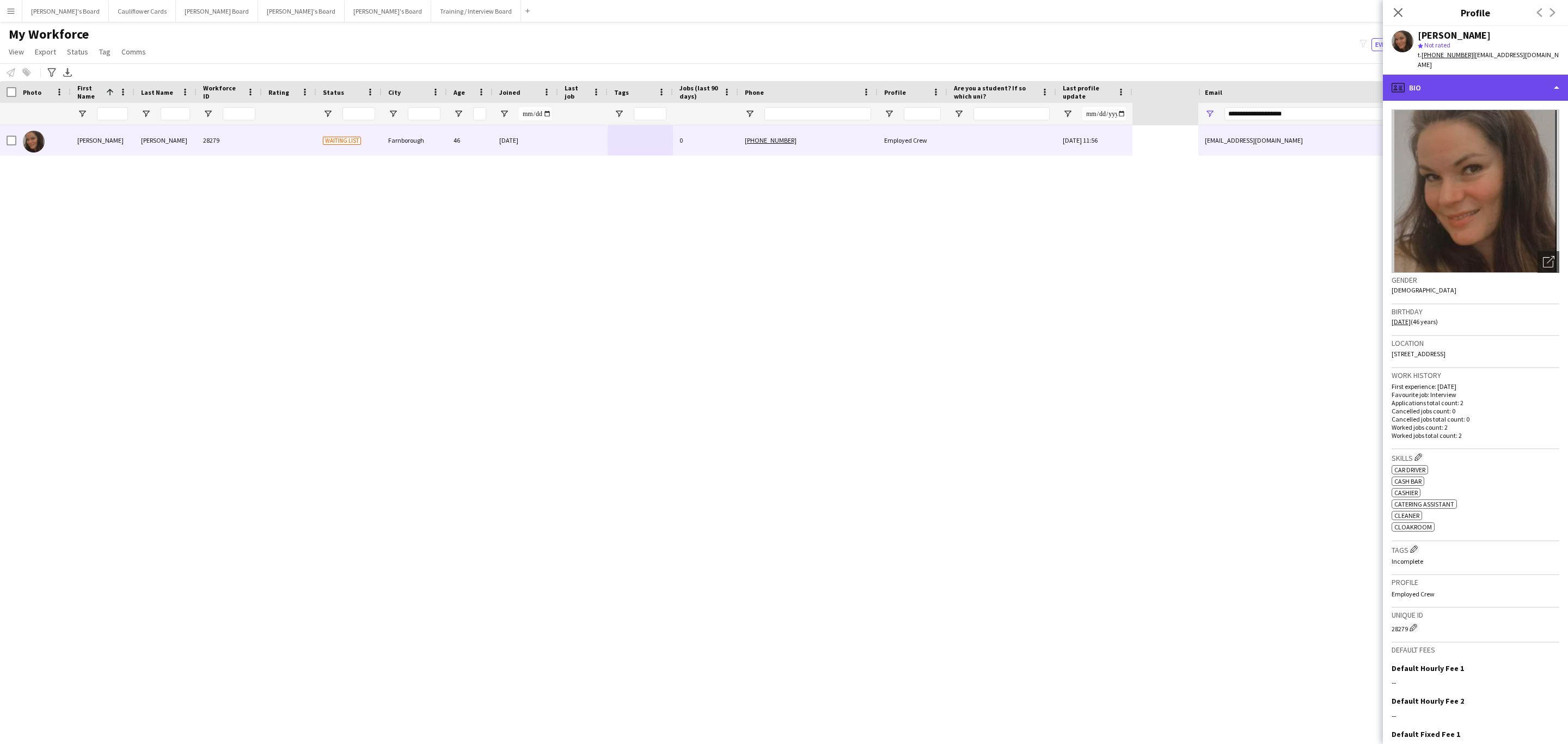
click at [1540, 75] on div "profile Bio" at bounding box center [1475, 88] width 185 height 26
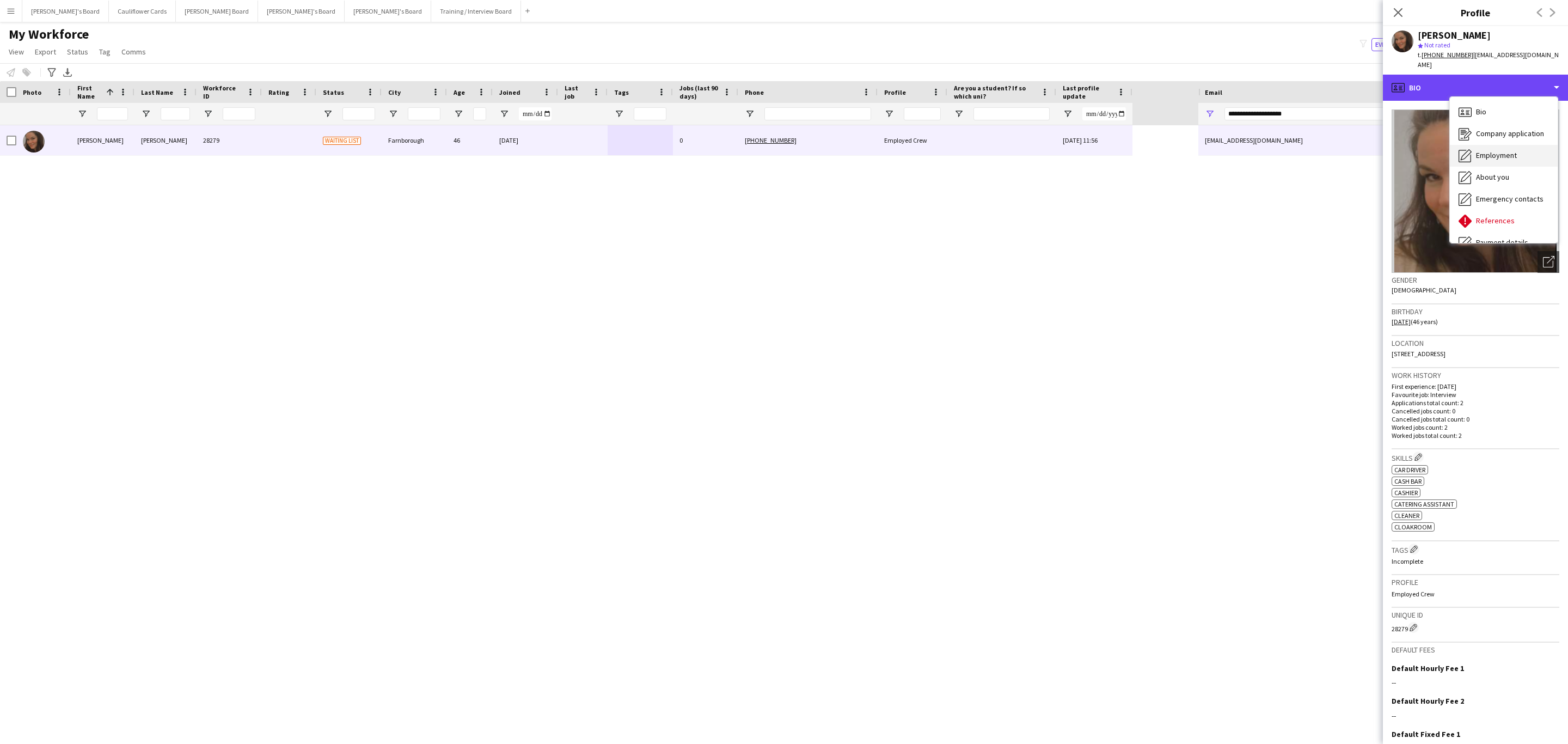
scroll to position [146, 0]
click at [1495, 116] on div "Compliance Compliance" at bounding box center [1503, 119] width 108 height 22
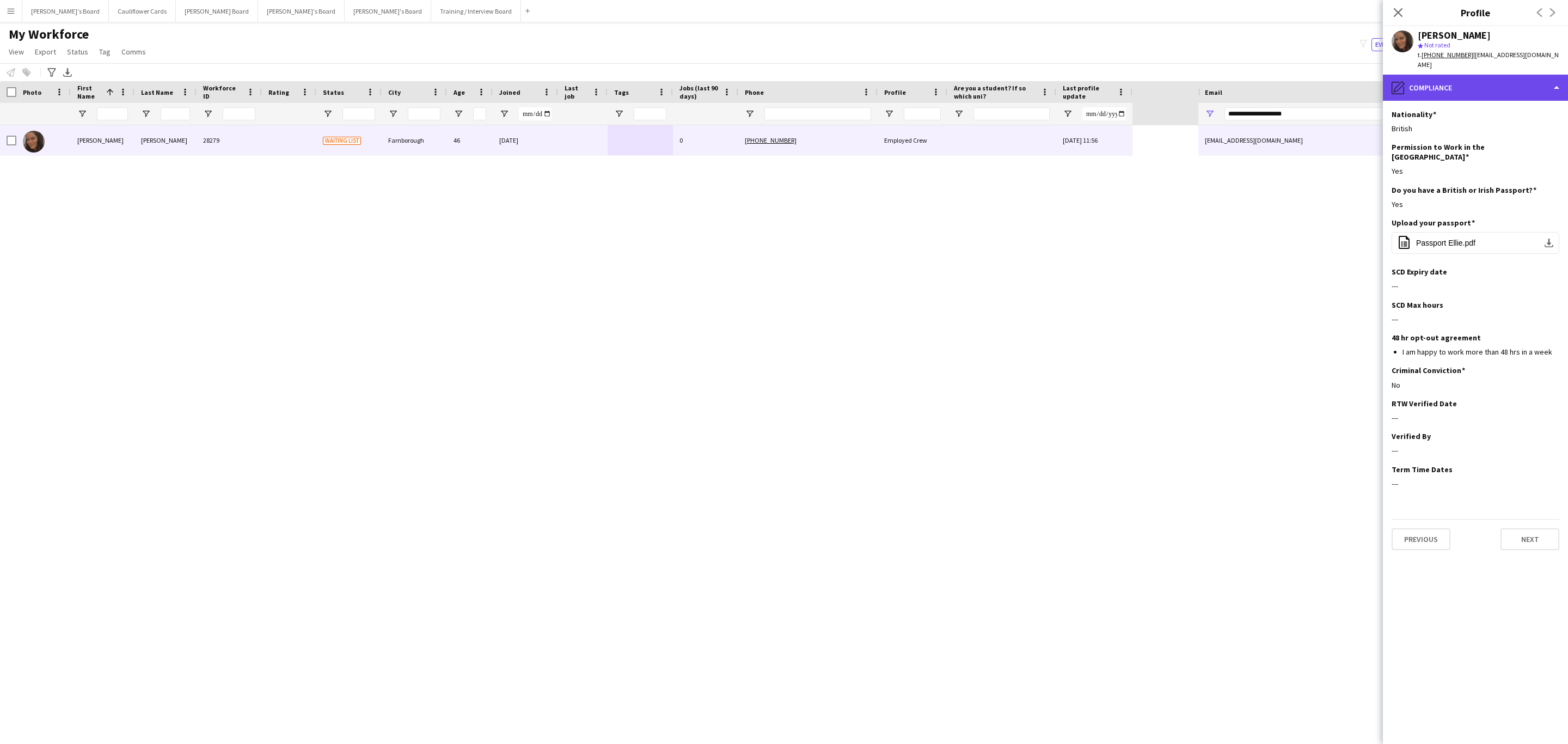
click at [1489, 87] on div "pencil4 Compliance" at bounding box center [1475, 88] width 185 height 26
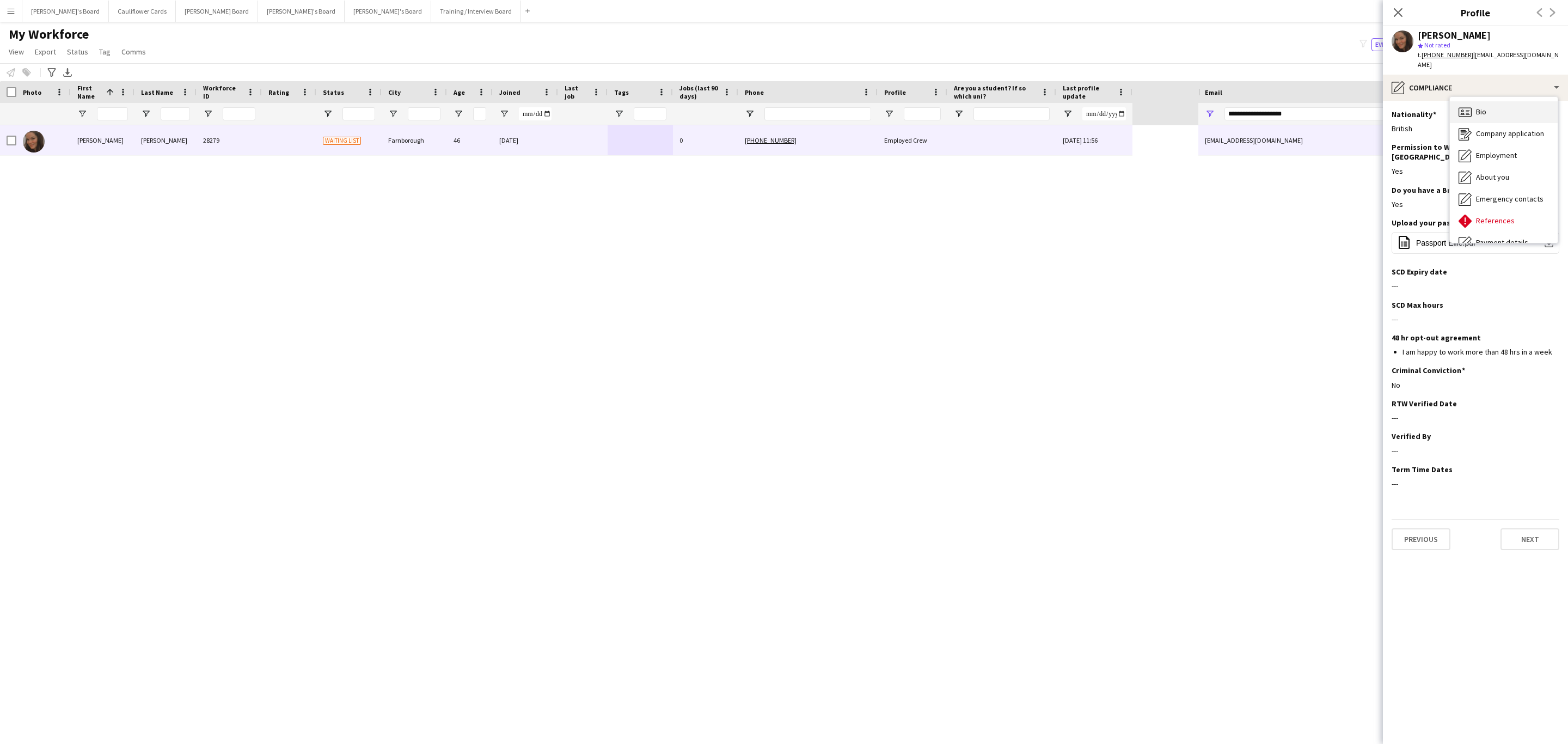
click at [1492, 101] on div "Bio Bio" at bounding box center [1503, 112] width 108 height 22
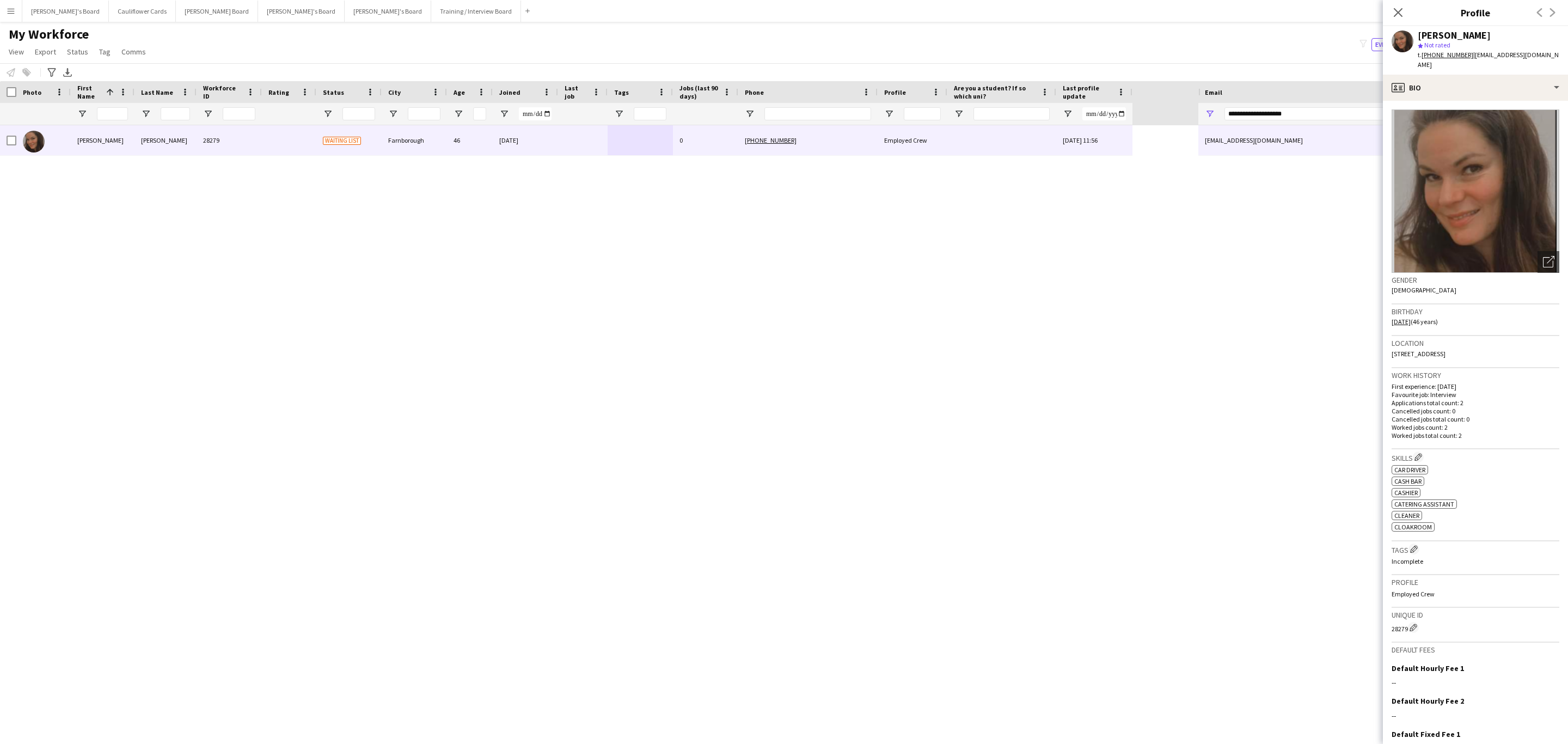
click at [1516, 247] on img at bounding box center [1475, 191] width 167 height 163
click at [1514, 85] on div "profile Bio" at bounding box center [1475, 88] width 185 height 26
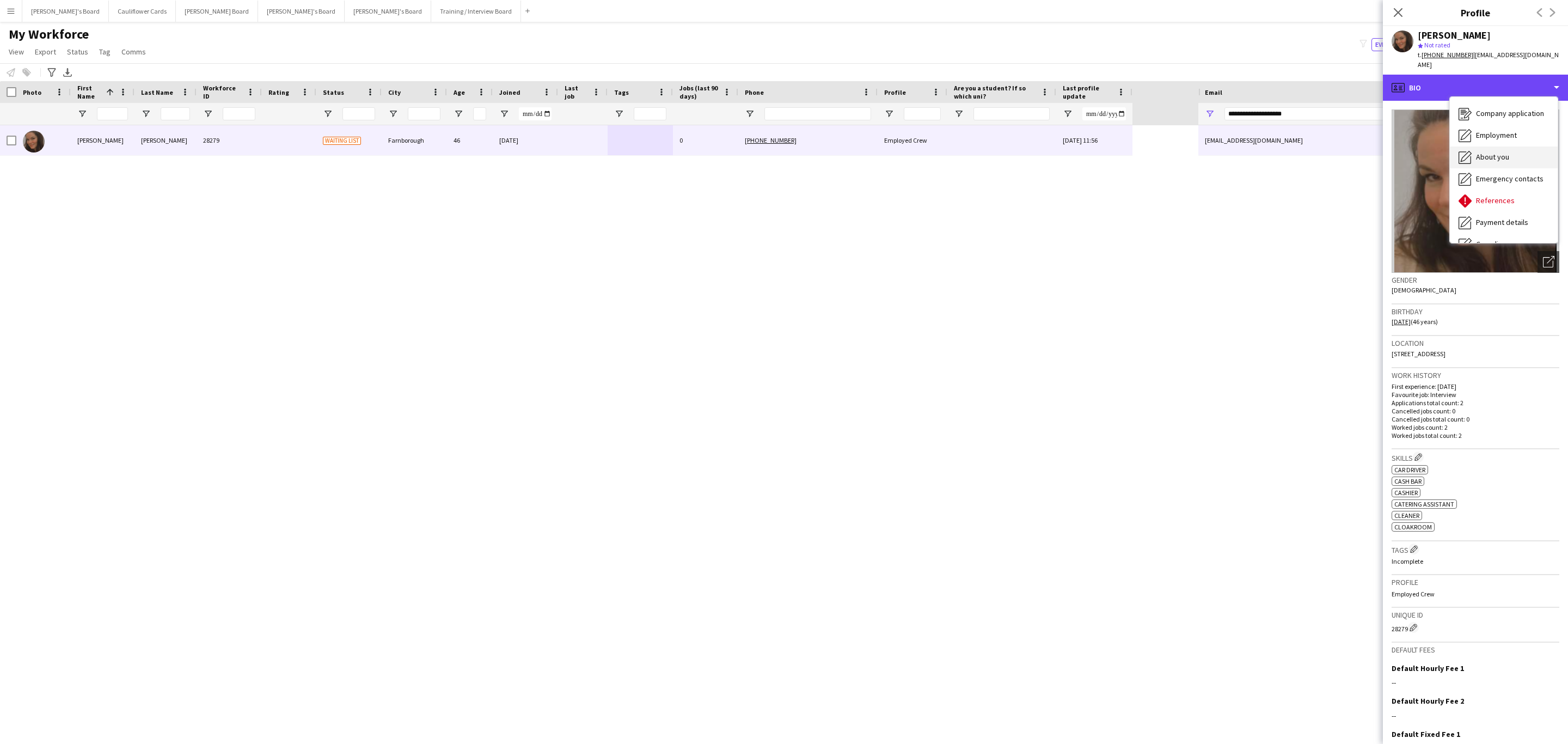
scroll to position [146, 0]
click at [1500, 136] on span "Additional info" at bounding box center [1499, 141] width 47 height 10
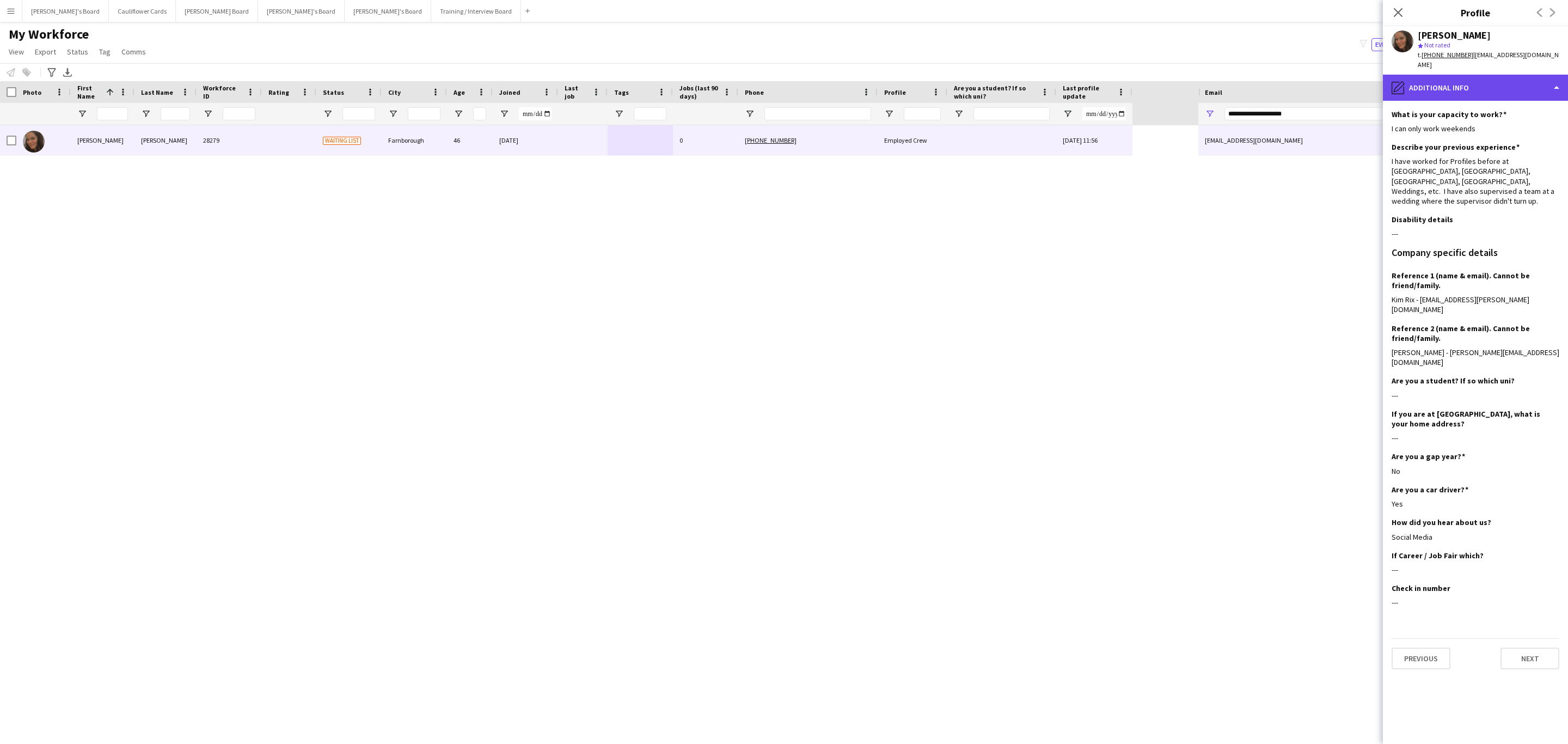
click at [1507, 75] on div "pencil4 Additional info" at bounding box center [1475, 88] width 185 height 26
click at [1495, 114] on span "Compliance" at bounding box center [1495, 119] width 38 height 10
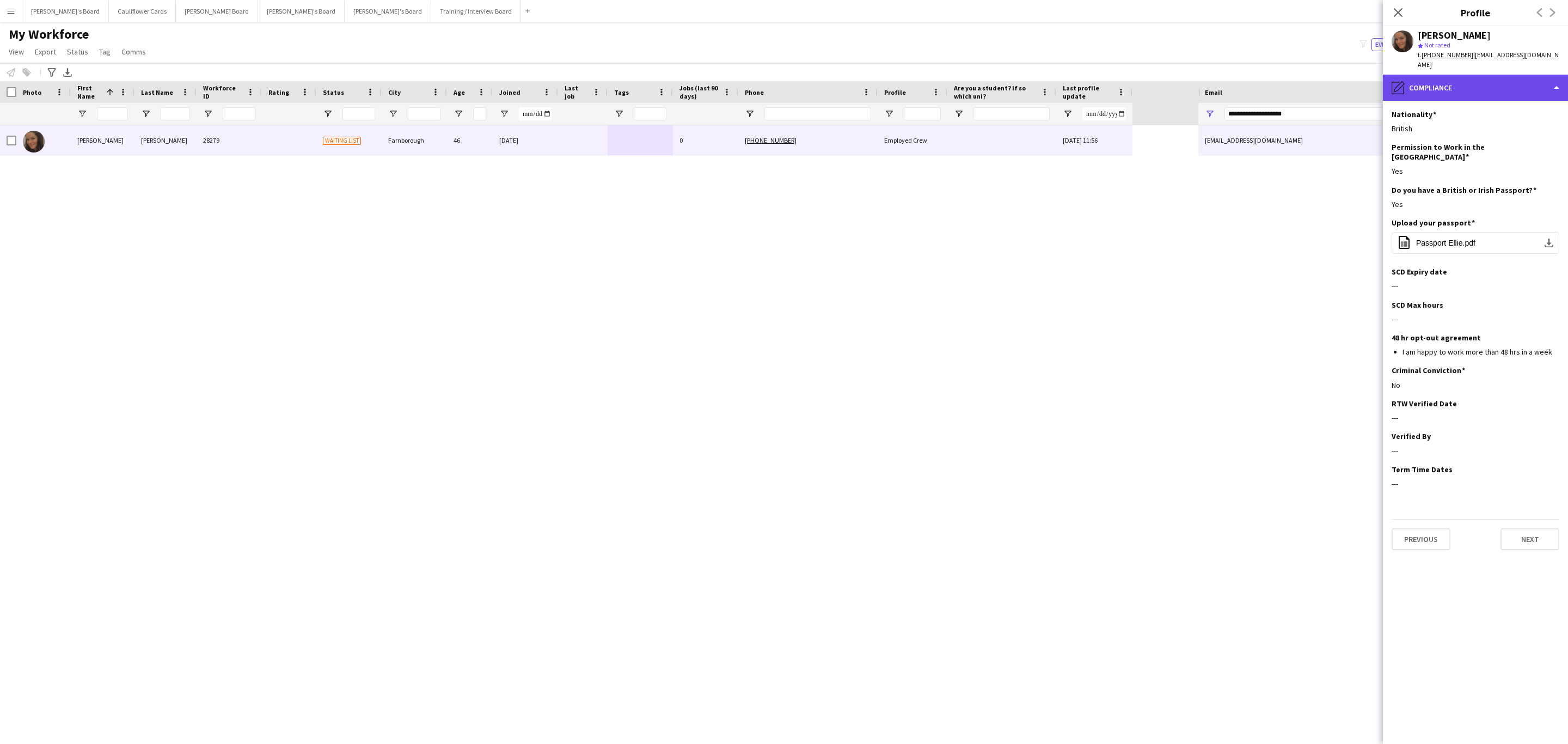
click at [1486, 75] on div "pencil4 Compliance" at bounding box center [1475, 88] width 185 height 26
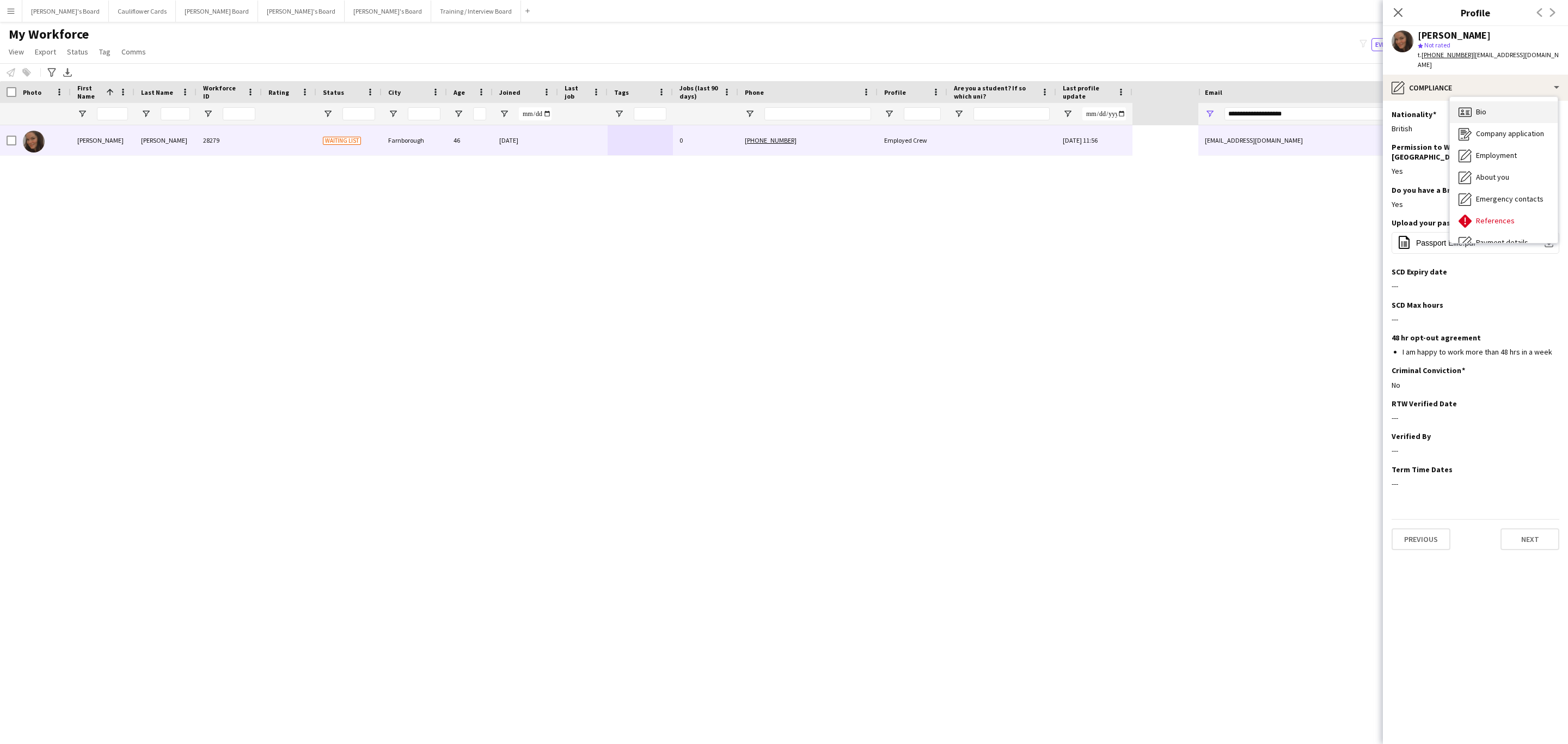
click at [1493, 111] on div "Bio Bio" at bounding box center [1503, 112] width 108 height 22
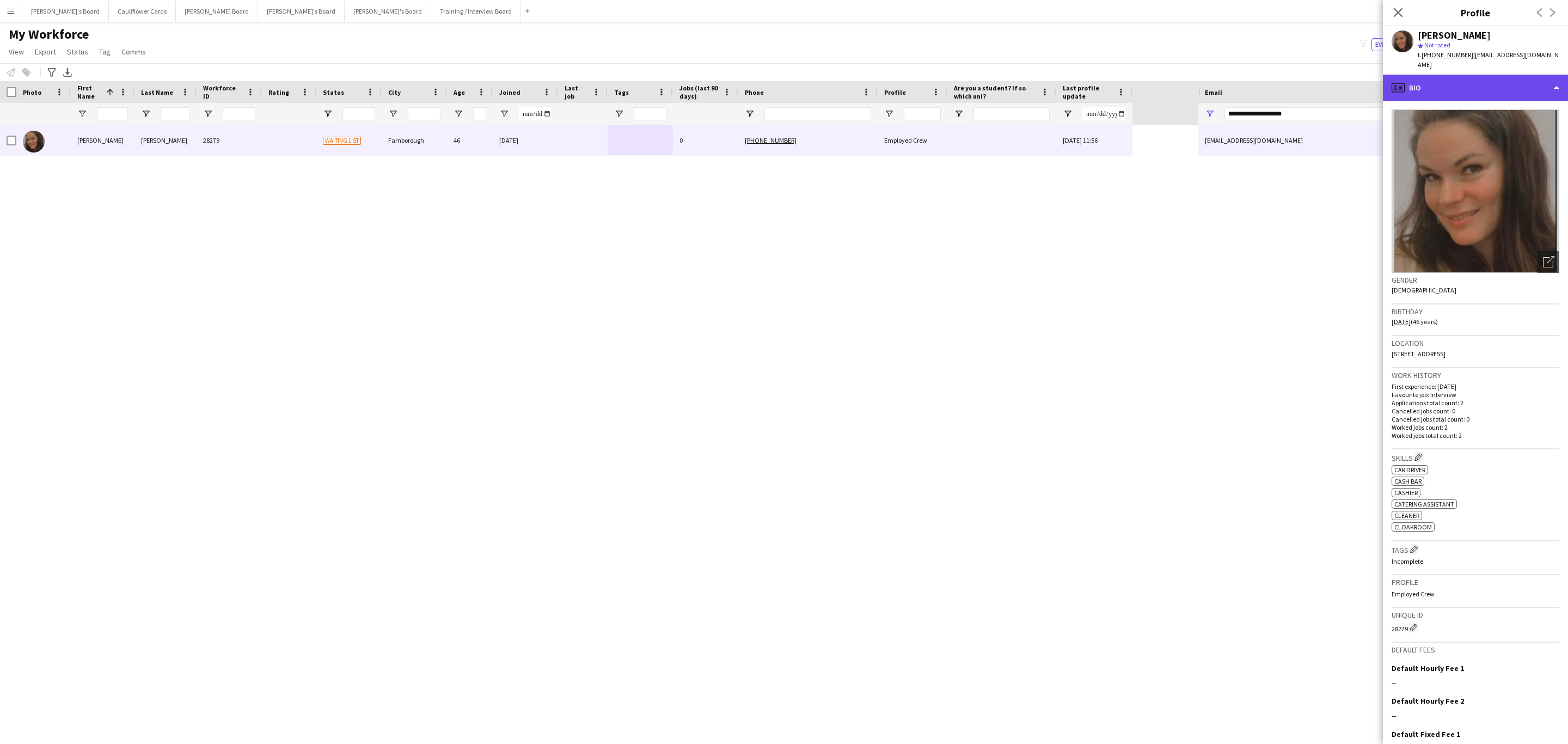
click at [1505, 75] on div "profile Bio" at bounding box center [1475, 88] width 185 height 26
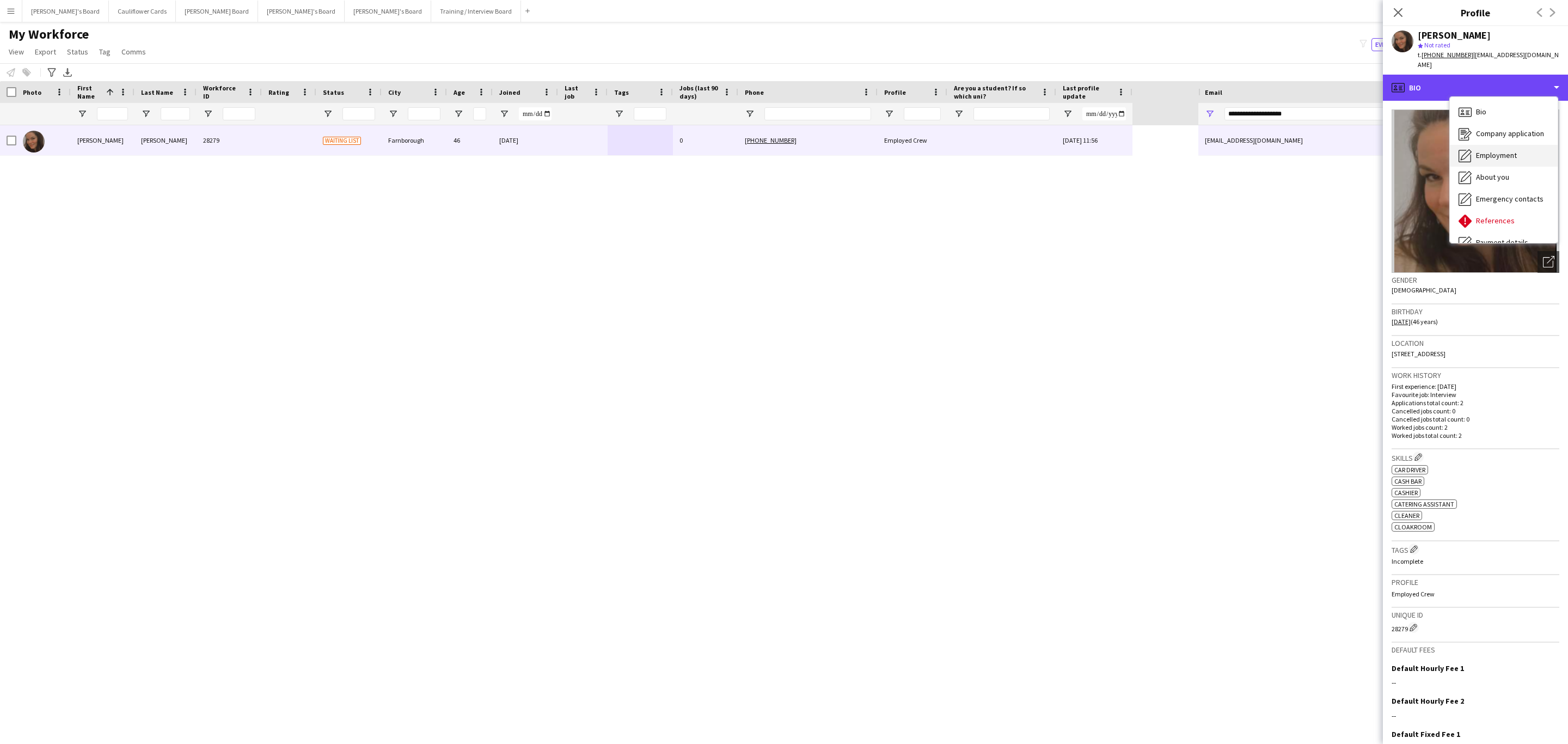
scroll to position [146, 0]
click at [1506, 130] on div "Additional info Additional info" at bounding box center [1503, 141] width 108 height 22
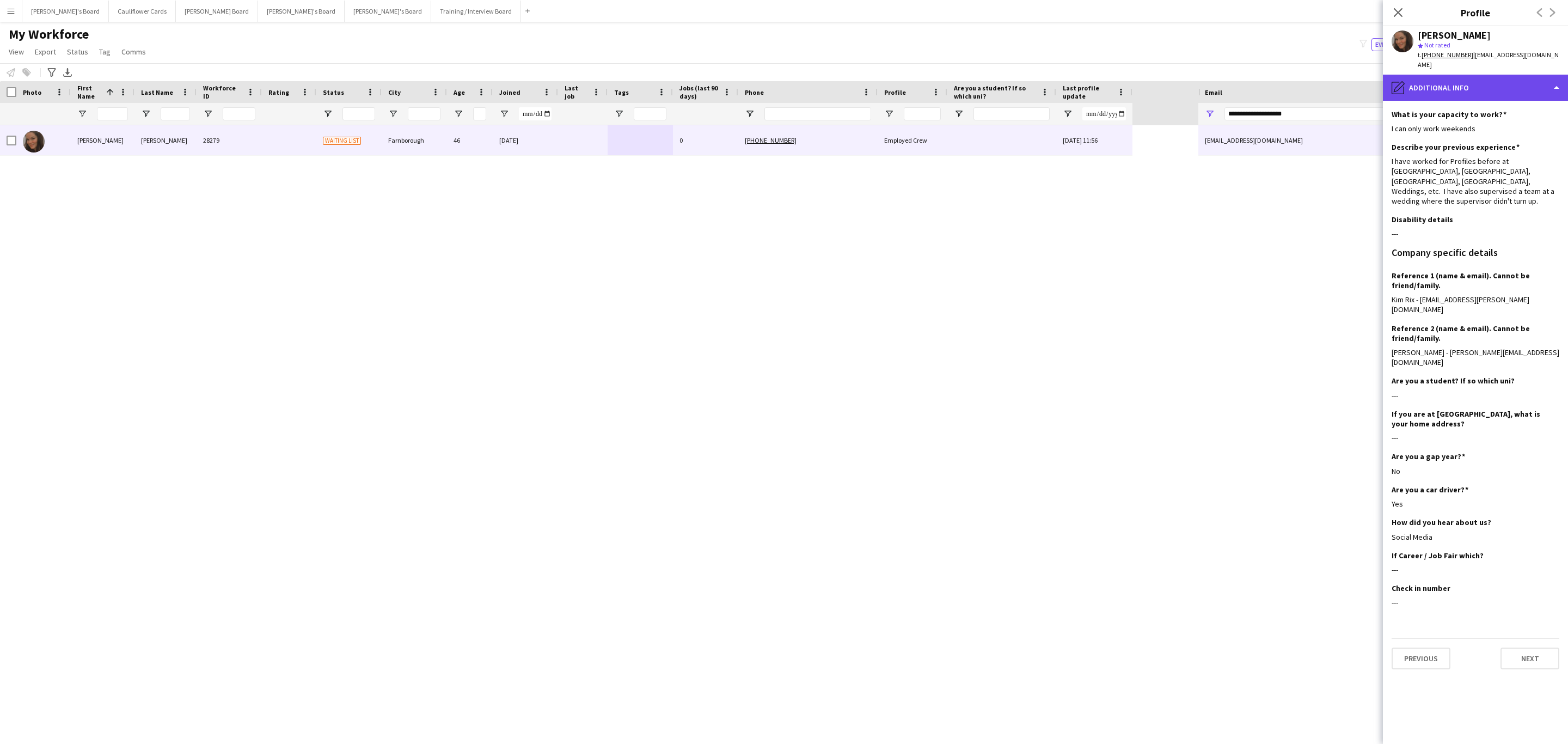
click at [1521, 75] on div "pencil4 Additional info" at bounding box center [1475, 88] width 185 height 26
click at [1494, 123] on div "Company application Company application" at bounding box center [1503, 134] width 108 height 22
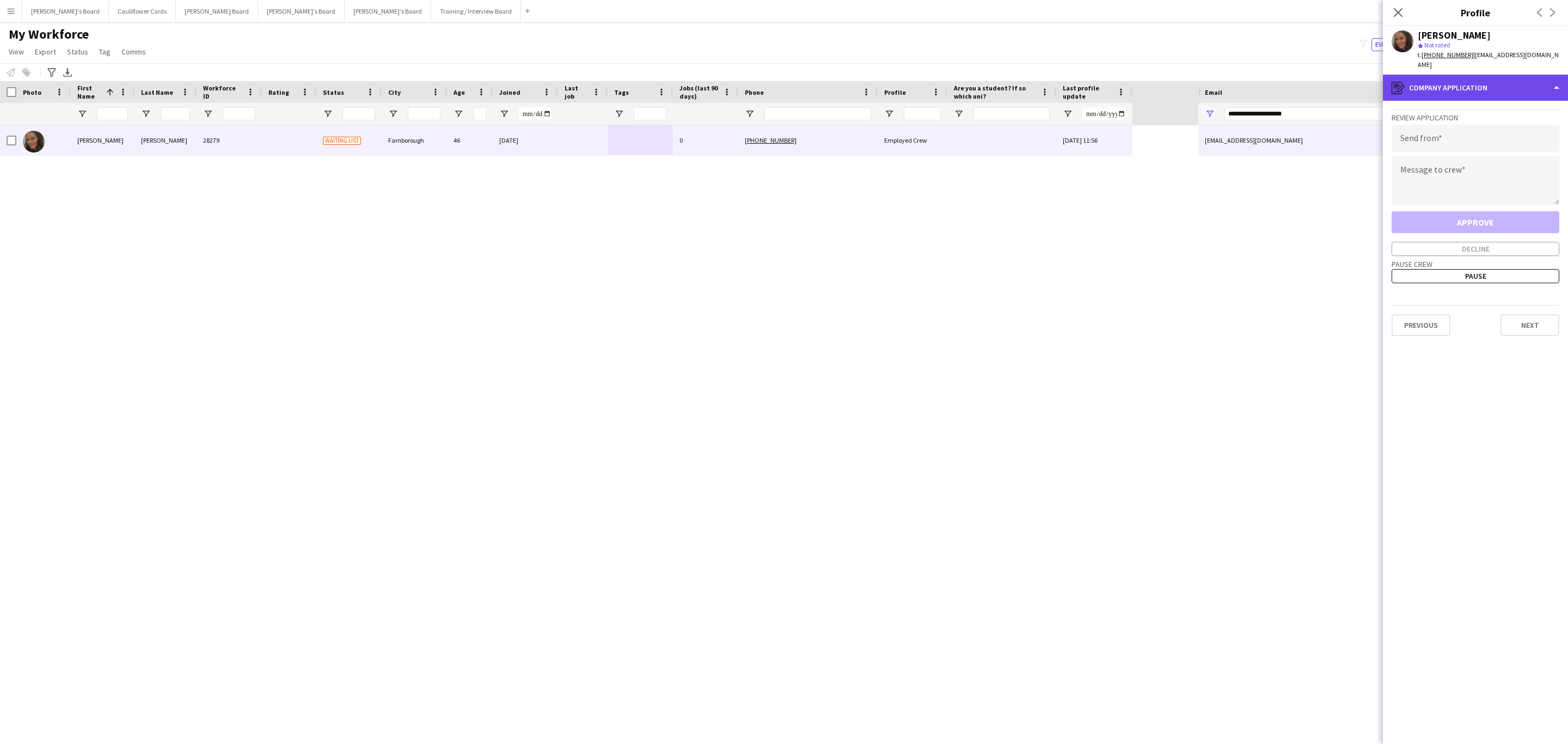
click at [1491, 77] on div "register Company application" at bounding box center [1475, 88] width 185 height 26
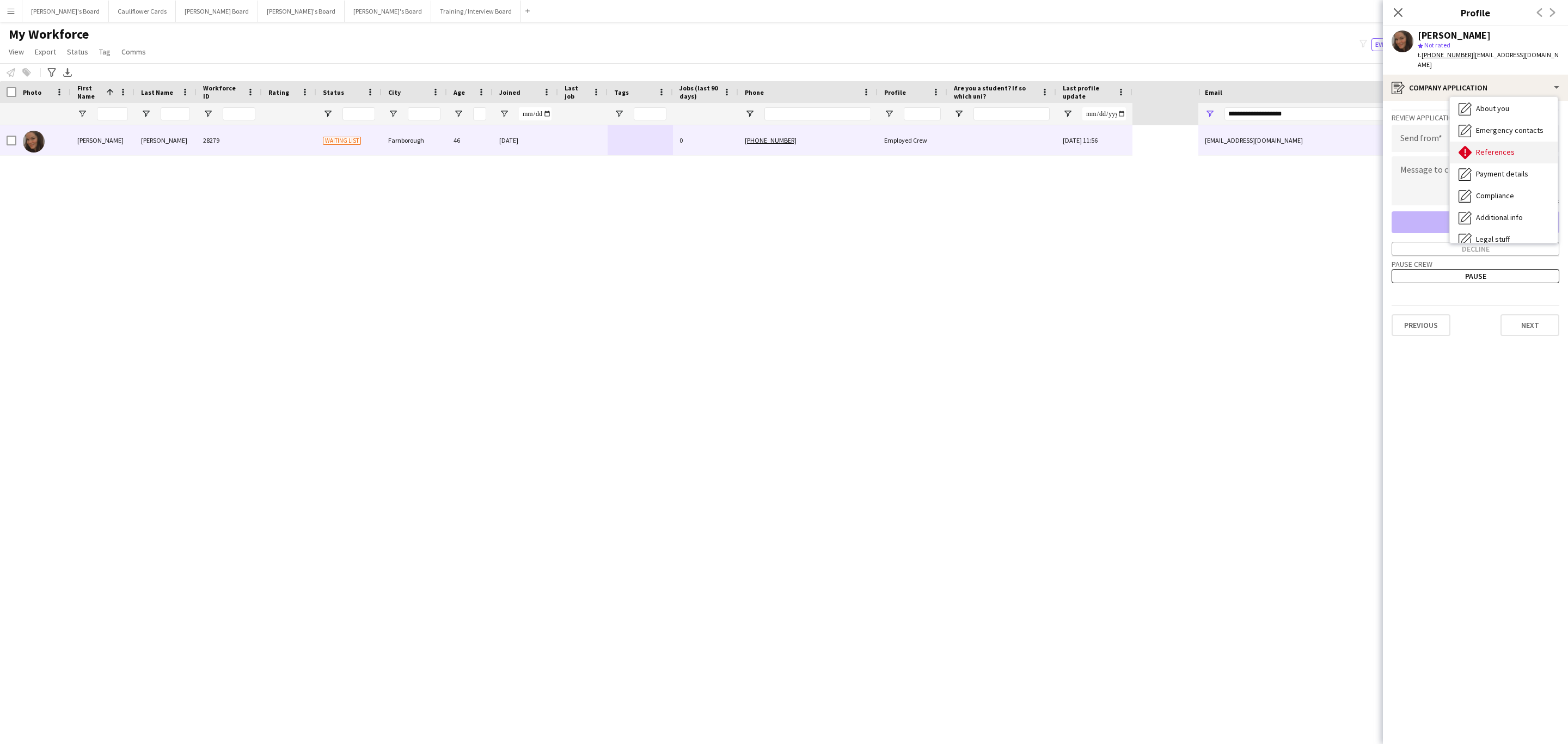
click at [1493, 142] on div "References References" at bounding box center [1503, 153] width 108 height 22
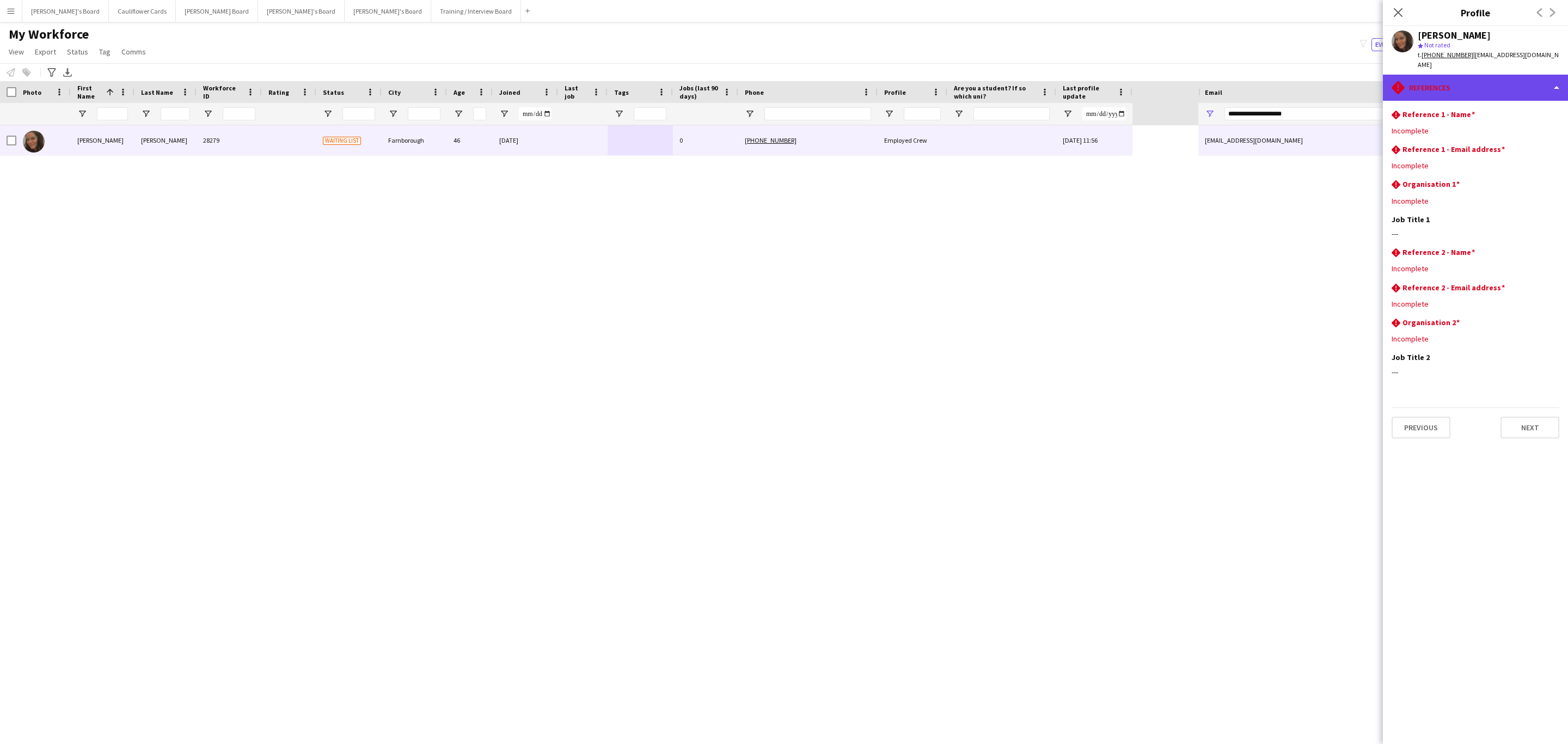
click at [1478, 79] on div "rhombus-alert References" at bounding box center [1475, 88] width 185 height 26
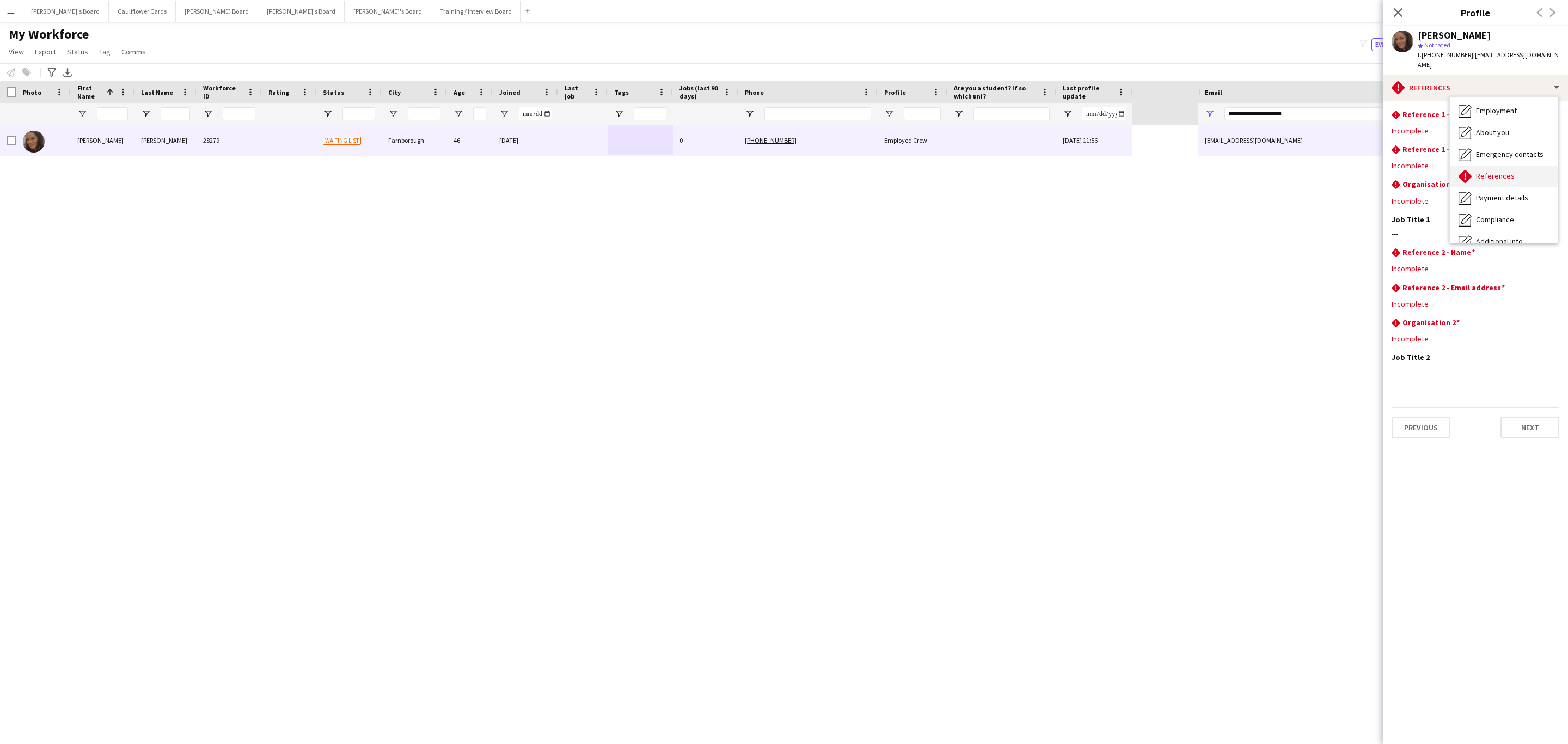
click at [1497, 171] on span "References" at bounding box center [1496, 176] width 39 height 10
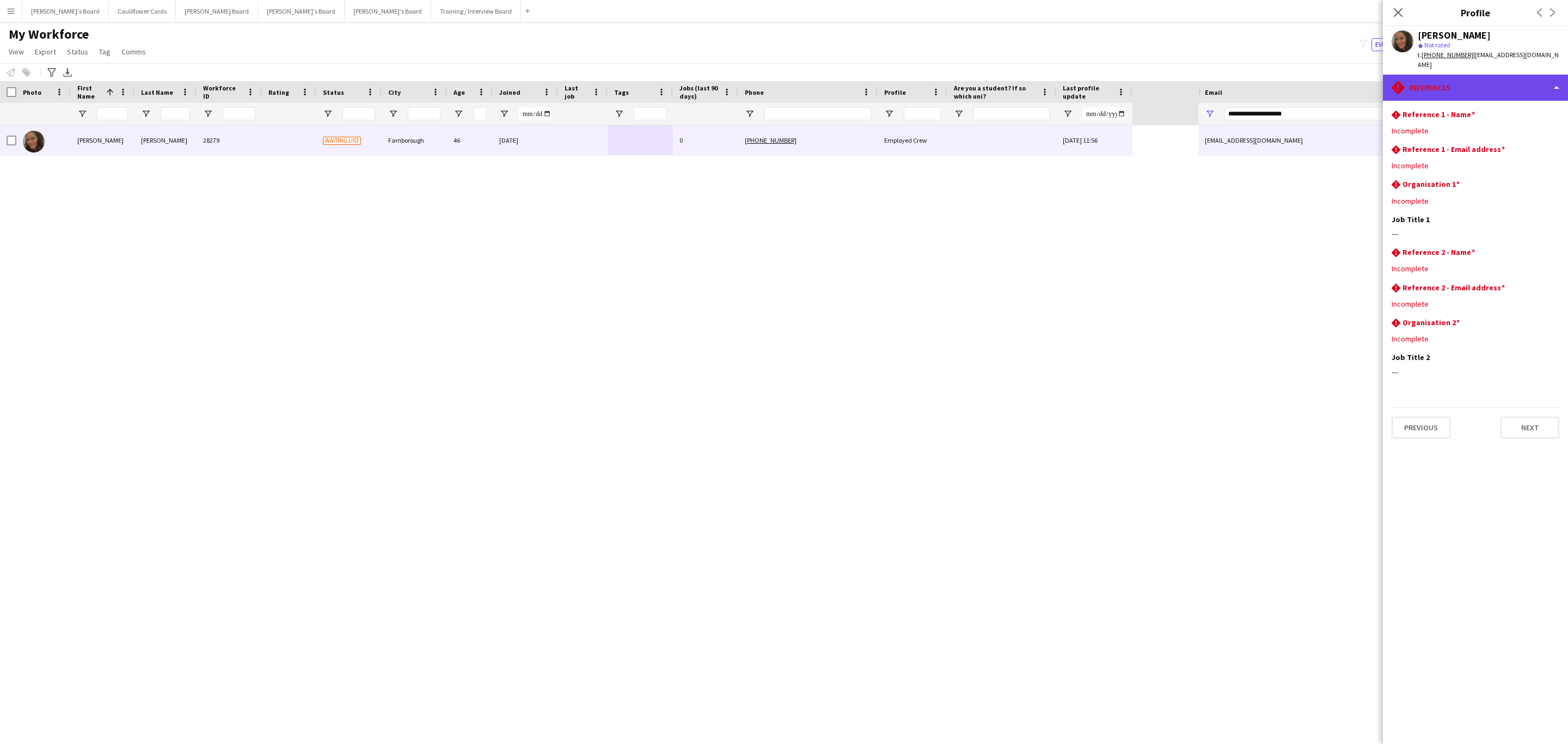
click at [1513, 80] on div "rhombus-alert References" at bounding box center [1475, 88] width 185 height 26
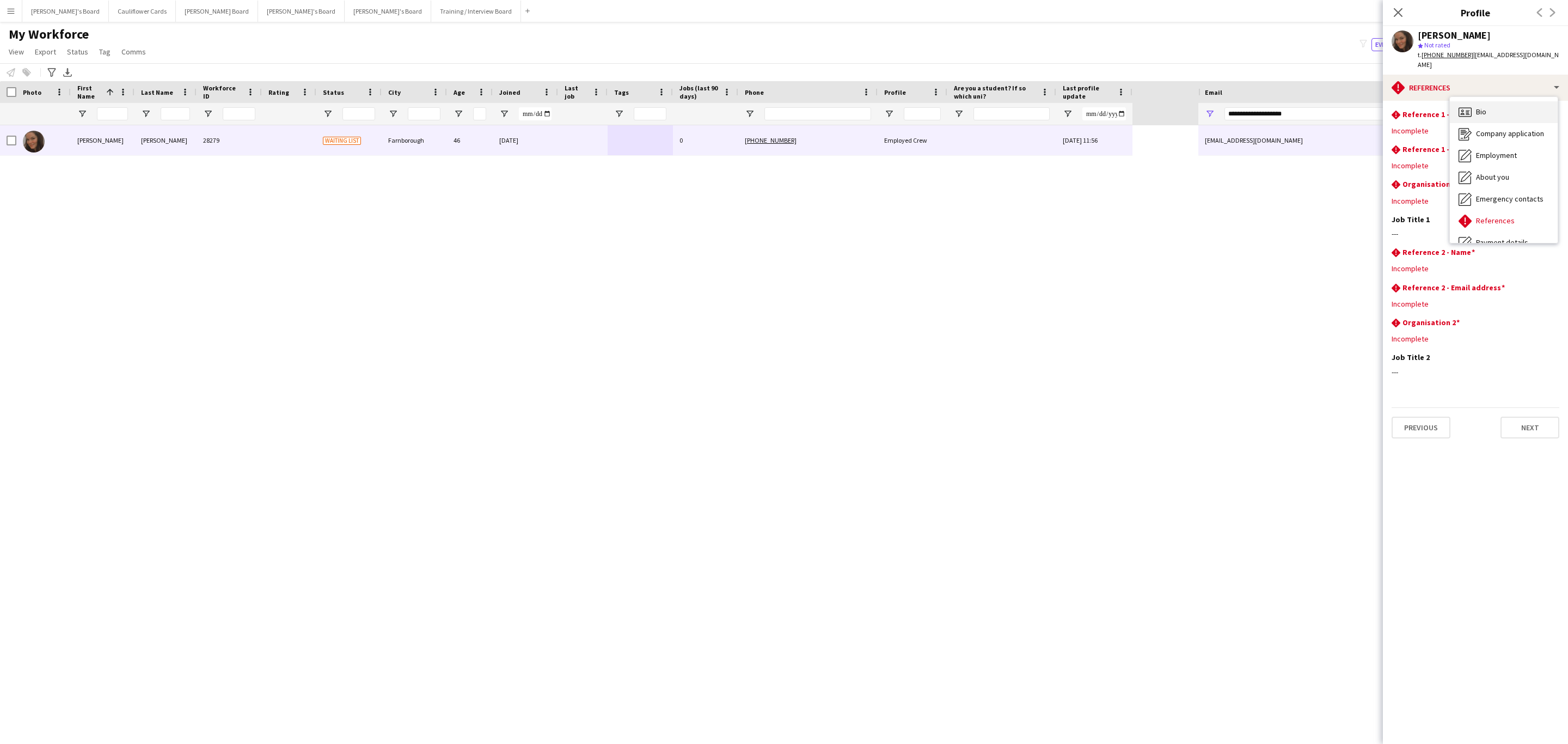
click at [1489, 110] on div "Bio Bio" at bounding box center [1503, 112] width 108 height 22
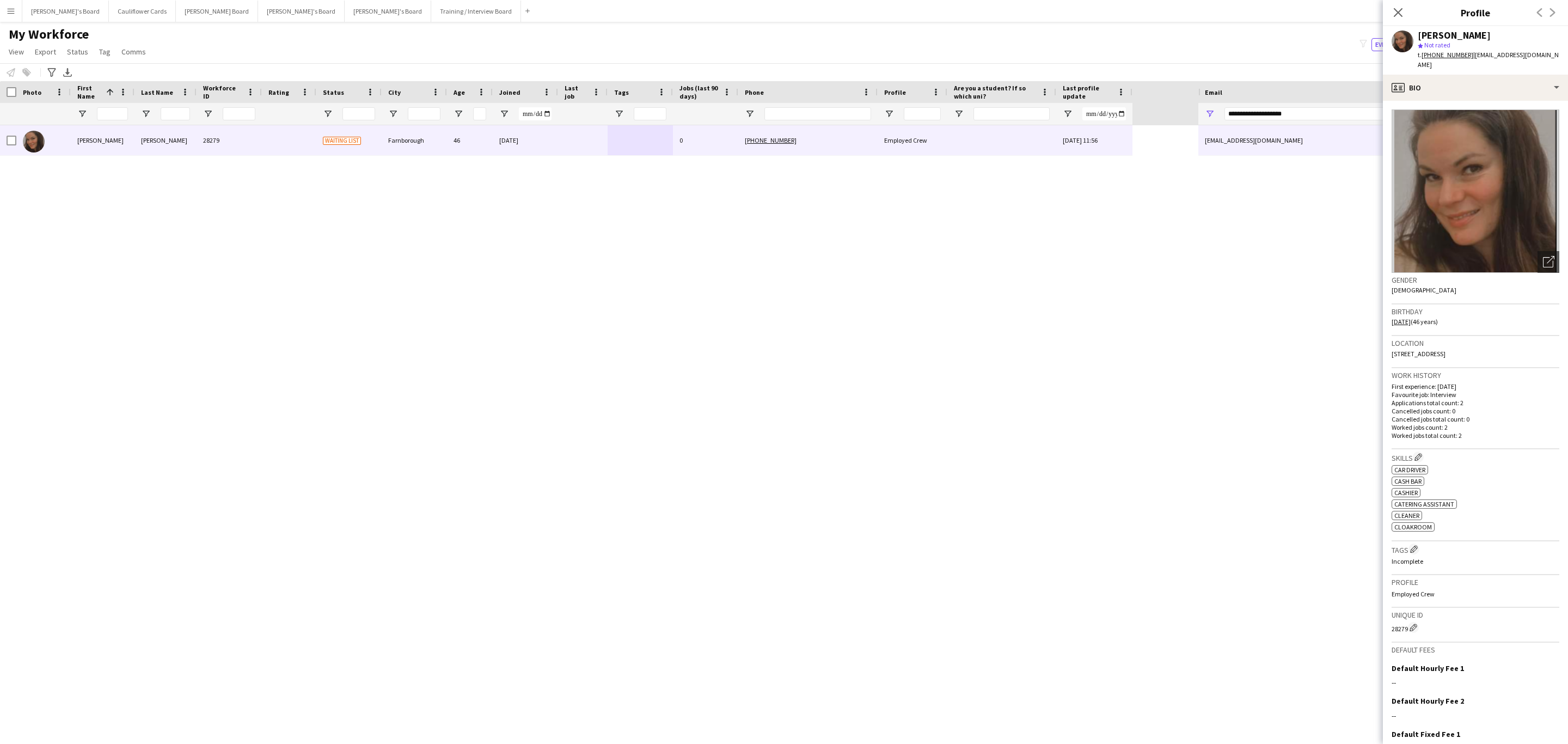
scroll to position [82, 0]
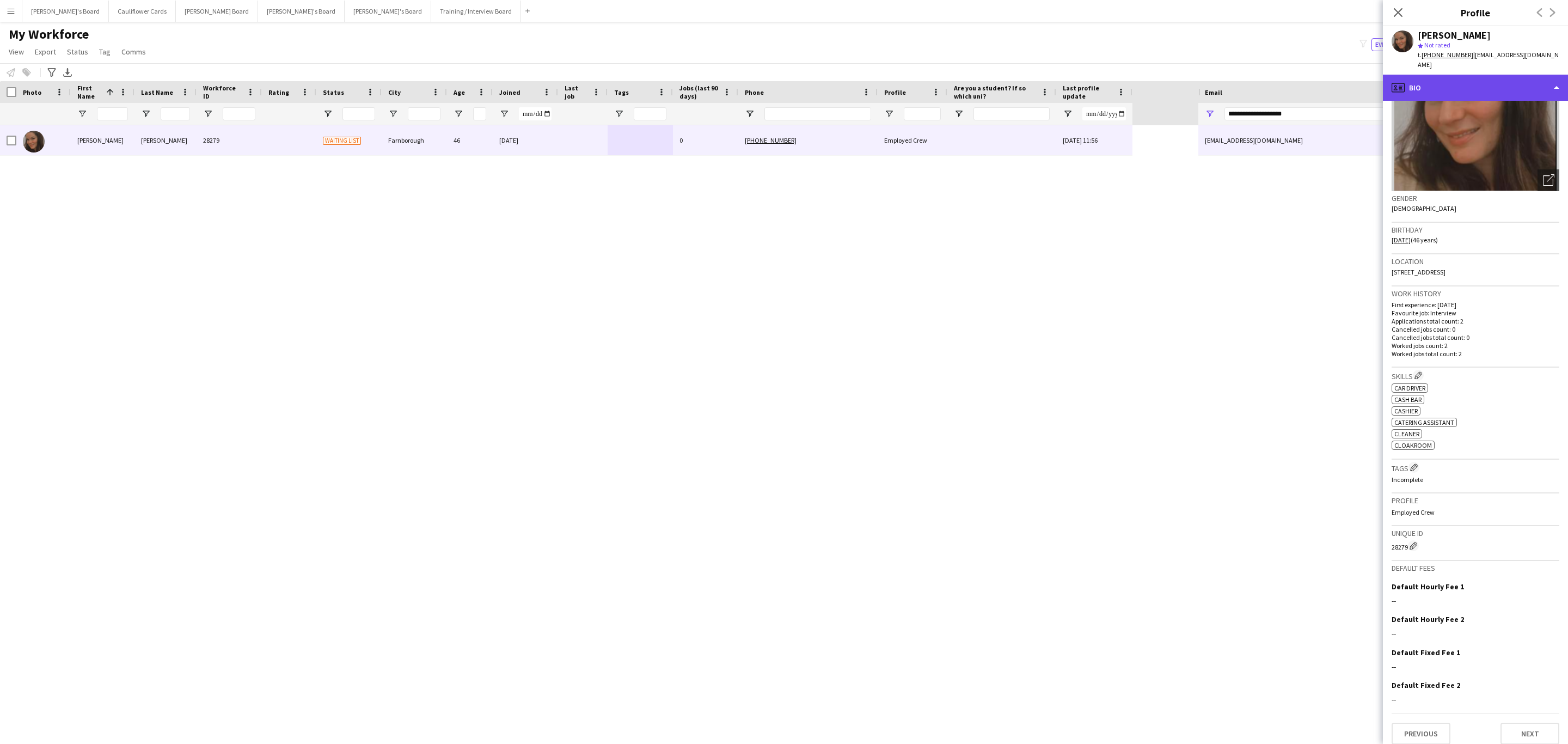
click at [1480, 75] on div "profile Bio" at bounding box center [1475, 88] width 185 height 26
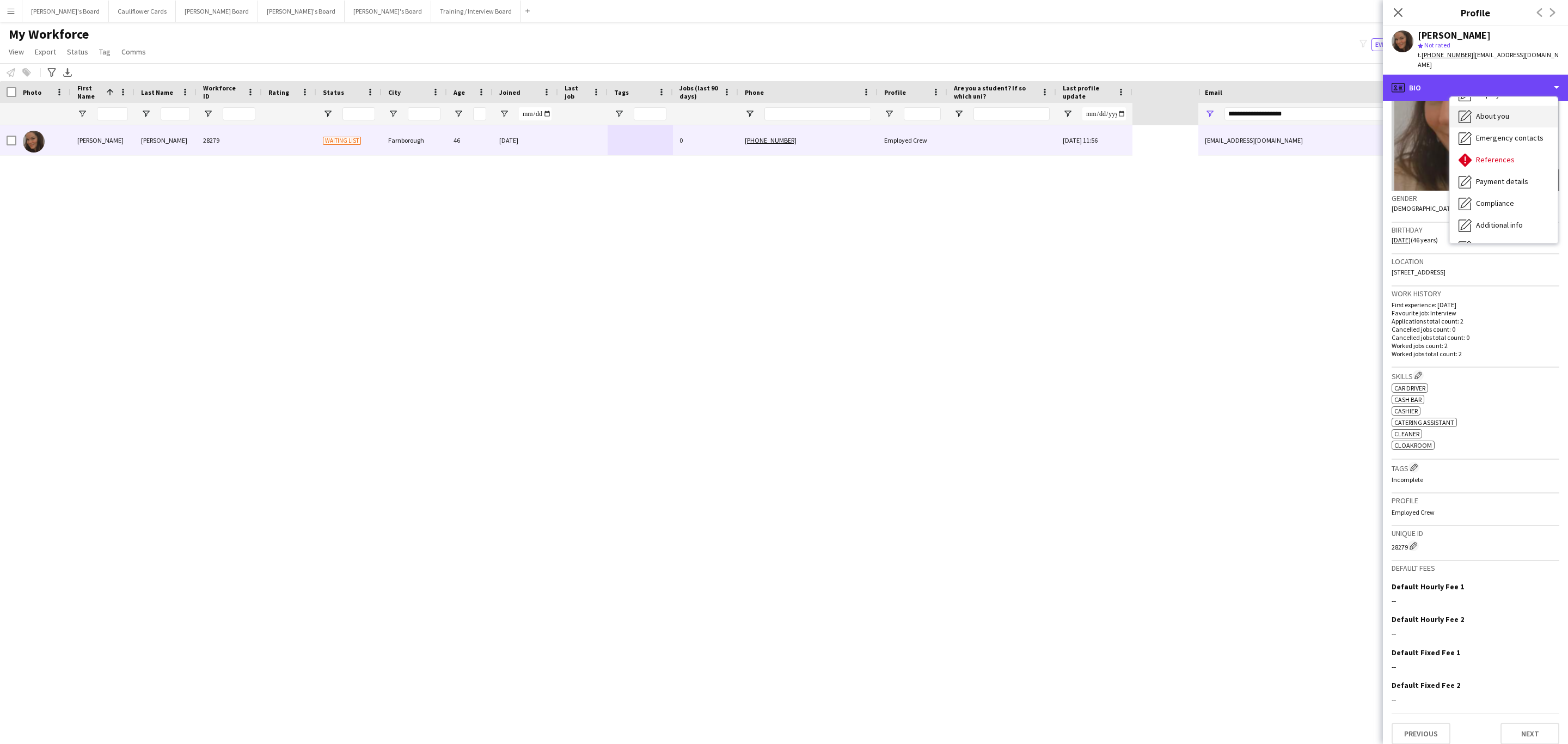
scroll to position [60, 0]
click at [1488, 155] on span "References" at bounding box center [1496, 160] width 39 height 10
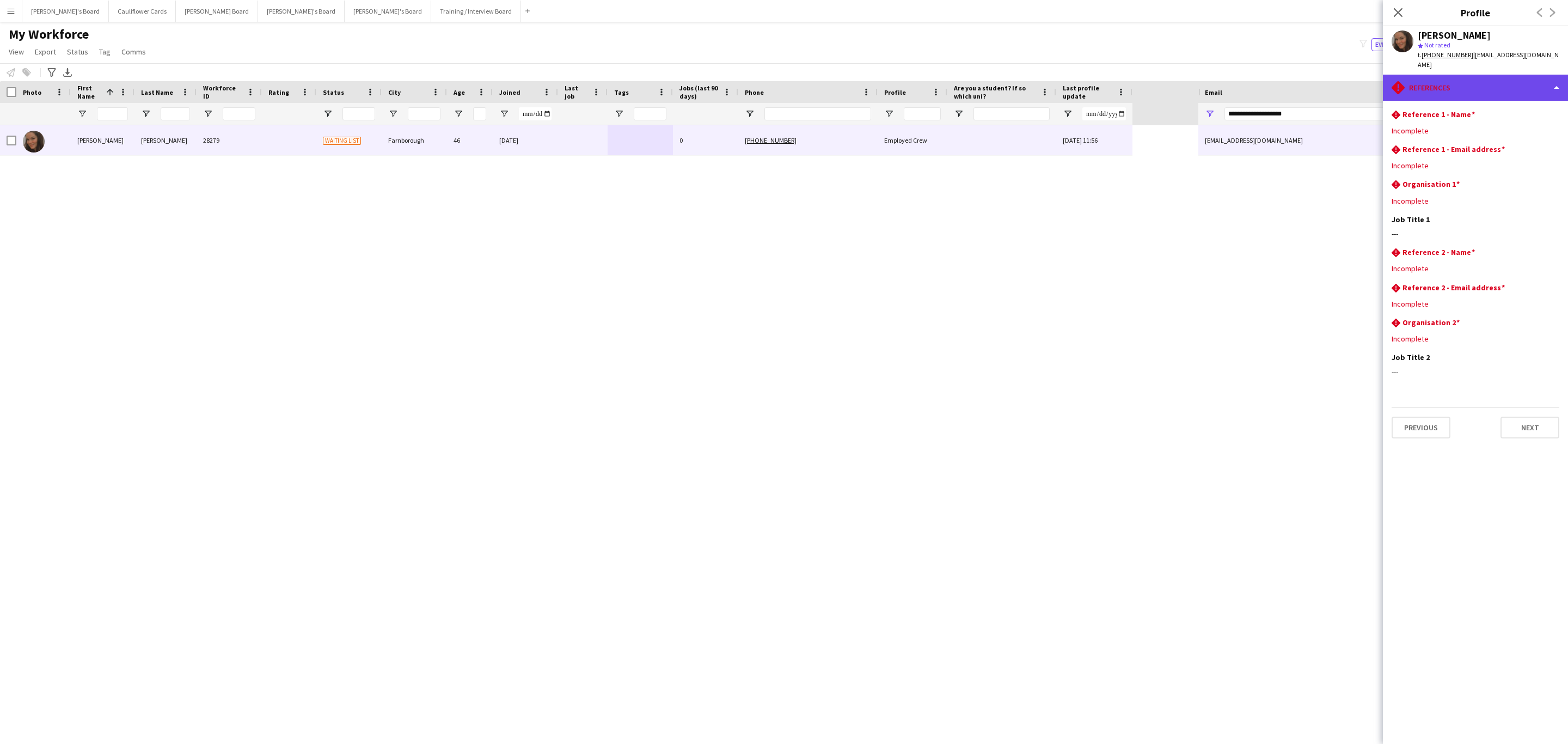
click at [1490, 77] on div "rhombus-alert References" at bounding box center [1475, 88] width 185 height 26
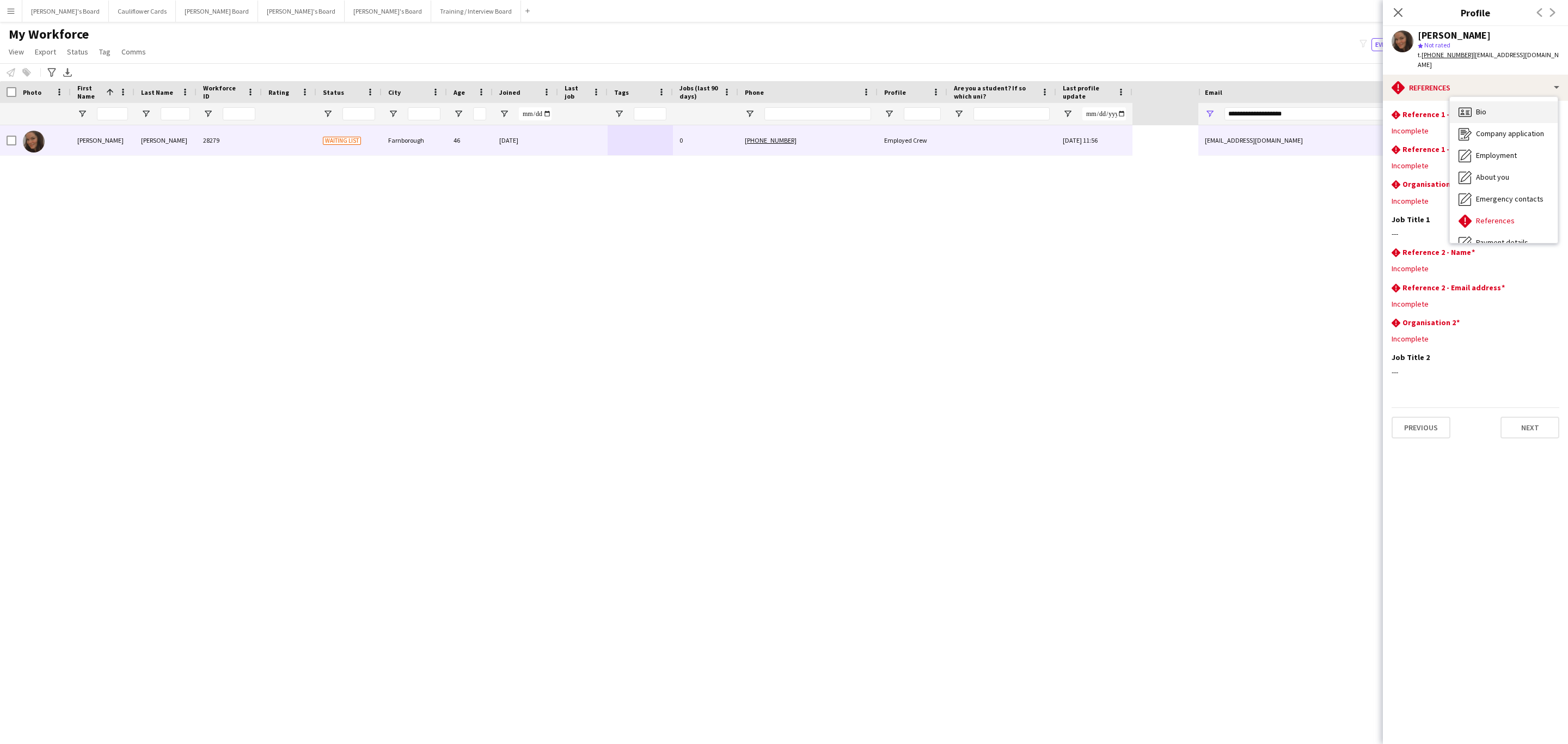
click at [1494, 108] on div "Bio Bio" at bounding box center [1503, 112] width 108 height 22
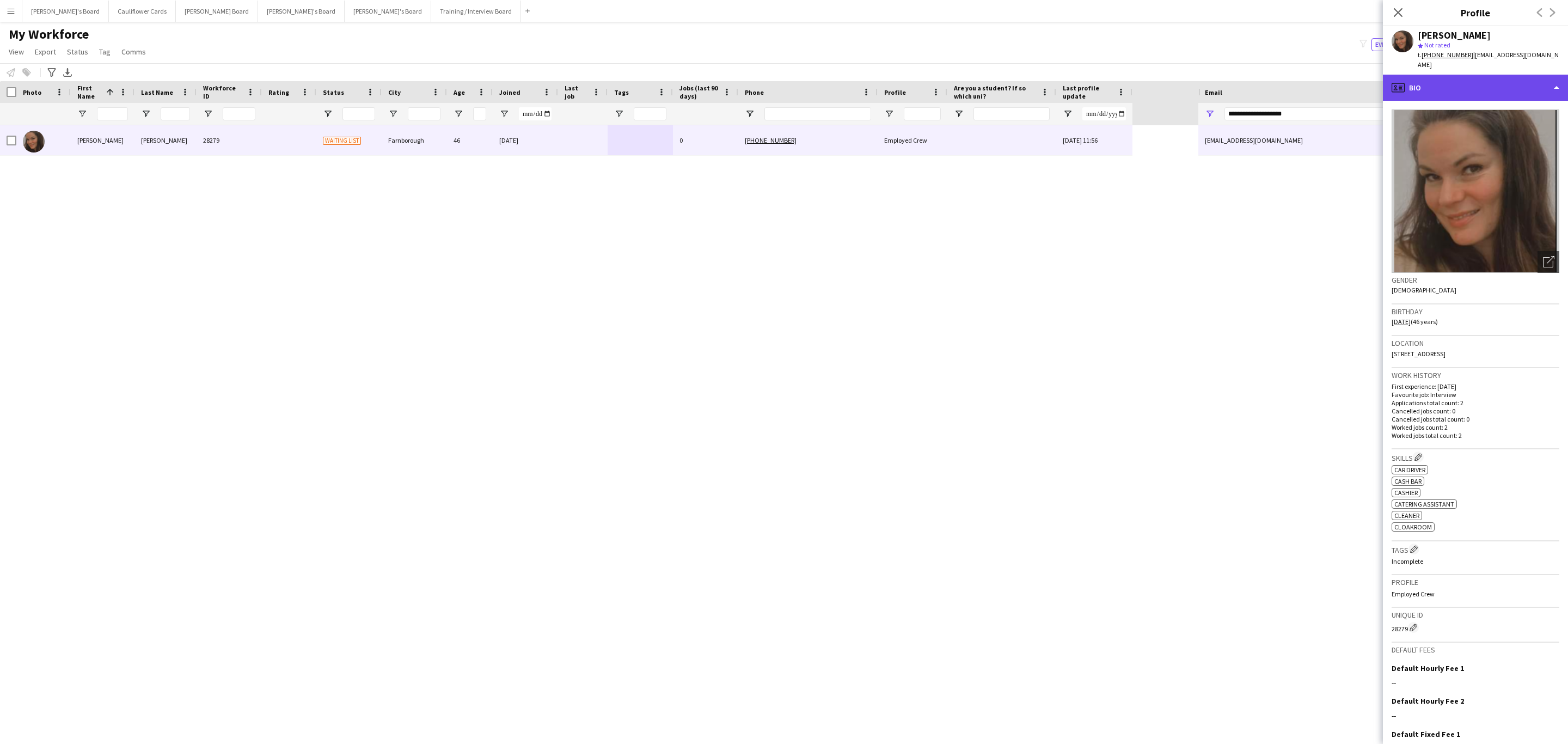
click at [1513, 75] on div "profile Bio" at bounding box center [1475, 88] width 185 height 26
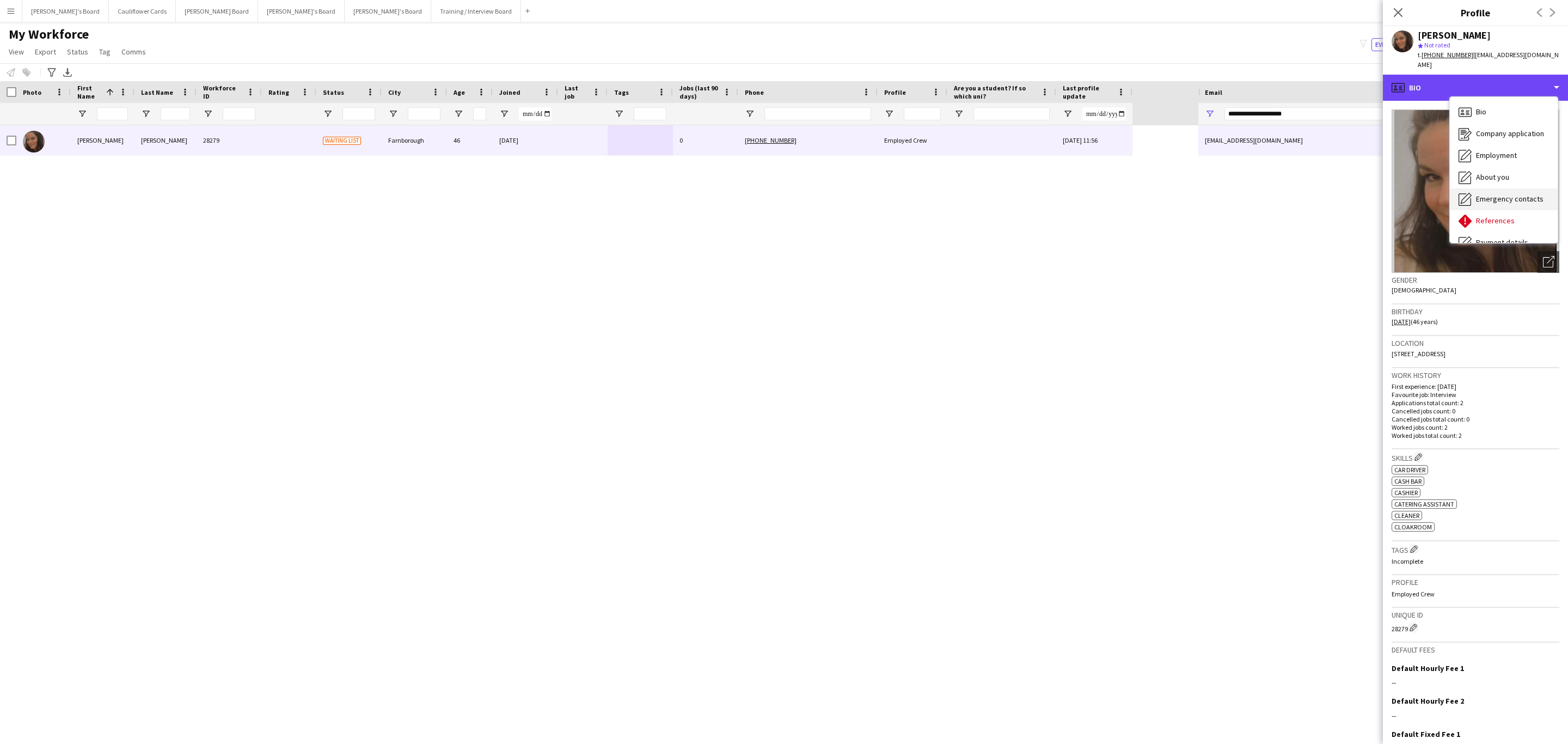
scroll to position [146, 0]
click at [1483, 226] on div "Calendar Calendar" at bounding box center [1503, 228] width 108 height 22
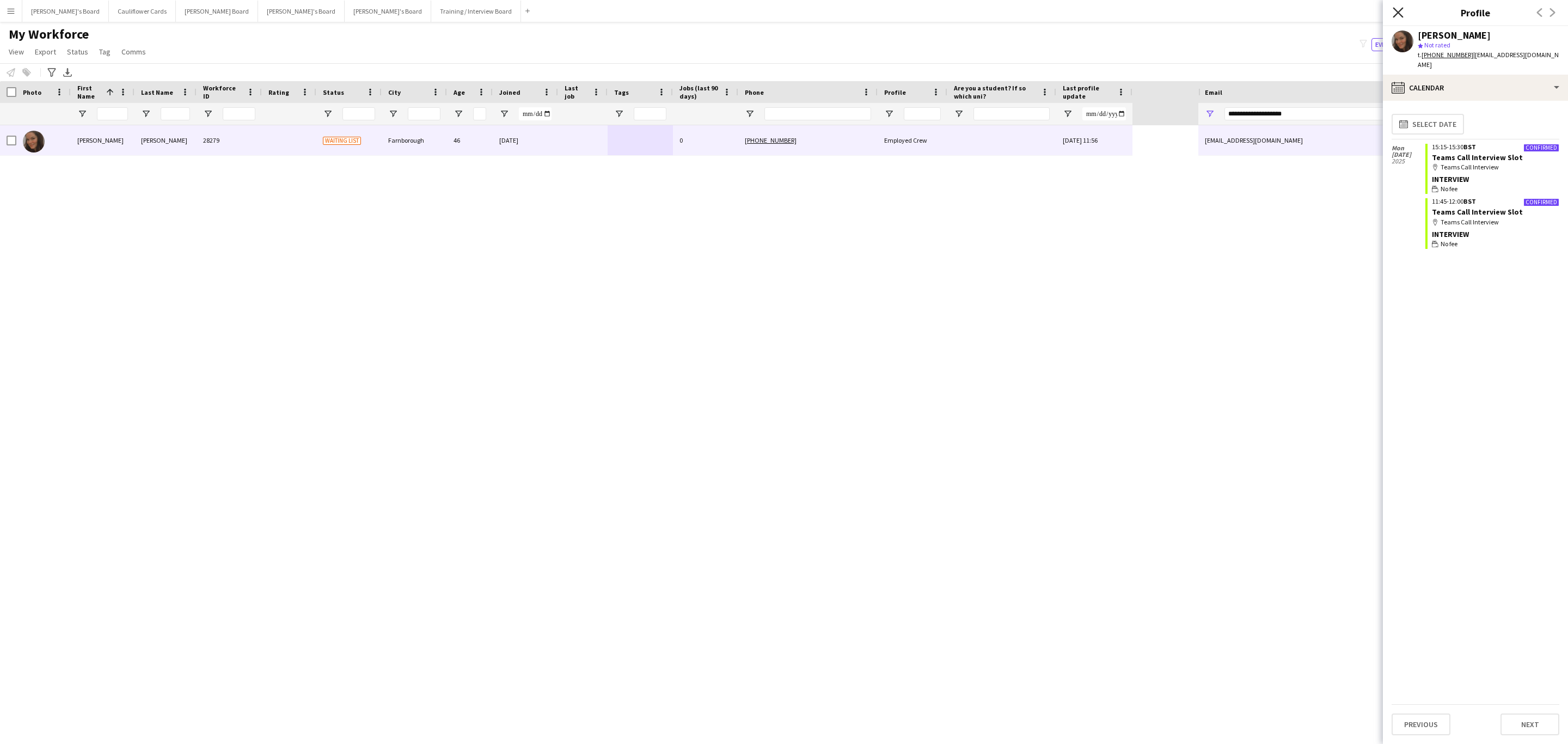
click at [1401, 15] on icon "Close pop-in" at bounding box center [1398, 12] width 10 height 10
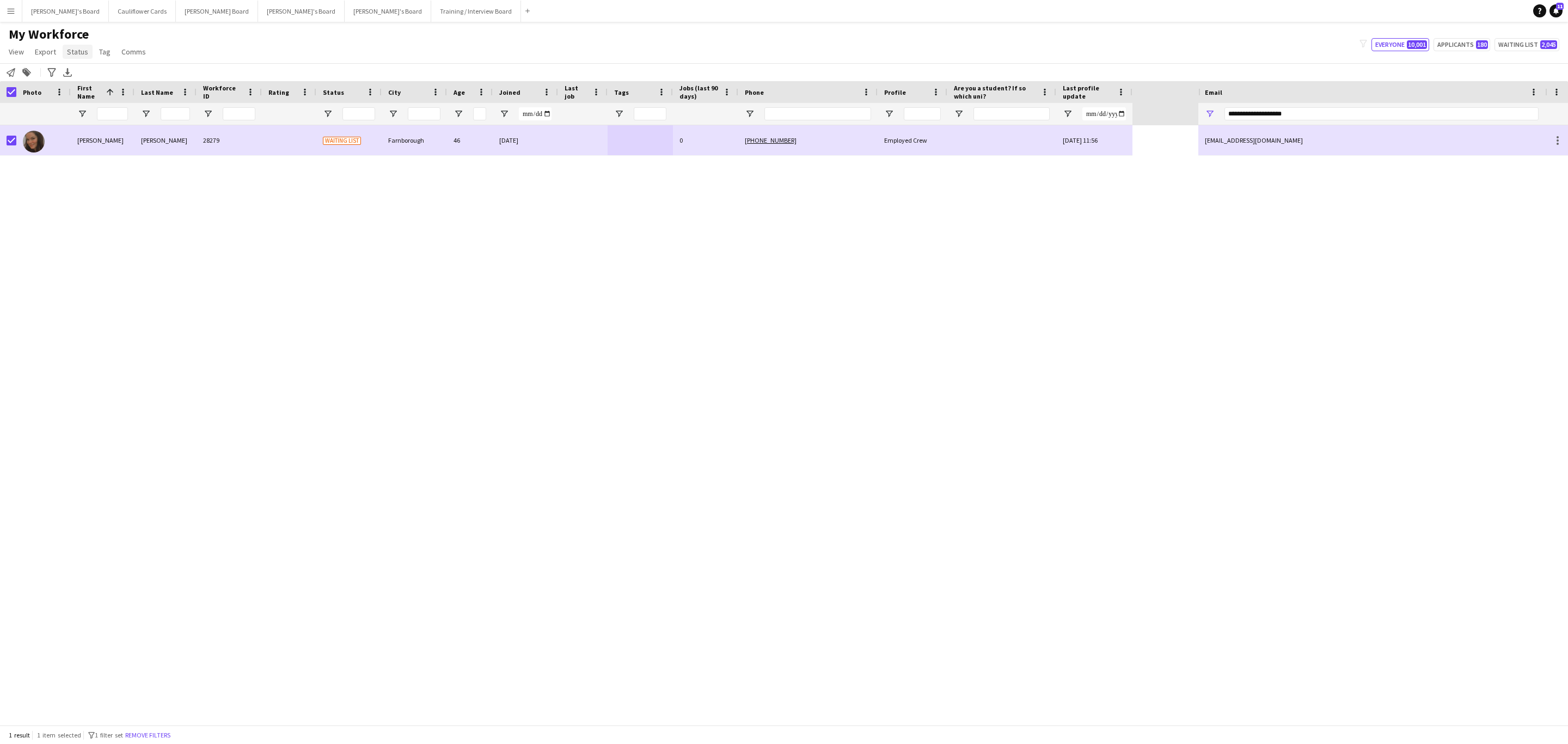
click at [75, 47] on span "Status" at bounding box center [77, 52] width 21 height 10
click at [80, 75] on span "Edit" at bounding box center [77, 75] width 13 height 10
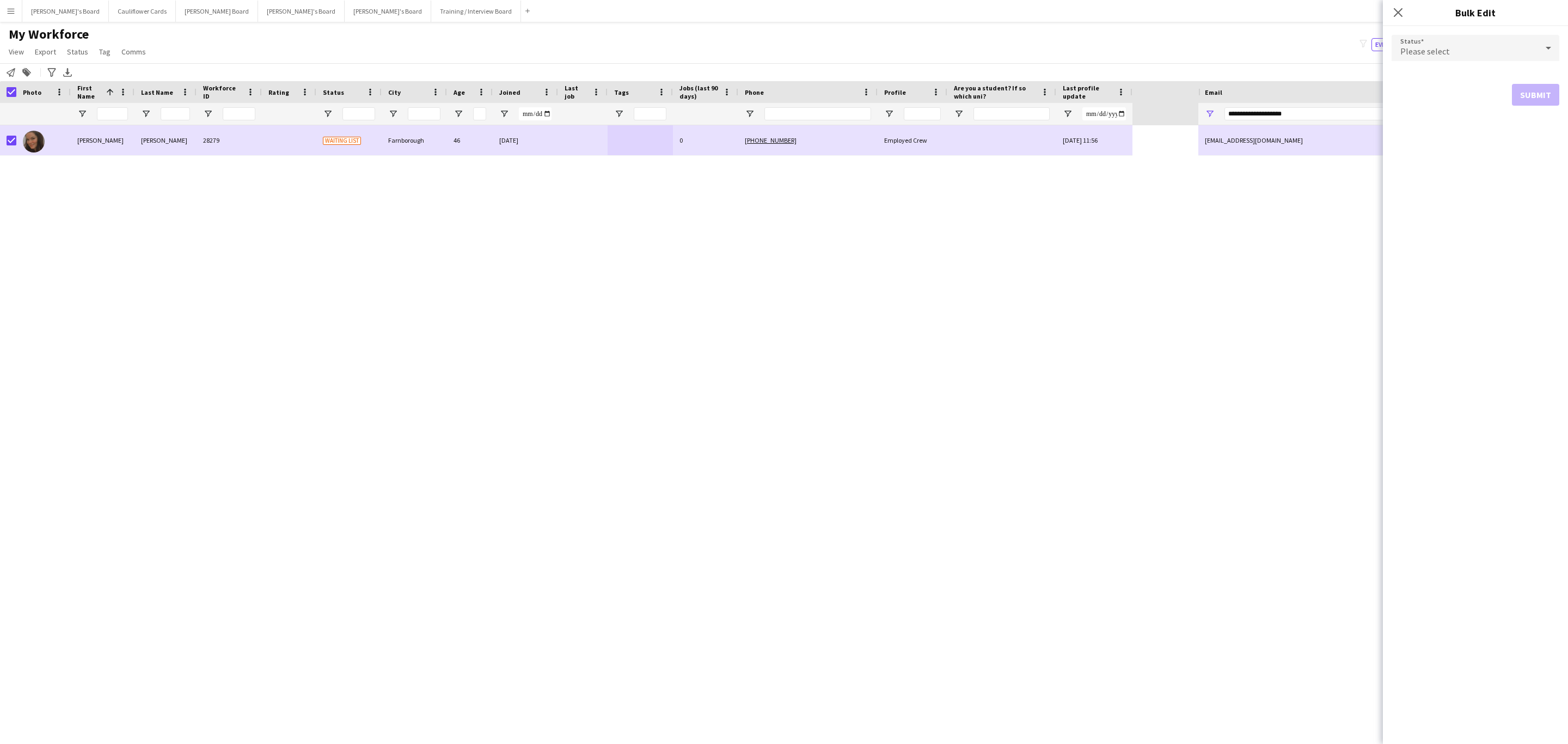
click at [1446, 59] on div "Please select" at bounding box center [1465, 47] width 146 height 26
click at [1442, 74] on span "Active" at bounding box center [1475, 79] width 150 height 10
click at [1541, 128] on button "Submit" at bounding box center [1536, 132] width 47 height 22
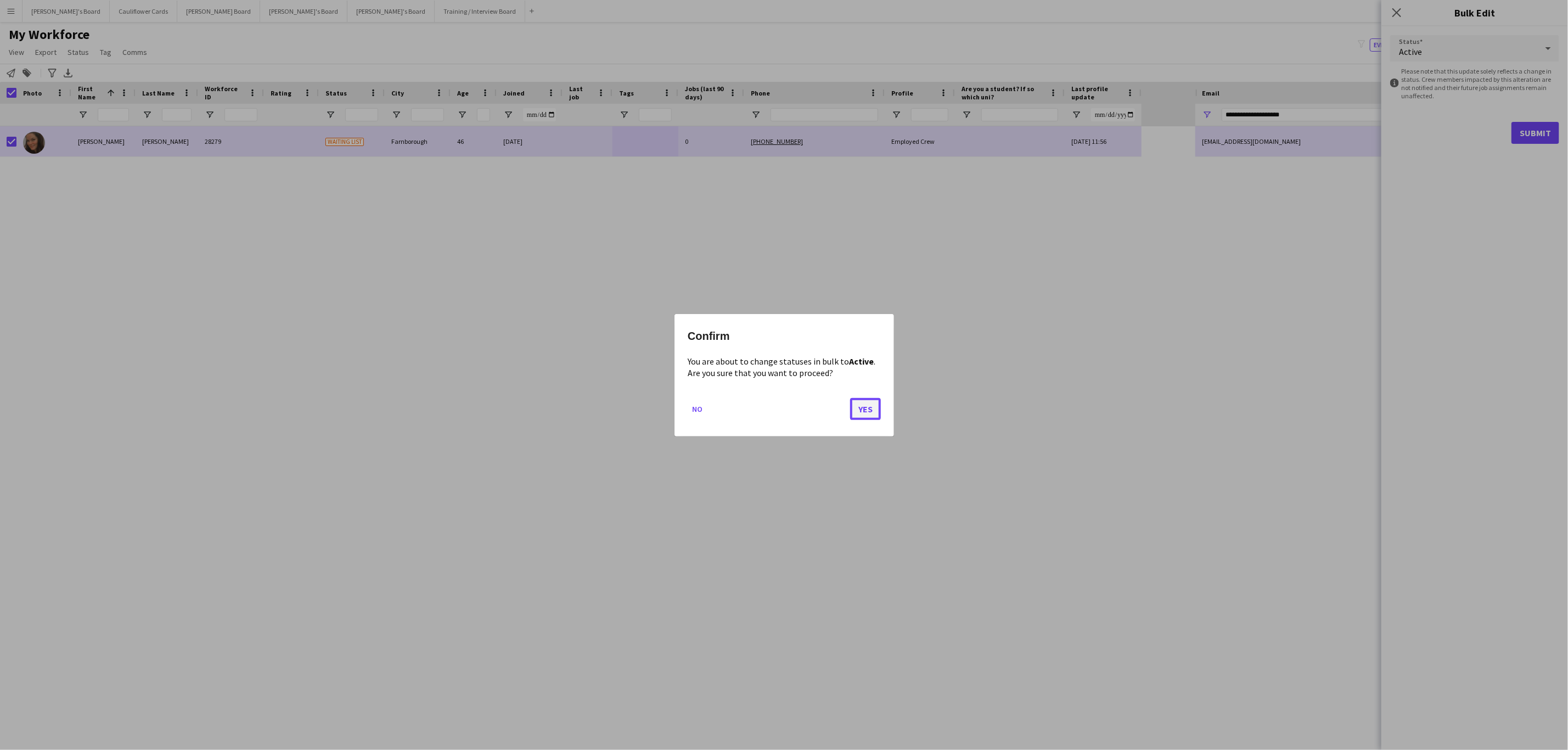
click at [868, 409] on button "Yes" at bounding box center [865, 409] width 31 height 22
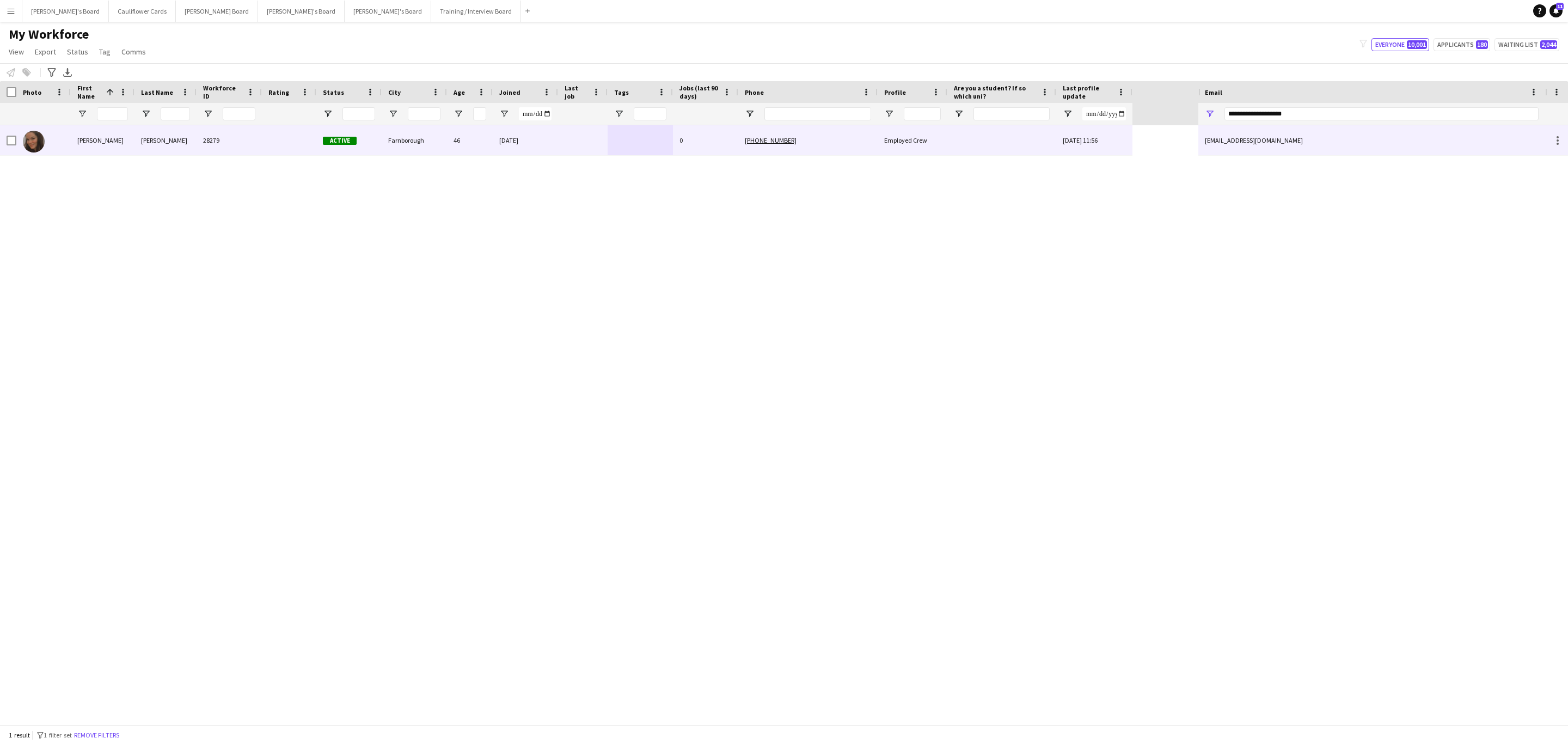
click at [106, 144] on div "Ellie" at bounding box center [102, 140] width 64 height 30
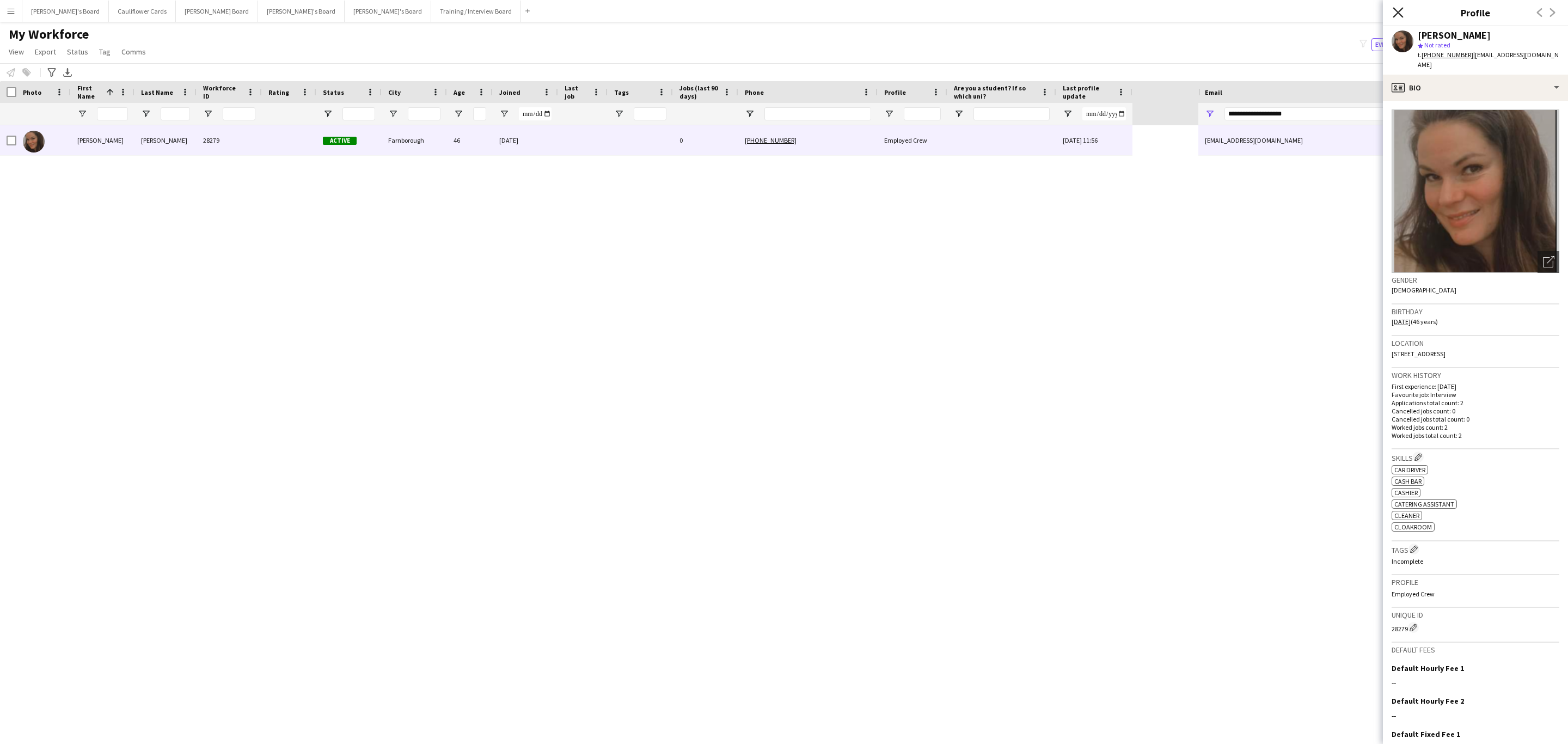
click at [1398, 10] on icon "Close pop-in" at bounding box center [1398, 12] width 10 height 10
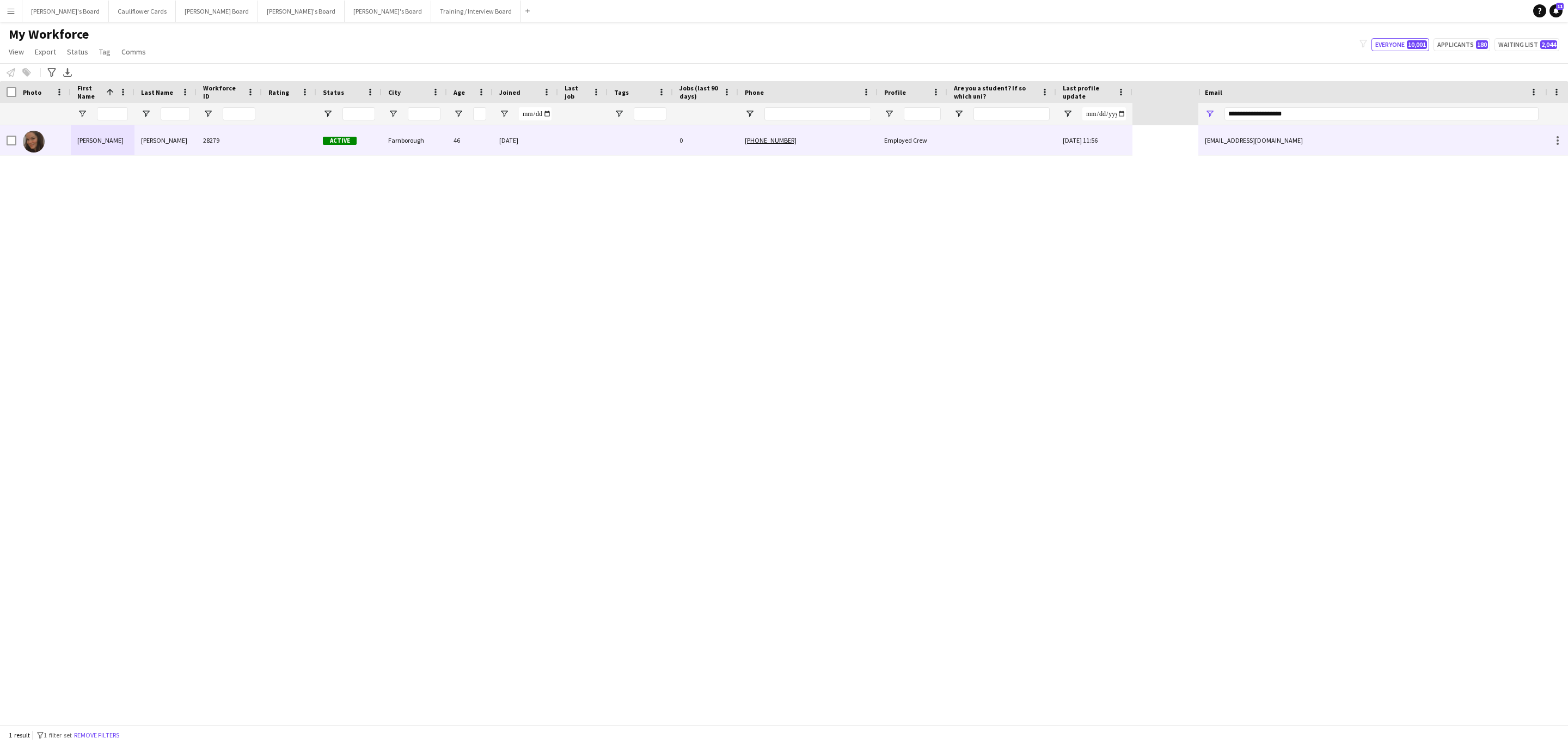
click at [556, 135] on div "02-06-2023" at bounding box center [525, 140] width 65 height 30
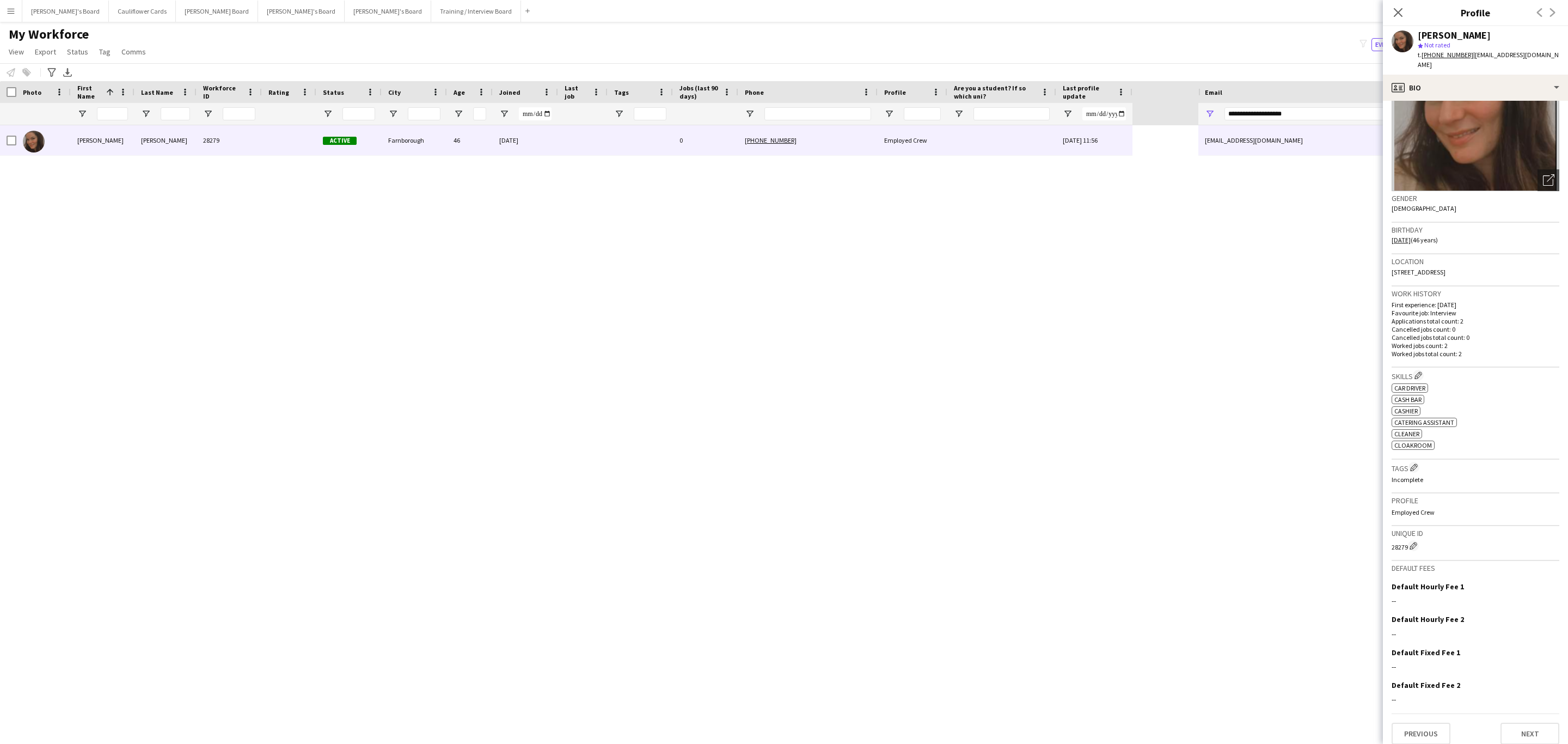
scroll to position [0, 0]
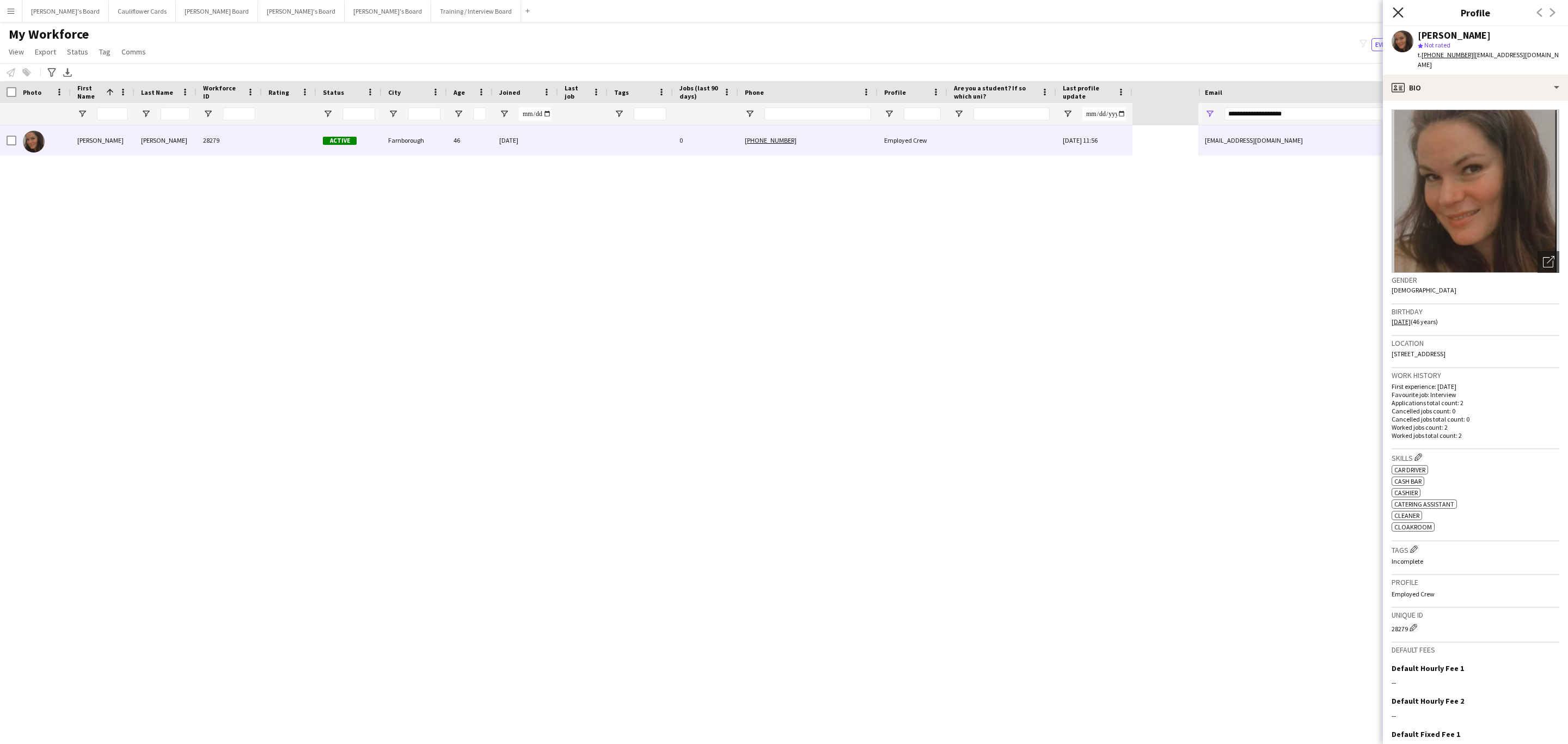
click at [1401, 15] on icon at bounding box center [1398, 12] width 10 height 10
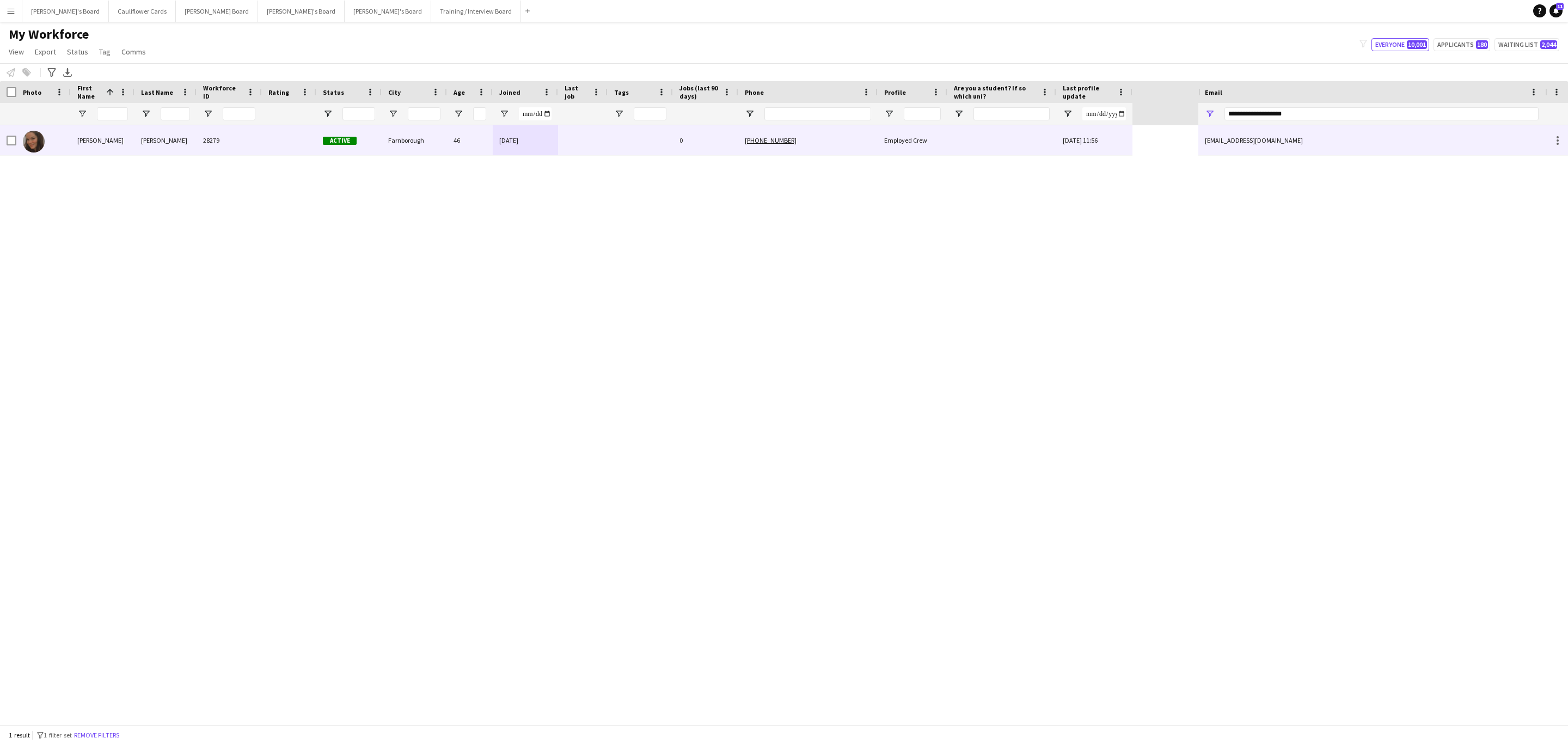
click at [967, 139] on div at bounding box center [1001, 140] width 109 height 30
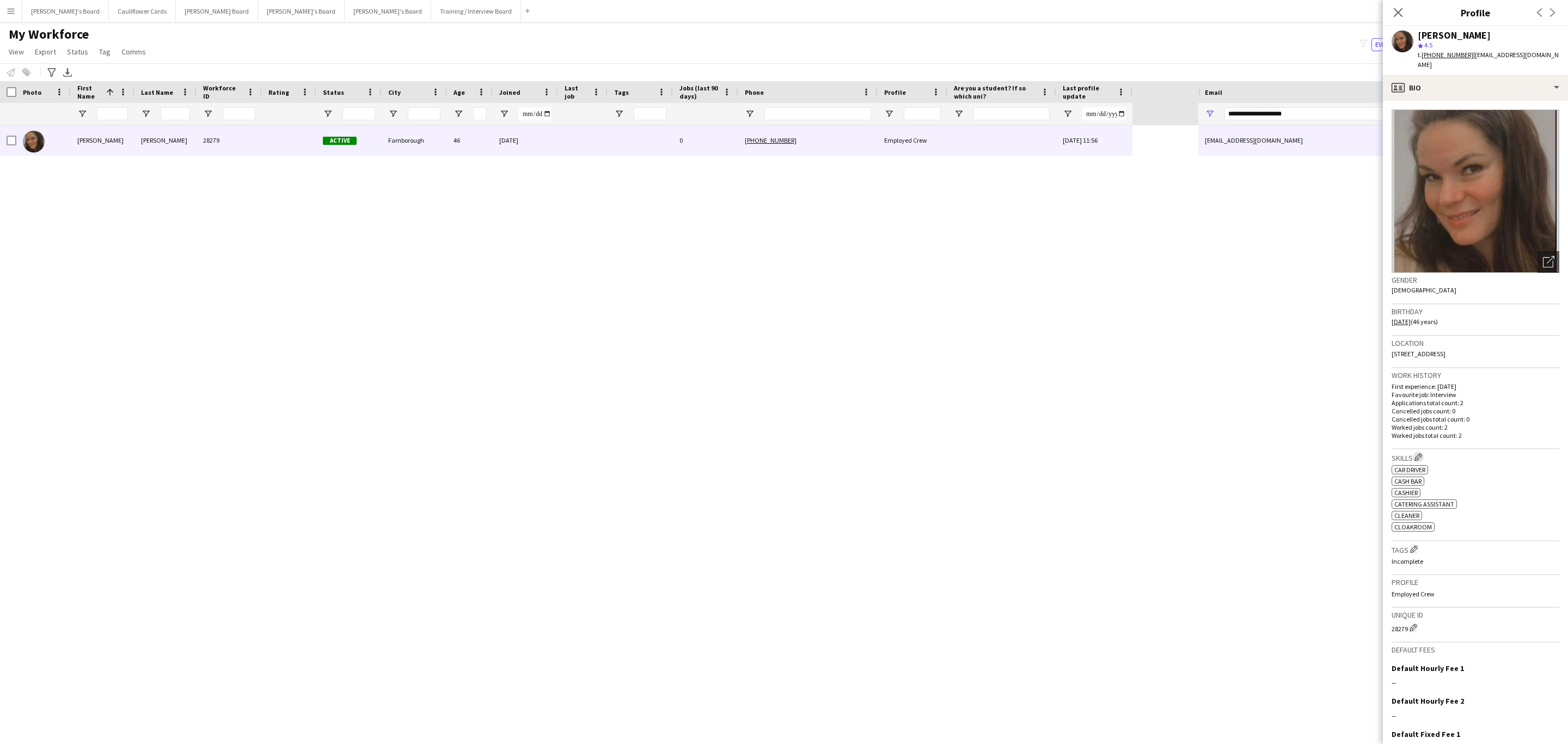
click at [1421, 453] on app-icon "Edit crew company skills" at bounding box center [1418, 457] width 8 height 8
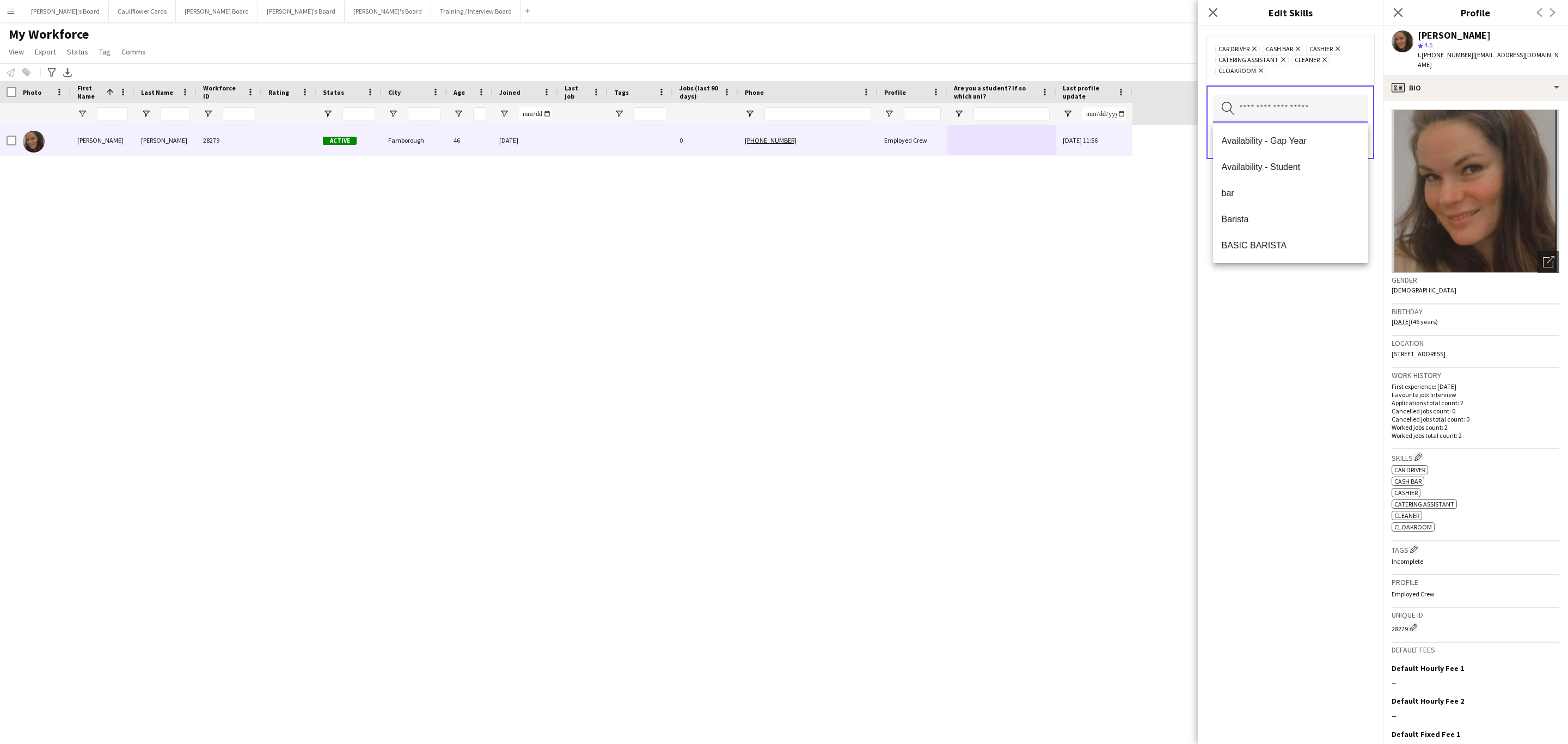
click at [1275, 116] on input "text" at bounding box center [1290, 109] width 155 height 27
type input "***"
click at [1241, 137] on span "bar" at bounding box center [1290, 141] width 138 height 10
type input "****"
click at [1271, 156] on mat-option "Waiting" at bounding box center [1290, 167] width 155 height 26
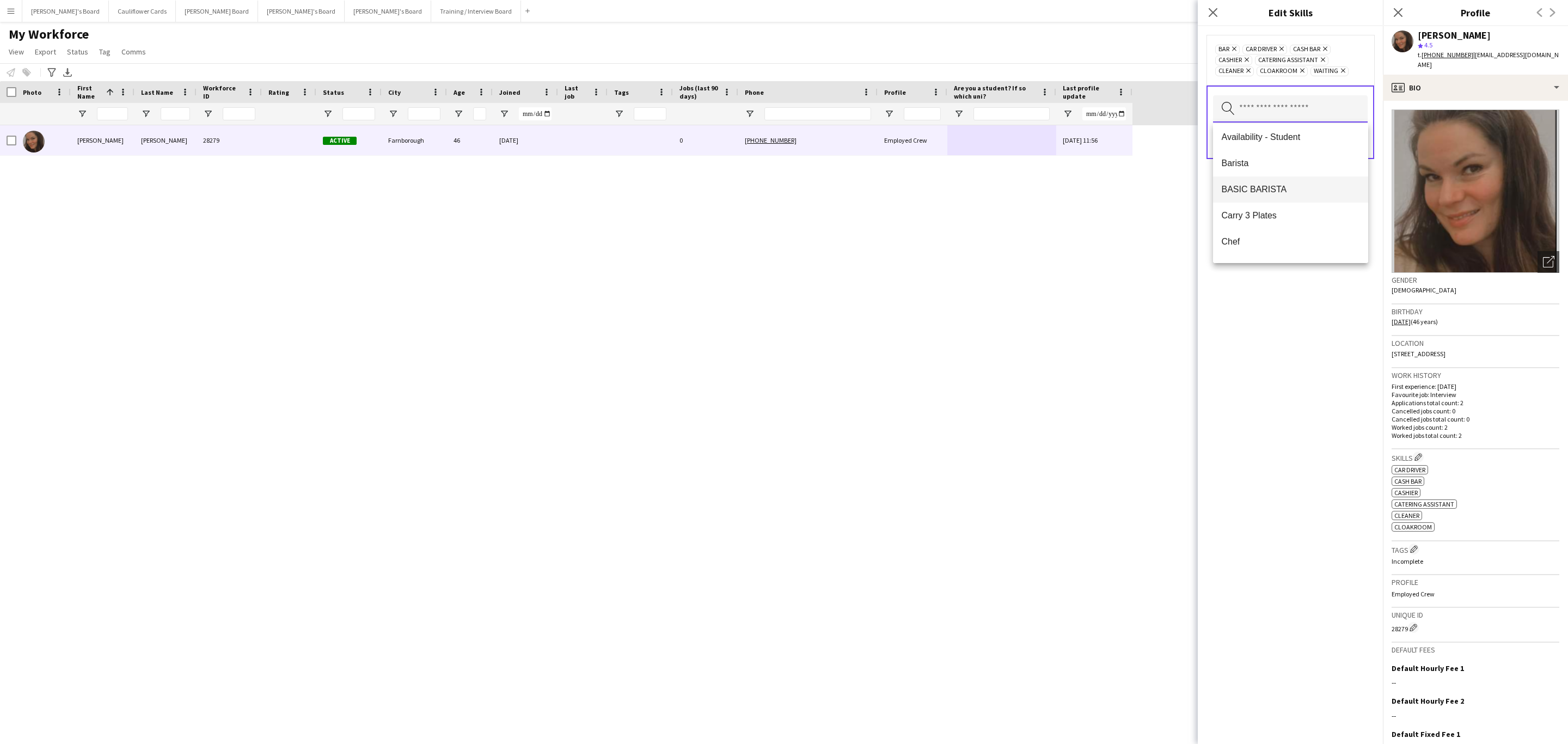
scroll to position [33, 0]
click at [1300, 209] on span "Carry 3 Plates" at bounding box center [1290, 212] width 138 height 10
click at [1290, 186] on mat-option "Driving License" at bounding box center [1290, 177] width 155 height 26
click at [1364, 115] on button "close" at bounding box center [1363, 111] width 9 height 9
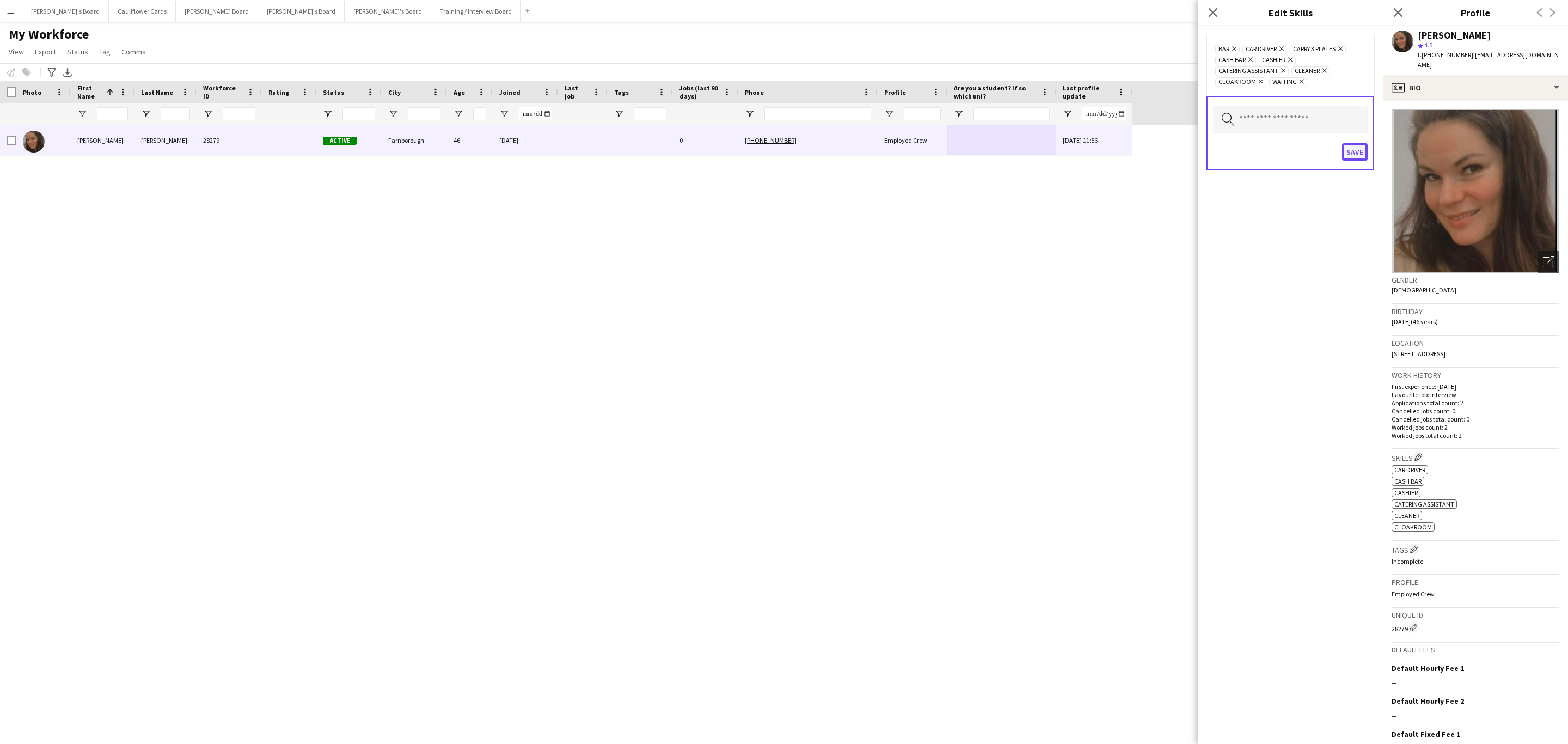
click at [1359, 154] on button "Save" at bounding box center [1355, 152] width 26 height 18
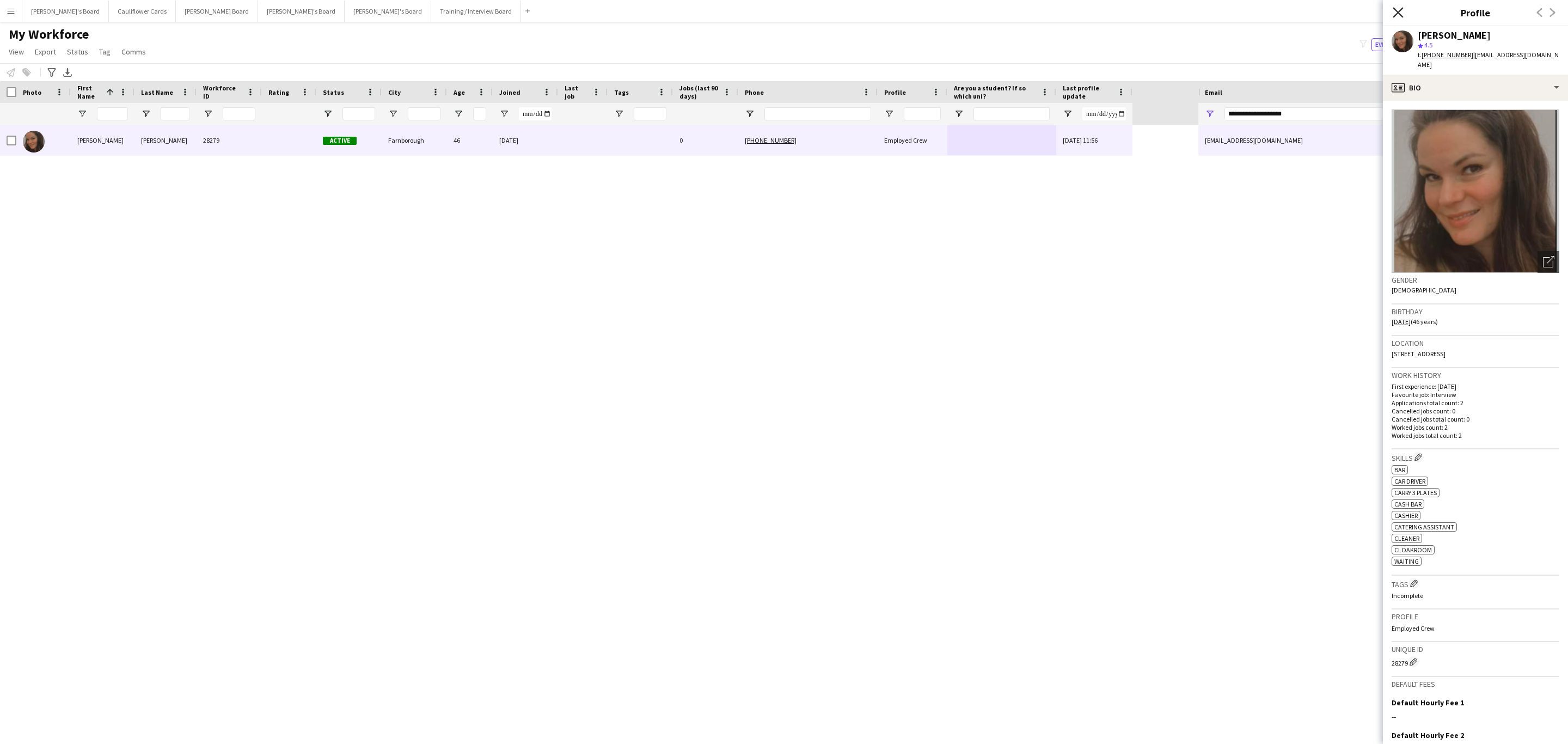
click at [1397, 13] on icon at bounding box center [1398, 12] width 10 height 10
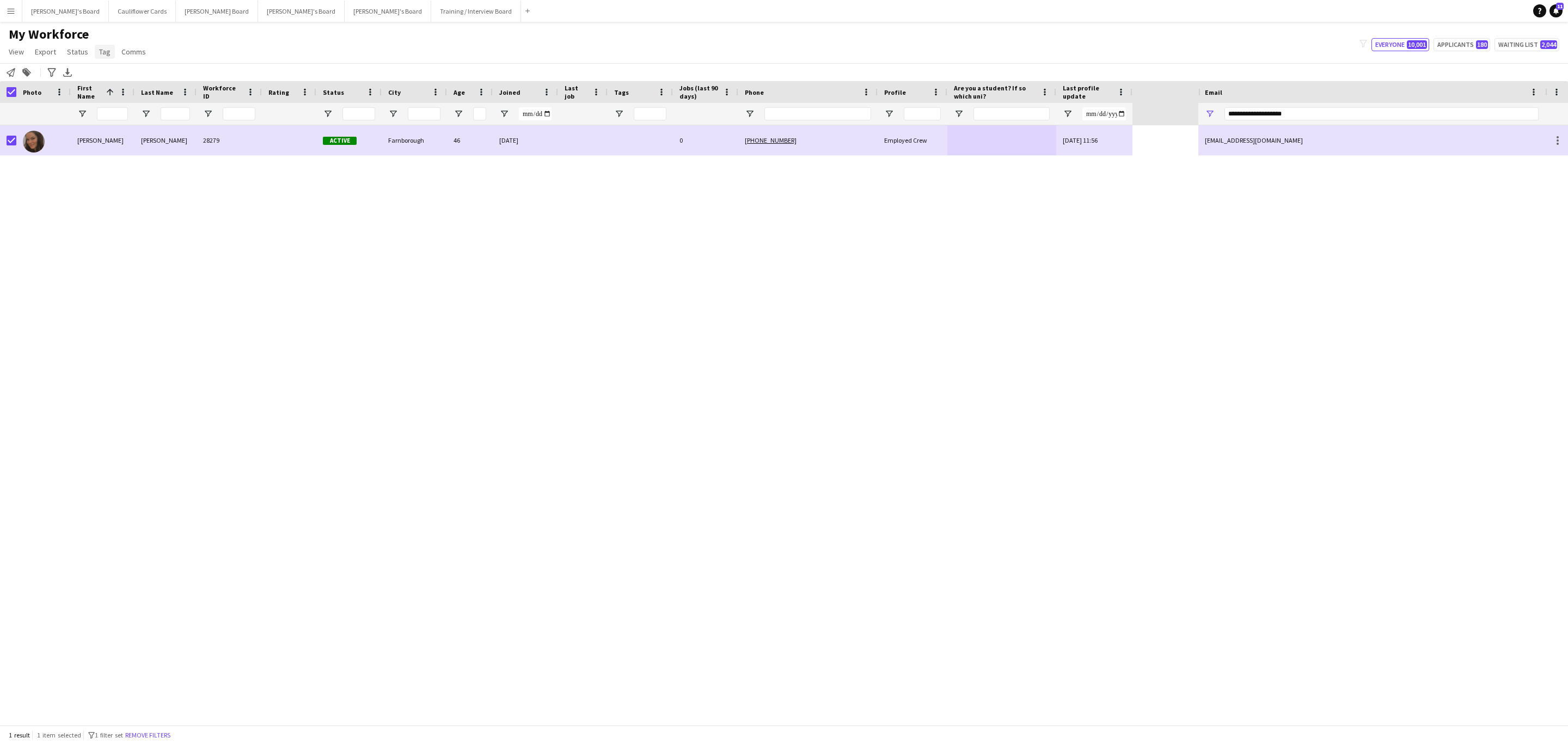
click at [98, 59] on link "Tag" at bounding box center [105, 51] width 20 height 14
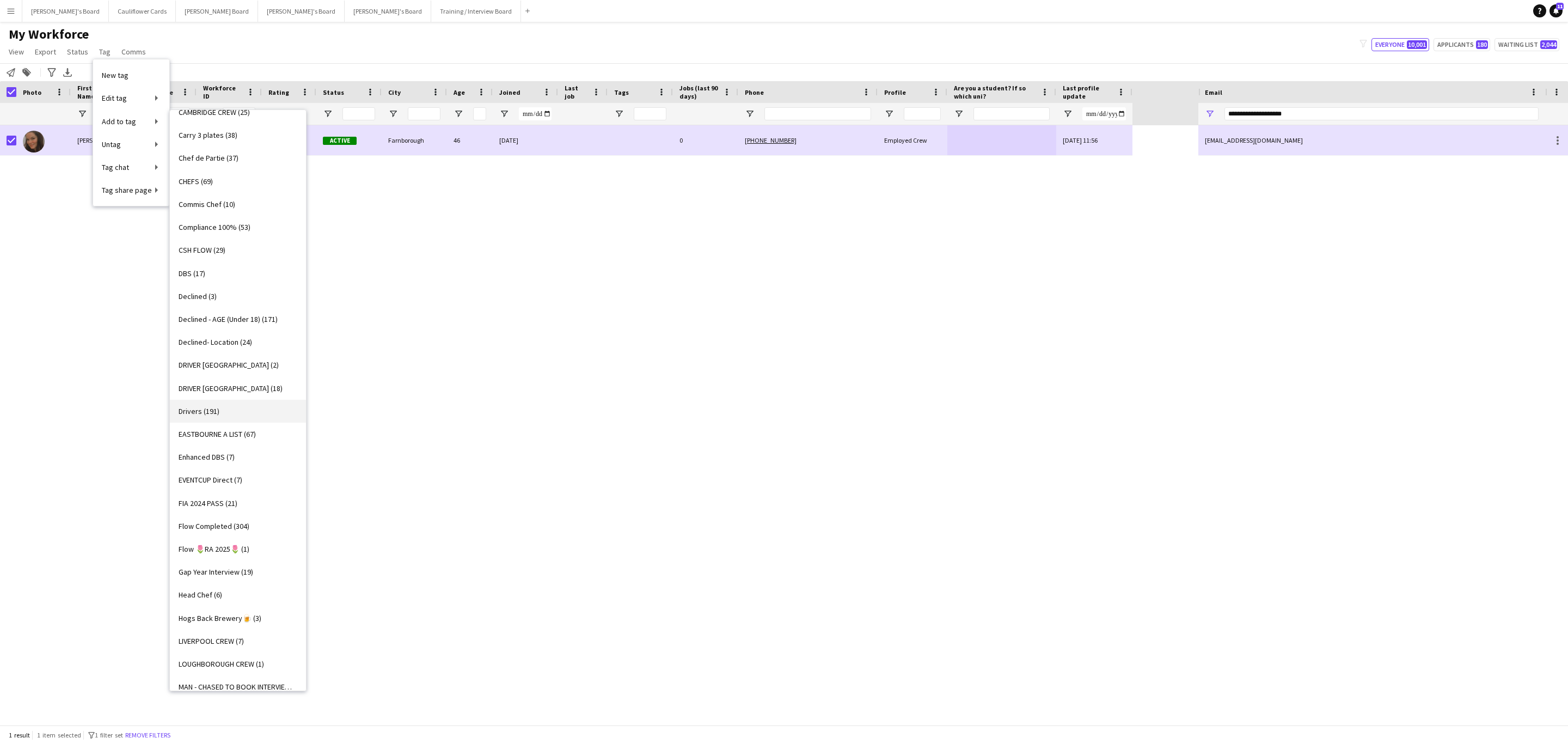
scroll to position [235, 0]
click at [250, 144] on link "Carry 3 plates (38)" at bounding box center [238, 143] width 136 height 23
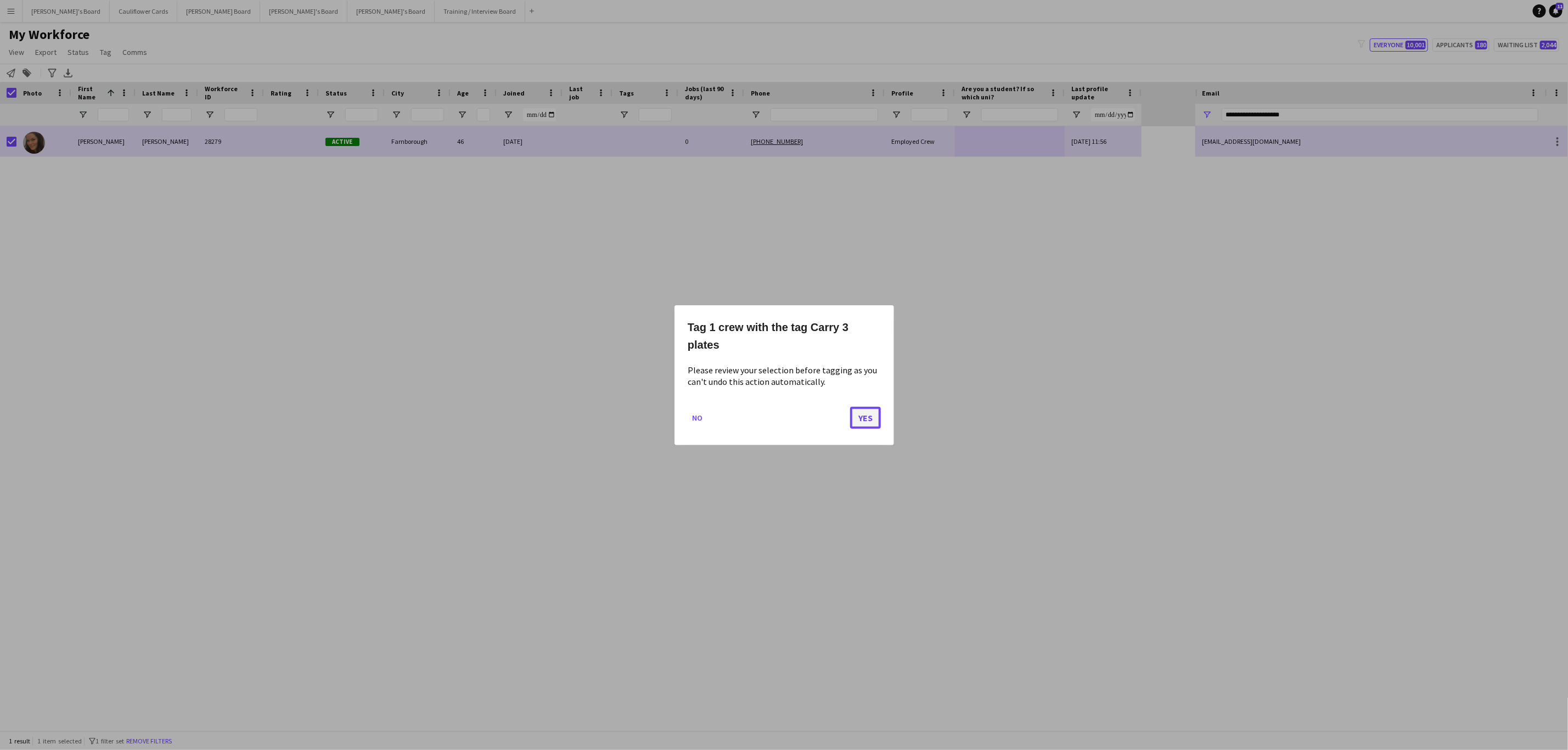
click at [859, 412] on button "Yes" at bounding box center [865, 417] width 31 height 22
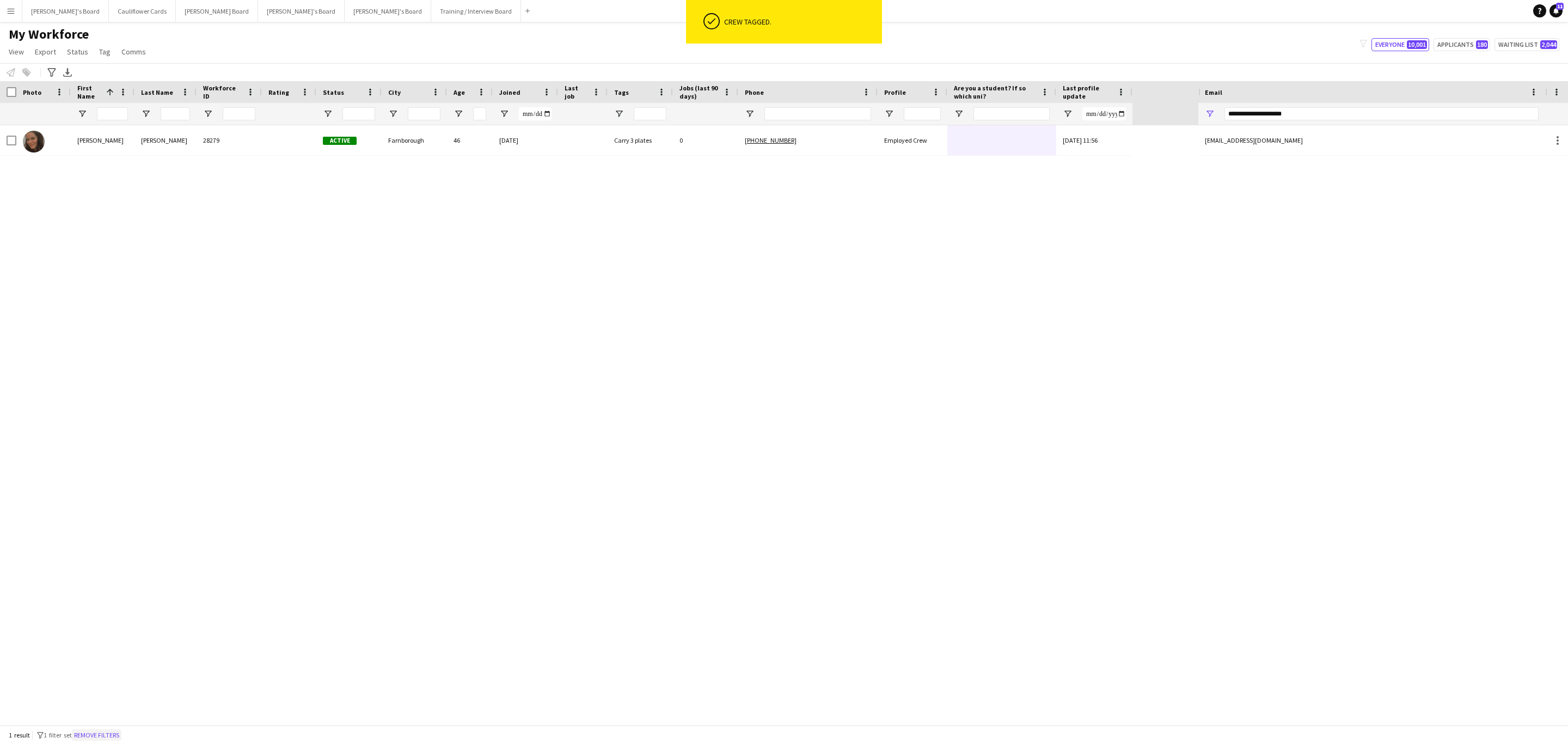
click at [114, 729] on button "Remove filters" at bounding box center [96, 735] width 49 height 12
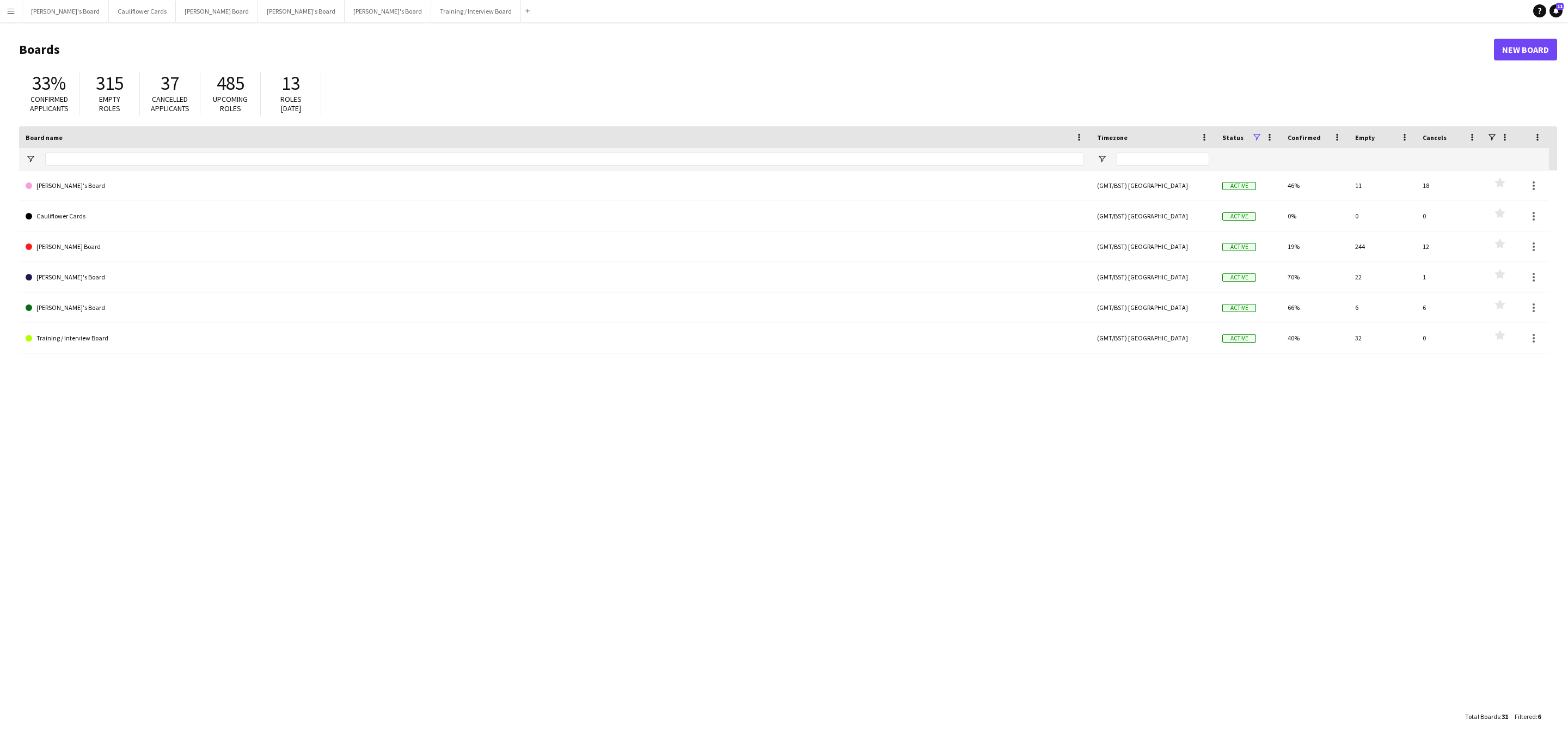
click at [15, 10] on app-icon "Menu" at bounding box center [11, 11] width 9 height 9
click at [122, 101] on link "Approvals" at bounding box center [164, 102] width 109 height 22
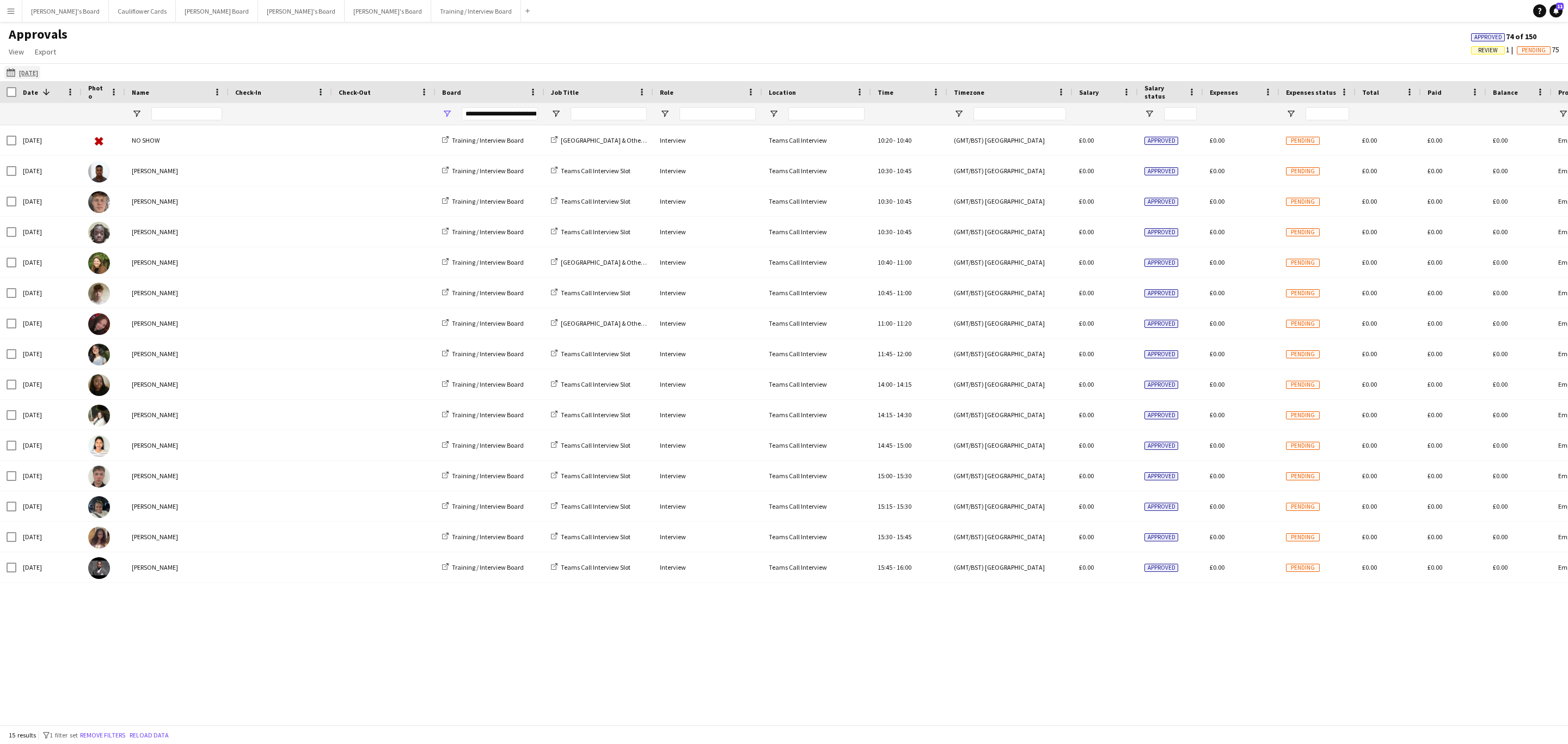
click at [12, 69] on app-icon "08-08-2025" at bounding box center [13, 72] width 13 height 9
click at [37, 107] on li "[DATE]" at bounding box center [35, 105] width 49 height 18
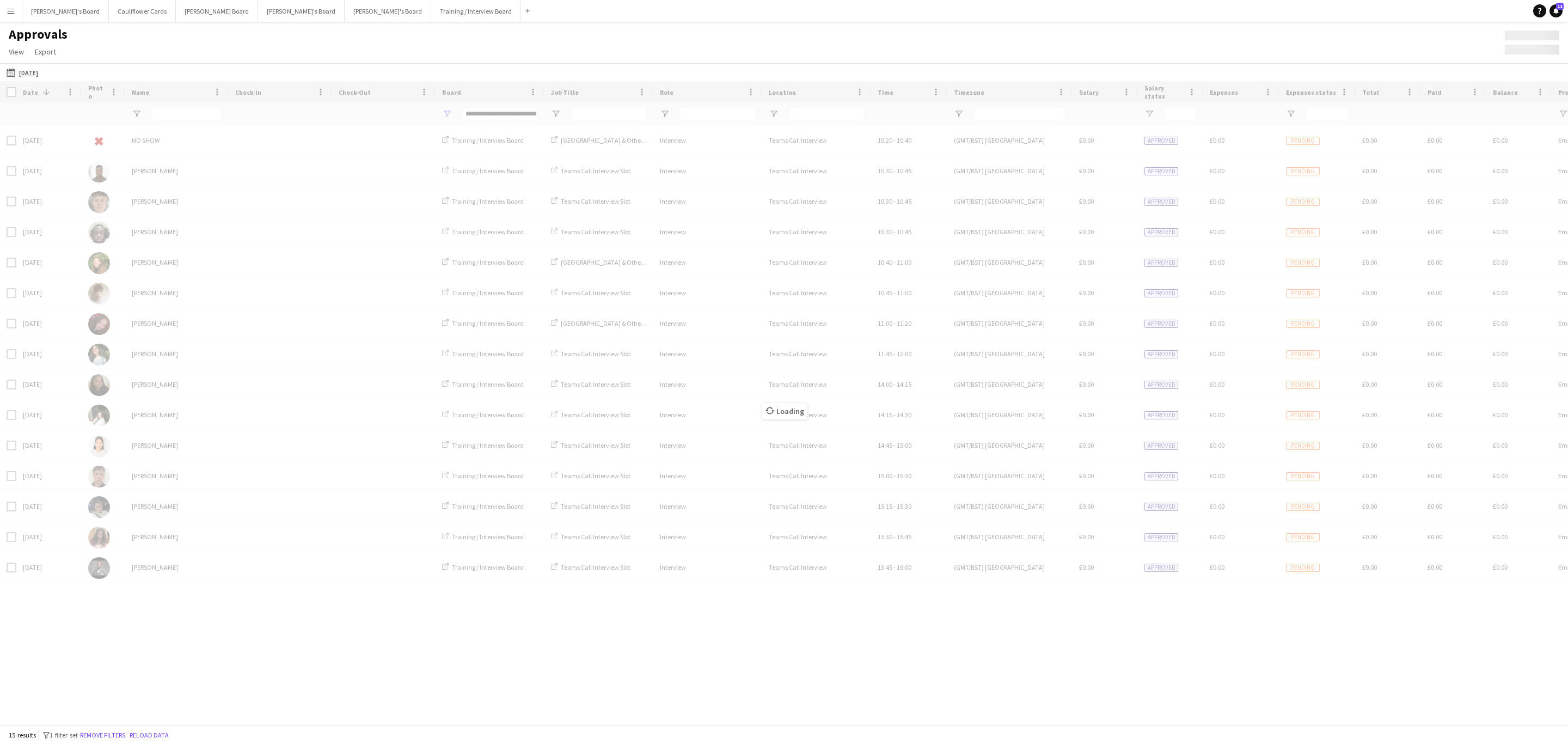
type input "***"
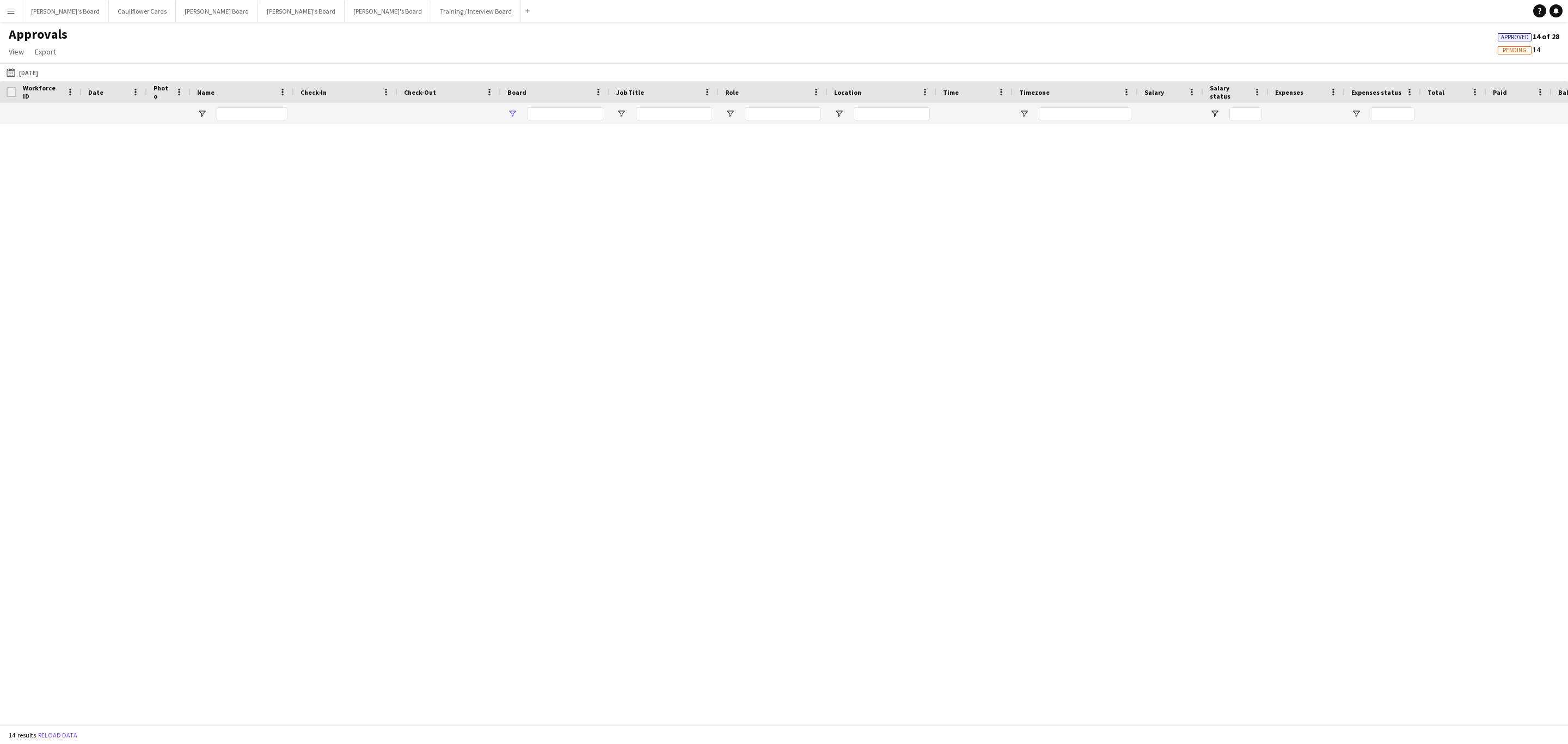
type input "***"
click at [7, 75] on app-icon "[DATE]" at bounding box center [13, 72] width 13 height 9
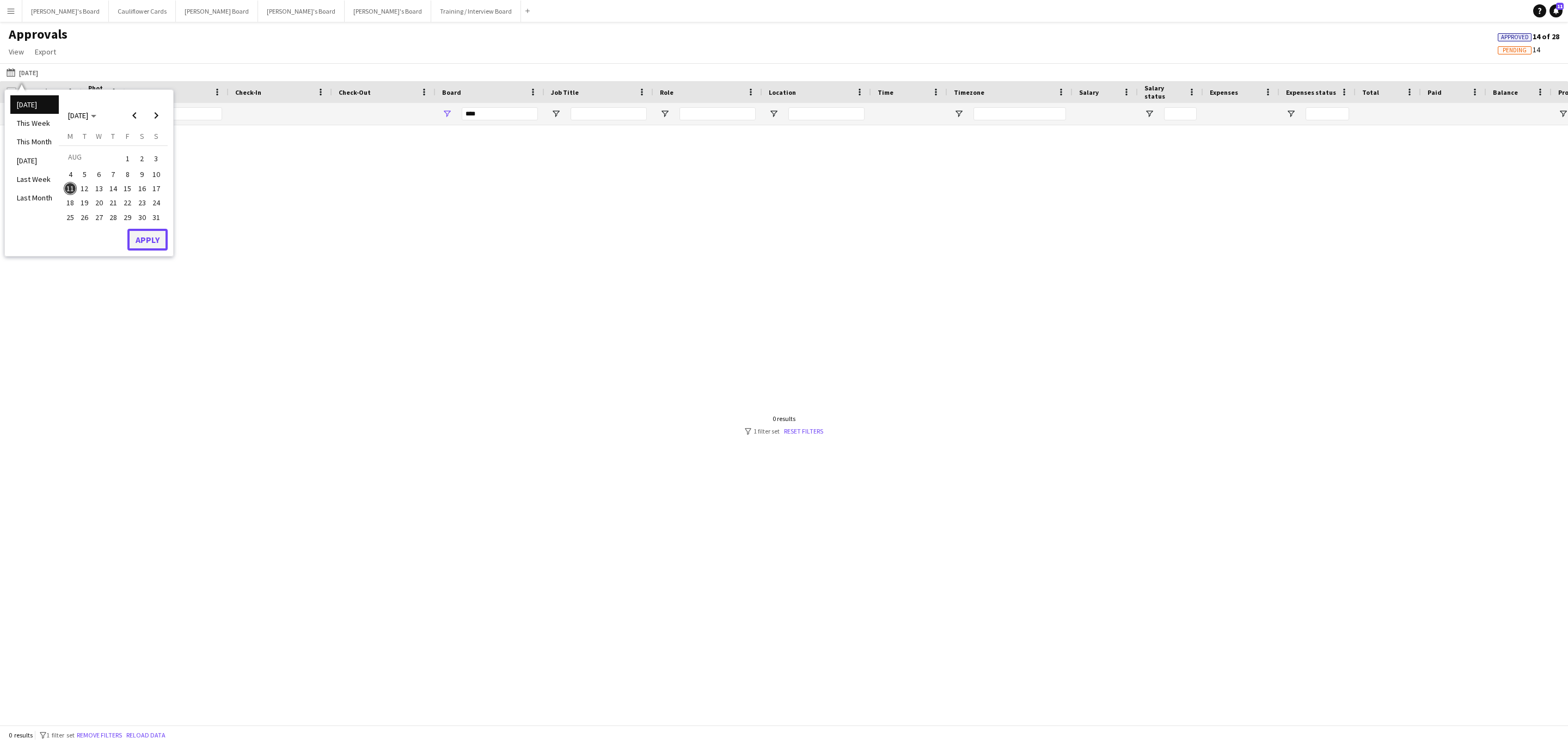
click at [160, 239] on button "Apply" at bounding box center [147, 240] width 40 height 22
click at [446, 113] on span "Open Filter Menu" at bounding box center [447, 114] width 10 height 10
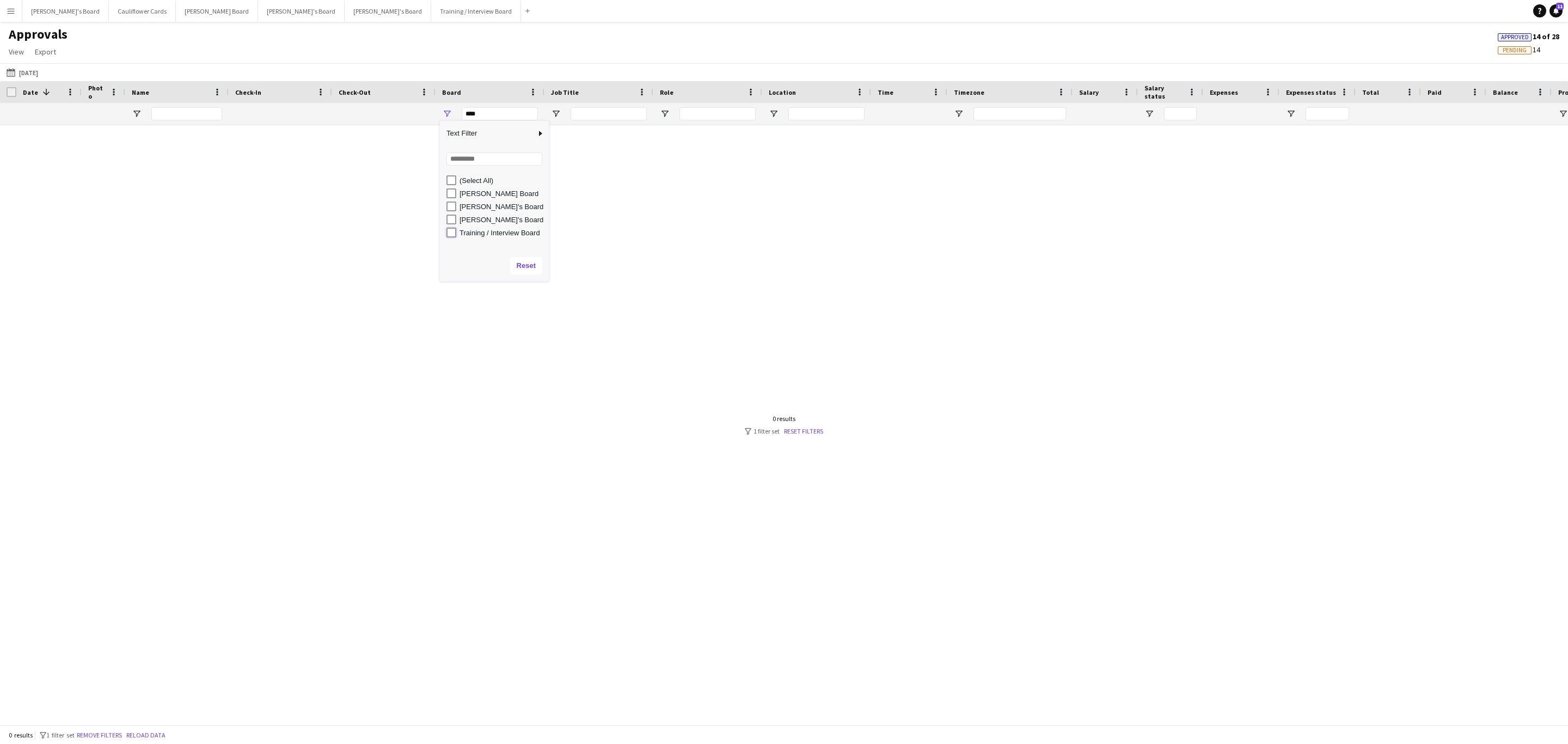
type input "**********"
click at [335, 374] on div "[DATE] [PERSON_NAME] Training / Interview Board Teams Call Interview Slot Inter…" at bounding box center [784, 419] width 1568 height 587
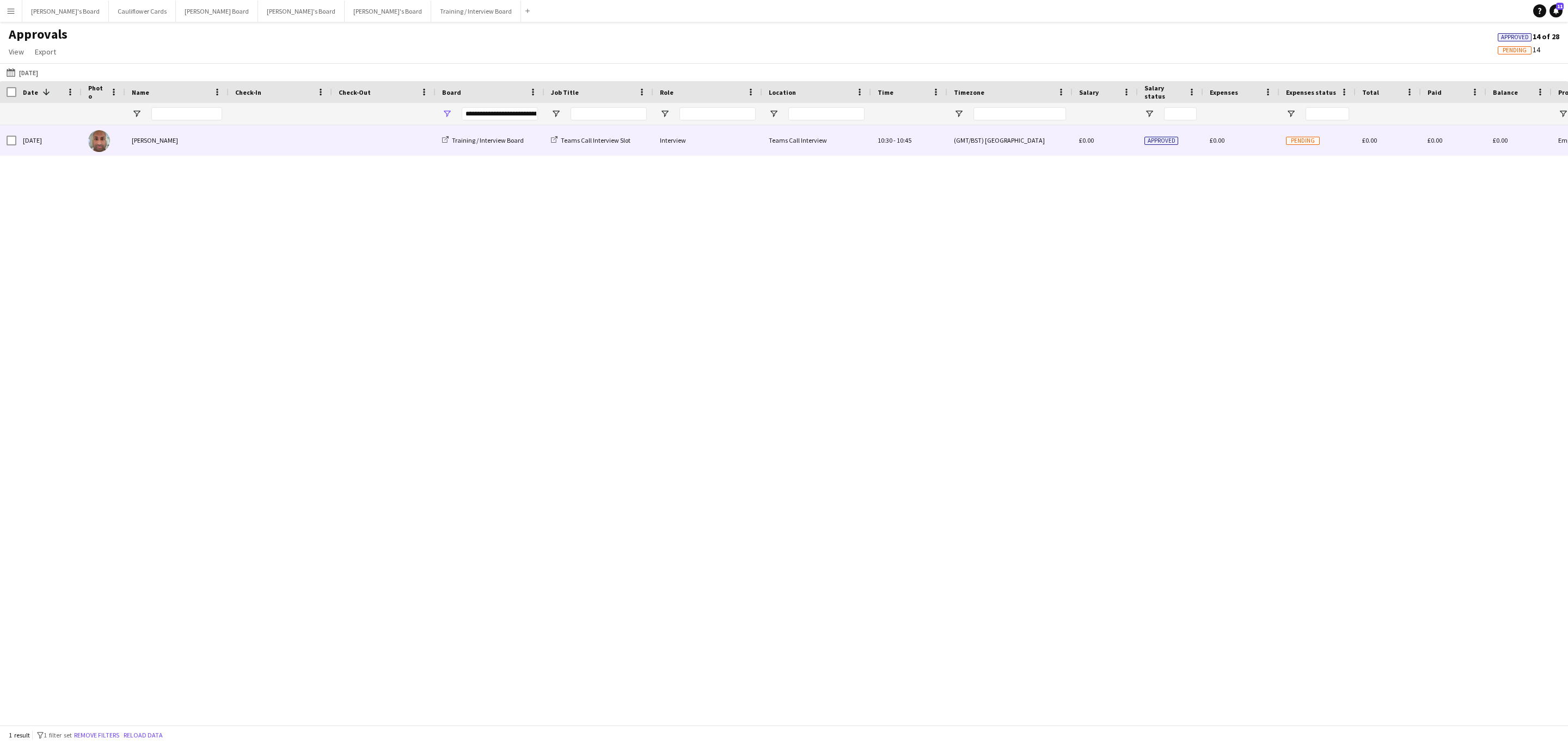
click at [145, 135] on div "[PERSON_NAME]" at bounding box center [177, 140] width 103 height 30
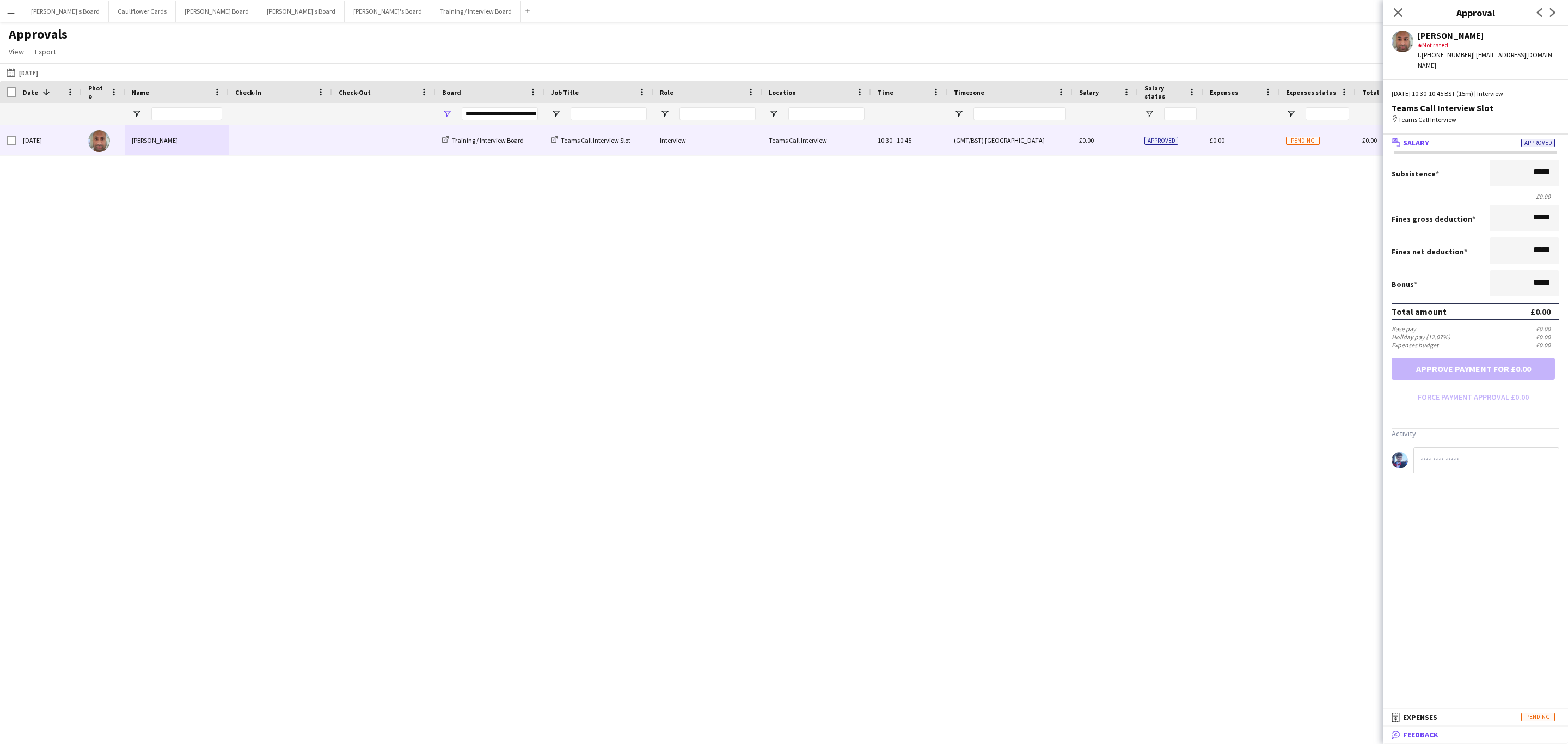
click at [1485, 739] on mat-panel-title "bubble-pencil Feedback" at bounding box center [1473, 735] width 181 height 10
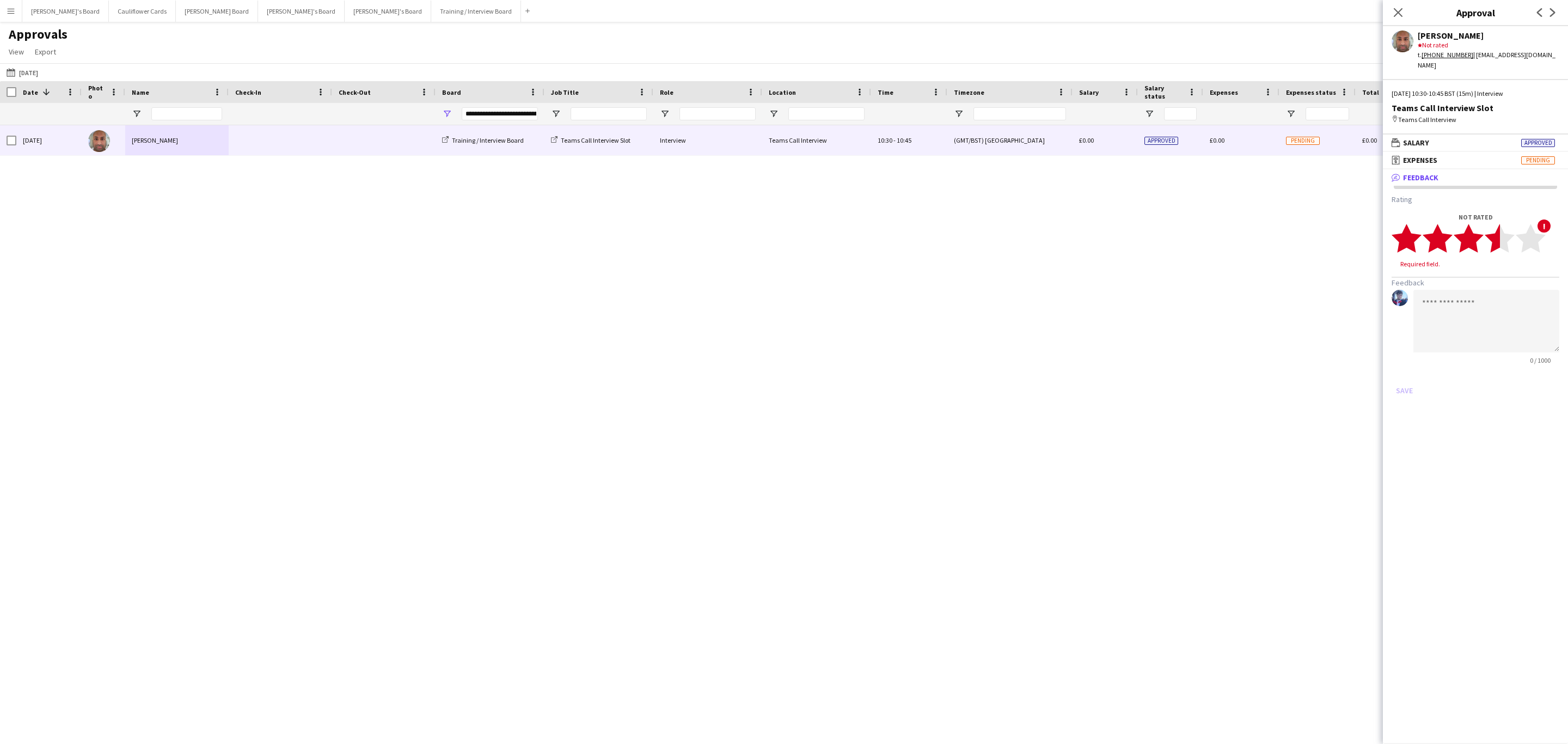
click at [1490, 235] on icon "star" at bounding box center [1499, 238] width 30 height 30
click at [1457, 279] on textarea at bounding box center [1486, 311] width 146 height 63
paste textarea "**********"
type textarea "**********"
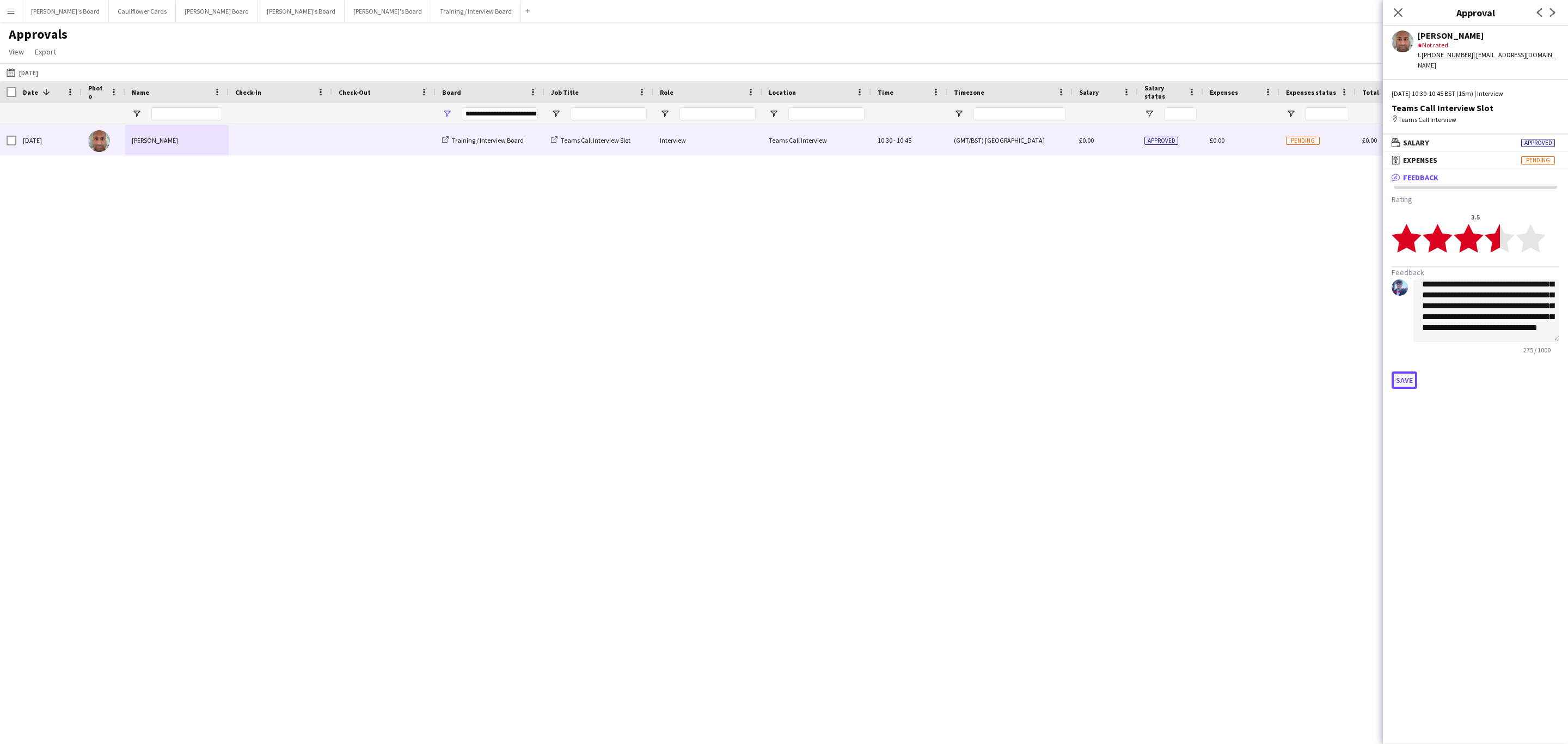
click at [1405, 371] on button "Save" at bounding box center [1404, 380] width 26 height 18
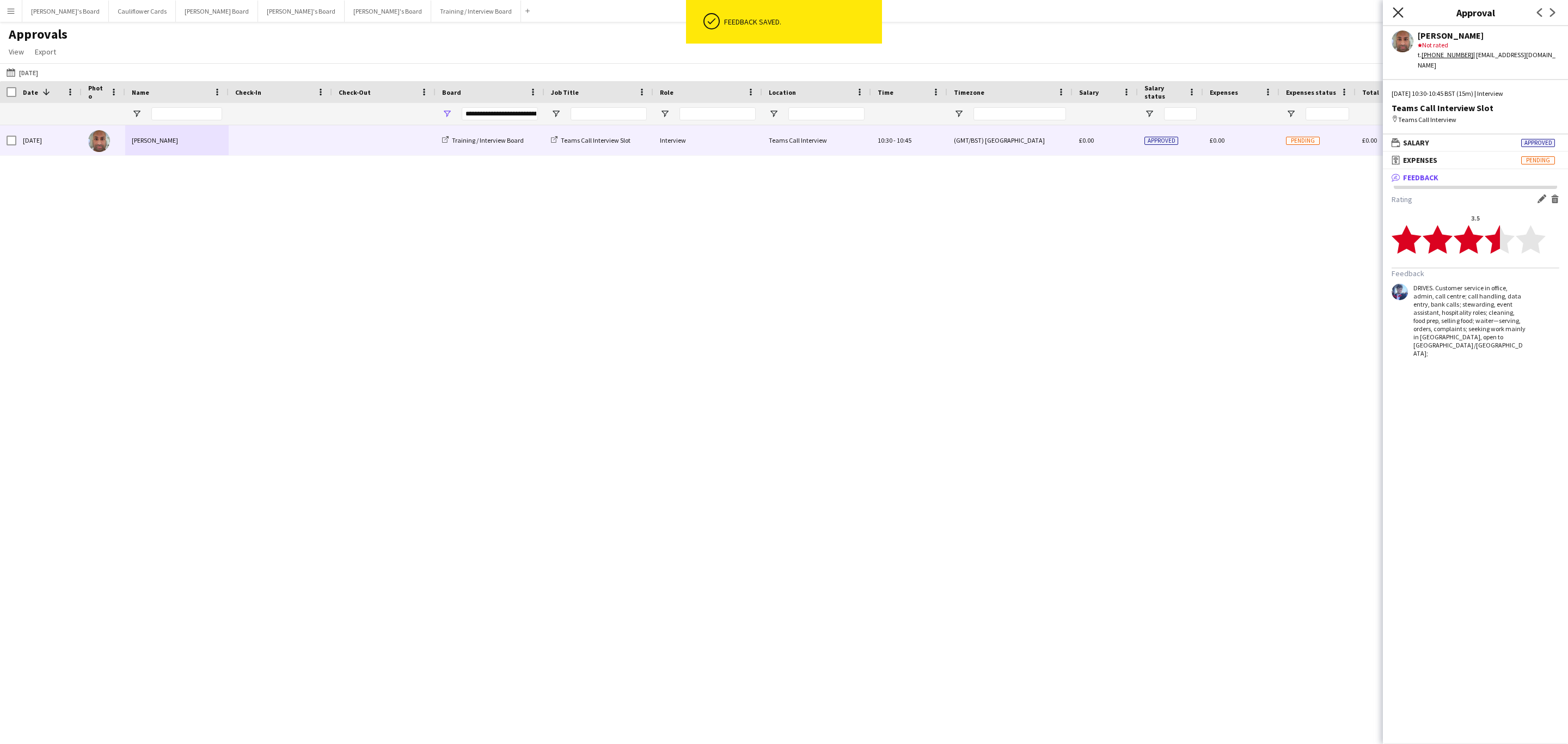
click at [1401, 13] on icon "Close pop-in" at bounding box center [1398, 12] width 10 height 10
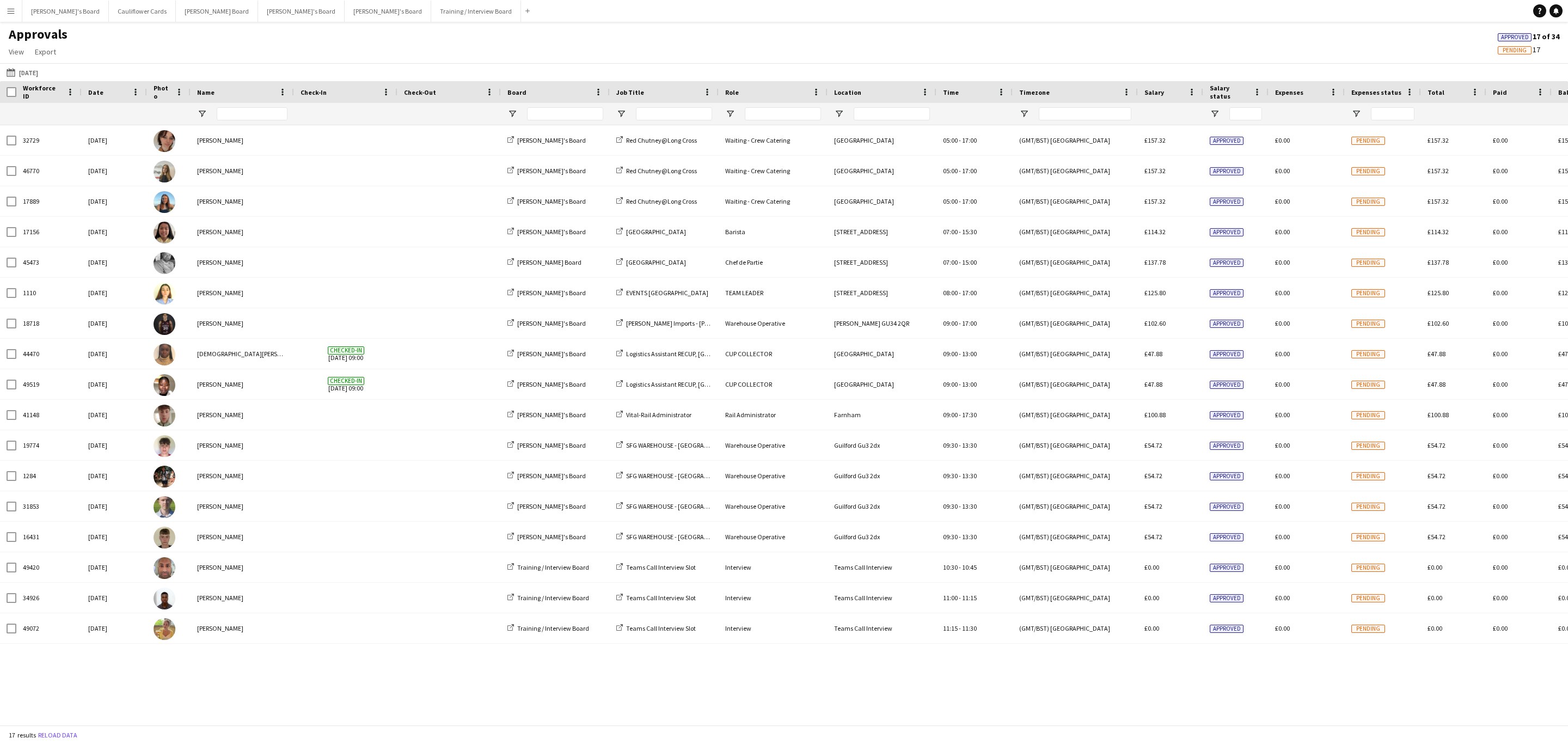
type input "**********"
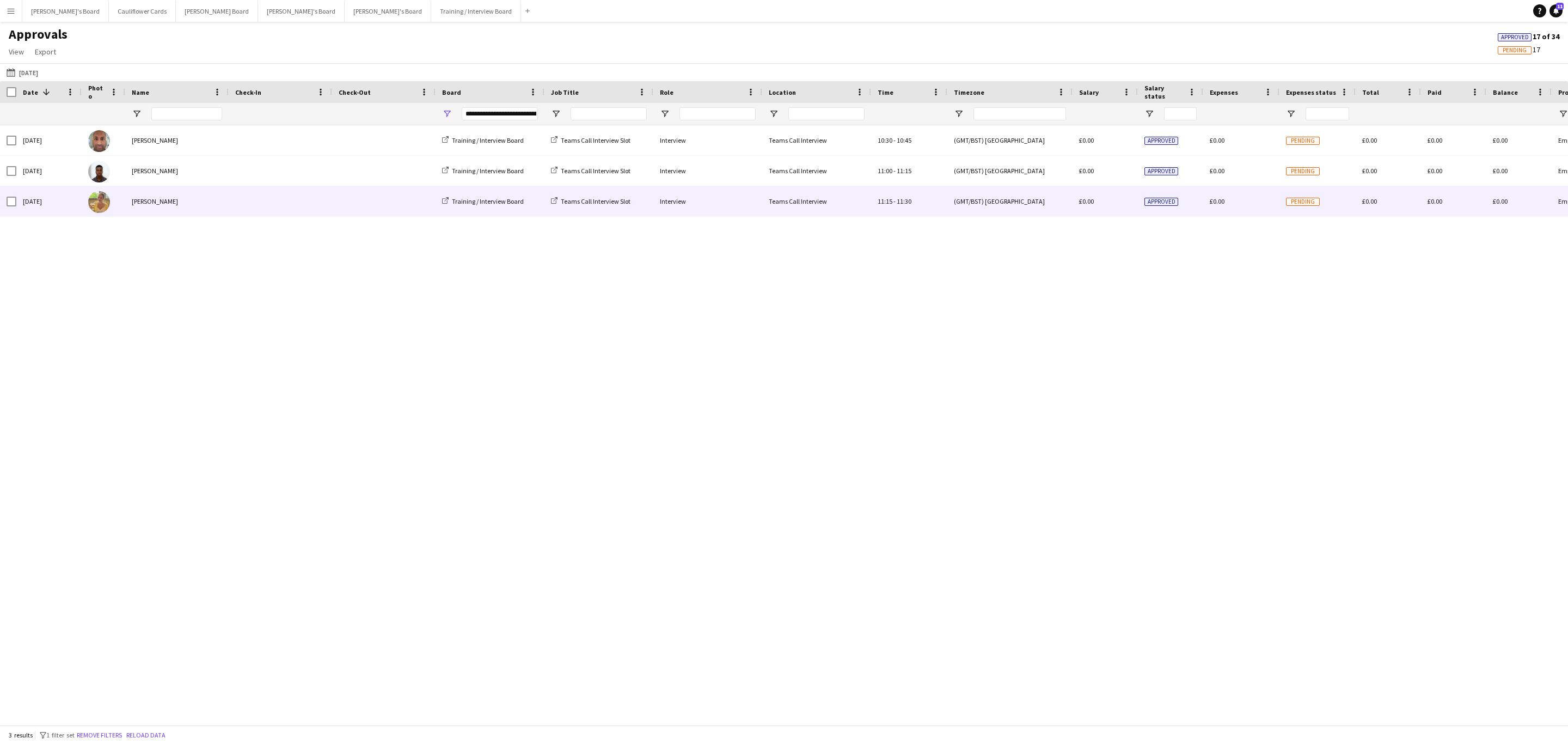
click at [306, 195] on span at bounding box center [280, 201] width 90 height 30
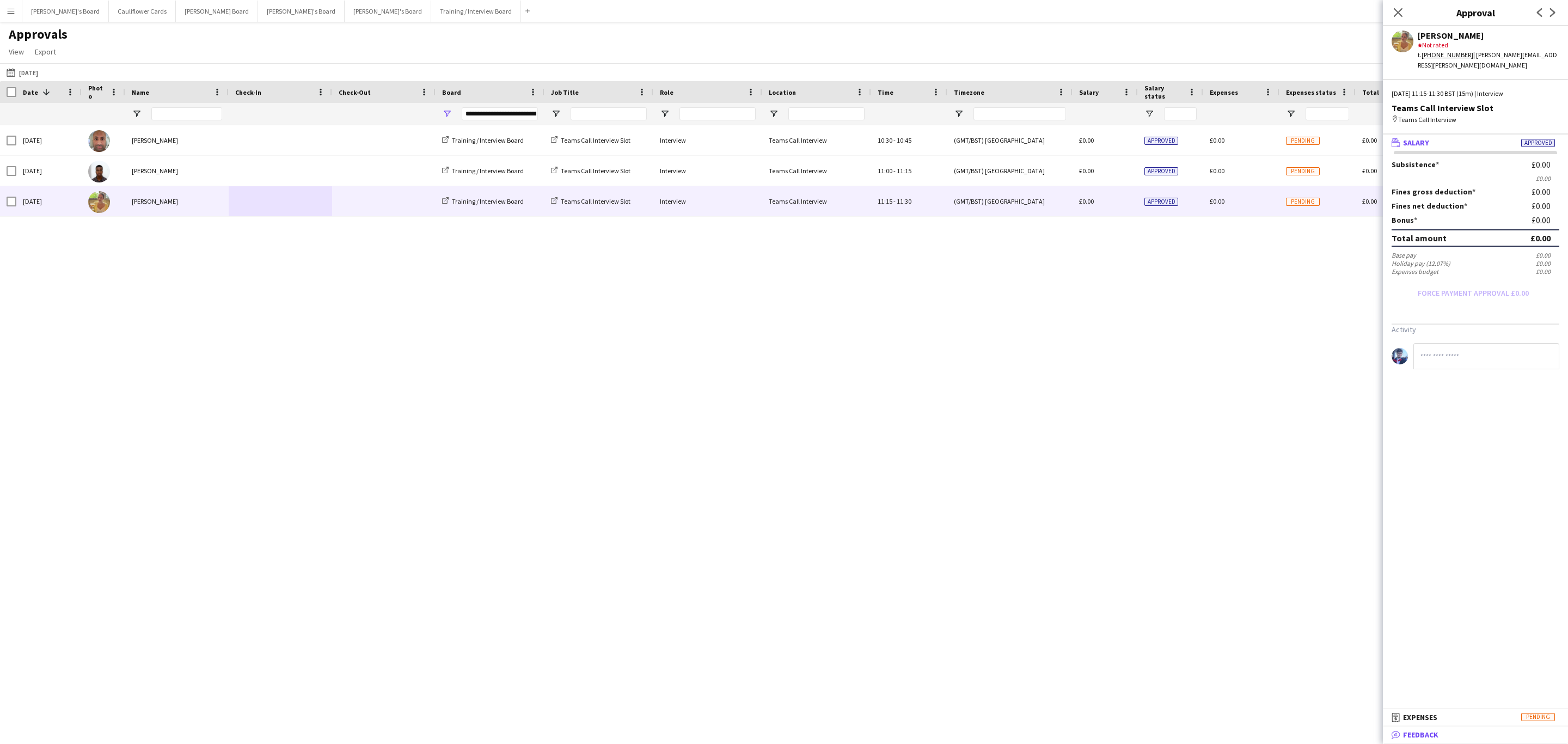
click at [1449, 727] on mat-expansion-panel-header "bubble-pencil Feedback" at bounding box center [1475, 734] width 185 height 16
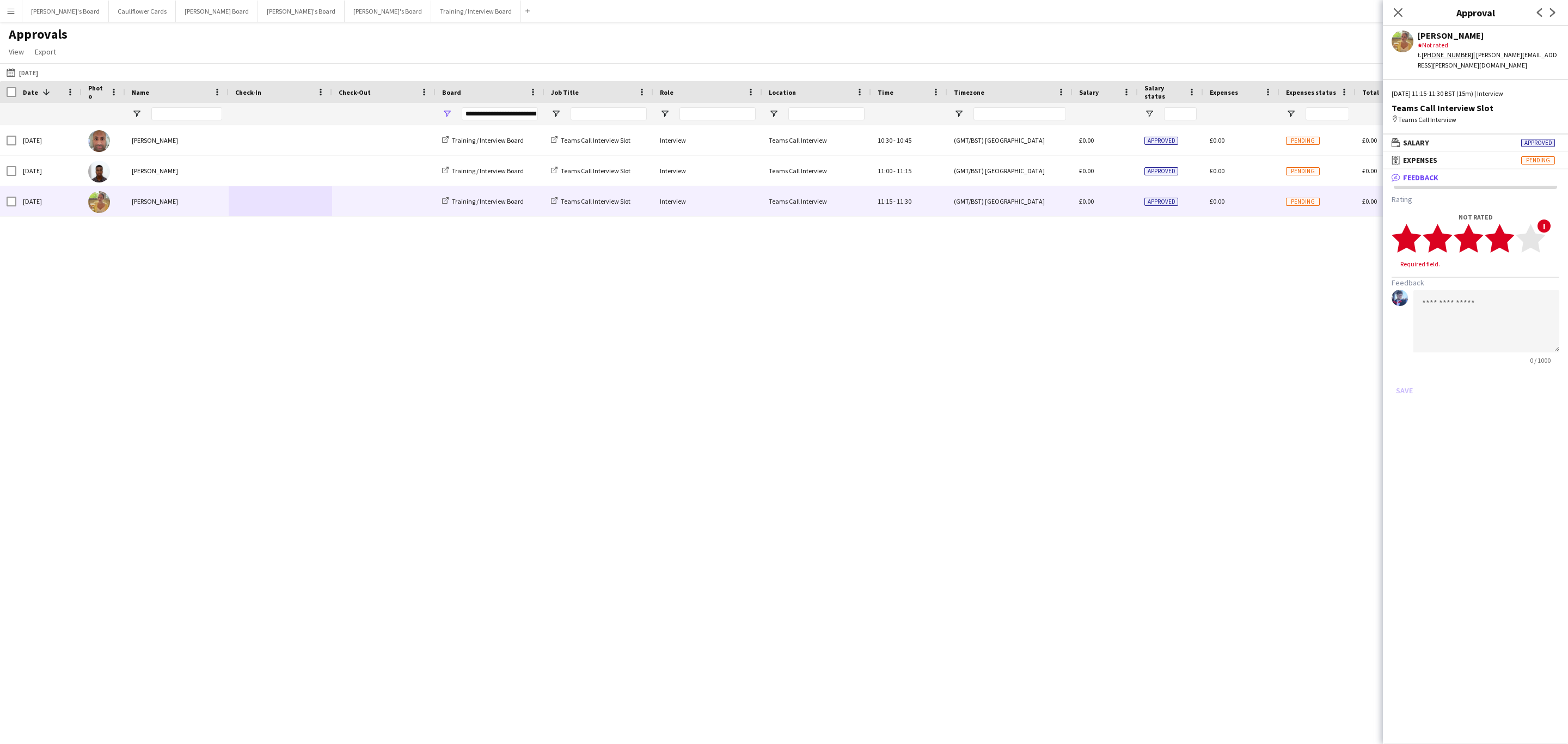
click at [1507, 235] on polygon at bounding box center [1499, 239] width 30 height 29
click at [1460, 288] on textarea at bounding box center [1486, 311] width 146 height 63
type textarea "**********"
click at [1409, 371] on button "Save" at bounding box center [1404, 380] width 26 height 18
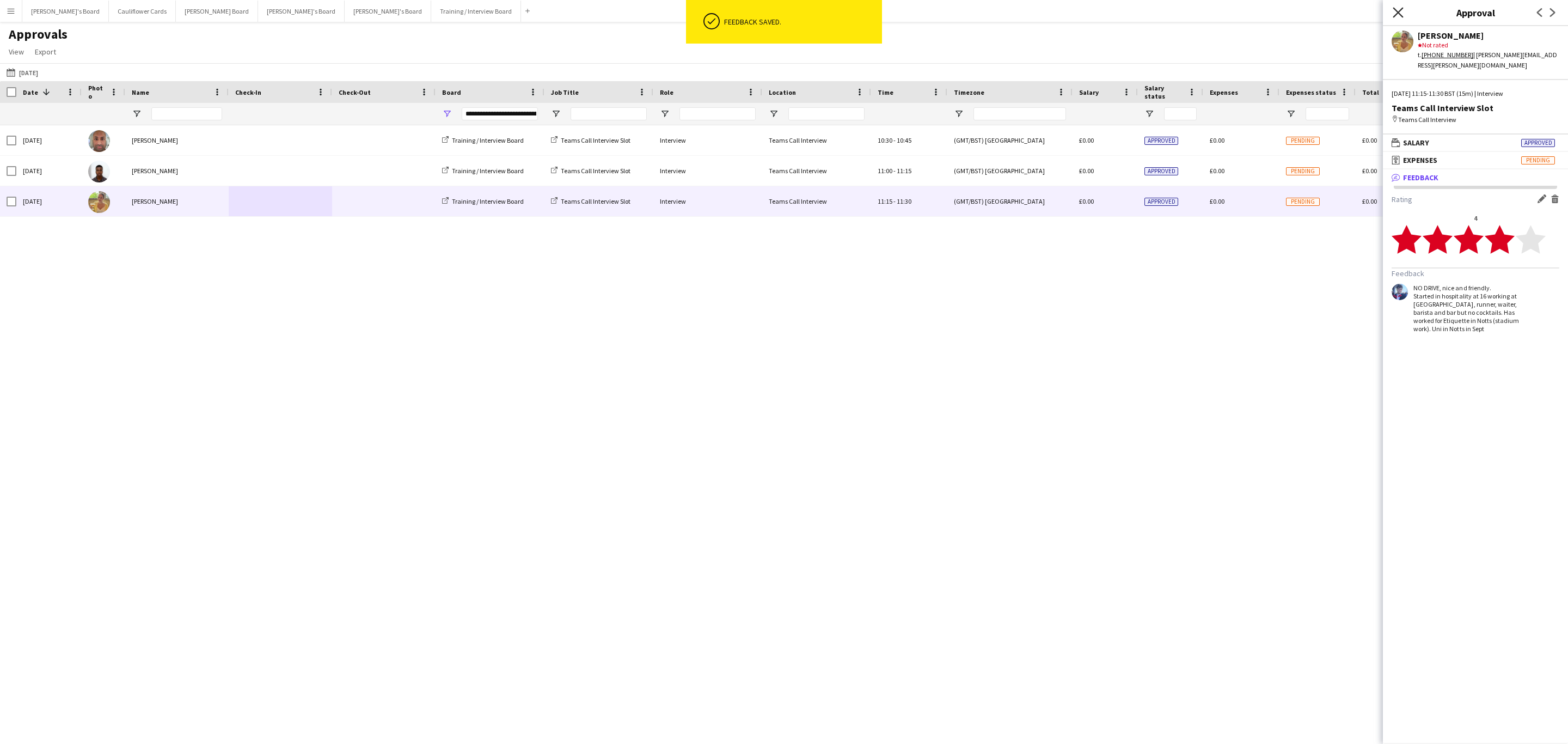
click at [1402, 10] on icon "Close pop-in" at bounding box center [1398, 12] width 10 height 10
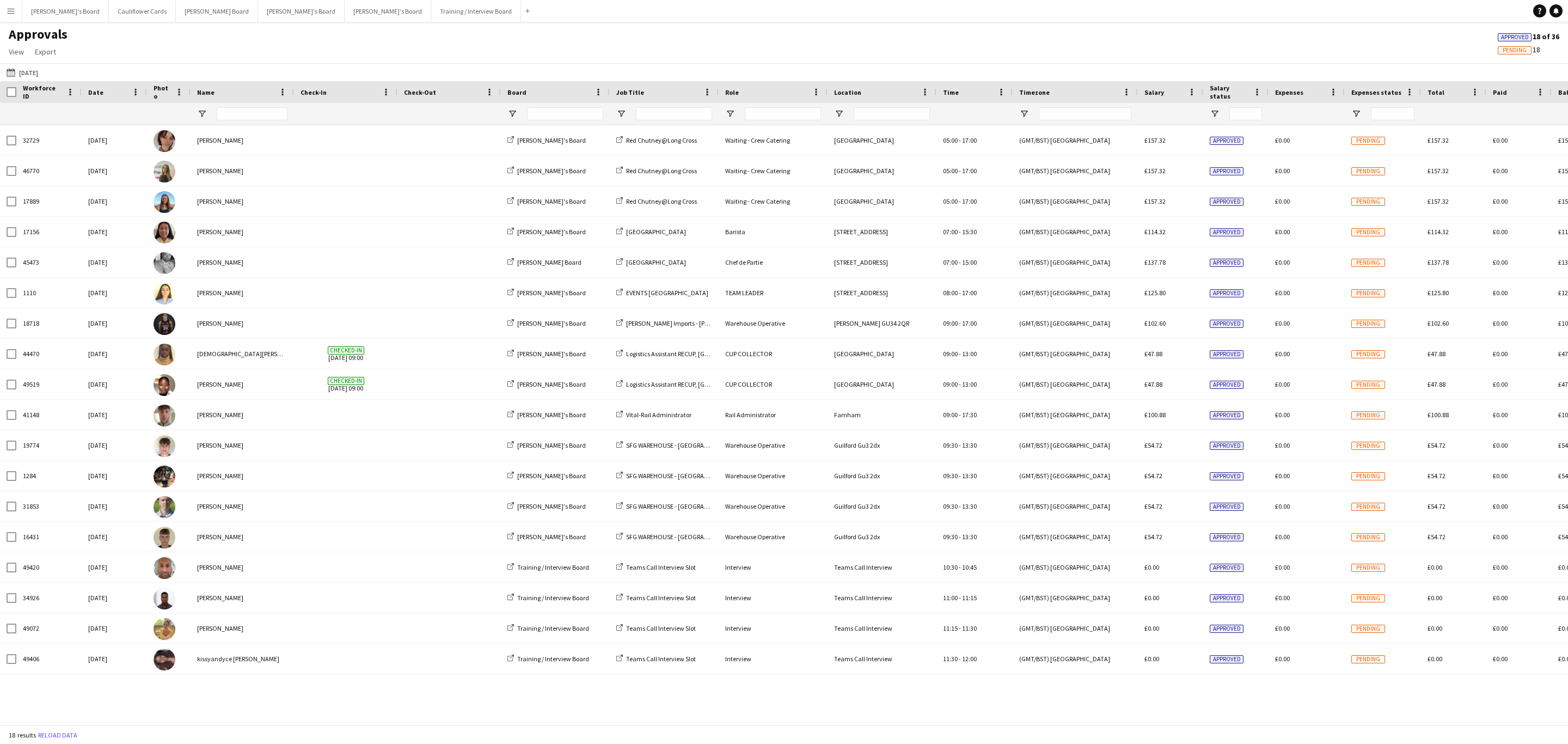
type input "**********"
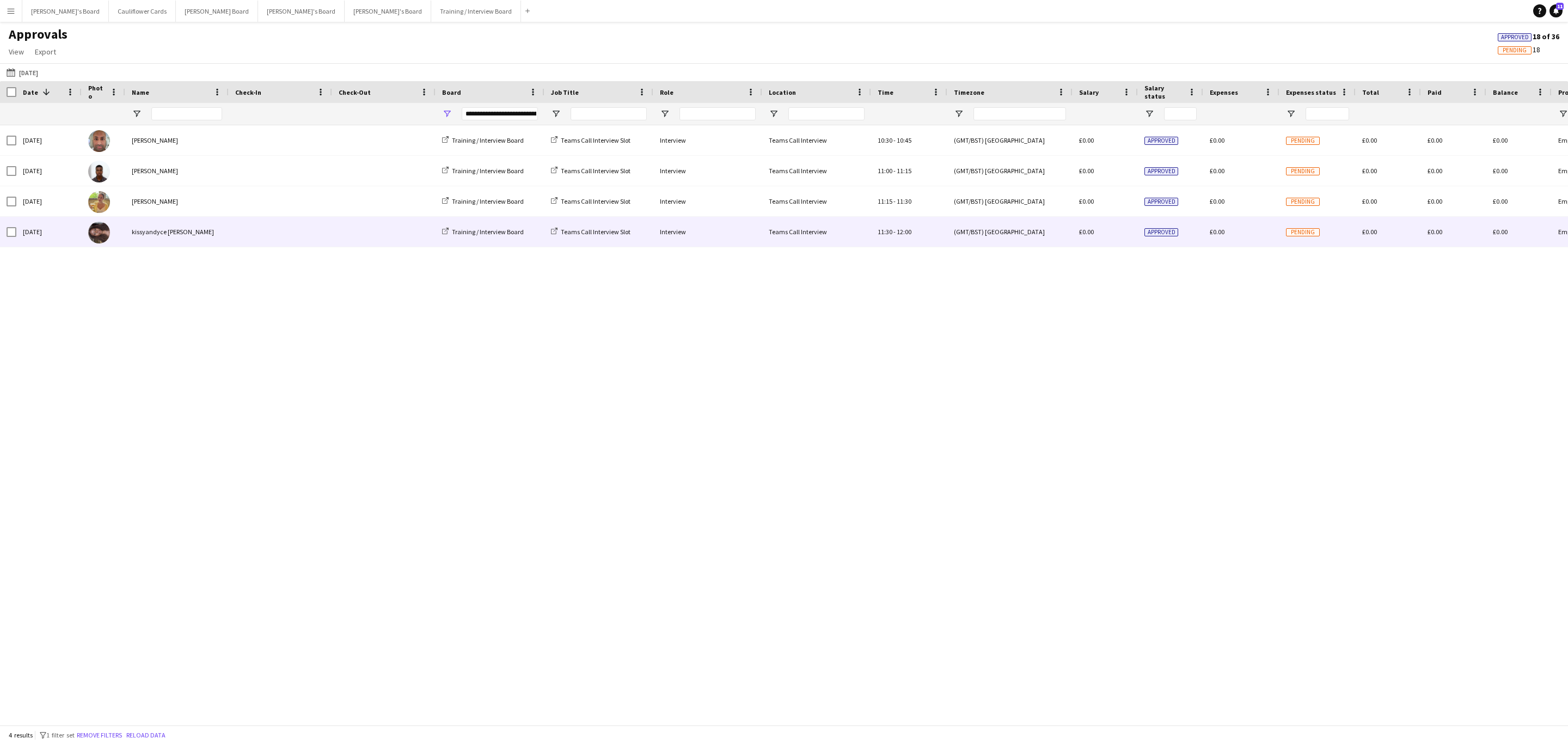
click at [180, 226] on div "kissyandyce [PERSON_NAME]" at bounding box center [177, 231] width 103 height 30
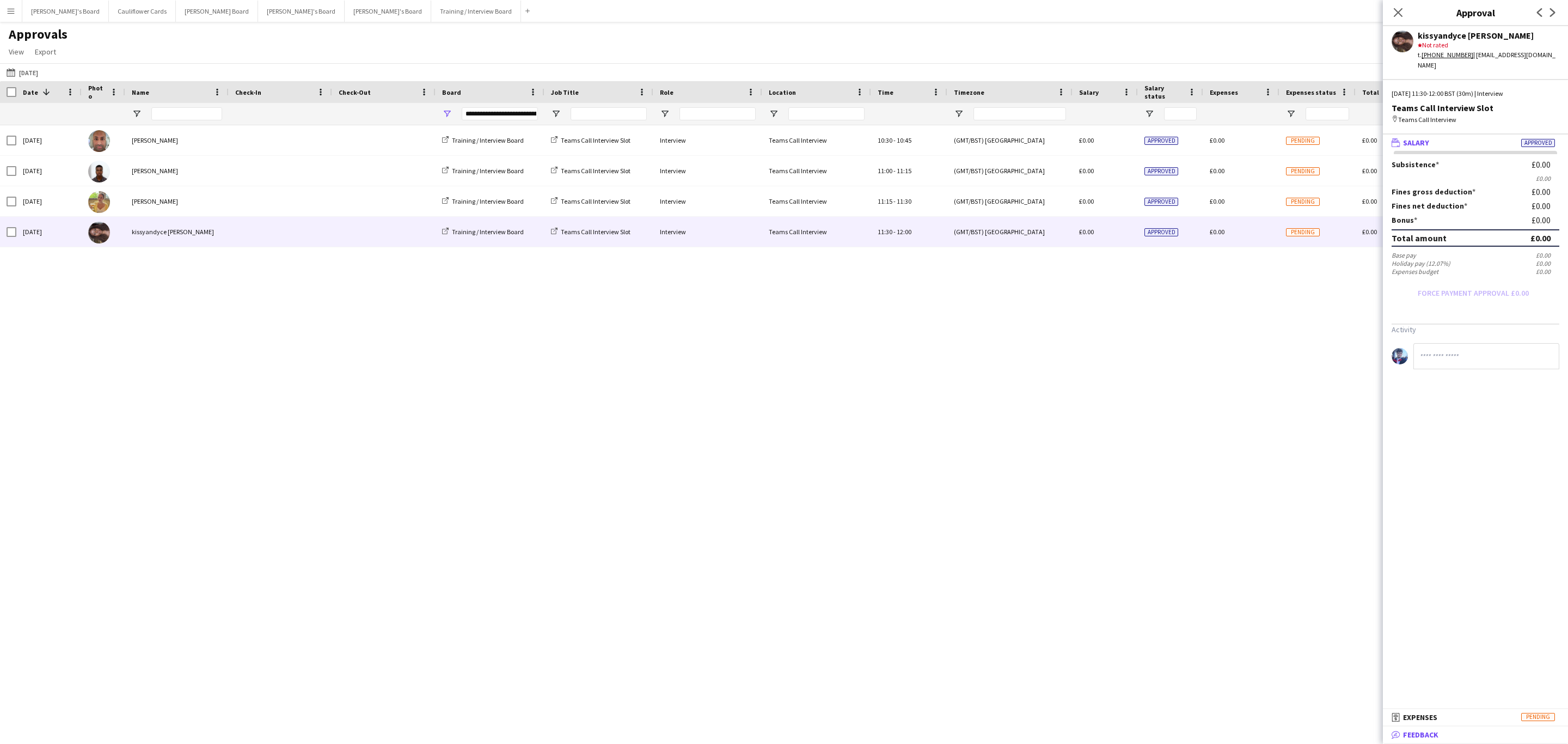
click at [1425, 732] on span "Feedback" at bounding box center [1421, 735] width 35 height 10
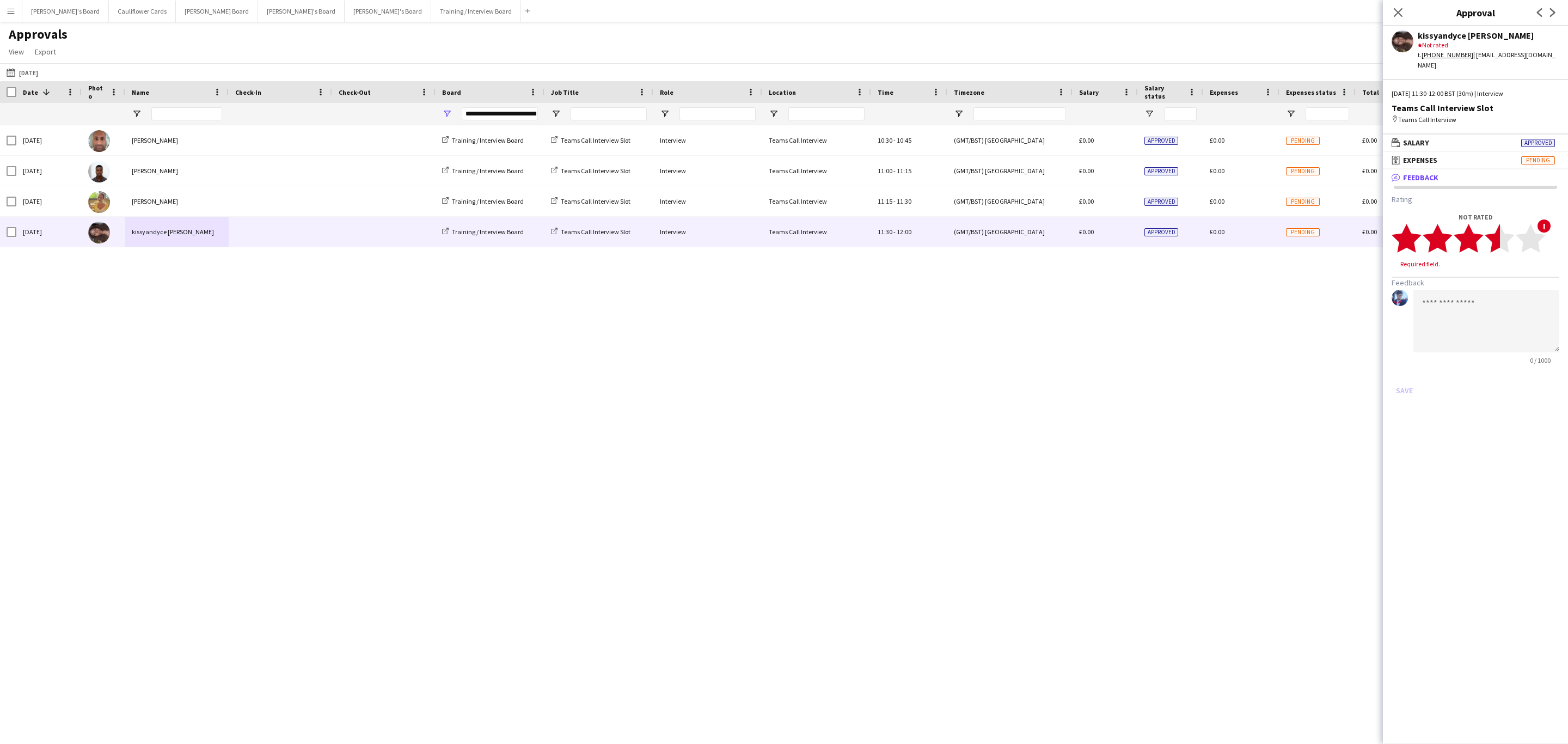
click at [1497, 236] on polygon at bounding box center [1499, 239] width 30 height 29
click at [1482, 281] on textarea at bounding box center [1486, 311] width 146 height 63
paste textarea "**********"
type textarea "**********"
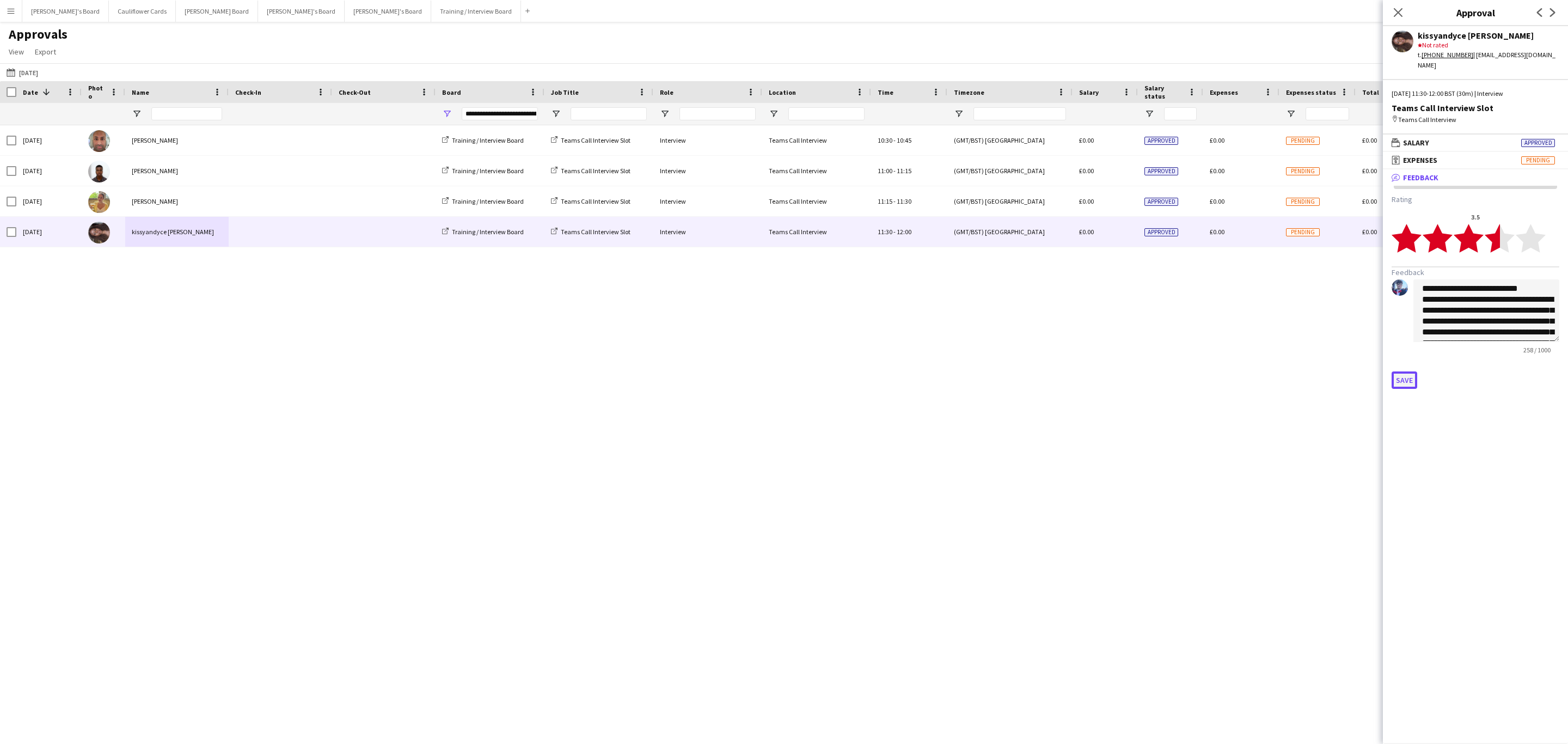
click at [1401, 371] on button "Save" at bounding box center [1404, 380] width 26 height 18
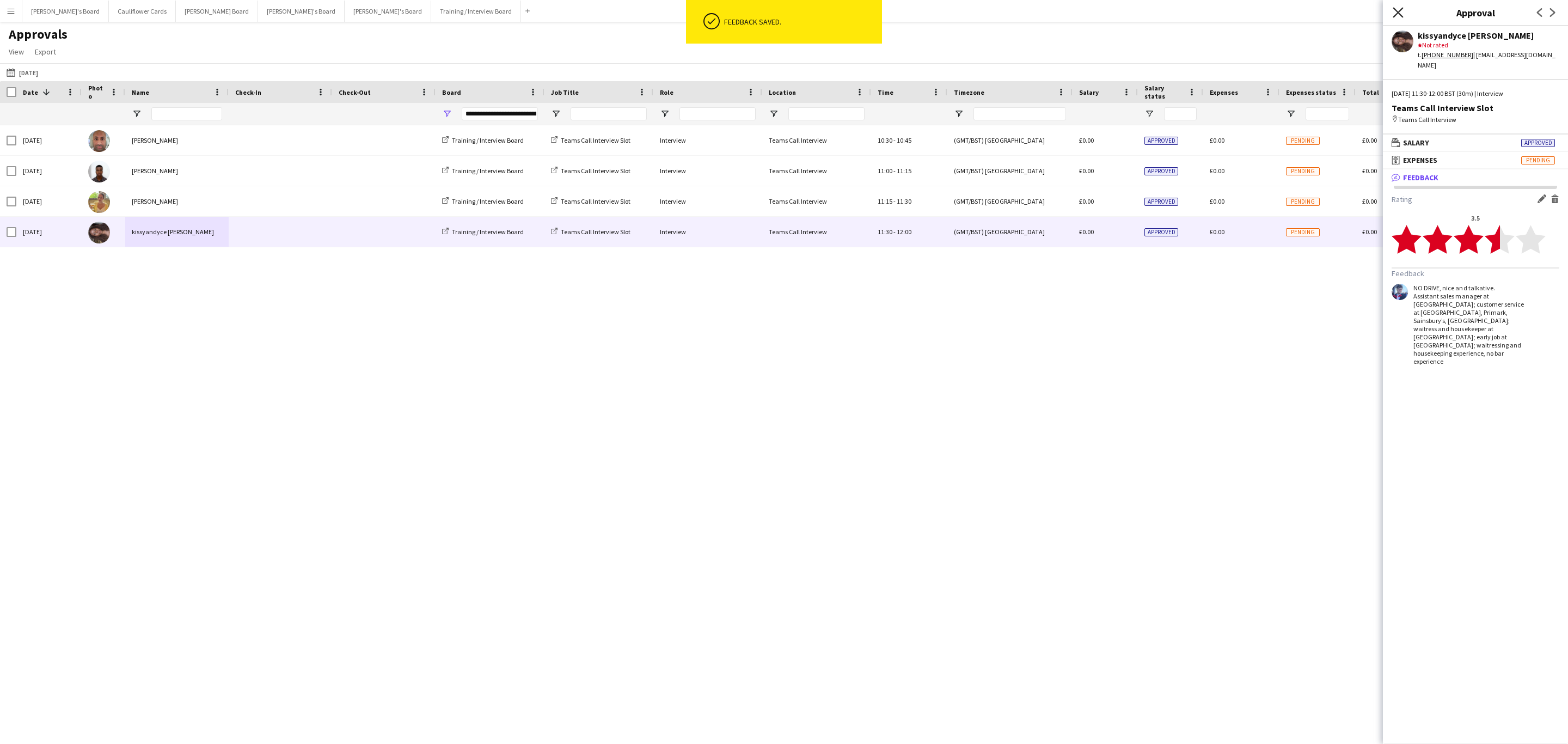
click at [1396, 12] on icon at bounding box center [1398, 12] width 10 height 10
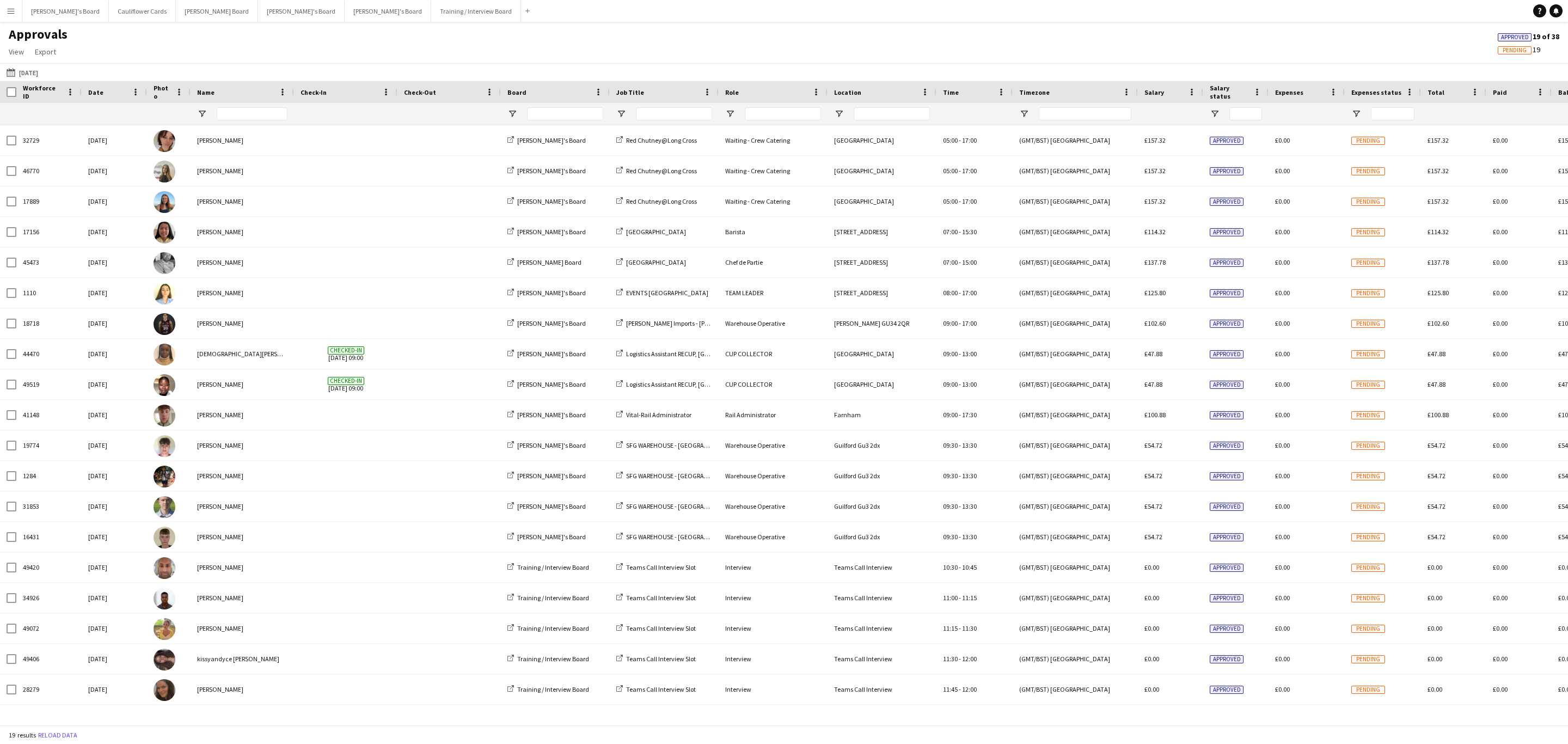
type input "**********"
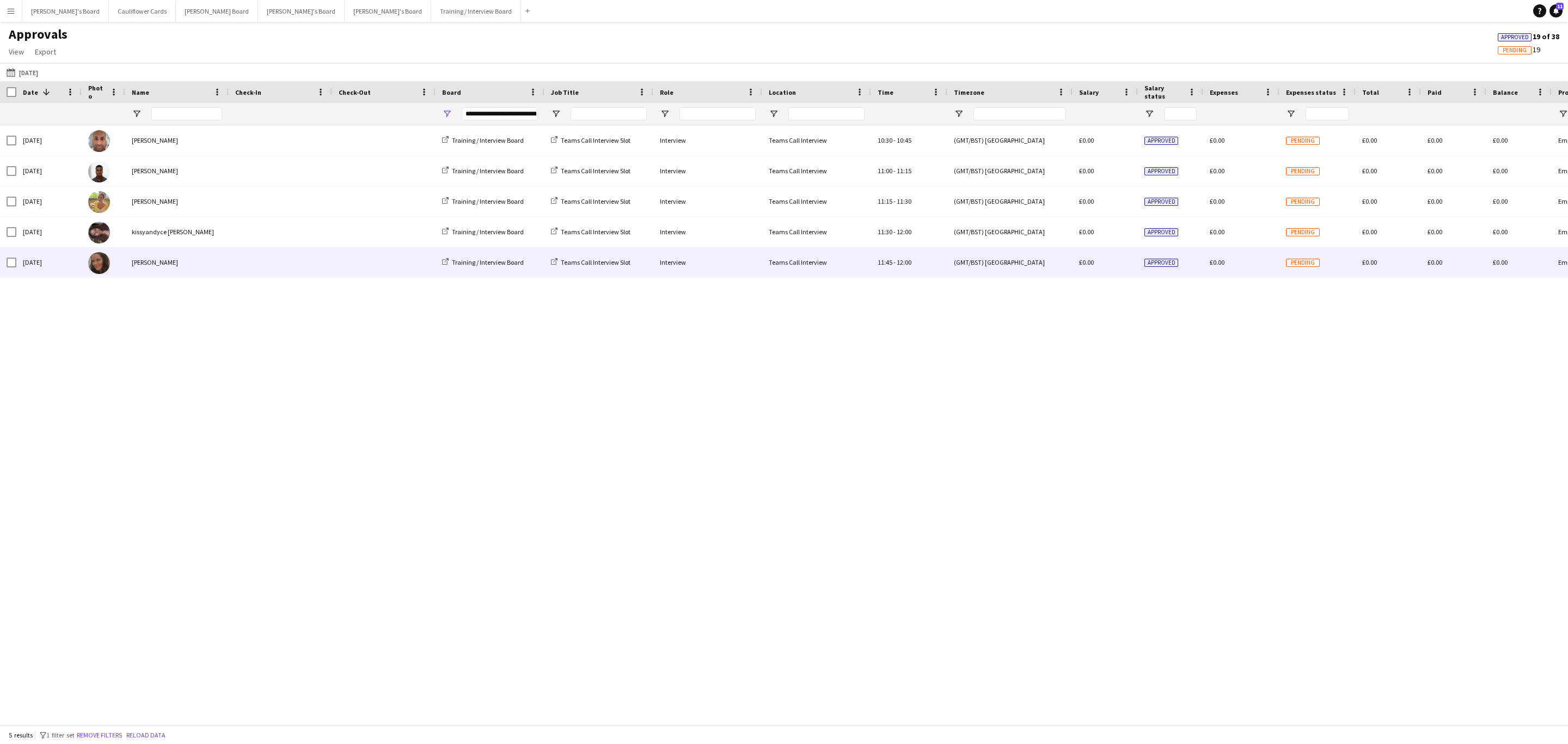
click at [203, 265] on div "[PERSON_NAME]" at bounding box center [177, 262] width 103 height 30
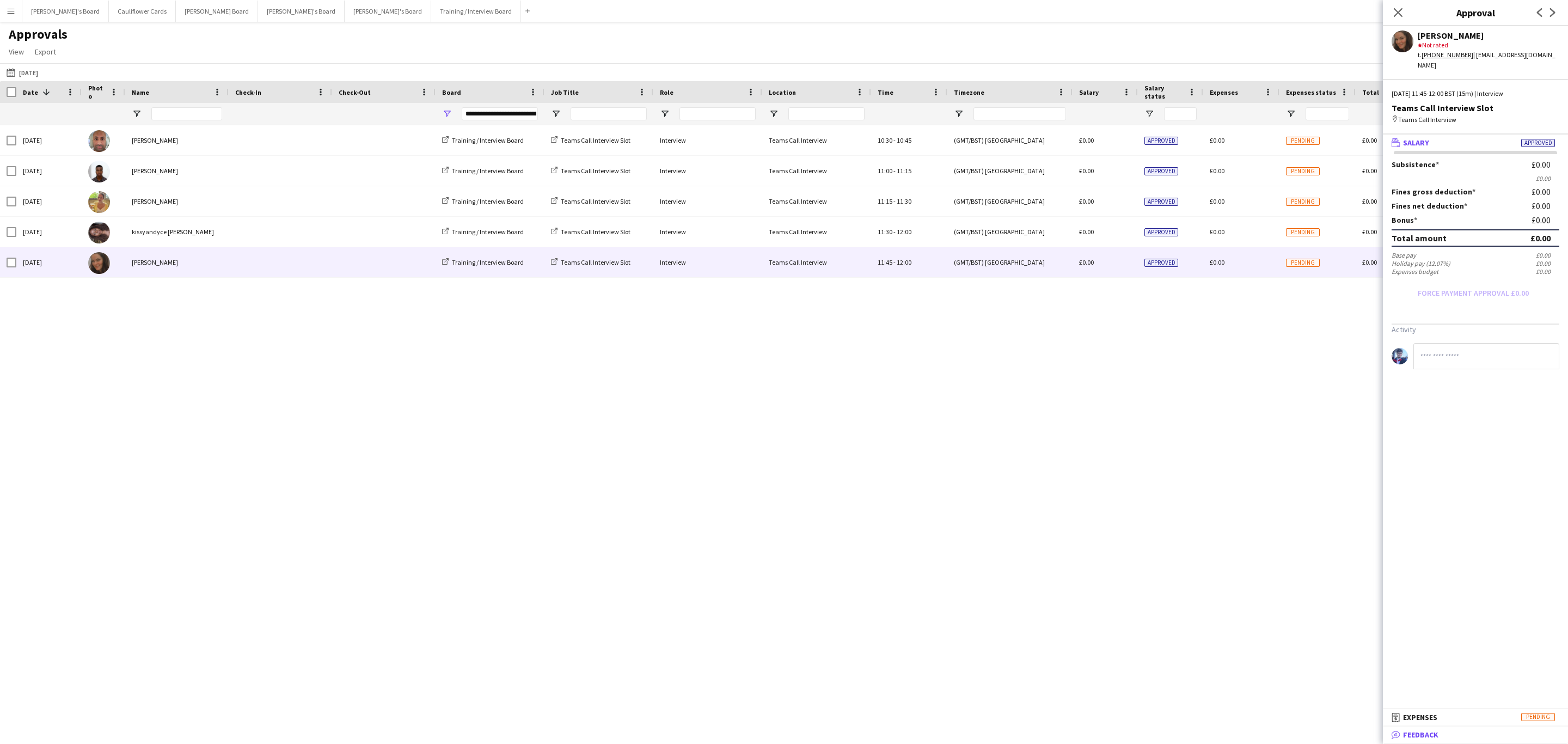
click at [1405, 737] on span "Feedback" at bounding box center [1421, 735] width 35 height 10
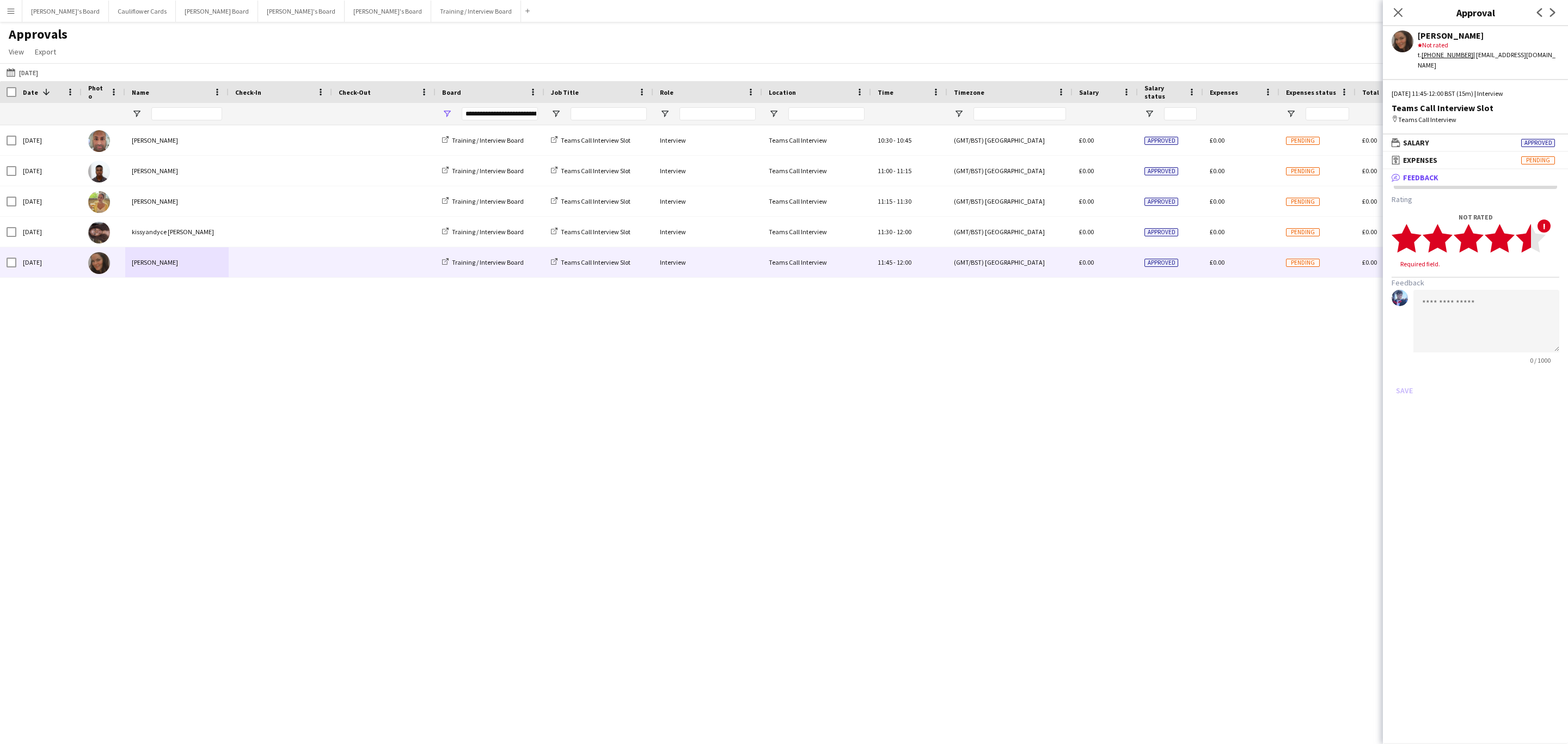
click at [1528, 233] on polygon at bounding box center [1530, 239] width 30 height 29
click at [1449, 286] on textarea at bounding box center [1486, 311] width 146 height 63
paste textarea "**********"
type textarea "**********"
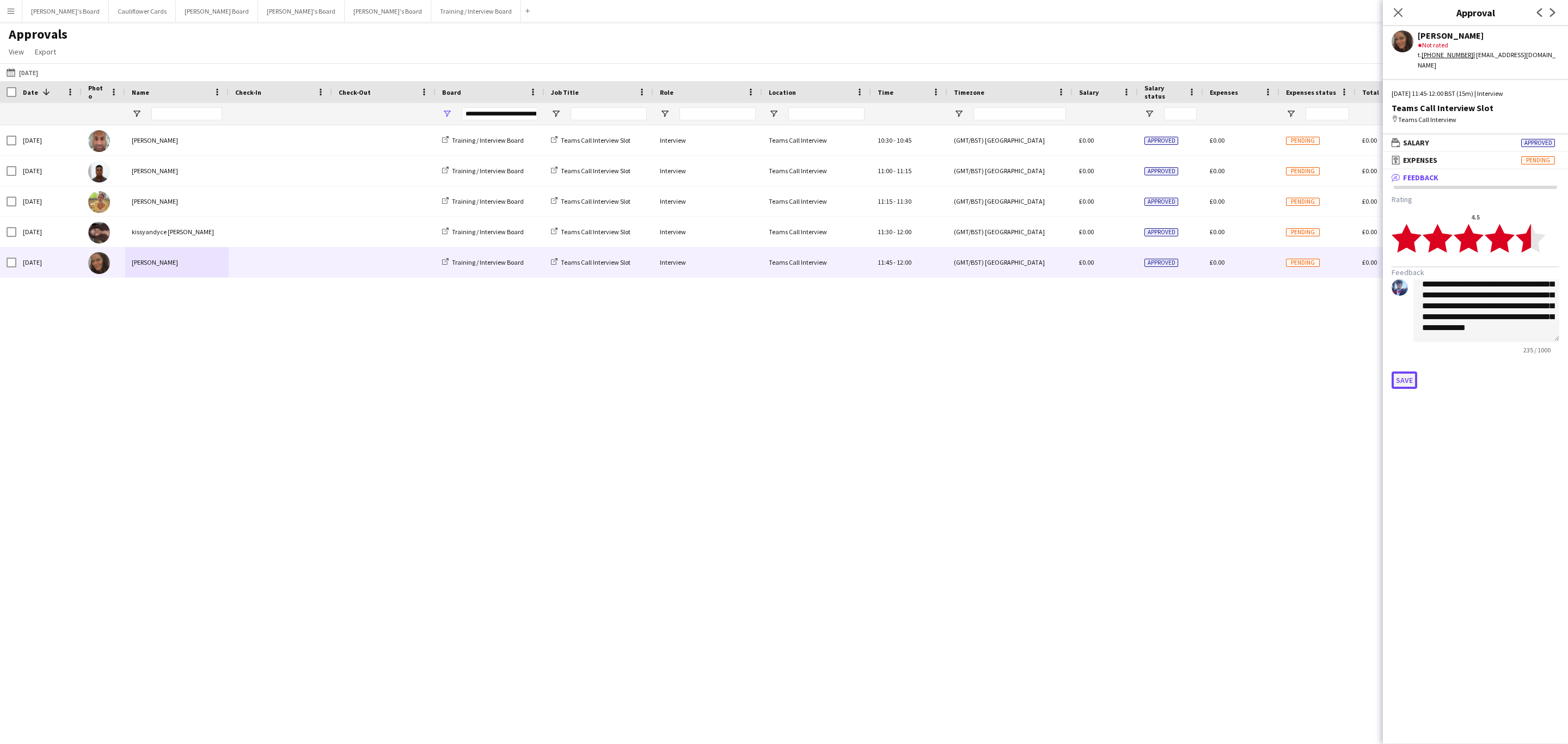
click at [1402, 371] on button "Save" at bounding box center [1404, 380] width 26 height 18
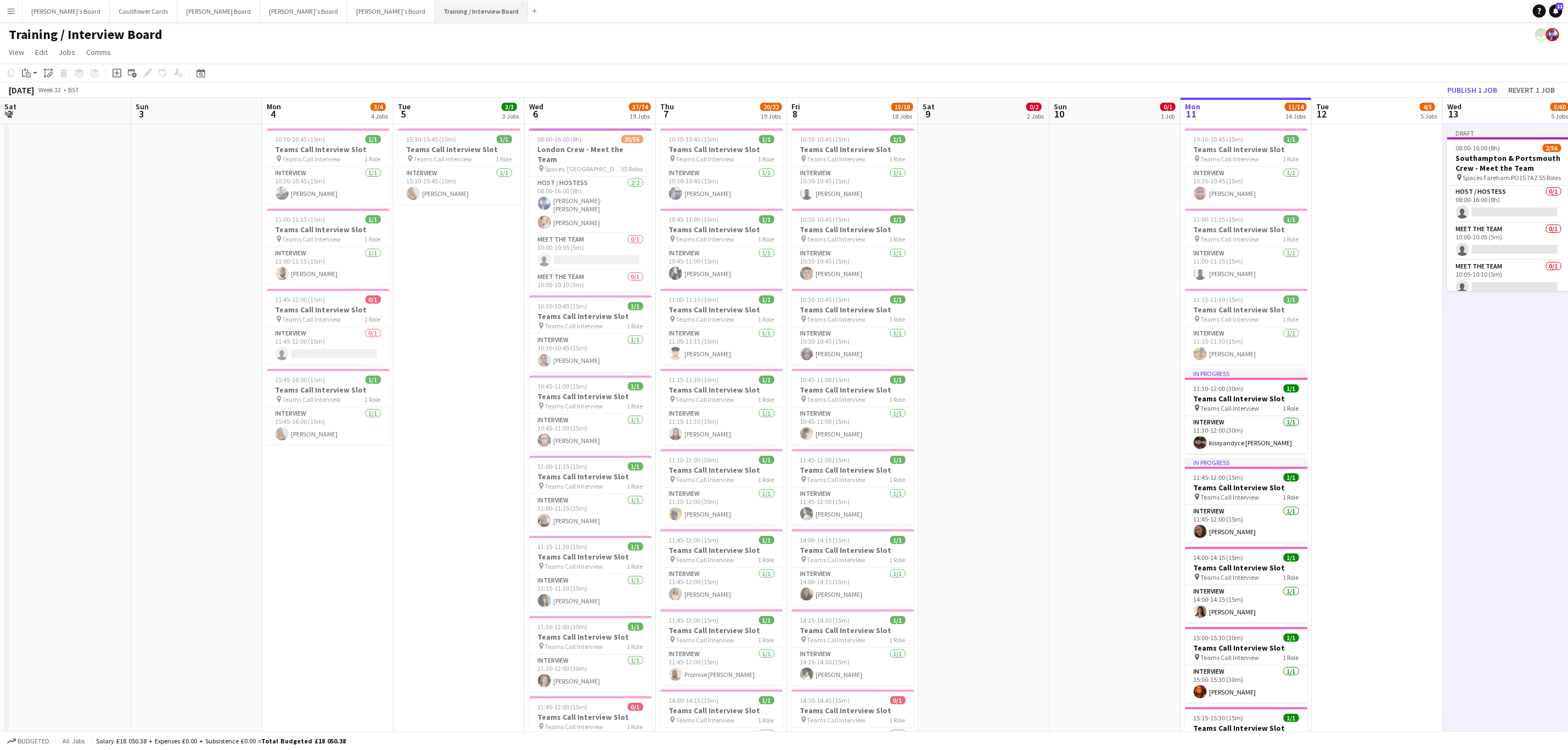
scroll to position [562, 0]
